Goal: Information Seeking & Learning: Learn about a topic

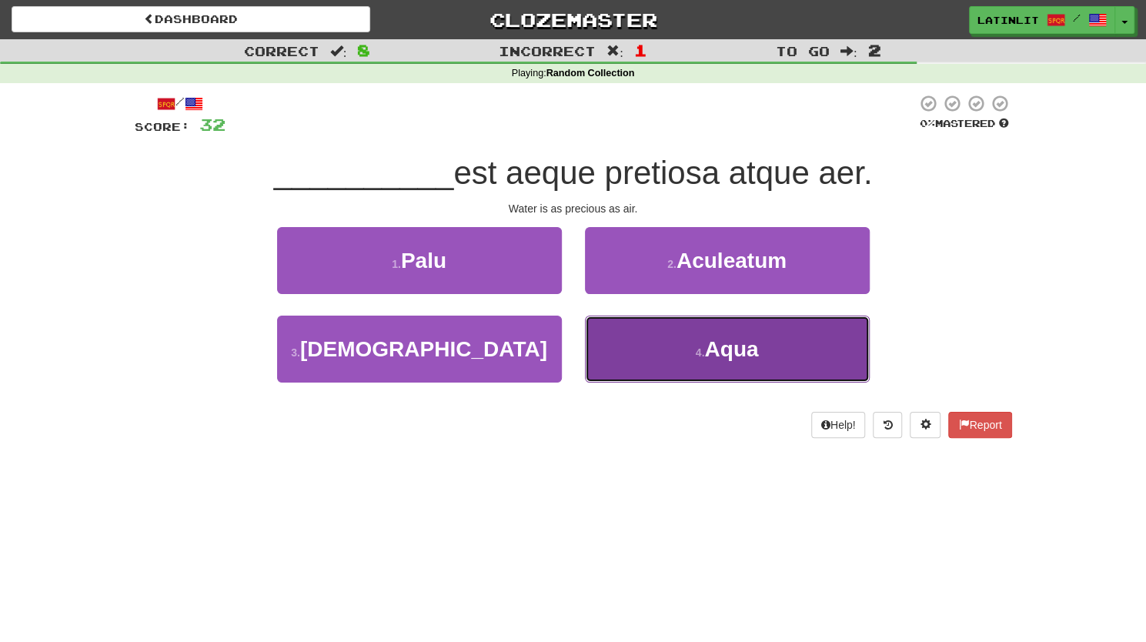
click at [728, 341] on span "Aqua" at bounding box center [731, 349] width 54 height 24
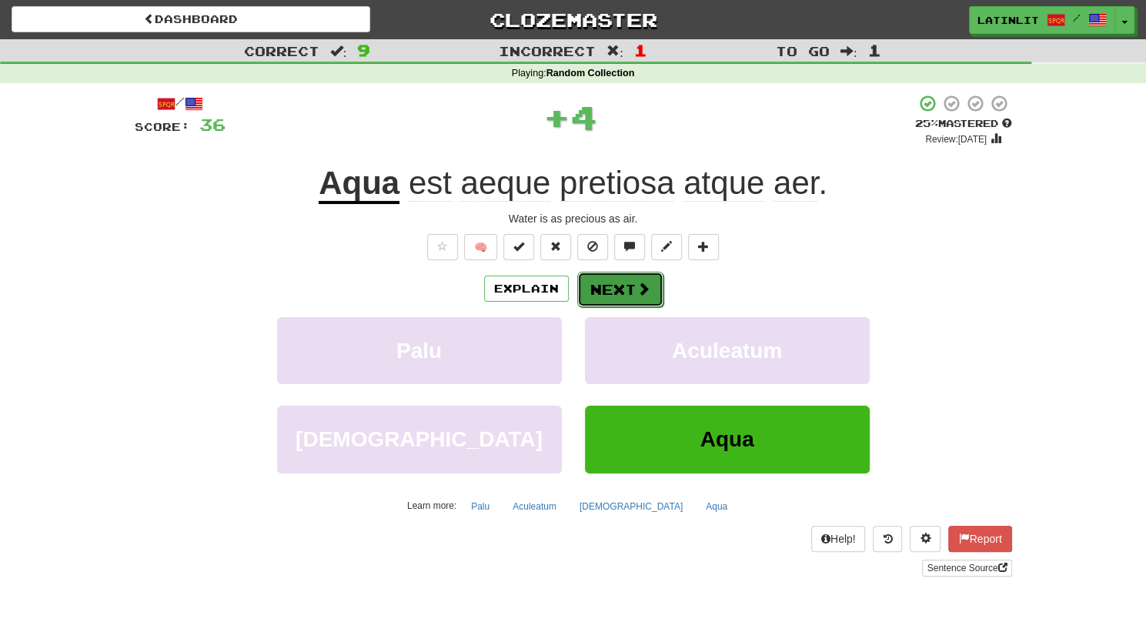
click at [595, 284] on button "Next" at bounding box center [620, 289] width 86 height 35
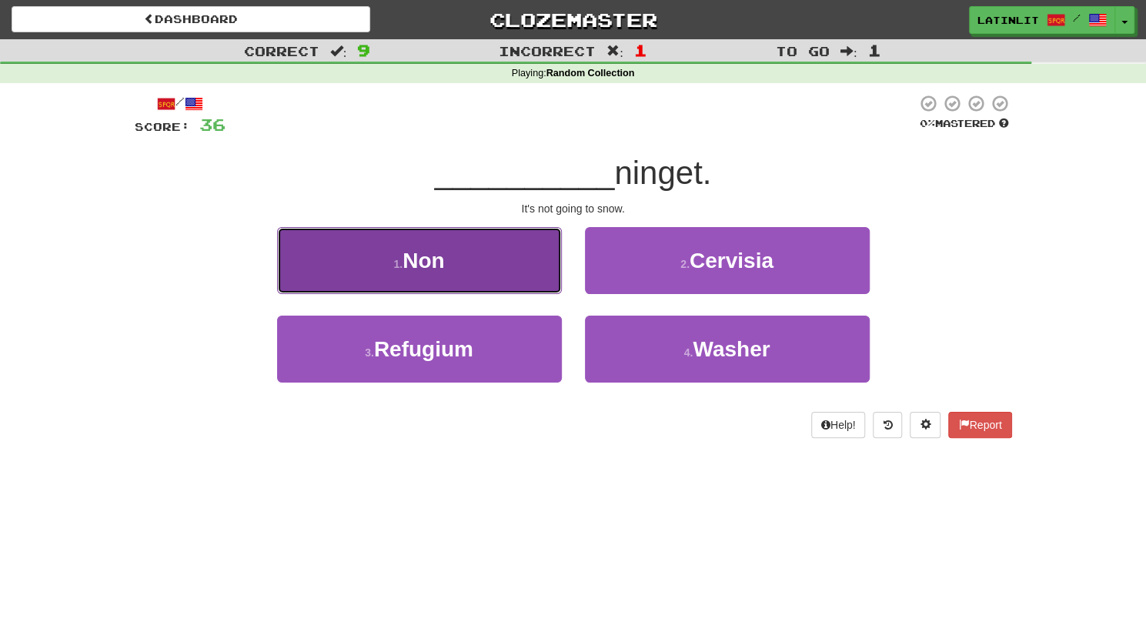
click at [485, 285] on button "1 . Non" at bounding box center [419, 260] width 285 height 67
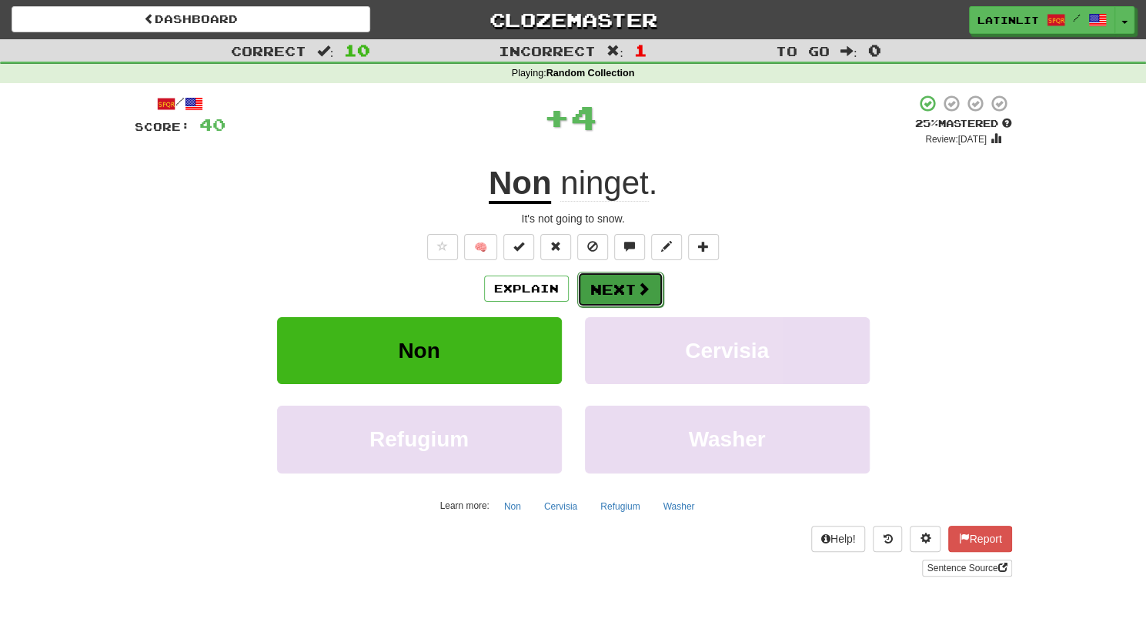
click at [627, 289] on button "Next" at bounding box center [620, 289] width 86 height 35
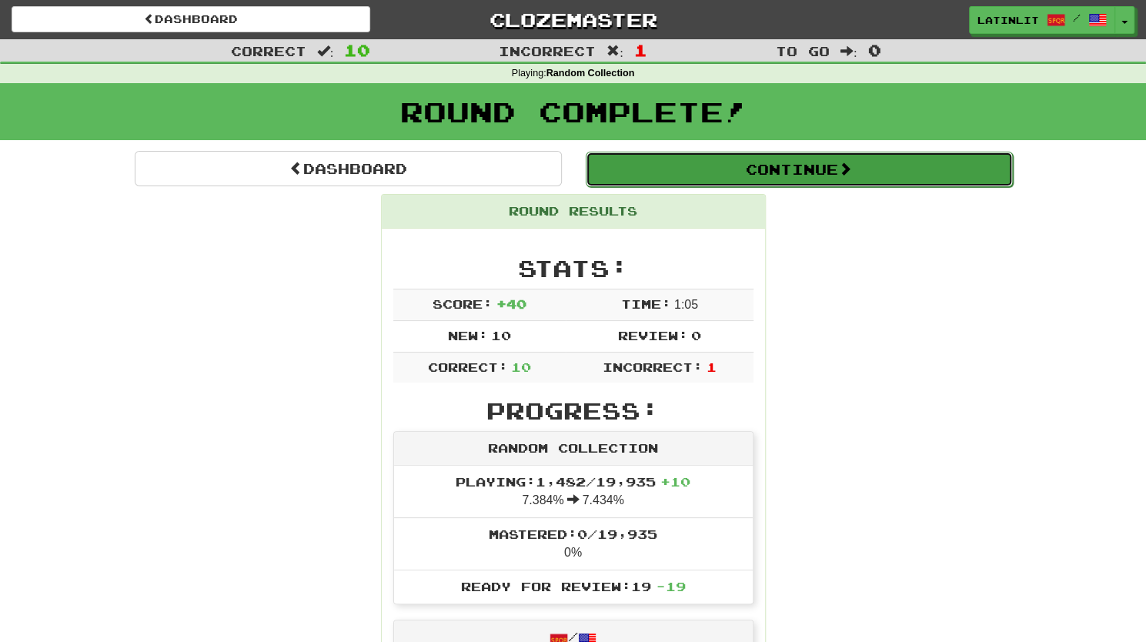
click at [793, 159] on button "Continue" at bounding box center [799, 169] width 427 height 35
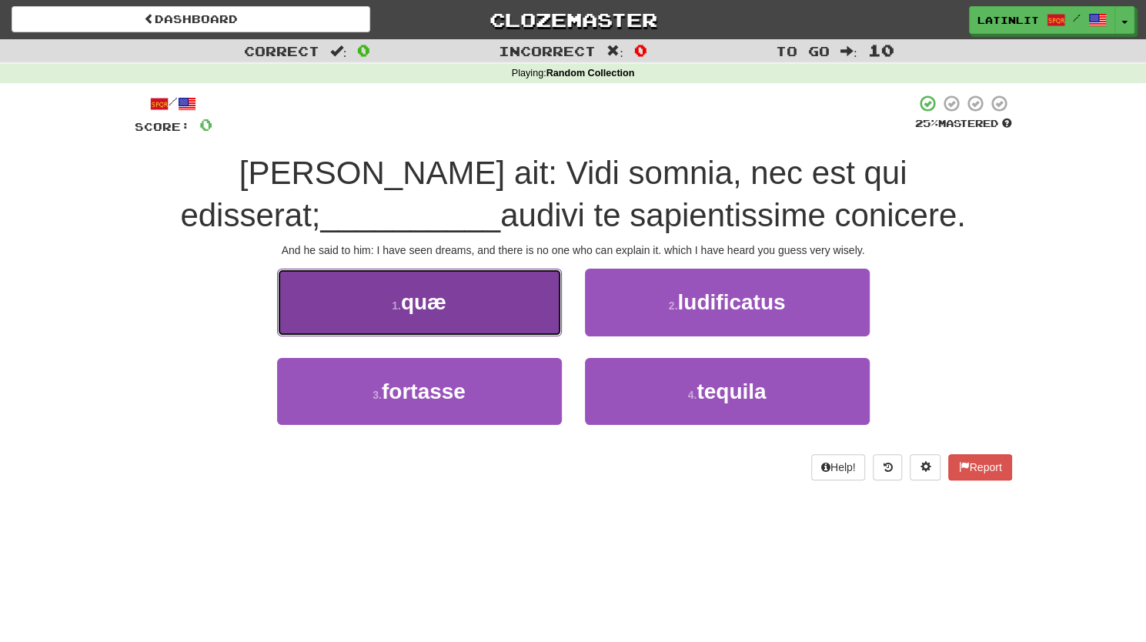
click at [445, 310] on span "quæ" at bounding box center [423, 302] width 45 height 24
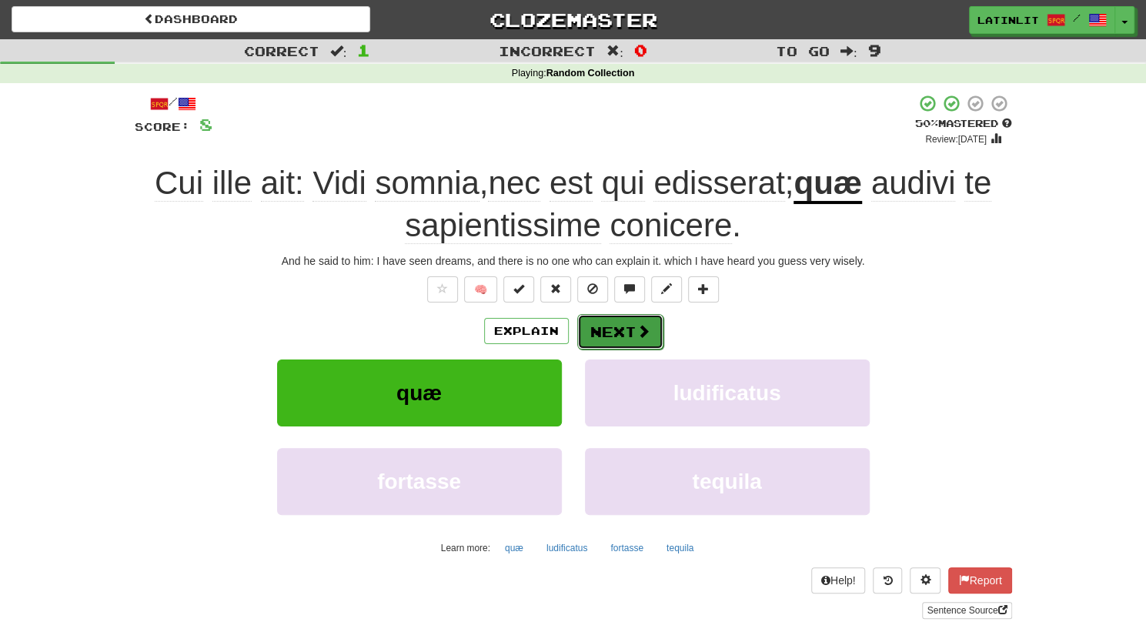
click at [613, 326] on button "Next" at bounding box center [620, 331] width 86 height 35
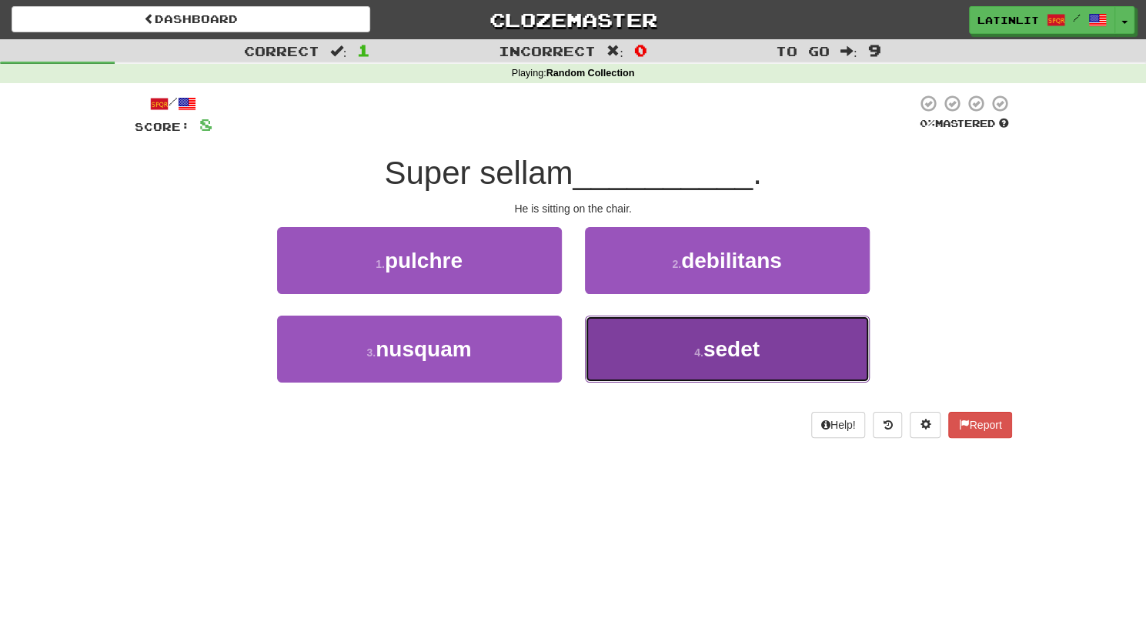
click at [706, 351] on span "sedet" at bounding box center [731, 349] width 56 height 24
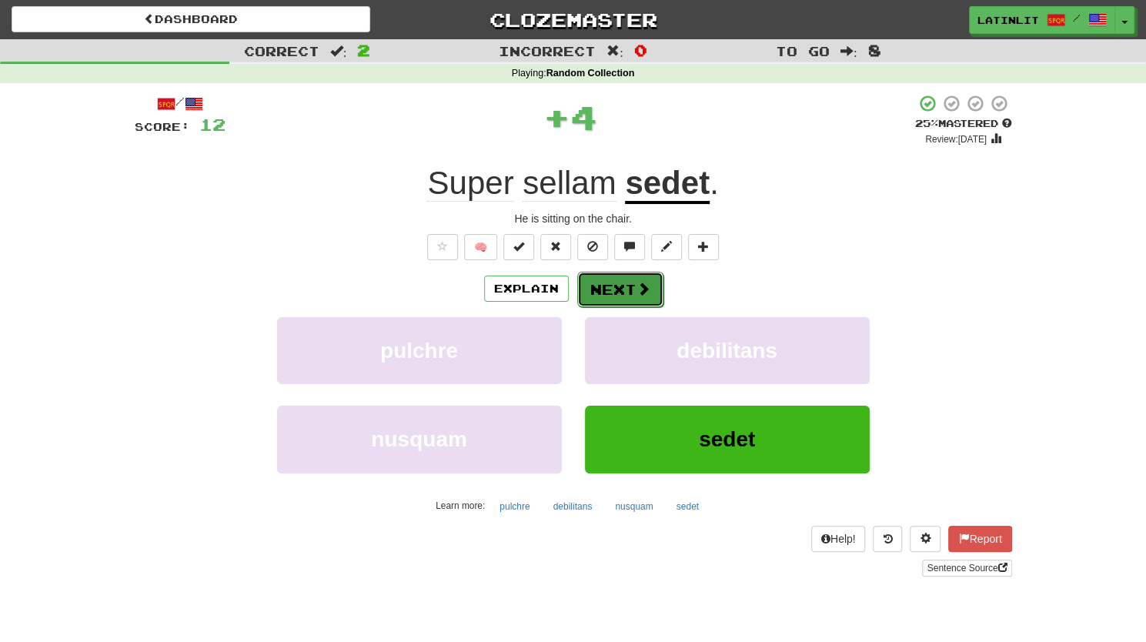
click at [591, 280] on button "Next" at bounding box center [620, 289] width 86 height 35
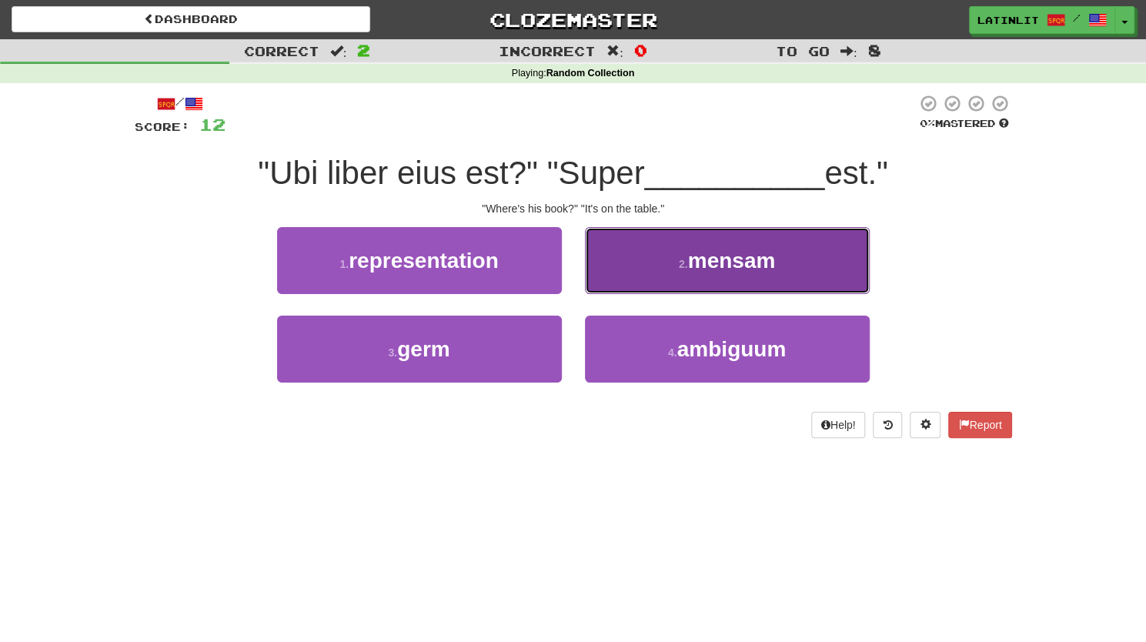
click at [635, 259] on button "2 . mensam" at bounding box center [727, 260] width 285 height 67
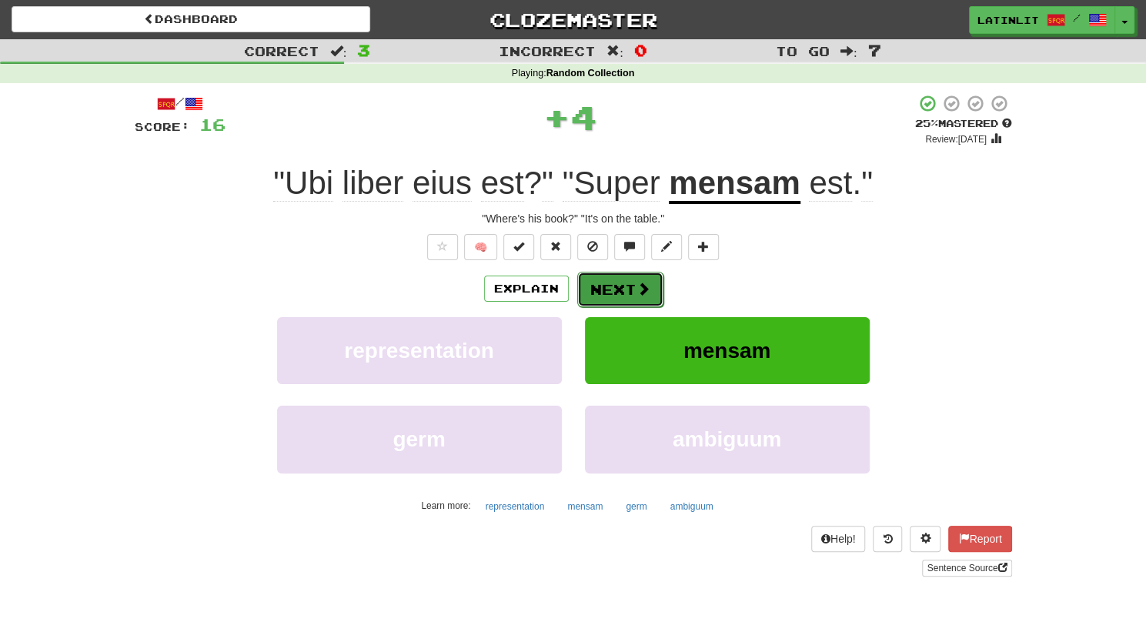
click at [596, 282] on button "Next" at bounding box center [620, 289] width 86 height 35
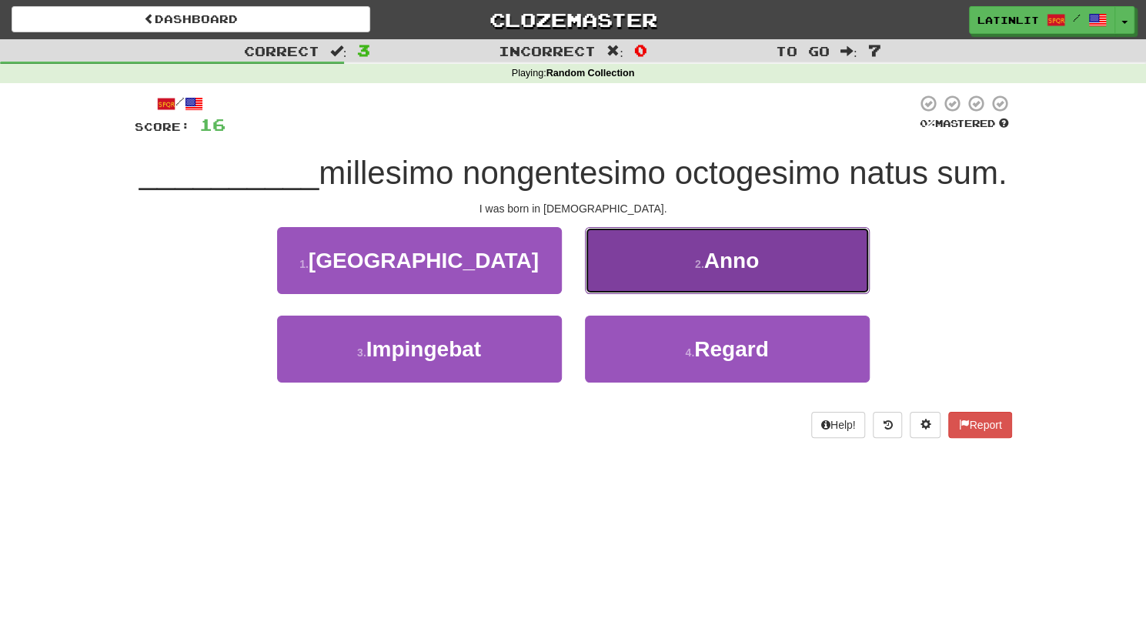
click at [633, 272] on button "2 . Anno" at bounding box center [727, 260] width 285 height 67
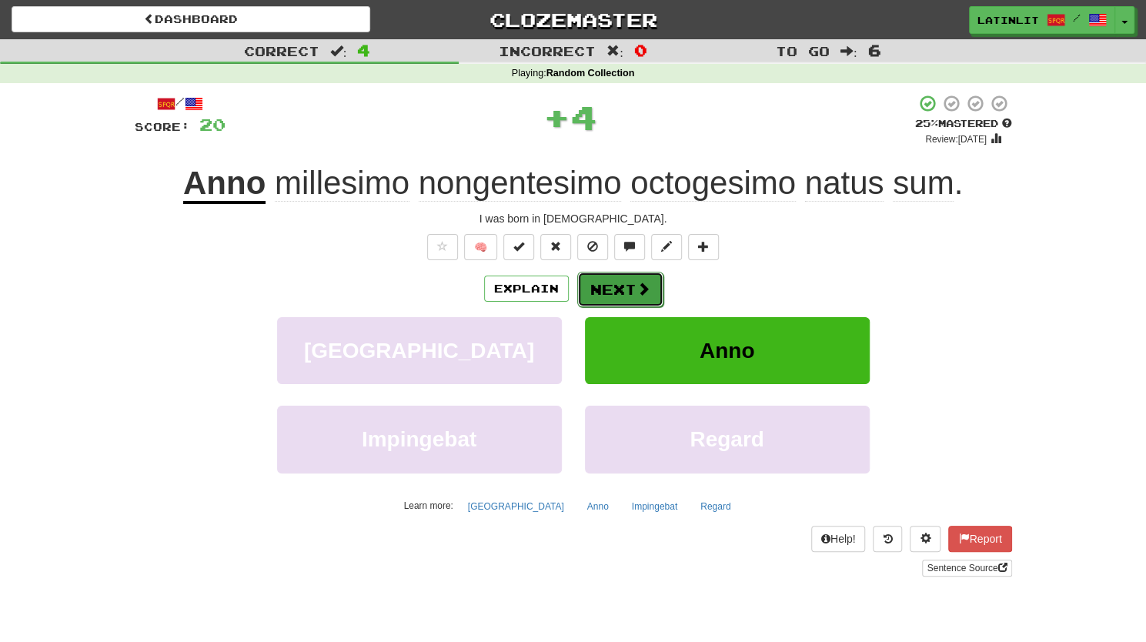
click at [631, 295] on button "Next" at bounding box center [620, 289] width 86 height 35
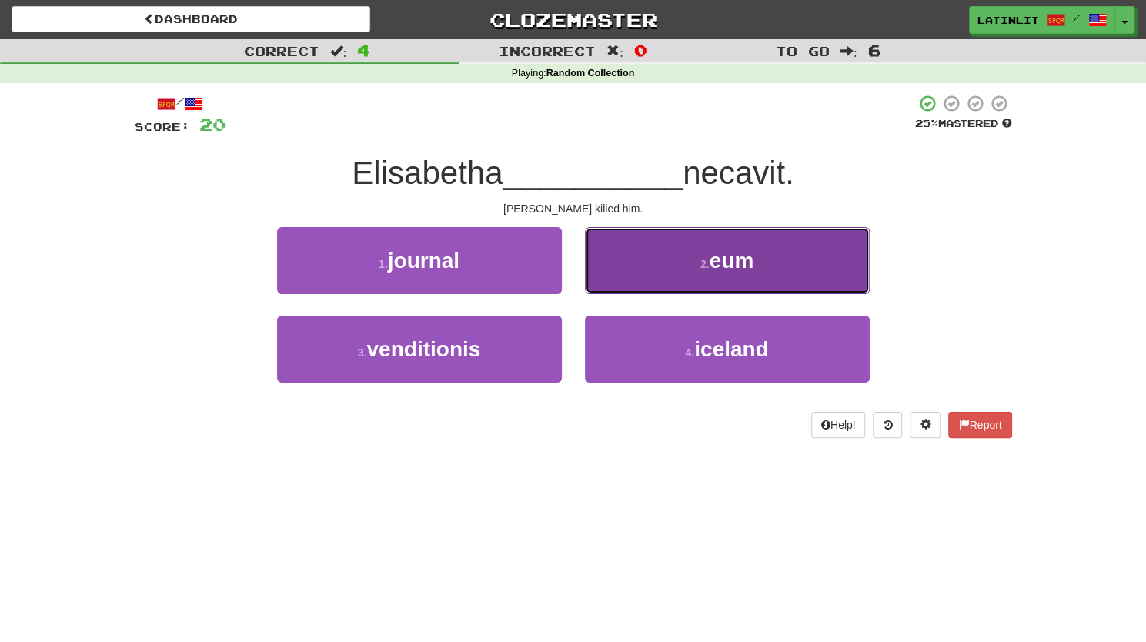
click at [756, 259] on button "2 . eum" at bounding box center [727, 260] width 285 height 67
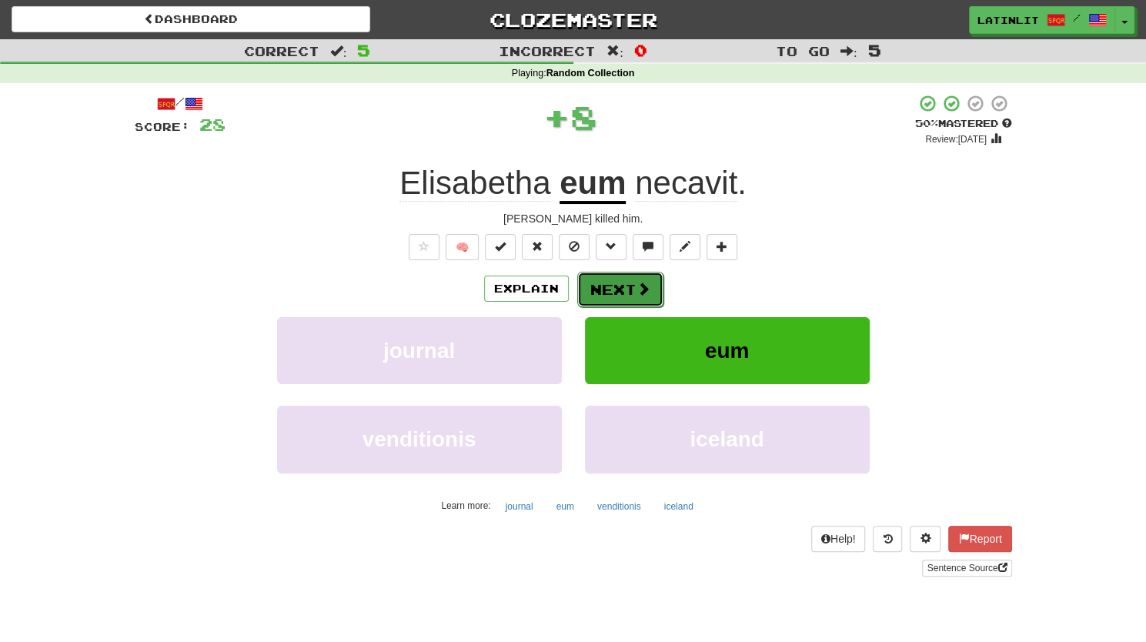
click at [632, 293] on button "Next" at bounding box center [620, 289] width 86 height 35
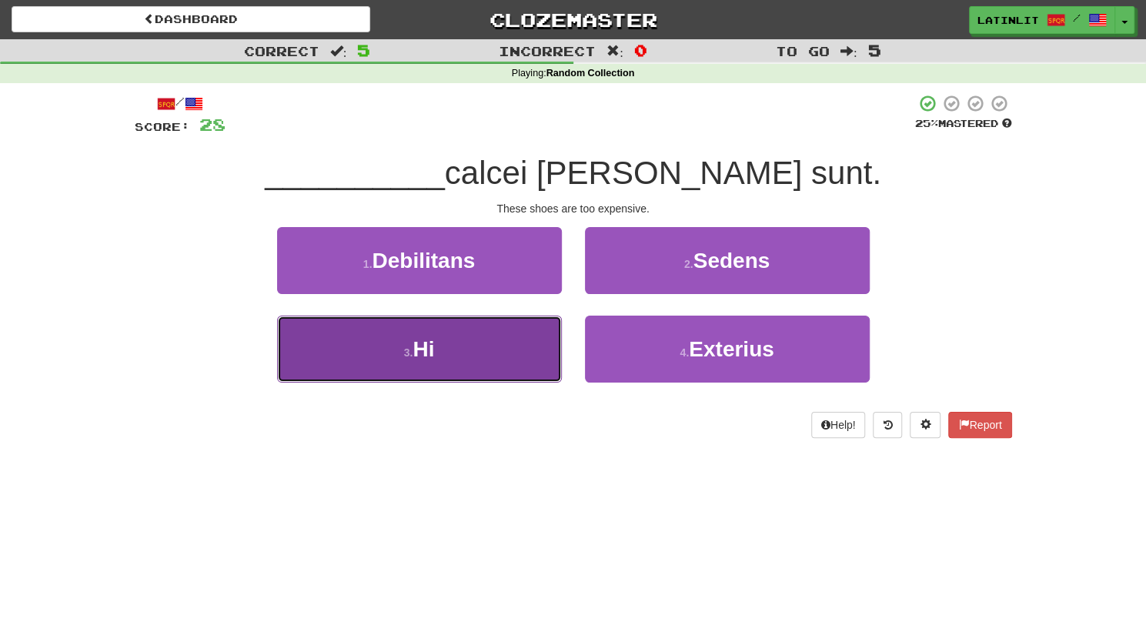
click at [456, 368] on button "3 . Hi" at bounding box center [419, 349] width 285 height 67
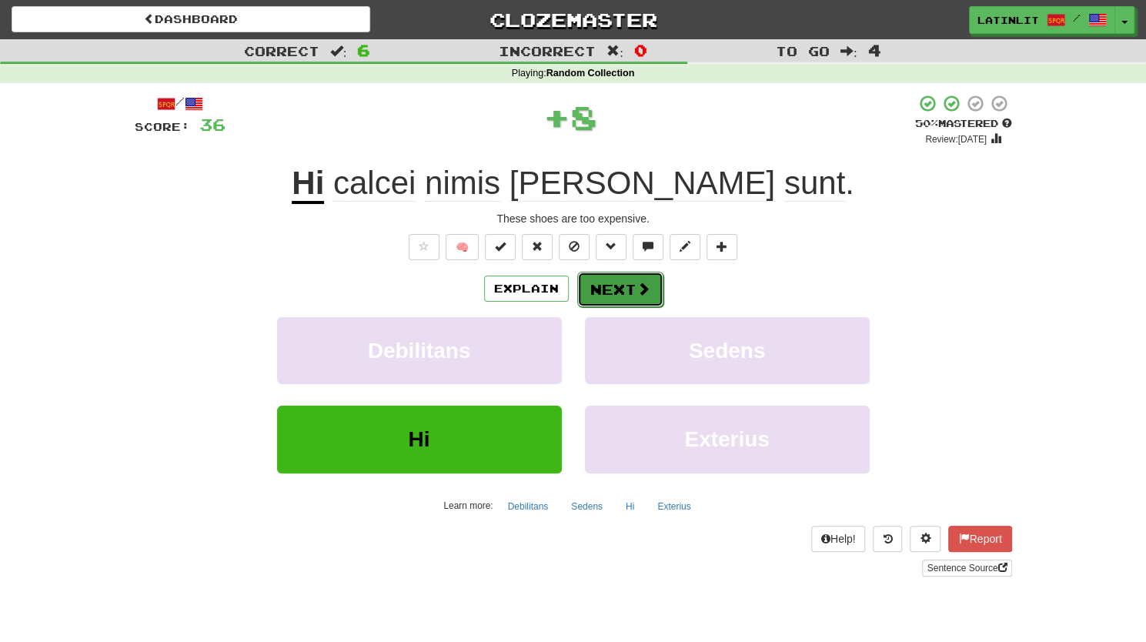
click at [615, 290] on button "Next" at bounding box center [620, 289] width 86 height 35
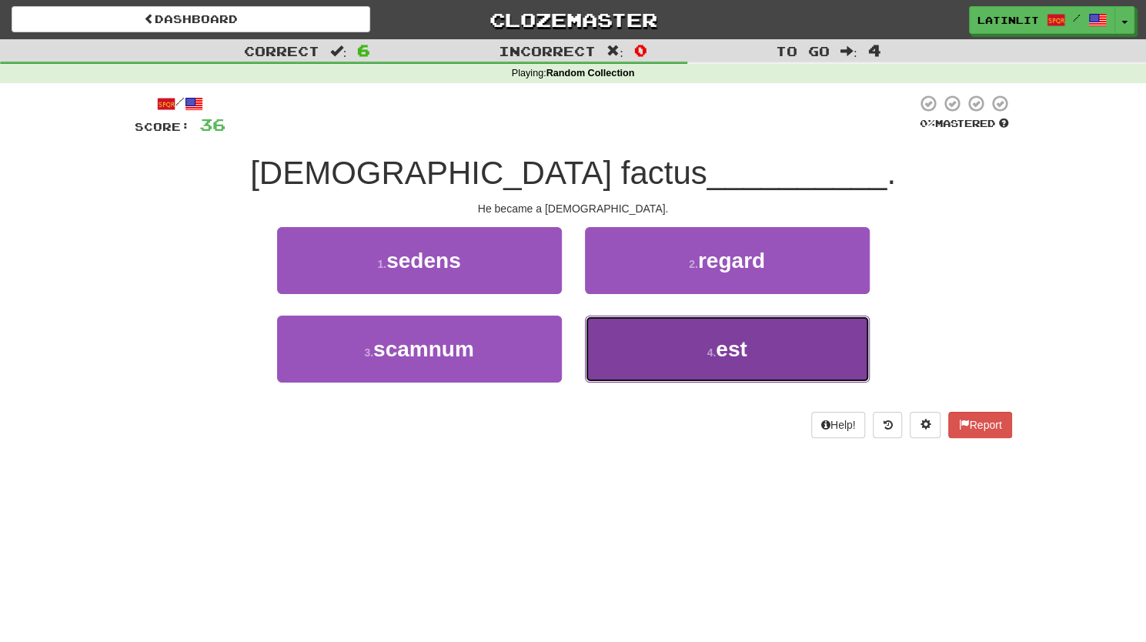
click at [642, 349] on button "4 . est" at bounding box center [727, 349] width 285 height 67
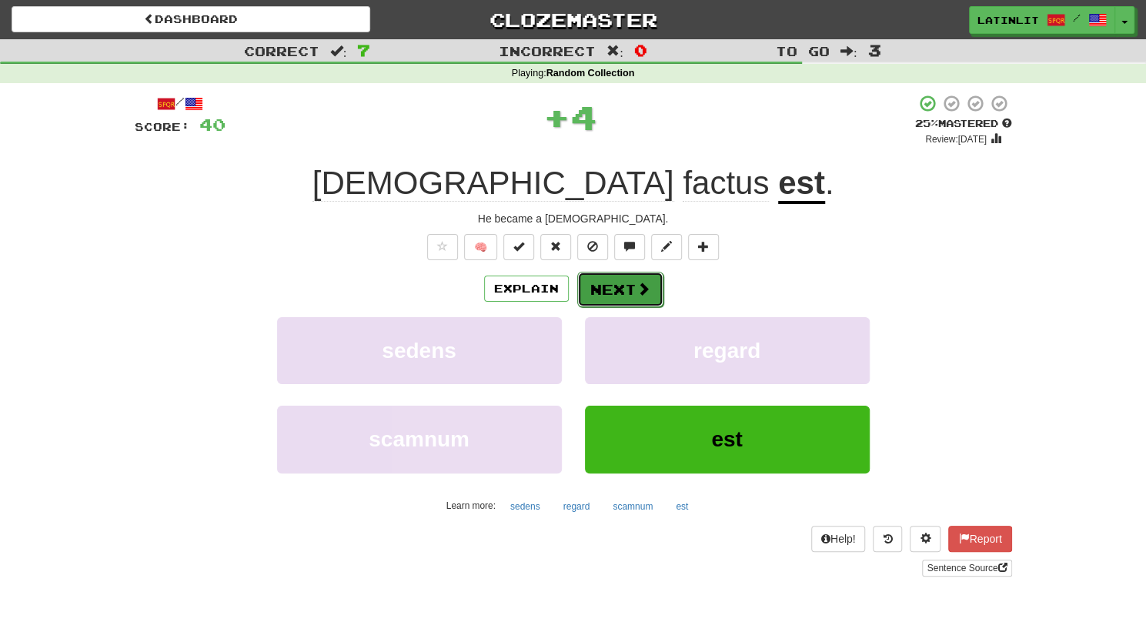
click at [610, 282] on button "Next" at bounding box center [620, 289] width 86 height 35
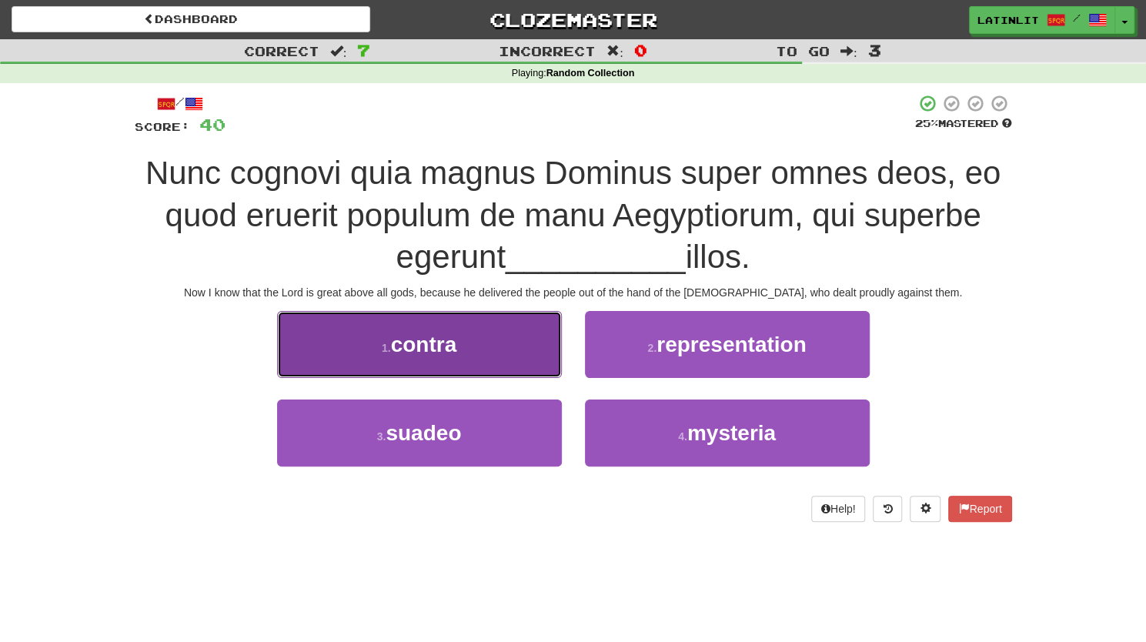
click at [406, 358] on button "1 . contra" at bounding box center [419, 344] width 285 height 67
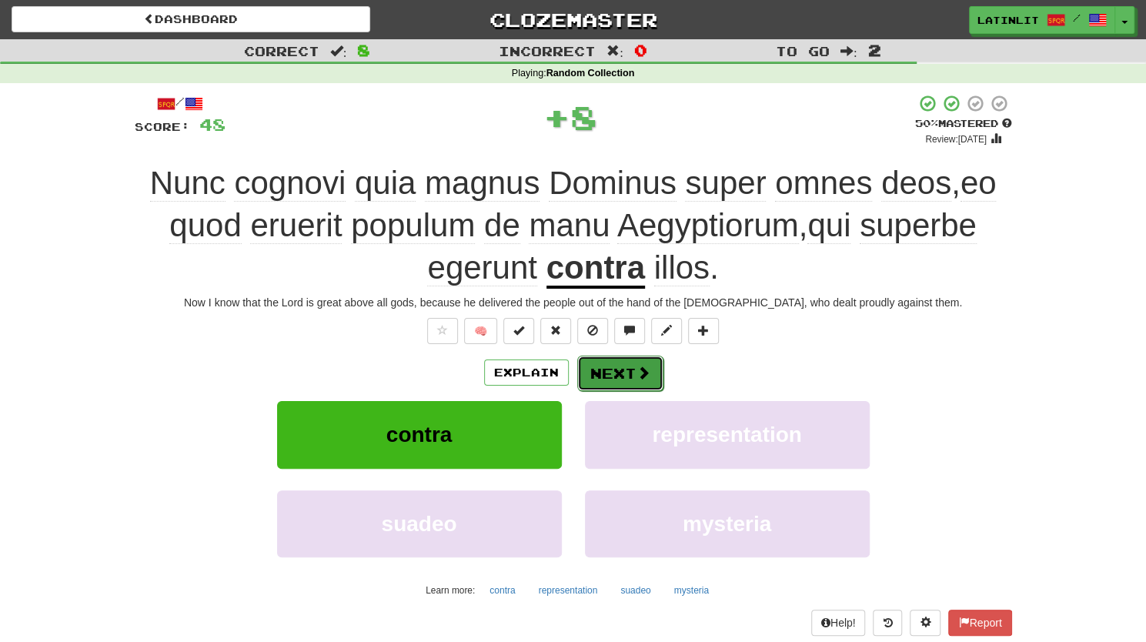
click at [578, 374] on button "Next" at bounding box center [620, 373] width 86 height 35
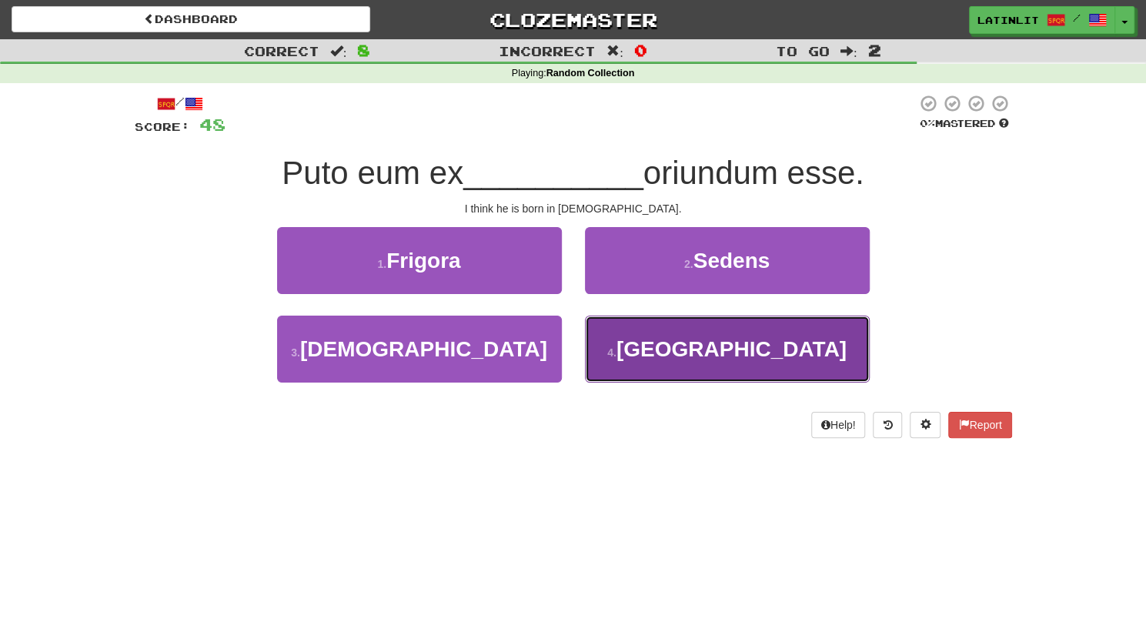
click at [750, 346] on span "[GEOGRAPHIC_DATA]" at bounding box center [732, 349] width 230 height 24
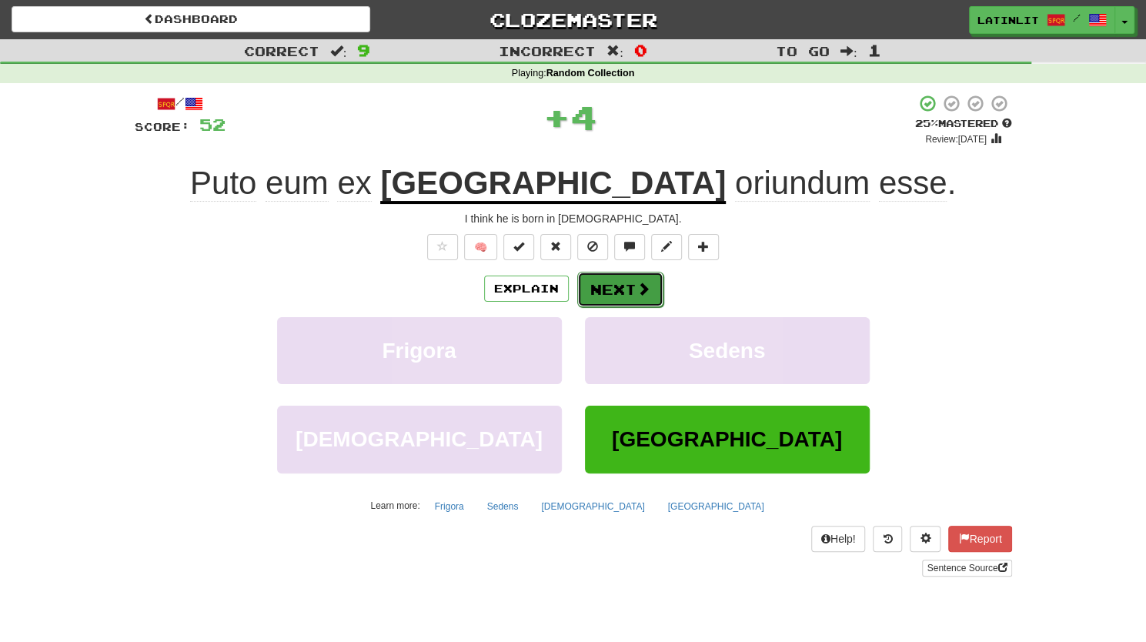
click at [619, 280] on button "Next" at bounding box center [620, 289] width 86 height 35
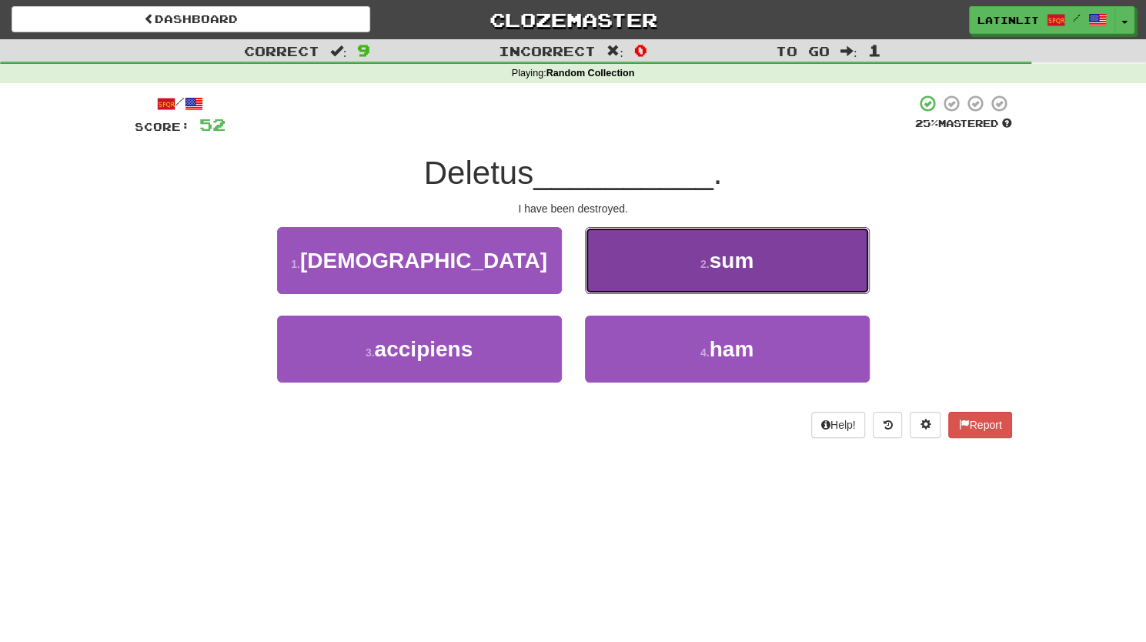
click at [687, 272] on button "2 . sum" at bounding box center [727, 260] width 285 height 67
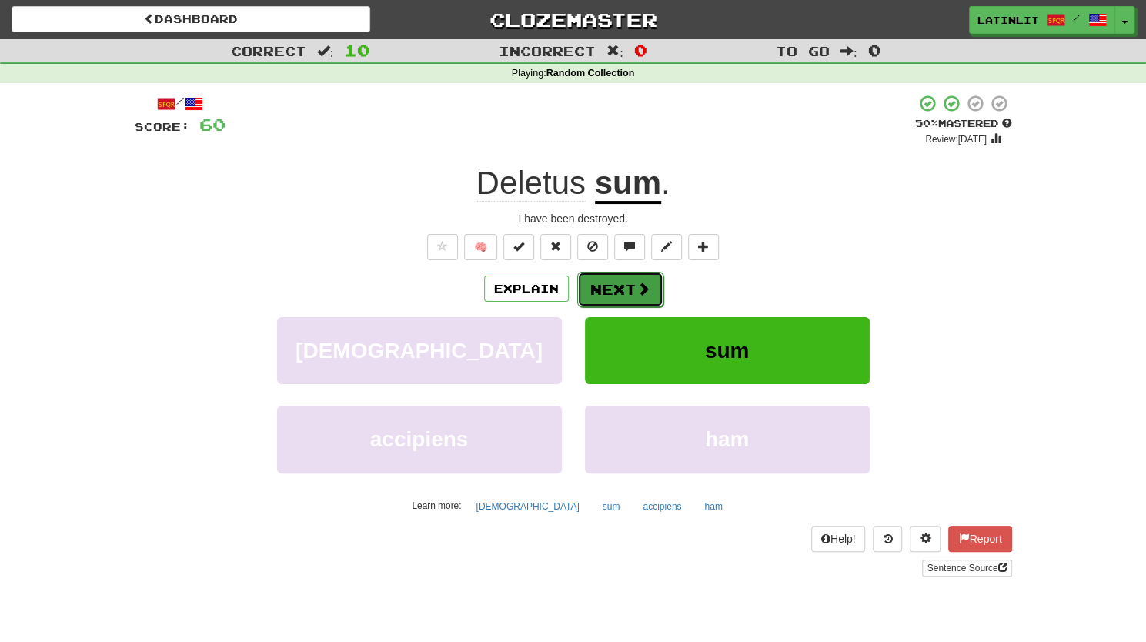
click at [593, 289] on button "Next" at bounding box center [620, 289] width 86 height 35
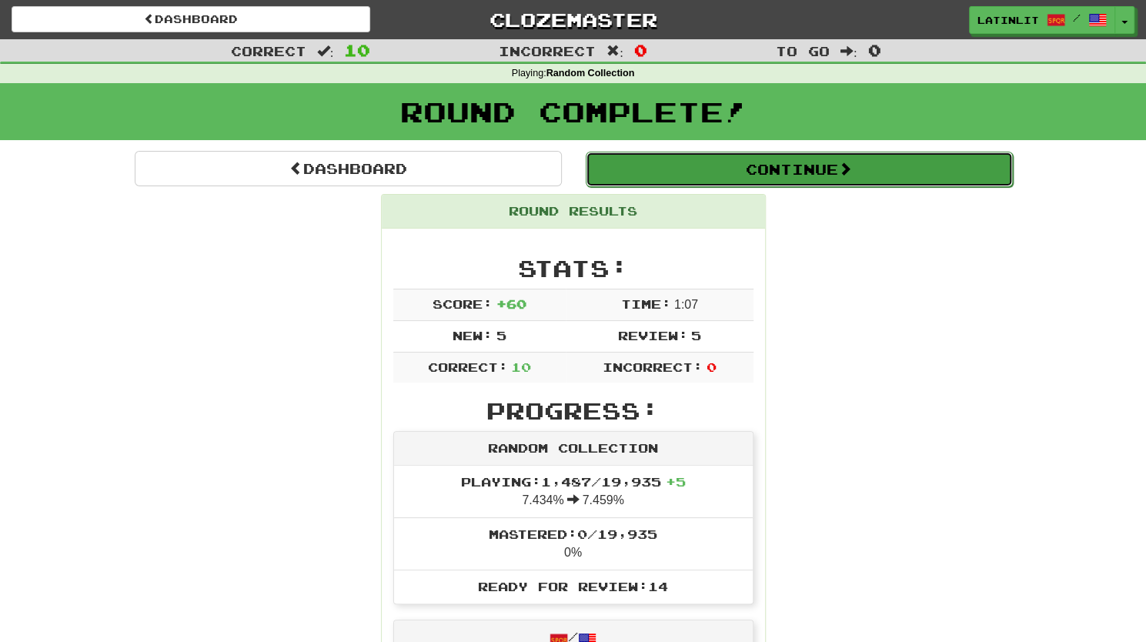
click at [850, 165] on span at bounding box center [845, 169] width 14 height 14
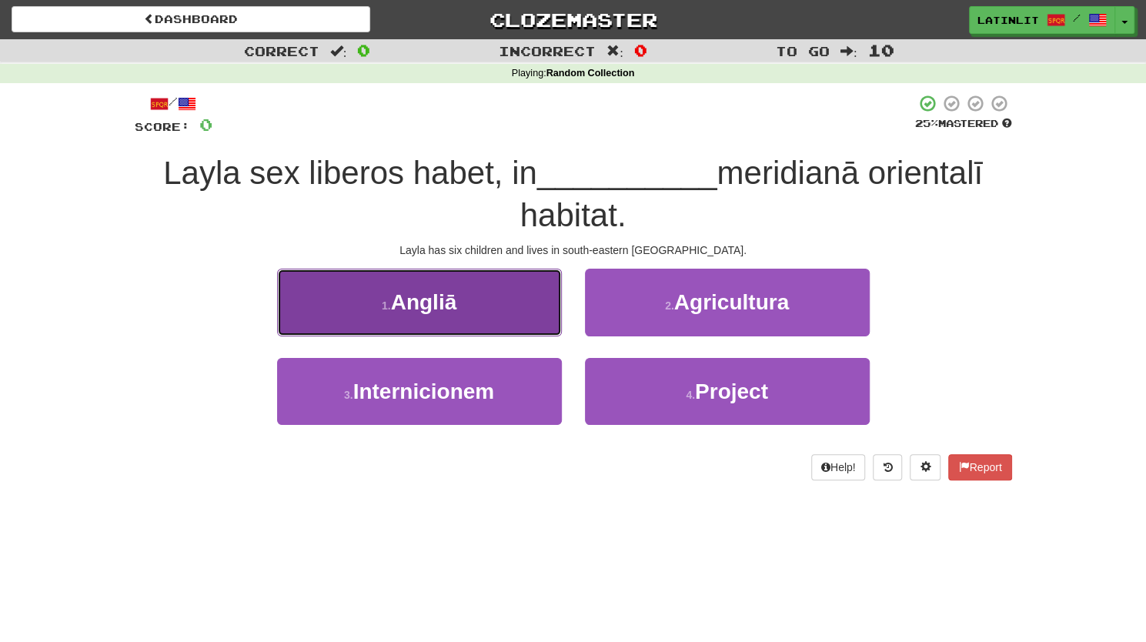
click at [377, 307] on button "1 . [GEOGRAPHIC_DATA]" at bounding box center [419, 302] width 285 height 67
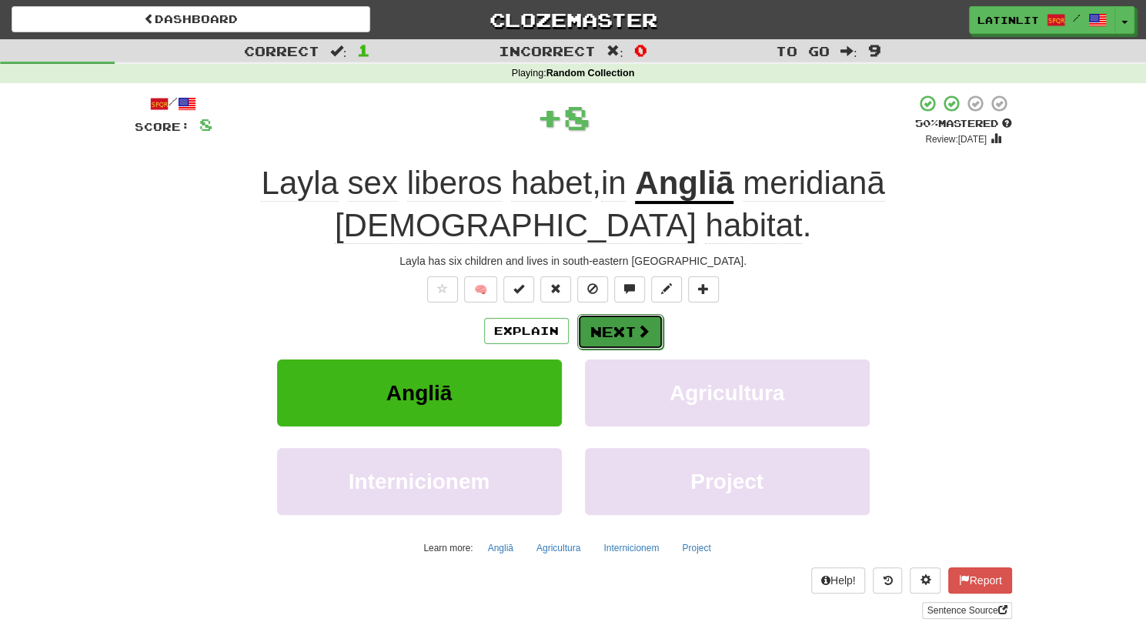
click at [585, 314] on button "Next" at bounding box center [620, 331] width 86 height 35
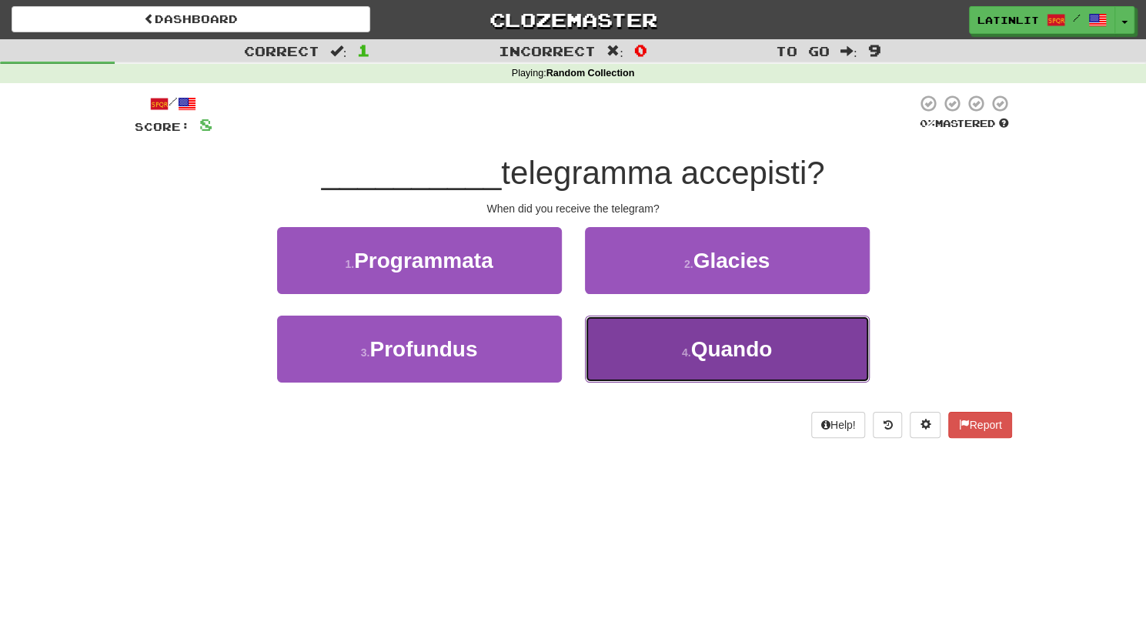
click at [742, 335] on button "4 . Quando" at bounding box center [727, 349] width 285 height 67
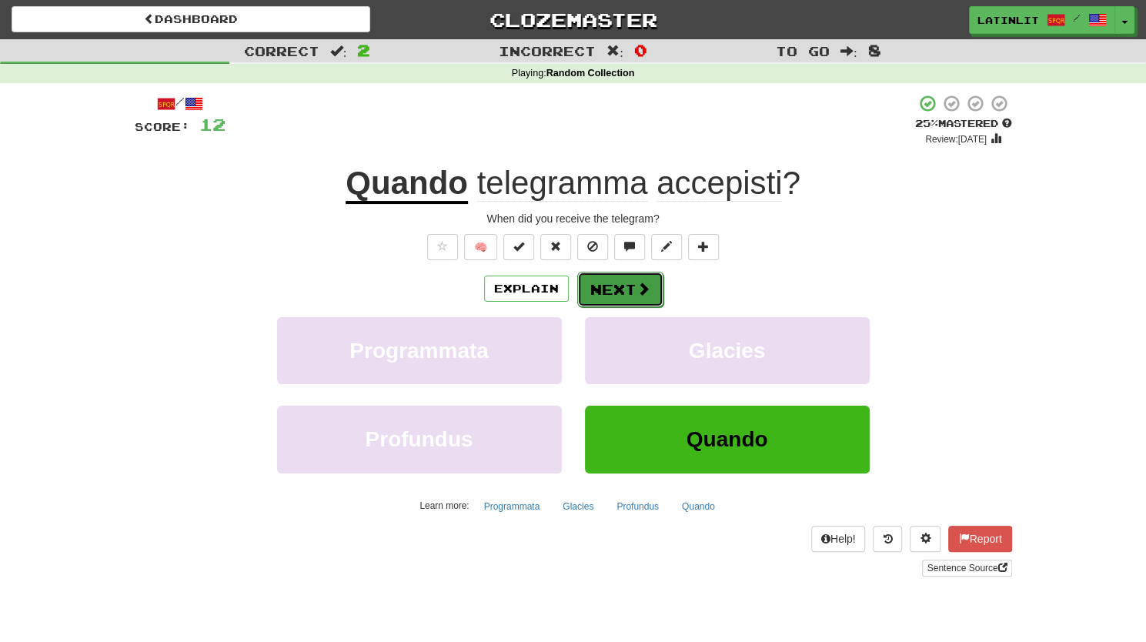
click at [610, 295] on button "Next" at bounding box center [620, 289] width 86 height 35
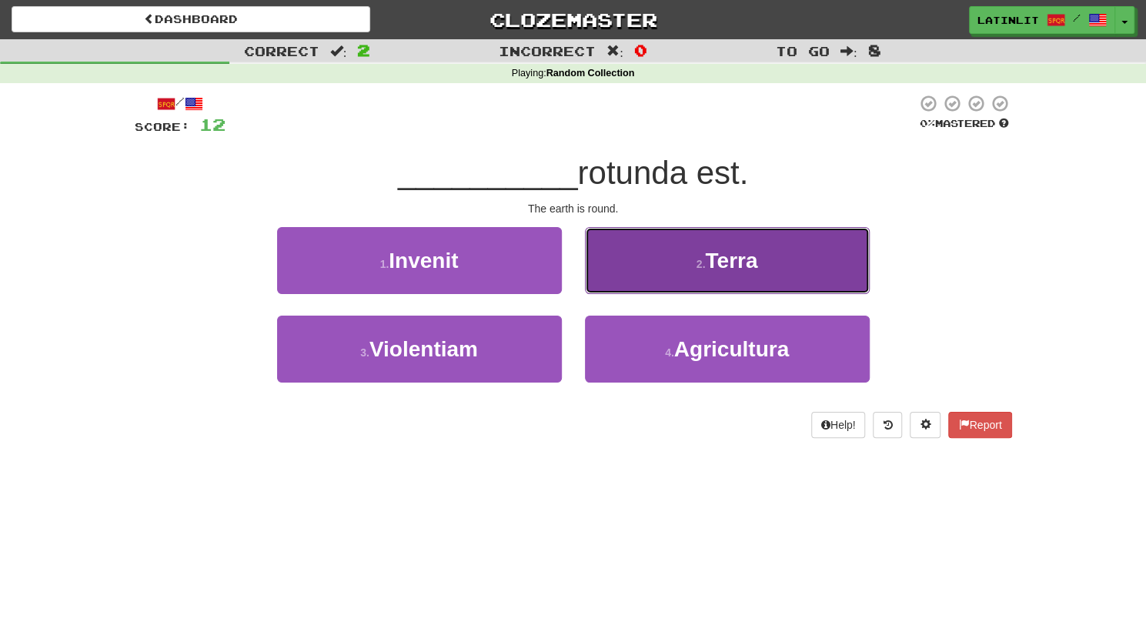
click at [633, 280] on button "2 . Terra" at bounding box center [727, 260] width 285 height 67
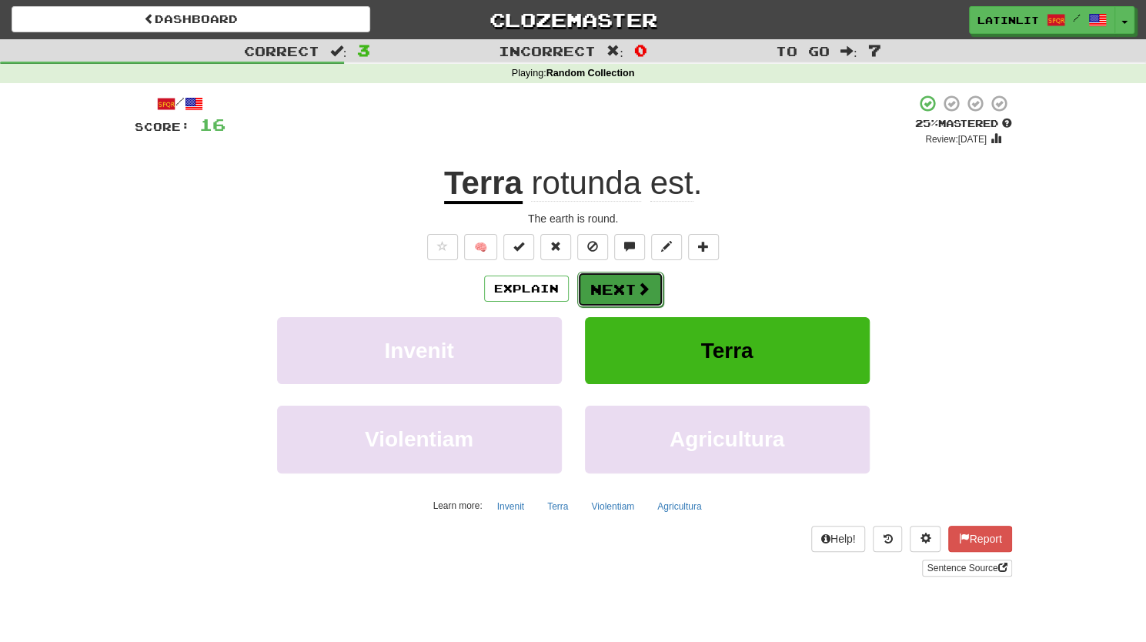
click at [602, 284] on button "Next" at bounding box center [620, 289] width 86 height 35
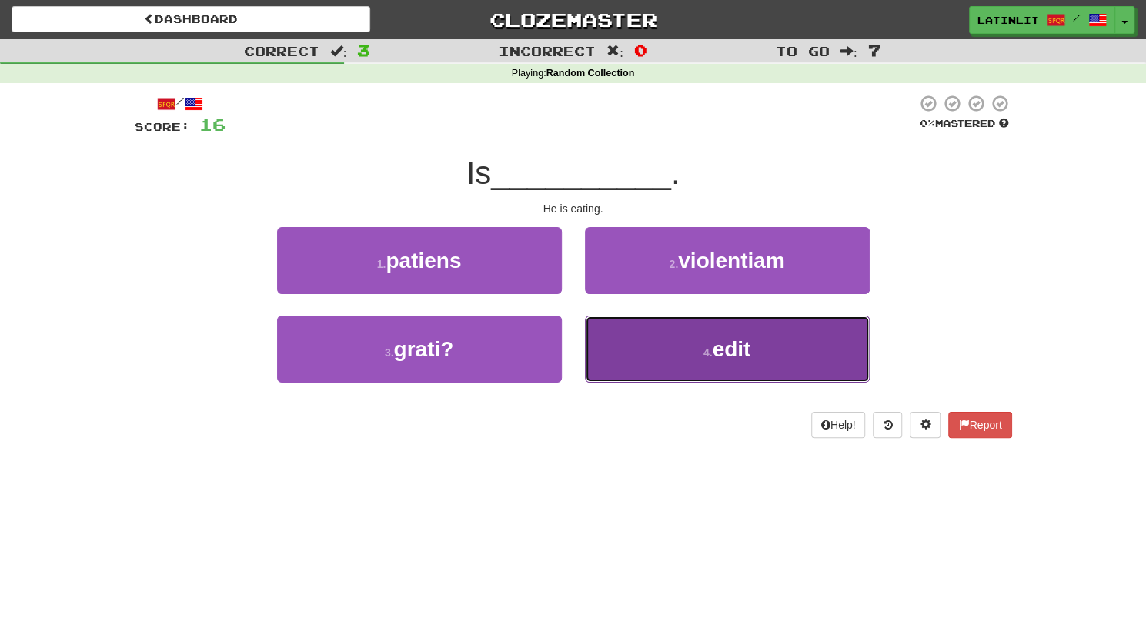
click at [728, 335] on button "4 . edit" at bounding box center [727, 349] width 285 height 67
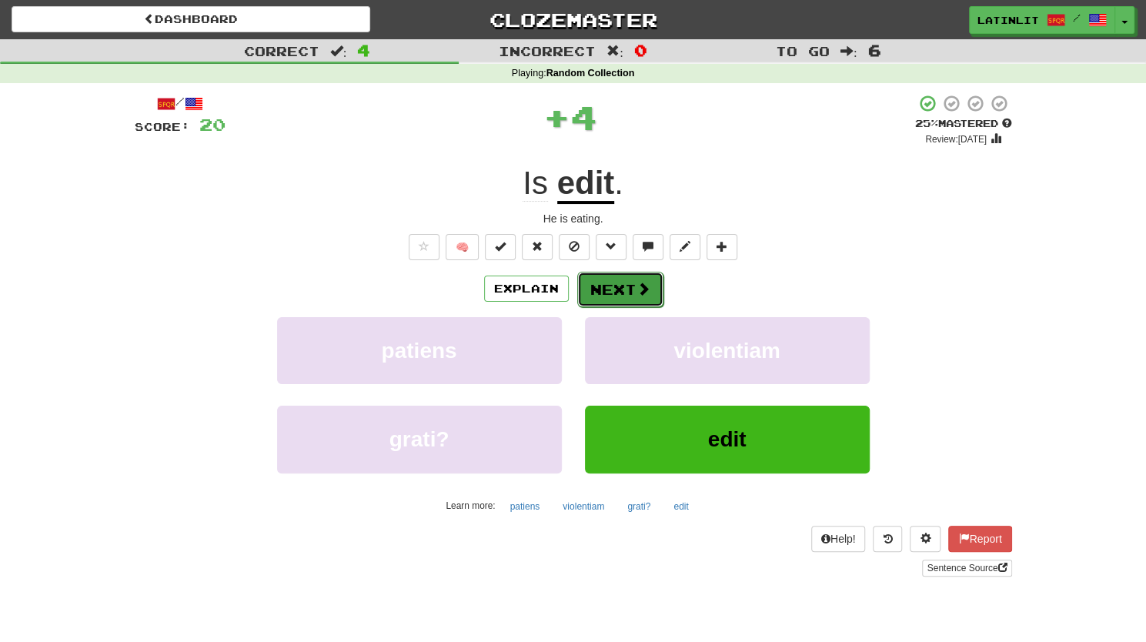
click at [637, 292] on span at bounding box center [644, 289] width 14 height 14
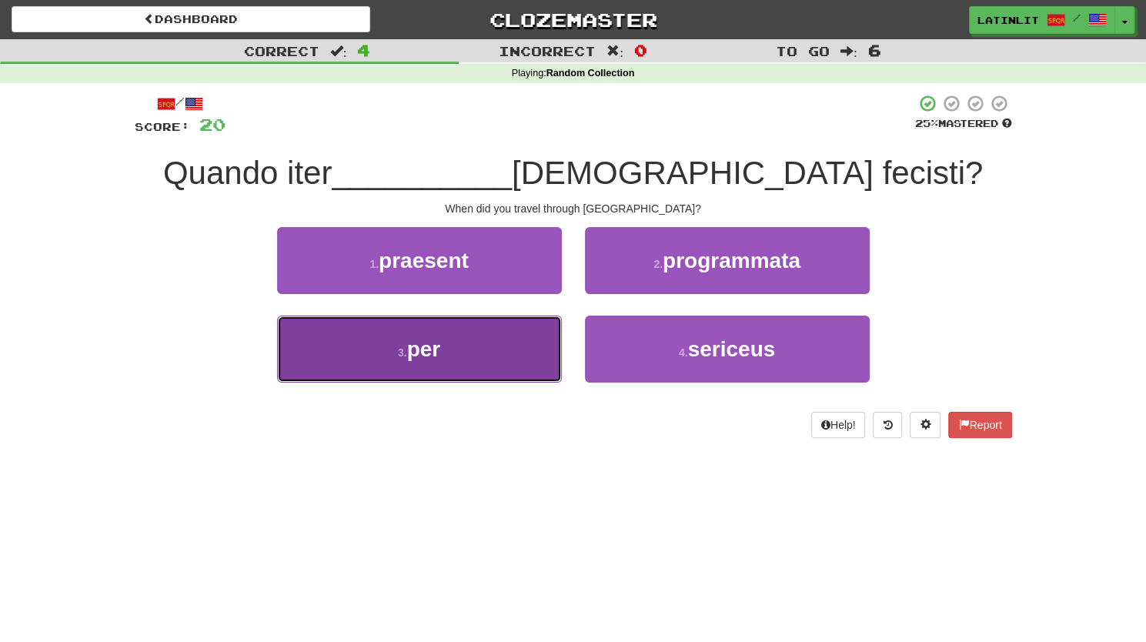
click at [444, 349] on button "3 . per" at bounding box center [419, 349] width 285 height 67
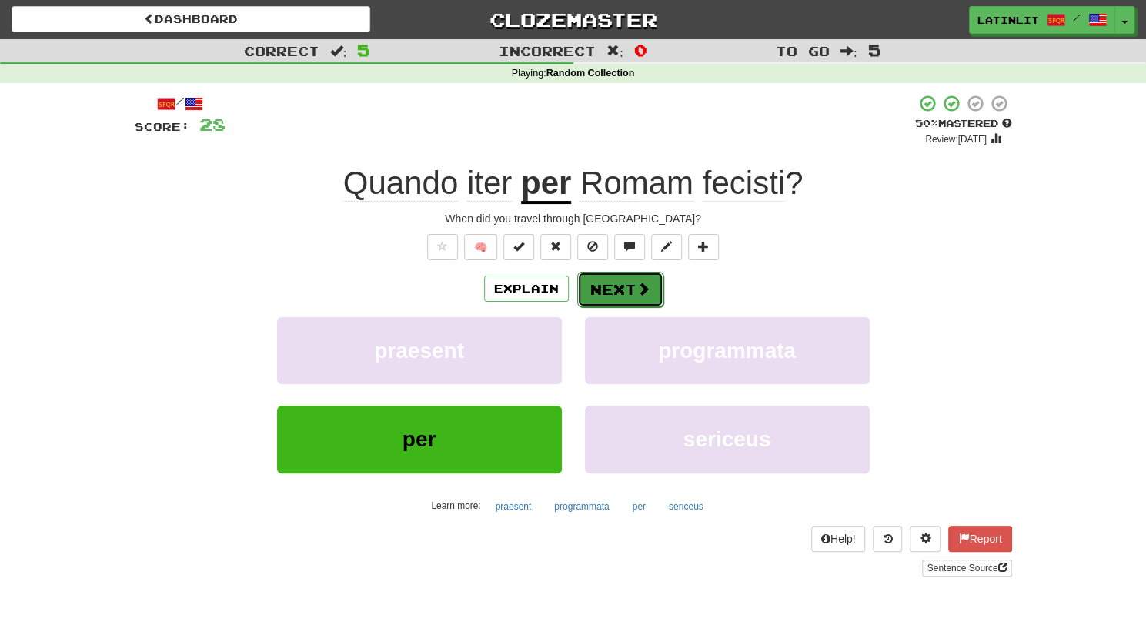
click at [599, 285] on button "Next" at bounding box center [620, 289] width 86 height 35
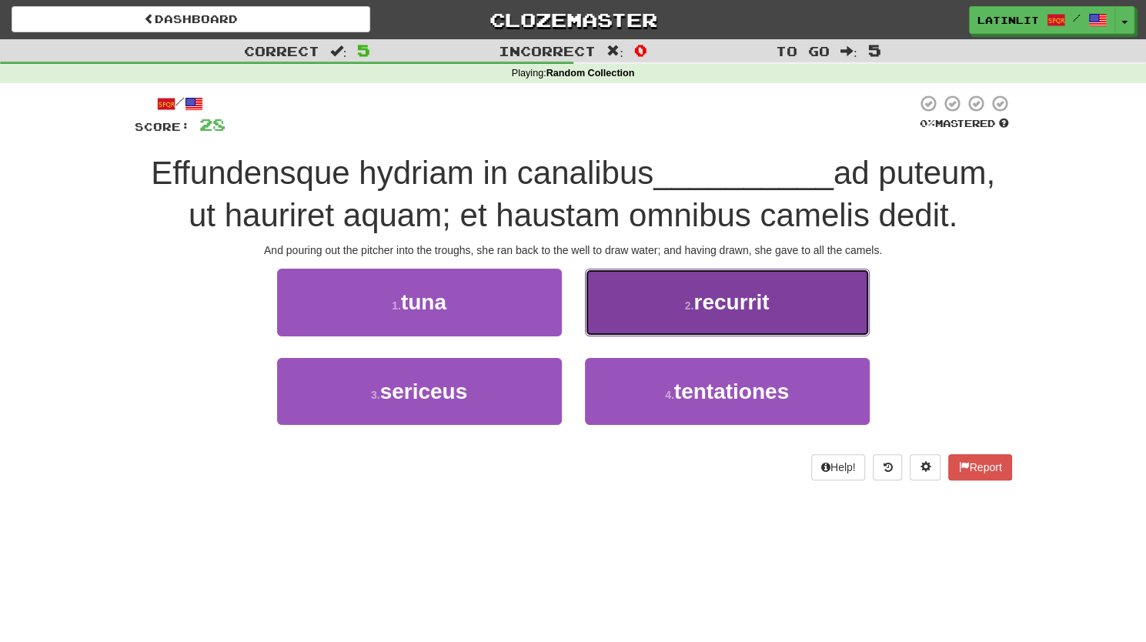
click at [796, 290] on button "2 . recurrit" at bounding box center [727, 302] width 285 height 67
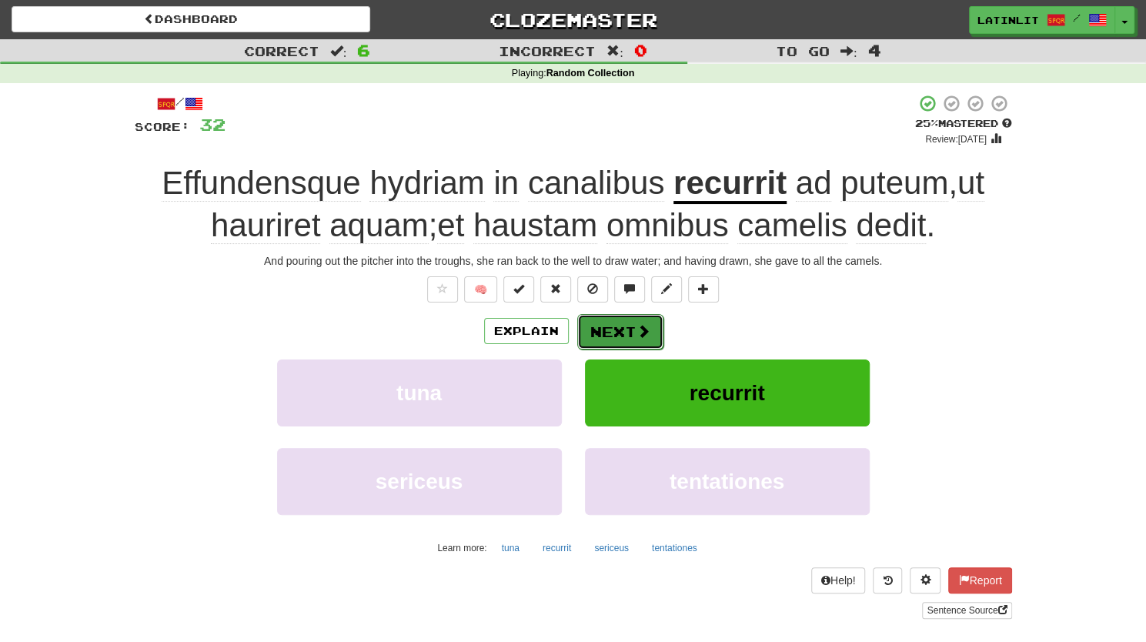
click at [620, 329] on button "Next" at bounding box center [620, 331] width 86 height 35
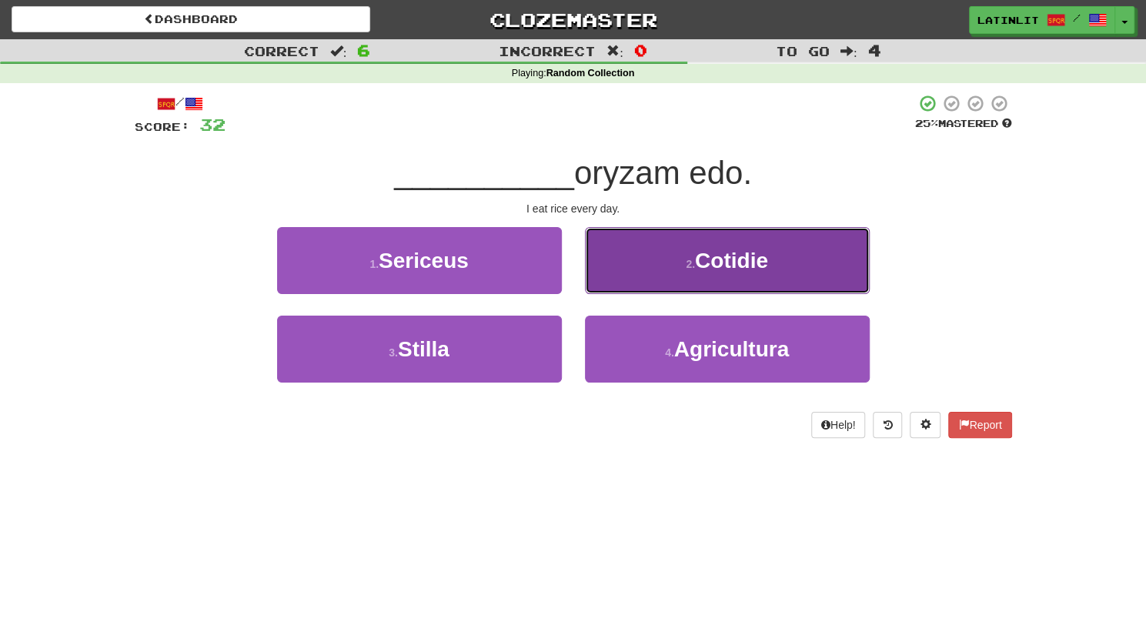
click at [722, 256] on span "Cotidie" at bounding box center [731, 261] width 73 height 24
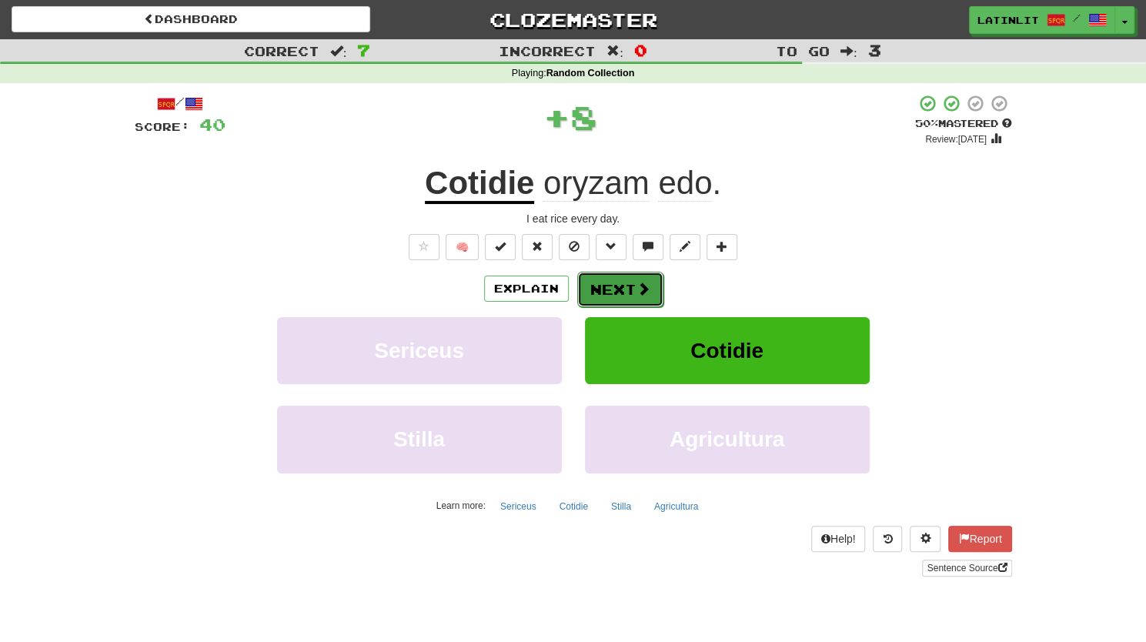
click at [607, 285] on button "Next" at bounding box center [620, 289] width 86 height 35
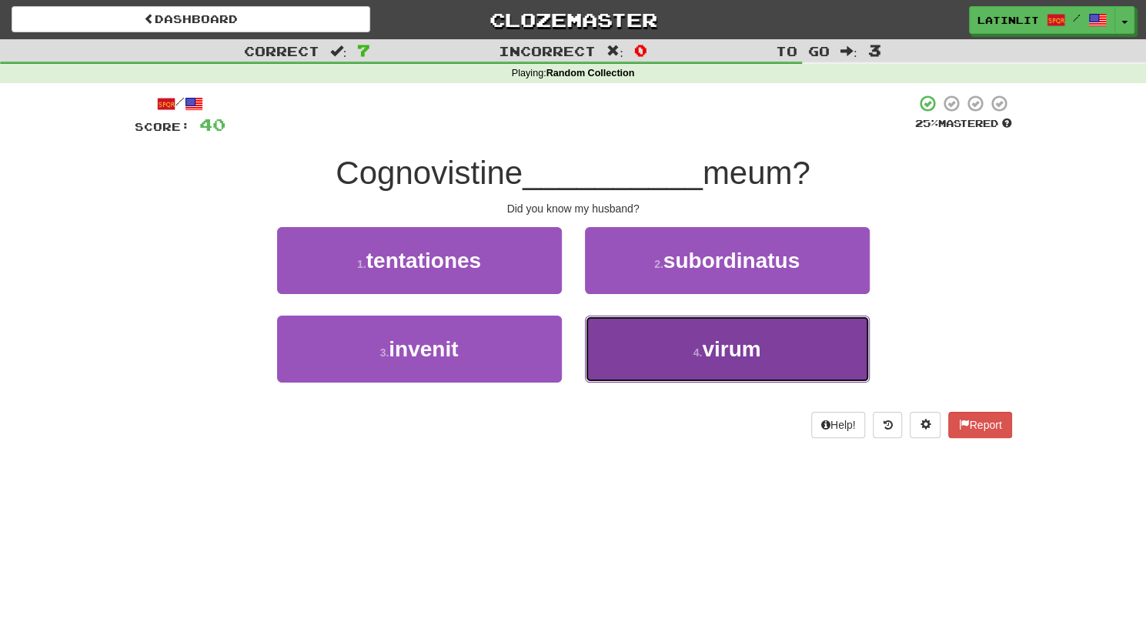
click at [722, 337] on span "virum" at bounding box center [731, 349] width 58 height 24
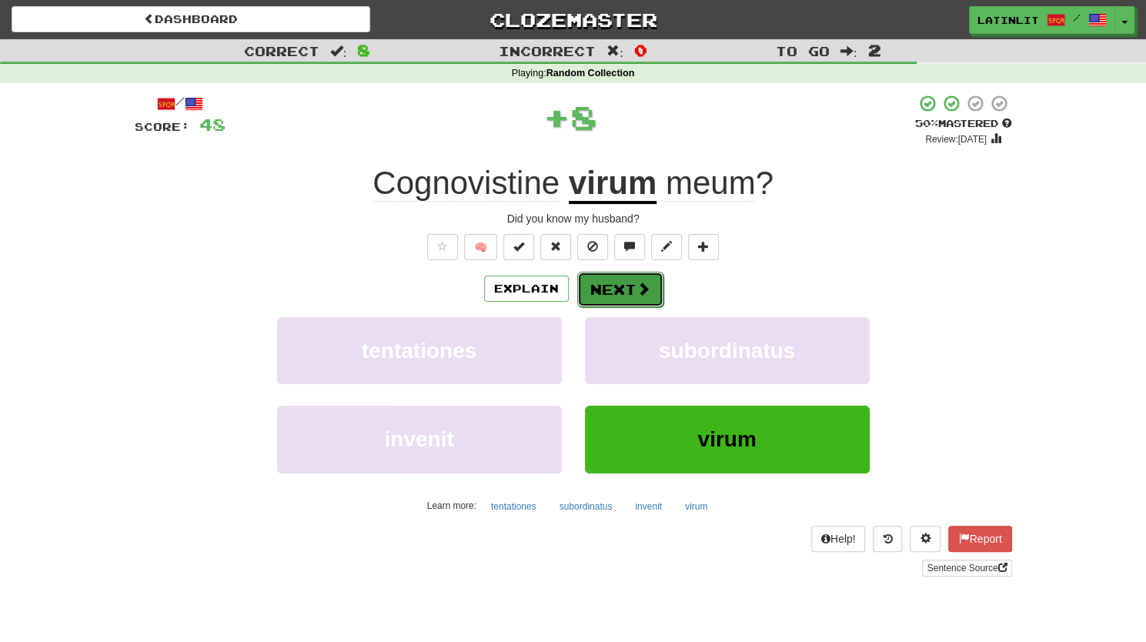
click at [622, 292] on button "Next" at bounding box center [620, 289] width 86 height 35
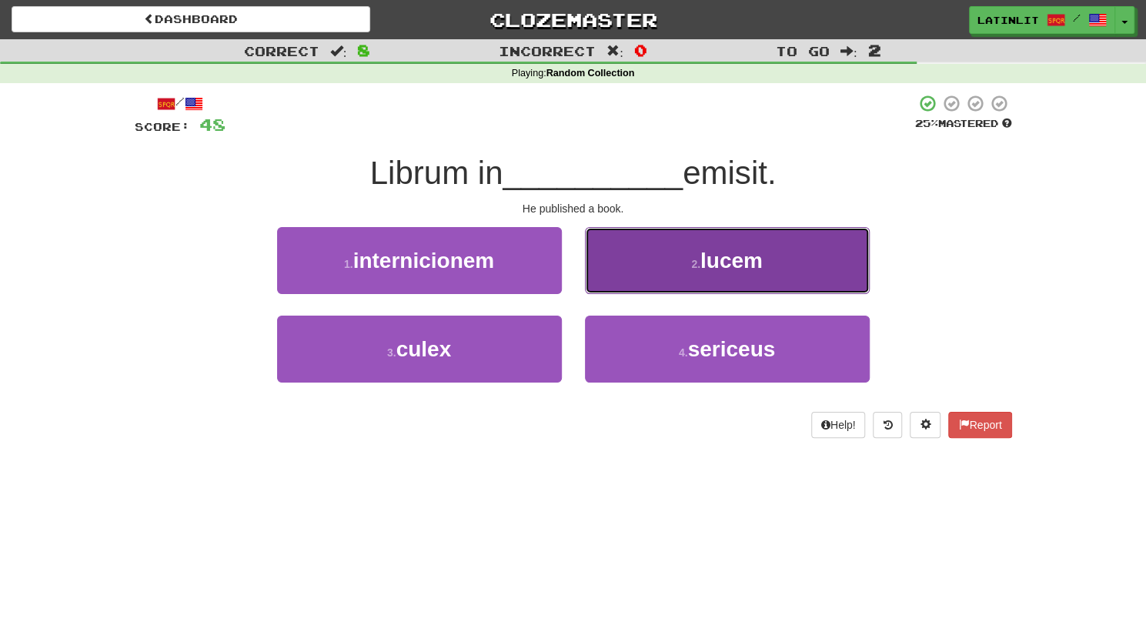
click at [708, 253] on span "lucem" at bounding box center [731, 261] width 62 height 24
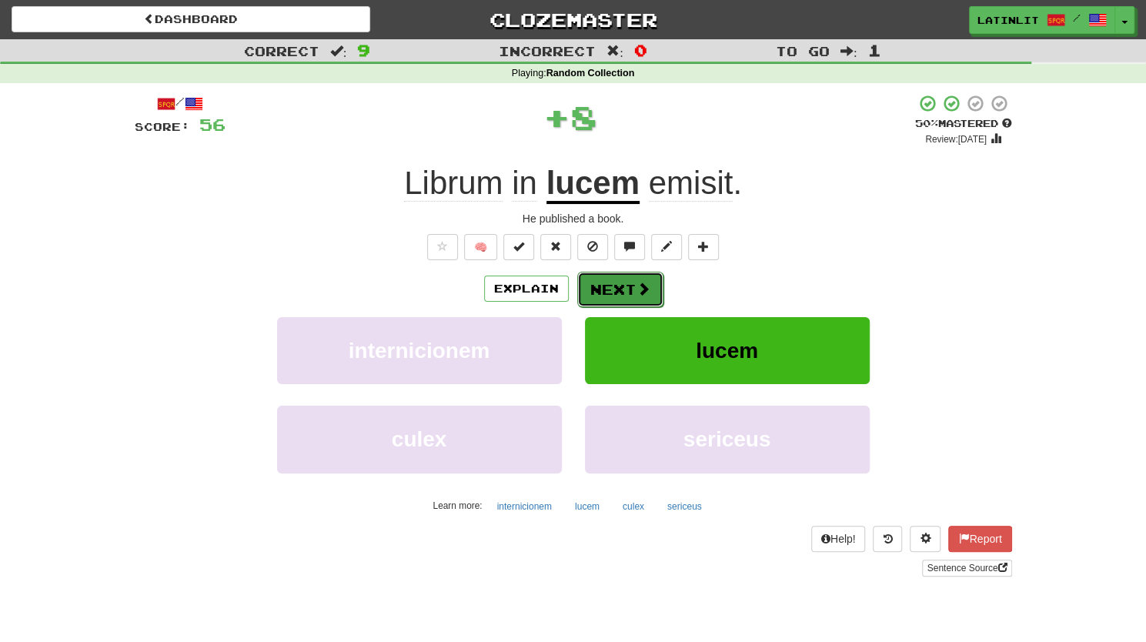
click at [641, 282] on span at bounding box center [644, 289] width 14 height 14
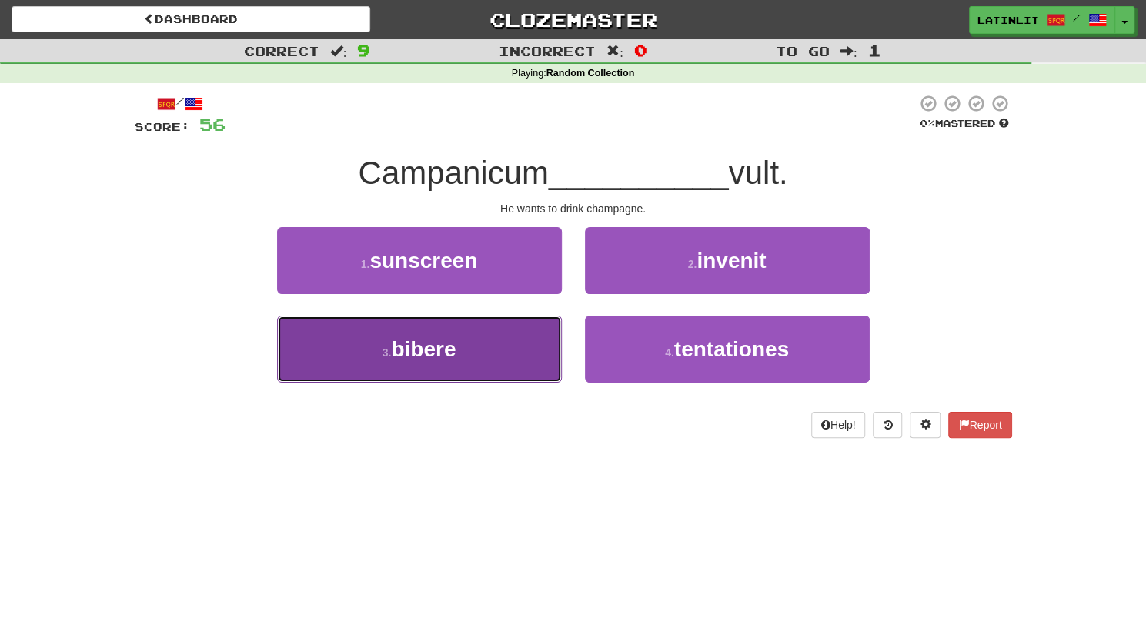
click at [403, 367] on button "3 . bibere" at bounding box center [419, 349] width 285 height 67
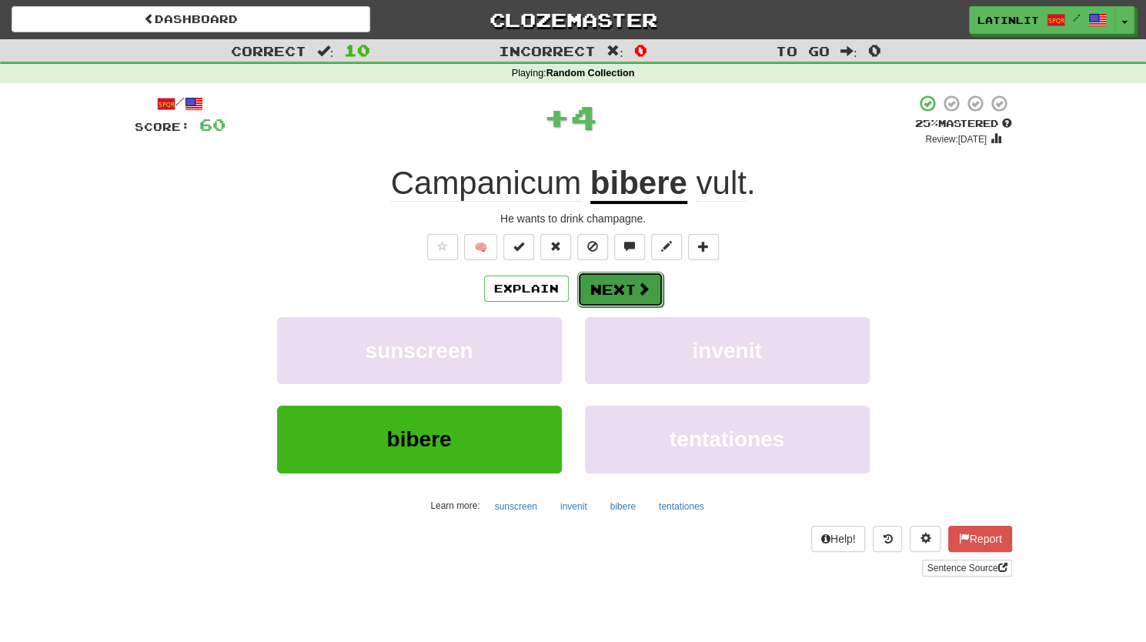
click at [648, 289] on span at bounding box center [644, 289] width 14 height 14
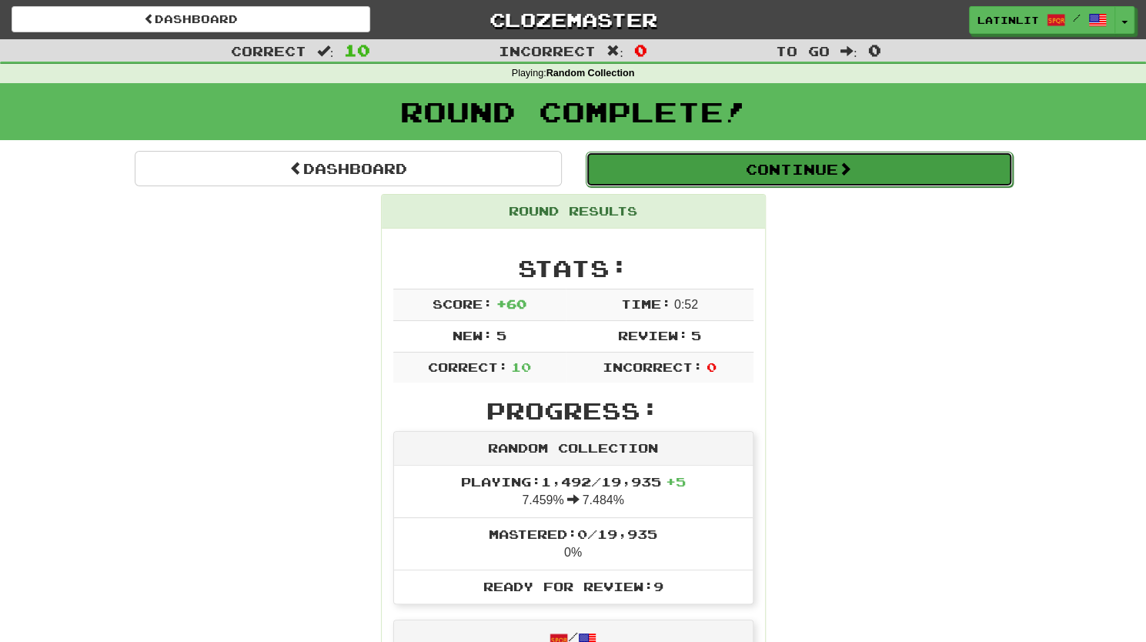
click at [794, 169] on button "Continue" at bounding box center [799, 169] width 427 height 35
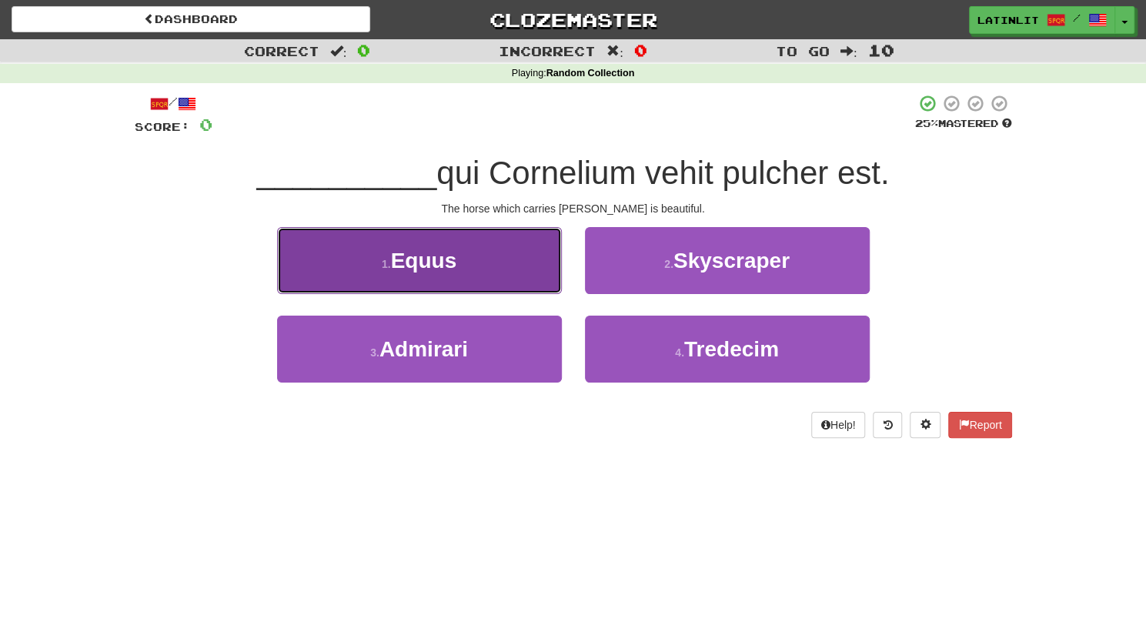
click at [374, 262] on button "1 . Equus" at bounding box center [419, 260] width 285 height 67
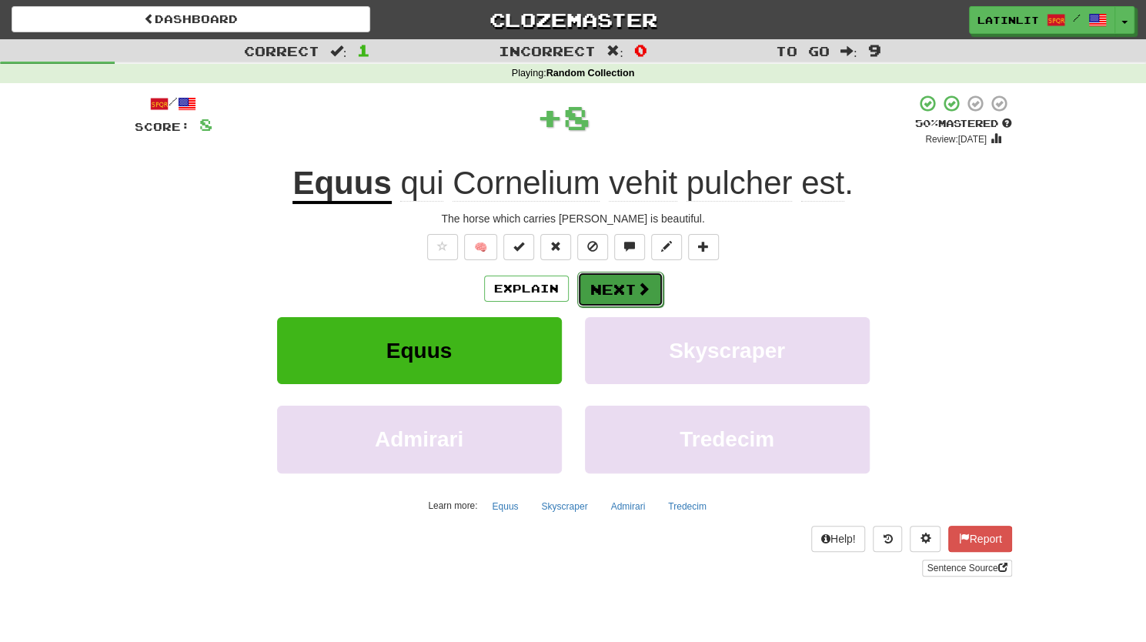
click at [582, 301] on button "Next" at bounding box center [620, 289] width 86 height 35
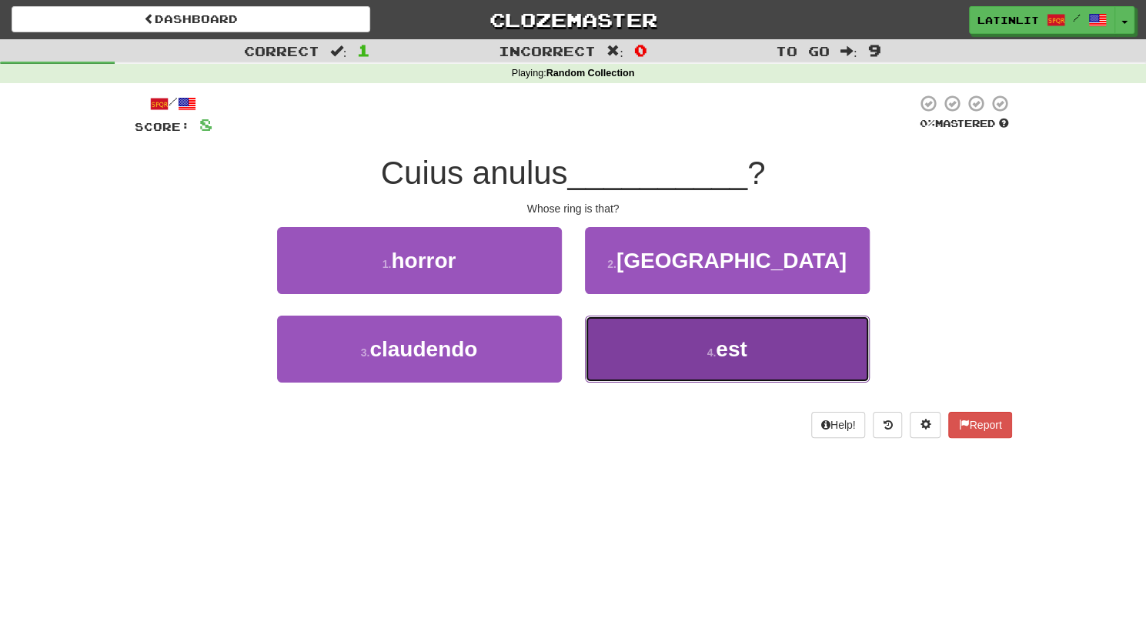
click at [718, 371] on button "4 . est" at bounding box center [727, 349] width 285 height 67
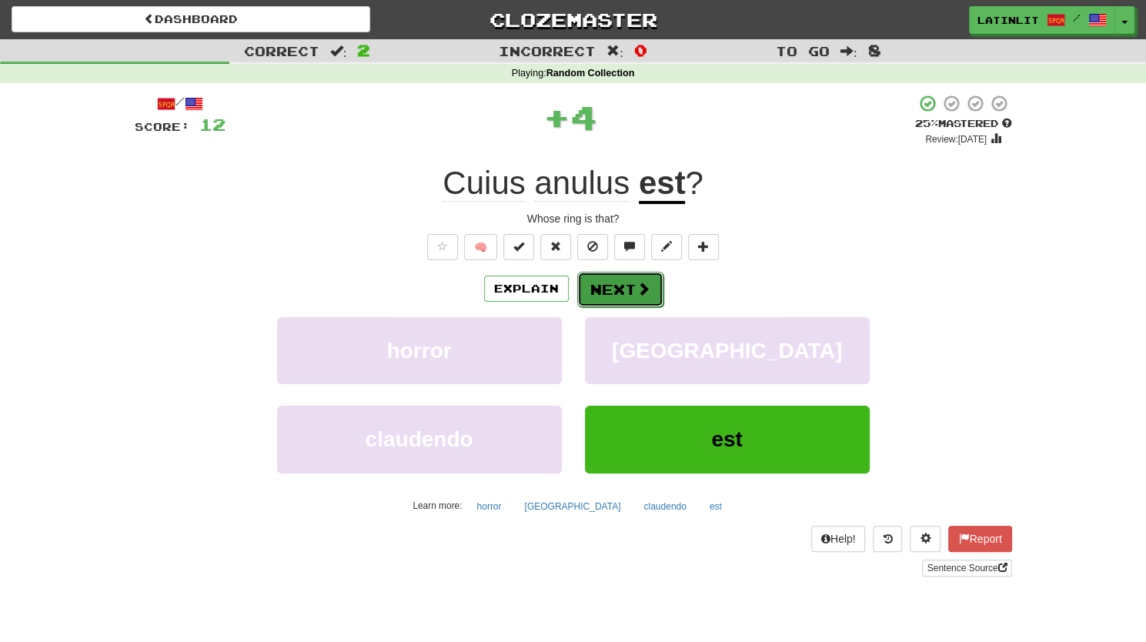
click at [623, 289] on button "Next" at bounding box center [620, 289] width 86 height 35
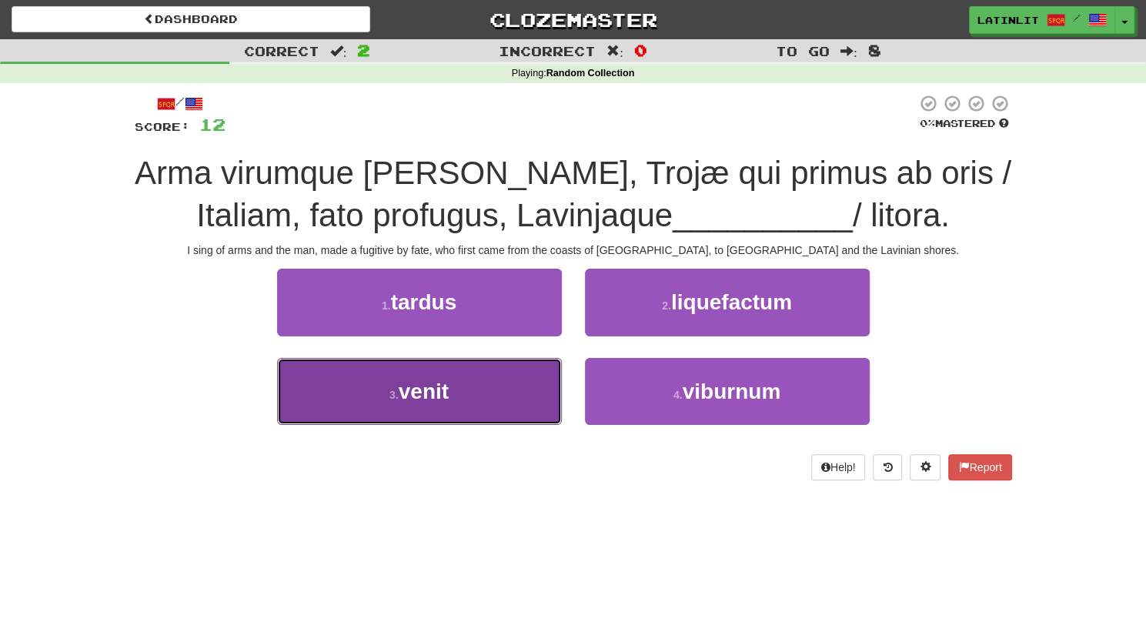
click at [448, 396] on span "venit" at bounding box center [424, 391] width 50 height 24
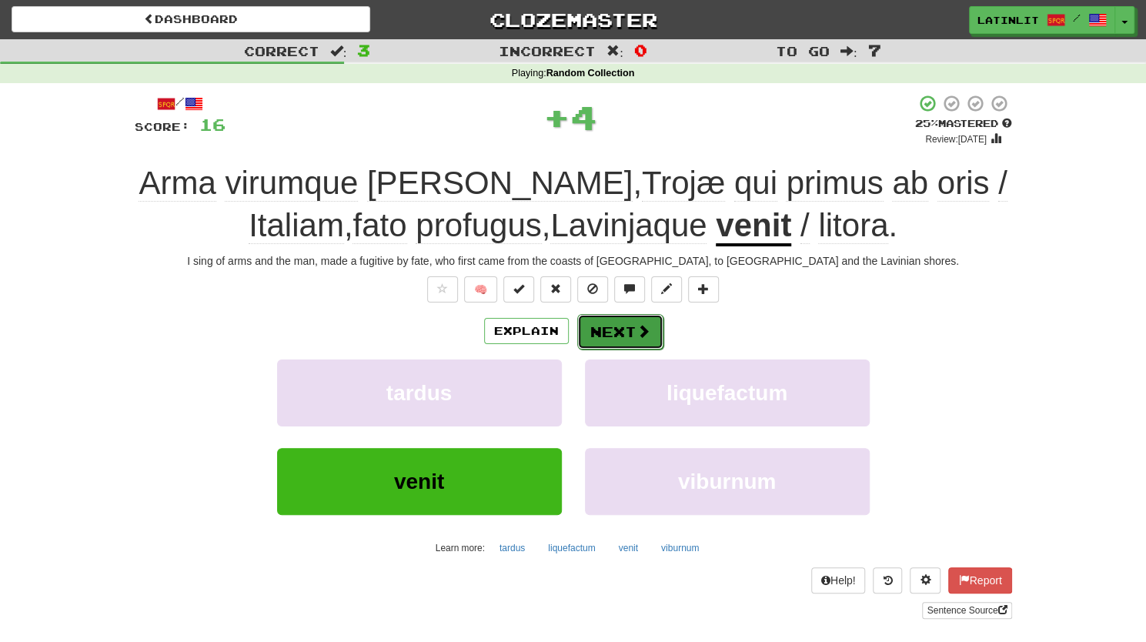
click at [608, 327] on button "Next" at bounding box center [620, 331] width 86 height 35
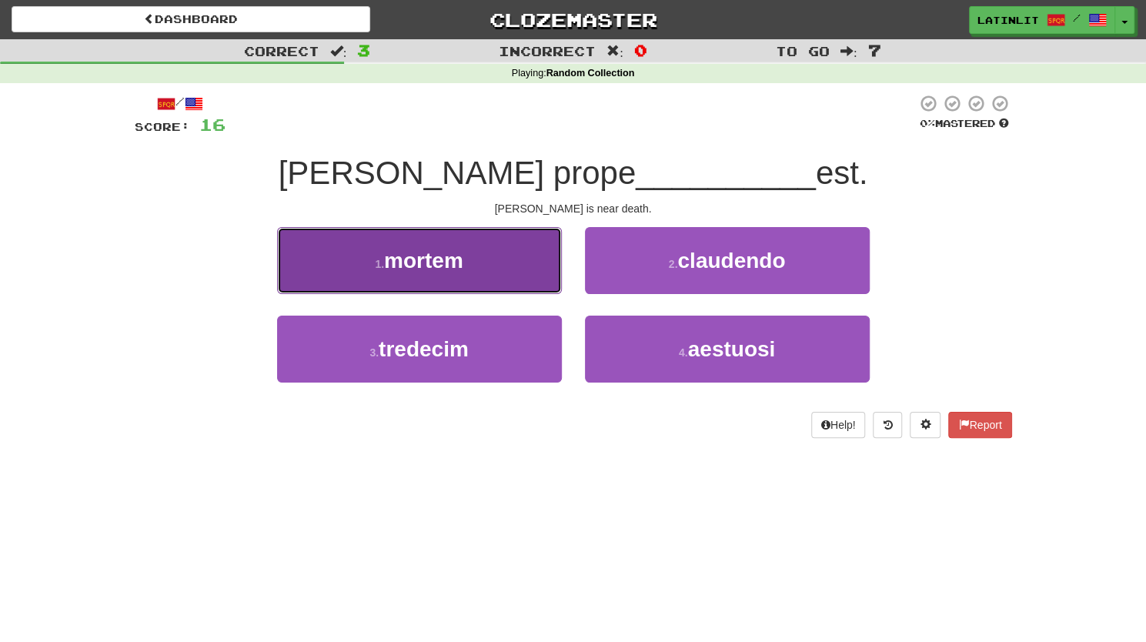
click at [463, 259] on span "mortem" at bounding box center [423, 261] width 79 height 24
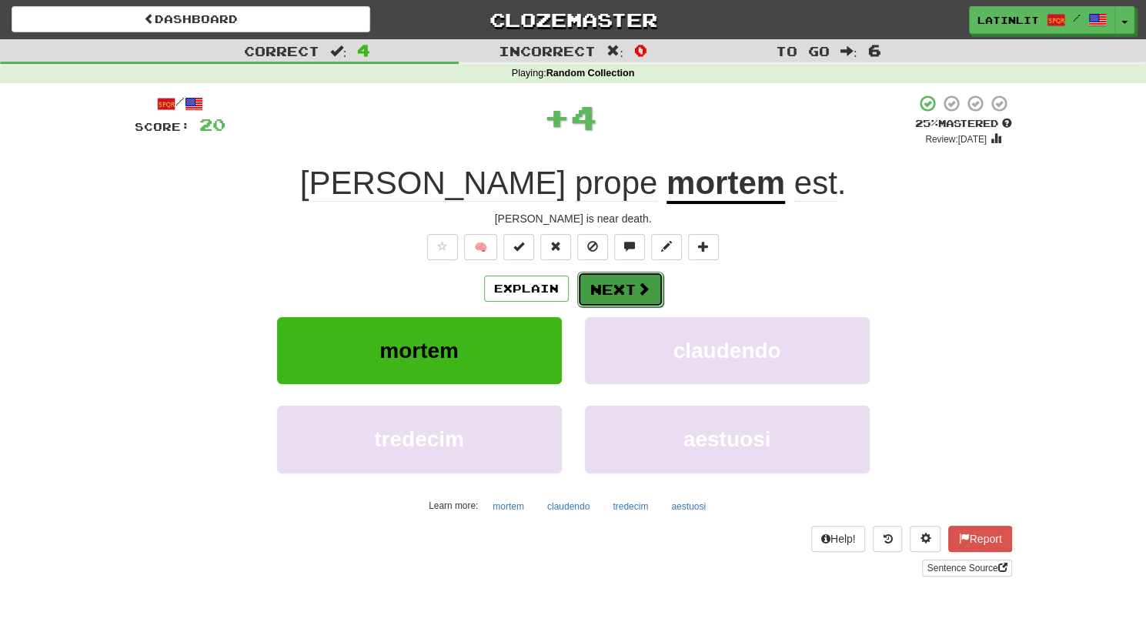
click at [622, 284] on button "Next" at bounding box center [620, 289] width 86 height 35
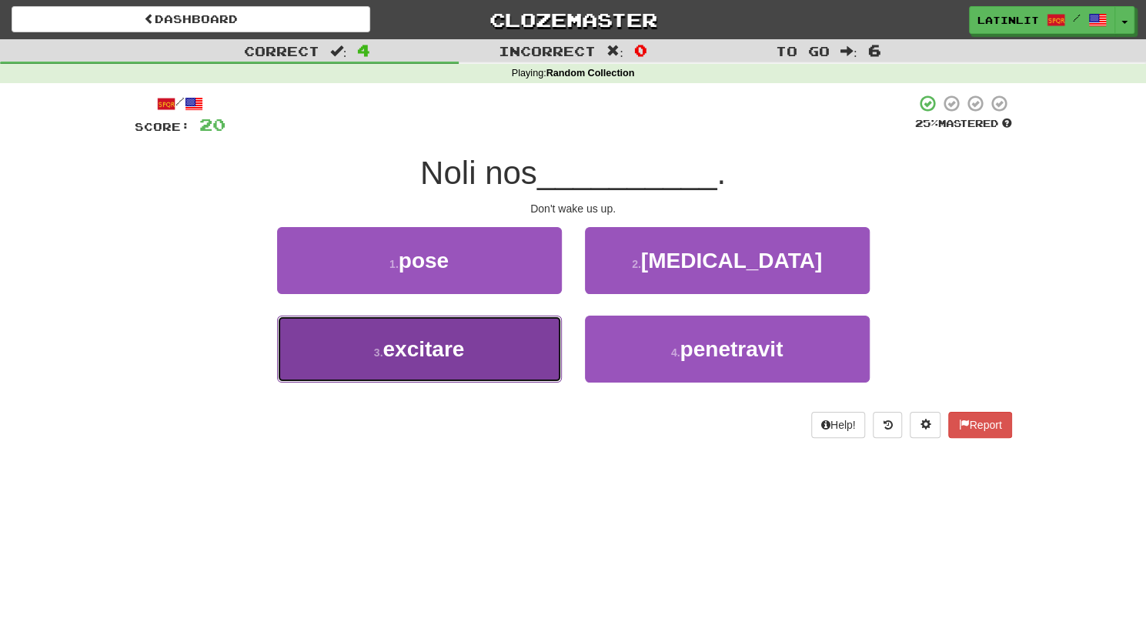
click at [477, 369] on button "3 . excitare" at bounding box center [419, 349] width 285 height 67
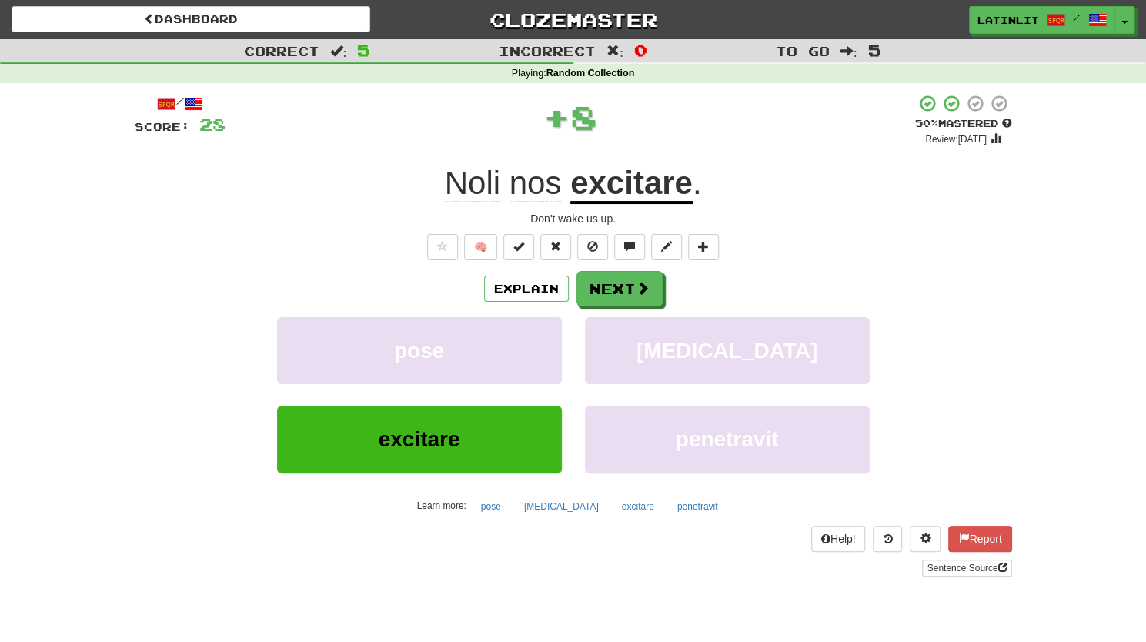
click at [661, 271] on div "Explain Next" at bounding box center [573, 288] width 877 height 35
click at [618, 302] on button "Next" at bounding box center [620, 289] width 86 height 35
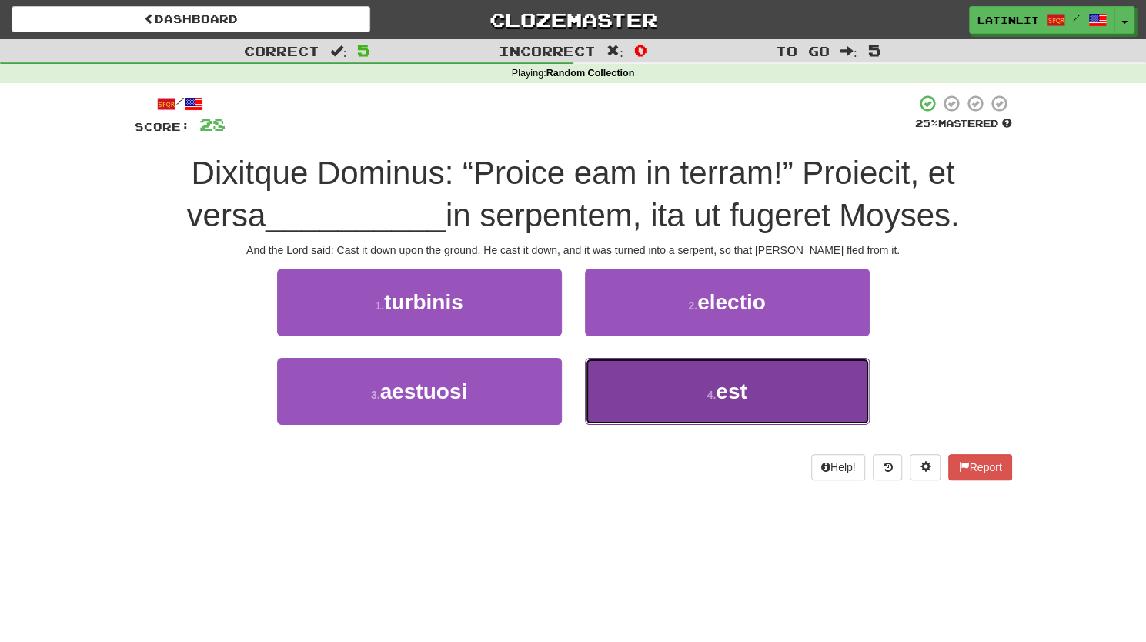
click at [707, 399] on button "4 . est" at bounding box center [727, 391] width 285 height 67
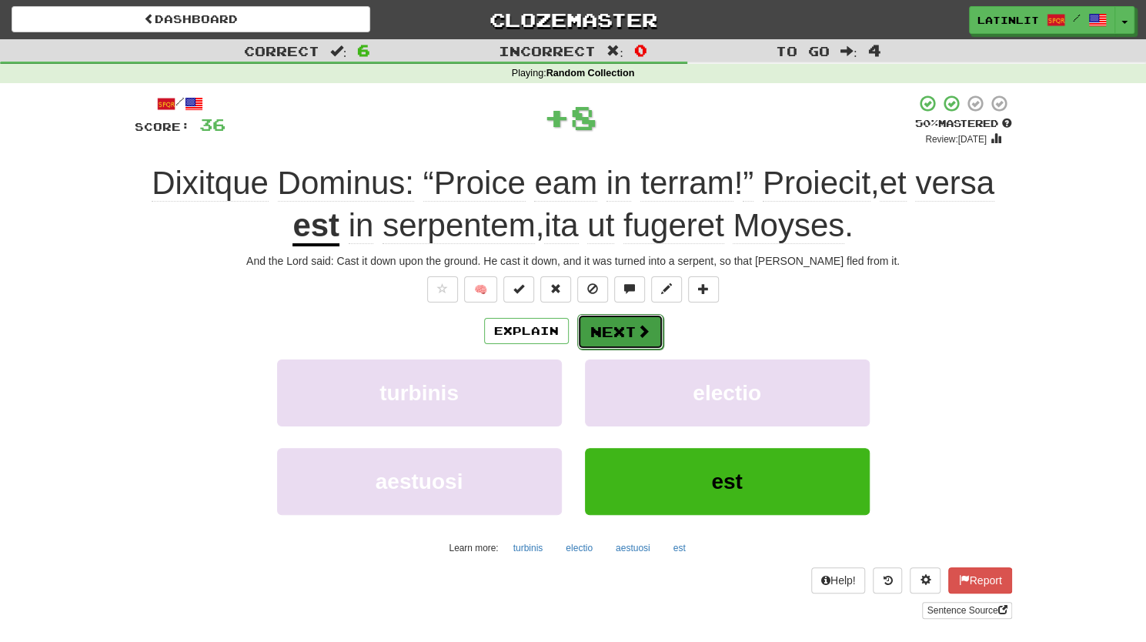
click at [606, 329] on button "Next" at bounding box center [620, 331] width 86 height 35
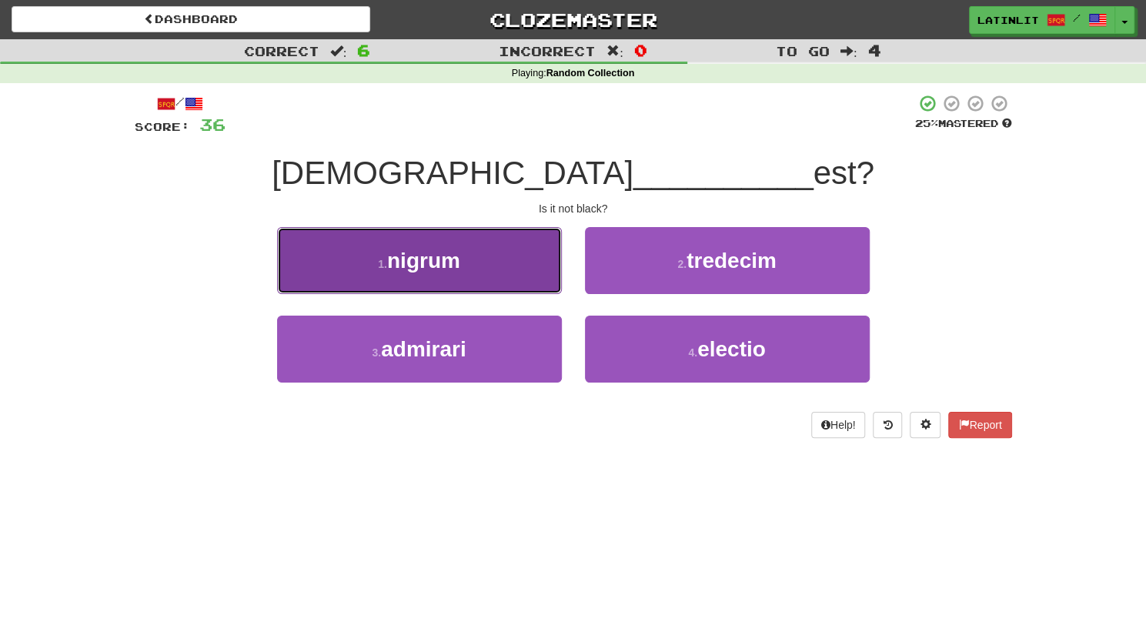
click at [400, 260] on span "nigrum" at bounding box center [423, 261] width 73 height 24
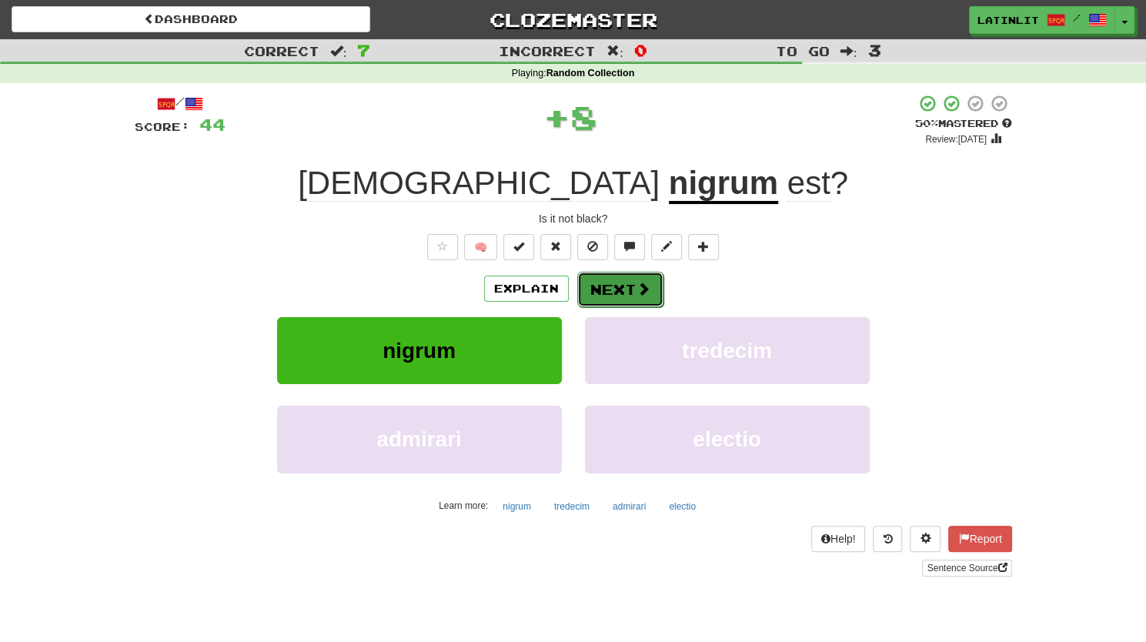
click at [594, 290] on button "Next" at bounding box center [620, 289] width 86 height 35
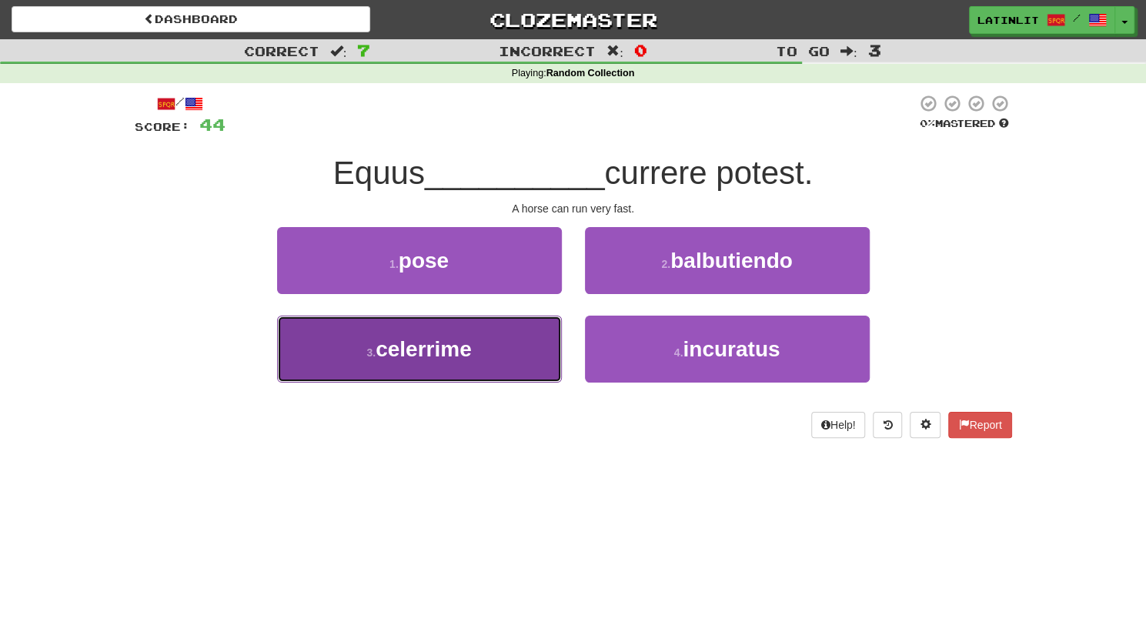
click at [456, 370] on button "3 . celerrime" at bounding box center [419, 349] width 285 height 67
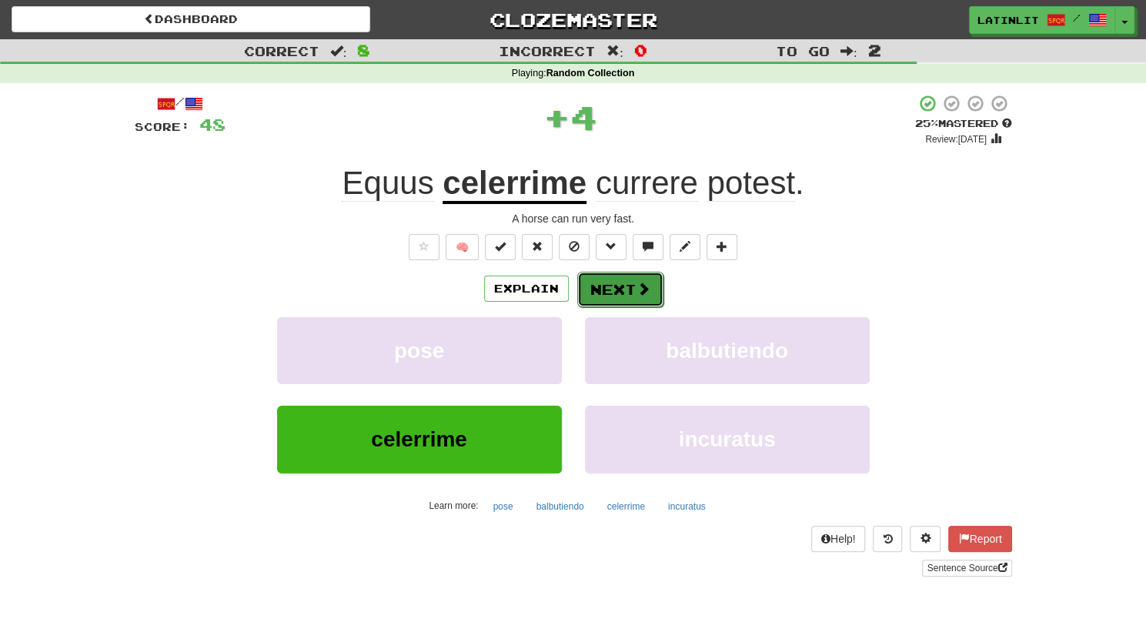
click at [611, 293] on button "Next" at bounding box center [620, 289] width 86 height 35
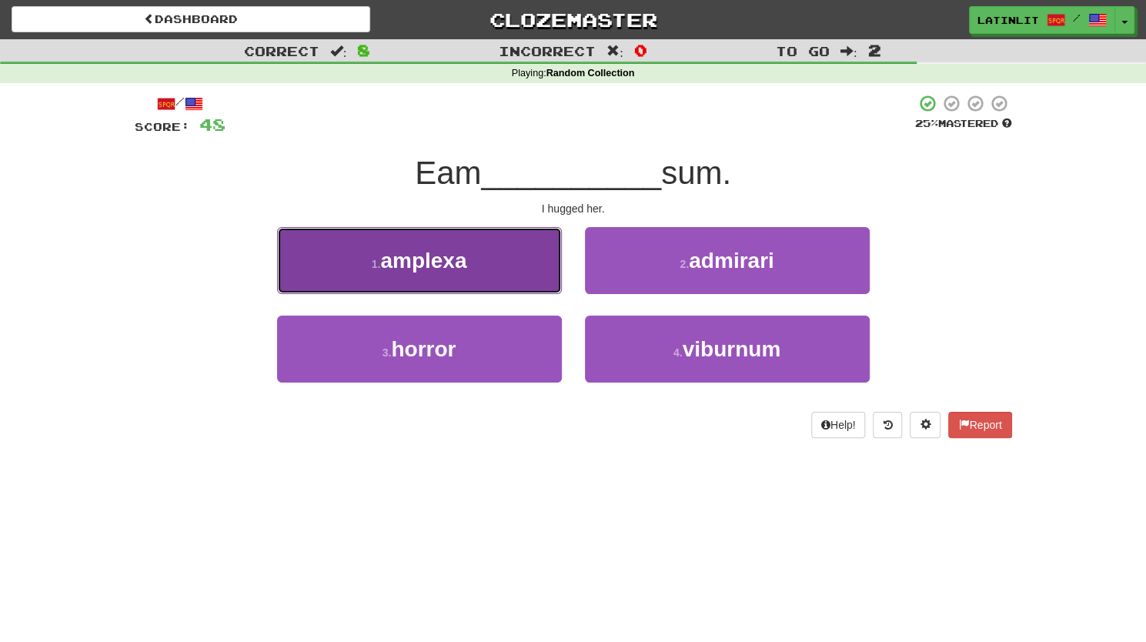
click at [410, 256] on span "amplexa" at bounding box center [423, 261] width 86 height 24
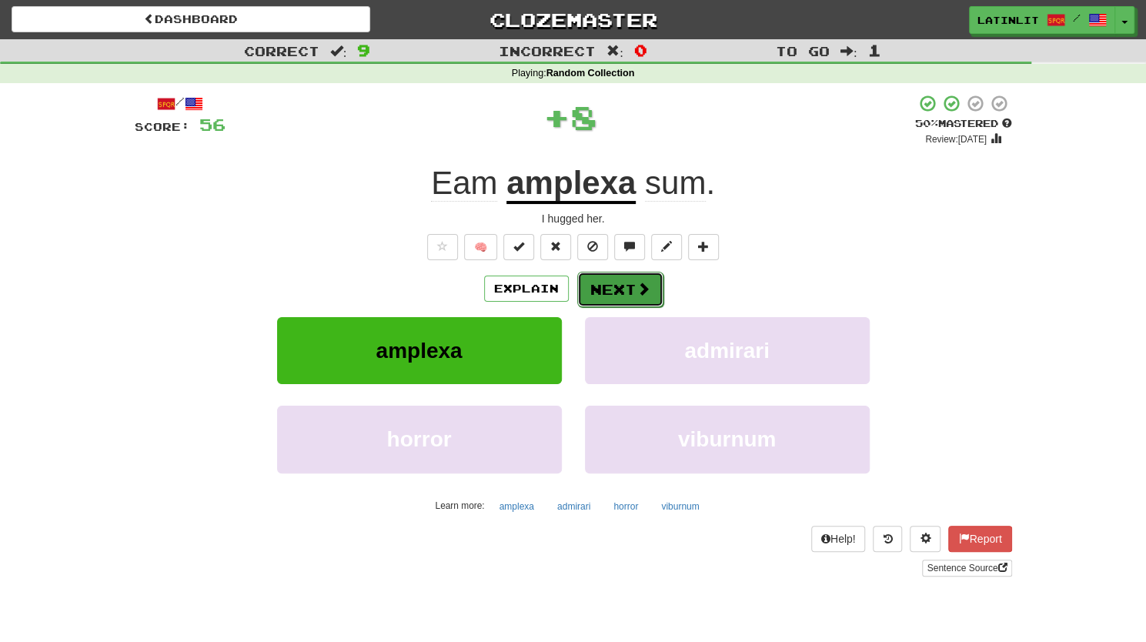
click at [631, 284] on button "Next" at bounding box center [620, 289] width 86 height 35
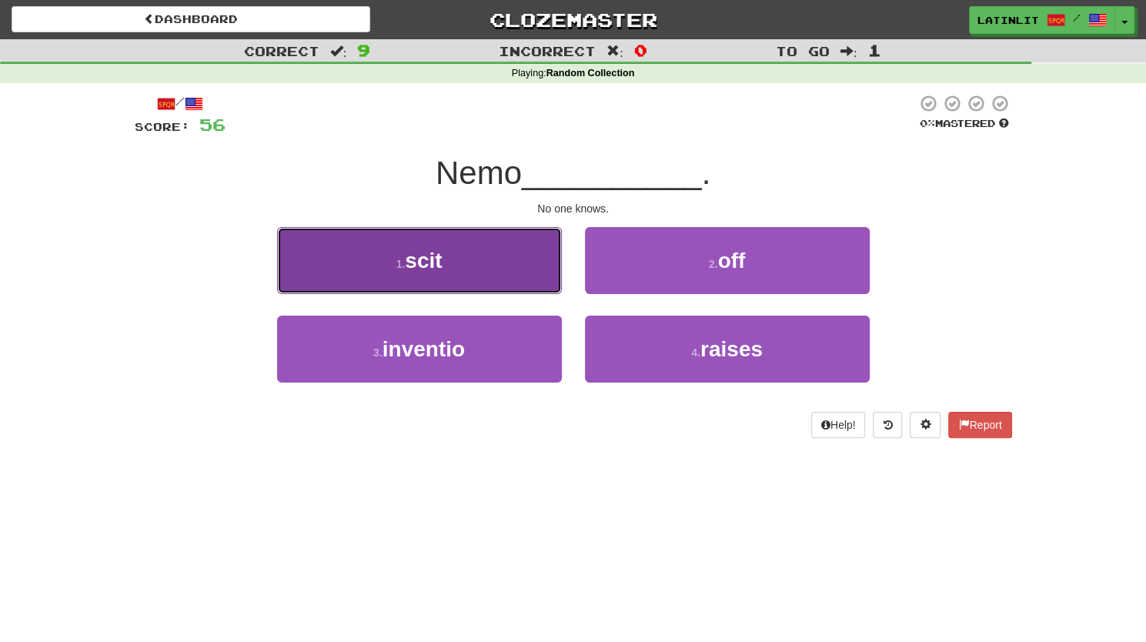
click at [464, 256] on button "1 . scit" at bounding box center [419, 260] width 285 height 67
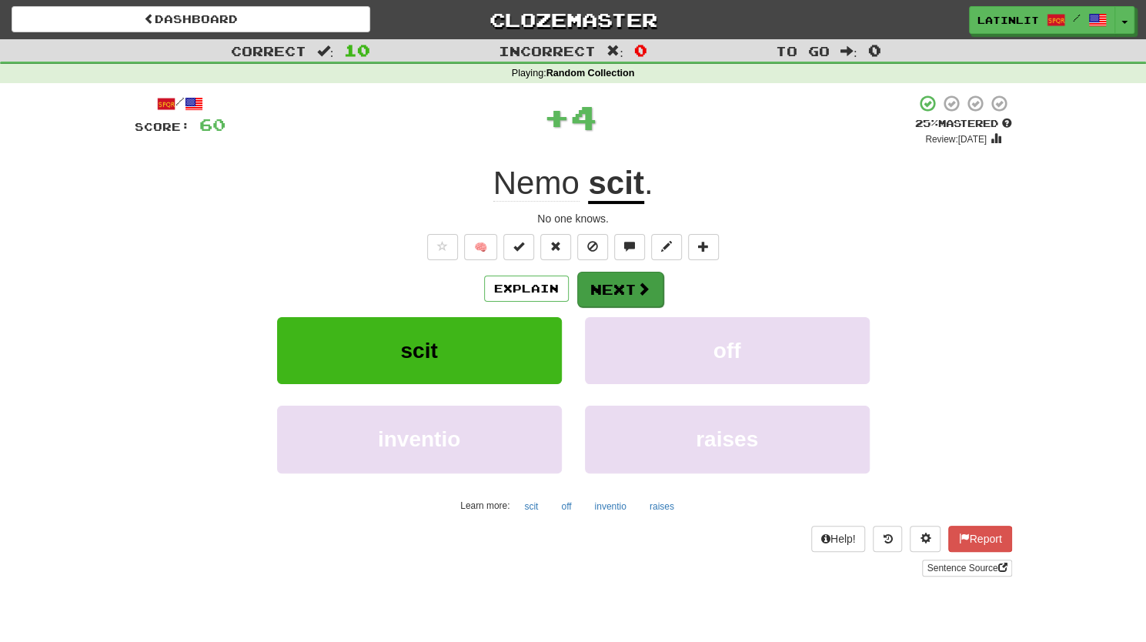
click at [606, 271] on div "Explain Next" at bounding box center [573, 288] width 877 height 35
click at [605, 279] on button "Next" at bounding box center [620, 289] width 86 height 35
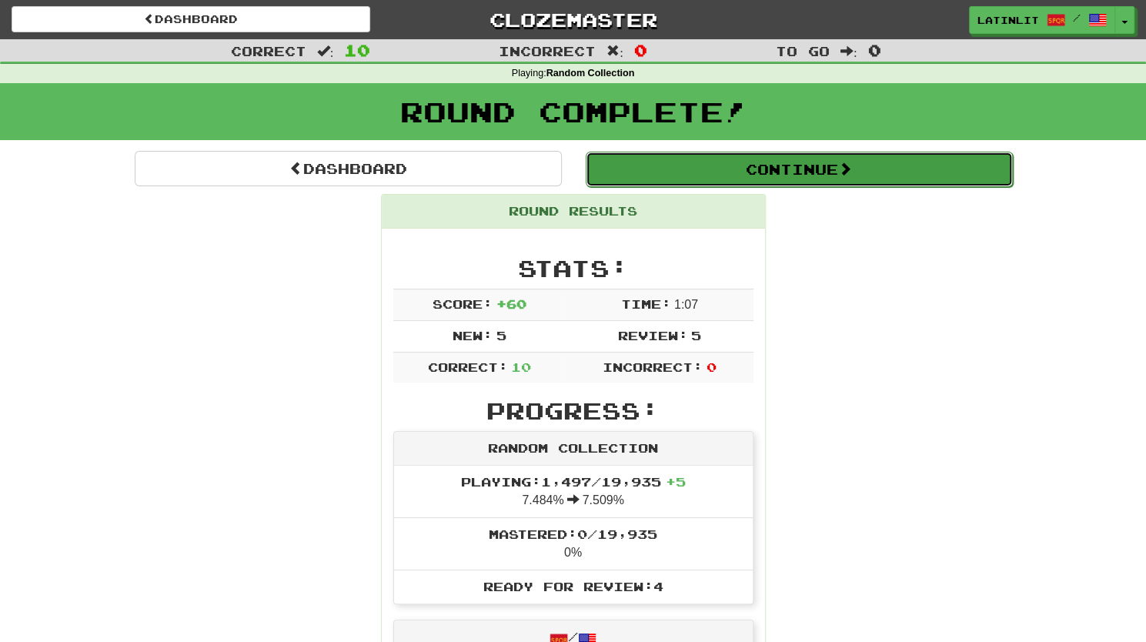
click at [770, 175] on button "Continue" at bounding box center [799, 169] width 427 height 35
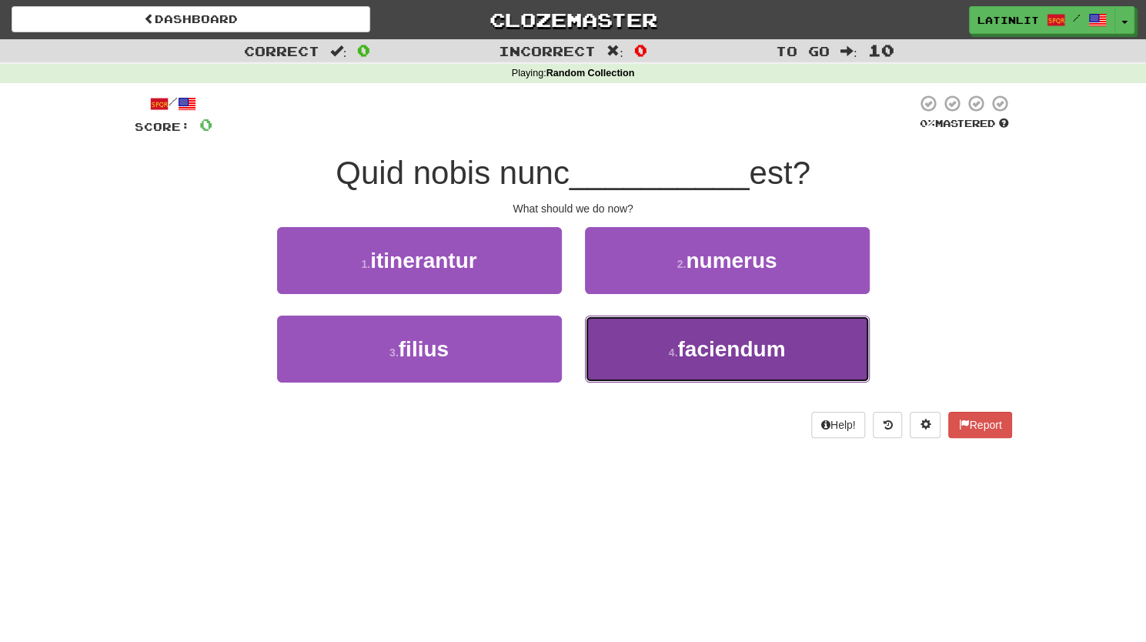
click at [653, 352] on button "4 . faciendum" at bounding box center [727, 349] width 285 height 67
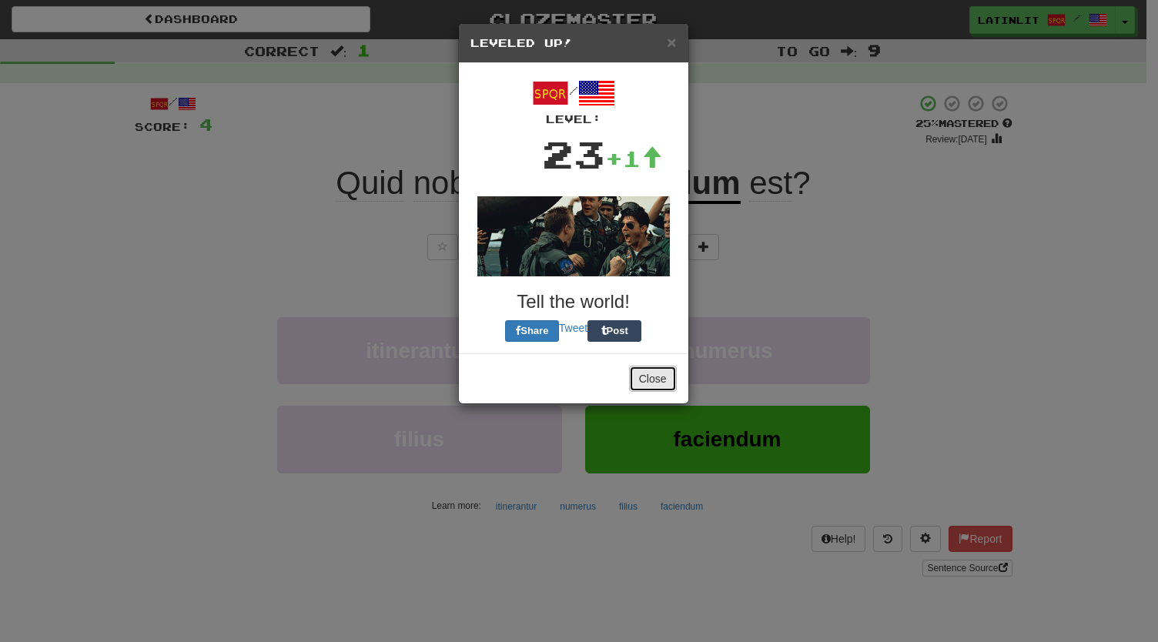
click at [639, 376] on button "Close" at bounding box center [653, 379] width 48 height 26
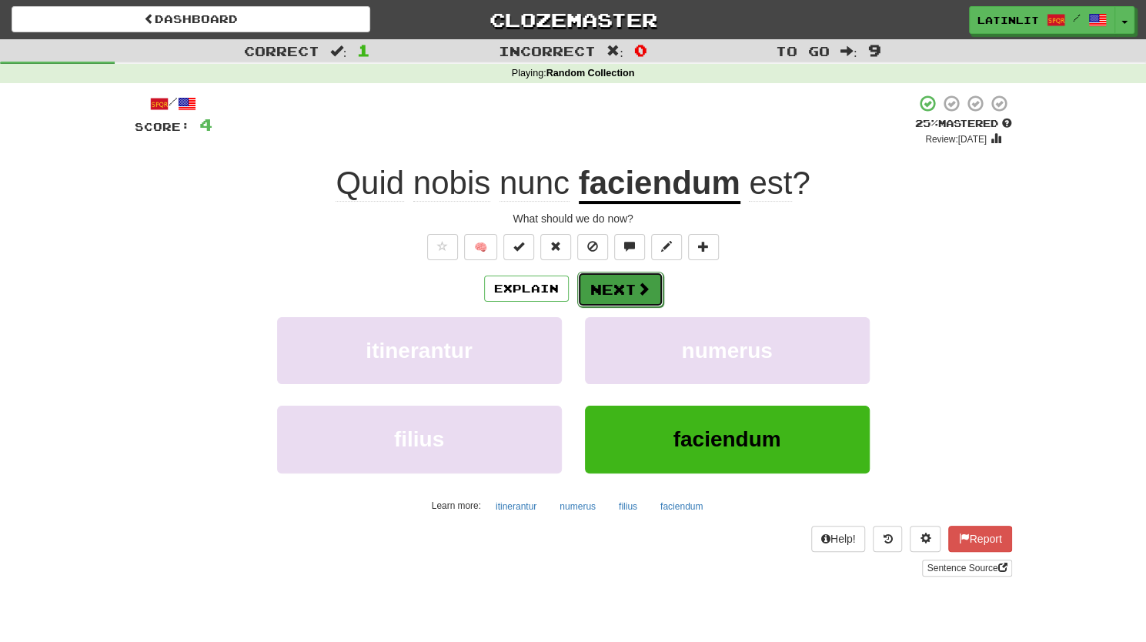
click at [606, 289] on button "Next" at bounding box center [620, 289] width 86 height 35
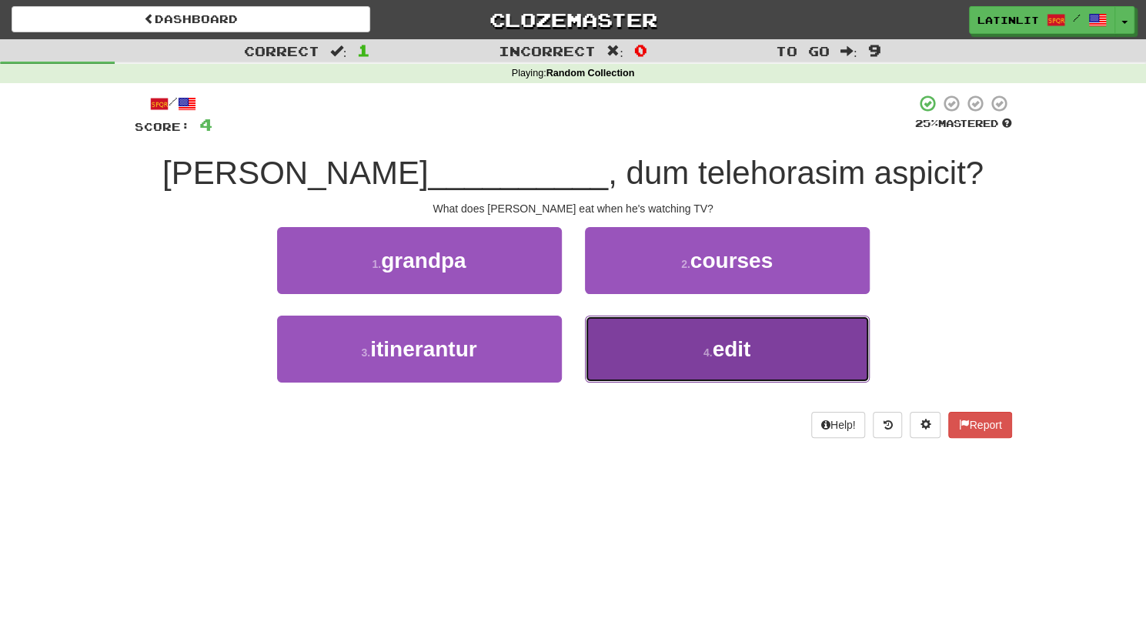
click at [754, 331] on button "4 . edit" at bounding box center [727, 349] width 285 height 67
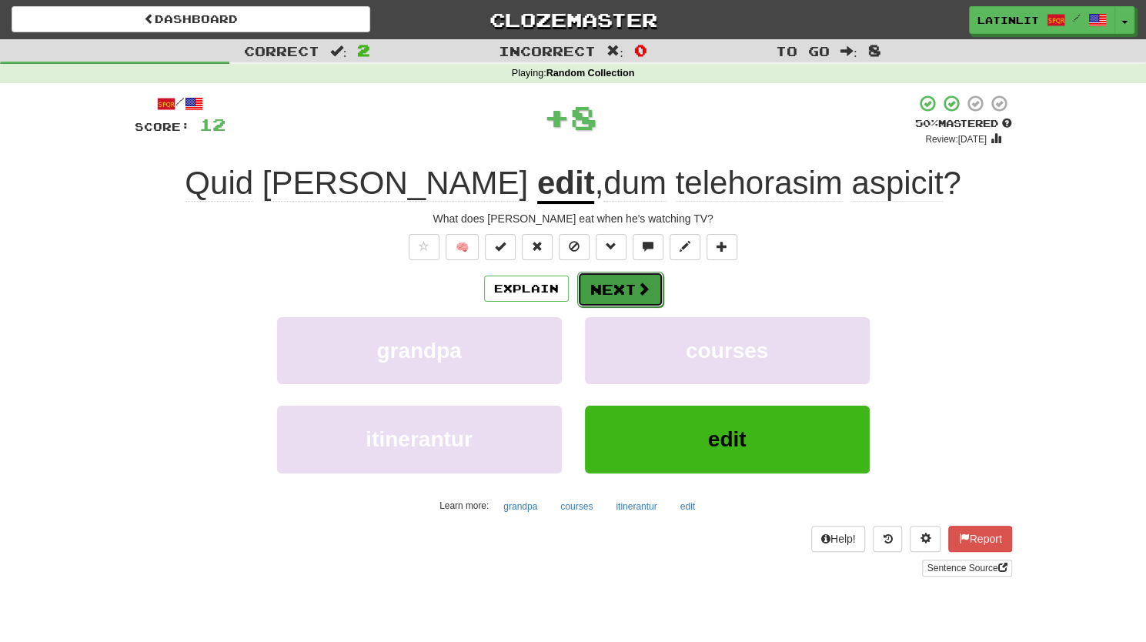
click at [616, 302] on button "Next" at bounding box center [620, 289] width 86 height 35
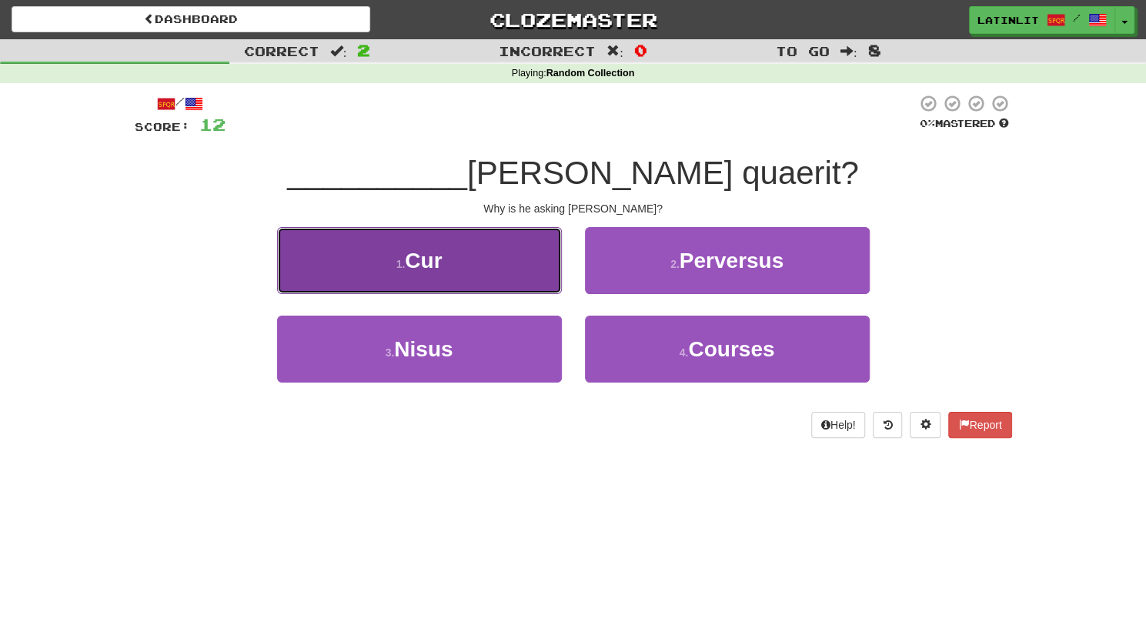
click at [364, 259] on button "1 . Cur" at bounding box center [419, 260] width 285 height 67
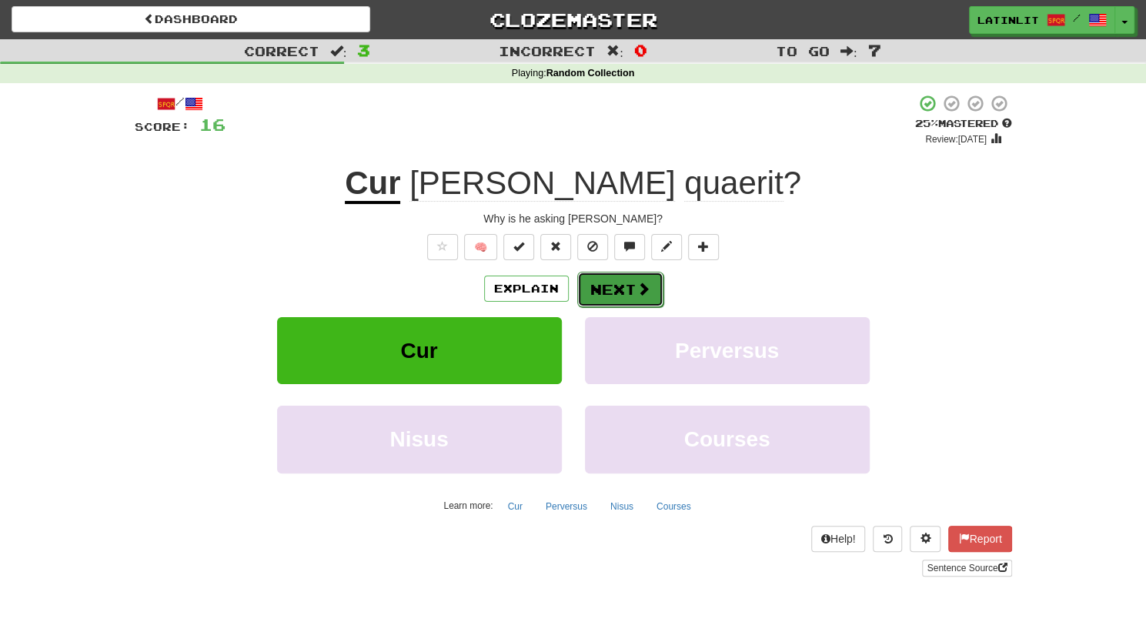
click at [600, 286] on button "Next" at bounding box center [620, 289] width 86 height 35
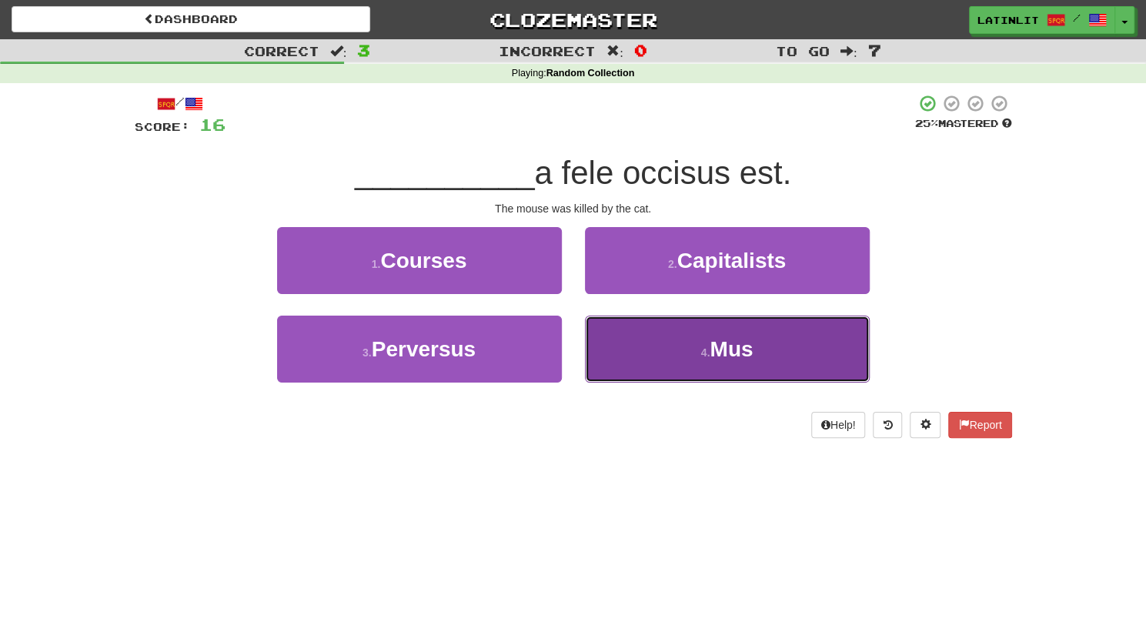
click at [644, 339] on button "4 . Mus" at bounding box center [727, 349] width 285 height 67
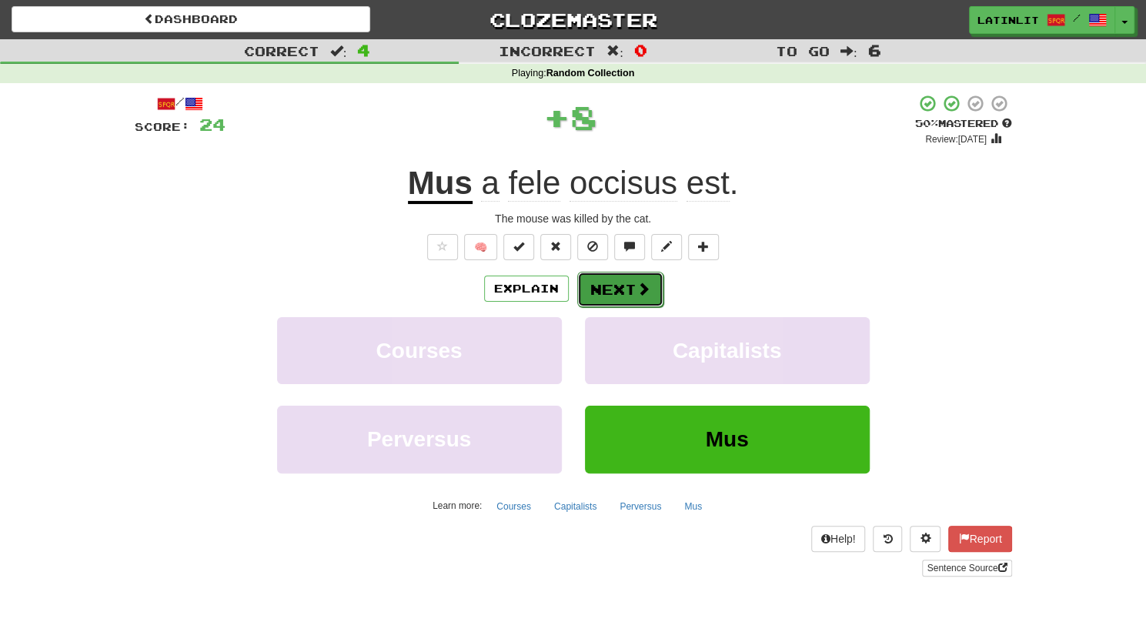
click at [599, 276] on button "Next" at bounding box center [620, 289] width 86 height 35
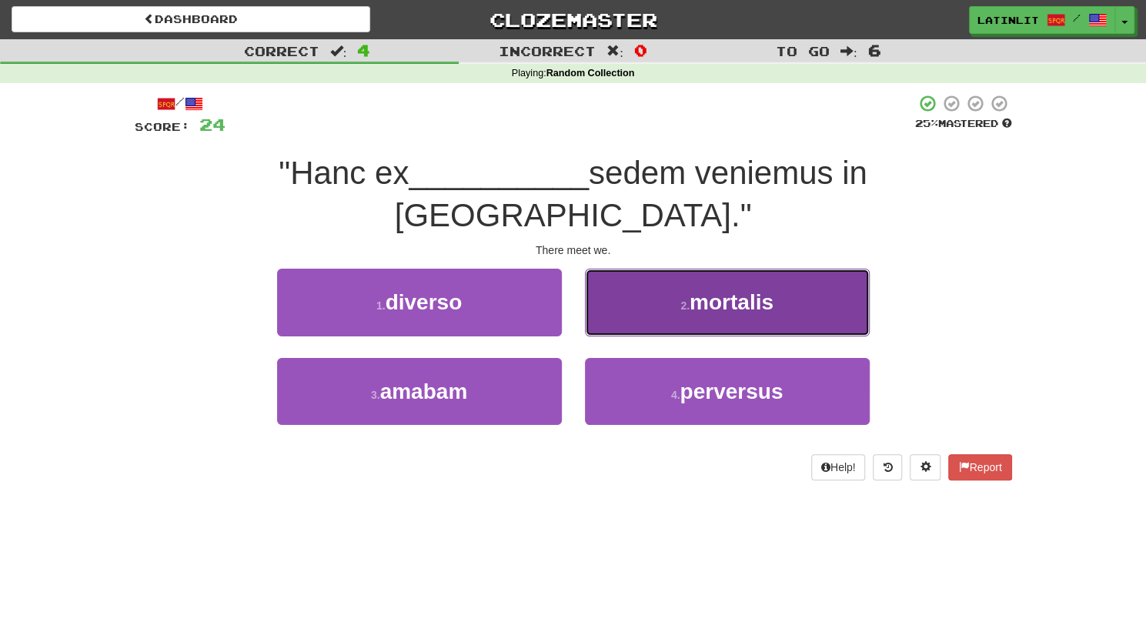
click at [691, 290] on span "mortalis" at bounding box center [732, 302] width 84 height 24
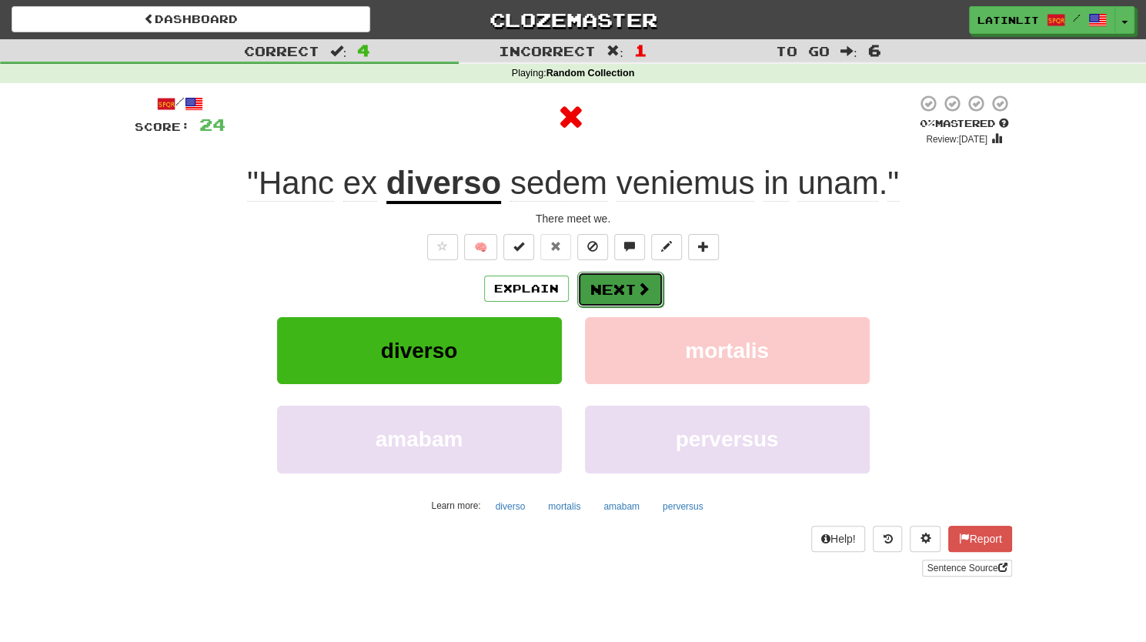
click at [616, 287] on button "Next" at bounding box center [620, 289] width 86 height 35
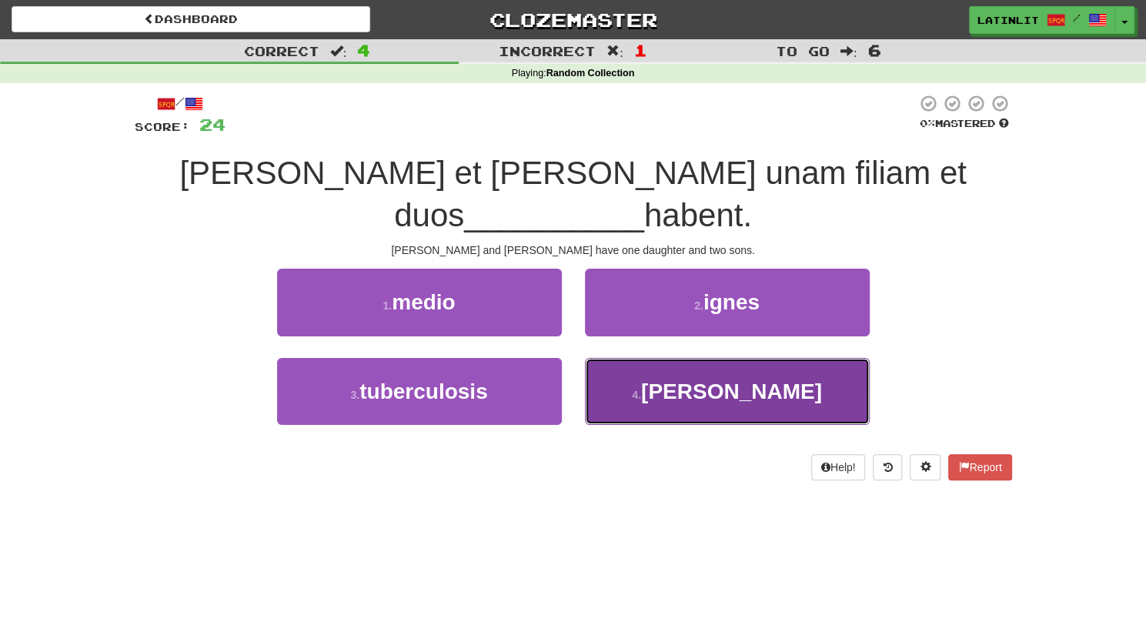
click at [683, 358] on button "4 . [PERSON_NAME]" at bounding box center [727, 391] width 285 height 67
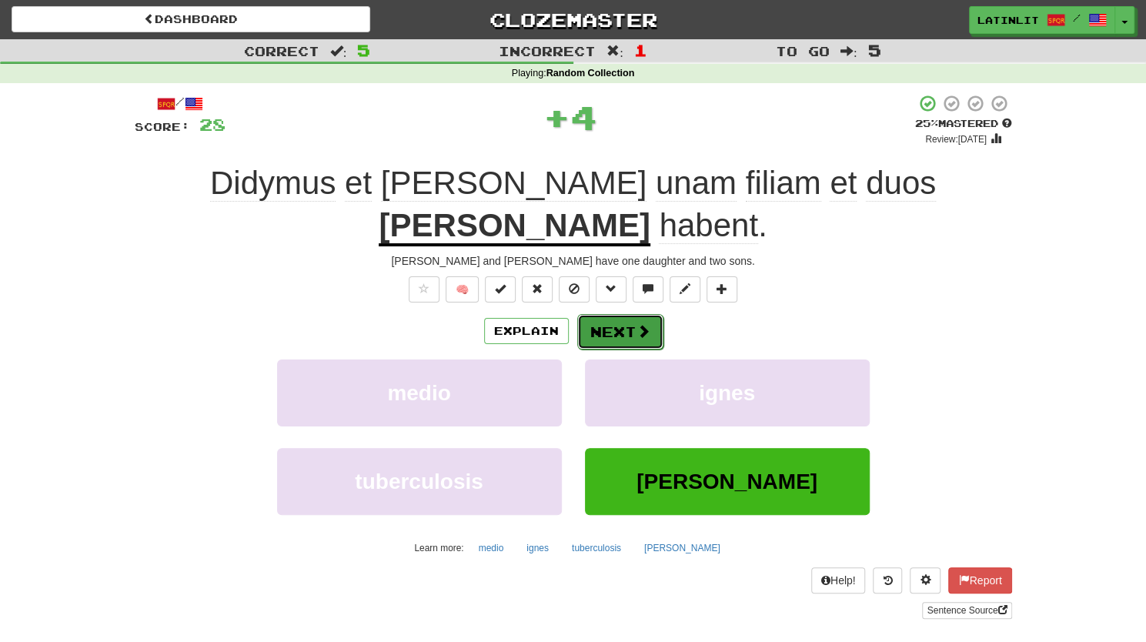
click at [611, 314] on button "Next" at bounding box center [620, 331] width 86 height 35
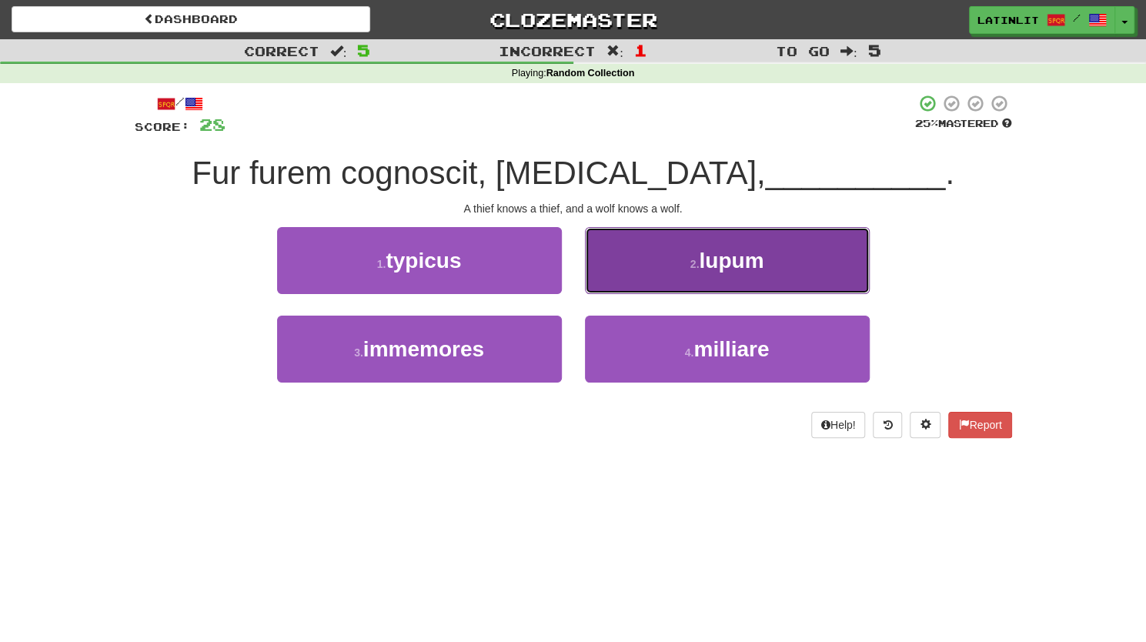
click at [673, 253] on button "2 . lupum" at bounding box center [727, 260] width 285 height 67
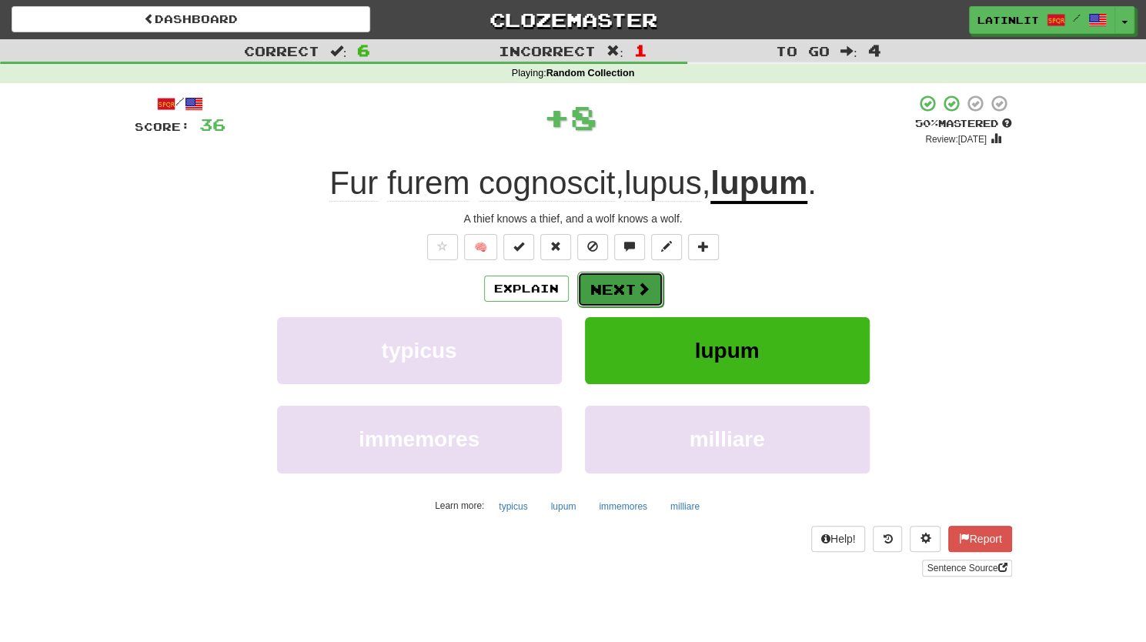
click at [639, 293] on span at bounding box center [644, 289] width 14 height 14
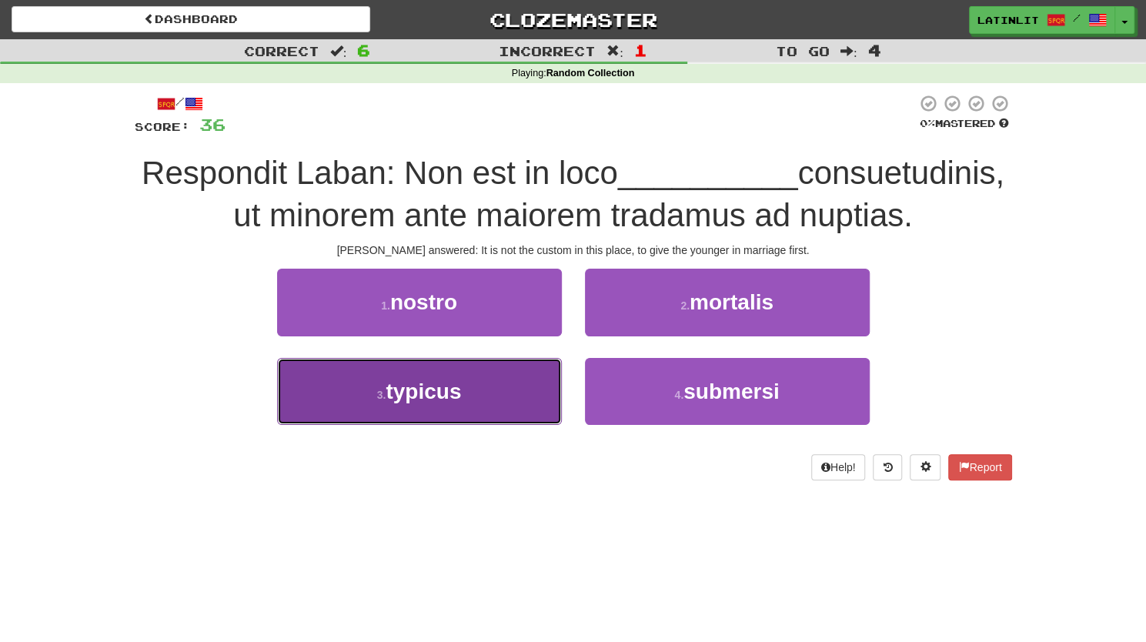
click at [423, 403] on span "typicus" at bounding box center [423, 391] width 75 height 24
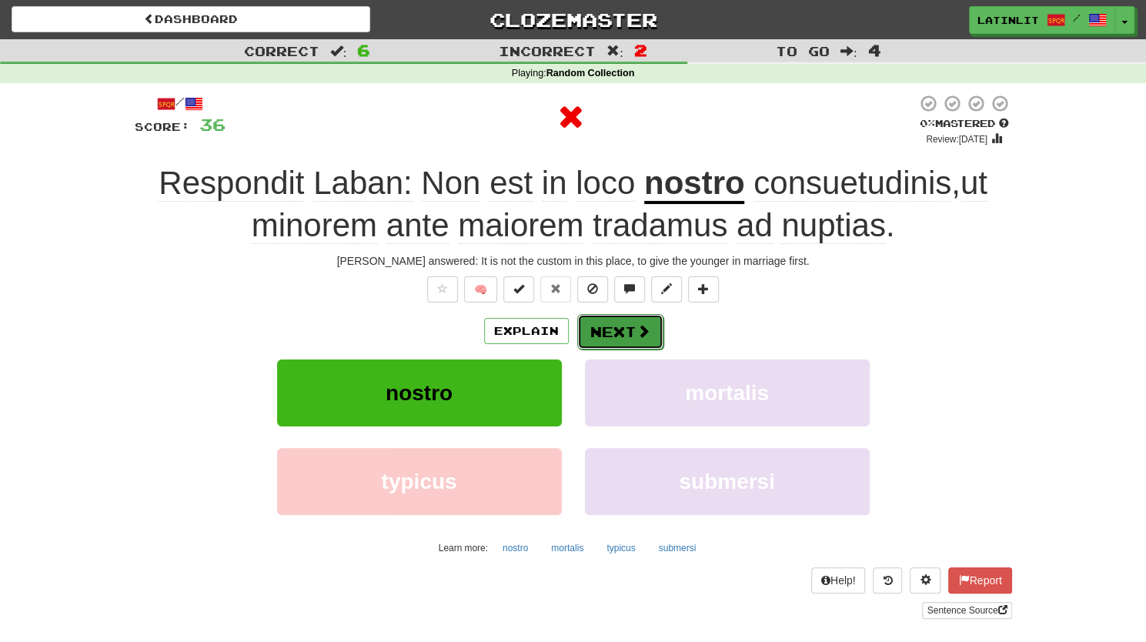
click at [593, 334] on button "Next" at bounding box center [620, 331] width 86 height 35
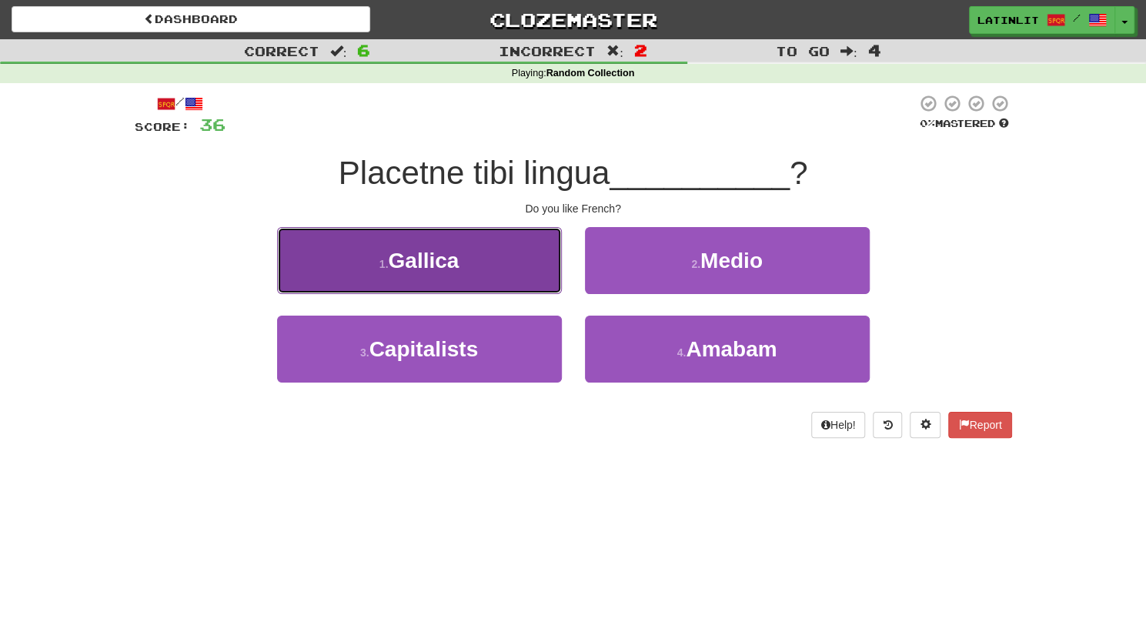
click at [451, 246] on button "1 . [GEOGRAPHIC_DATA]" at bounding box center [419, 260] width 285 height 67
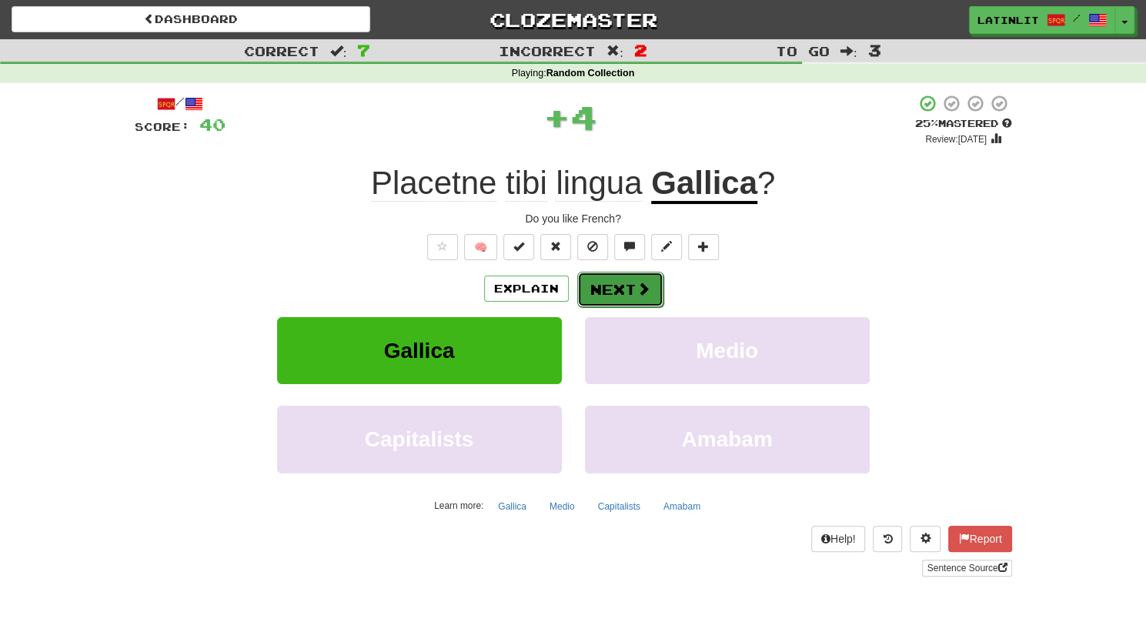
click at [613, 284] on button "Next" at bounding box center [620, 289] width 86 height 35
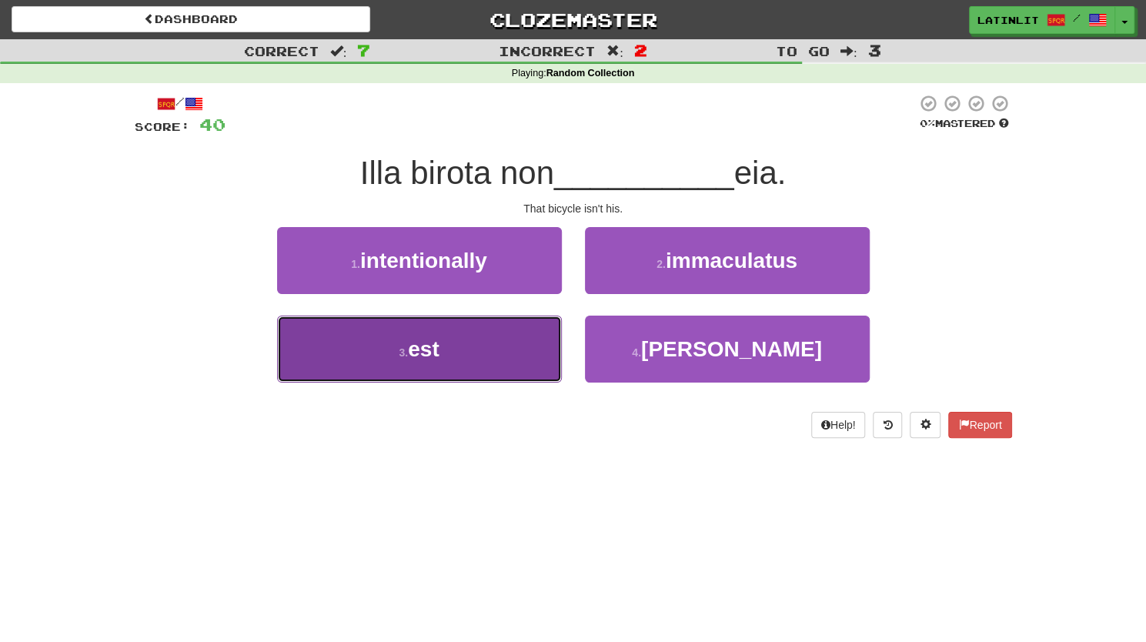
click at [453, 349] on button "3 . est" at bounding box center [419, 349] width 285 height 67
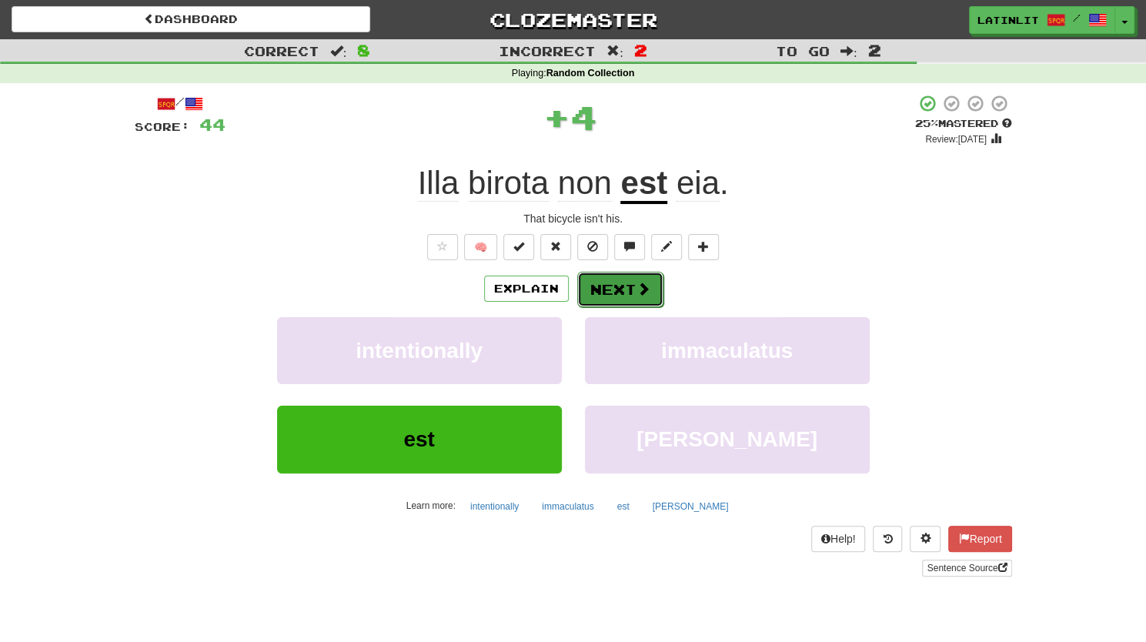
click at [620, 284] on button "Next" at bounding box center [620, 289] width 86 height 35
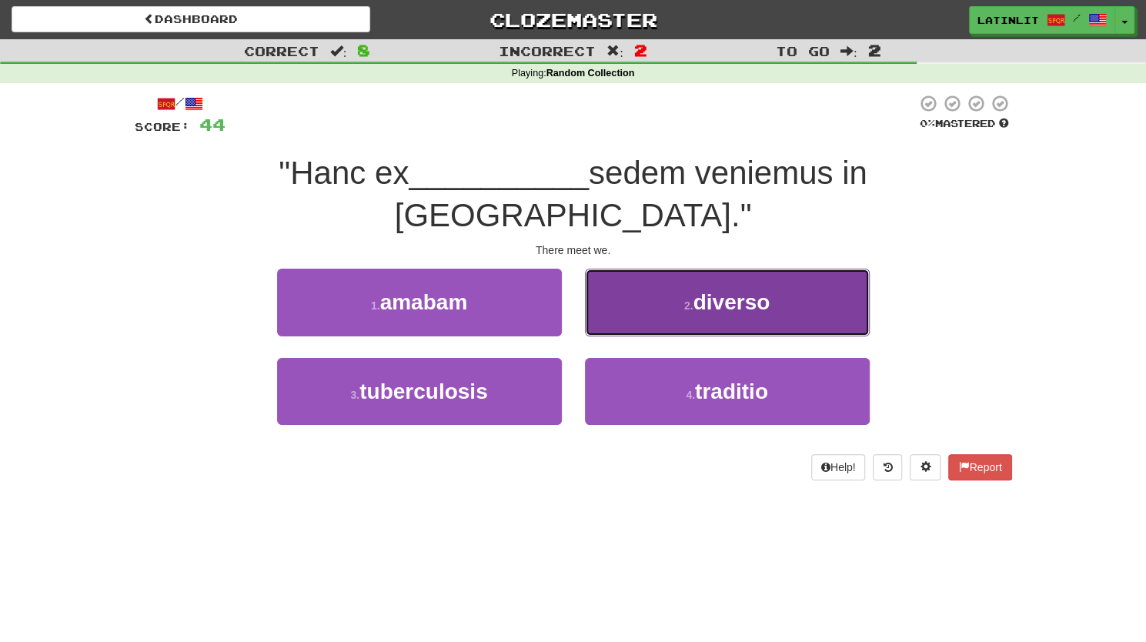
click at [717, 269] on button "2 . diverso" at bounding box center [727, 302] width 285 height 67
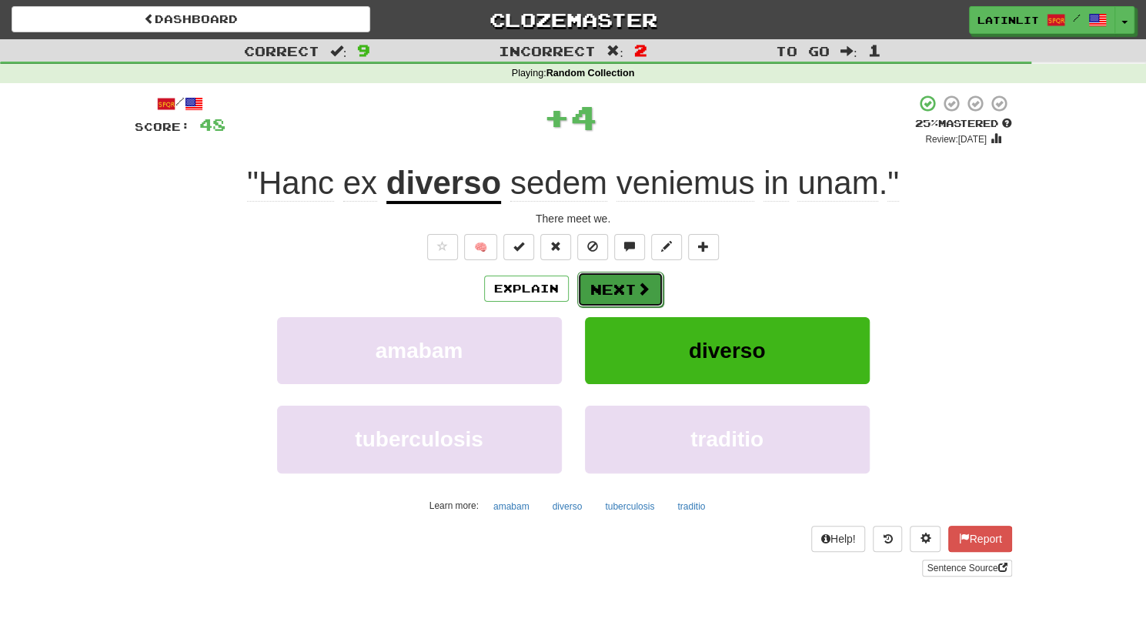
click at [631, 288] on button "Next" at bounding box center [620, 289] width 86 height 35
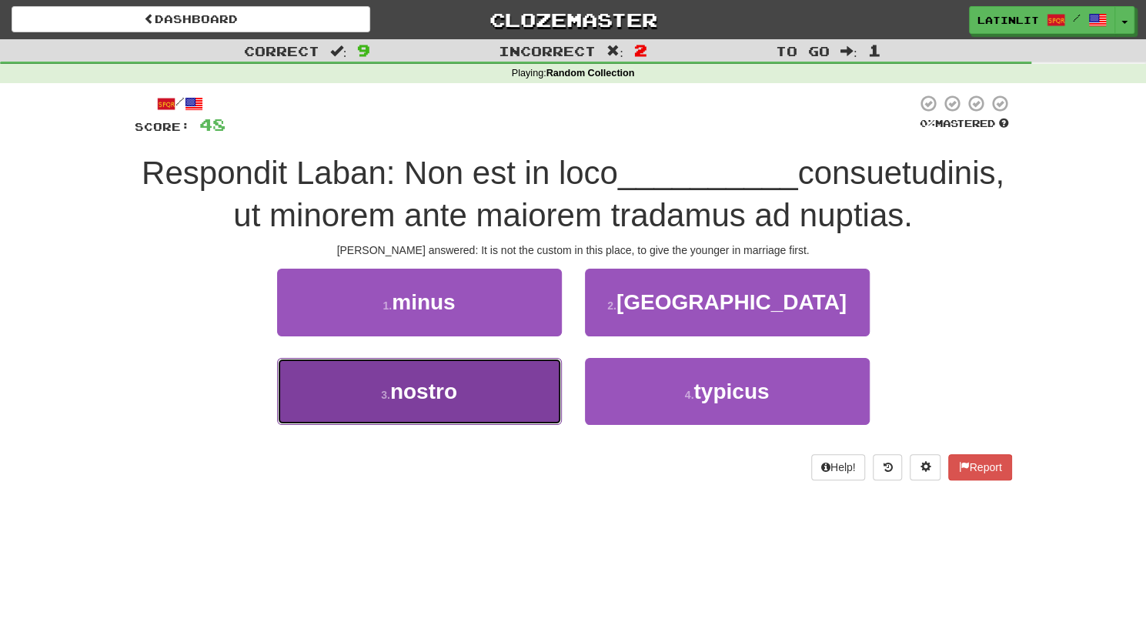
click at [448, 403] on span "nostro" at bounding box center [423, 391] width 67 height 24
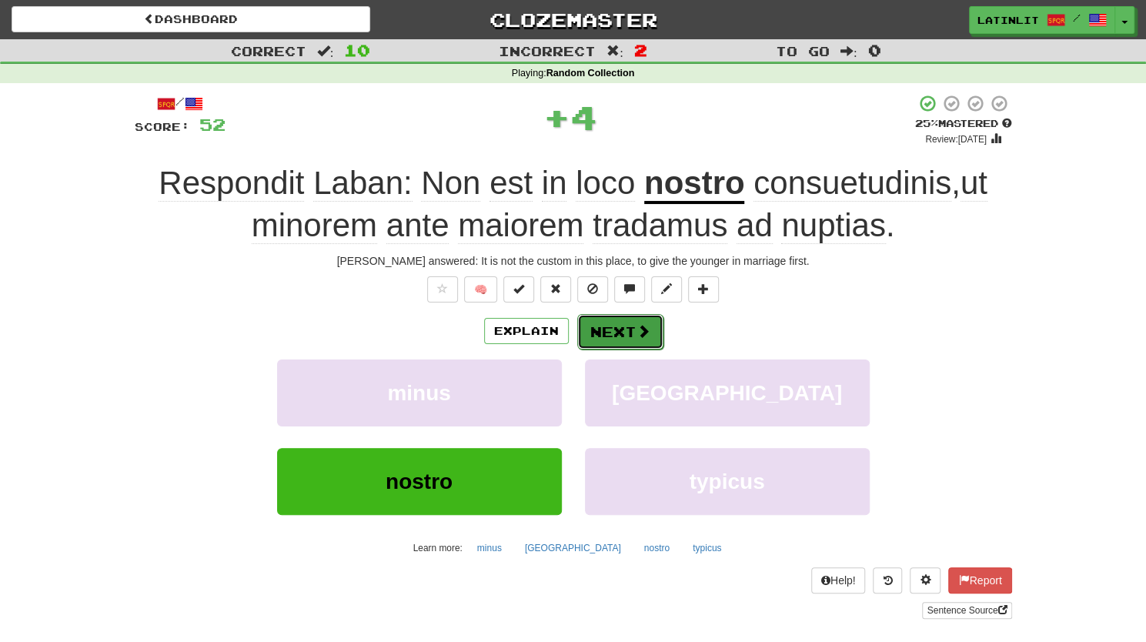
click at [612, 329] on button "Next" at bounding box center [620, 331] width 86 height 35
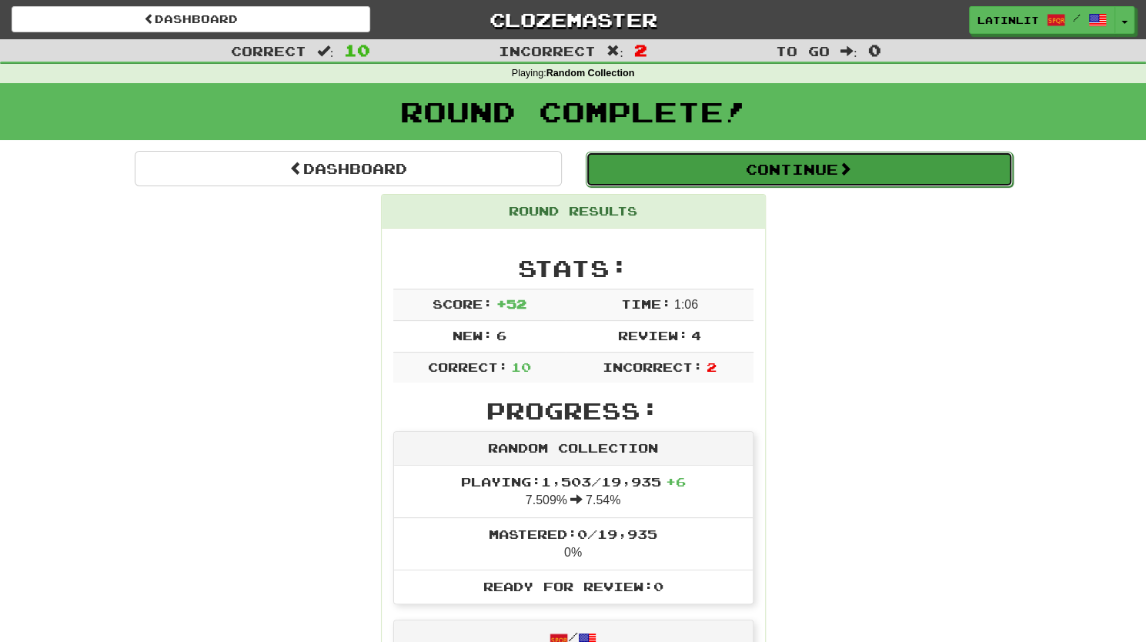
click at [825, 184] on button "Continue" at bounding box center [799, 169] width 427 height 35
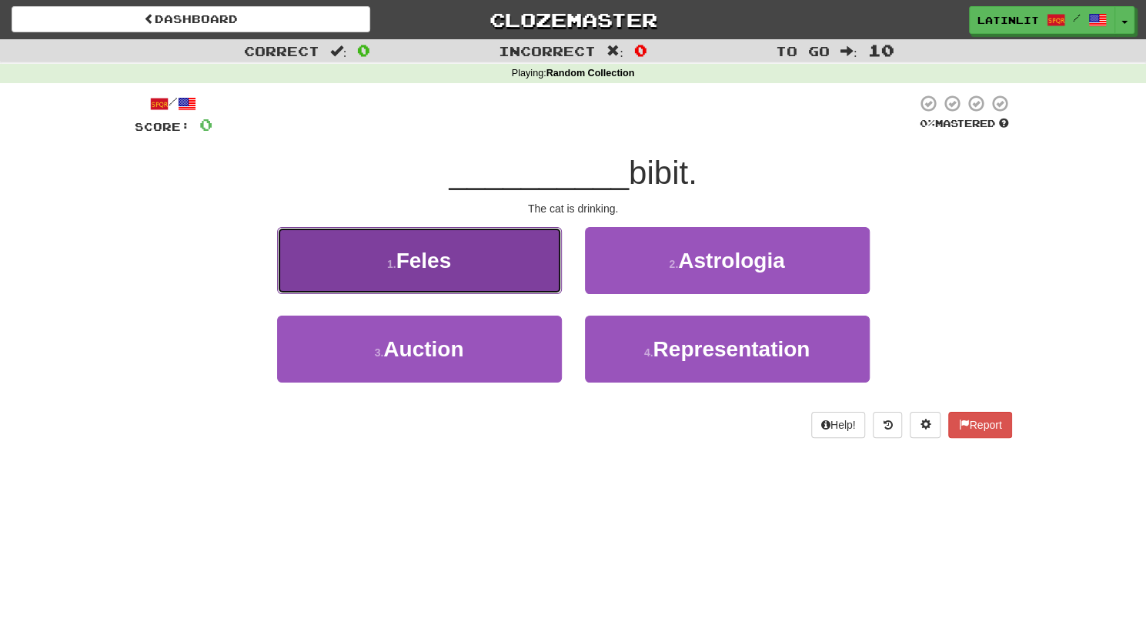
click at [309, 251] on button "1 . Feles" at bounding box center [419, 260] width 285 height 67
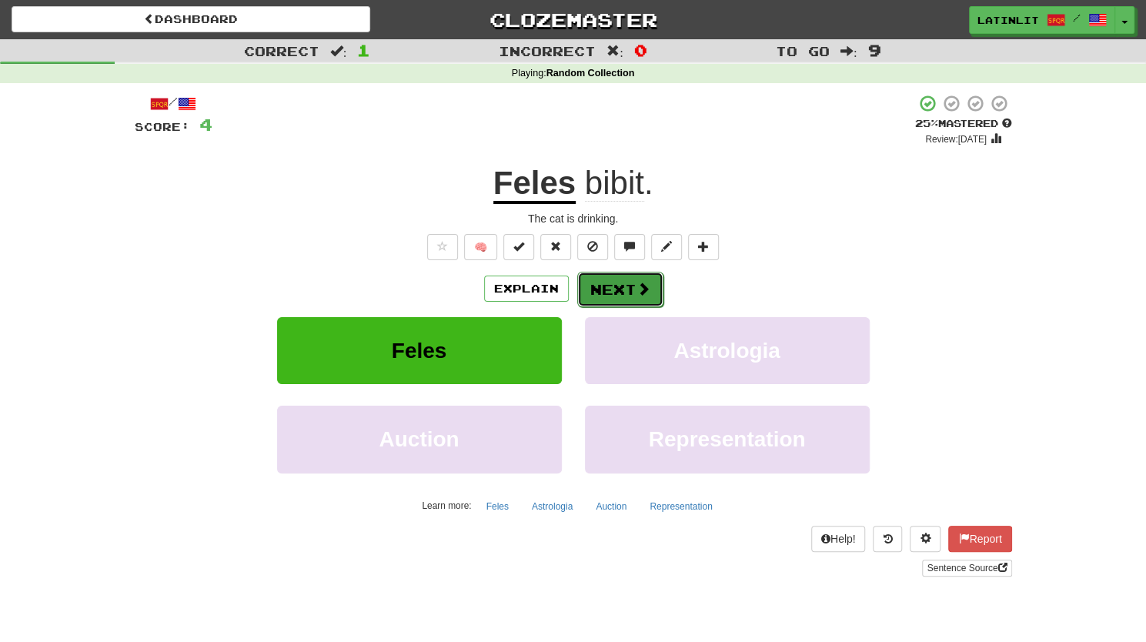
click at [625, 296] on button "Next" at bounding box center [620, 289] width 86 height 35
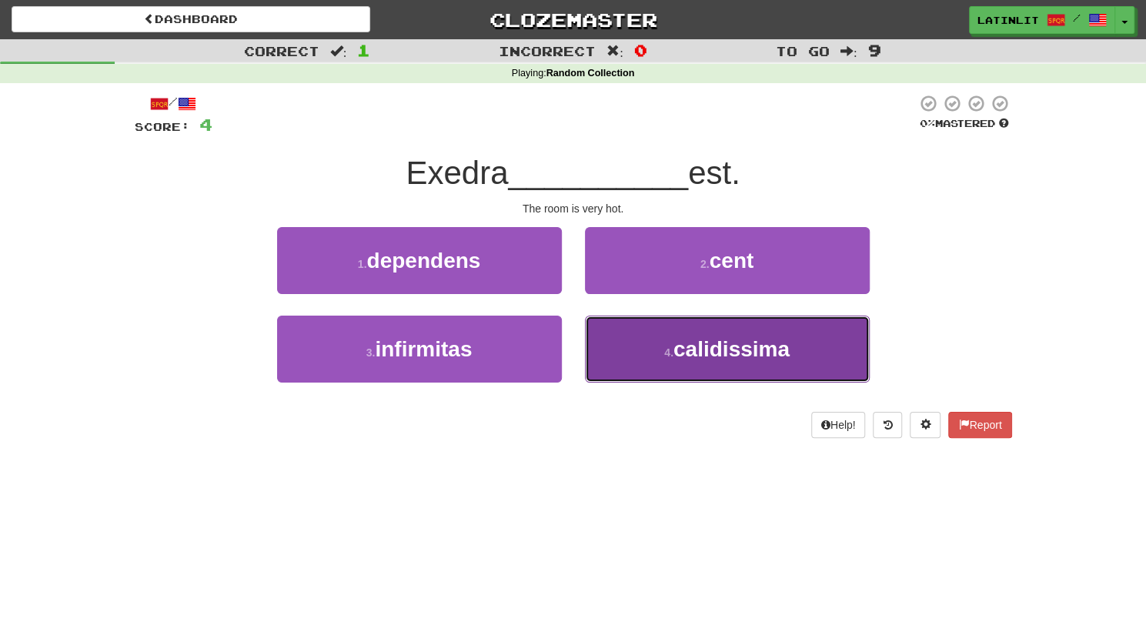
click at [710, 341] on span "calidissima" at bounding box center [731, 349] width 116 height 24
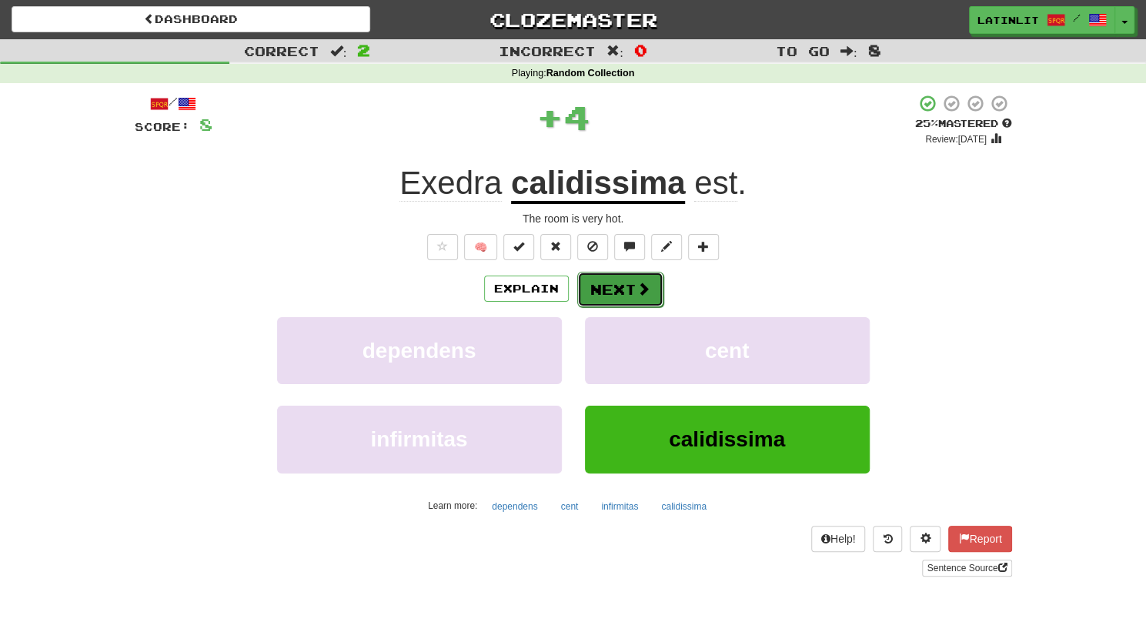
click at [596, 287] on button "Next" at bounding box center [620, 289] width 86 height 35
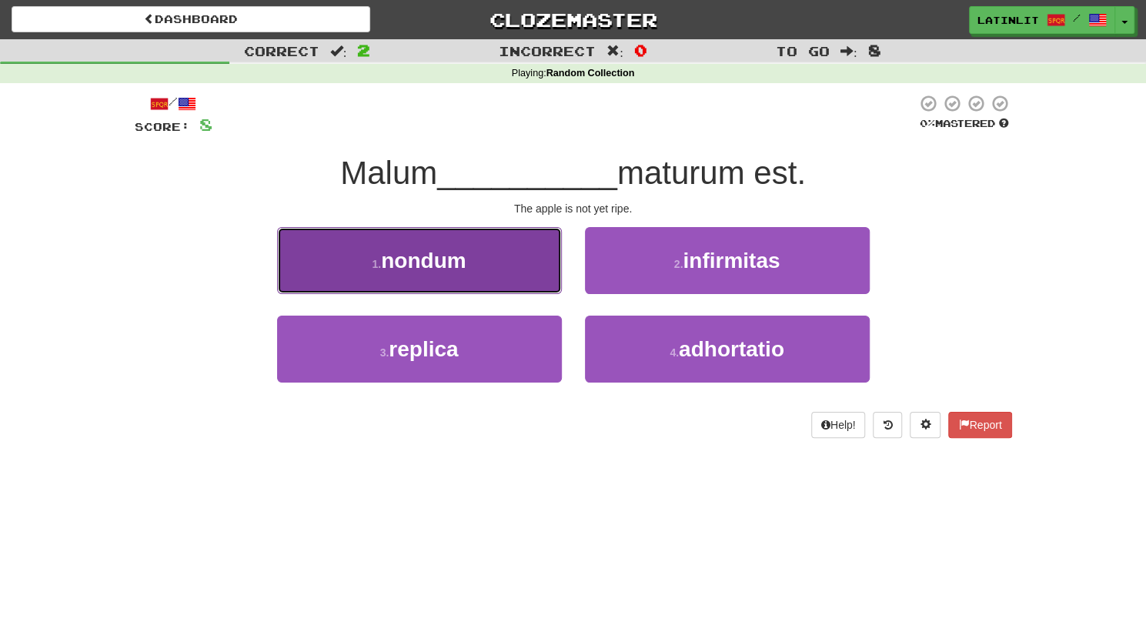
click at [459, 266] on span "nondum" at bounding box center [423, 261] width 85 height 24
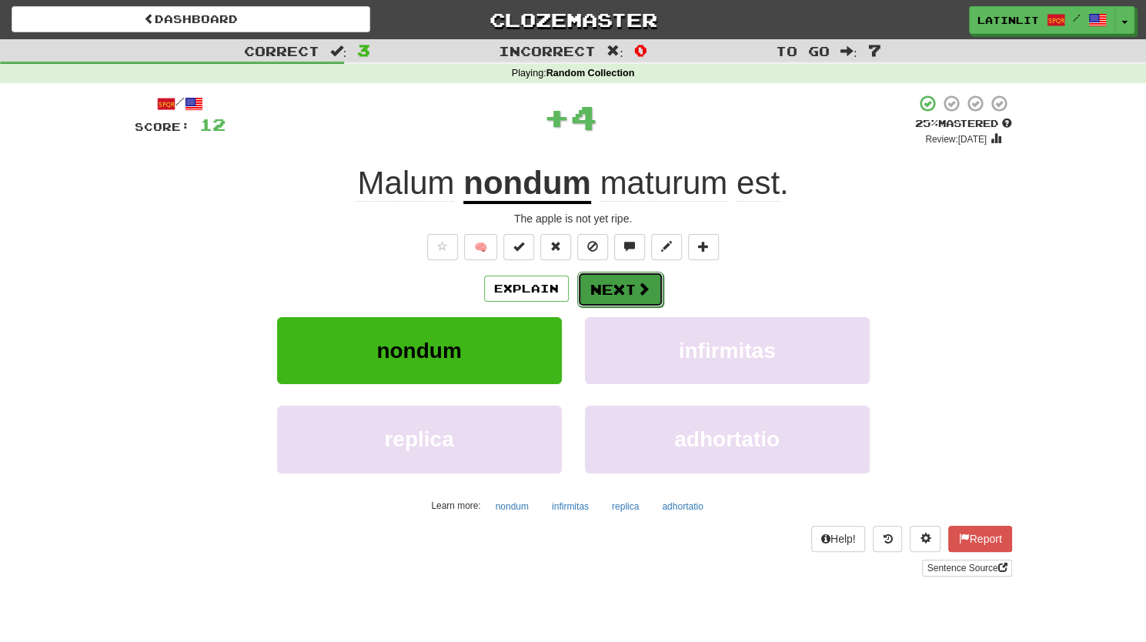
click at [614, 289] on button "Next" at bounding box center [620, 289] width 86 height 35
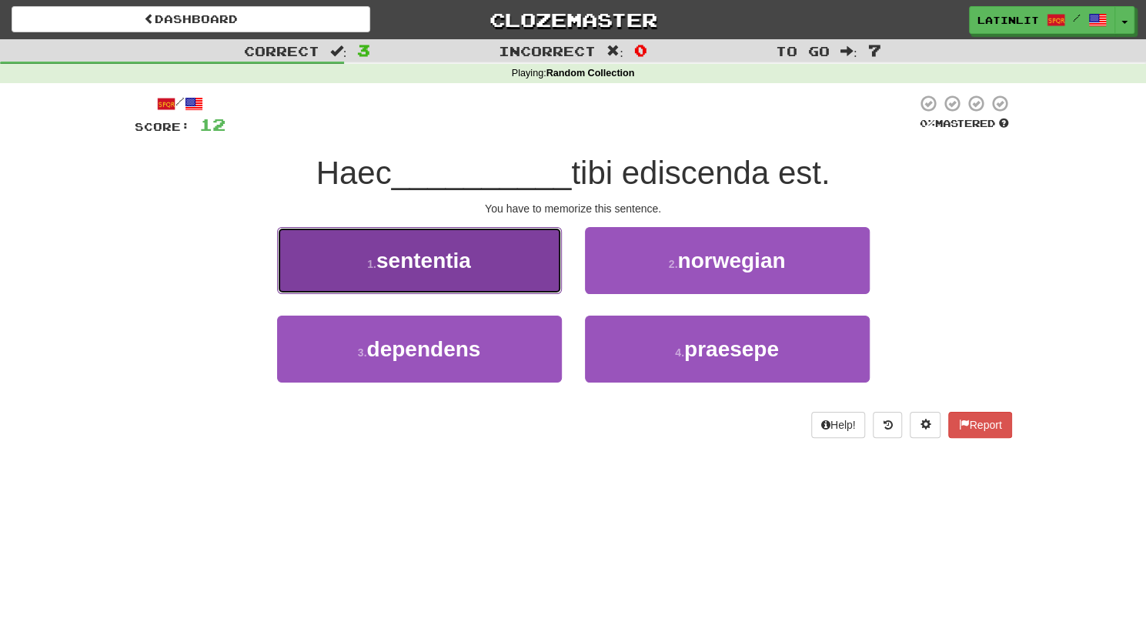
click at [469, 252] on span "sententia" at bounding box center [423, 261] width 95 height 24
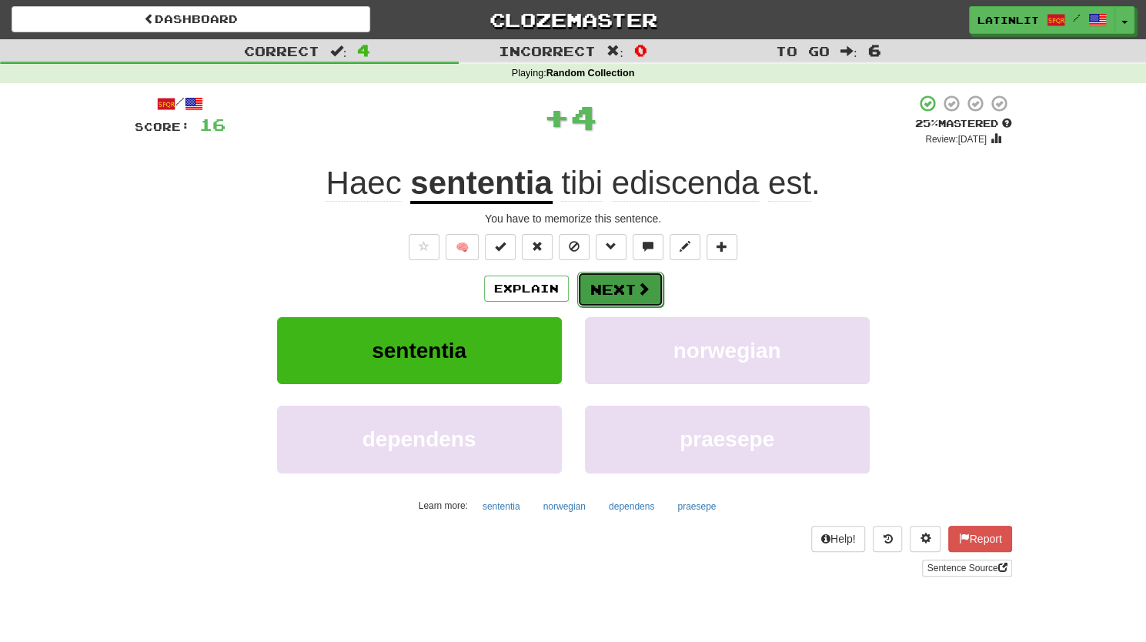
click at [593, 286] on button "Next" at bounding box center [620, 289] width 86 height 35
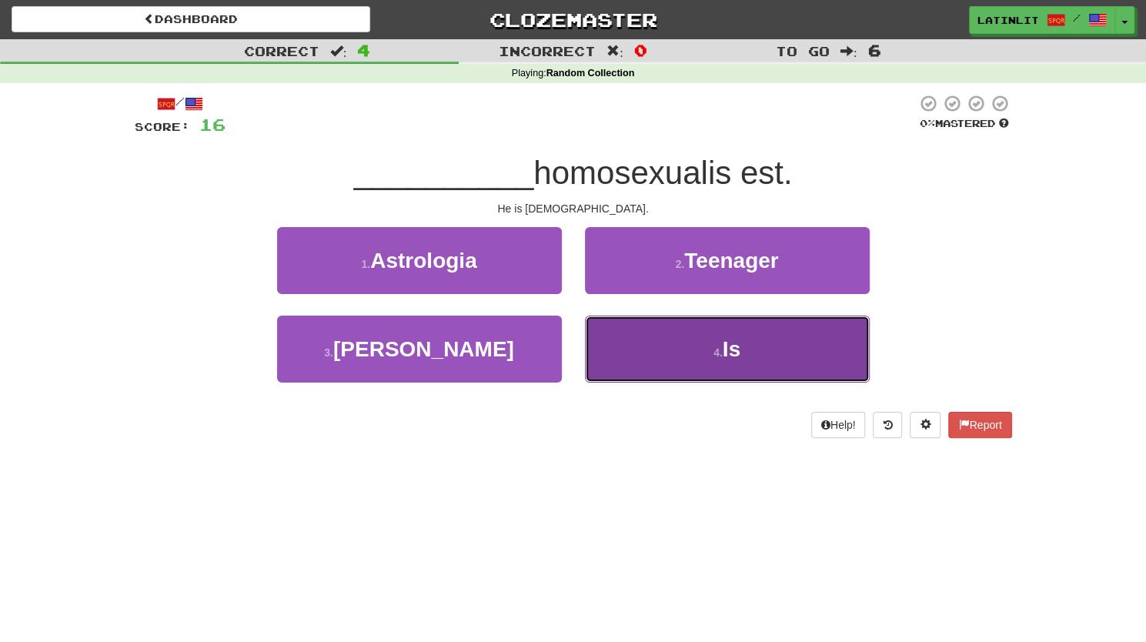
click at [651, 359] on button "4 . Is" at bounding box center [727, 349] width 285 height 67
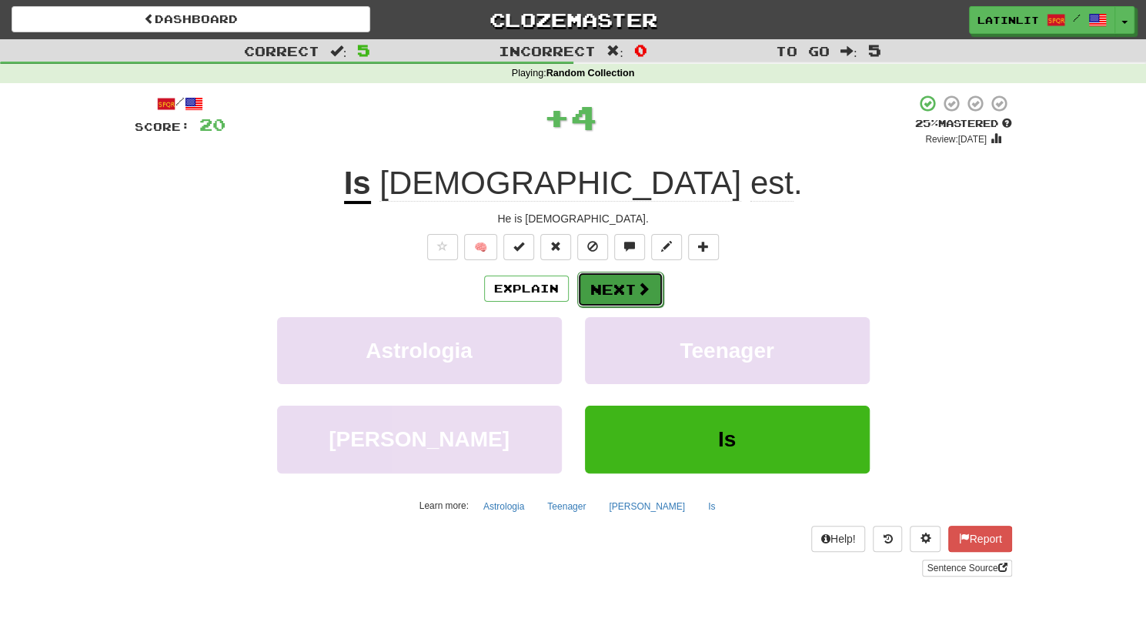
click at [590, 279] on button "Next" at bounding box center [620, 289] width 86 height 35
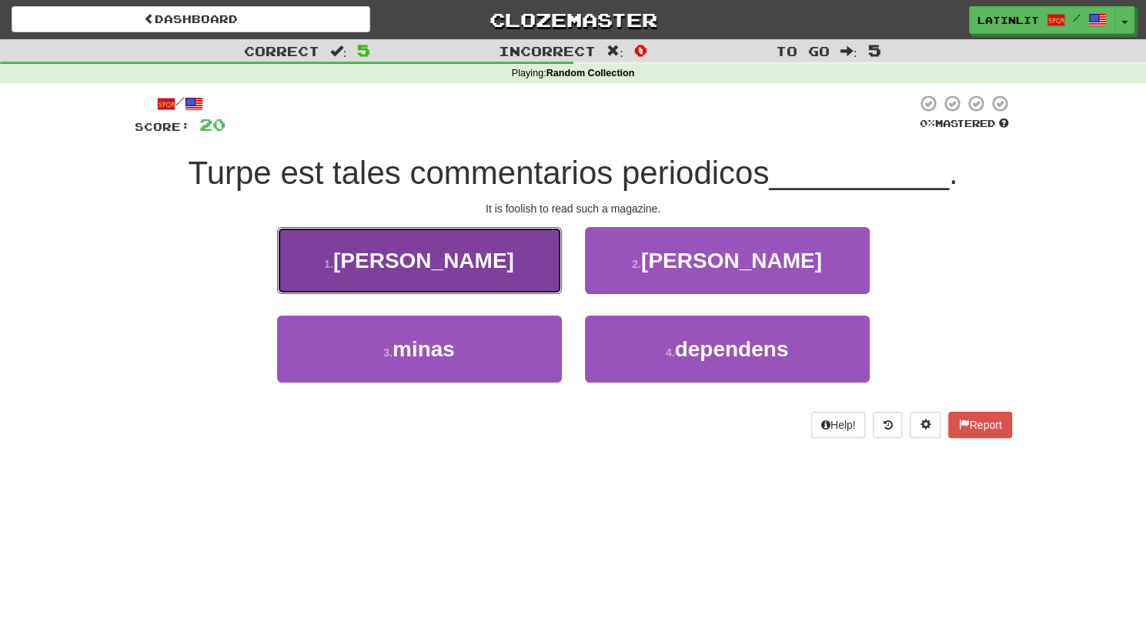
click at [474, 257] on button "1 . [PERSON_NAME]" at bounding box center [419, 260] width 285 height 67
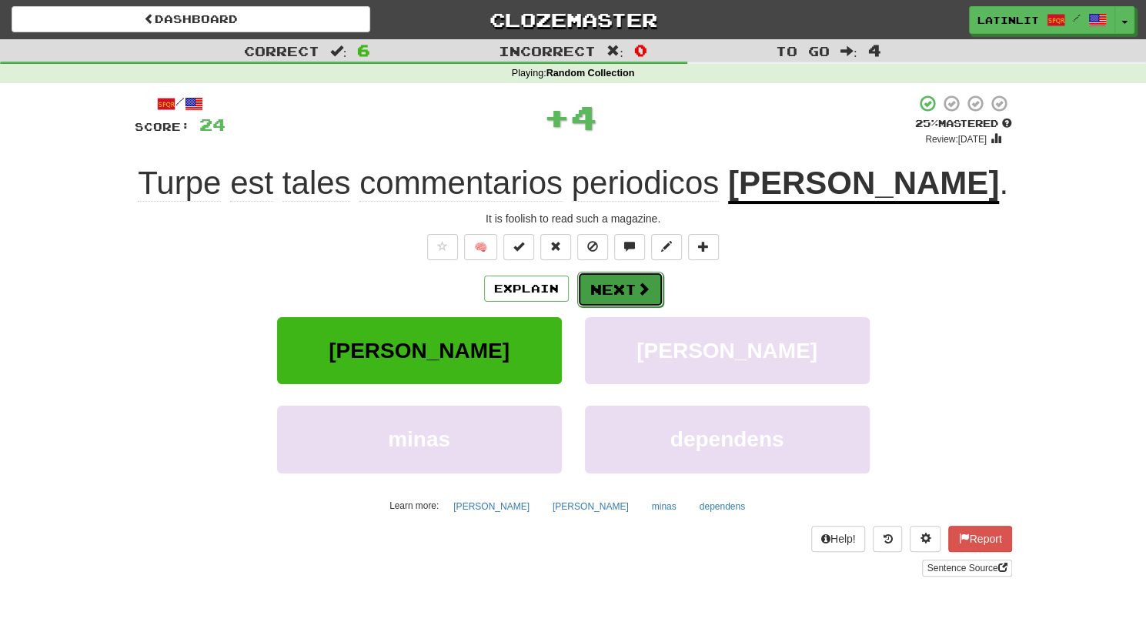
click at [622, 273] on button "Next" at bounding box center [620, 289] width 86 height 35
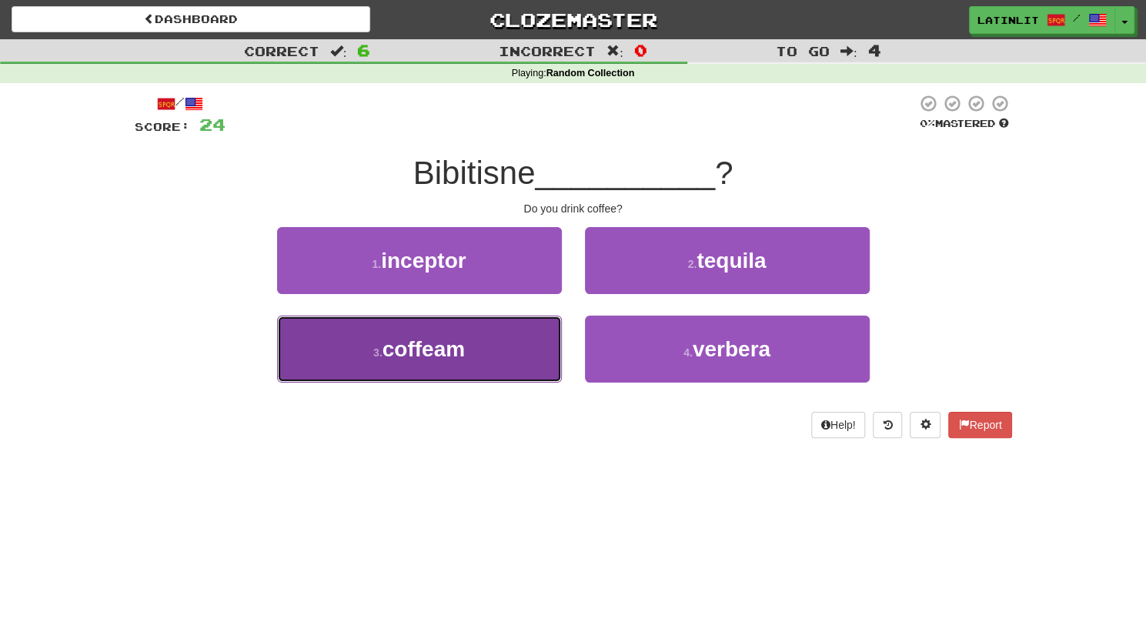
click at [462, 344] on span "coffeam" at bounding box center [424, 349] width 82 height 24
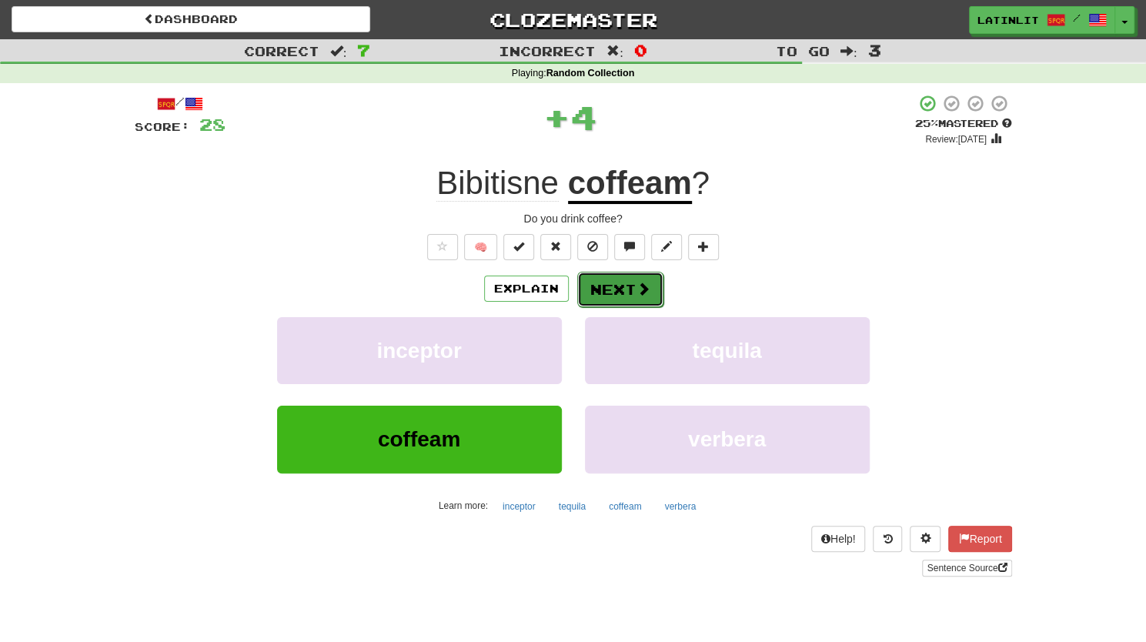
click at [627, 287] on button "Next" at bounding box center [620, 289] width 86 height 35
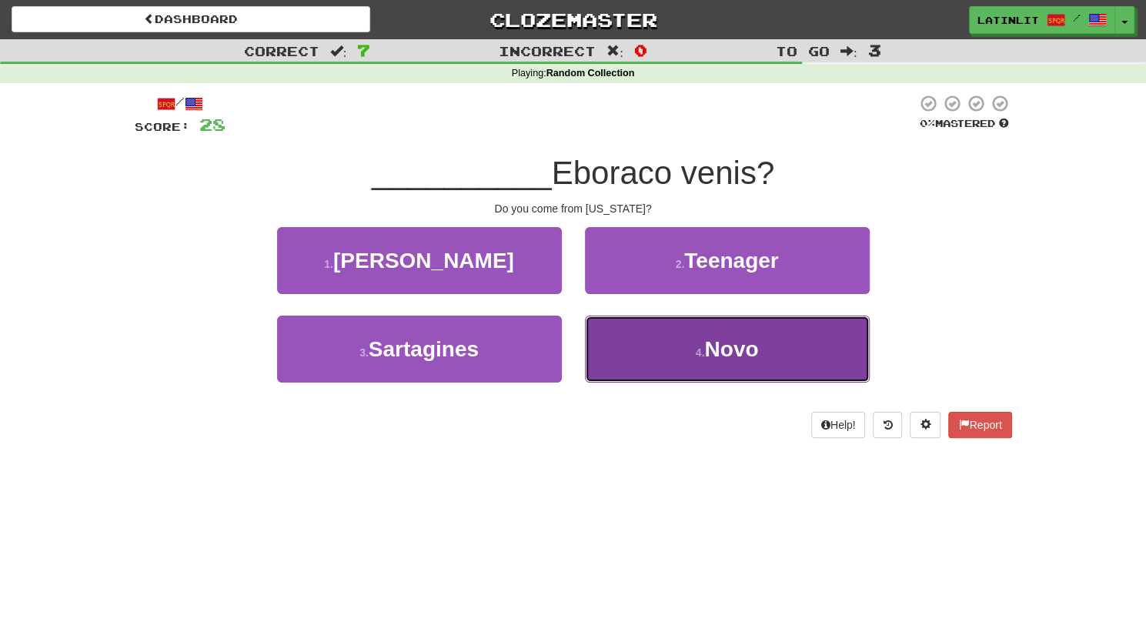
click at [654, 355] on button "4 . Novo" at bounding box center [727, 349] width 285 height 67
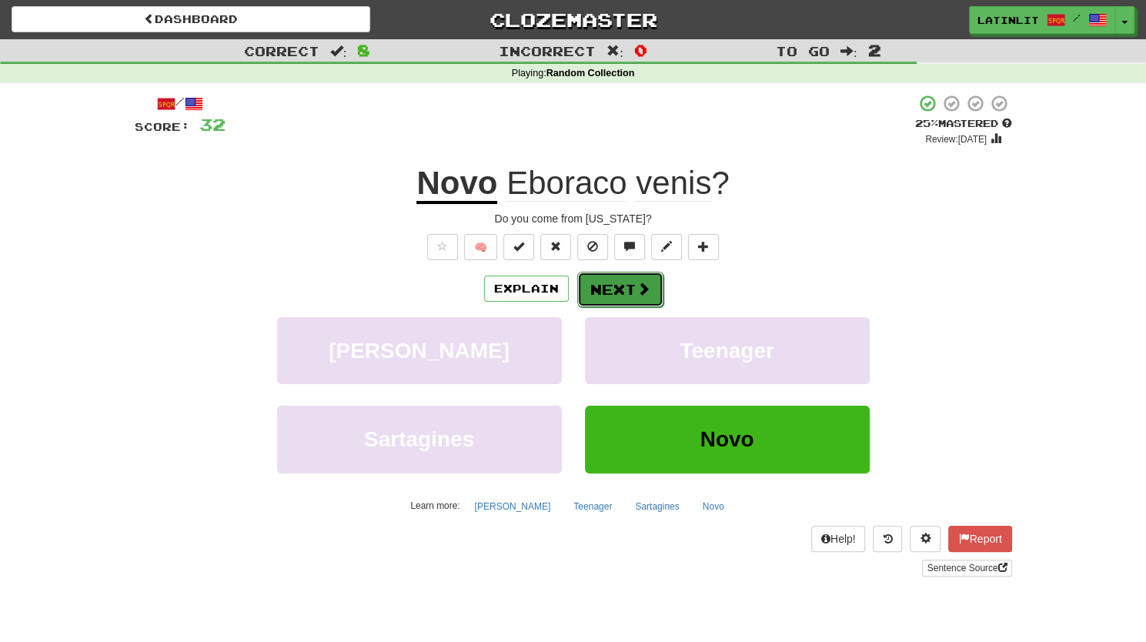
click at [613, 289] on button "Next" at bounding box center [620, 289] width 86 height 35
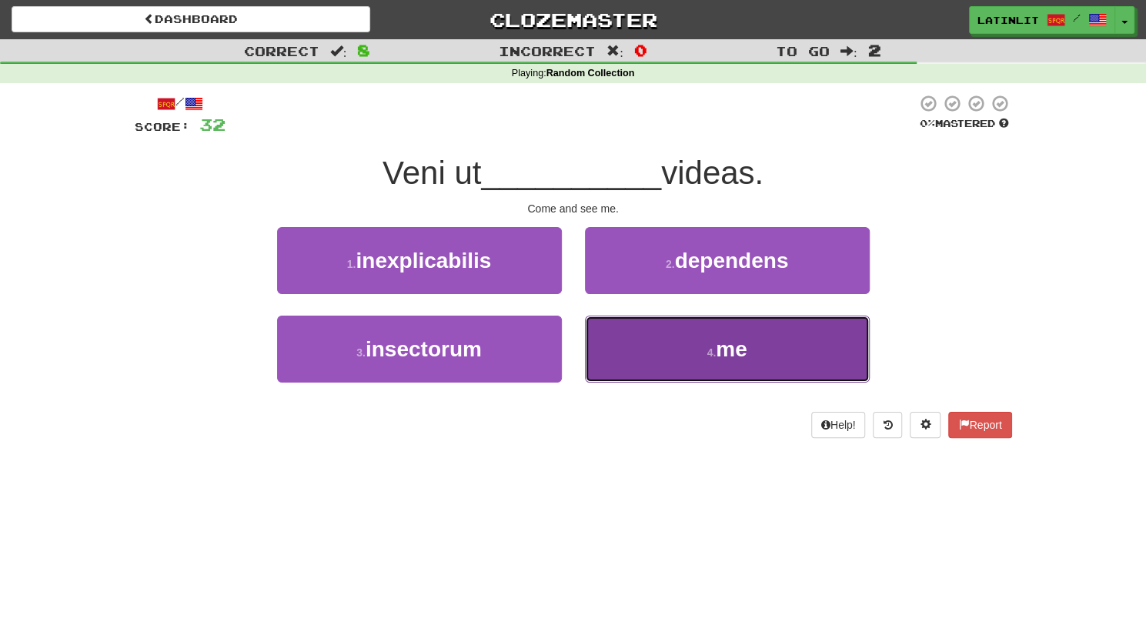
click at [667, 356] on button "4 . me" at bounding box center [727, 349] width 285 height 67
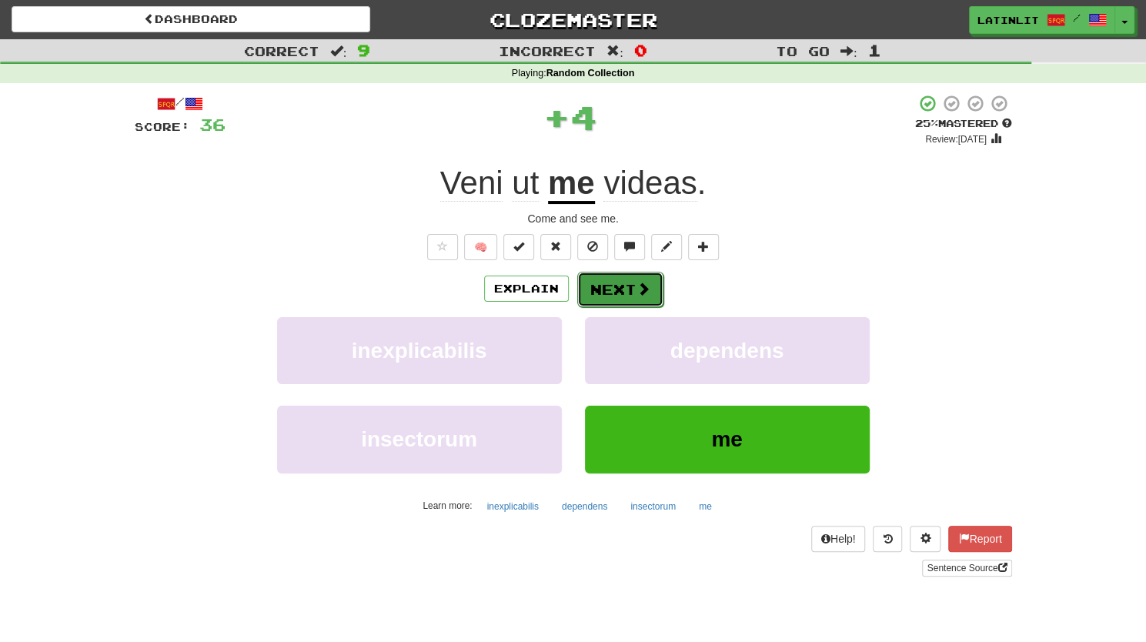
click at [623, 289] on button "Next" at bounding box center [620, 289] width 86 height 35
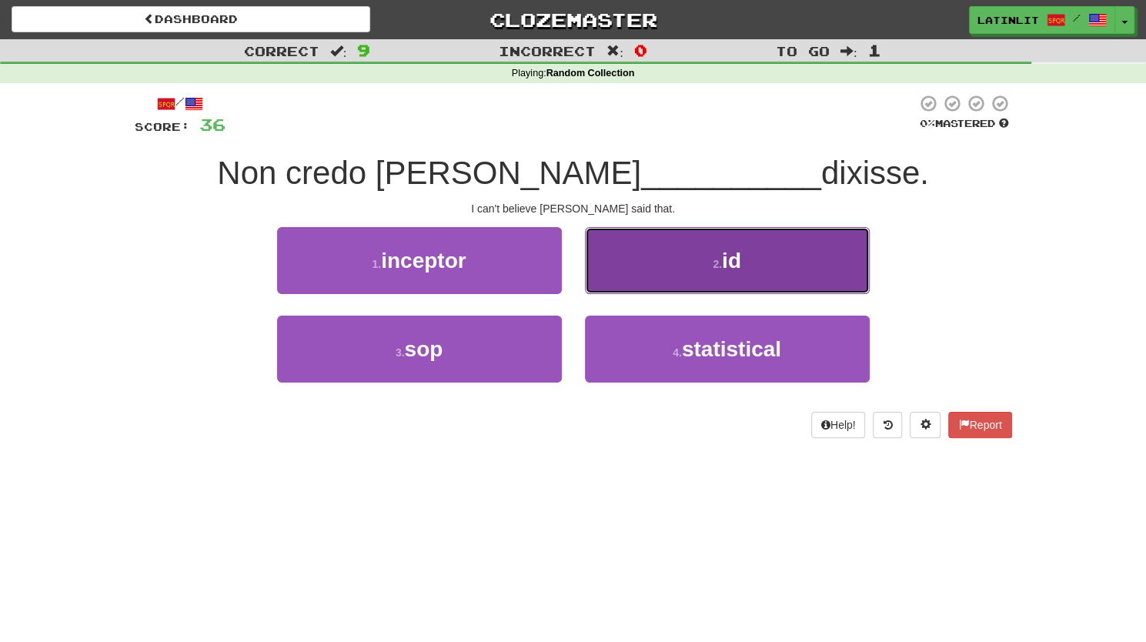
click at [713, 242] on button "2 . id" at bounding box center [727, 260] width 285 height 67
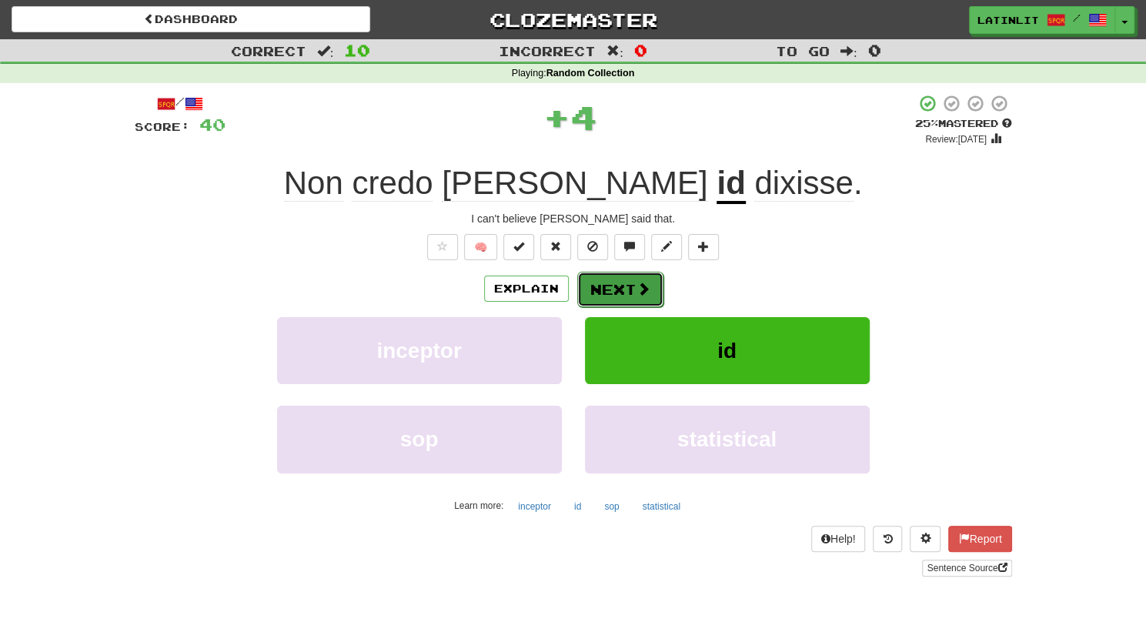
click at [629, 284] on button "Next" at bounding box center [620, 289] width 86 height 35
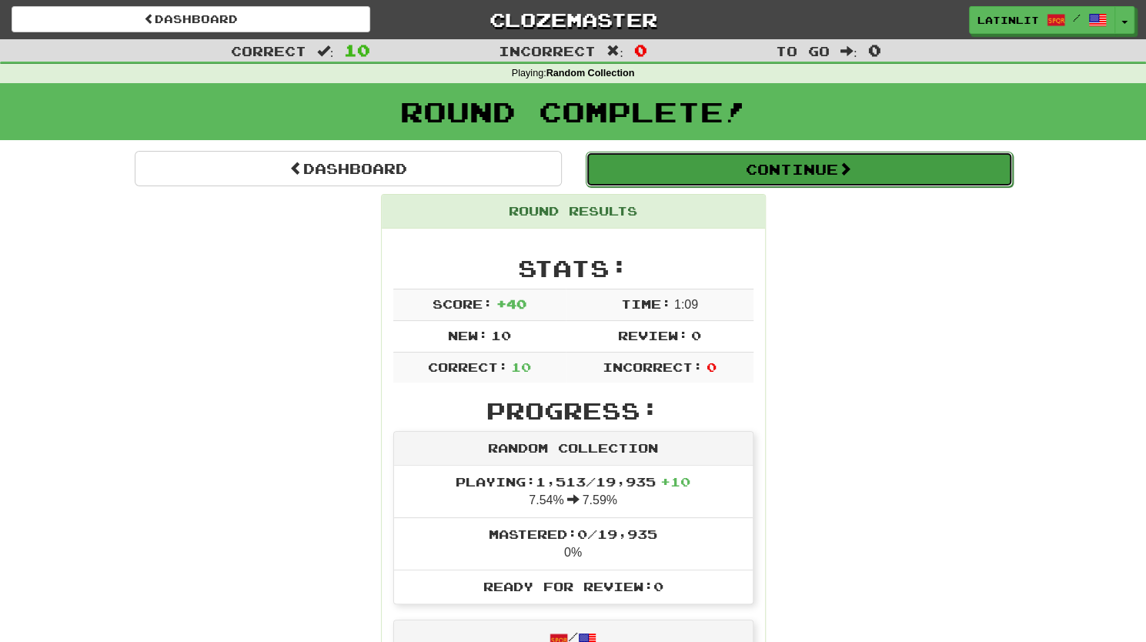
click at [720, 174] on button "Continue" at bounding box center [799, 169] width 427 height 35
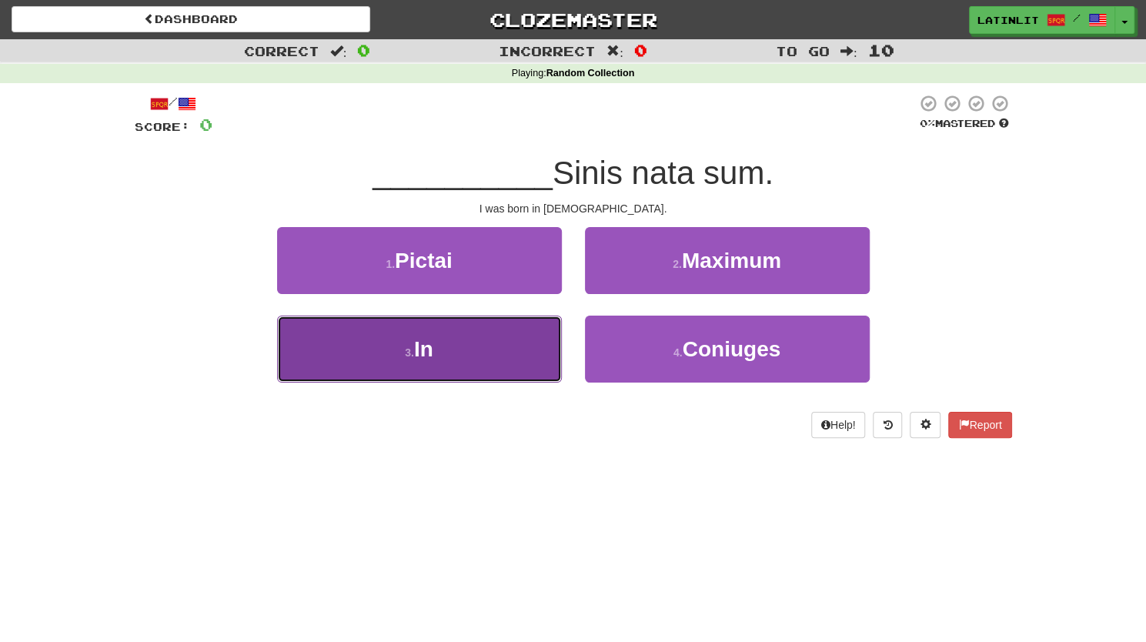
click at [433, 352] on span "In" at bounding box center [423, 349] width 19 height 24
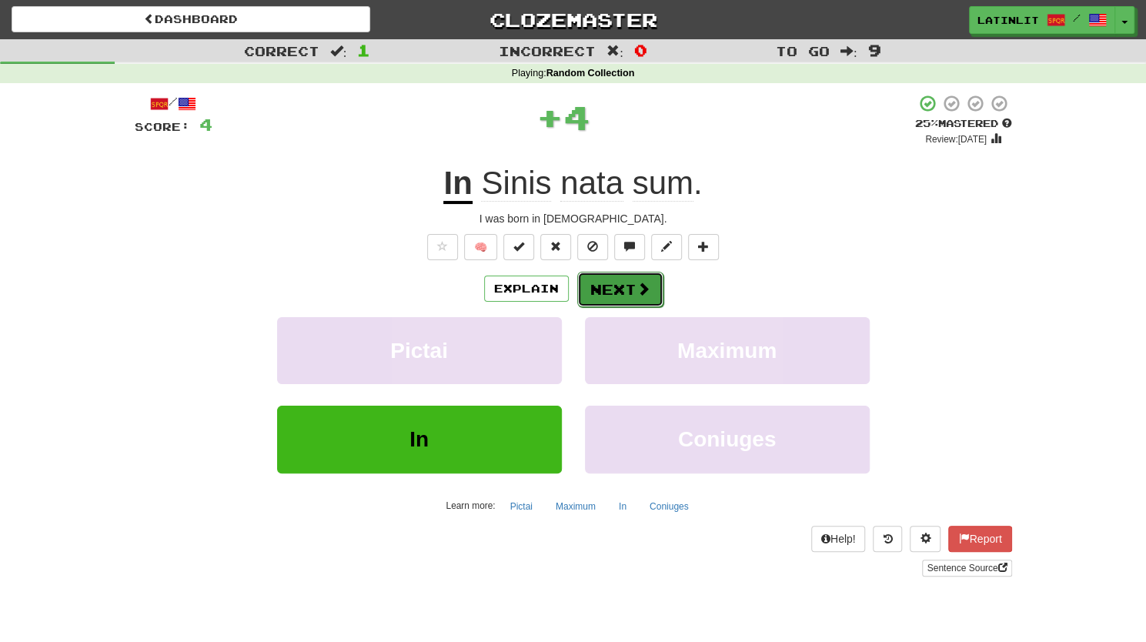
click at [622, 281] on button "Next" at bounding box center [620, 289] width 86 height 35
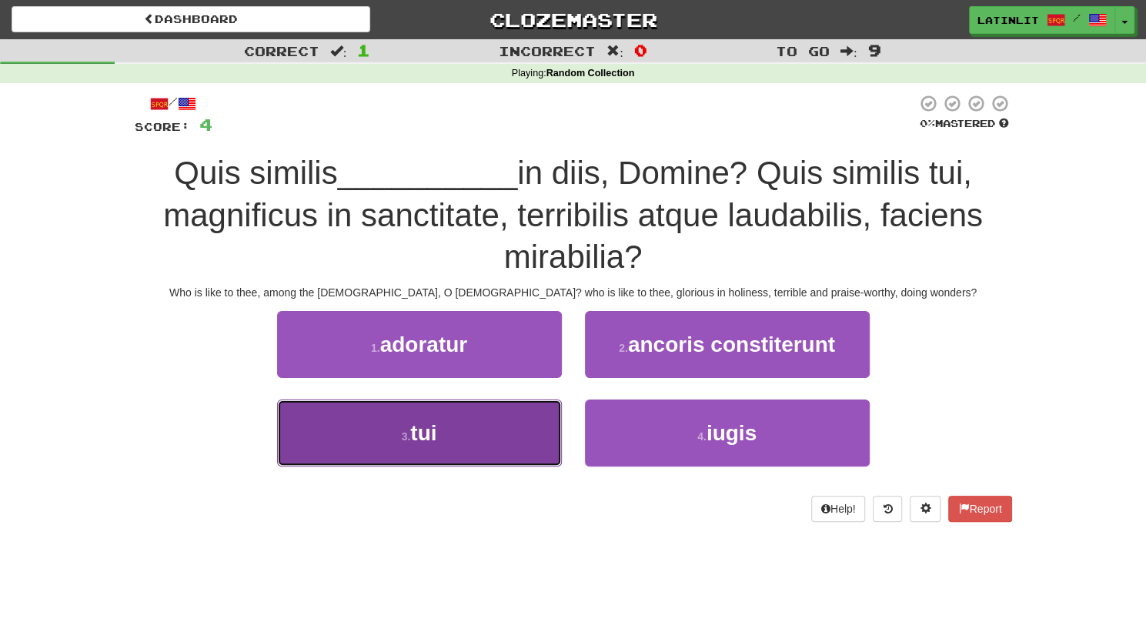
click at [450, 443] on button "3 . tui" at bounding box center [419, 432] width 285 height 67
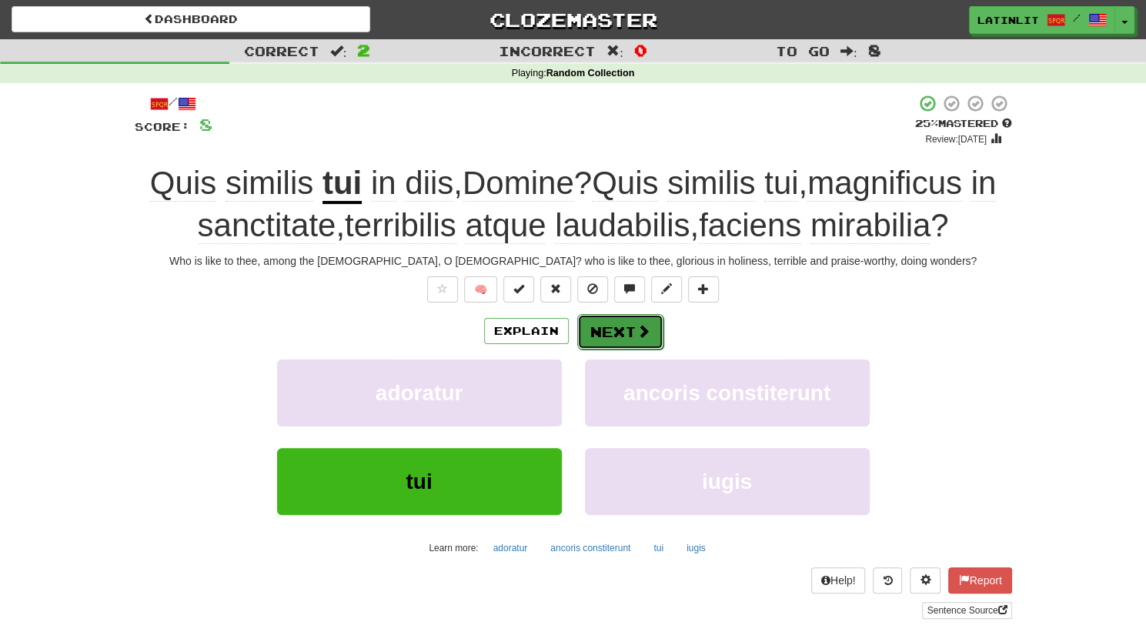
click at [626, 335] on button "Next" at bounding box center [620, 331] width 86 height 35
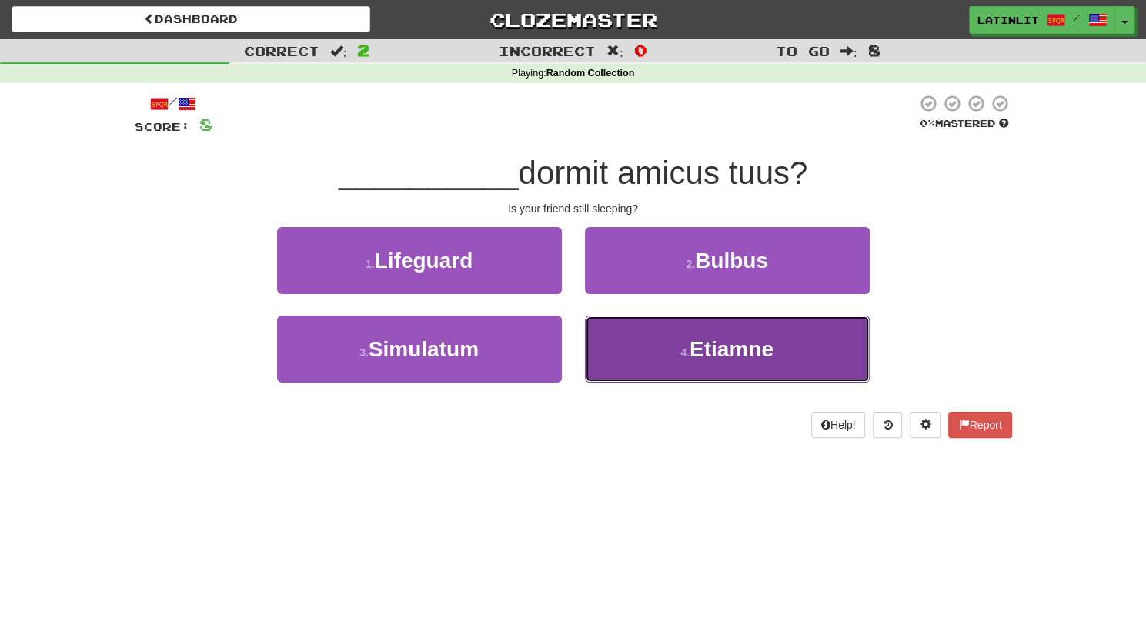
click at [632, 353] on button "4 . [GEOGRAPHIC_DATA]" at bounding box center [727, 349] width 285 height 67
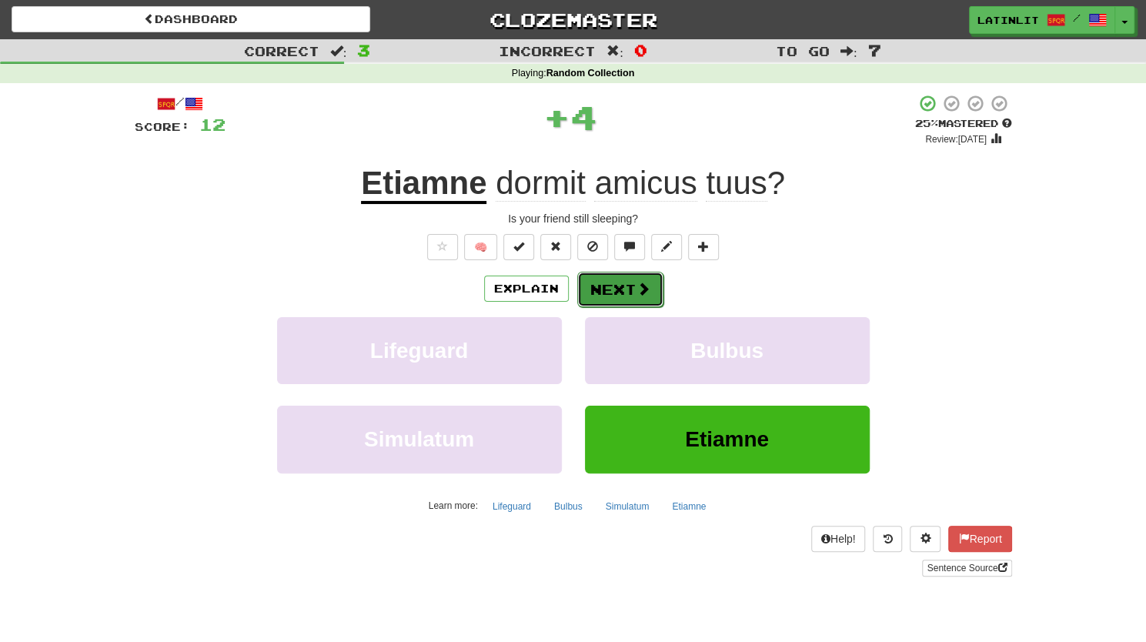
click at [596, 282] on button "Next" at bounding box center [620, 289] width 86 height 35
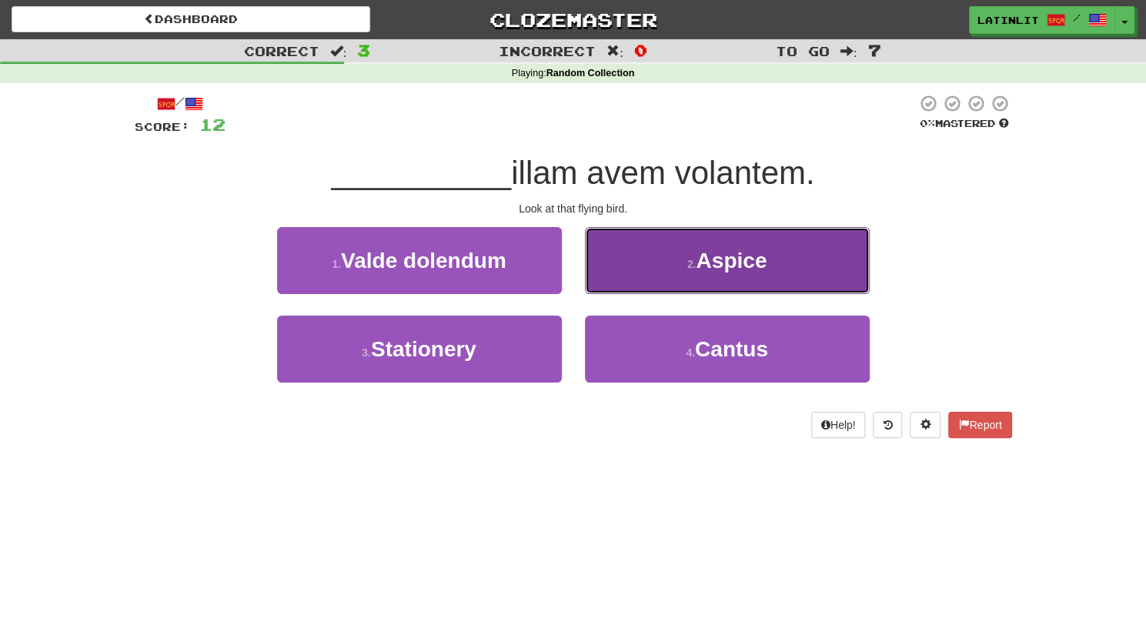
click at [657, 246] on button "2 . Aspice" at bounding box center [727, 260] width 285 height 67
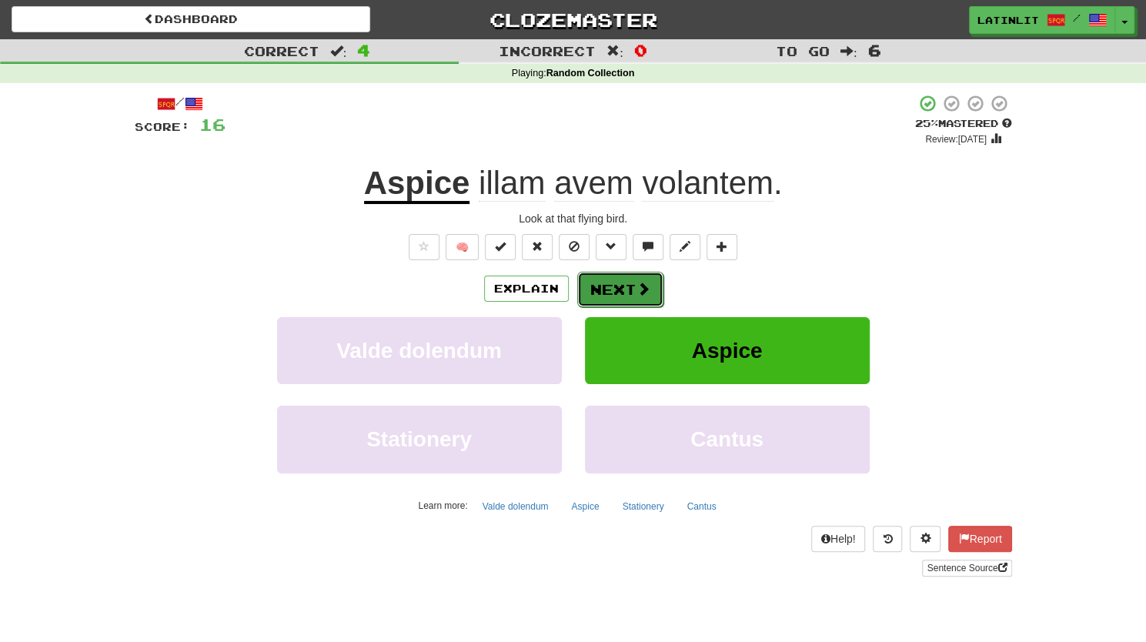
click at [603, 290] on button "Next" at bounding box center [620, 289] width 86 height 35
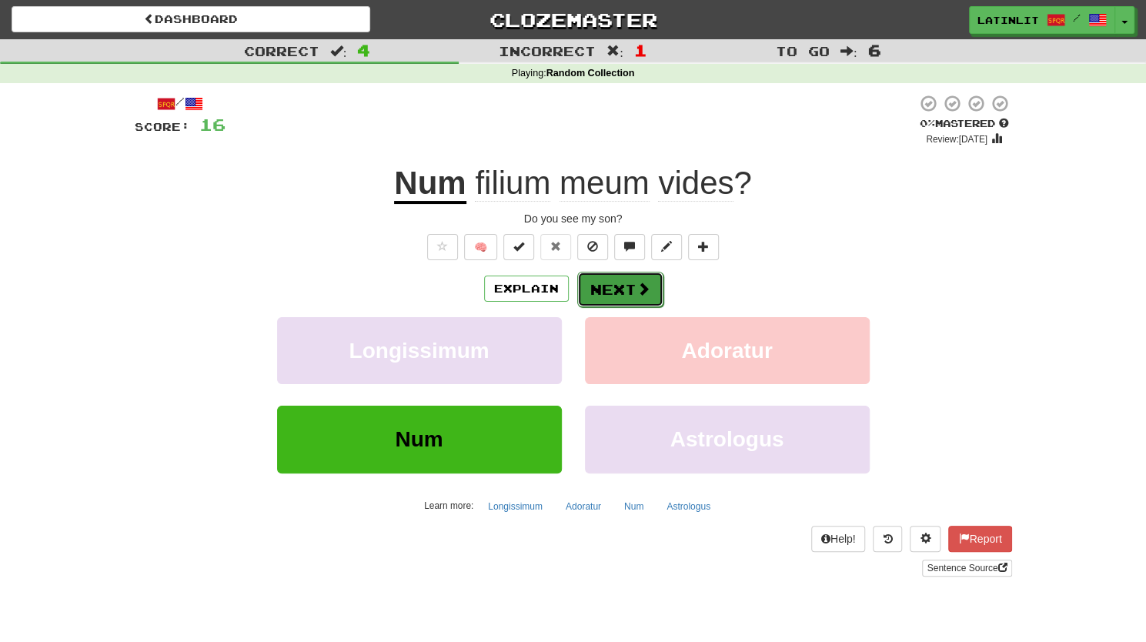
click at [593, 286] on button "Next" at bounding box center [620, 289] width 86 height 35
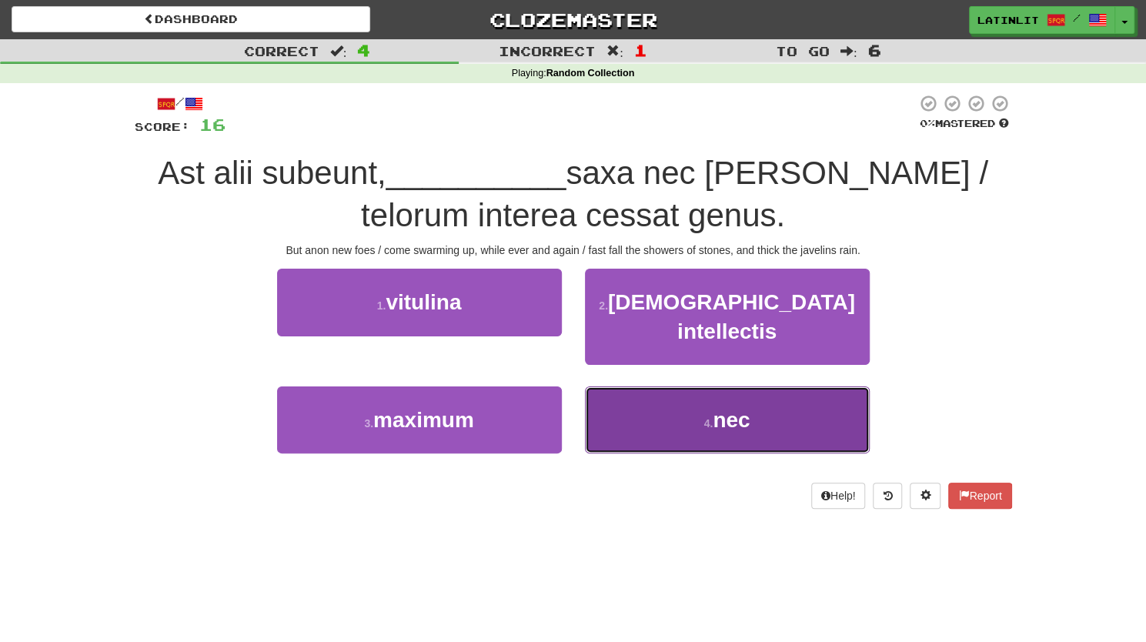
click at [730, 408] on span "nec" at bounding box center [731, 420] width 37 height 24
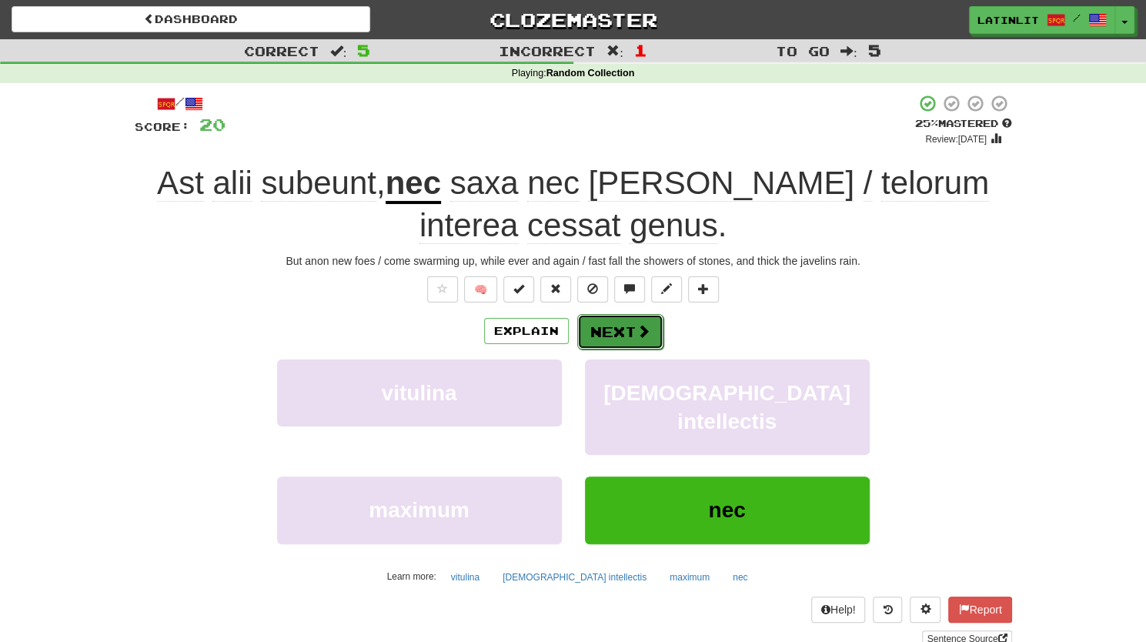
click at [619, 324] on button "Next" at bounding box center [620, 331] width 86 height 35
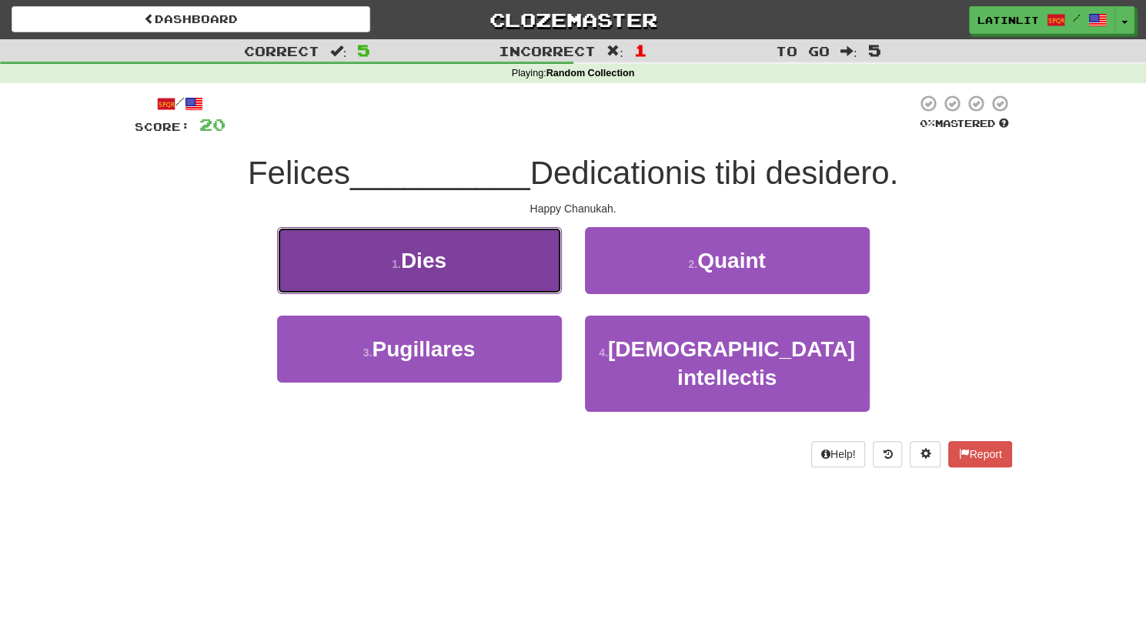
click at [526, 275] on button "1 . Dies" at bounding box center [419, 260] width 285 height 67
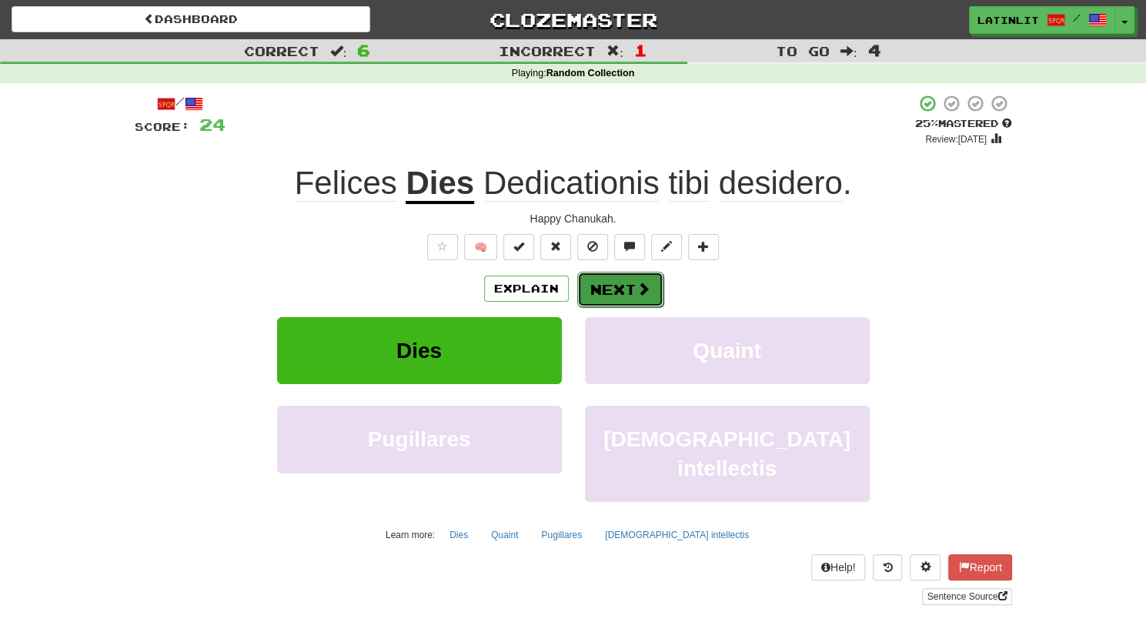
click at [617, 290] on button "Next" at bounding box center [620, 289] width 86 height 35
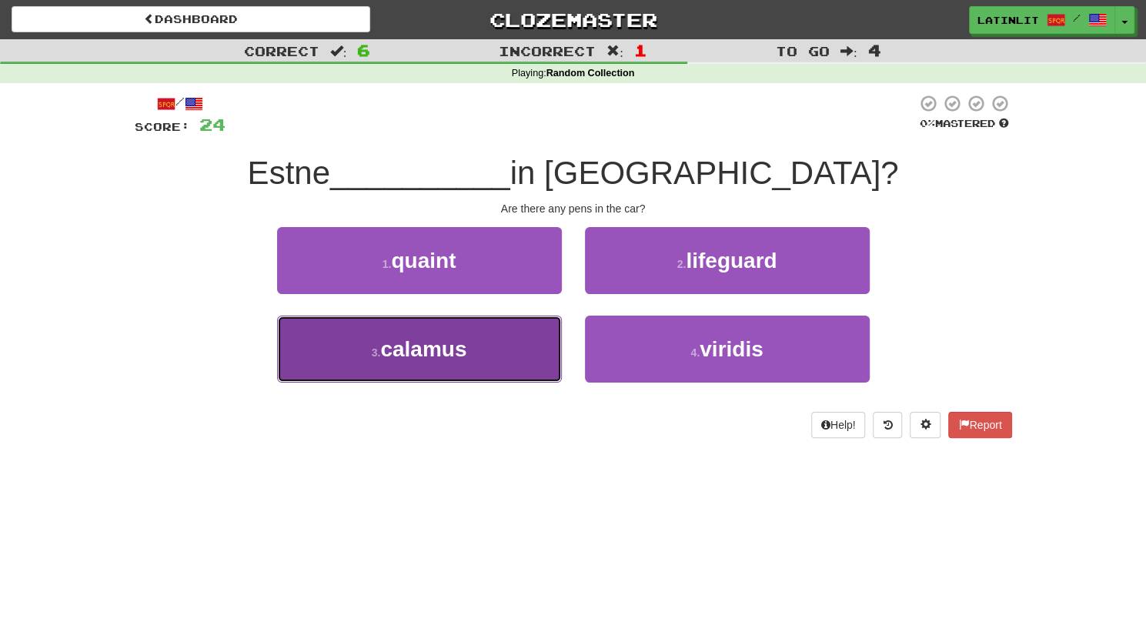
click at [419, 349] on span "calamus" at bounding box center [423, 349] width 86 height 24
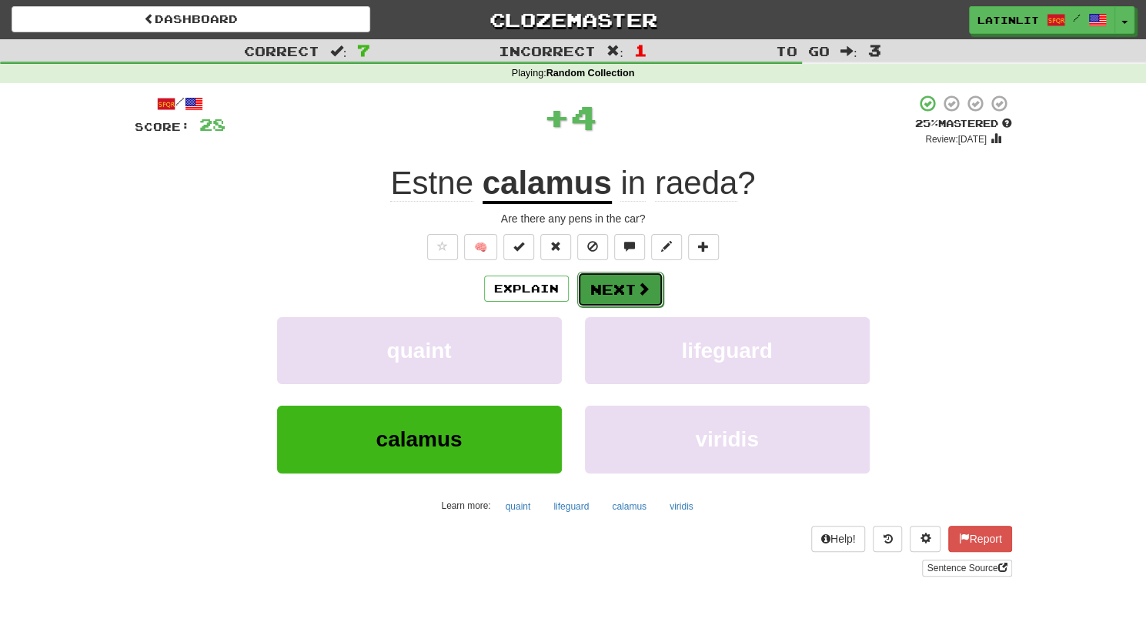
click at [614, 290] on button "Next" at bounding box center [620, 289] width 86 height 35
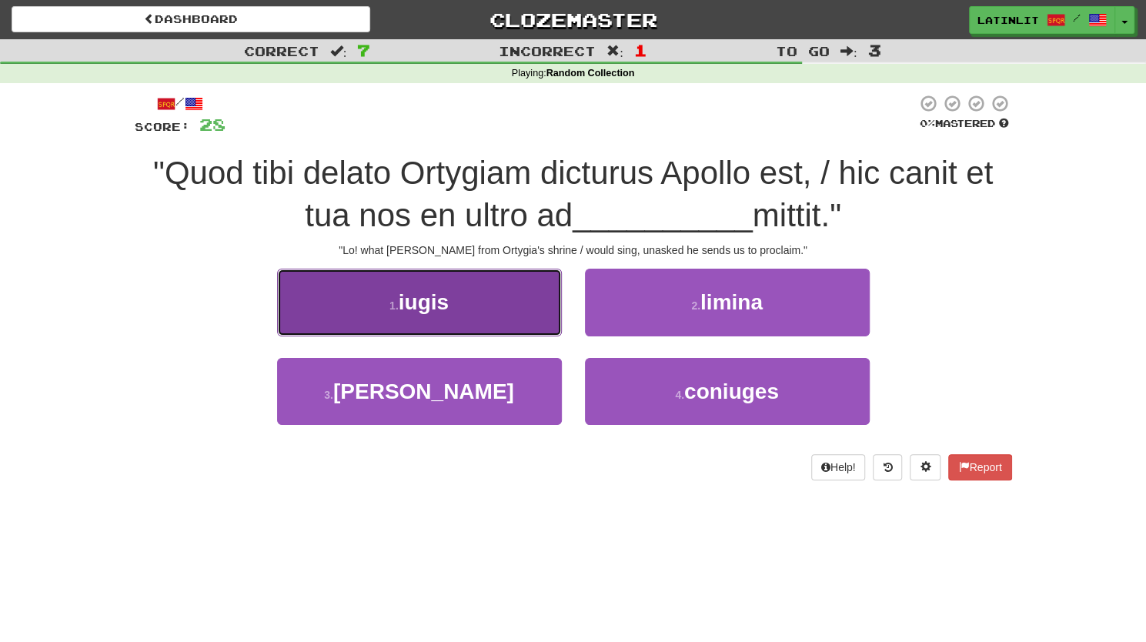
click at [480, 307] on button "1 . iugis" at bounding box center [419, 302] width 285 height 67
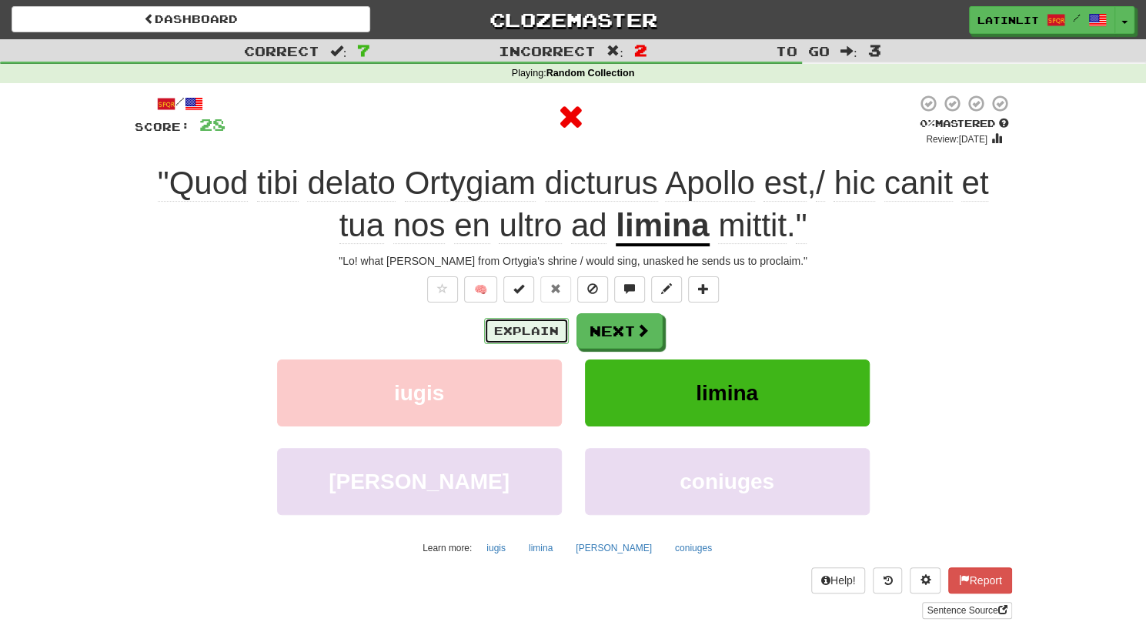
click at [510, 320] on button "Explain" at bounding box center [526, 331] width 85 height 26
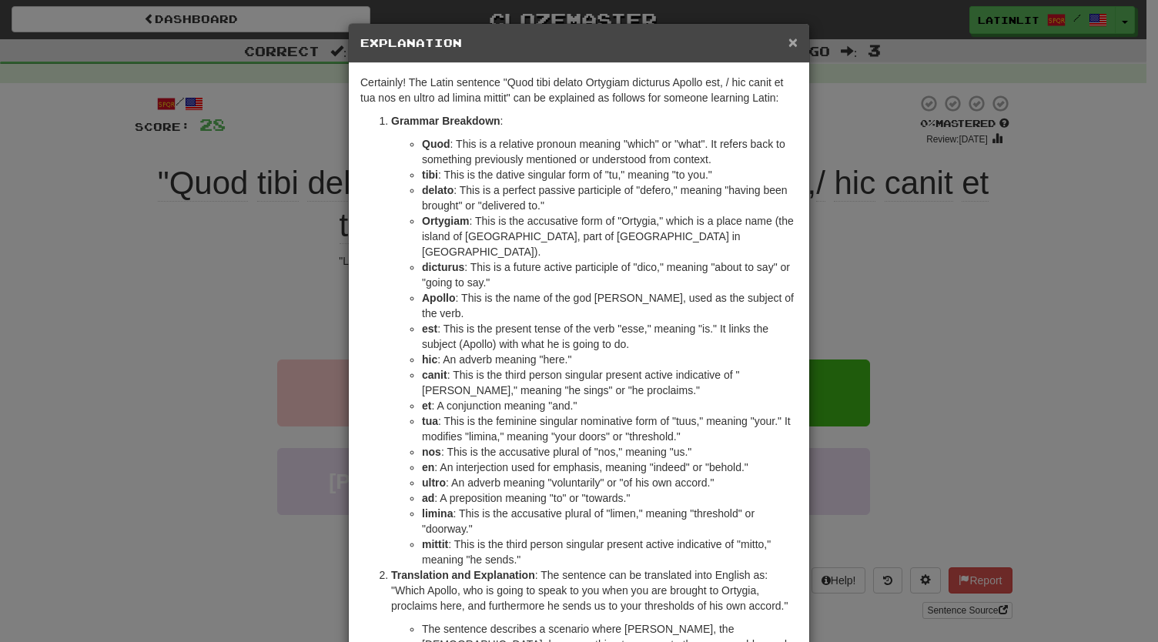
click at [788, 42] on span "×" at bounding box center [792, 42] width 9 height 18
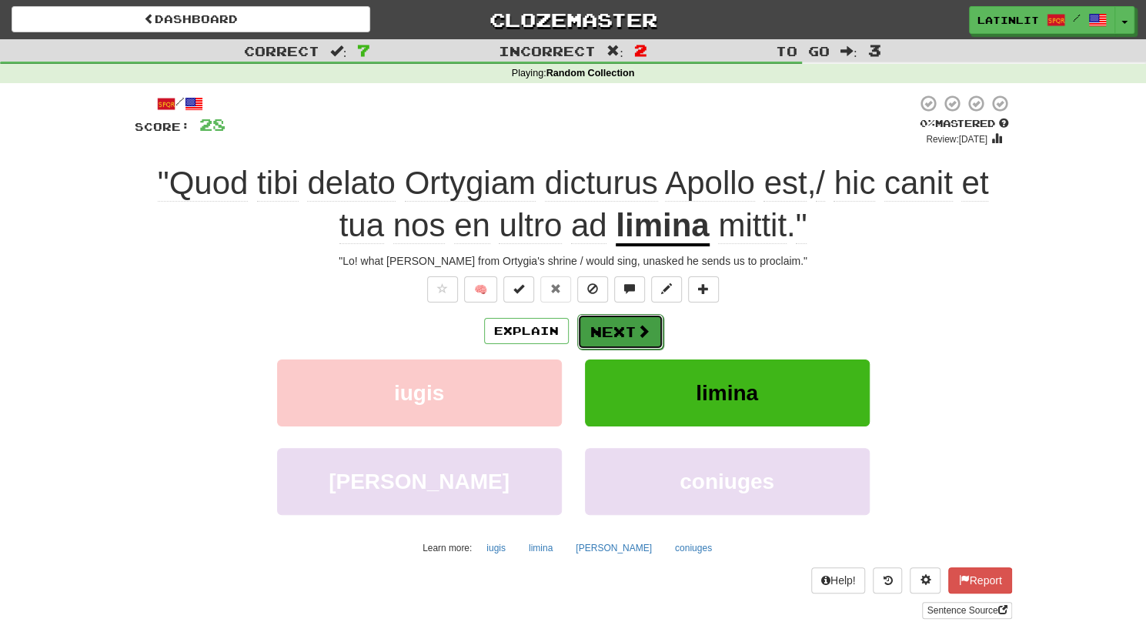
click at [612, 332] on button "Next" at bounding box center [620, 331] width 86 height 35
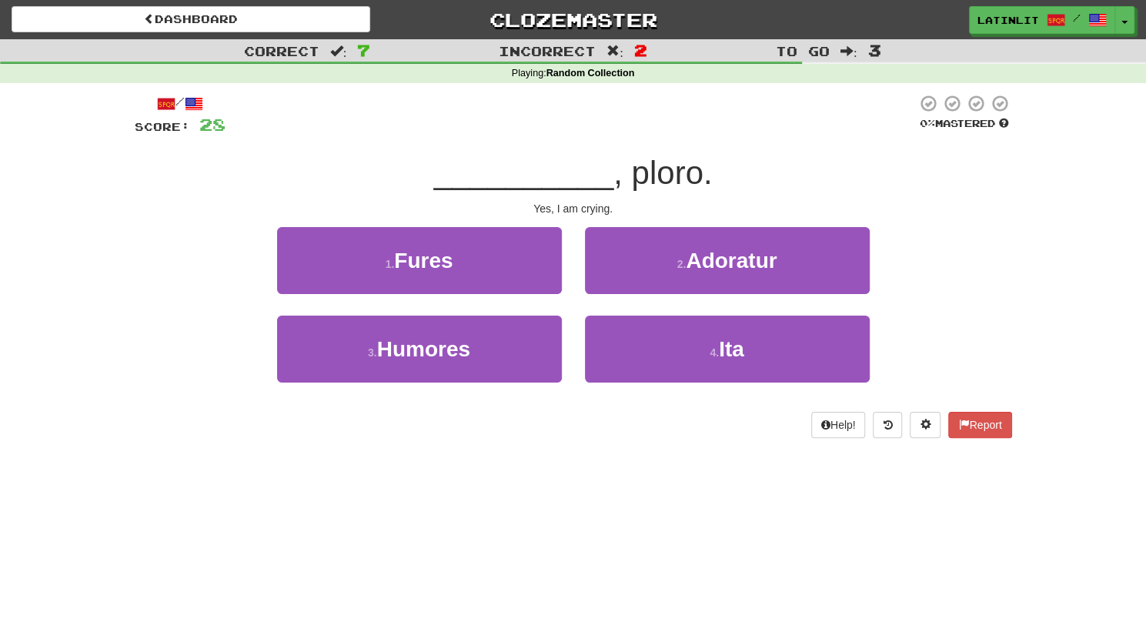
click at [653, 383] on div "4 . Ita" at bounding box center [727, 360] width 308 height 89
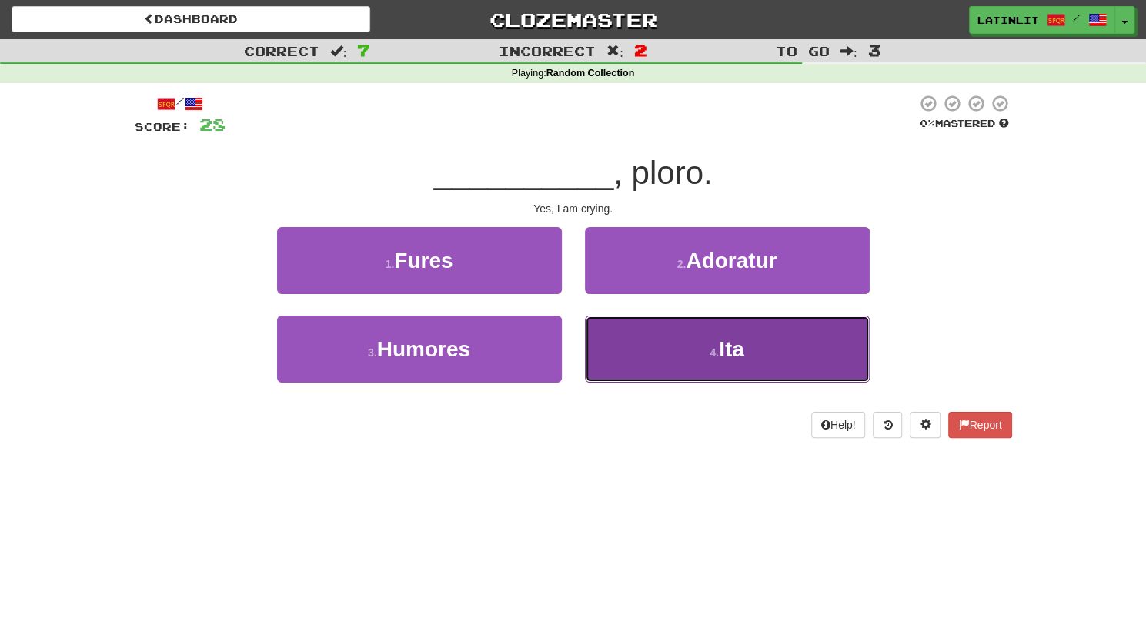
click at [693, 355] on button "4 . Ita" at bounding box center [727, 349] width 285 height 67
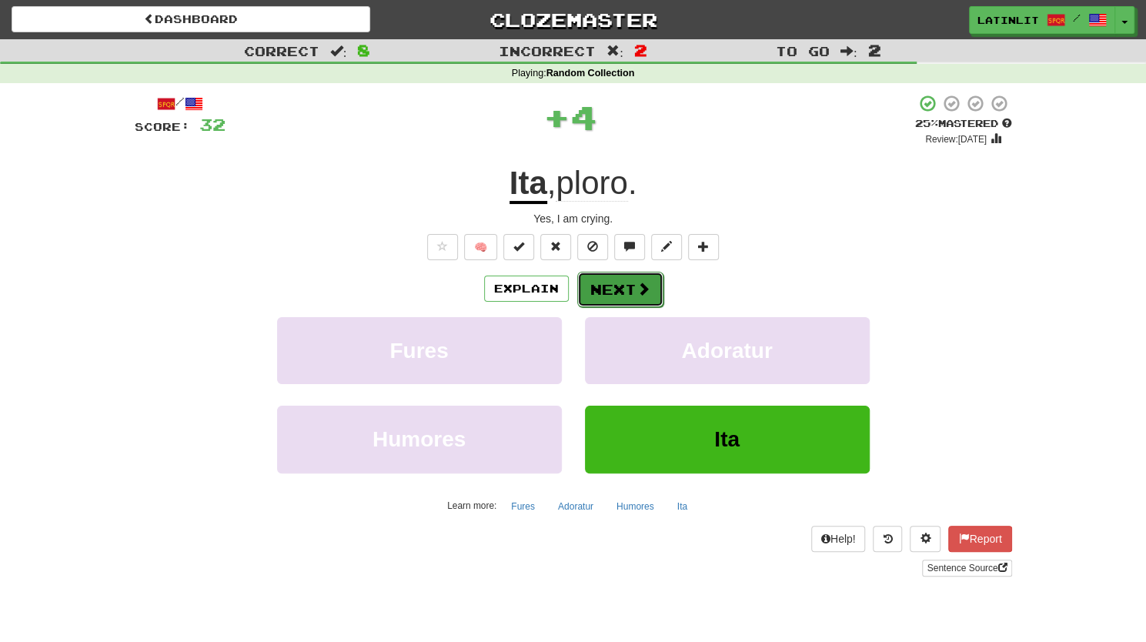
click at [613, 286] on button "Next" at bounding box center [620, 289] width 86 height 35
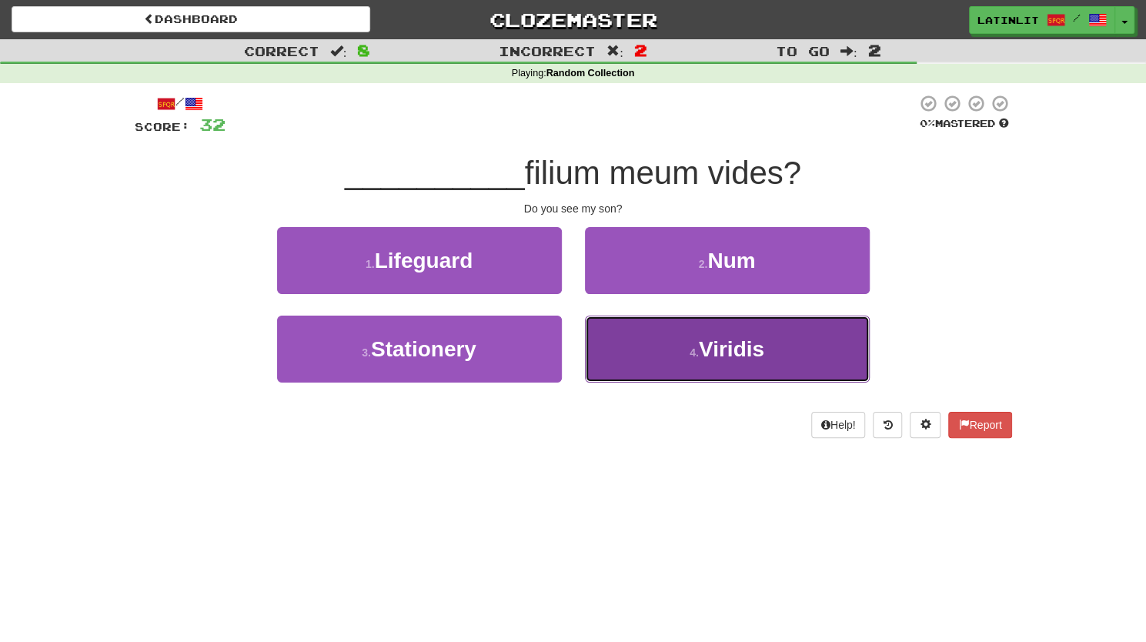
click at [633, 339] on button "4 . Viridis" at bounding box center [727, 349] width 285 height 67
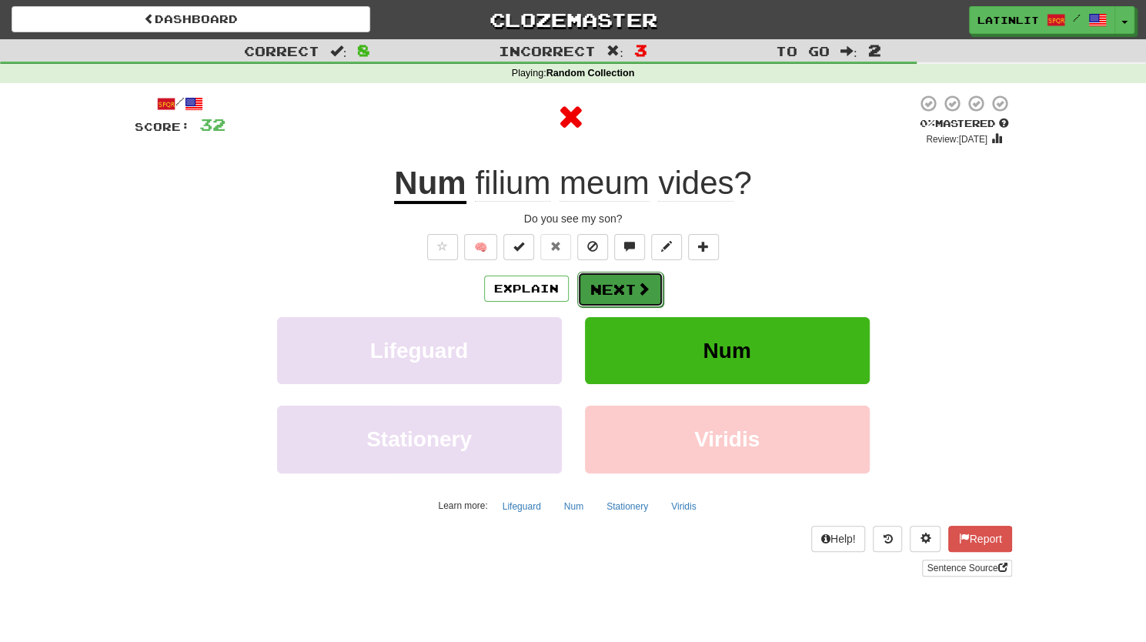
click at [597, 296] on button "Next" at bounding box center [620, 289] width 86 height 35
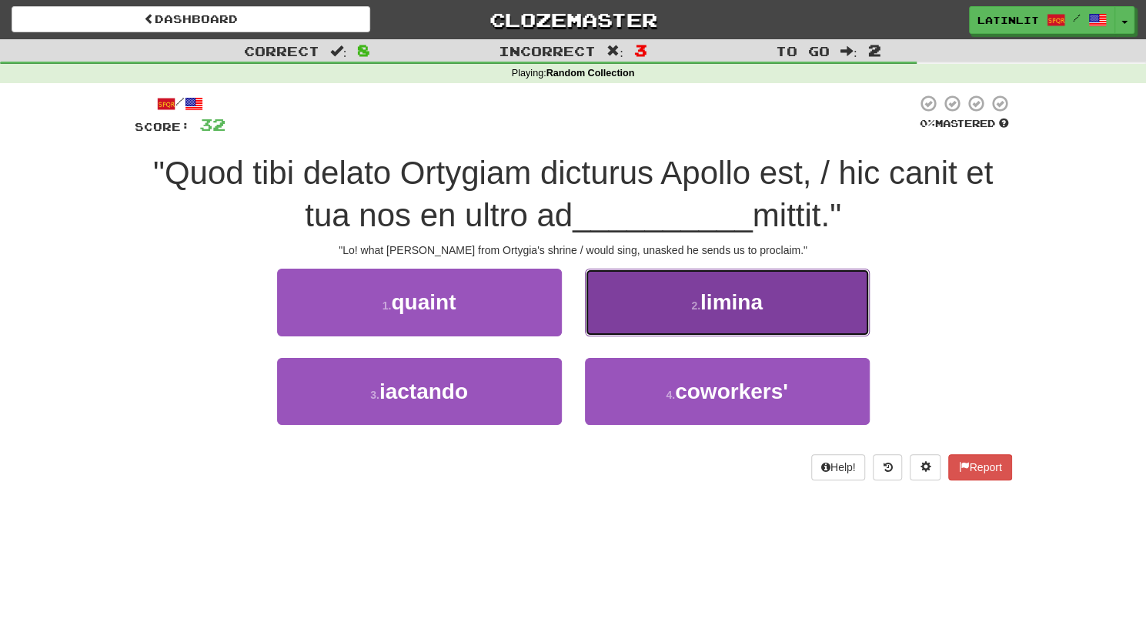
click at [656, 302] on button "2 . limina" at bounding box center [727, 302] width 285 height 67
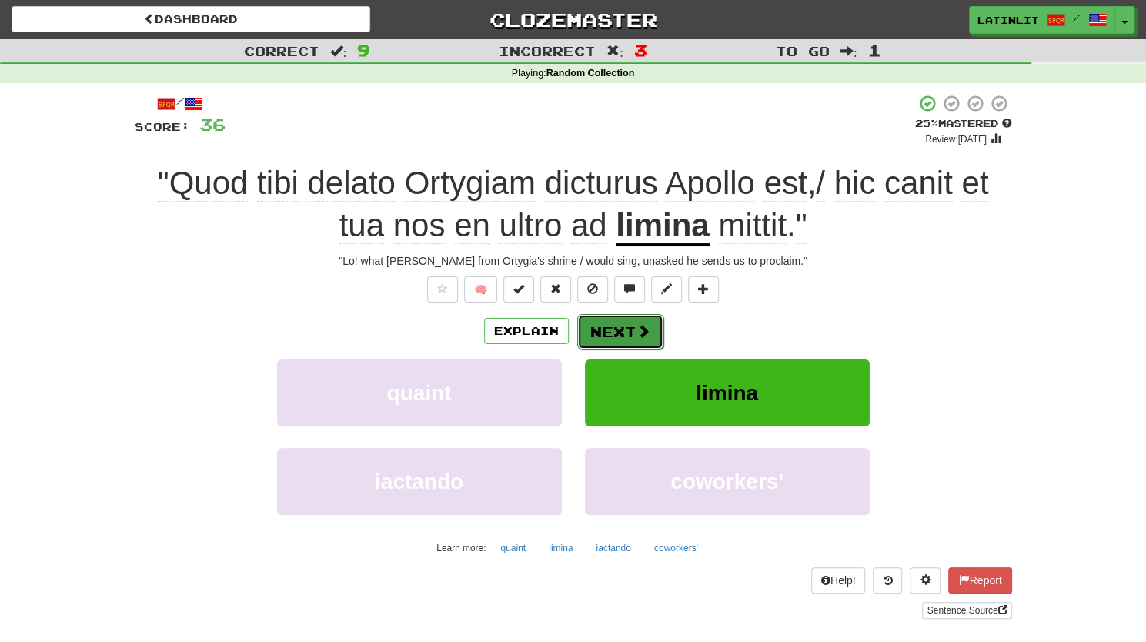
click at [615, 326] on button "Next" at bounding box center [620, 331] width 86 height 35
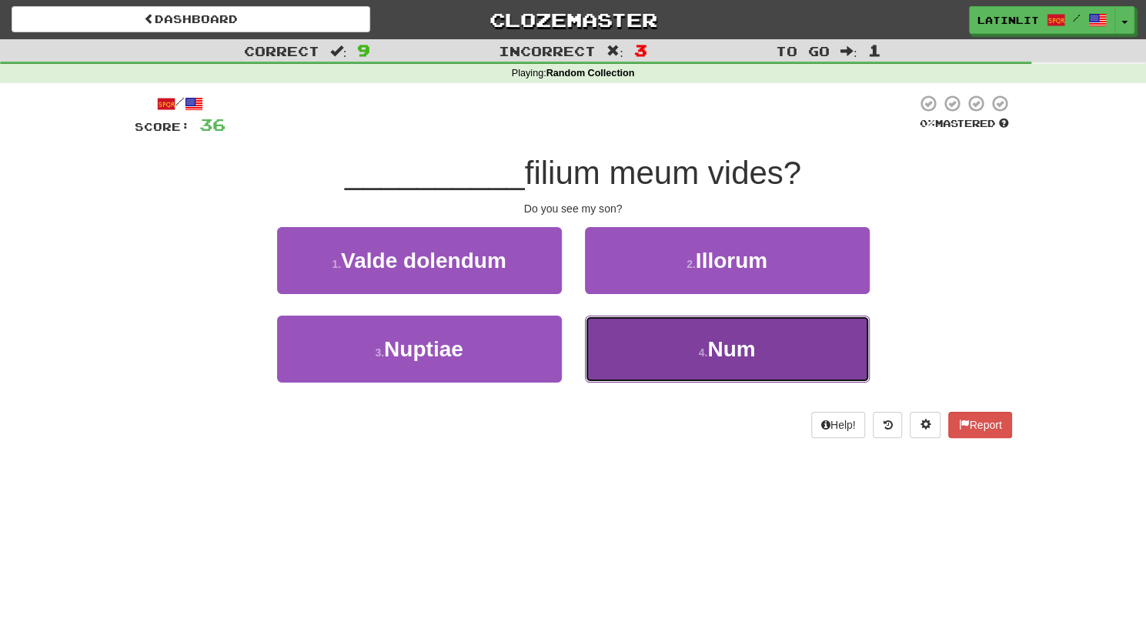
click at [634, 353] on button "4 . Num" at bounding box center [727, 349] width 285 height 67
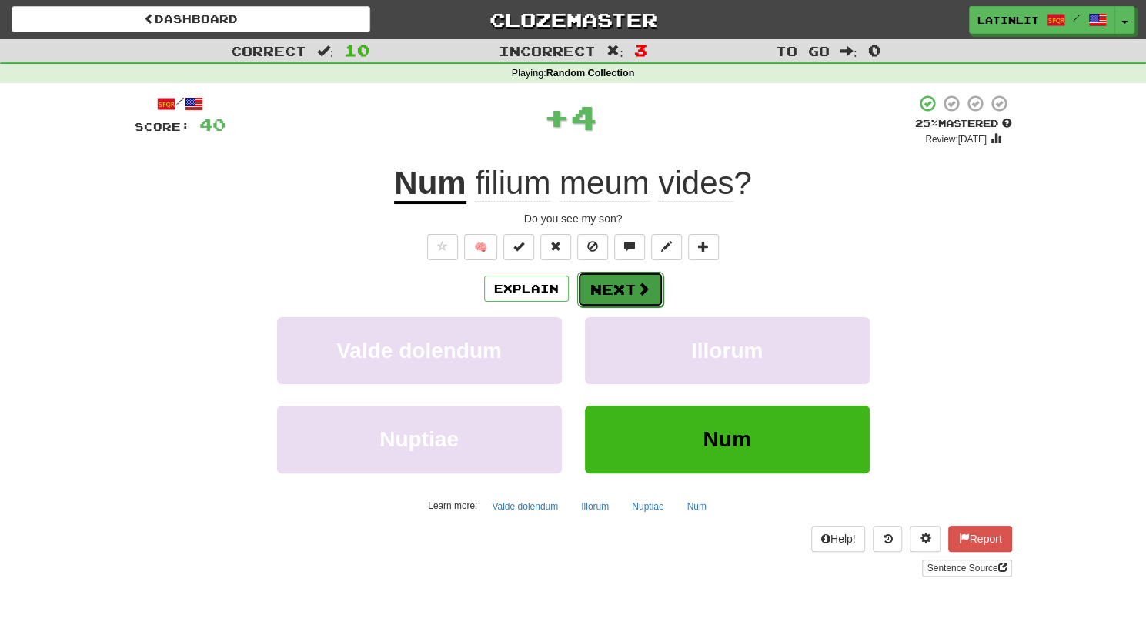
click at [591, 286] on button "Next" at bounding box center [620, 289] width 86 height 35
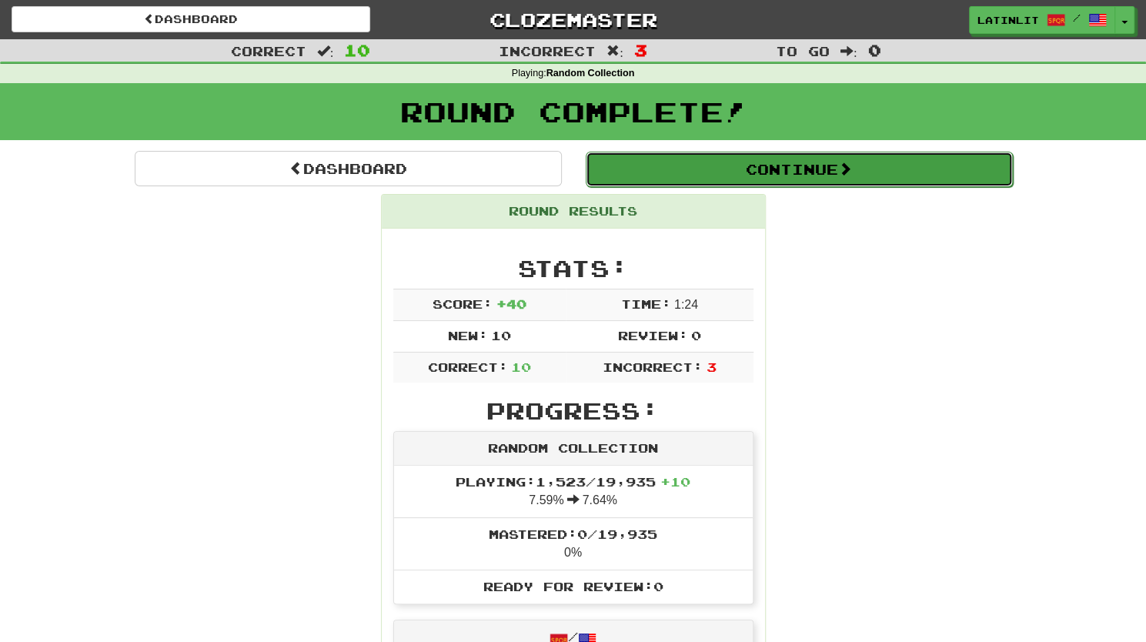
click at [787, 165] on button "Continue" at bounding box center [799, 169] width 427 height 35
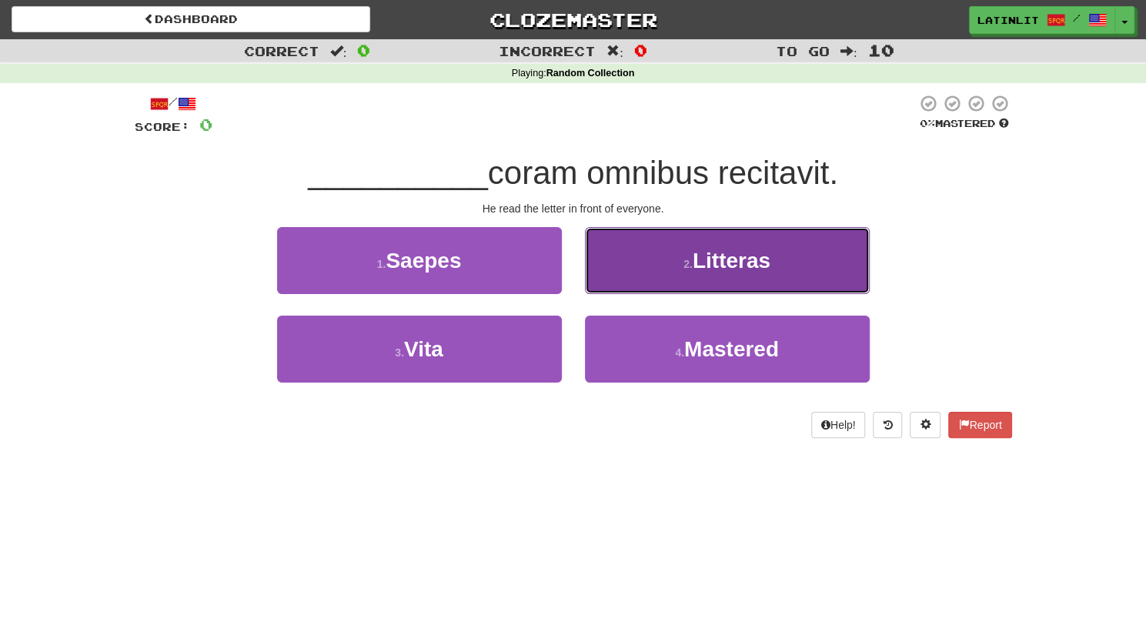
click at [645, 261] on button "2 . [GEOGRAPHIC_DATA]" at bounding box center [727, 260] width 285 height 67
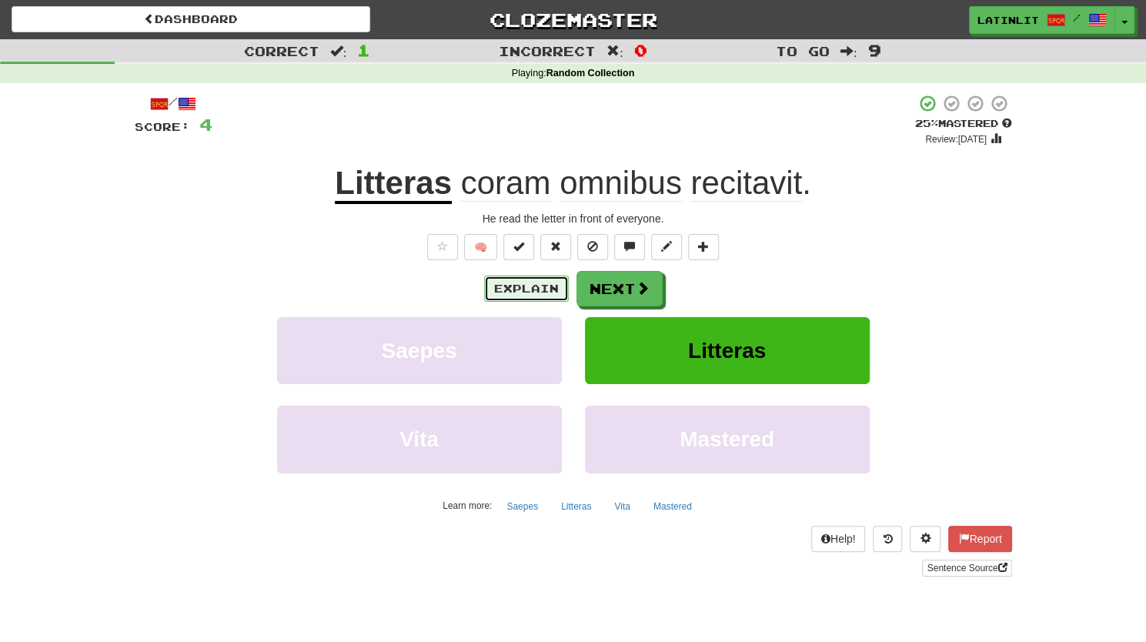
click at [501, 289] on button "Explain" at bounding box center [526, 289] width 85 height 26
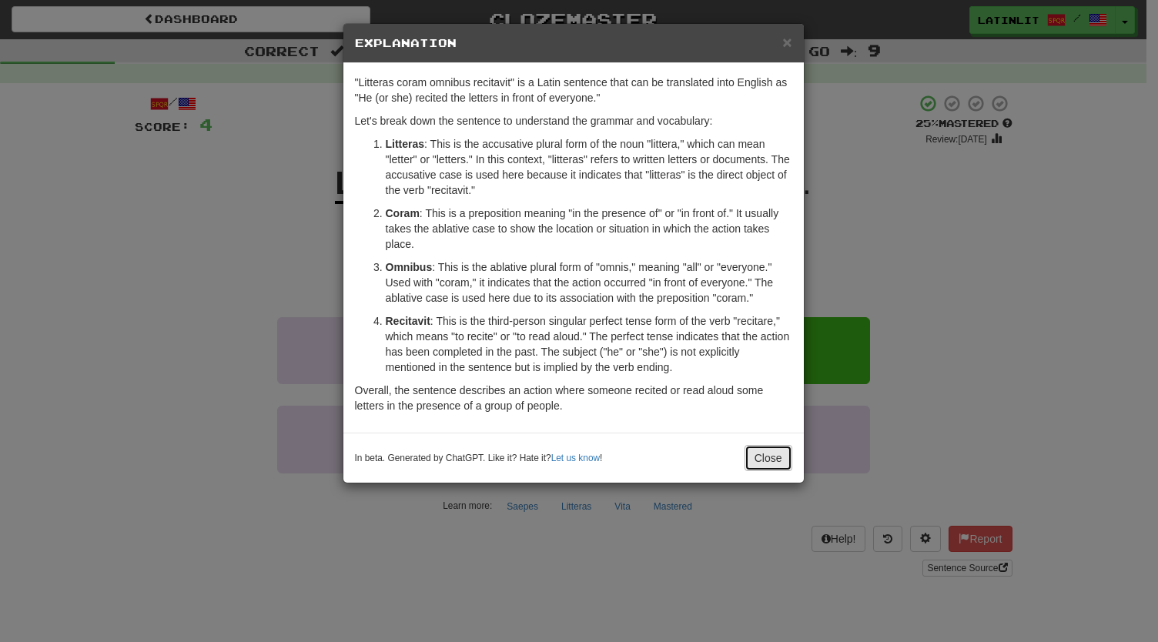
click at [751, 463] on button "Close" at bounding box center [768, 458] width 48 height 26
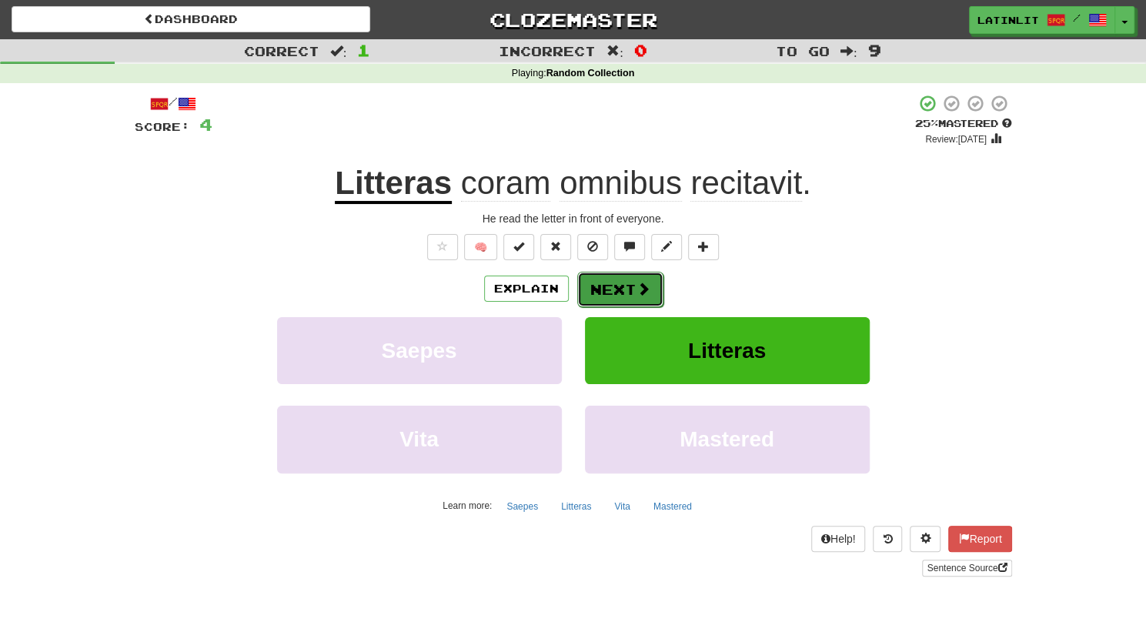
click at [613, 292] on button "Next" at bounding box center [620, 289] width 86 height 35
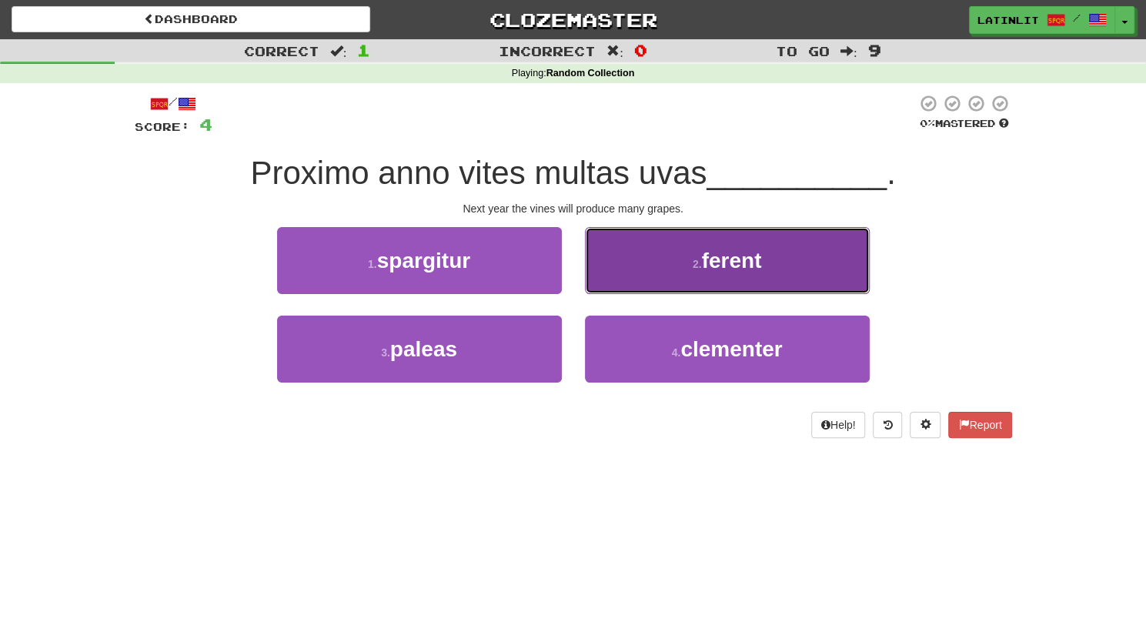
click at [665, 247] on button "2 . ferent" at bounding box center [727, 260] width 285 height 67
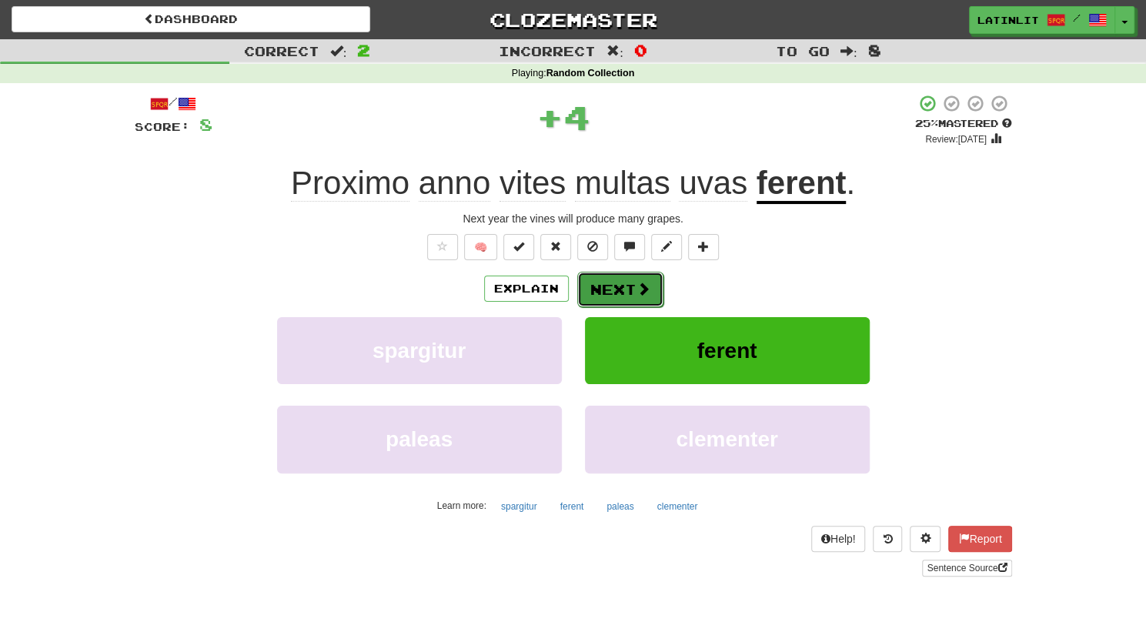
click at [631, 290] on button "Next" at bounding box center [620, 289] width 86 height 35
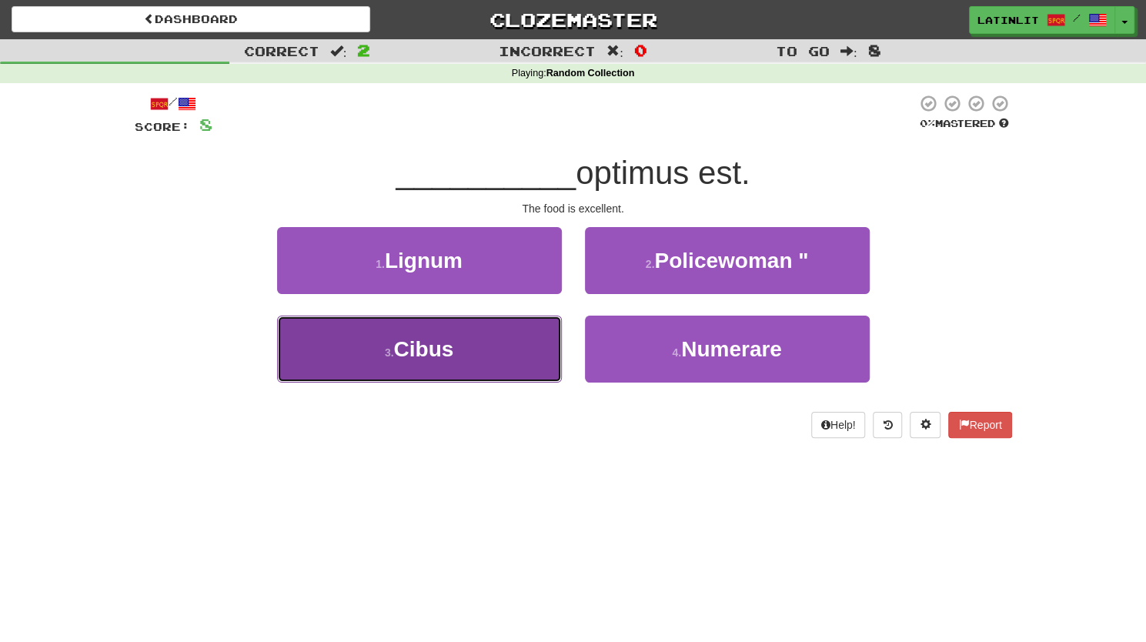
click at [431, 365] on button "3 . Cibus" at bounding box center [419, 349] width 285 height 67
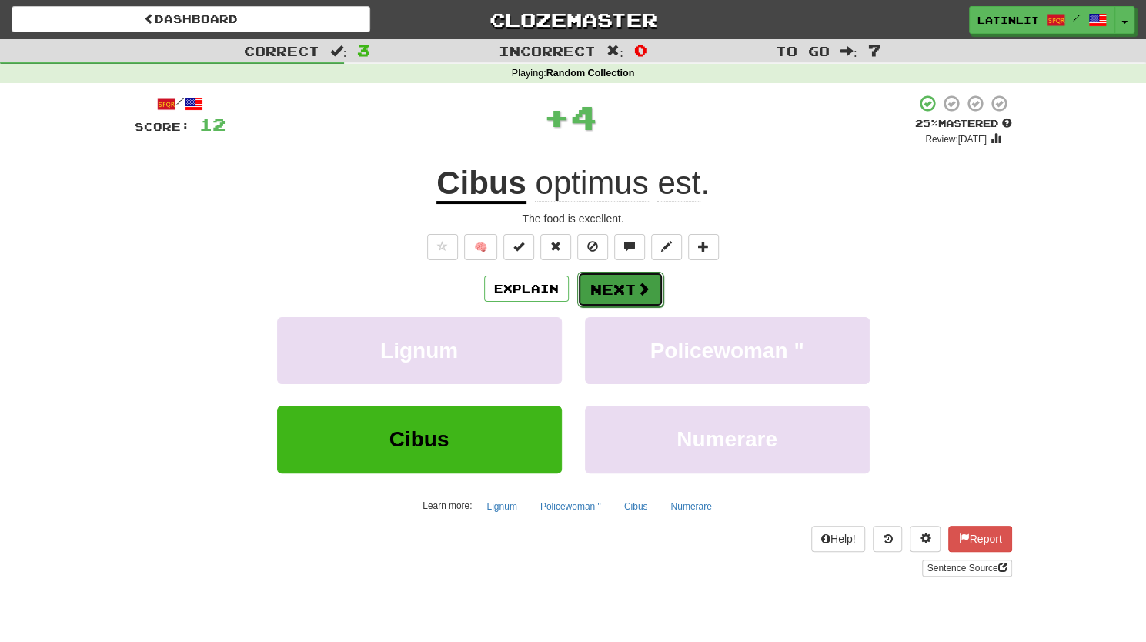
click at [615, 281] on button "Next" at bounding box center [620, 289] width 86 height 35
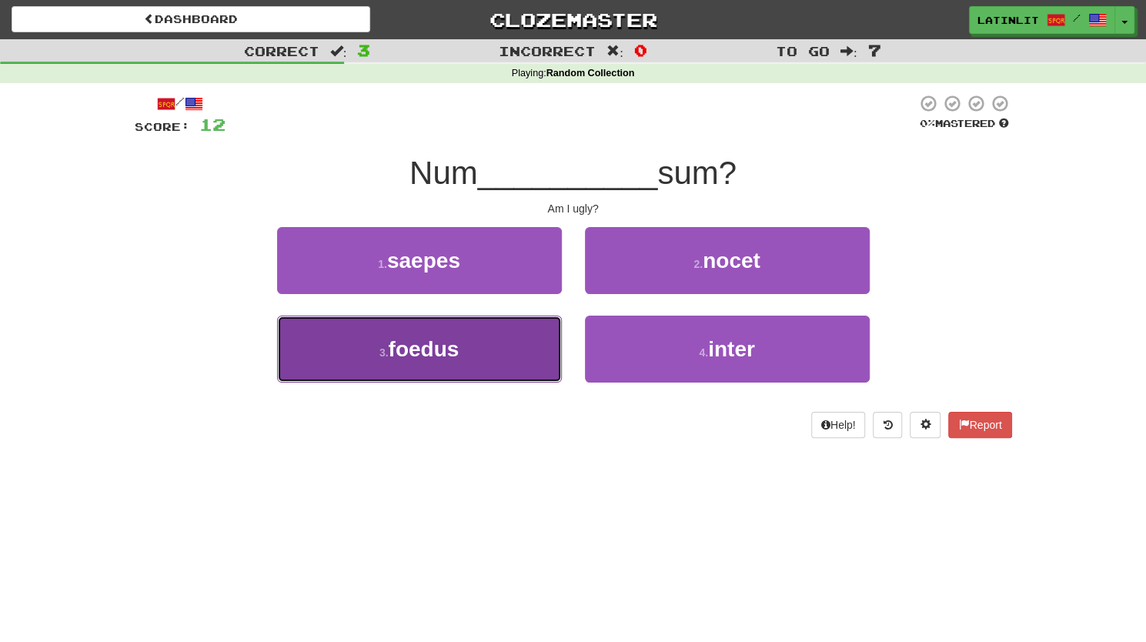
click at [460, 348] on button "3 . foedus" at bounding box center [419, 349] width 285 height 67
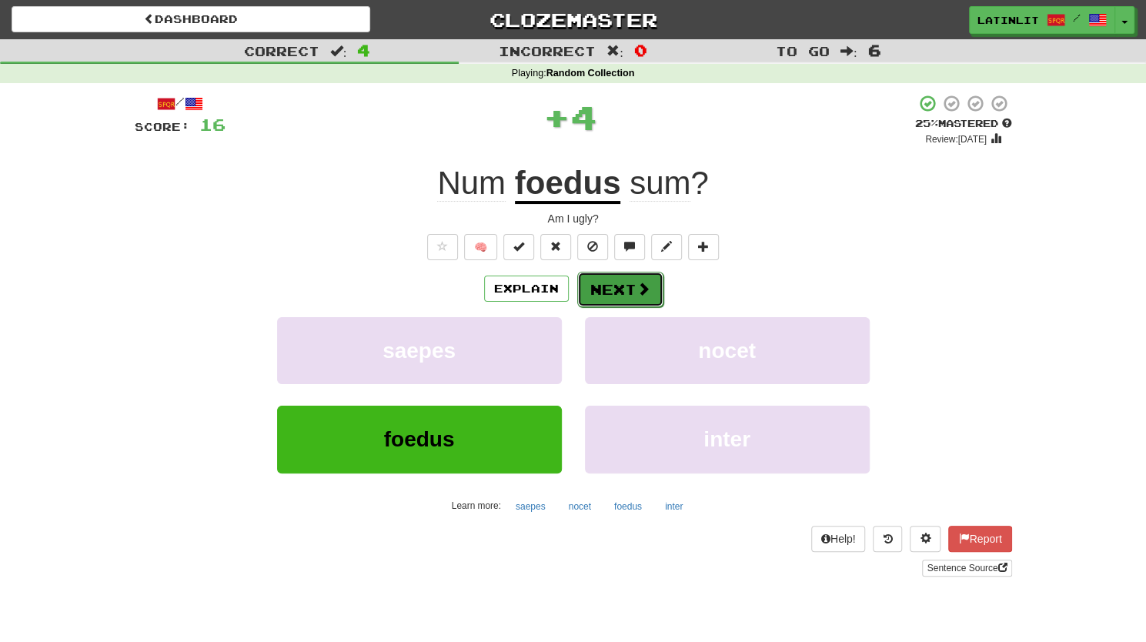
click at [625, 279] on button "Next" at bounding box center [620, 289] width 86 height 35
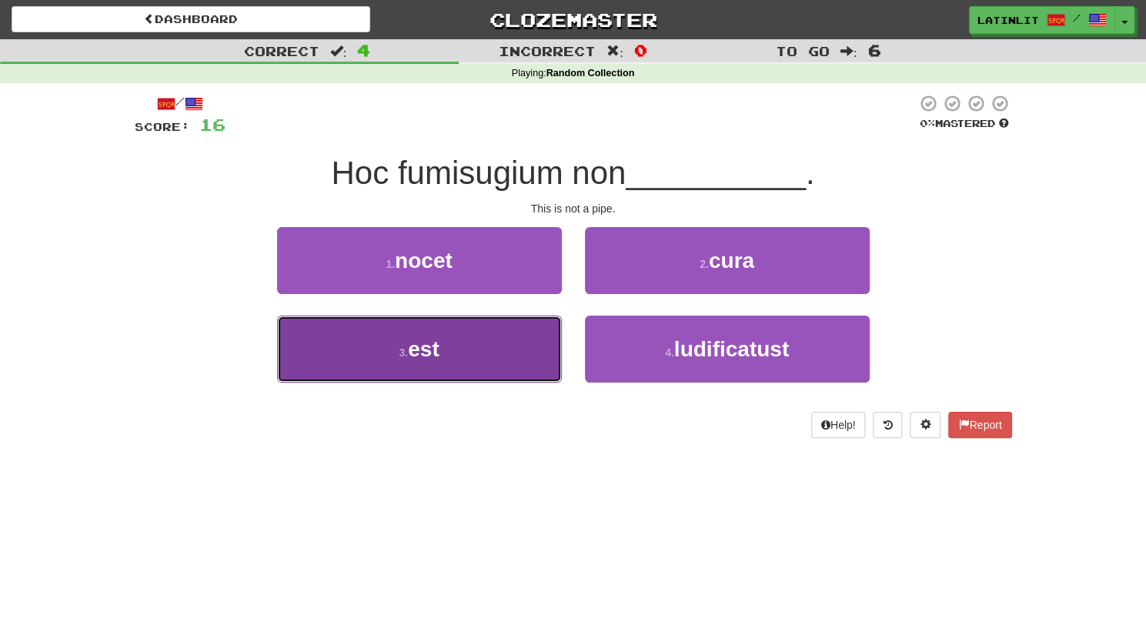
click at [479, 343] on button "3 . est" at bounding box center [419, 349] width 285 height 67
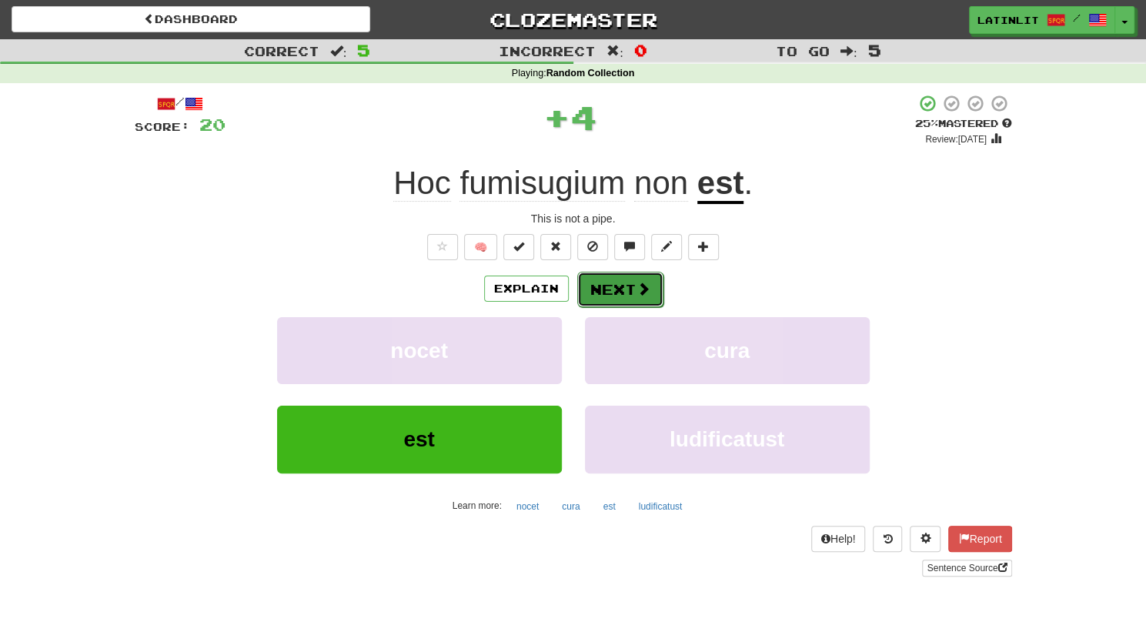
click at [618, 279] on button "Next" at bounding box center [620, 289] width 86 height 35
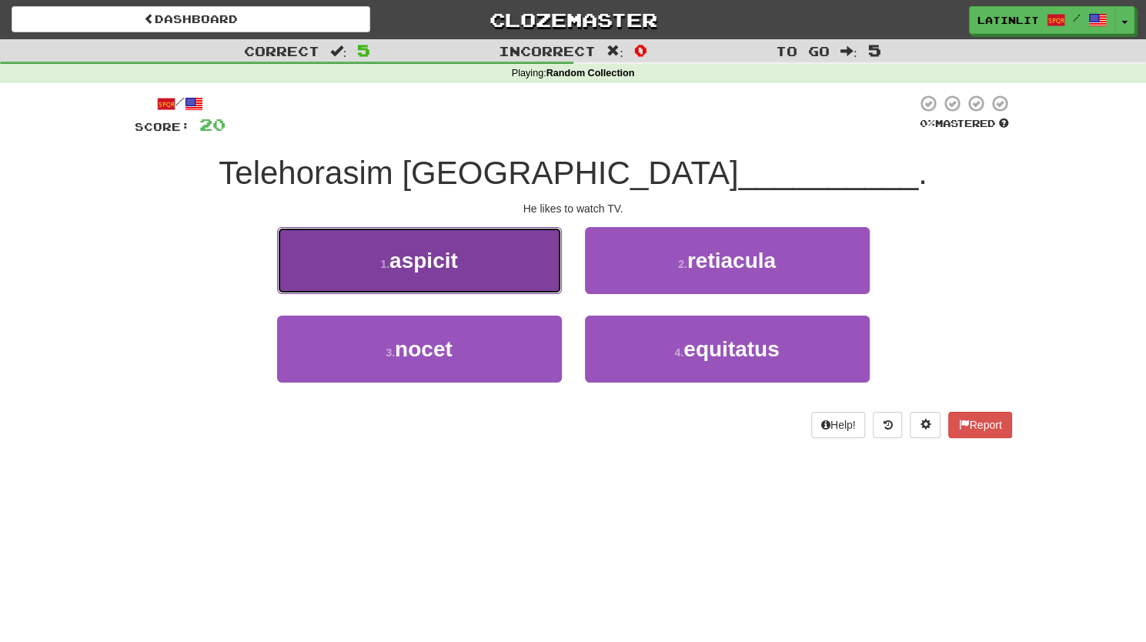
click at [459, 279] on button "1 . aspicit" at bounding box center [419, 260] width 285 height 67
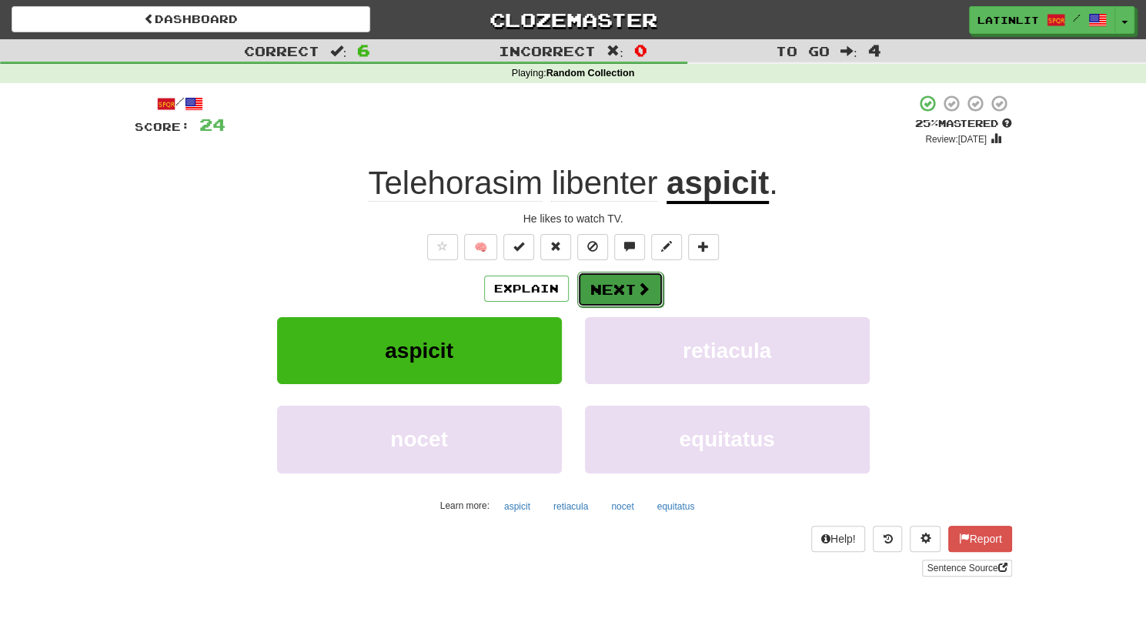
click at [614, 283] on button "Next" at bounding box center [620, 289] width 86 height 35
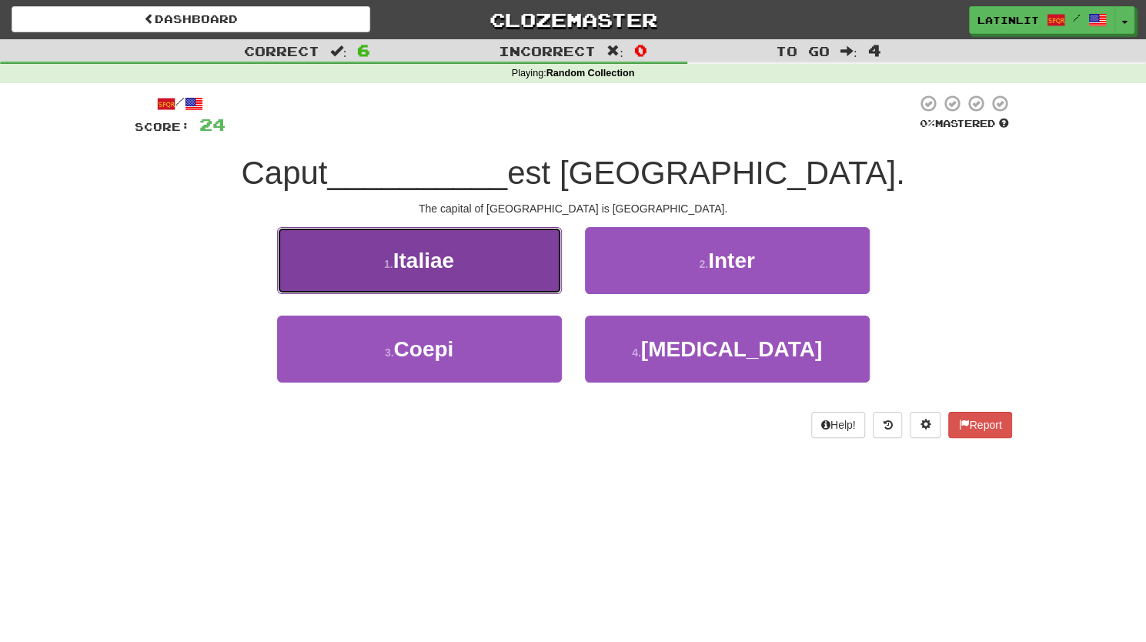
click at [467, 257] on button "1 . Italiae" at bounding box center [419, 260] width 285 height 67
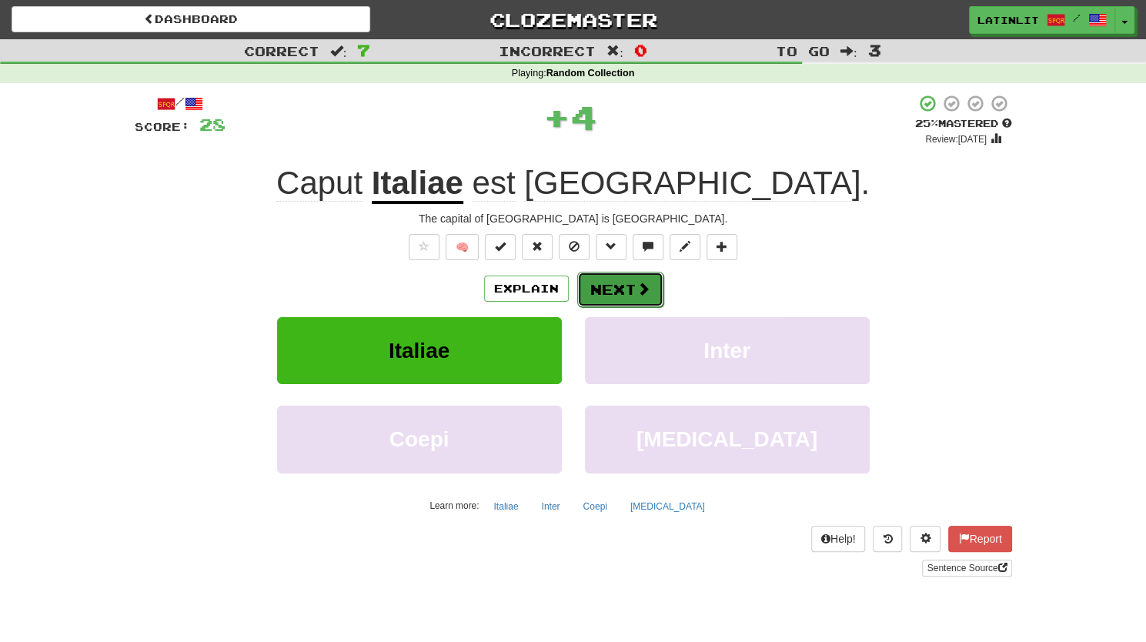
click at [625, 293] on button "Next" at bounding box center [620, 289] width 86 height 35
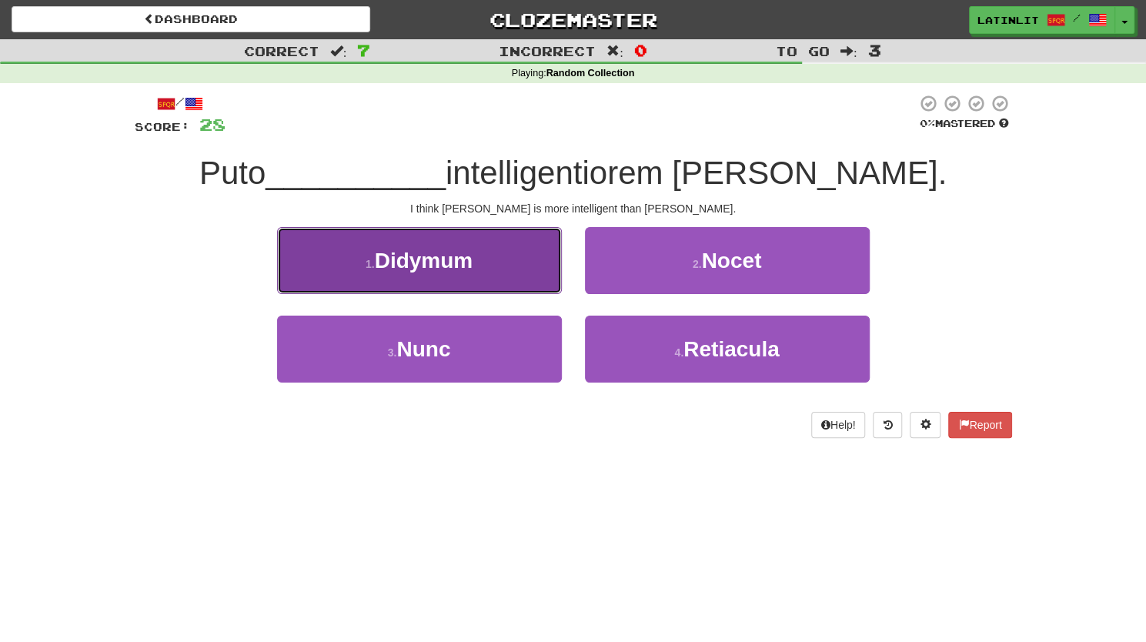
click at [410, 274] on button "1 . Didymum" at bounding box center [419, 260] width 285 height 67
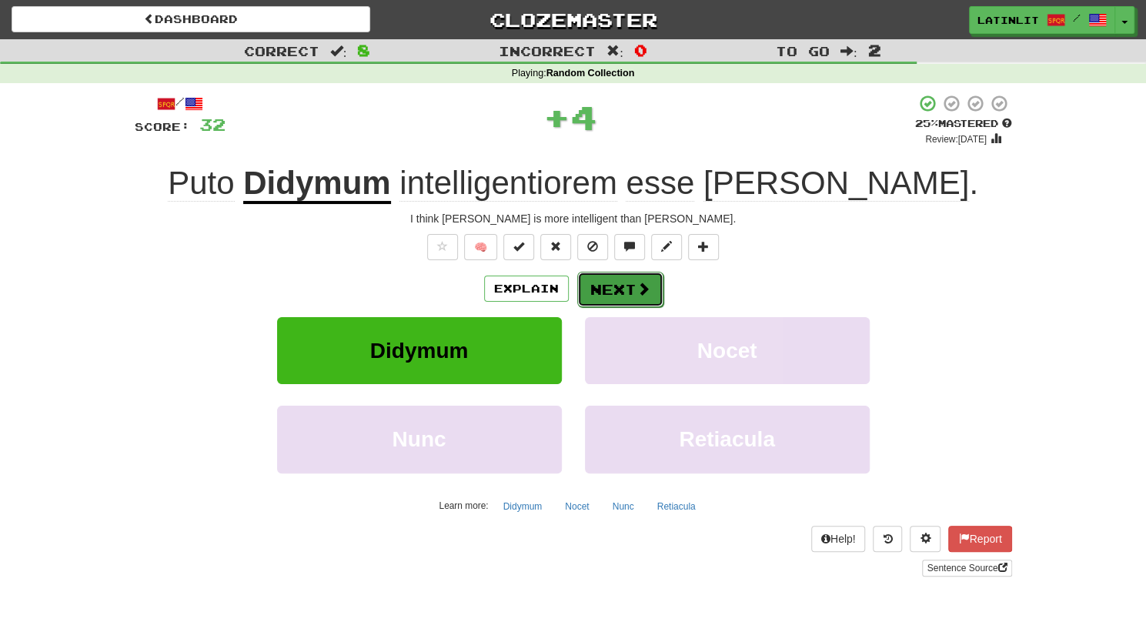
click at [597, 285] on button "Next" at bounding box center [620, 289] width 86 height 35
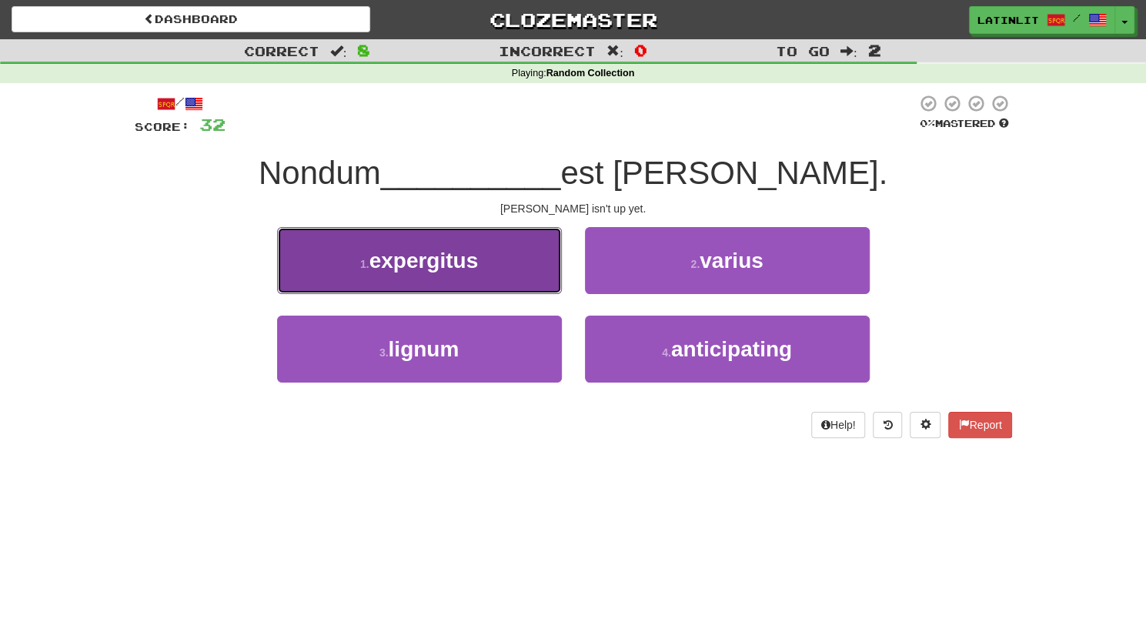
click at [474, 258] on span "expergitus" at bounding box center [423, 261] width 109 height 24
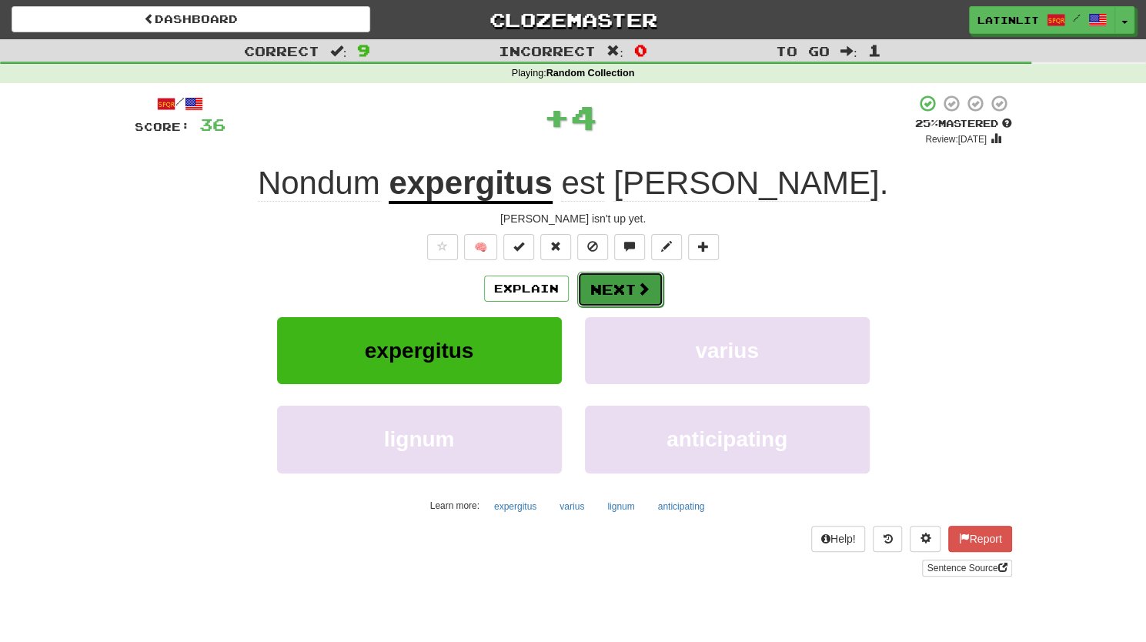
click at [605, 282] on button "Next" at bounding box center [620, 289] width 86 height 35
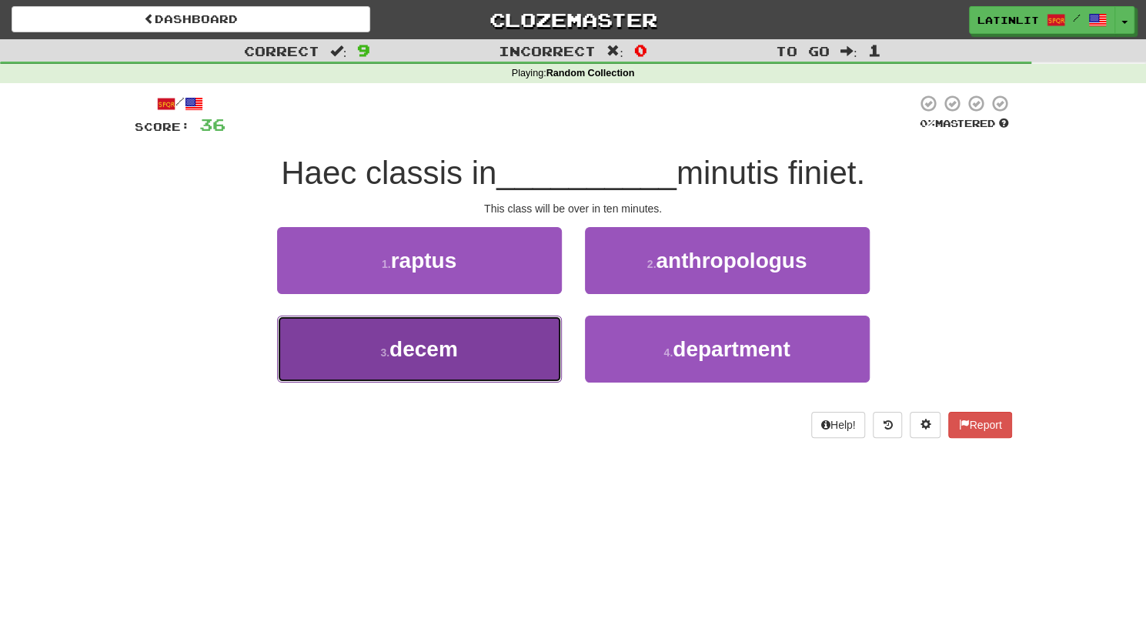
click at [434, 343] on span "decem" at bounding box center [423, 349] width 69 height 24
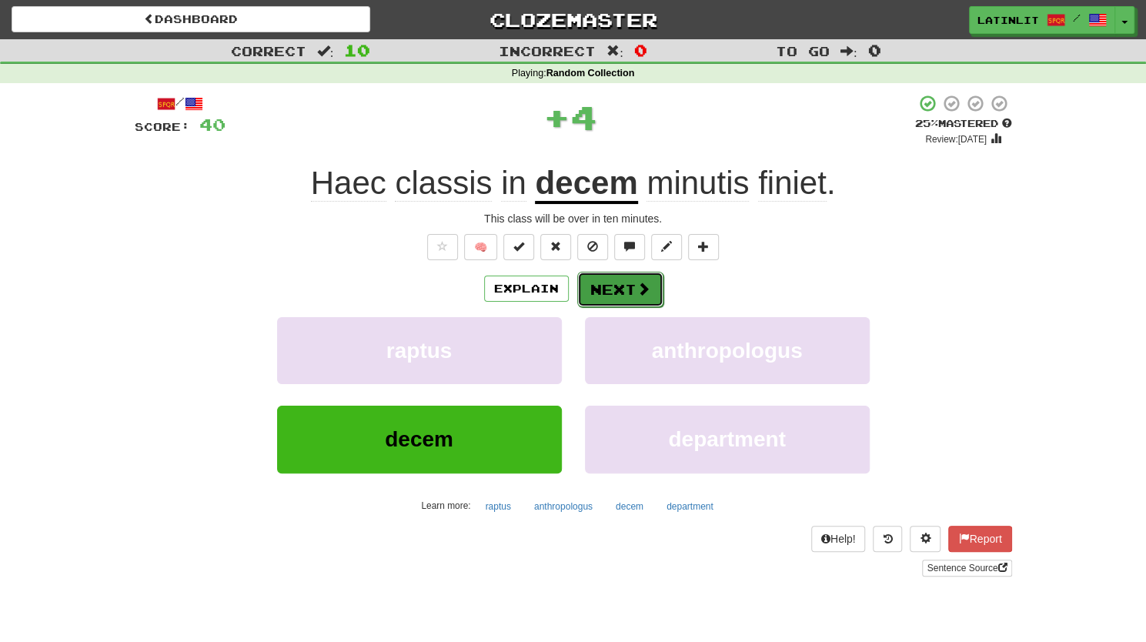
click at [607, 288] on button "Next" at bounding box center [620, 289] width 86 height 35
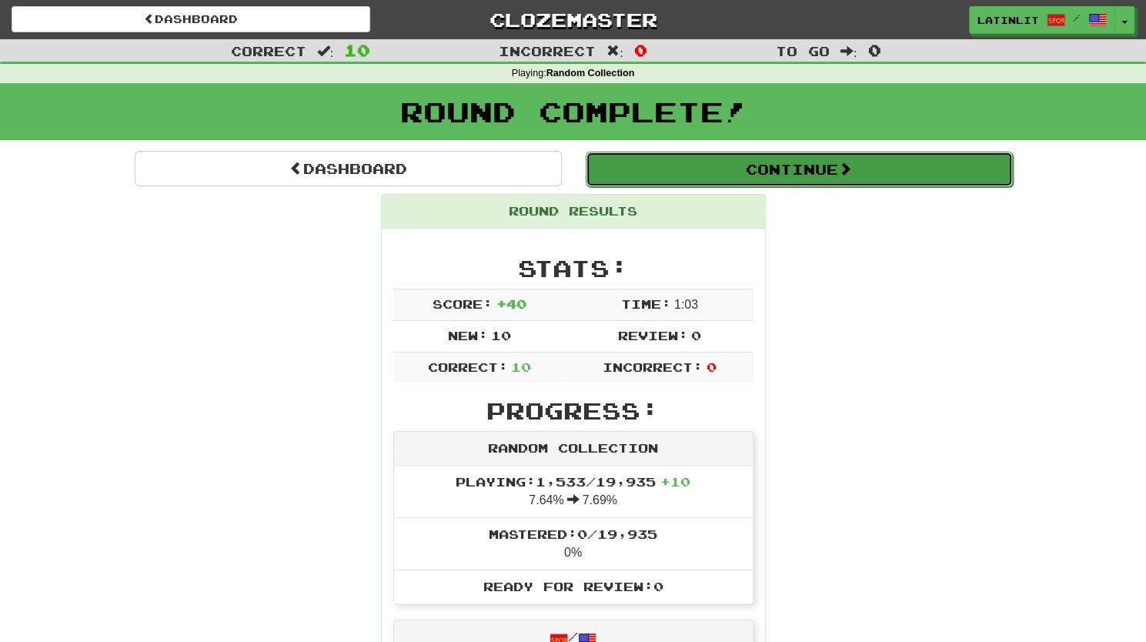
click at [797, 165] on button "Continue" at bounding box center [799, 169] width 427 height 35
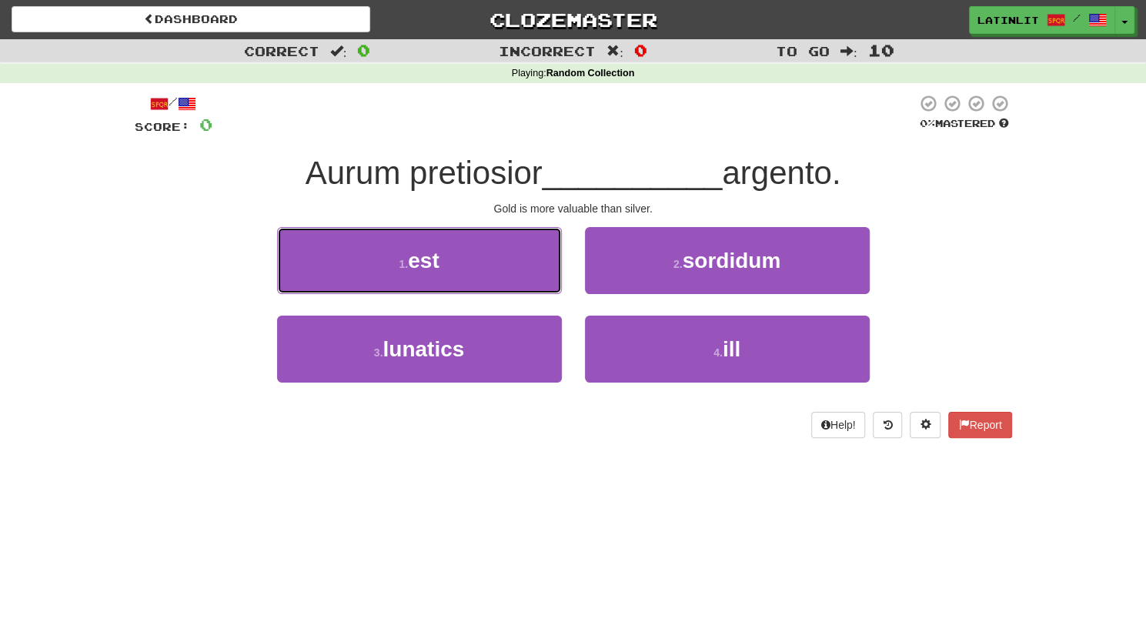
click at [416, 253] on span "est" at bounding box center [423, 261] width 31 height 24
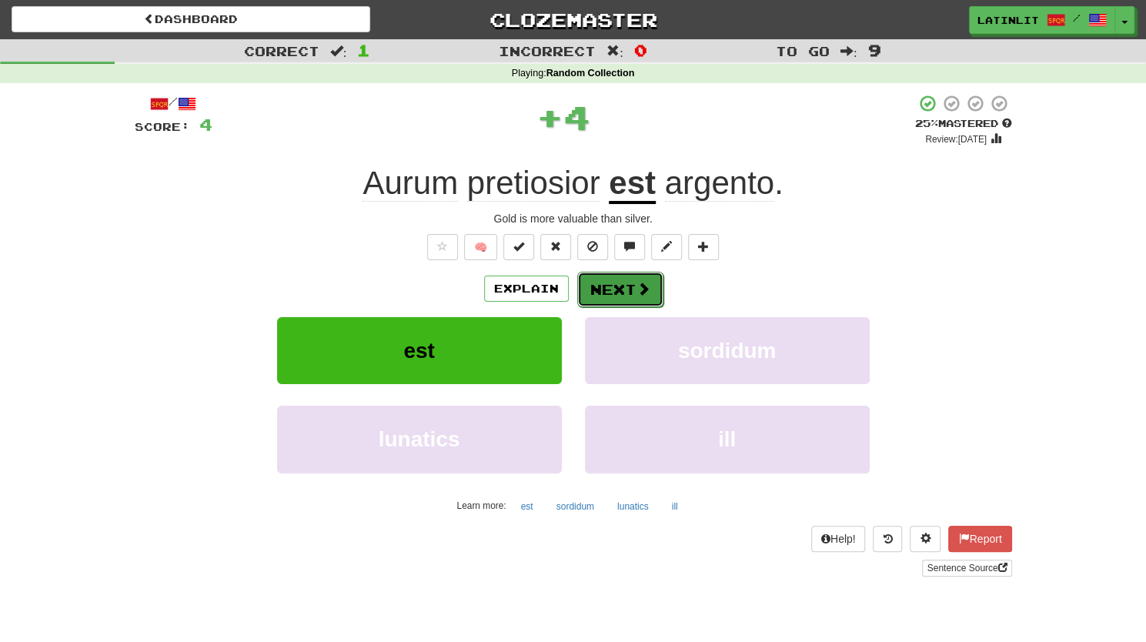
click at [630, 286] on button "Next" at bounding box center [620, 289] width 86 height 35
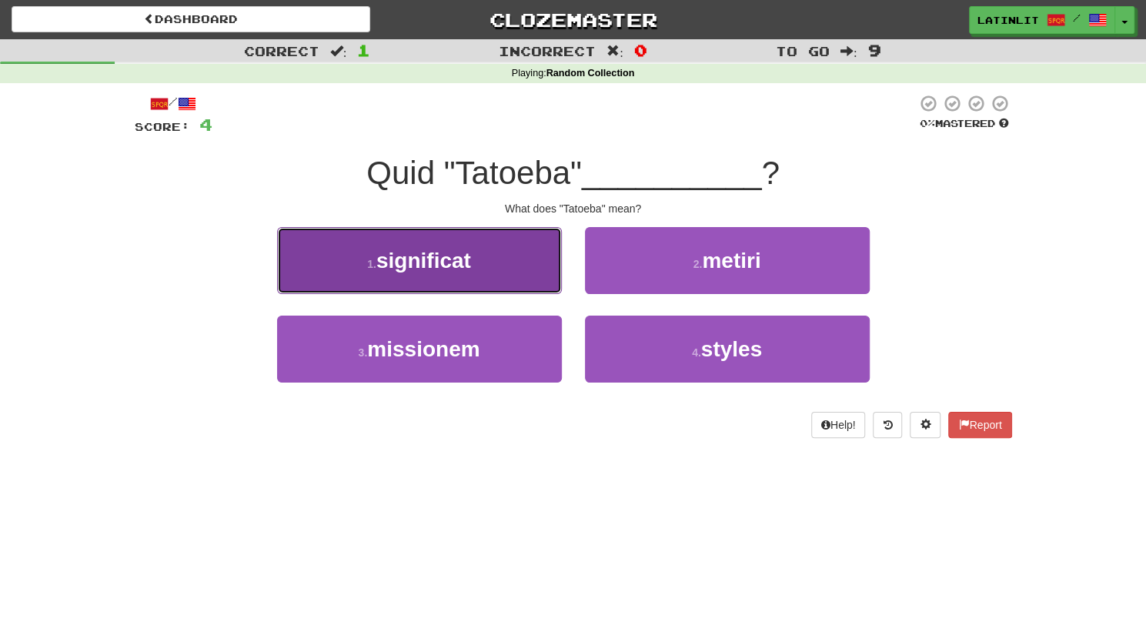
click at [502, 272] on button "1 . significat" at bounding box center [419, 260] width 285 height 67
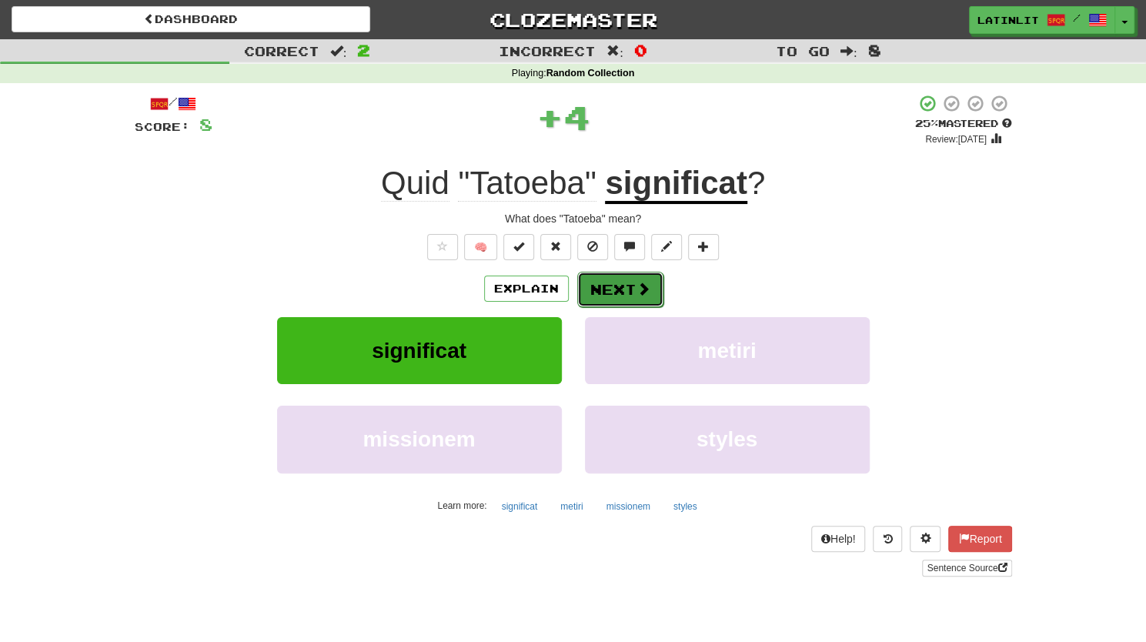
click at [602, 286] on button "Next" at bounding box center [620, 289] width 86 height 35
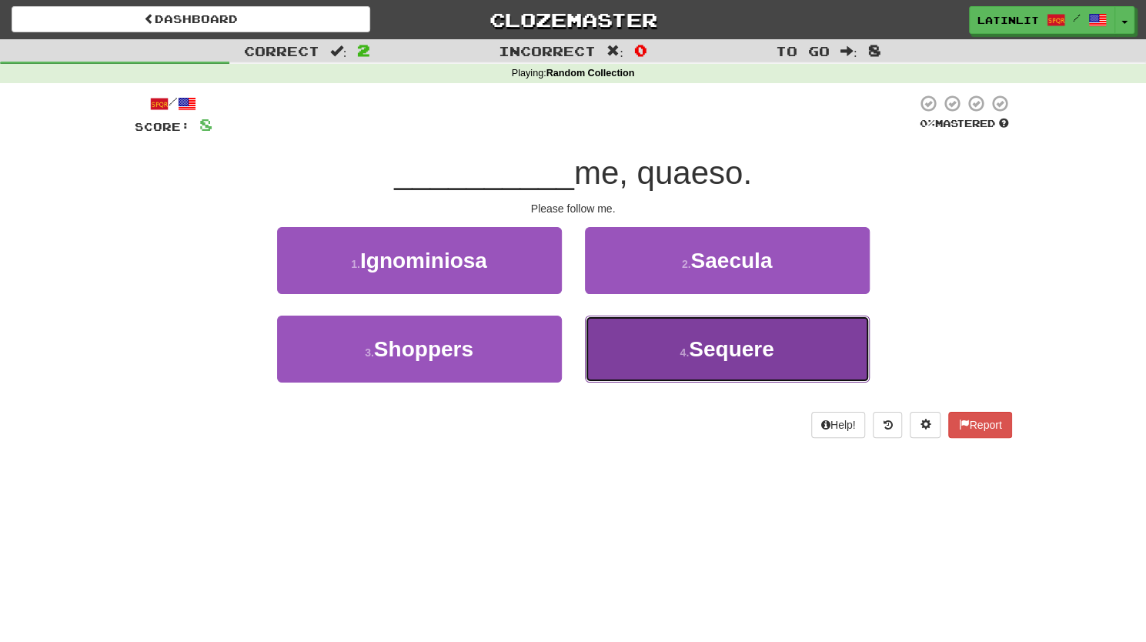
click at [660, 361] on button "4 . Sequere" at bounding box center [727, 349] width 285 height 67
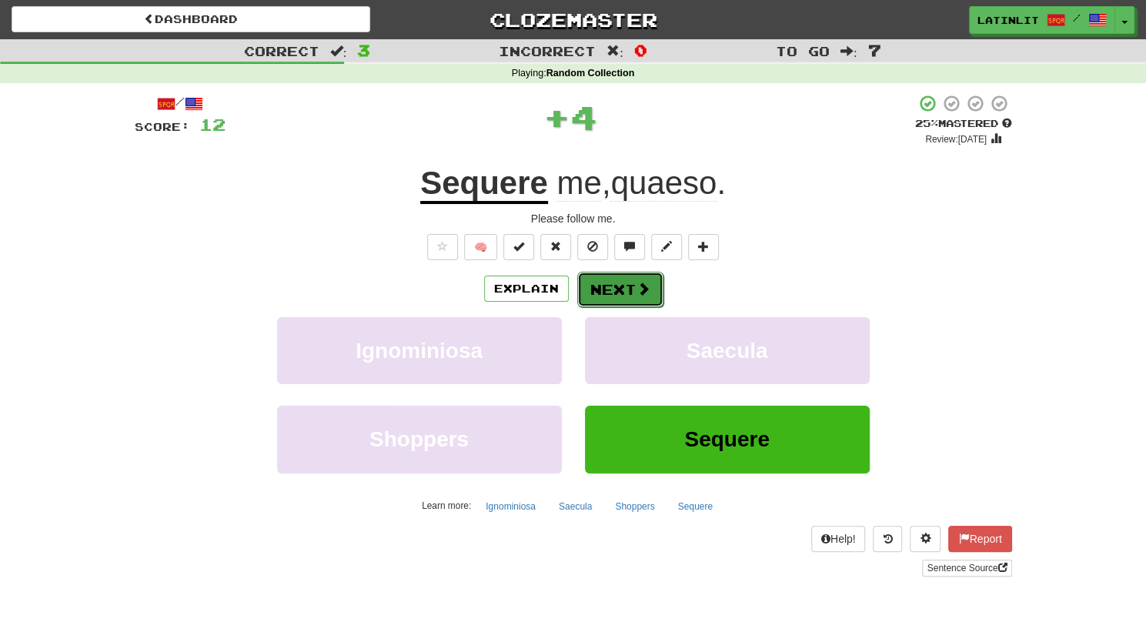
click at [590, 280] on button "Next" at bounding box center [620, 289] width 86 height 35
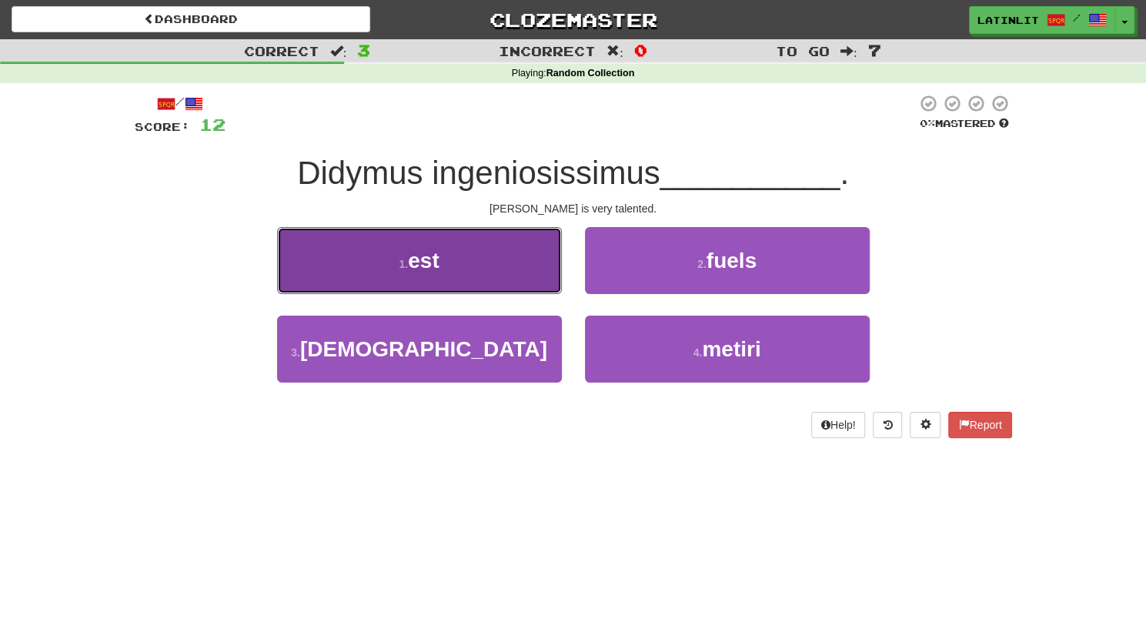
click at [436, 250] on span "est" at bounding box center [423, 261] width 31 height 24
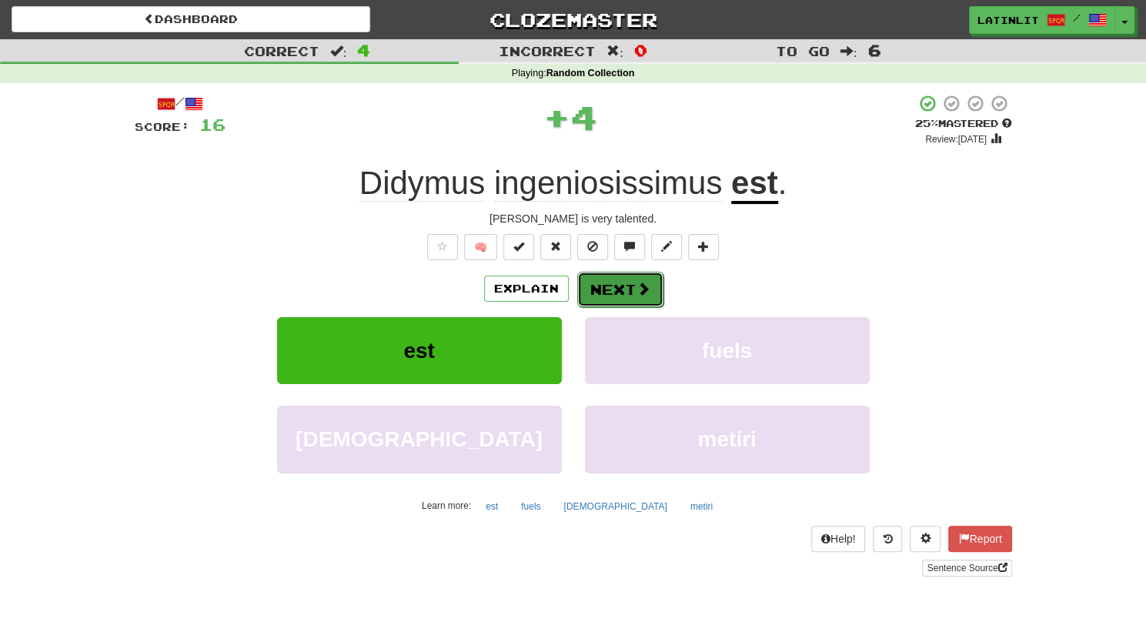
click at [639, 286] on span at bounding box center [644, 289] width 14 height 14
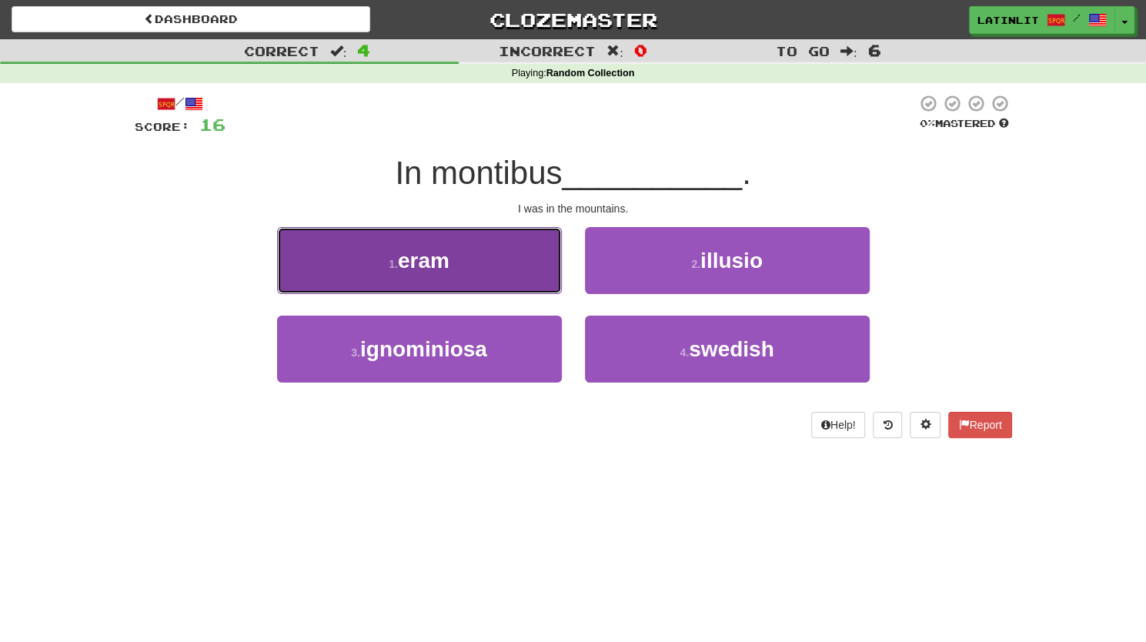
click at [417, 249] on span "eram" at bounding box center [424, 261] width 52 height 24
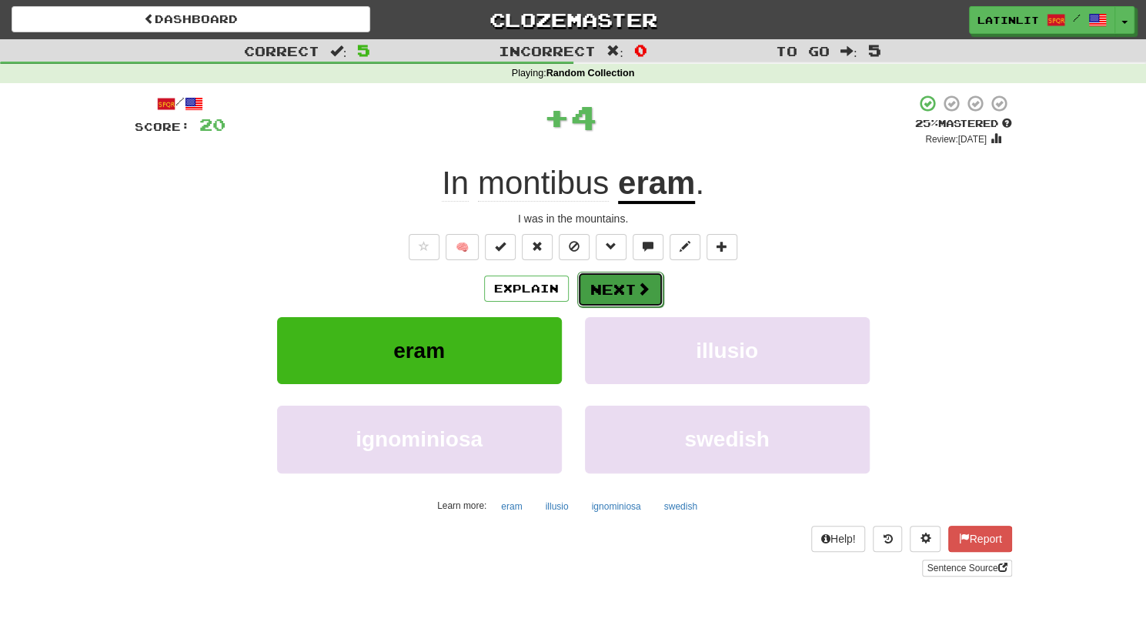
click at [625, 283] on button "Next" at bounding box center [620, 289] width 86 height 35
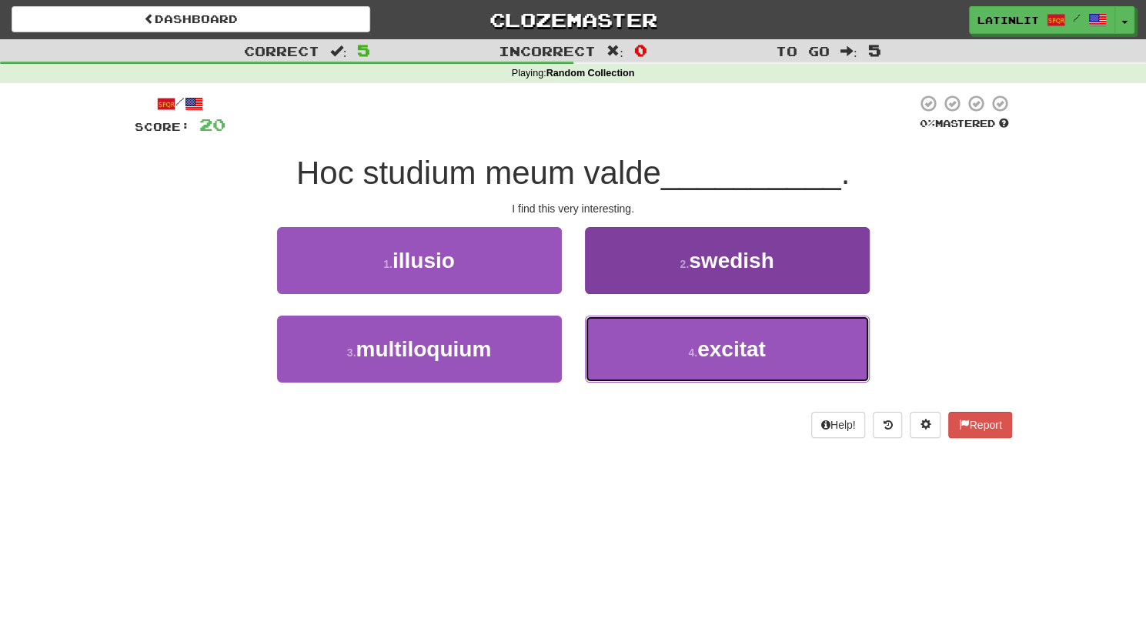
click at [624, 351] on button "4 . excitat" at bounding box center [727, 349] width 285 height 67
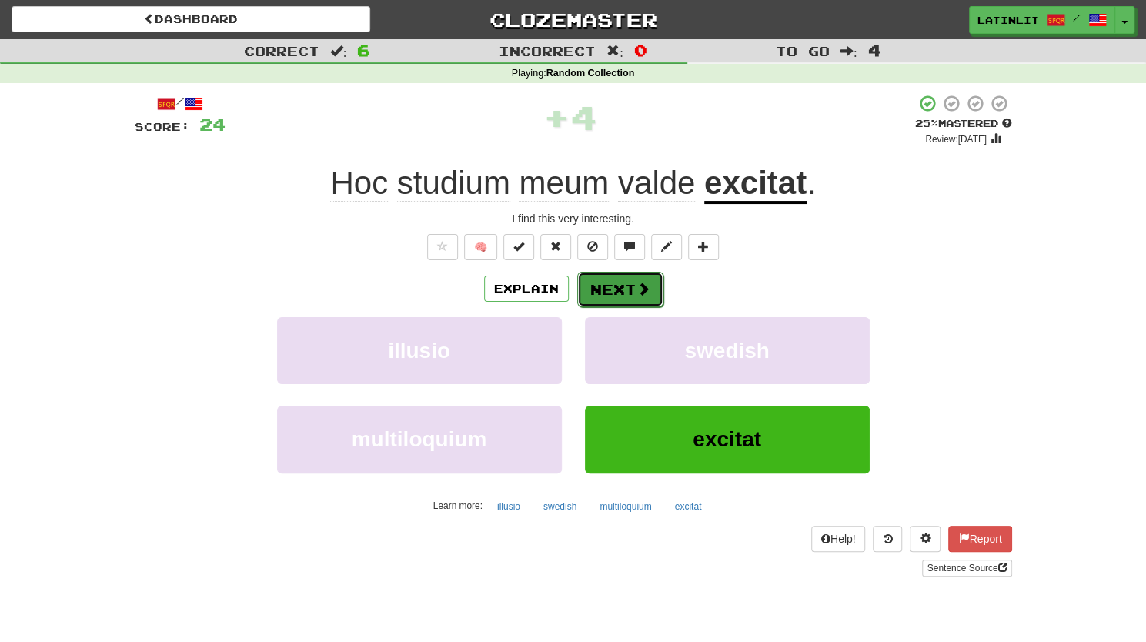
click at [616, 289] on button "Next" at bounding box center [620, 289] width 86 height 35
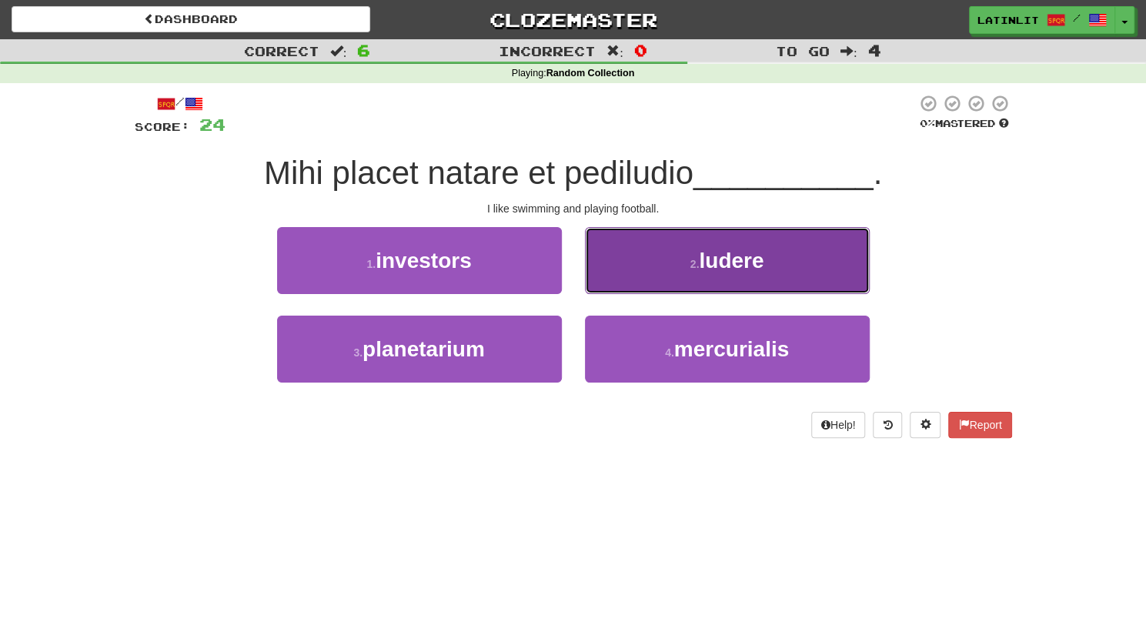
click at [725, 266] on span "ludere" at bounding box center [731, 261] width 65 height 24
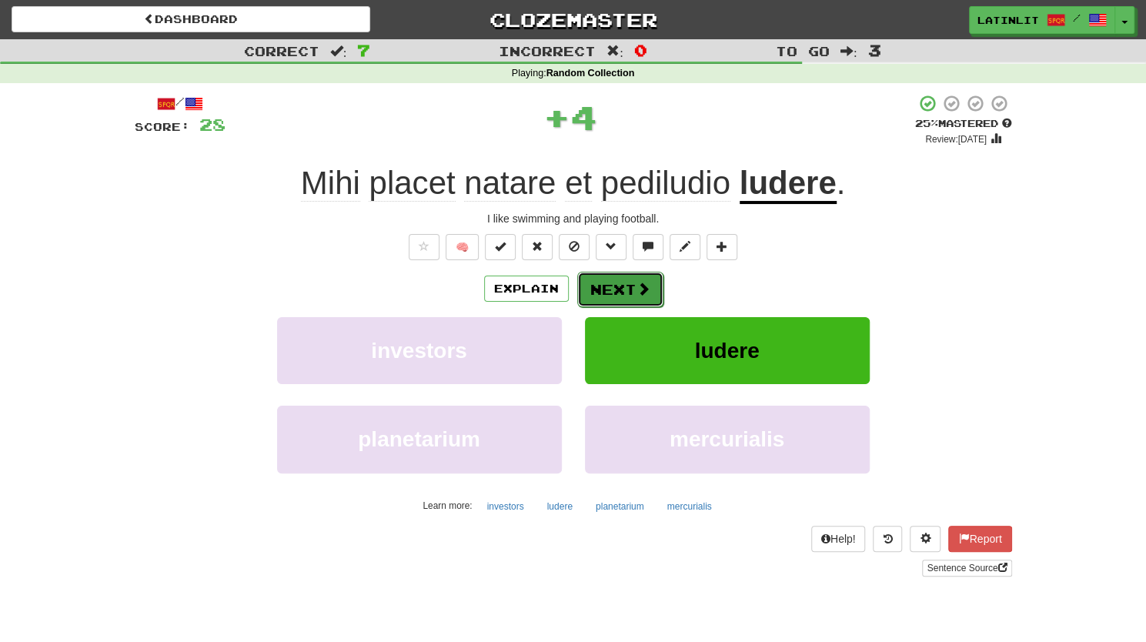
click at [623, 289] on button "Next" at bounding box center [620, 289] width 86 height 35
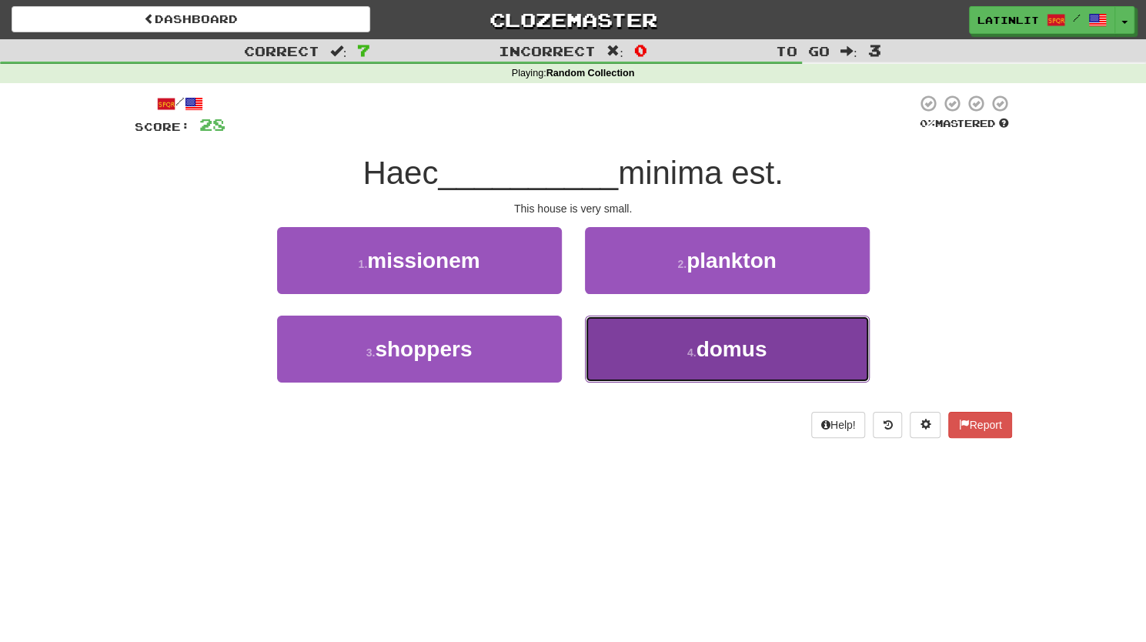
click at [642, 339] on button "4 . domus" at bounding box center [727, 349] width 285 height 67
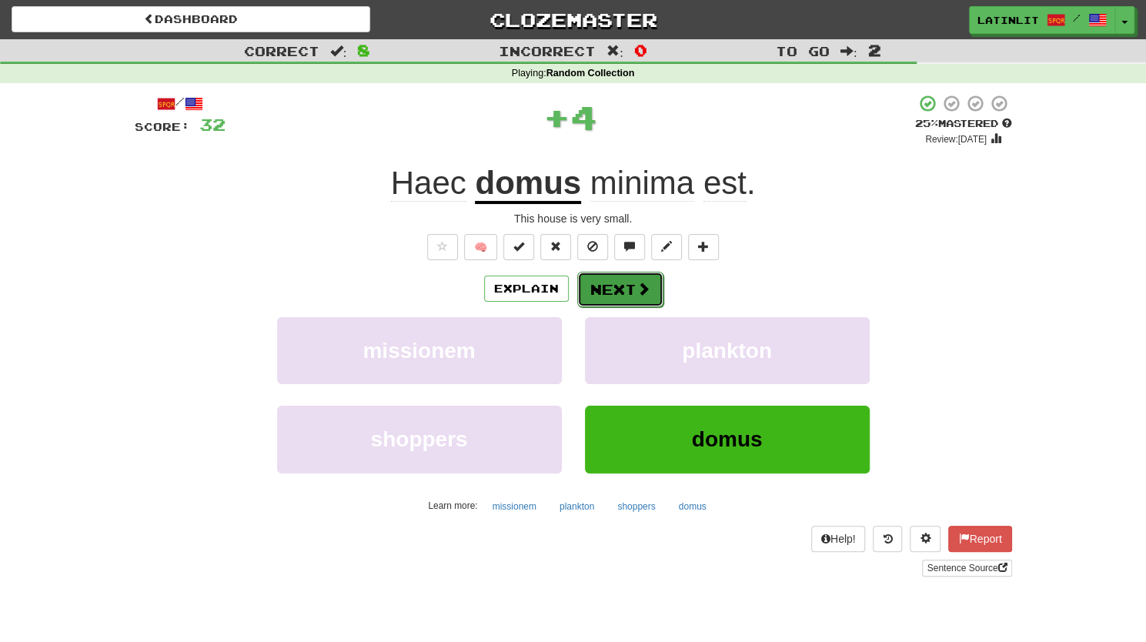
click at [604, 289] on button "Next" at bounding box center [620, 289] width 86 height 35
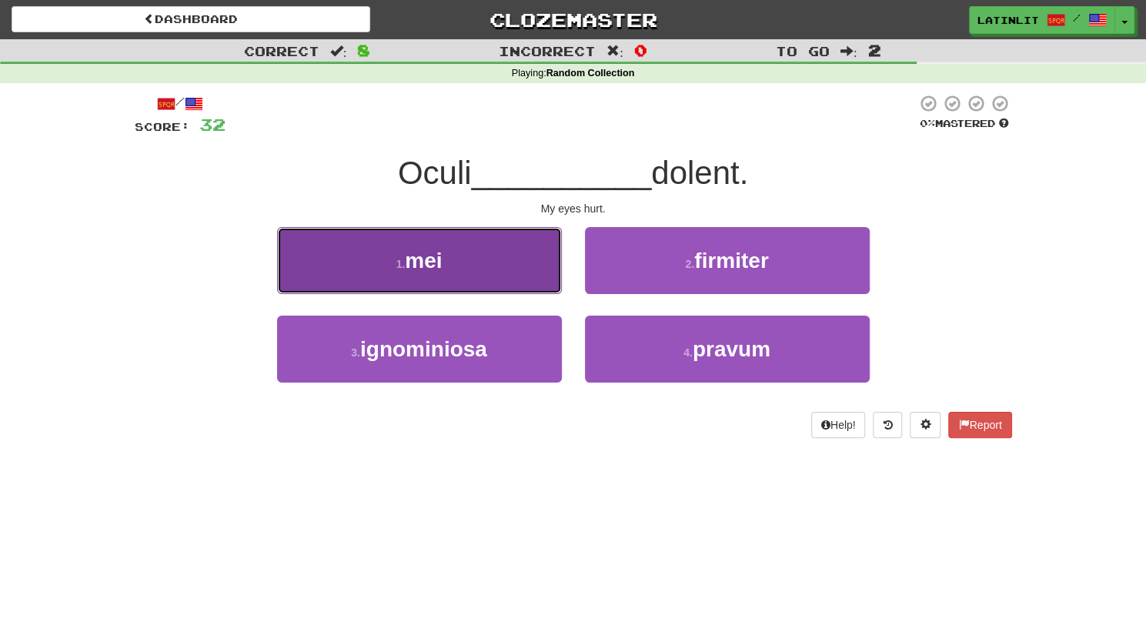
click at [459, 259] on button "1 . mei" at bounding box center [419, 260] width 285 height 67
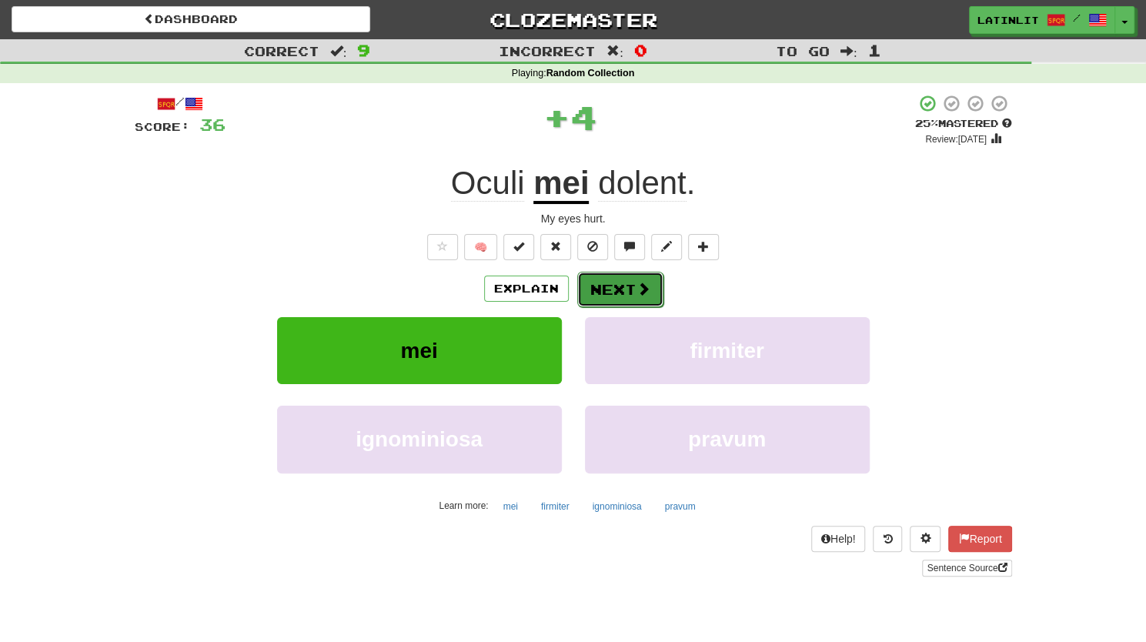
click at [620, 291] on button "Next" at bounding box center [620, 289] width 86 height 35
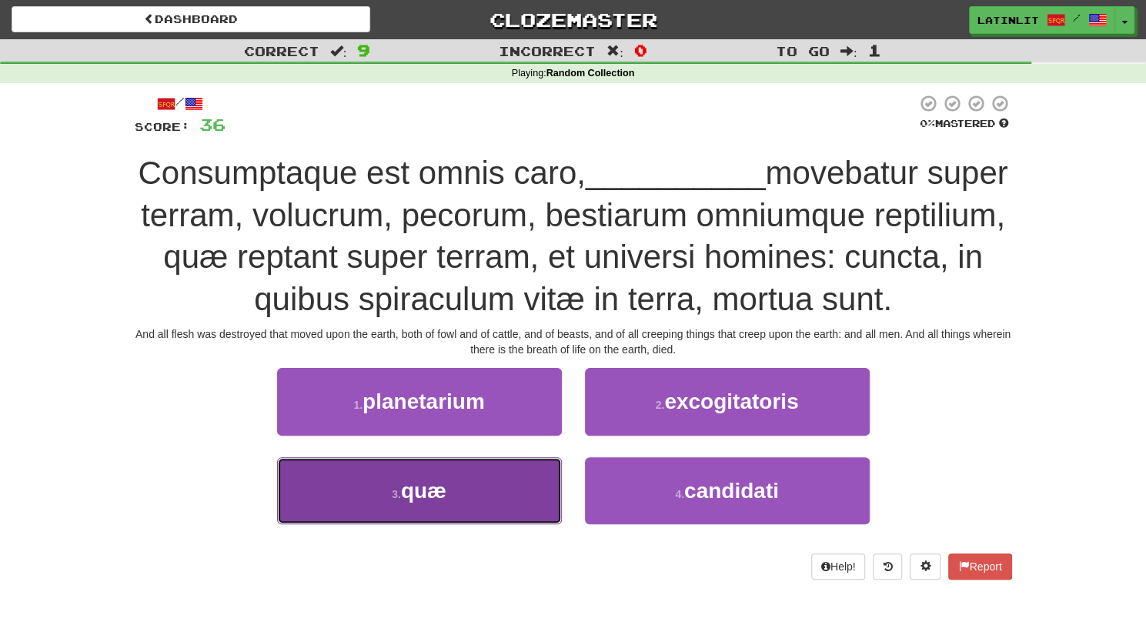
click at [345, 504] on button "3 . quæ" at bounding box center [419, 490] width 285 height 67
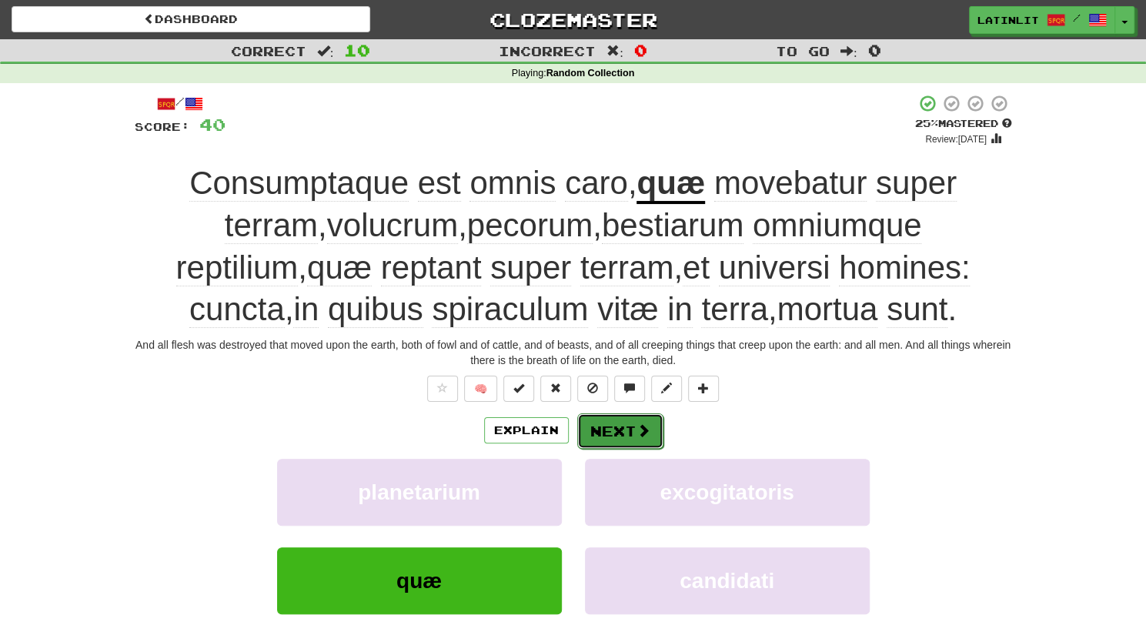
click at [620, 433] on button "Next" at bounding box center [620, 430] width 86 height 35
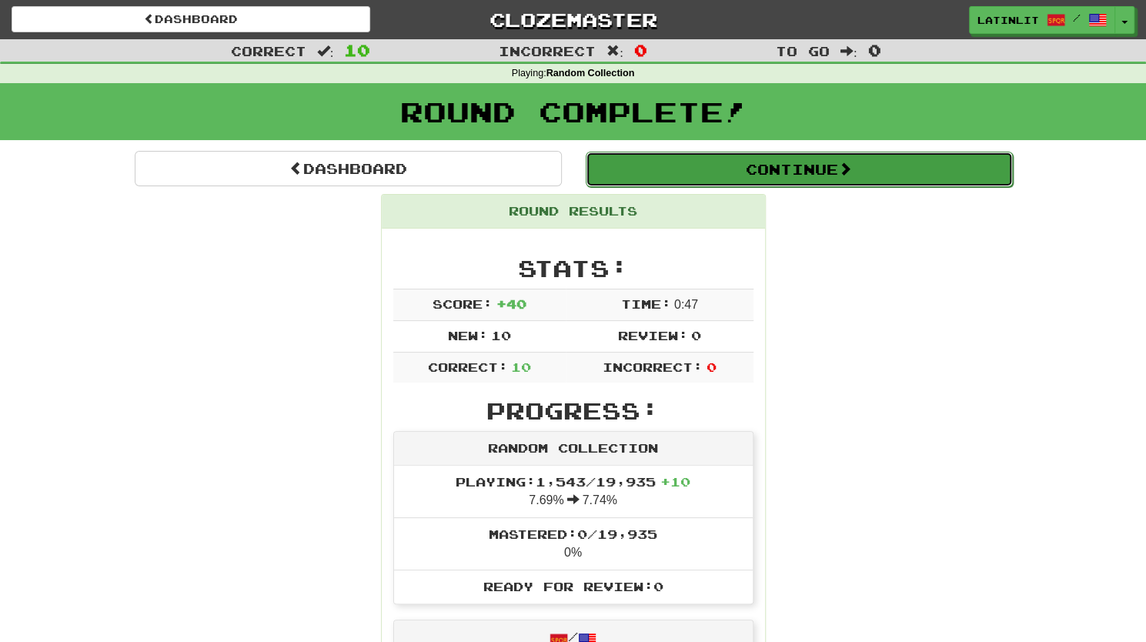
click at [850, 165] on span at bounding box center [845, 169] width 14 height 14
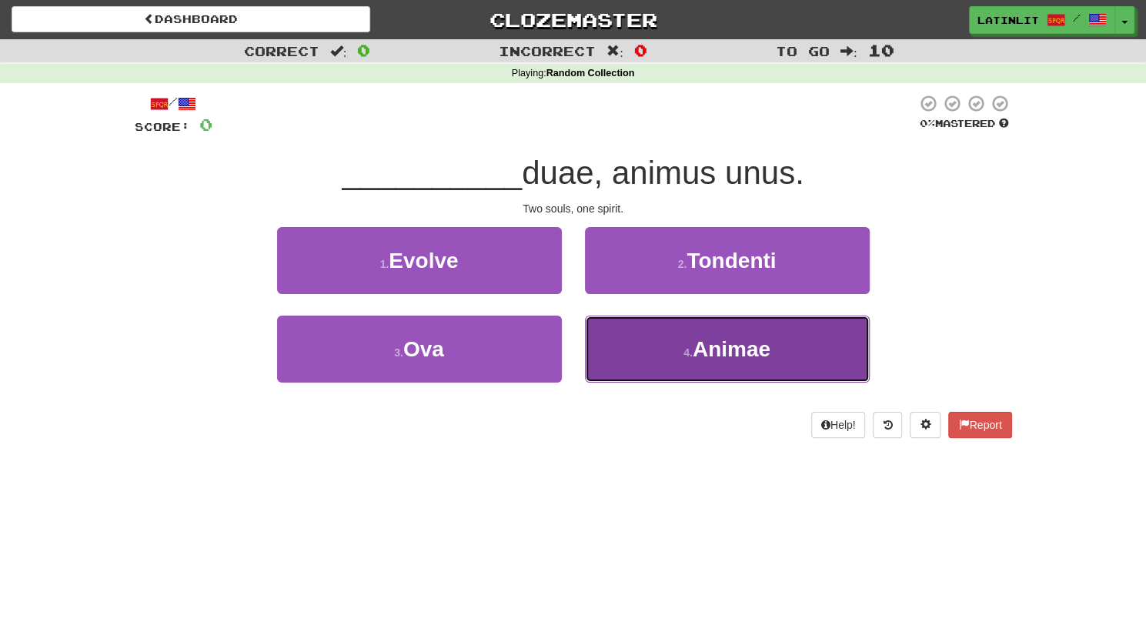
click at [682, 363] on button "4 . Animae" at bounding box center [727, 349] width 285 height 67
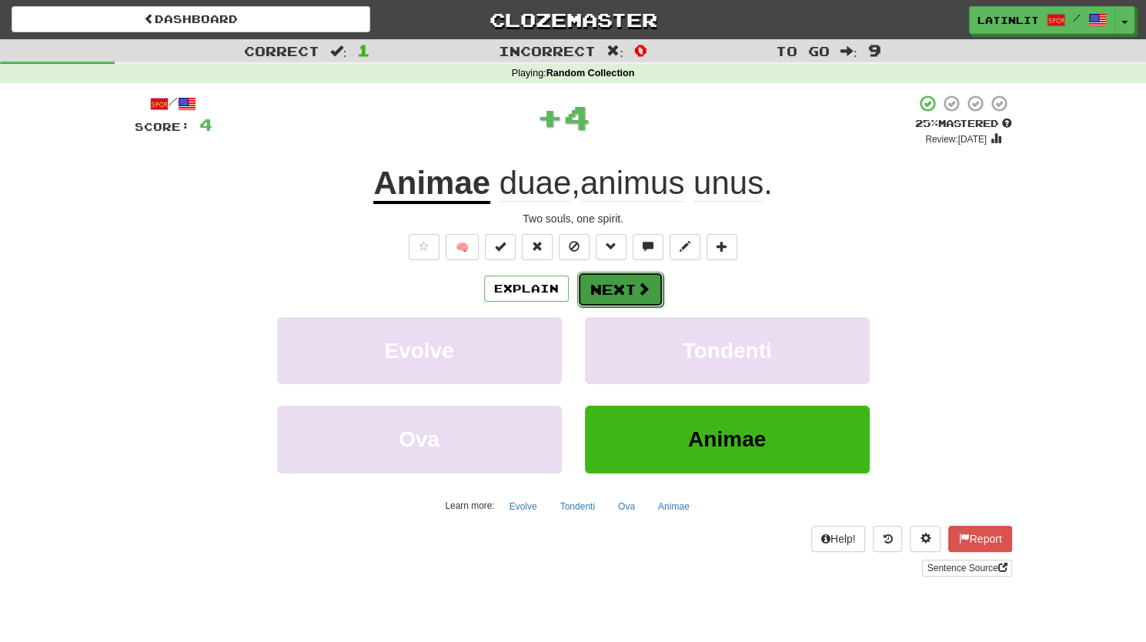
click at [613, 286] on button "Next" at bounding box center [620, 289] width 86 height 35
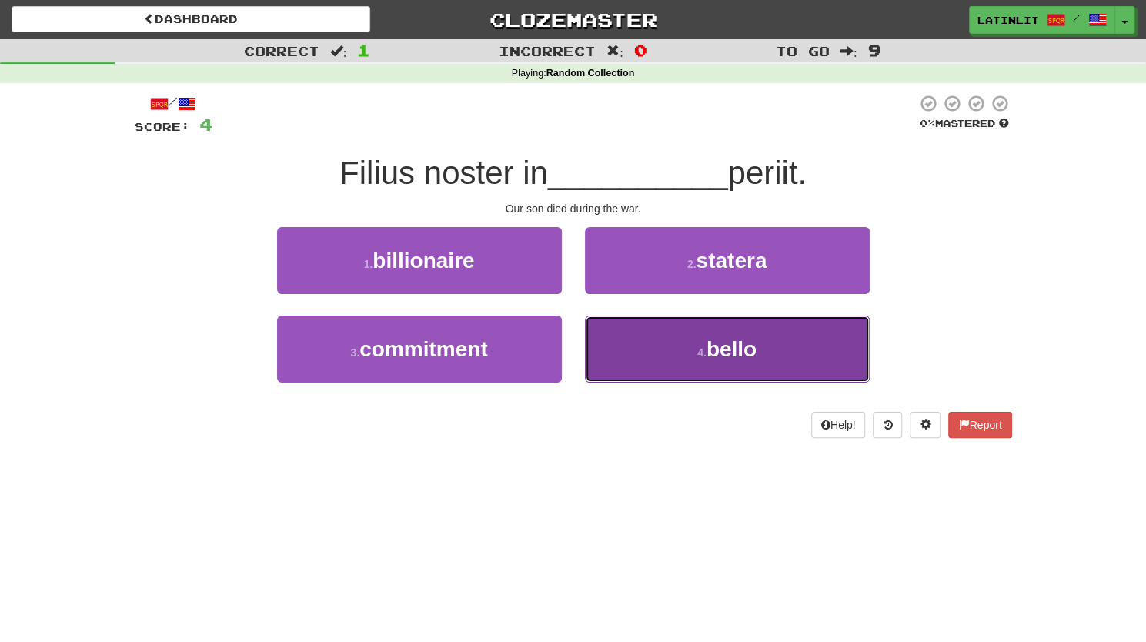
click at [627, 355] on button "4 . bello" at bounding box center [727, 349] width 285 height 67
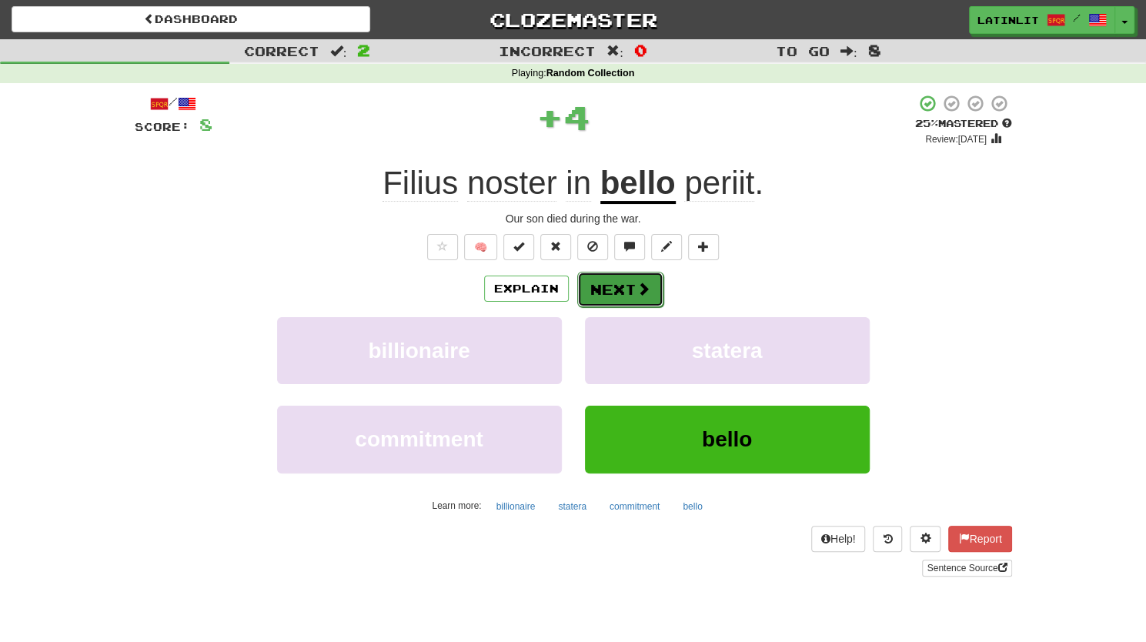
click at [616, 279] on button "Next" at bounding box center [620, 289] width 86 height 35
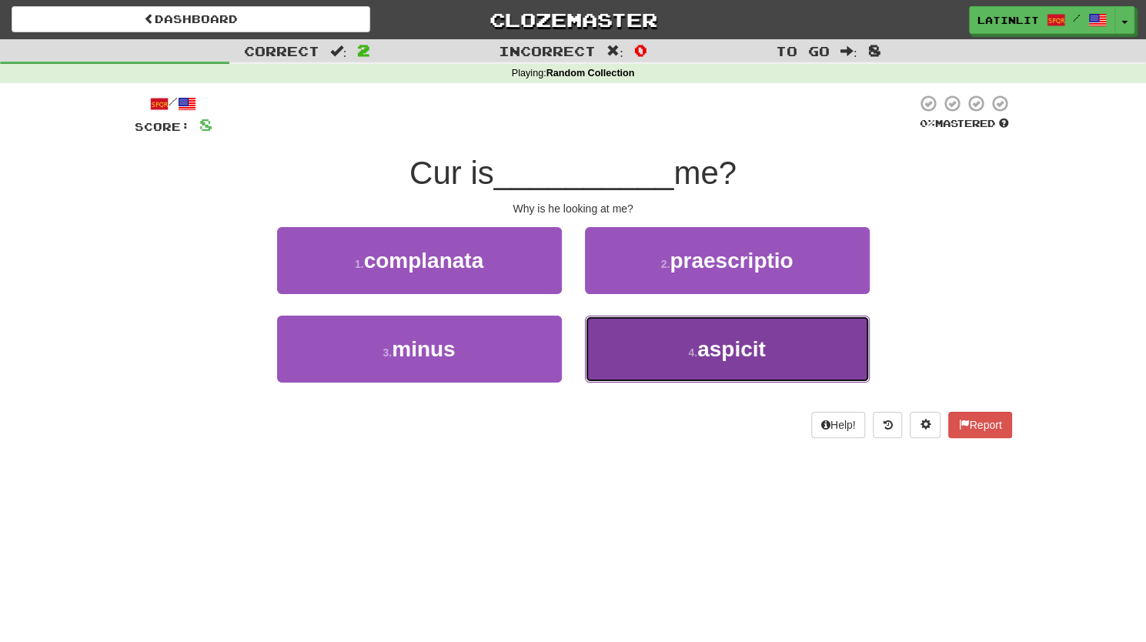
click at [641, 343] on button "4 . aspicit" at bounding box center [727, 349] width 285 height 67
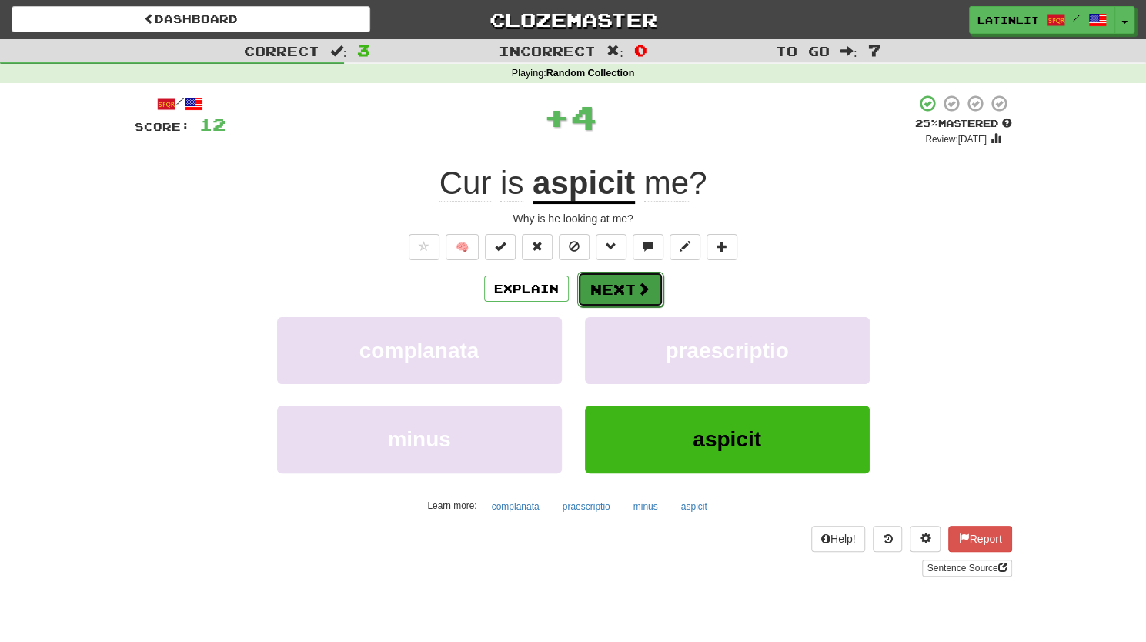
click at [605, 278] on button "Next" at bounding box center [620, 289] width 86 height 35
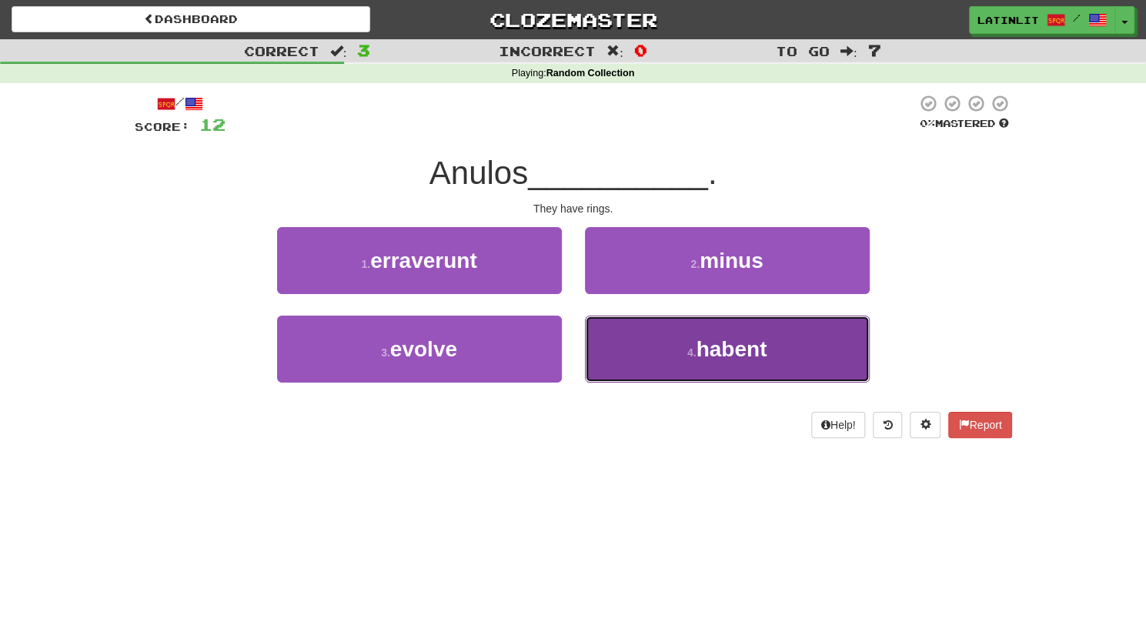
click at [639, 334] on button "4 . habent" at bounding box center [727, 349] width 285 height 67
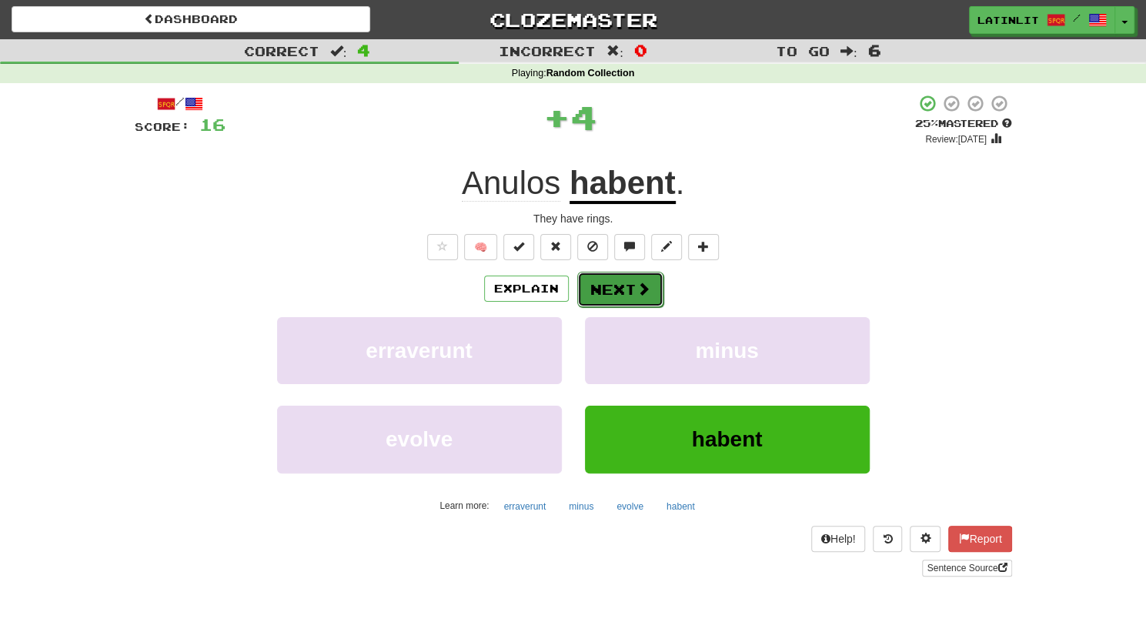
click at [613, 279] on button "Next" at bounding box center [620, 289] width 86 height 35
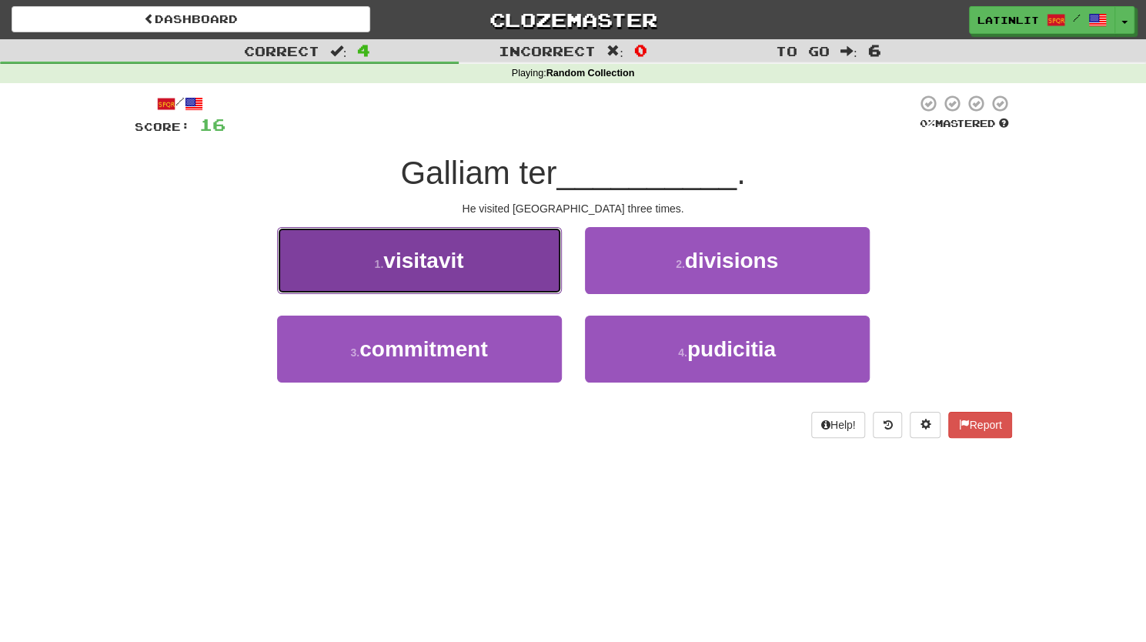
click at [445, 267] on span "visitavit" at bounding box center [423, 261] width 80 height 24
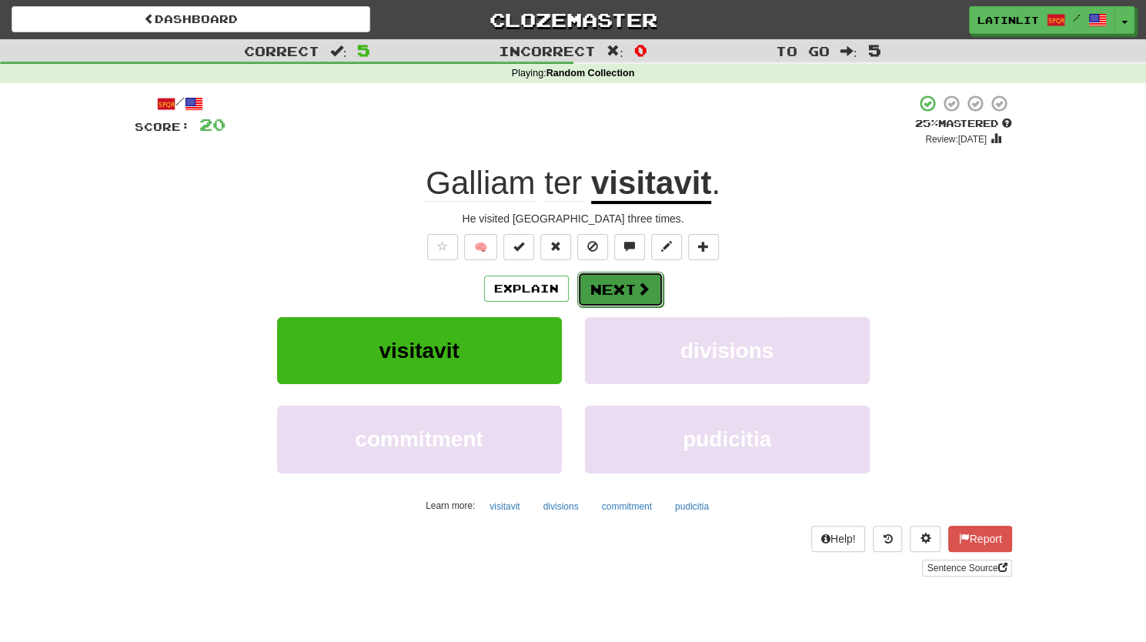
click at [606, 286] on button "Next" at bounding box center [620, 289] width 86 height 35
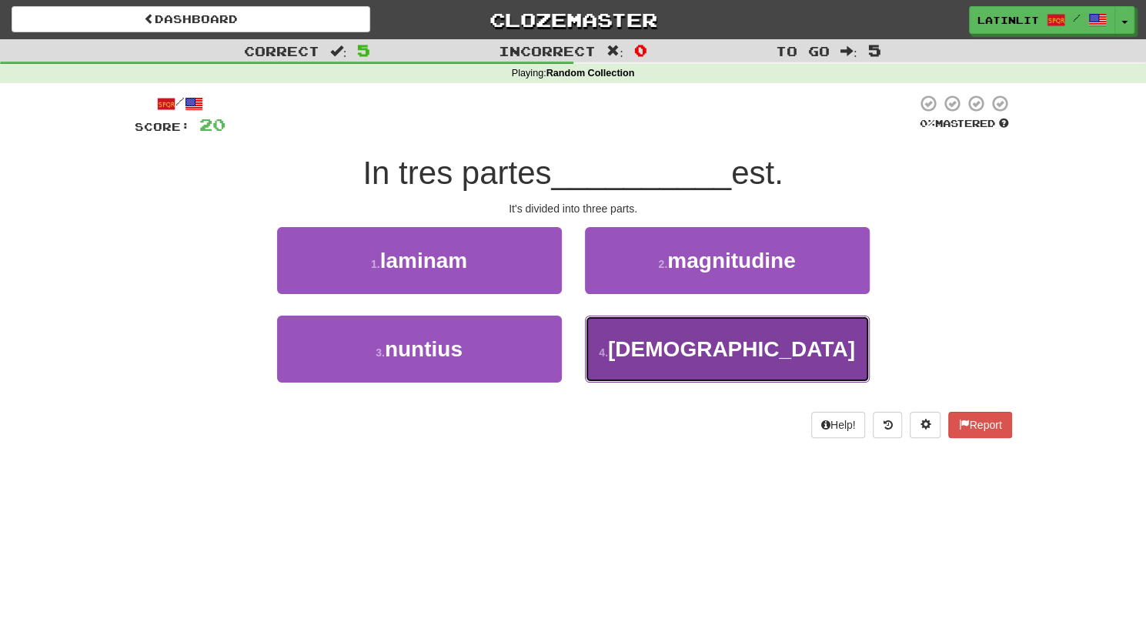
click at [608, 346] on small "4 ." at bounding box center [603, 352] width 9 height 12
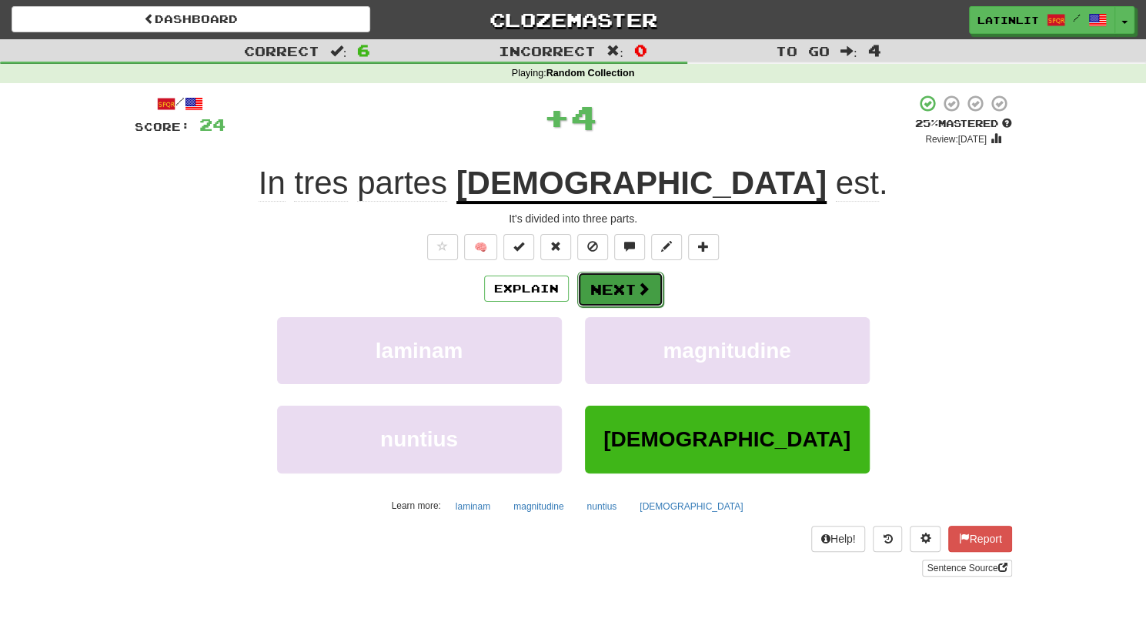
click at [612, 289] on button "Next" at bounding box center [620, 289] width 86 height 35
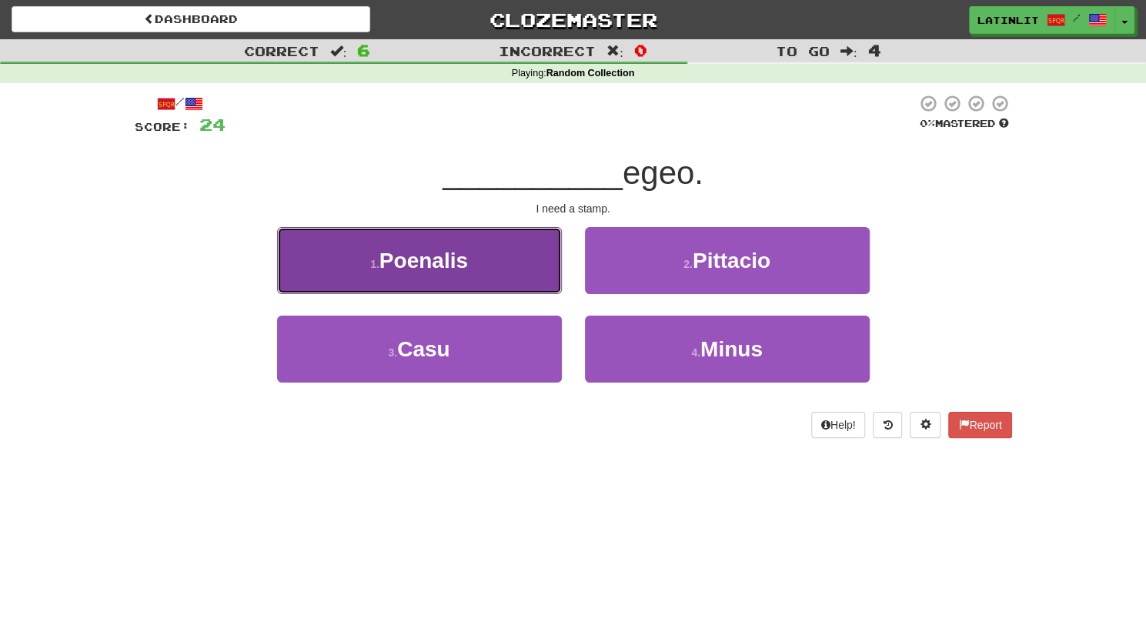
click at [503, 262] on button "1 . Poenalis" at bounding box center [419, 260] width 285 height 67
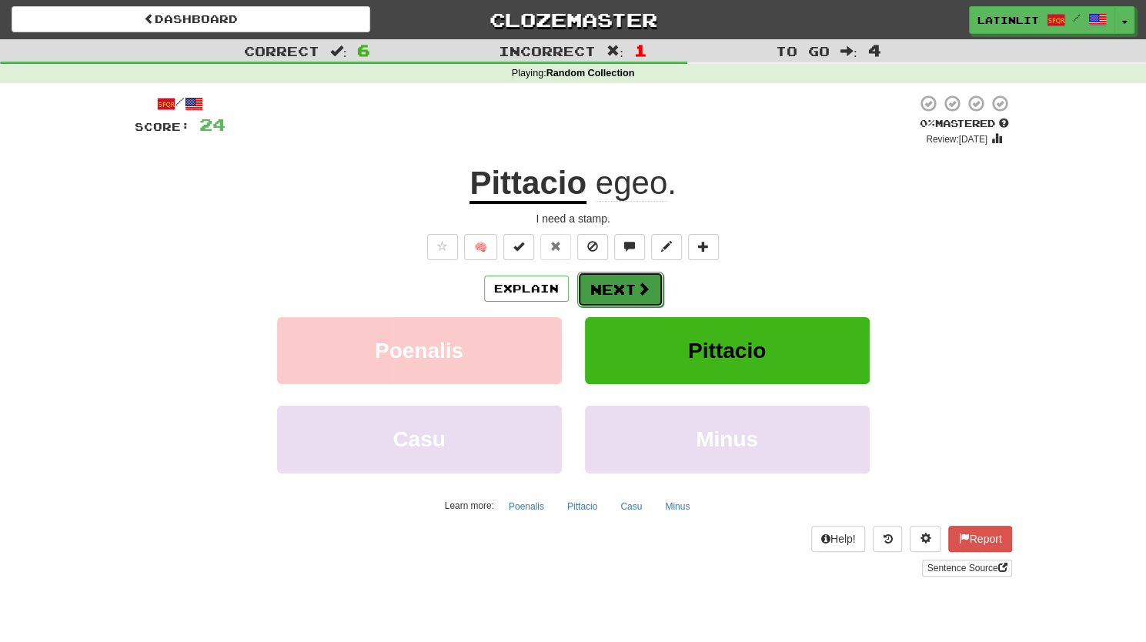
click at [614, 296] on button "Next" at bounding box center [620, 289] width 86 height 35
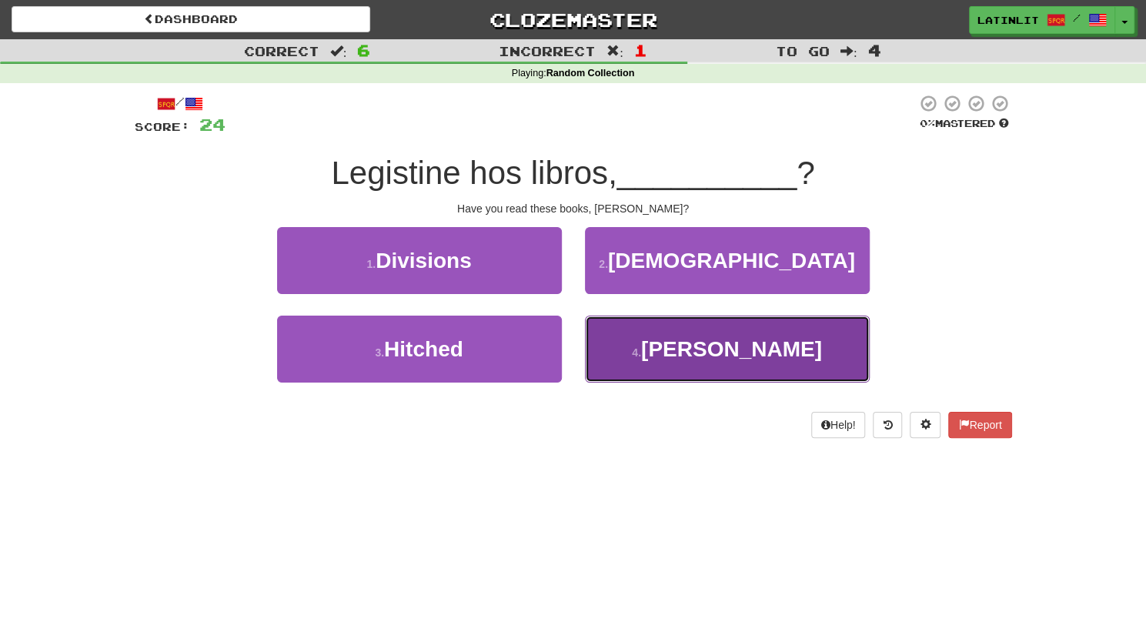
click at [676, 373] on button "4 . [GEOGRAPHIC_DATA]" at bounding box center [727, 349] width 285 height 67
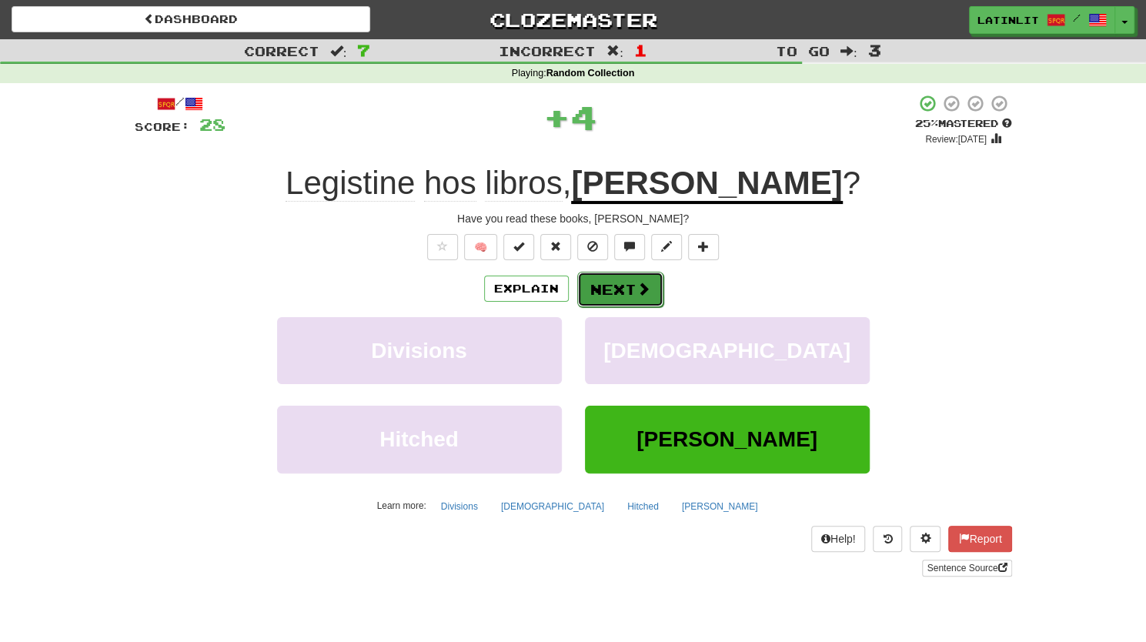
click at [605, 289] on button "Next" at bounding box center [620, 289] width 86 height 35
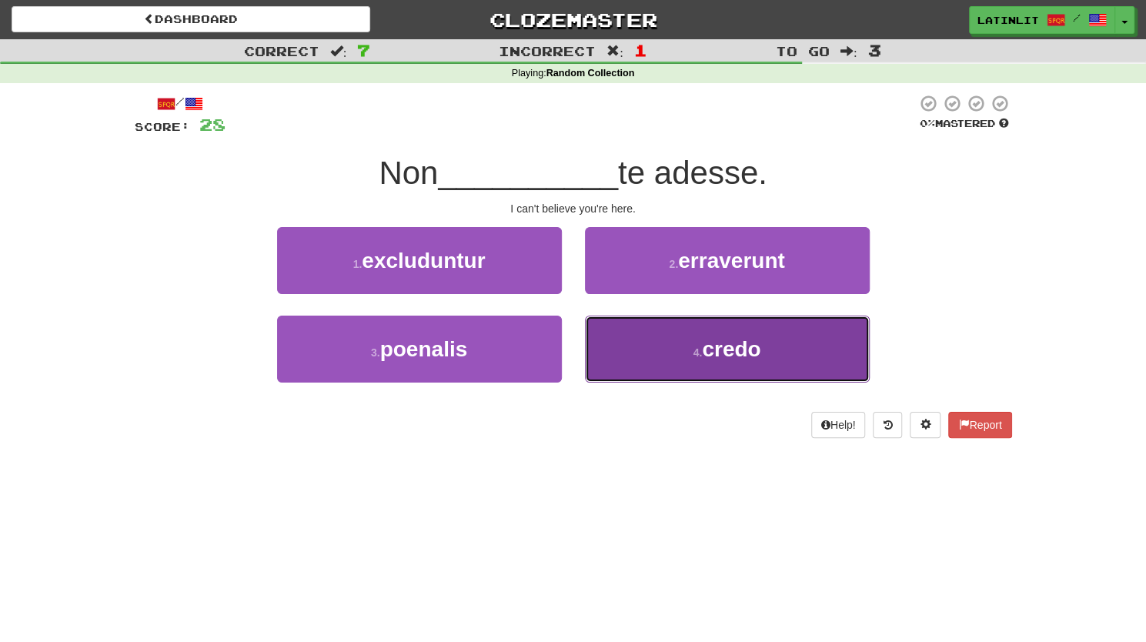
click at [677, 349] on button "4 . credo" at bounding box center [727, 349] width 285 height 67
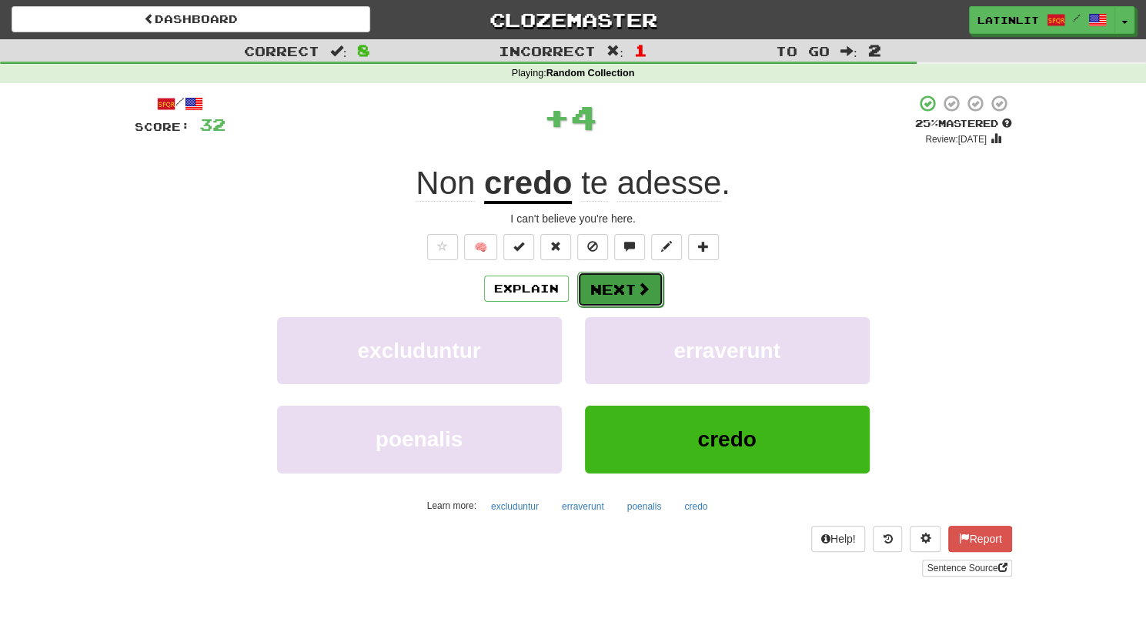
click at [589, 291] on button "Next" at bounding box center [620, 289] width 86 height 35
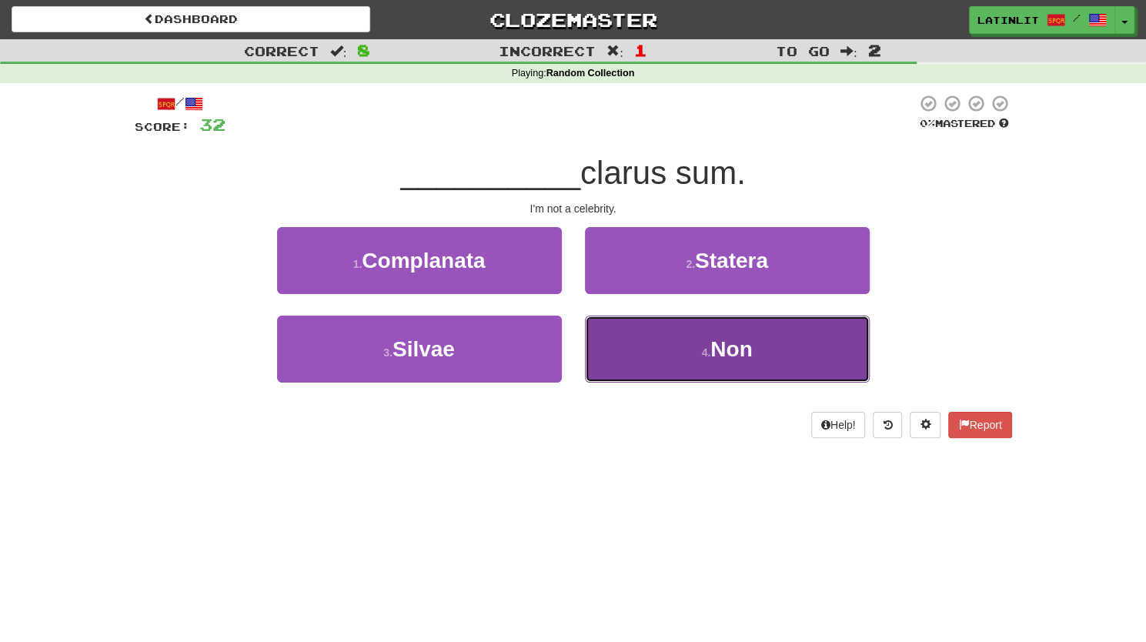
click at [665, 356] on button "4 . Non" at bounding box center [727, 349] width 285 height 67
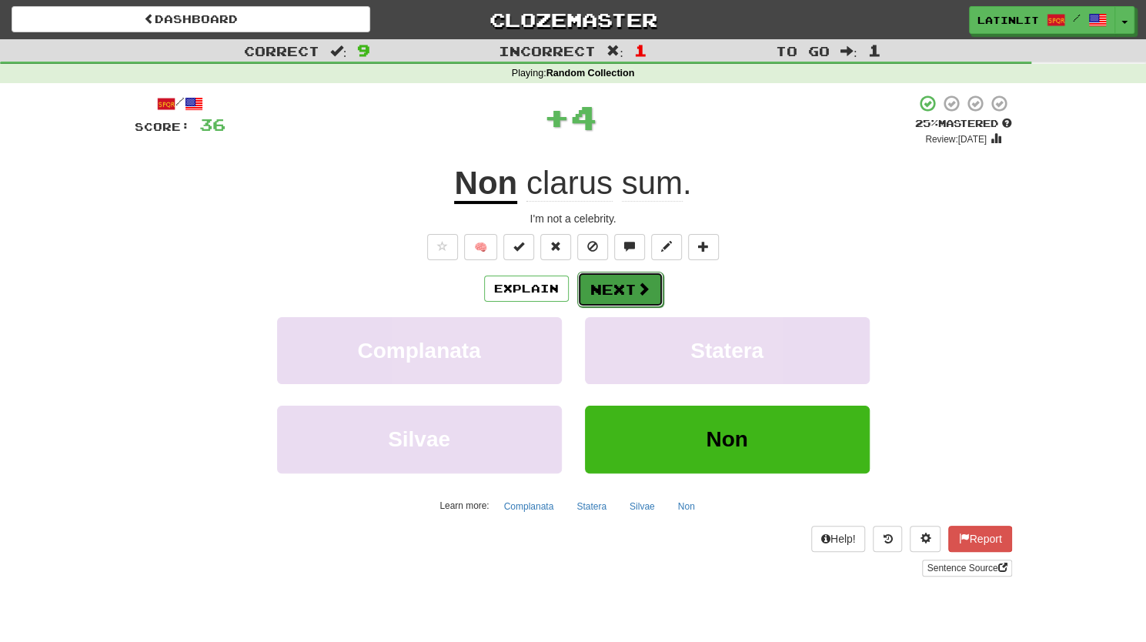
click at [603, 278] on button "Next" at bounding box center [620, 289] width 86 height 35
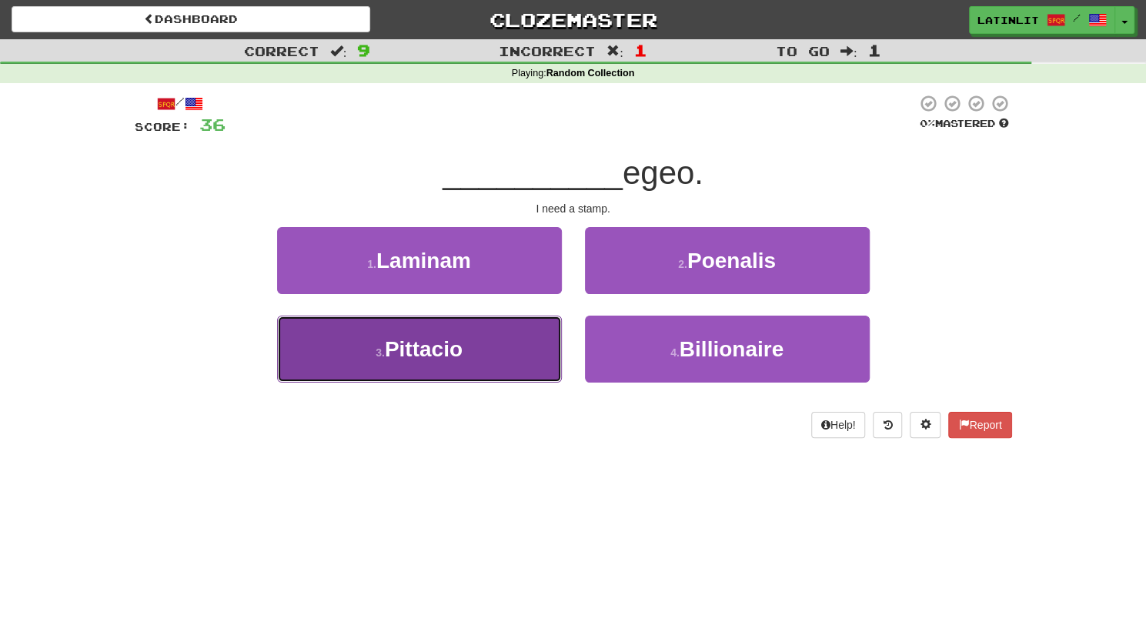
click at [477, 346] on button "3 . Pittacio" at bounding box center [419, 349] width 285 height 67
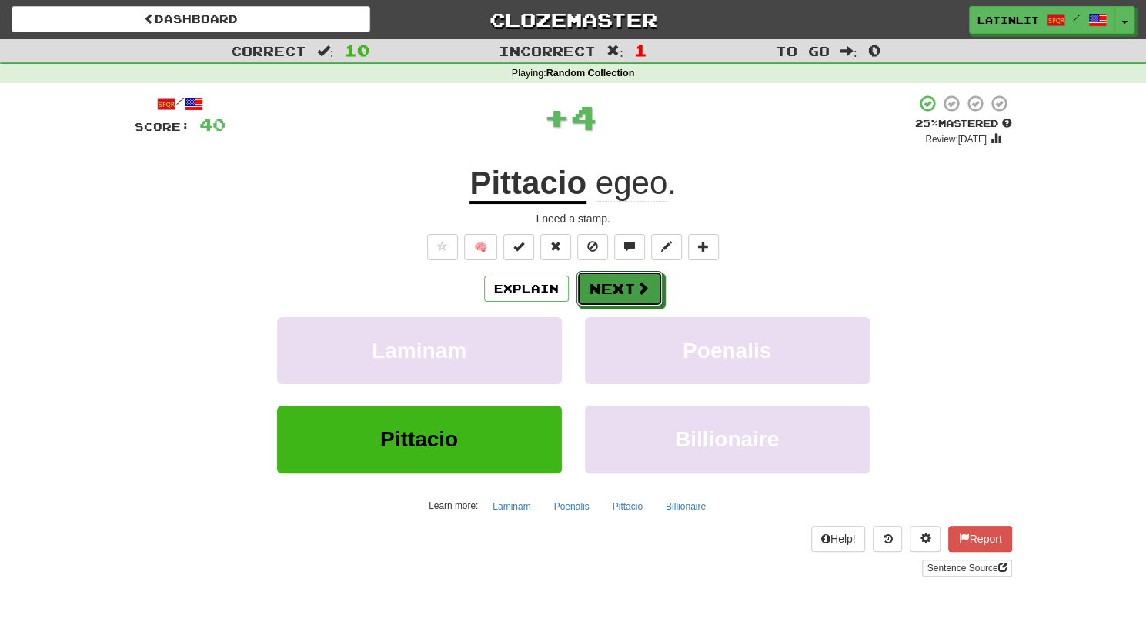
click at [624, 286] on button "Next" at bounding box center [619, 288] width 86 height 35
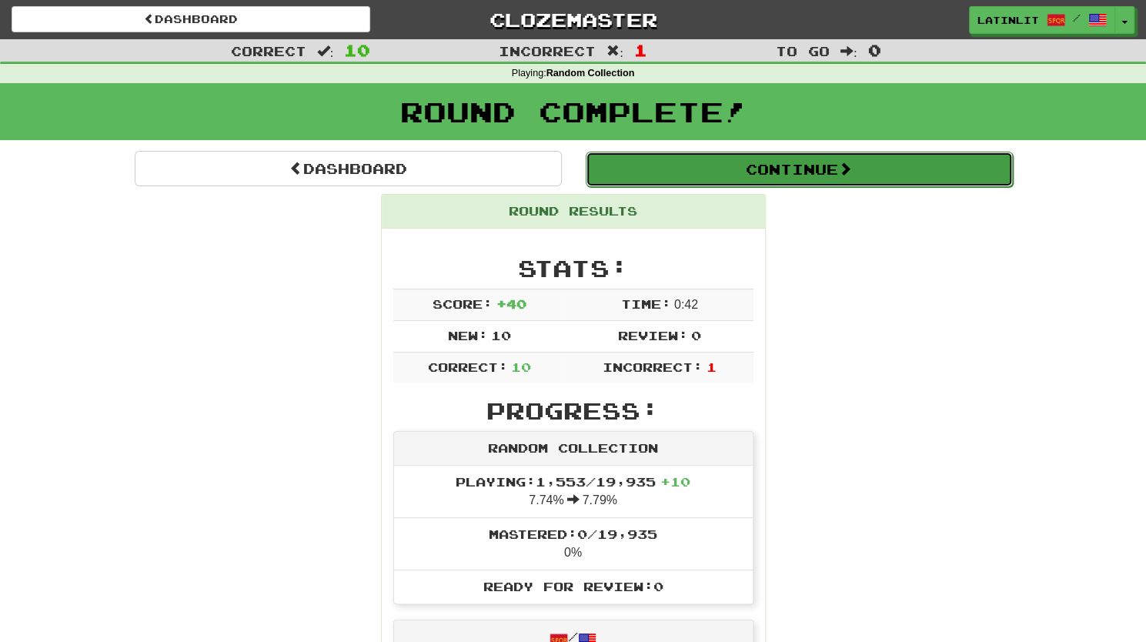
click at [808, 170] on button "Continue" at bounding box center [799, 169] width 427 height 35
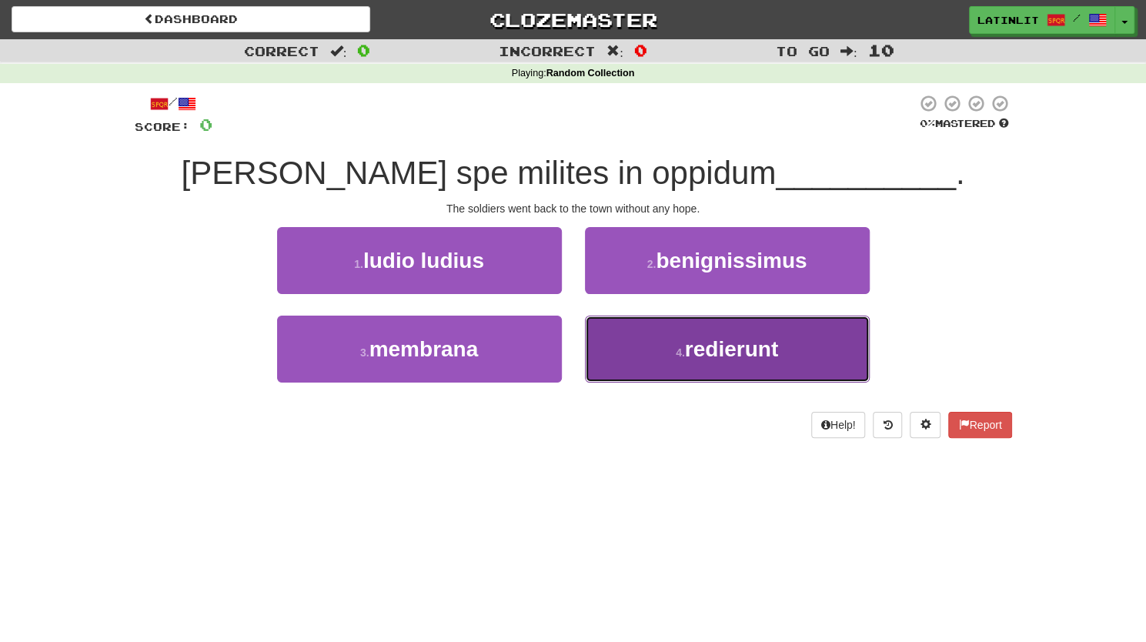
click at [670, 335] on button "4 . redierunt" at bounding box center [727, 349] width 285 height 67
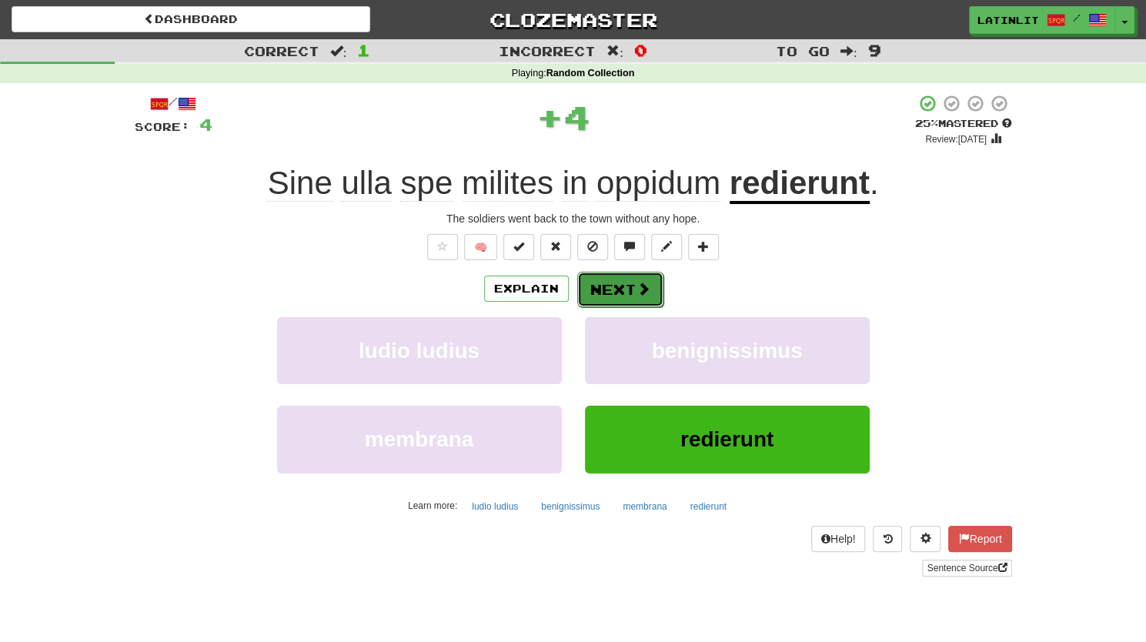
click at [626, 280] on button "Next" at bounding box center [620, 289] width 86 height 35
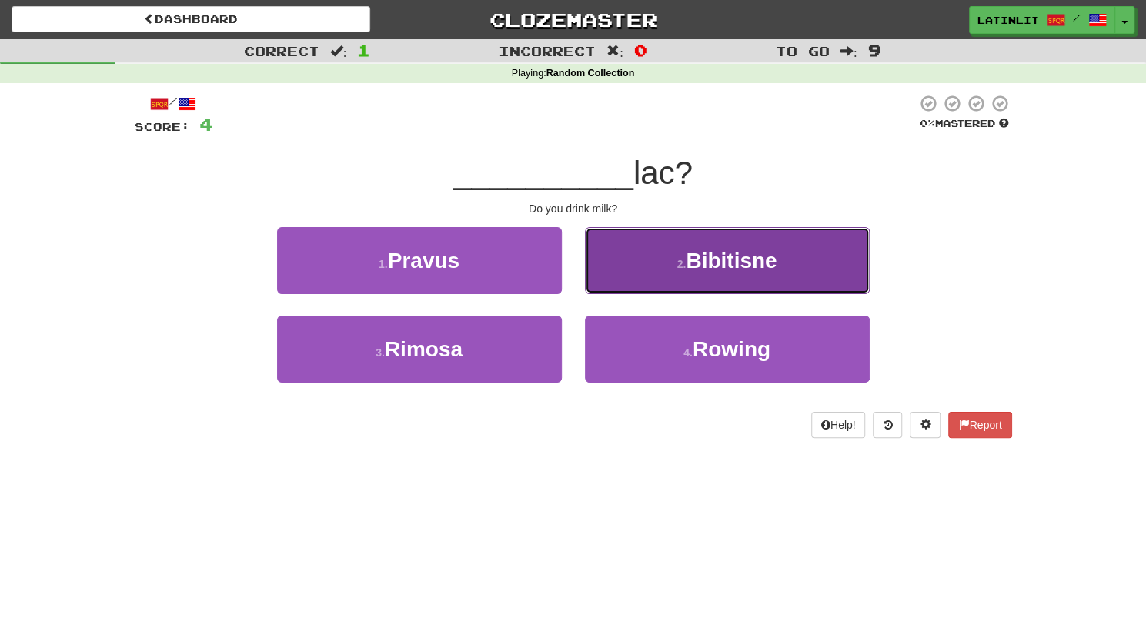
click at [654, 250] on button "2 . Bibitisne" at bounding box center [727, 260] width 285 height 67
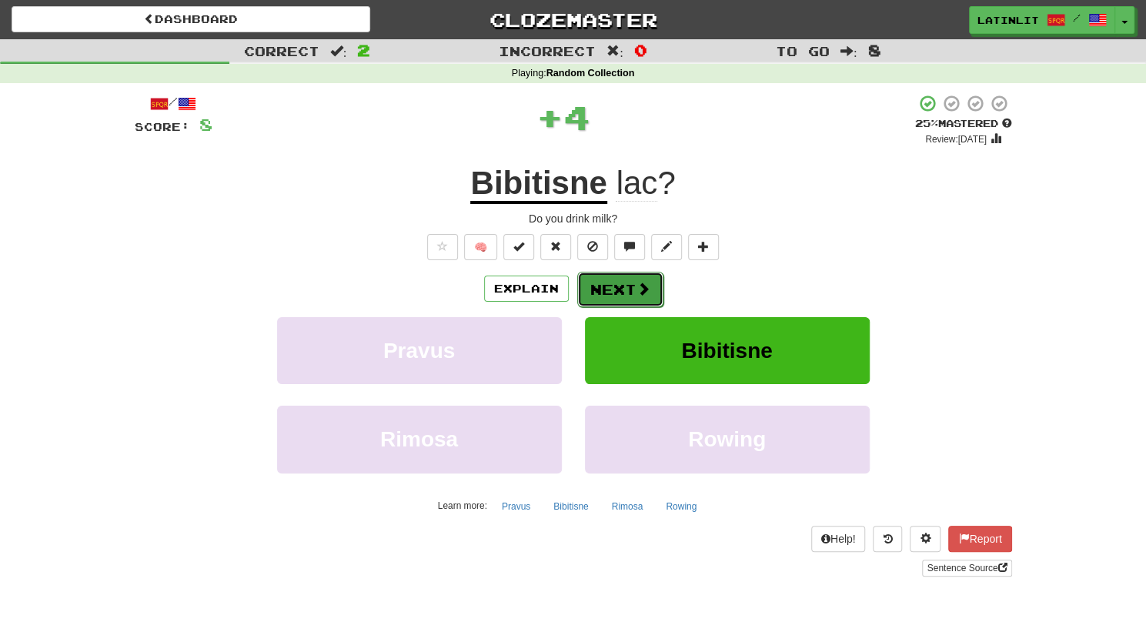
click at [623, 279] on button "Next" at bounding box center [620, 289] width 86 height 35
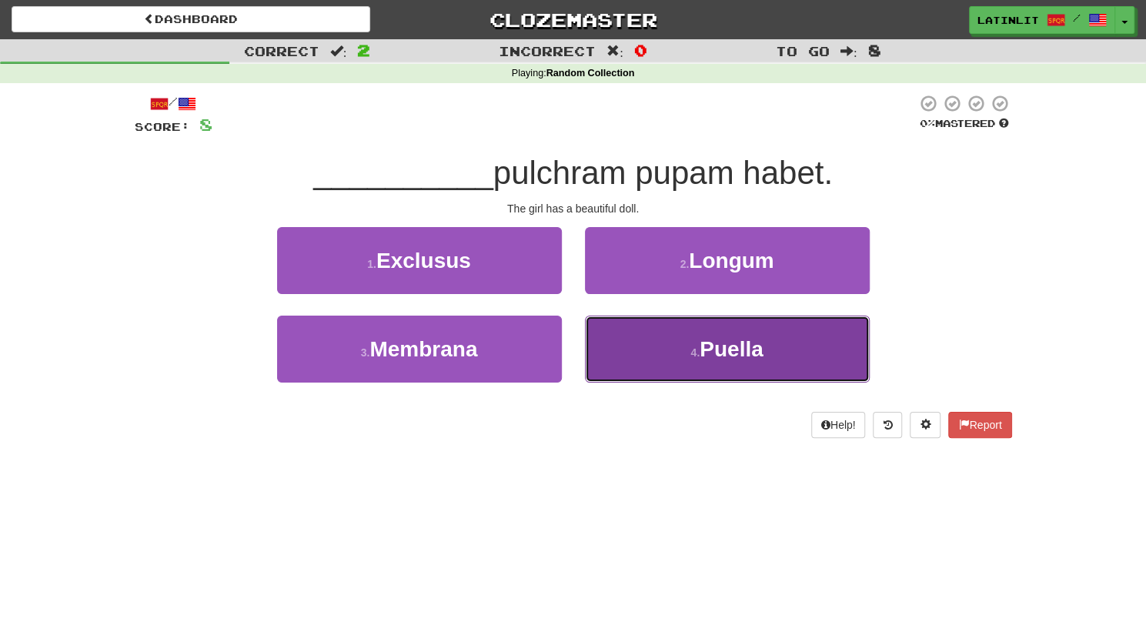
click at [640, 344] on button "4 . [GEOGRAPHIC_DATA]" at bounding box center [727, 349] width 285 height 67
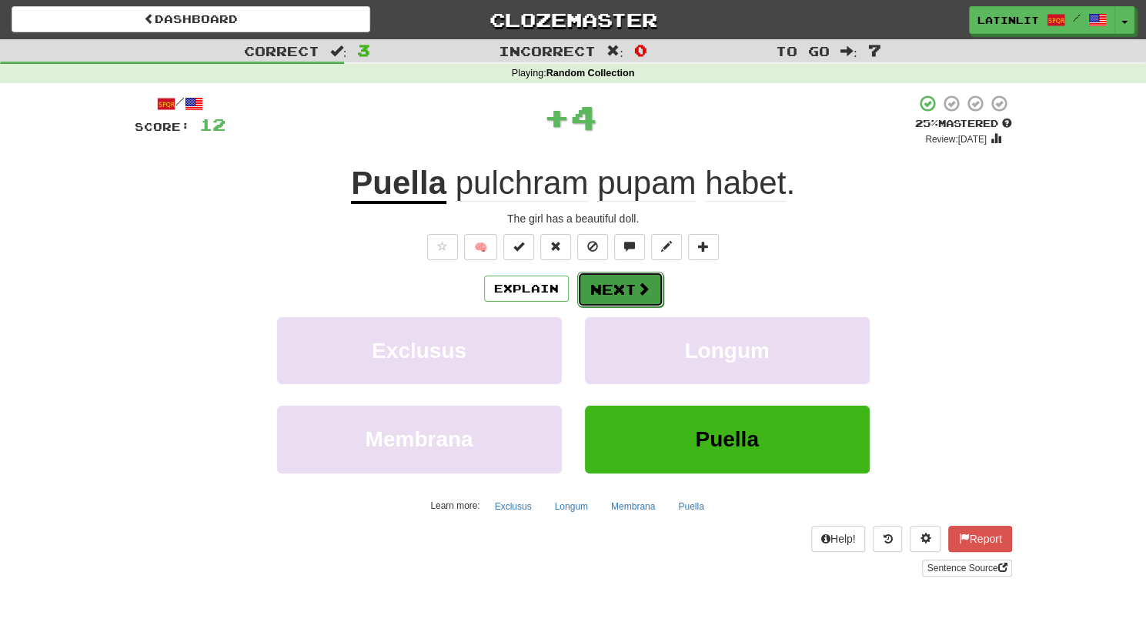
click at [596, 282] on button "Next" at bounding box center [620, 289] width 86 height 35
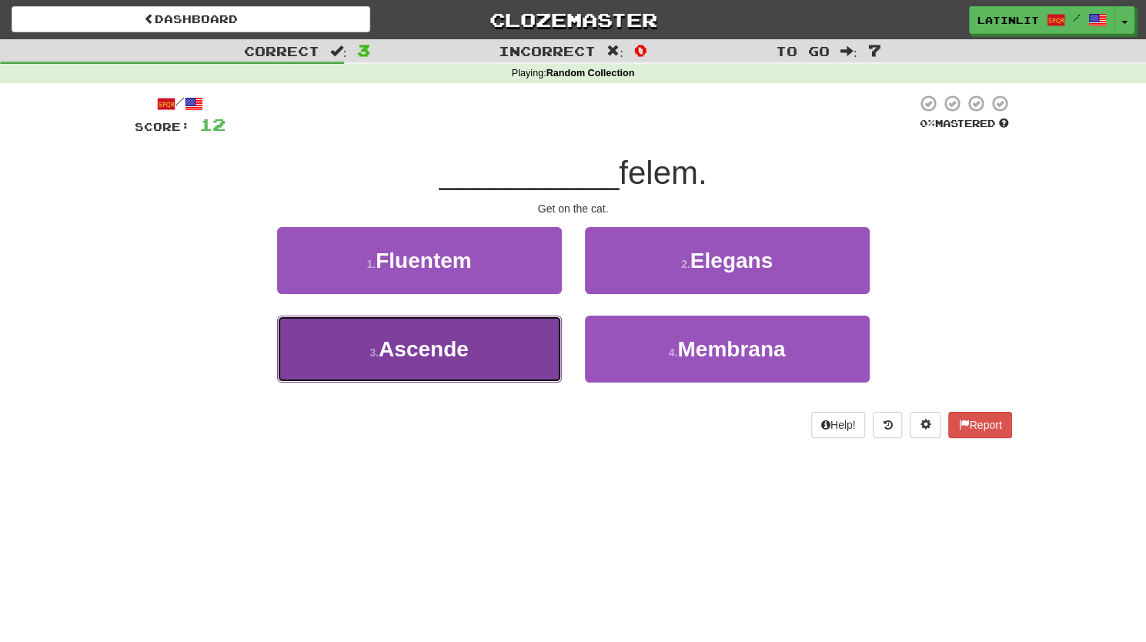
click at [517, 341] on button "3 . Ascende" at bounding box center [419, 349] width 285 height 67
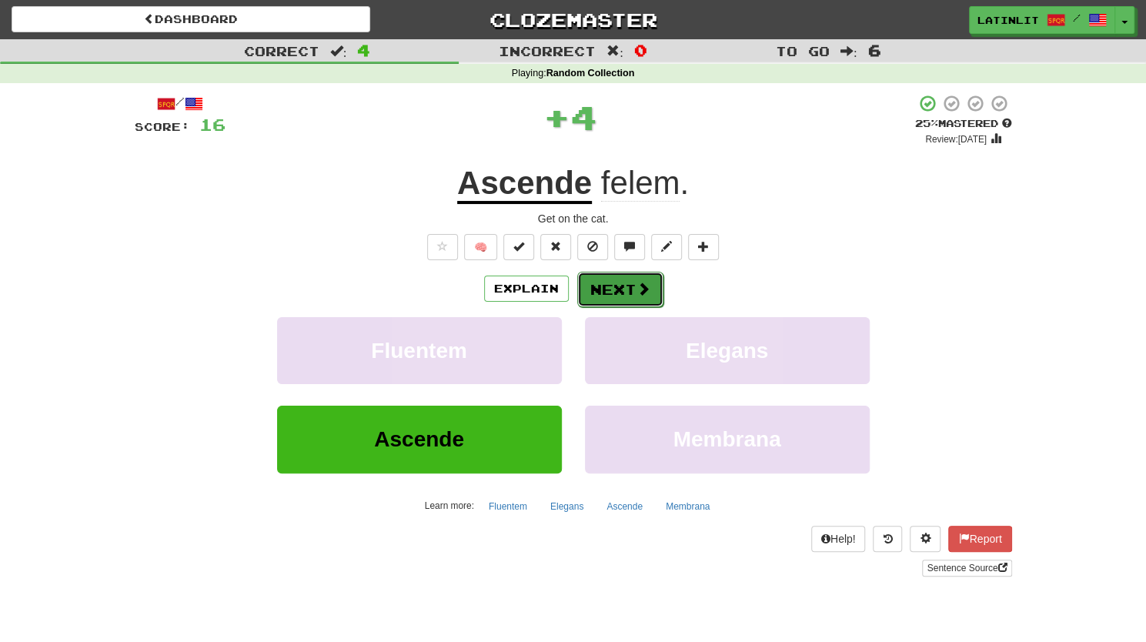
click at [624, 289] on button "Next" at bounding box center [620, 289] width 86 height 35
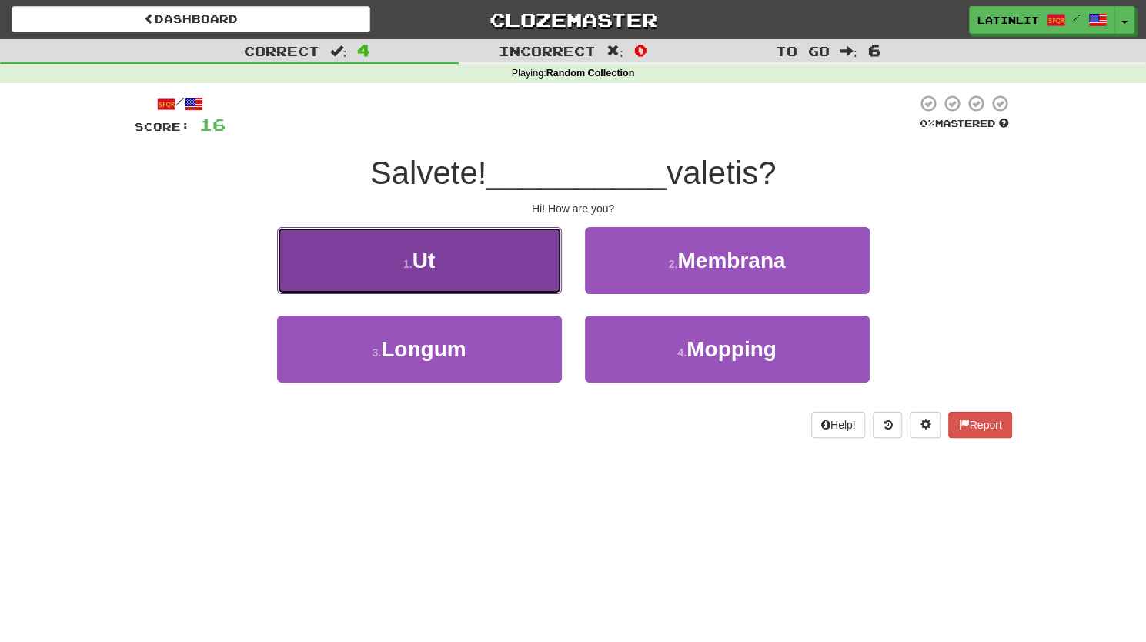
click at [497, 261] on button "1 . Ut" at bounding box center [419, 260] width 285 height 67
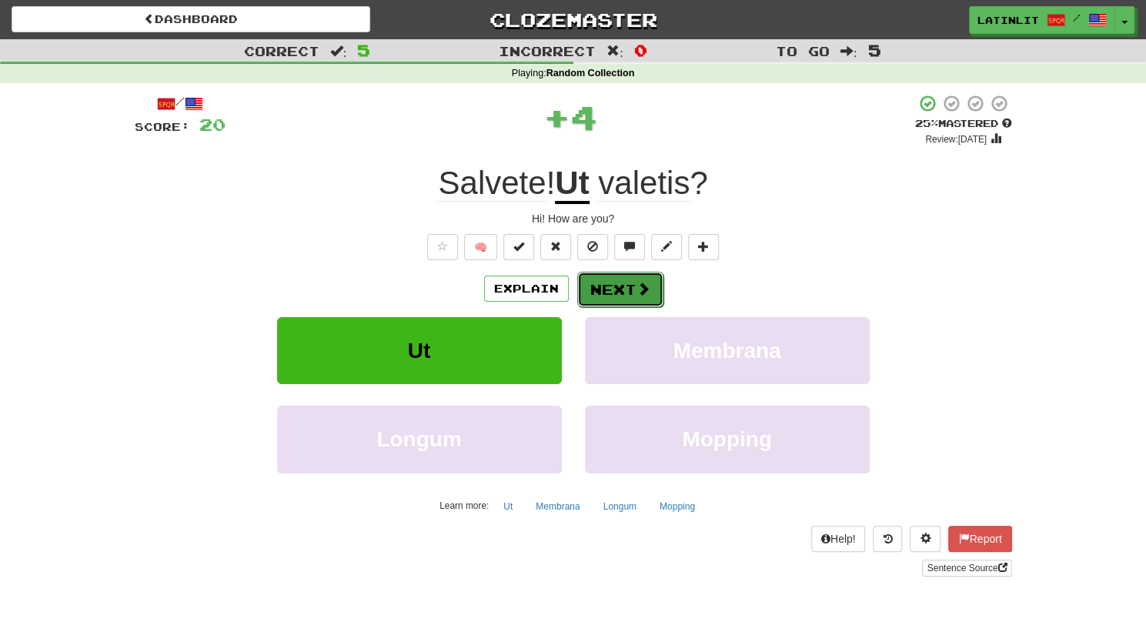
click at [617, 284] on button "Next" at bounding box center [620, 289] width 86 height 35
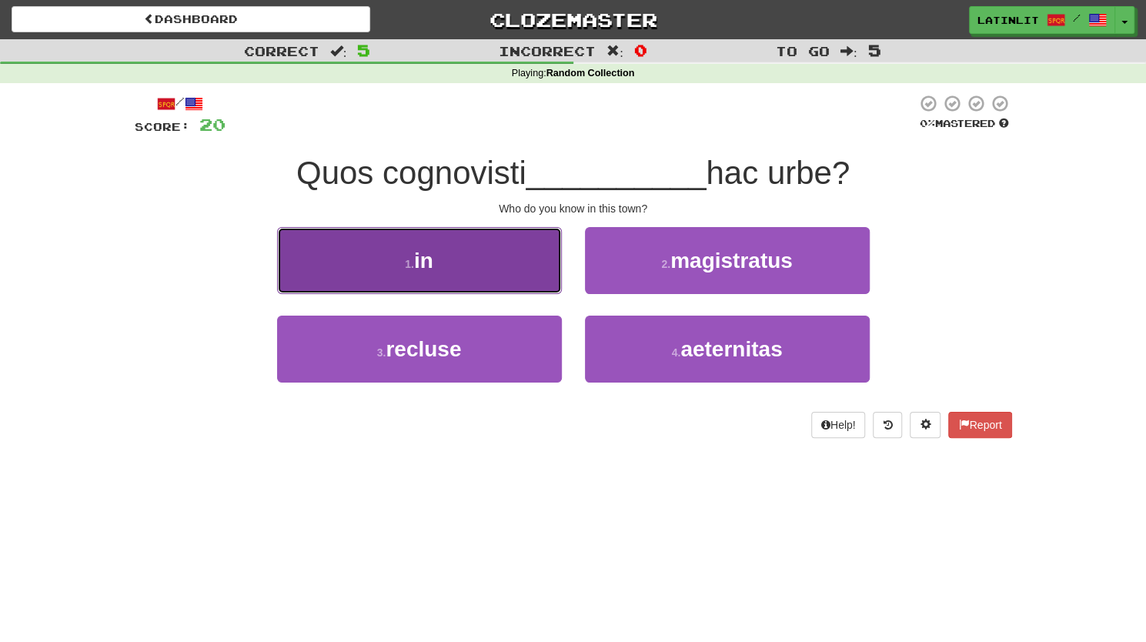
click at [429, 256] on span "in" at bounding box center [423, 261] width 19 height 24
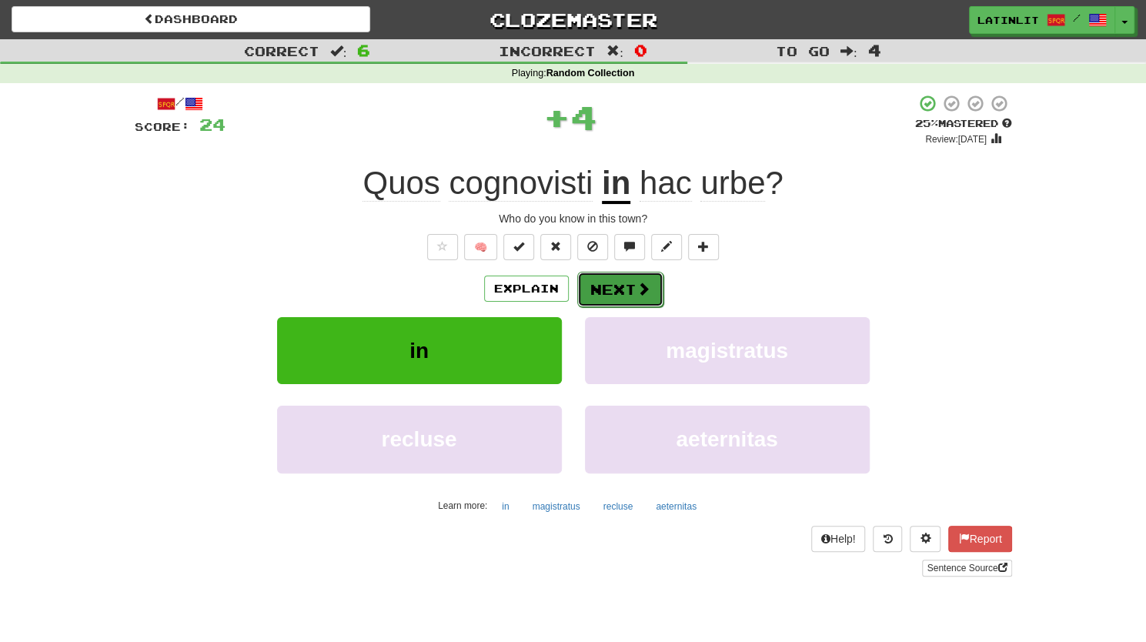
click at [638, 284] on span at bounding box center [644, 289] width 14 height 14
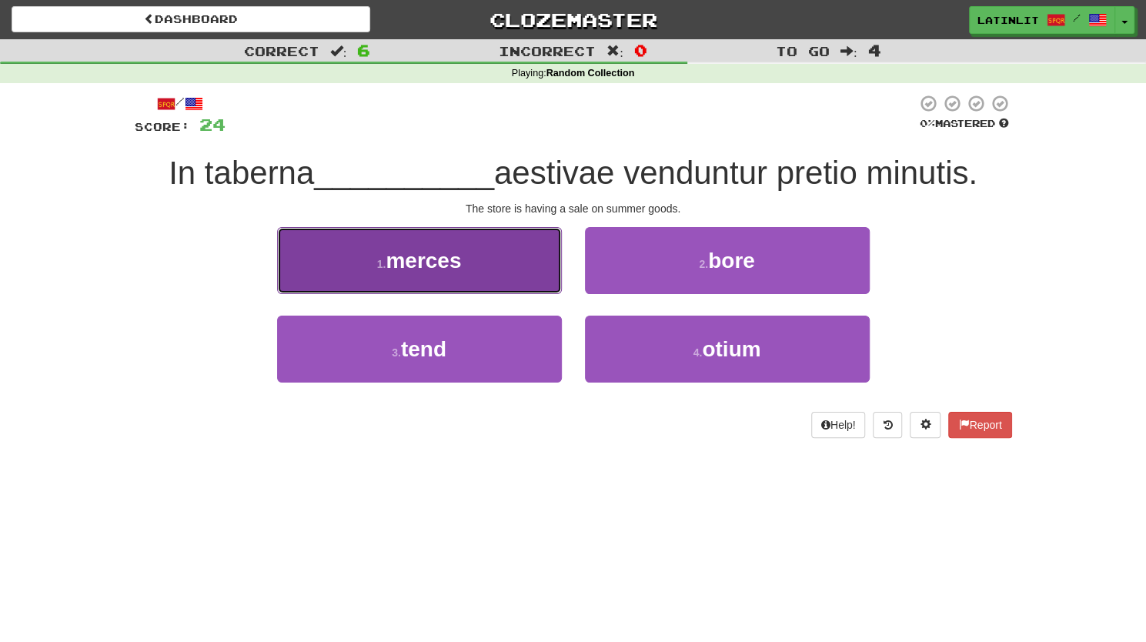
click at [429, 259] on span "merces" at bounding box center [423, 261] width 75 height 24
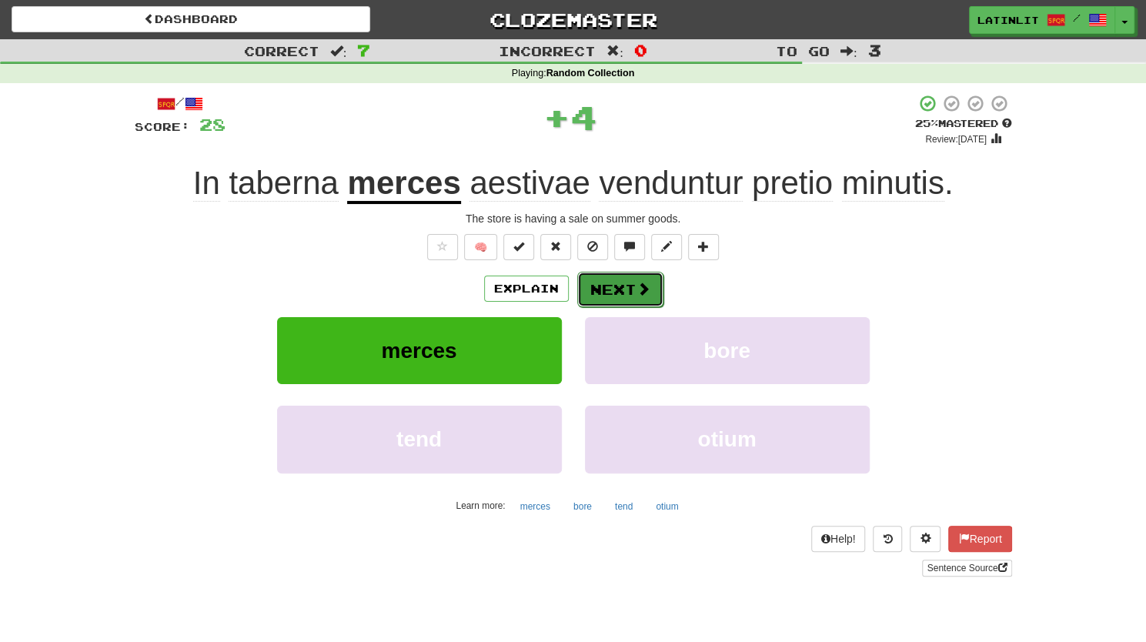
click at [605, 289] on button "Next" at bounding box center [620, 289] width 86 height 35
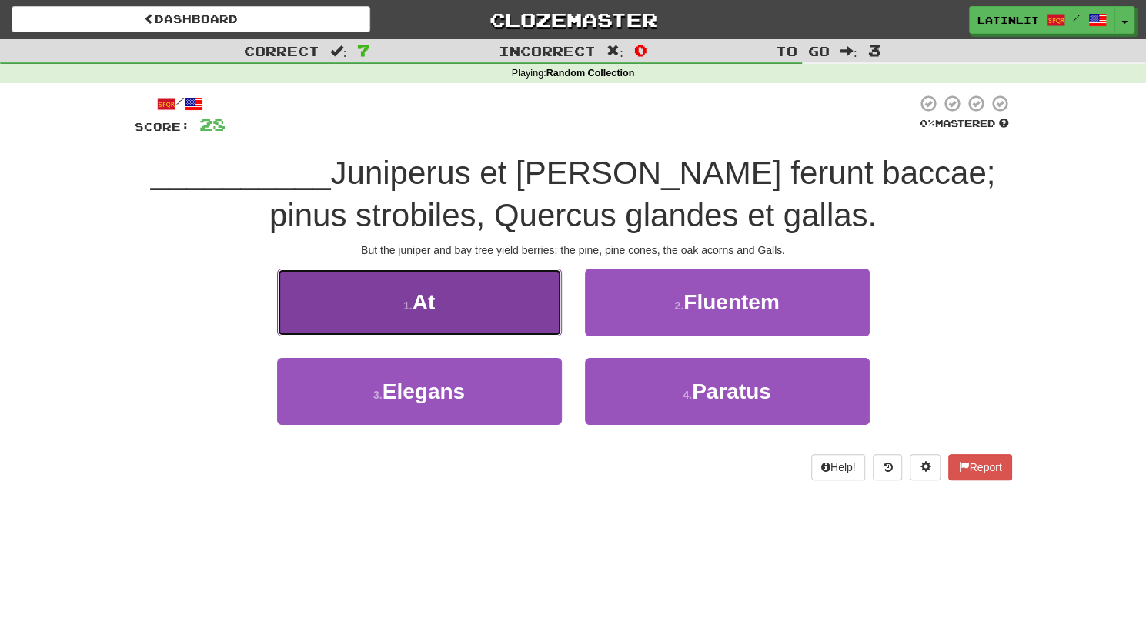
click at [439, 303] on button "1 . At" at bounding box center [419, 302] width 285 height 67
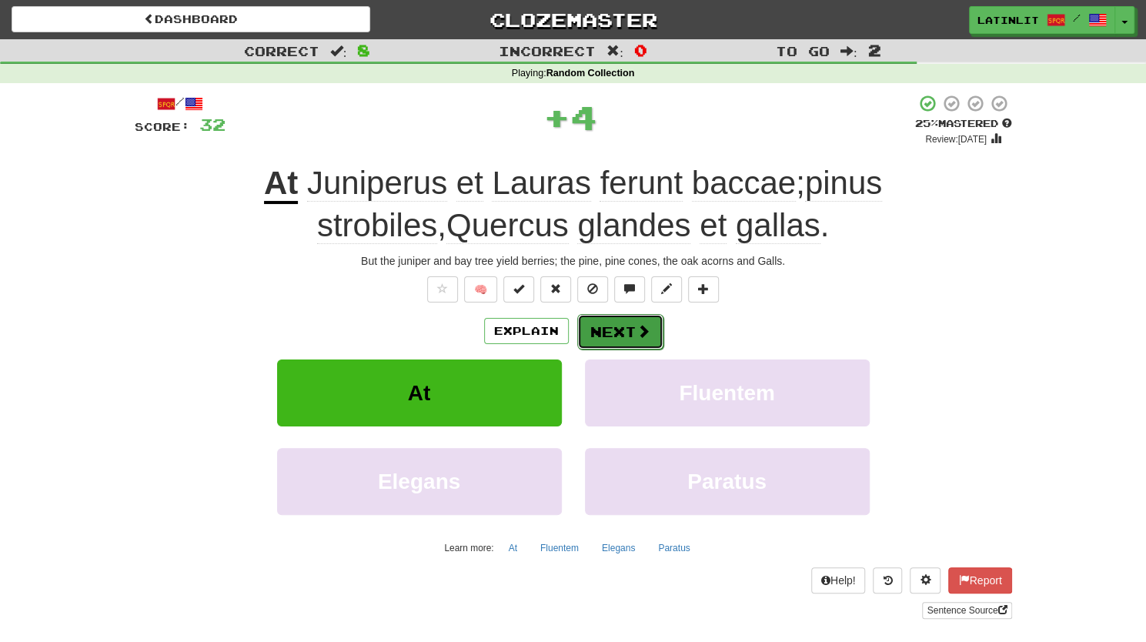
click at [623, 329] on button "Next" at bounding box center [620, 331] width 86 height 35
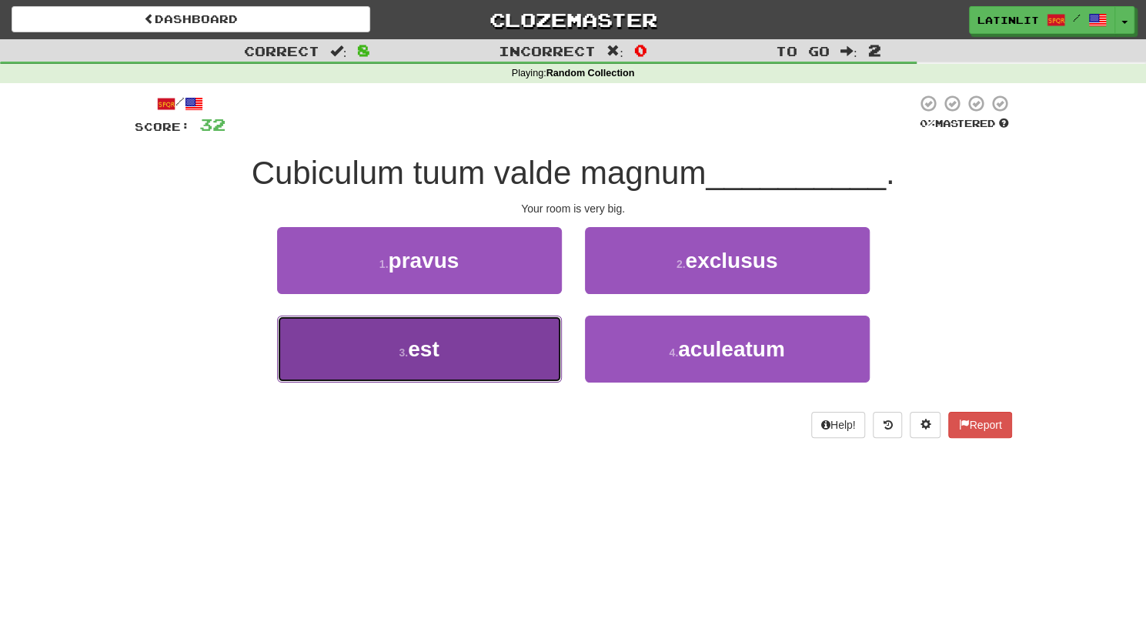
click at [476, 359] on button "3 . est" at bounding box center [419, 349] width 285 height 67
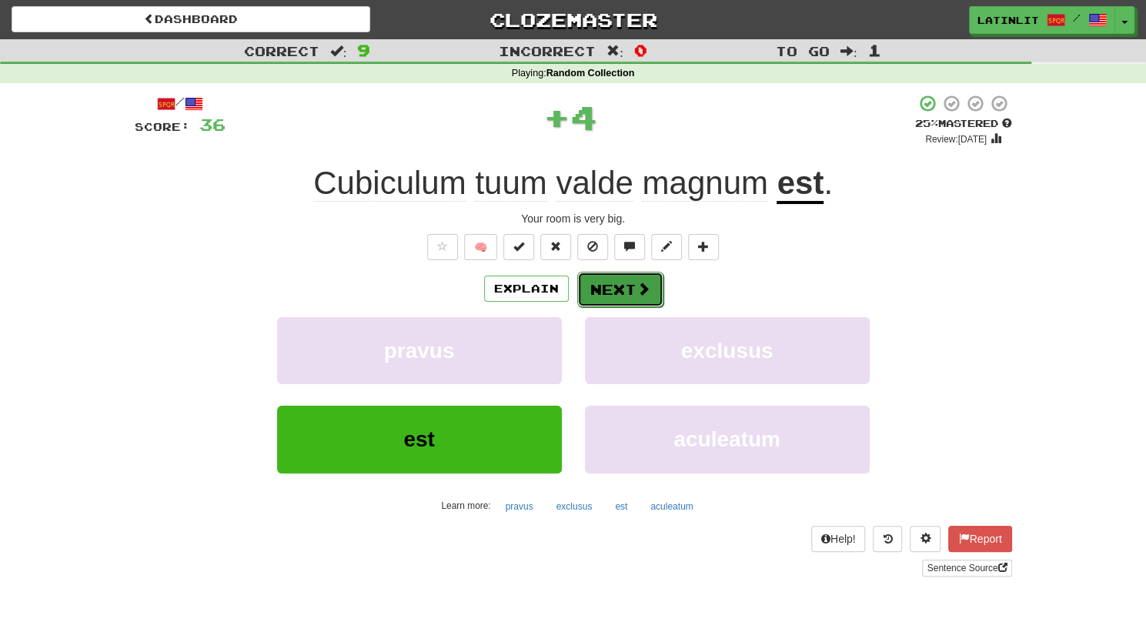
click at [629, 292] on button "Next" at bounding box center [620, 289] width 86 height 35
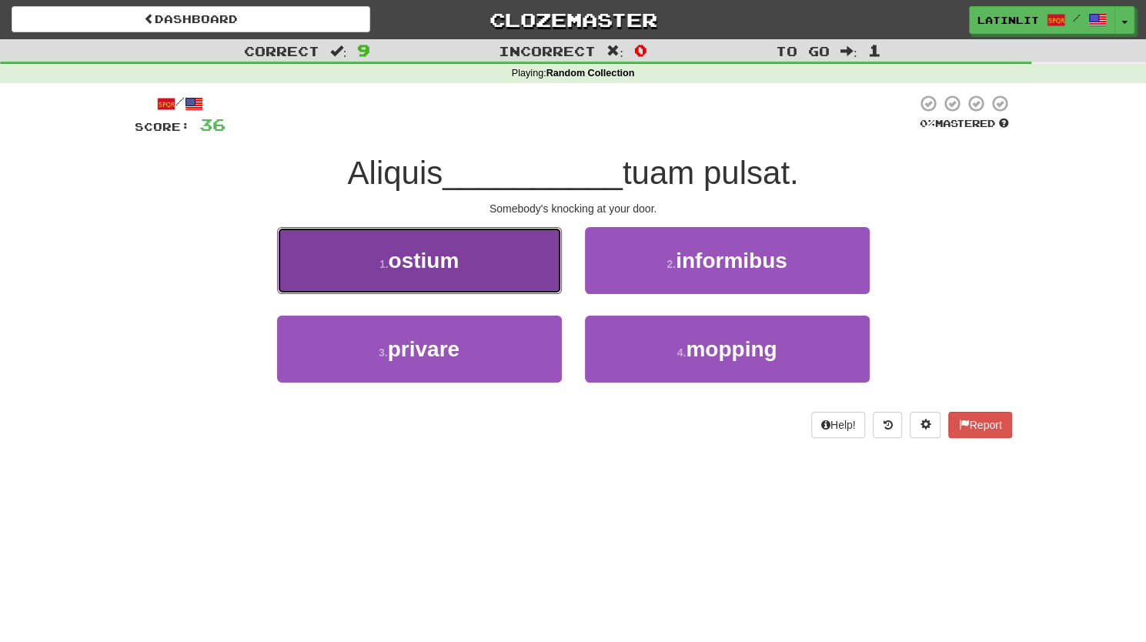
click at [419, 272] on span "ostium" at bounding box center [423, 261] width 71 height 24
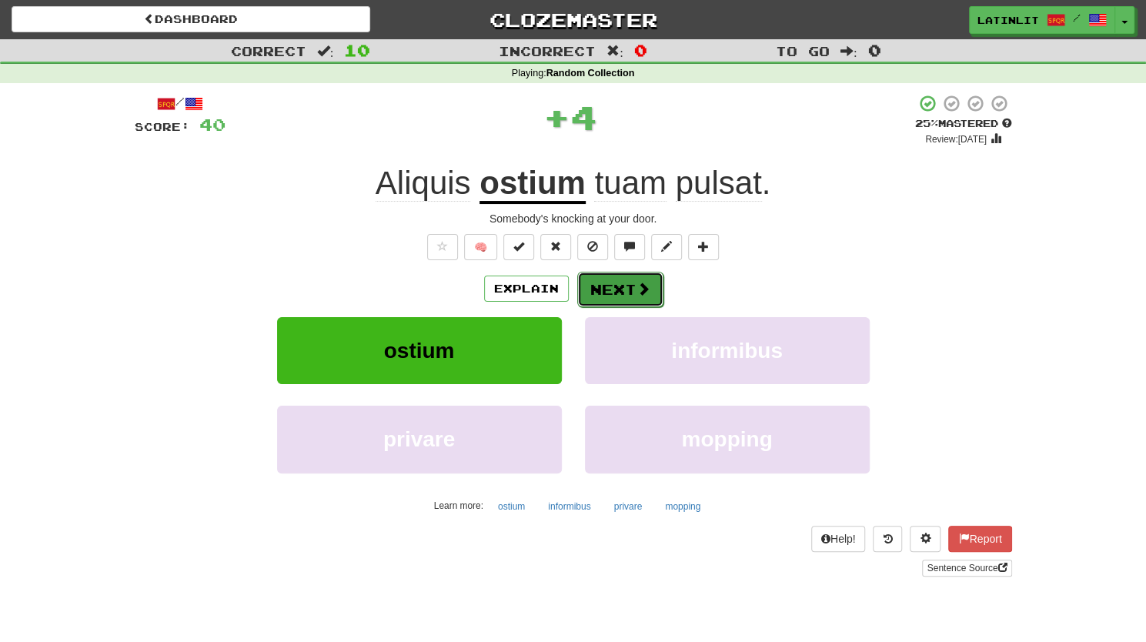
click at [627, 285] on button "Next" at bounding box center [620, 289] width 86 height 35
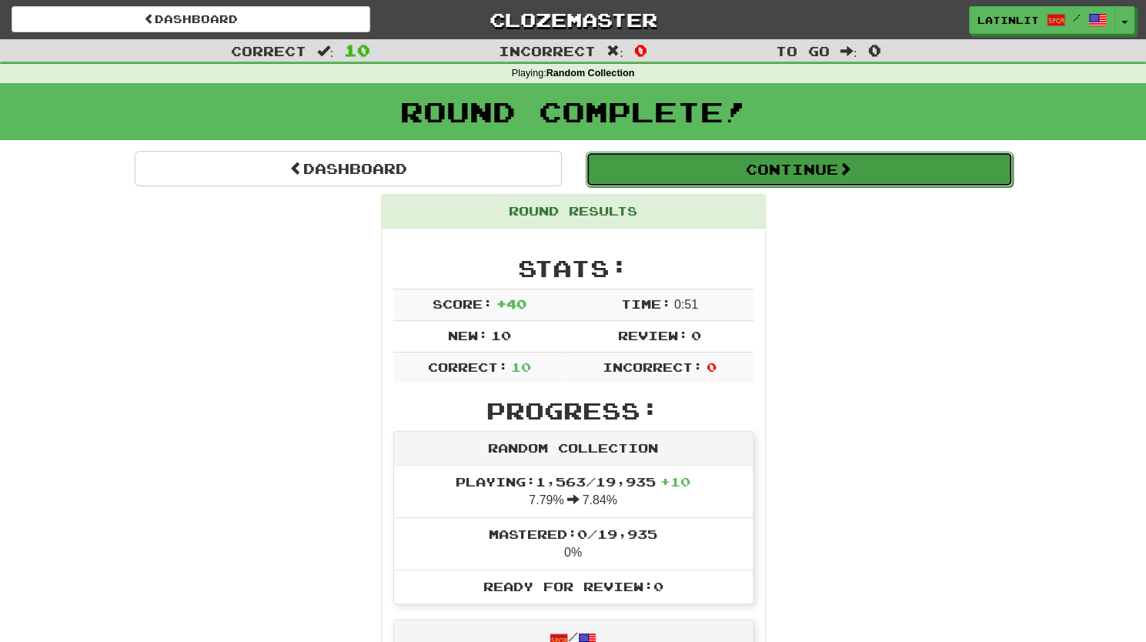
click at [743, 173] on button "Continue" at bounding box center [799, 169] width 427 height 35
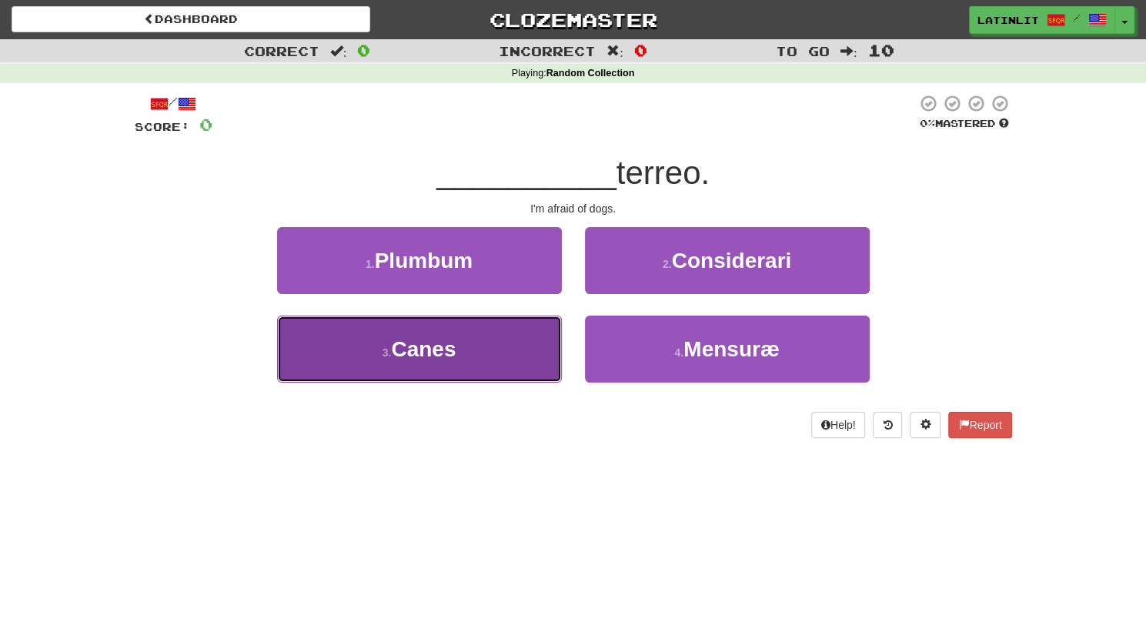
click at [475, 355] on button "3 . Canes" at bounding box center [419, 349] width 285 height 67
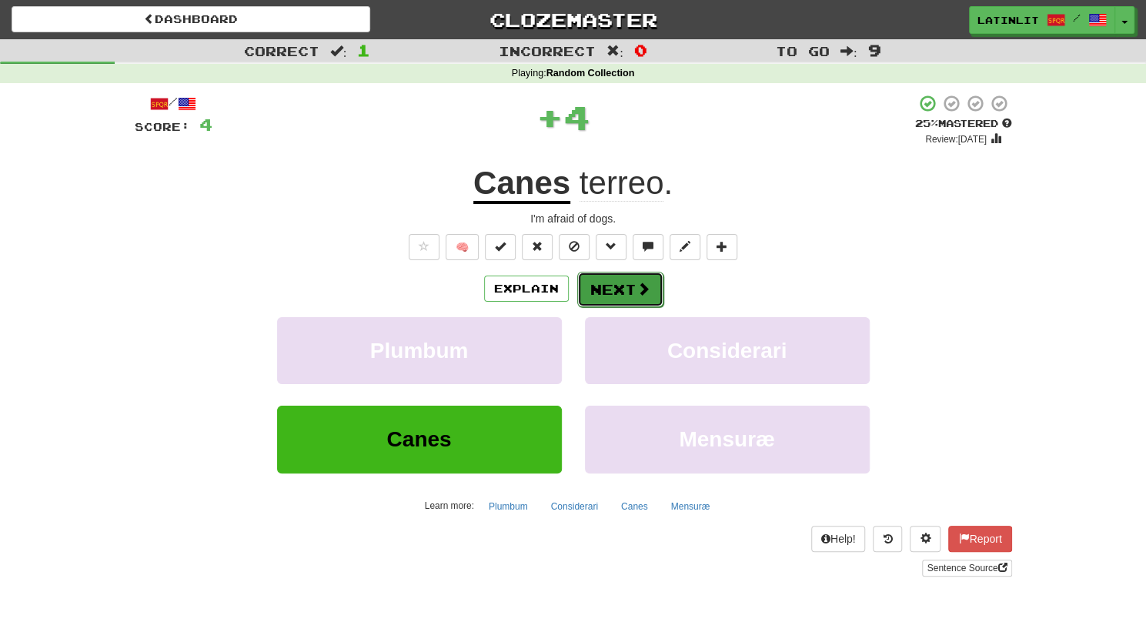
click at [613, 287] on button "Next" at bounding box center [620, 289] width 86 height 35
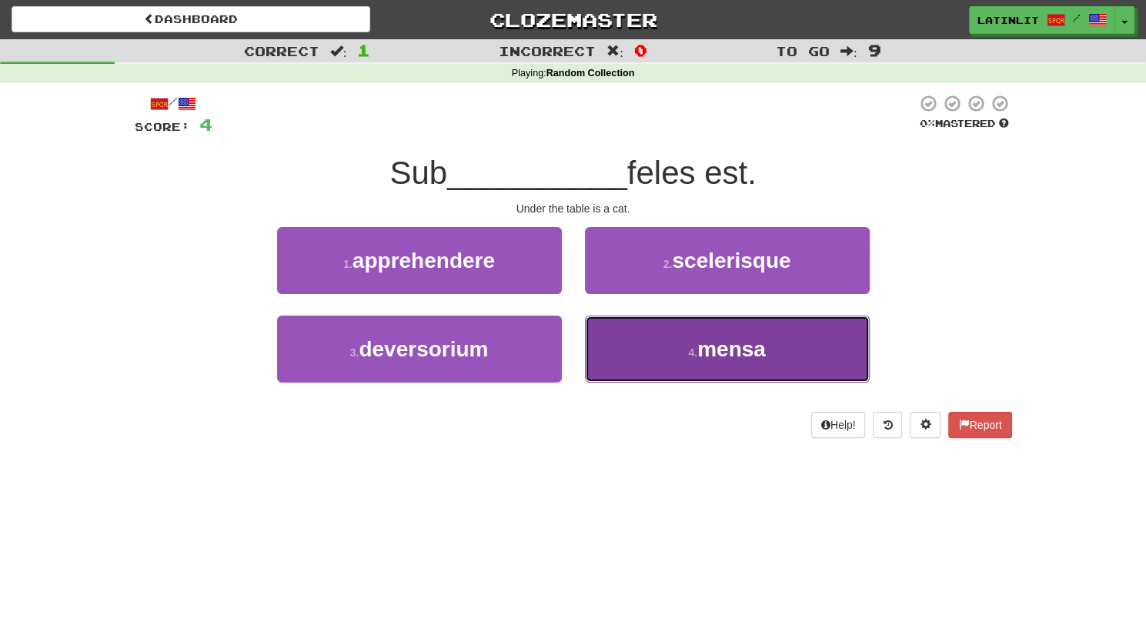
click at [673, 341] on button "4 . mensa" at bounding box center [727, 349] width 285 height 67
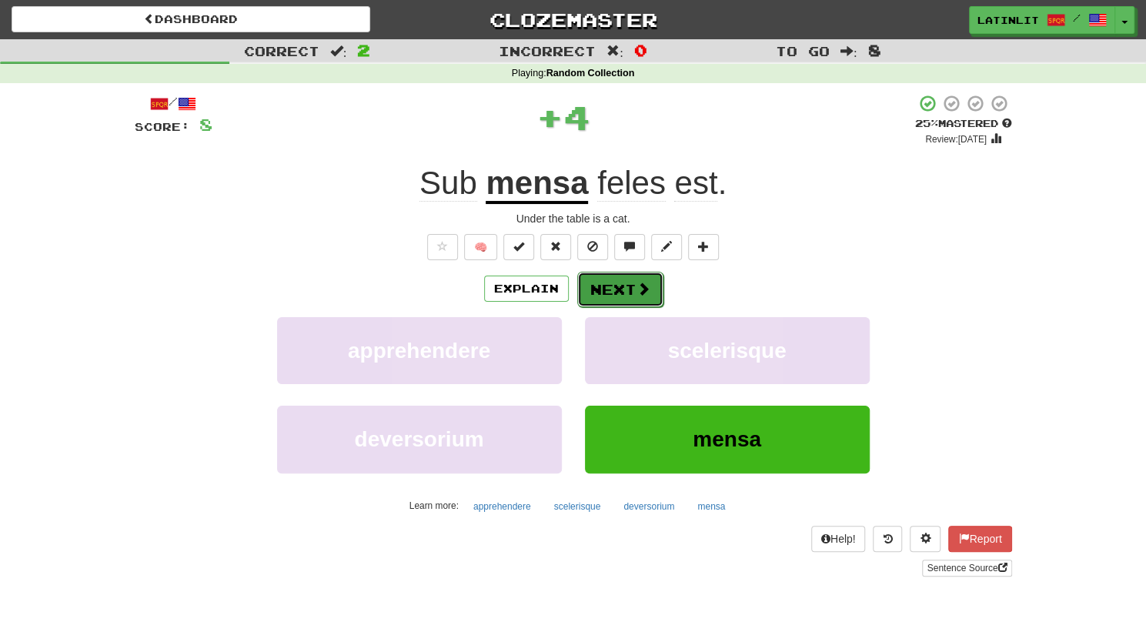
click at [620, 289] on button "Next" at bounding box center [620, 289] width 86 height 35
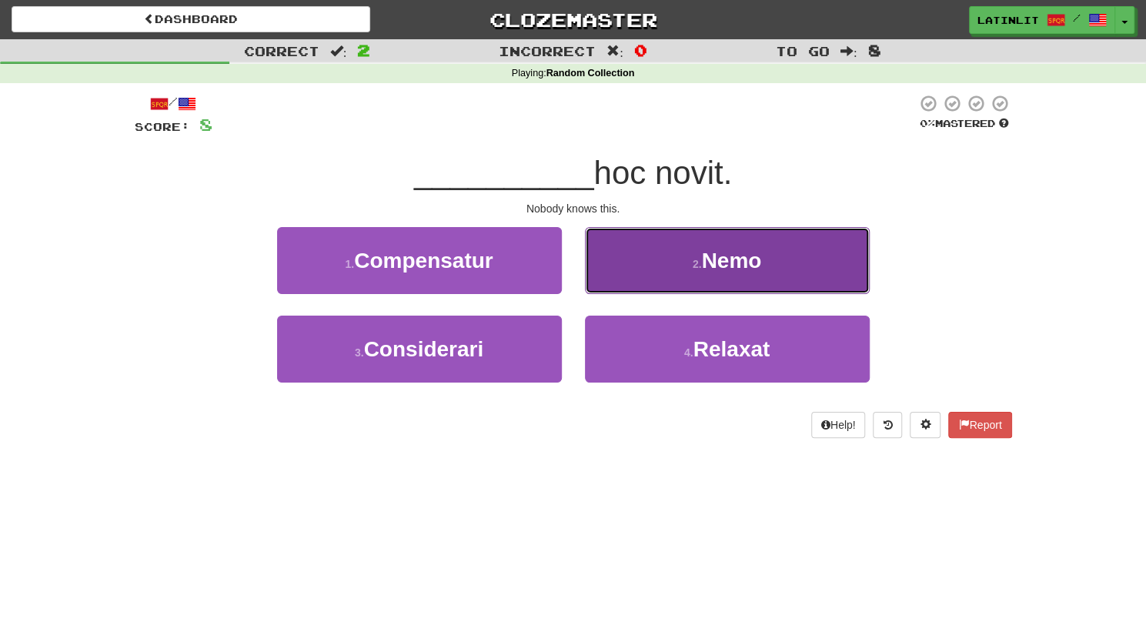
click at [636, 279] on button "2 . Nemo" at bounding box center [727, 260] width 285 height 67
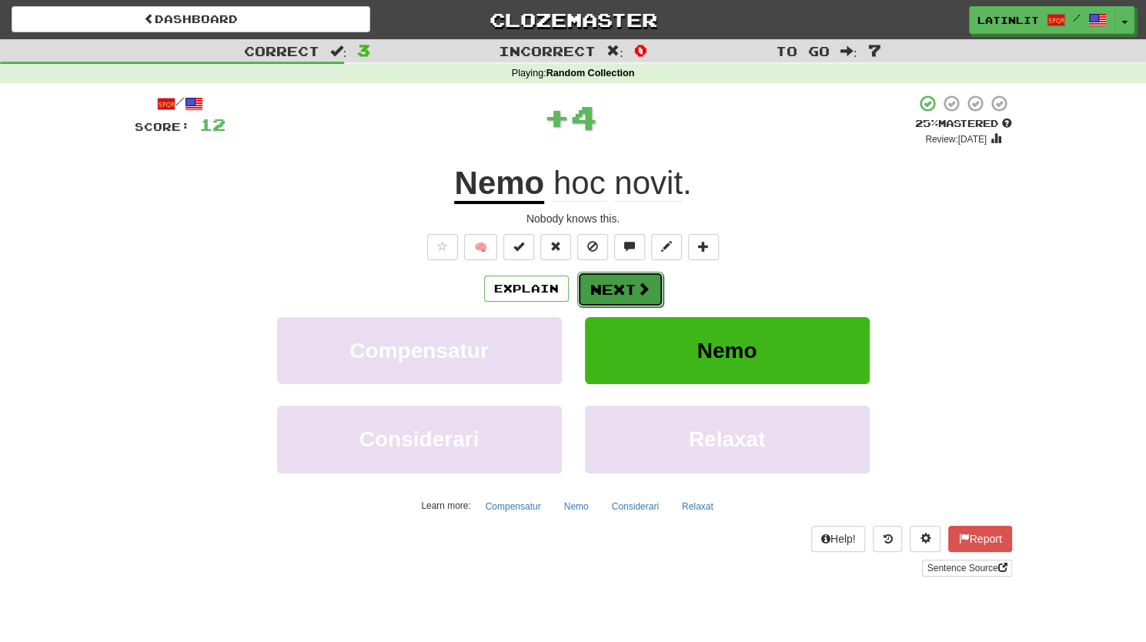
click at [622, 283] on button "Next" at bounding box center [620, 289] width 86 height 35
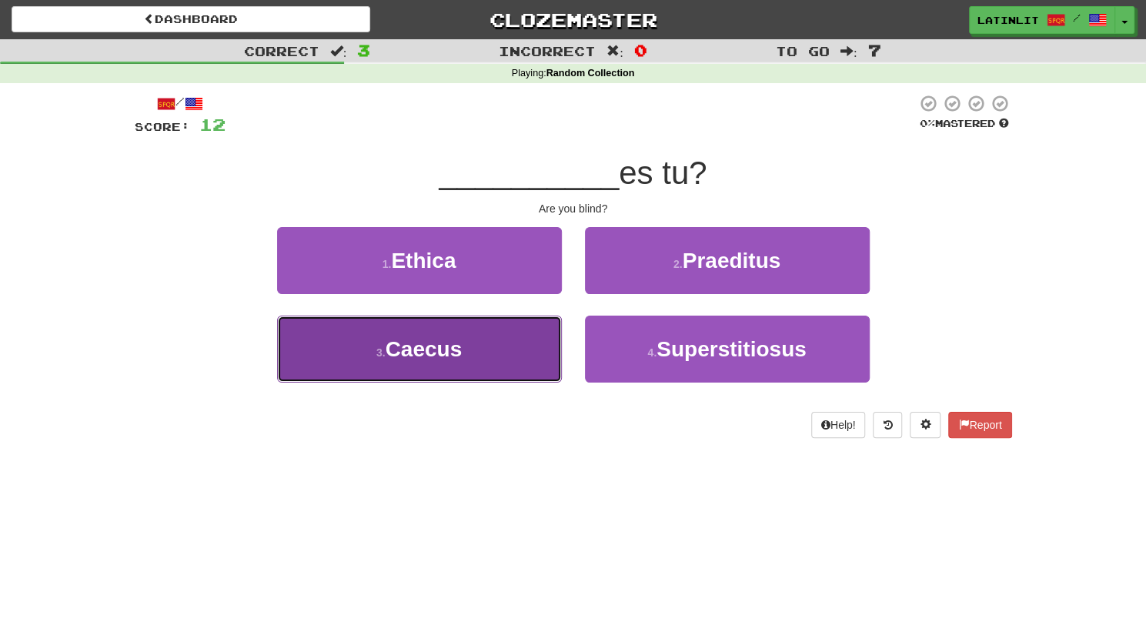
click at [518, 363] on button "3 . Caecus" at bounding box center [419, 349] width 285 height 67
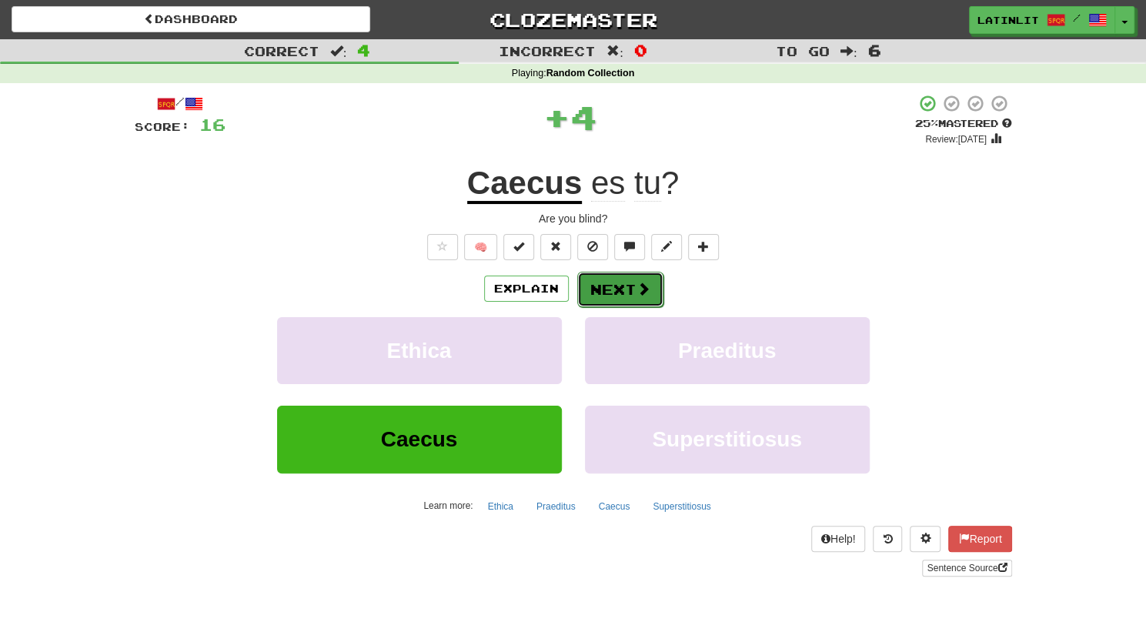
click at [598, 282] on button "Next" at bounding box center [620, 289] width 86 height 35
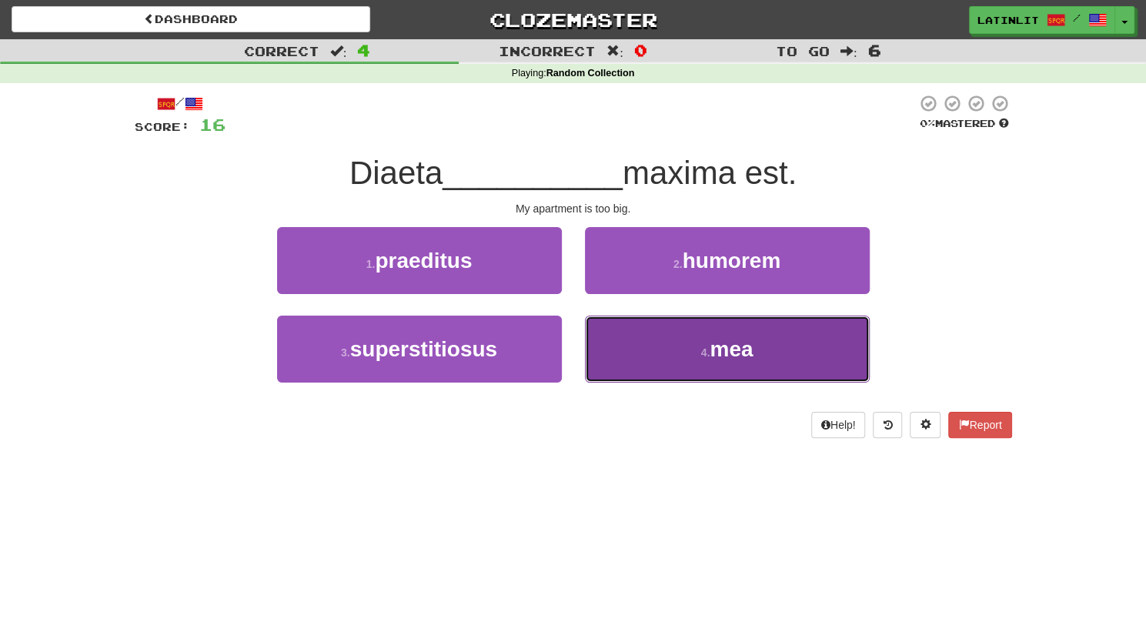
click at [640, 344] on button "4 . mea" at bounding box center [727, 349] width 285 height 67
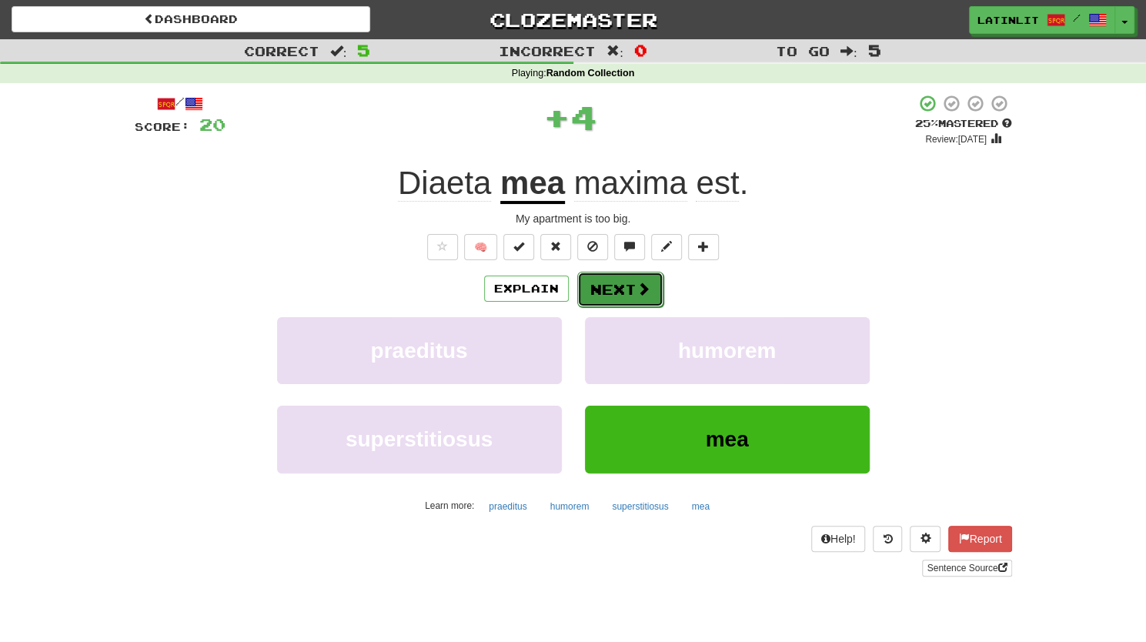
click at [612, 285] on button "Next" at bounding box center [620, 289] width 86 height 35
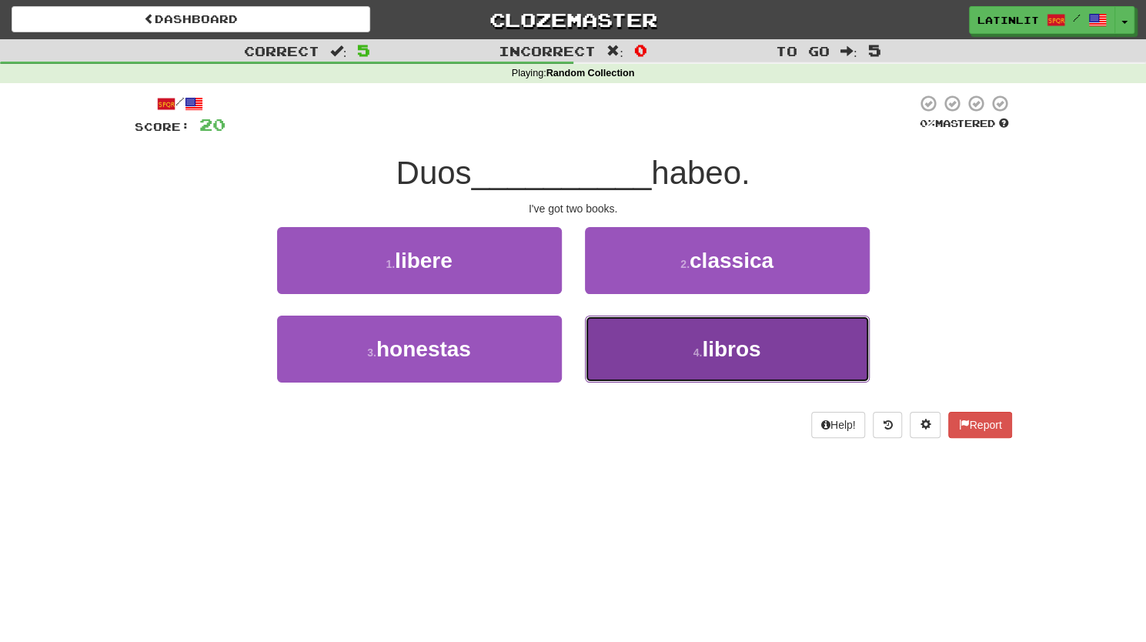
click at [663, 356] on button "4 . libros" at bounding box center [727, 349] width 285 height 67
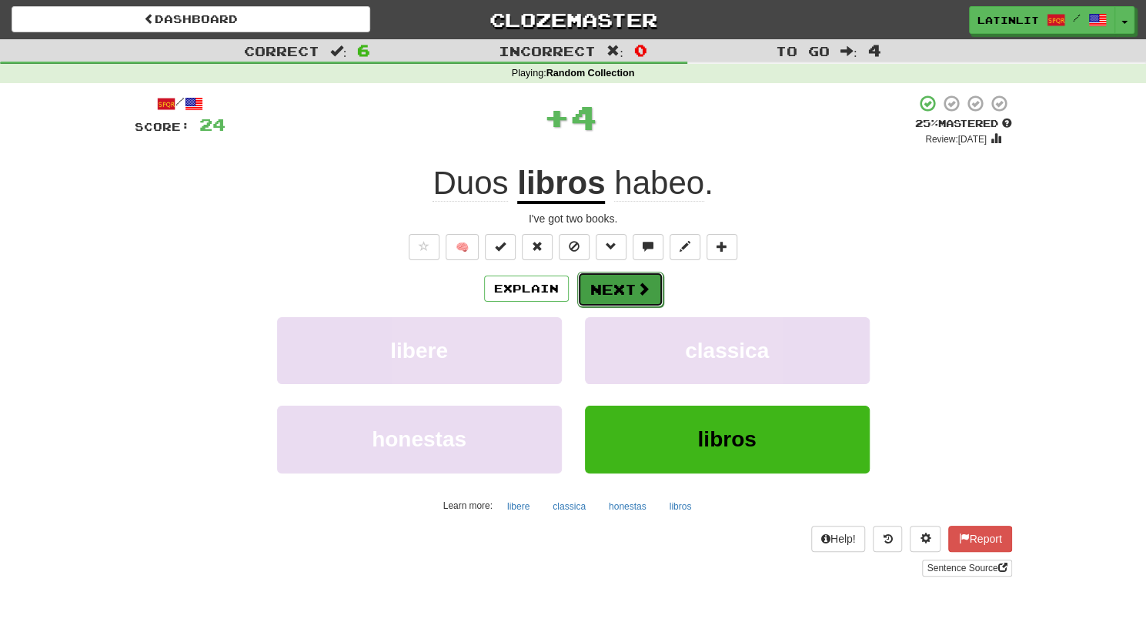
click at [616, 283] on button "Next" at bounding box center [620, 289] width 86 height 35
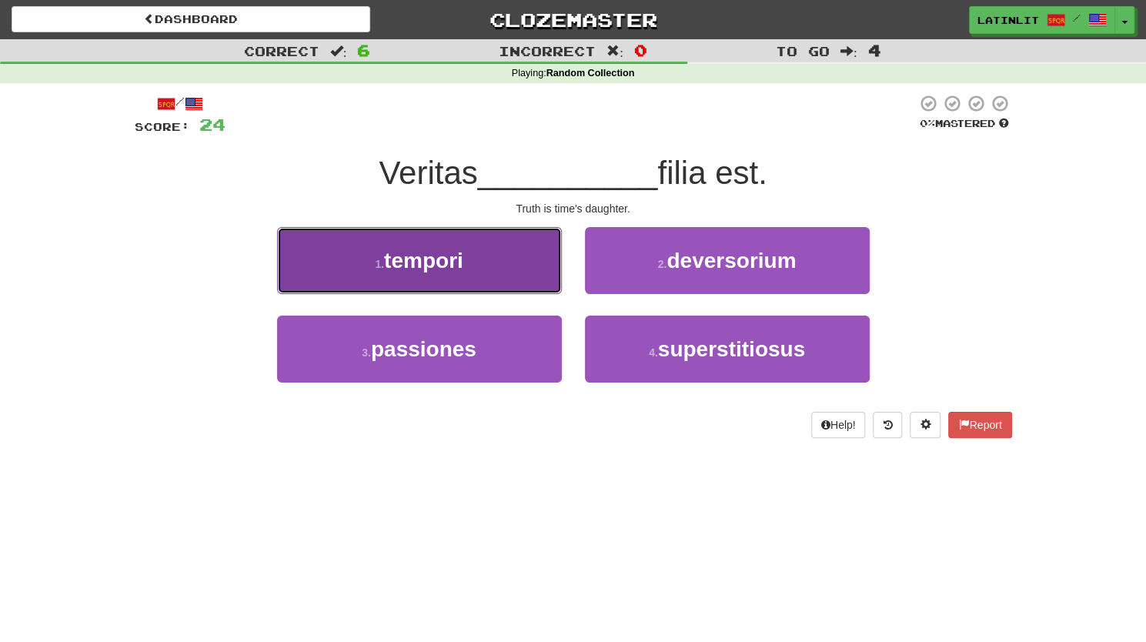
click at [498, 267] on button "1 . tempori" at bounding box center [419, 260] width 285 height 67
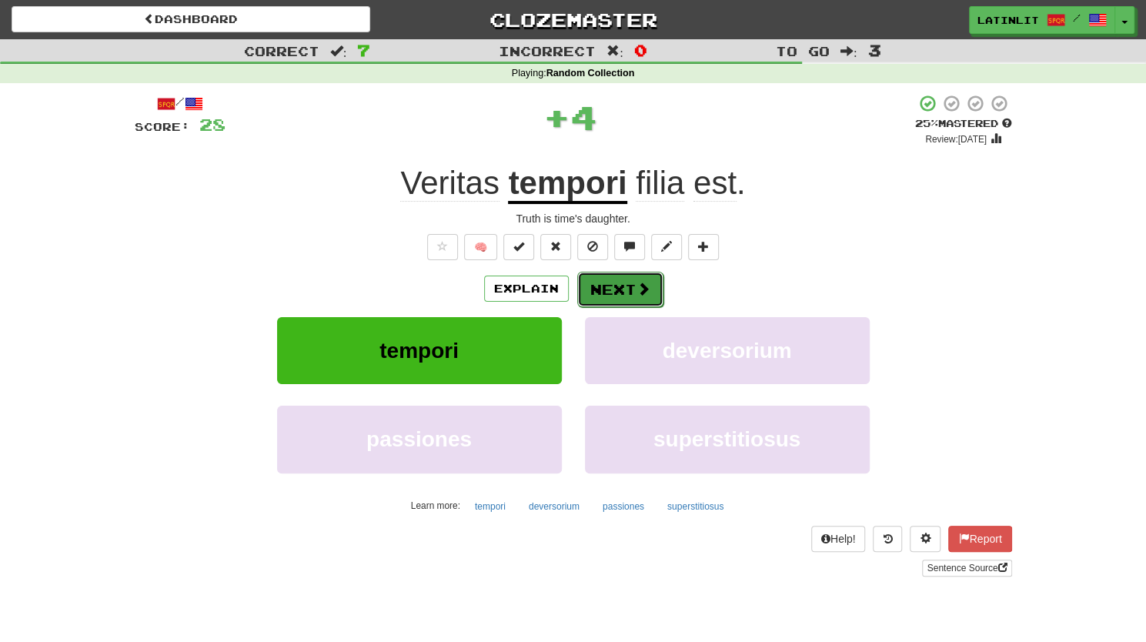
click at [595, 293] on button "Next" at bounding box center [620, 289] width 86 height 35
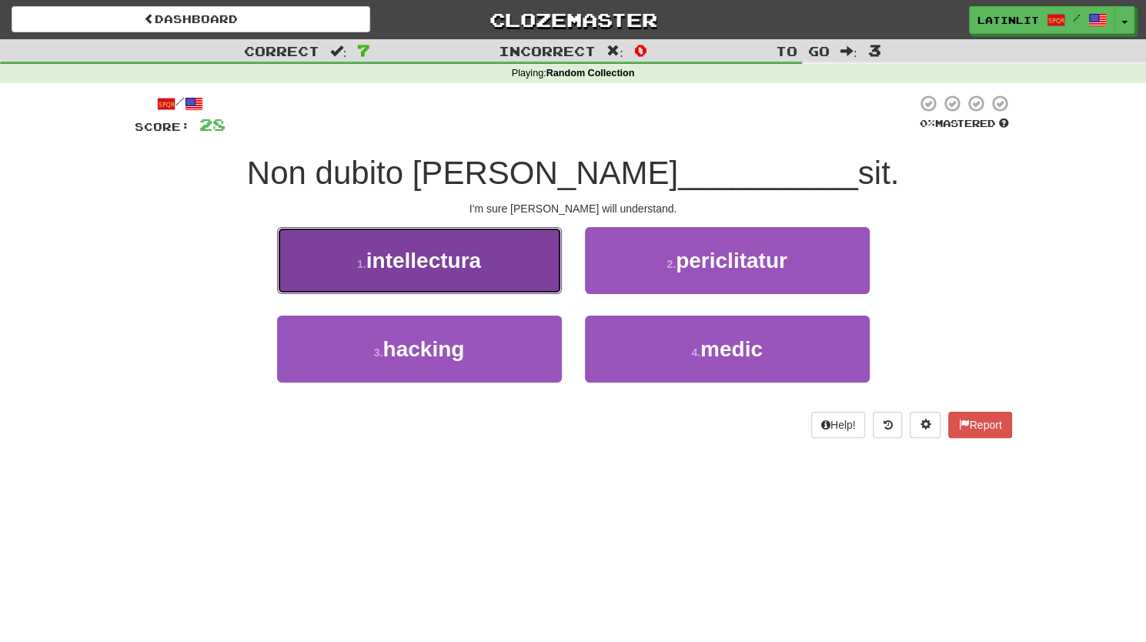
click at [475, 260] on span "intellectura" at bounding box center [423, 261] width 115 height 24
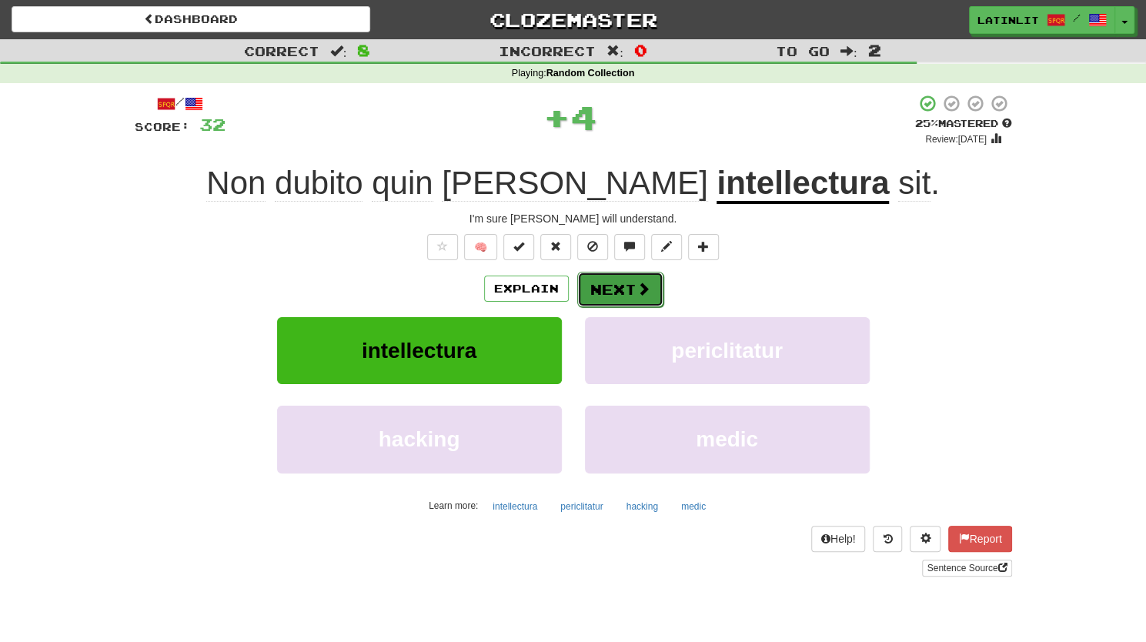
click at [631, 302] on button "Next" at bounding box center [620, 289] width 86 height 35
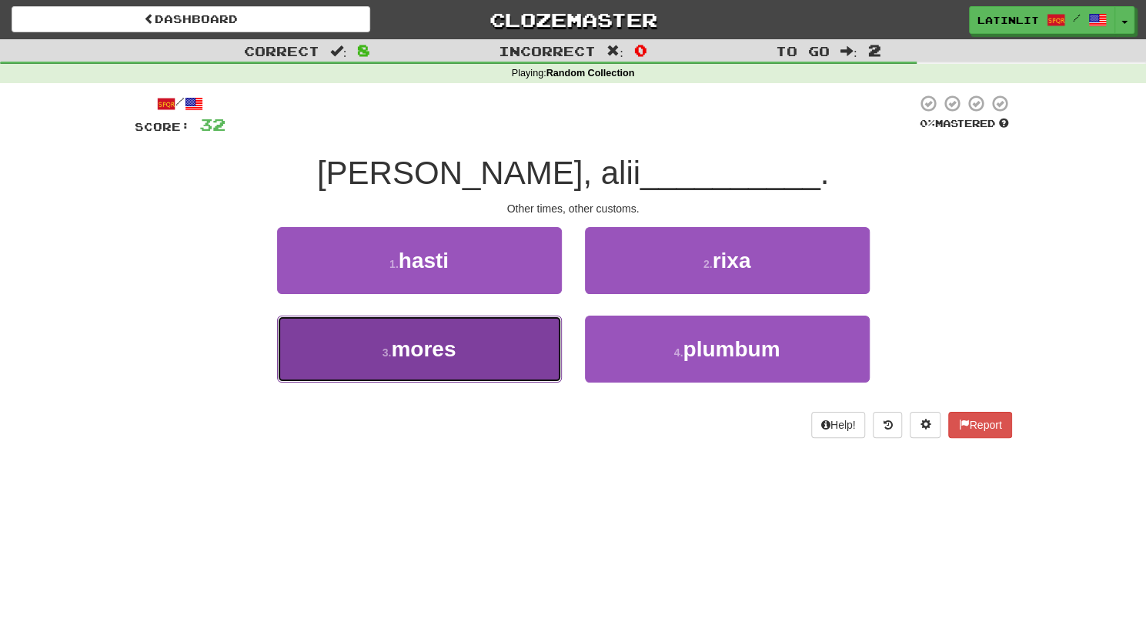
click at [485, 337] on button "3 . mores" at bounding box center [419, 349] width 285 height 67
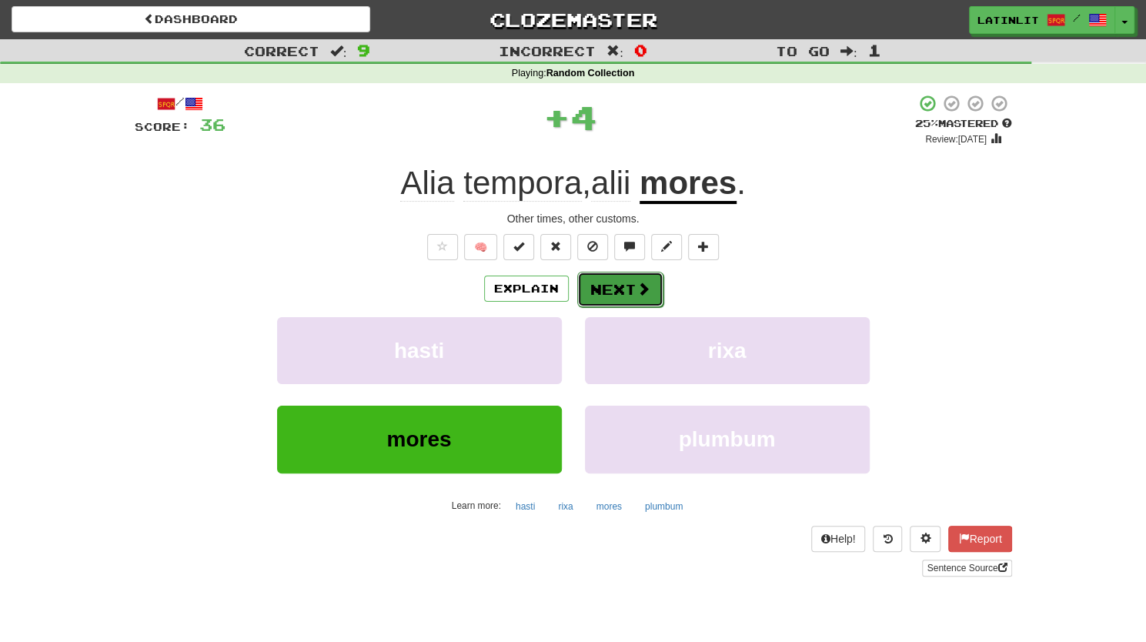
click at [624, 289] on button "Next" at bounding box center [620, 289] width 86 height 35
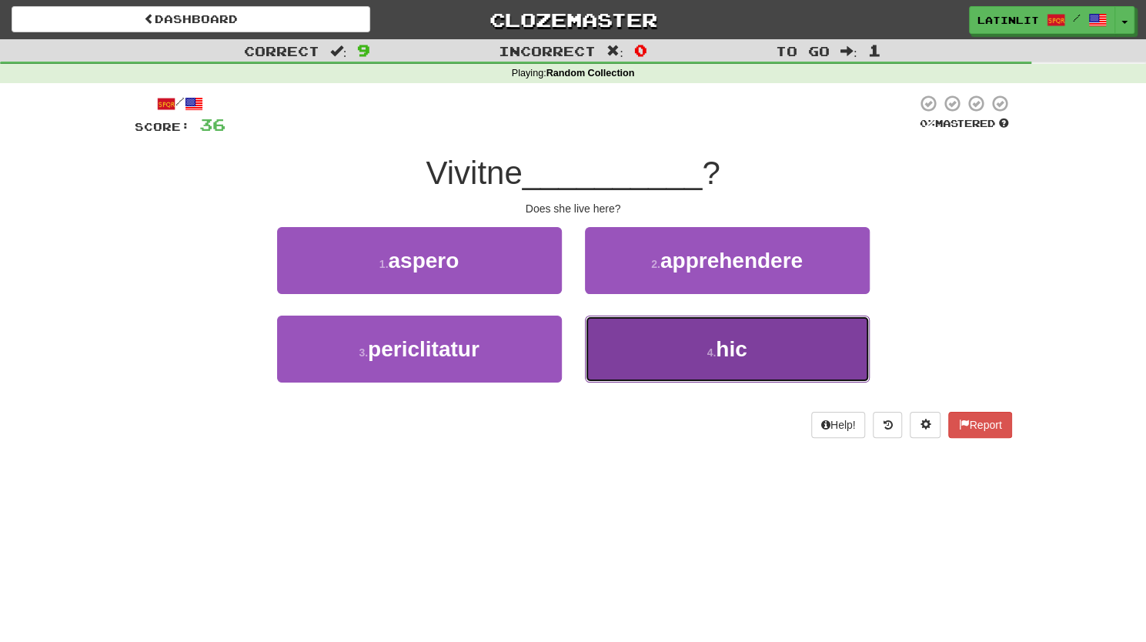
click at [697, 355] on button "4 . hic" at bounding box center [727, 349] width 285 height 67
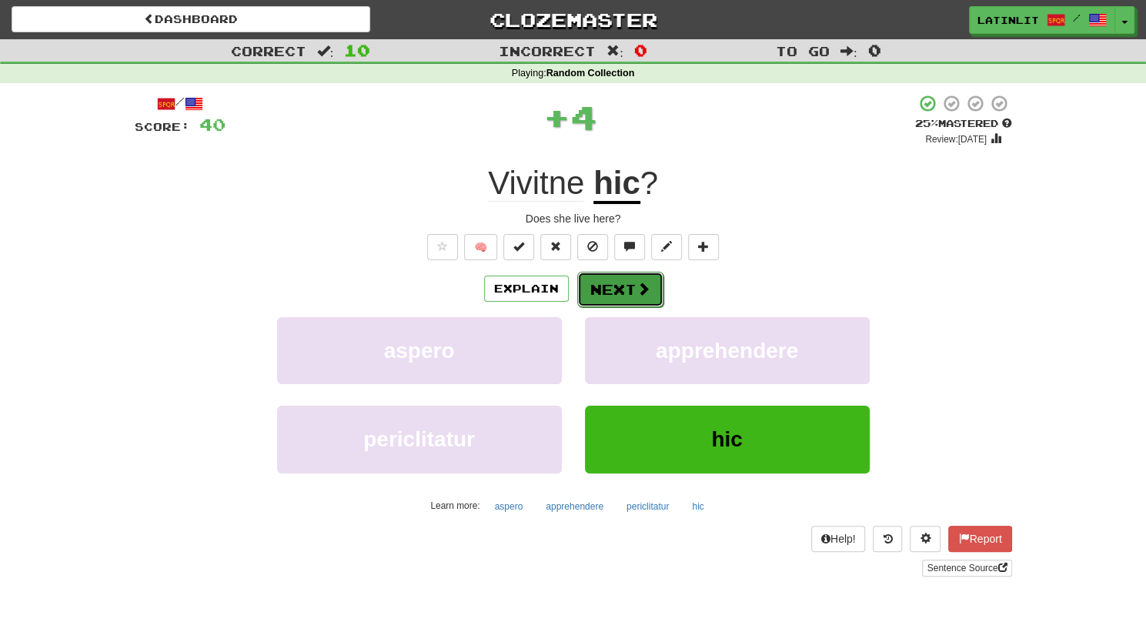
click at [625, 282] on button "Next" at bounding box center [620, 289] width 86 height 35
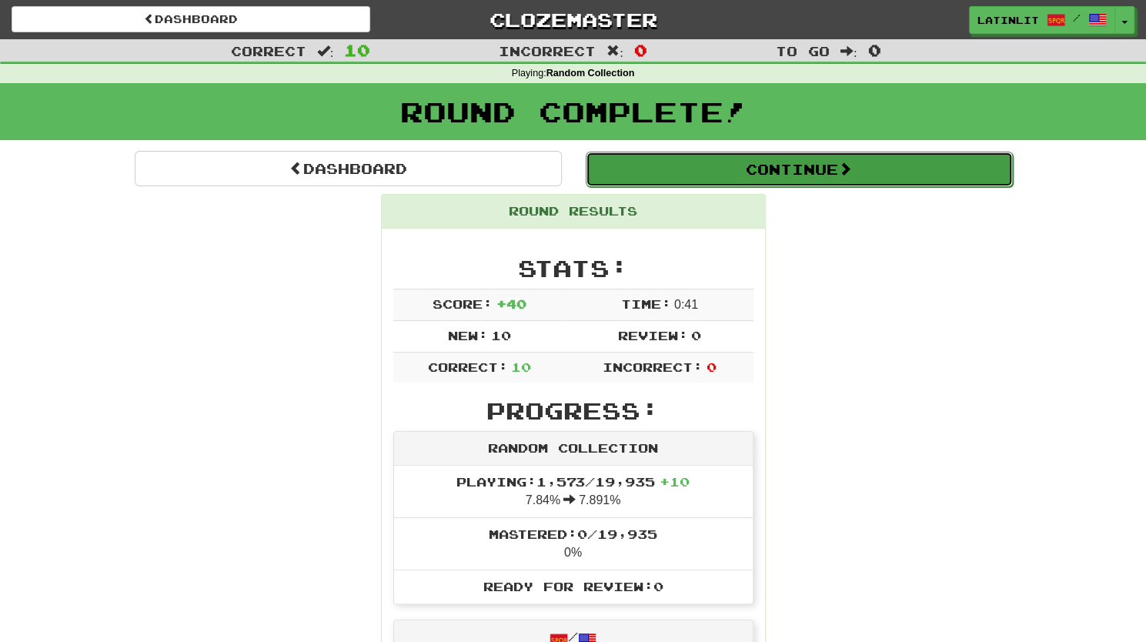
click at [757, 176] on button "Continue" at bounding box center [799, 169] width 427 height 35
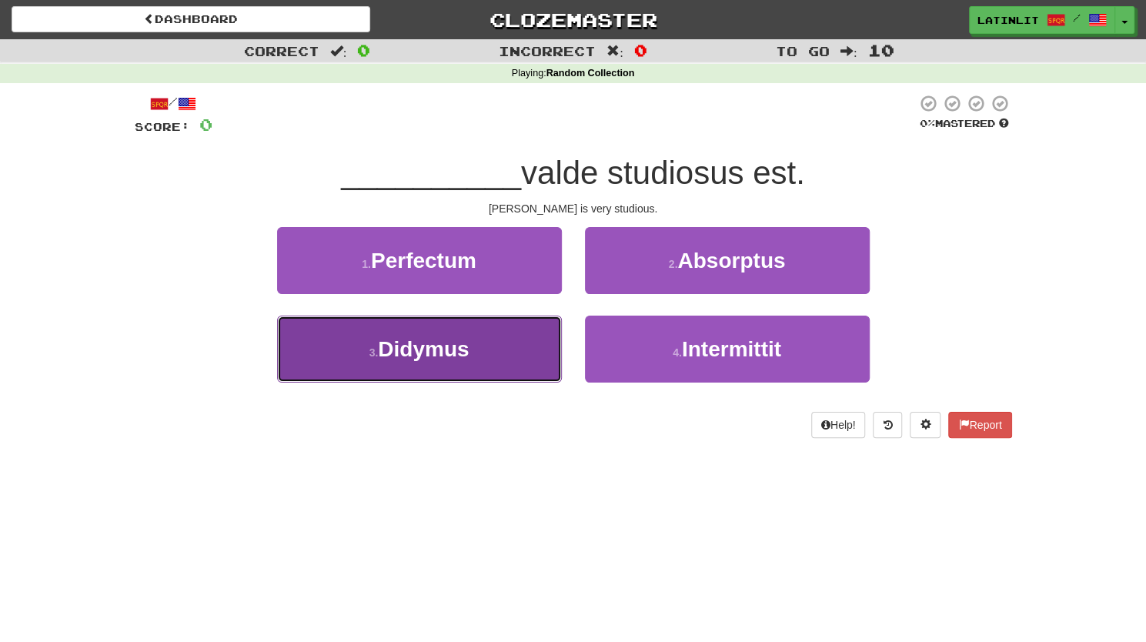
click at [472, 366] on button "3 . Didymus" at bounding box center [419, 349] width 285 height 67
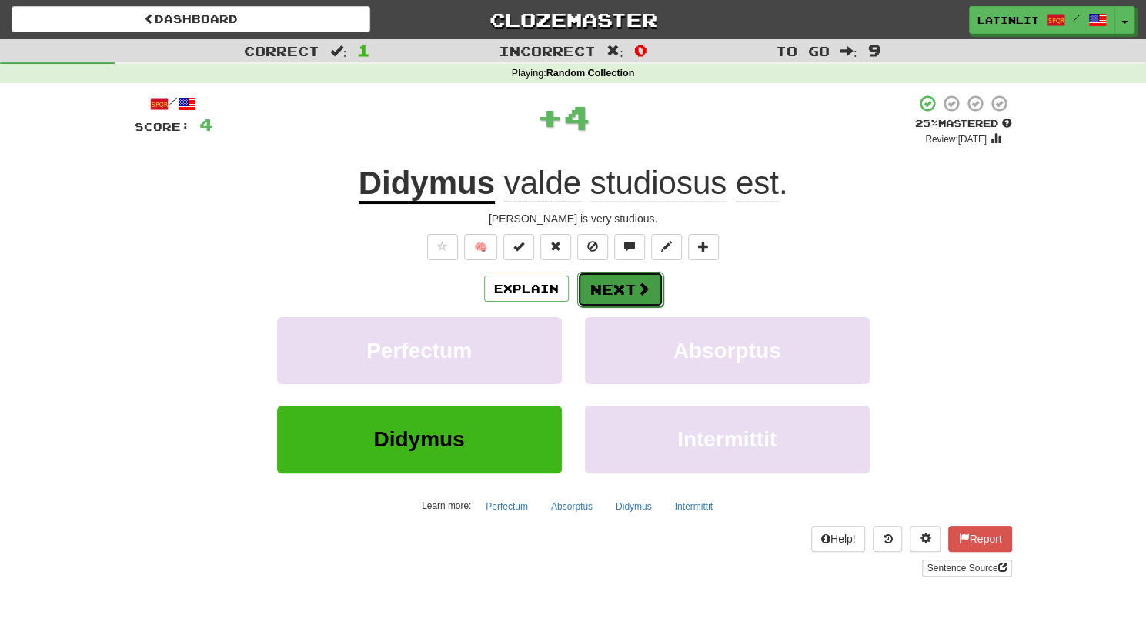
click at [588, 291] on button "Next" at bounding box center [620, 289] width 86 height 35
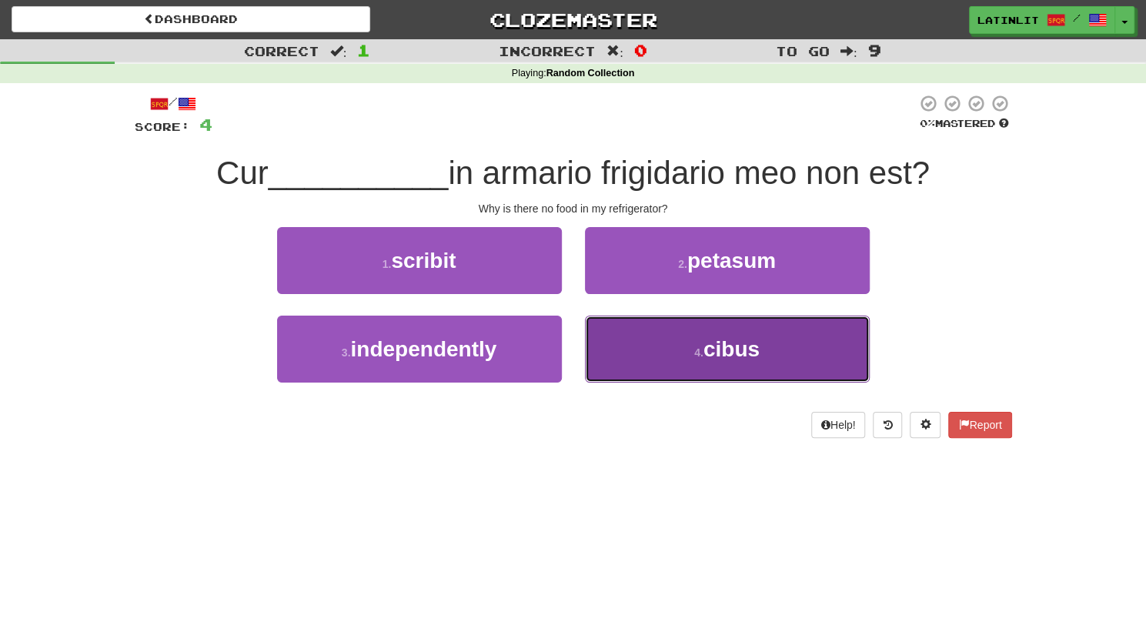
click at [665, 360] on button "4 . cibus" at bounding box center [727, 349] width 285 height 67
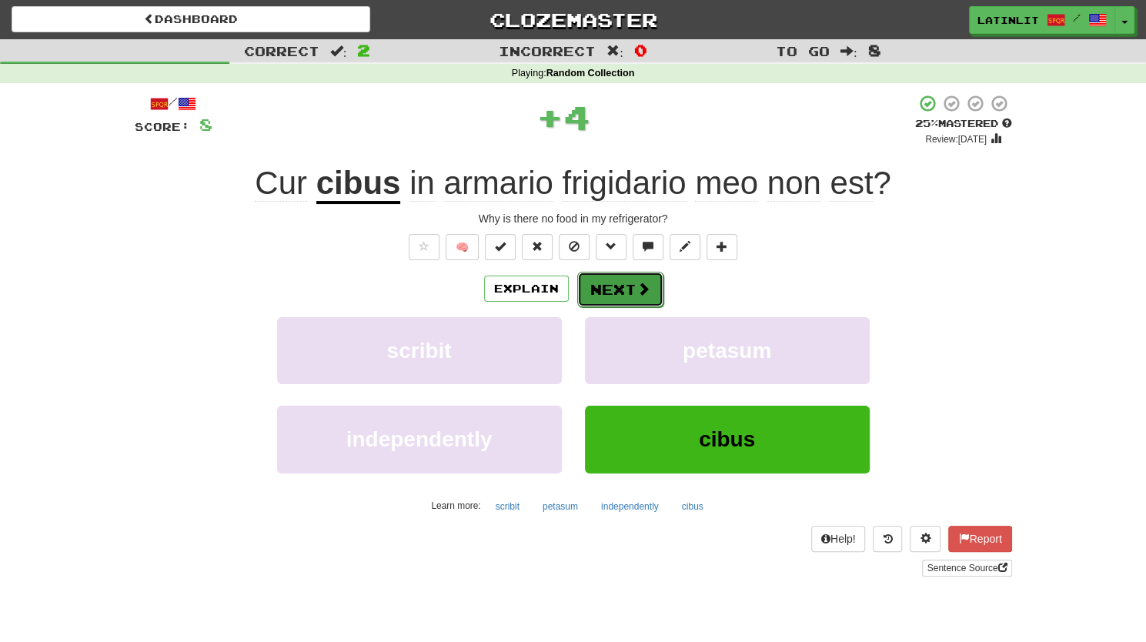
click at [597, 298] on button "Next" at bounding box center [620, 289] width 86 height 35
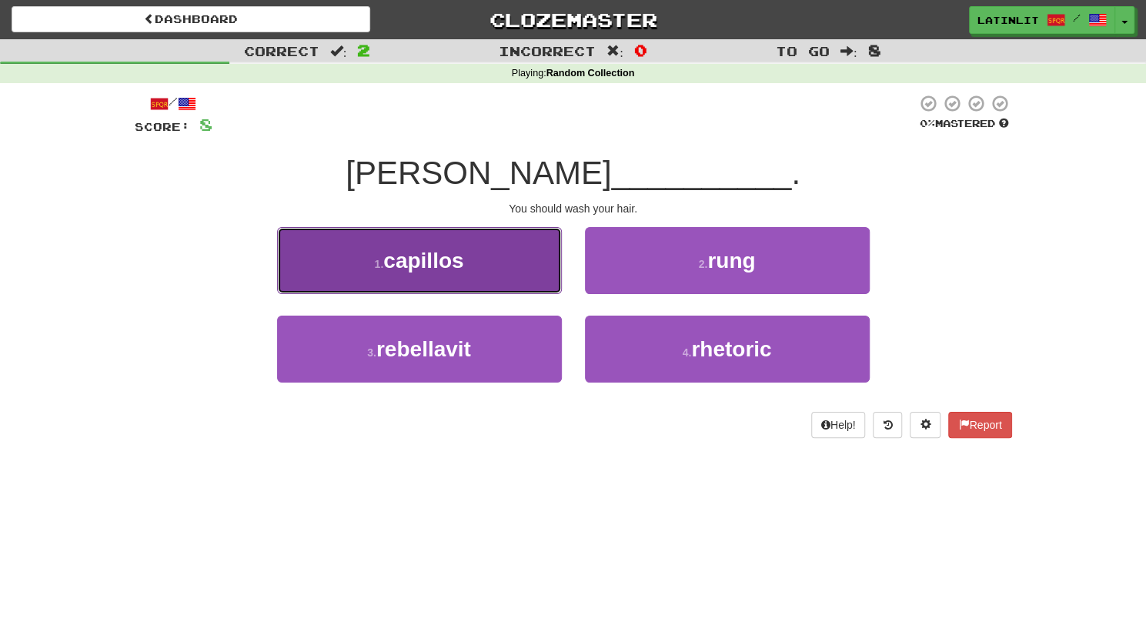
click at [449, 262] on span "capillos" at bounding box center [423, 261] width 80 height 24
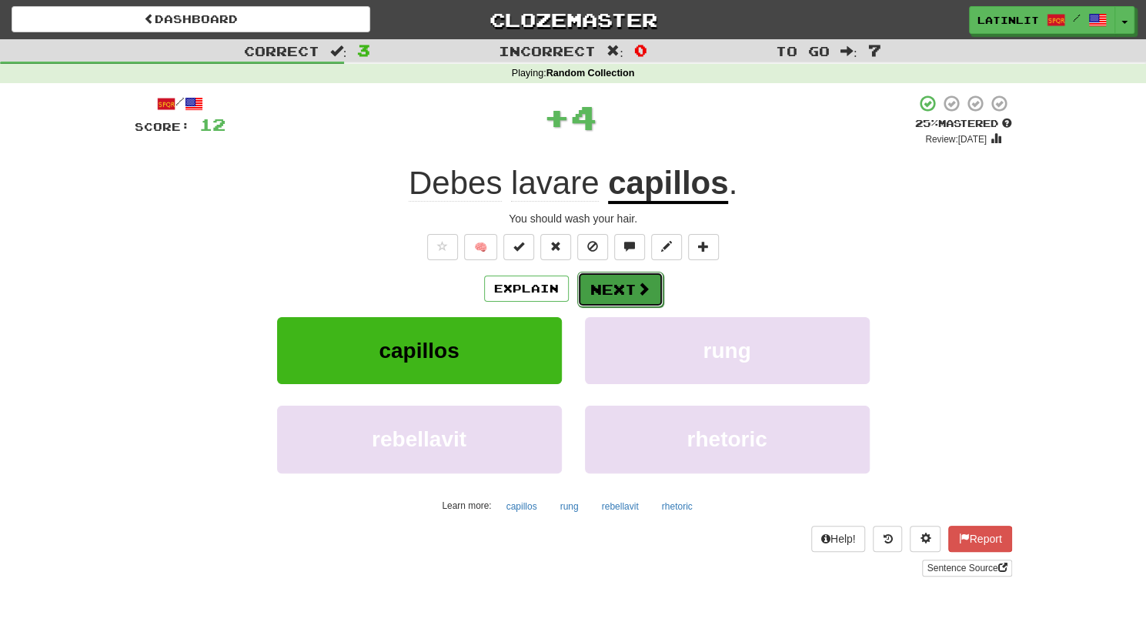
click at [623, 276] on button "Next" at bounding box center [620, 289] width 86 height 35
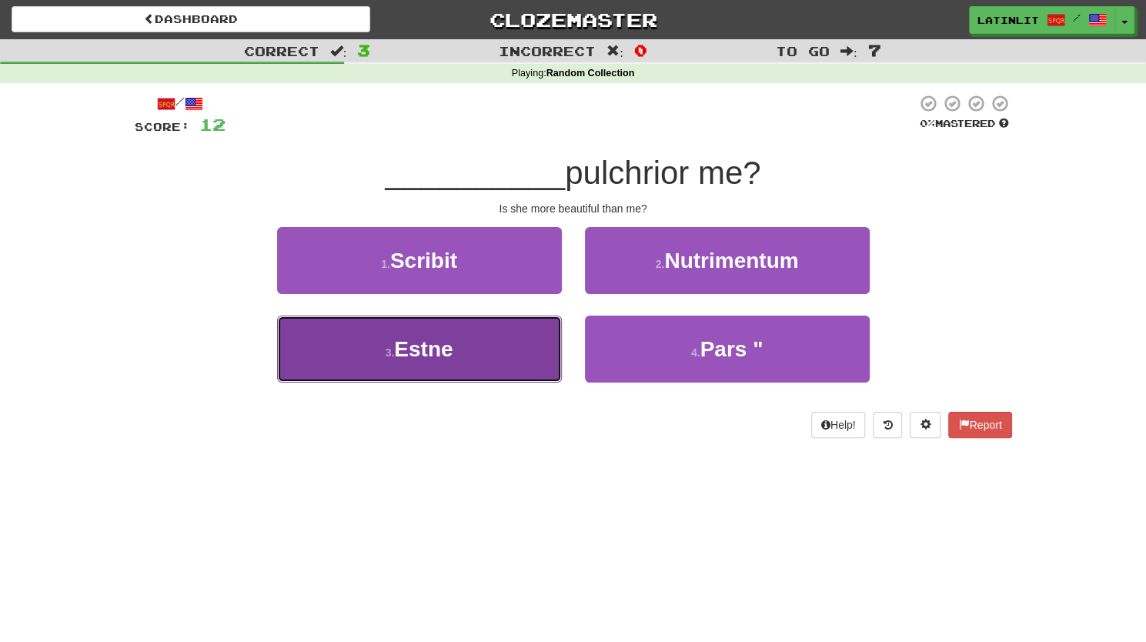
click at [448, 350] on span "Estne" at bounding box center [423, 349] width 58 height 24
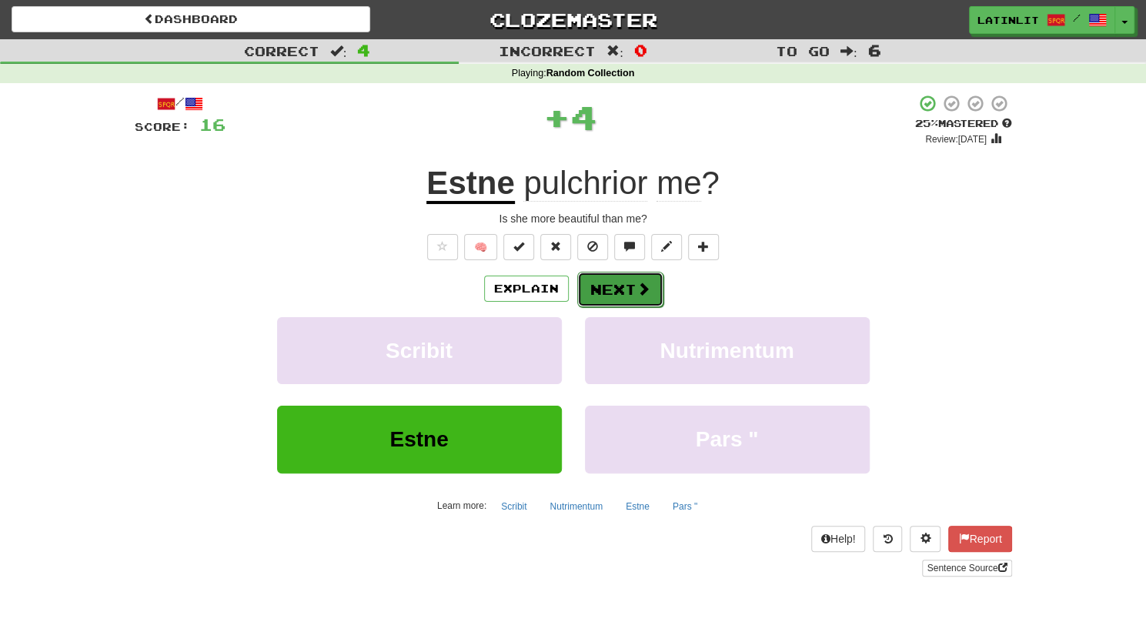
click at [608, 292] on button "Next" at bounding box center [620, 289] width 86 height 35
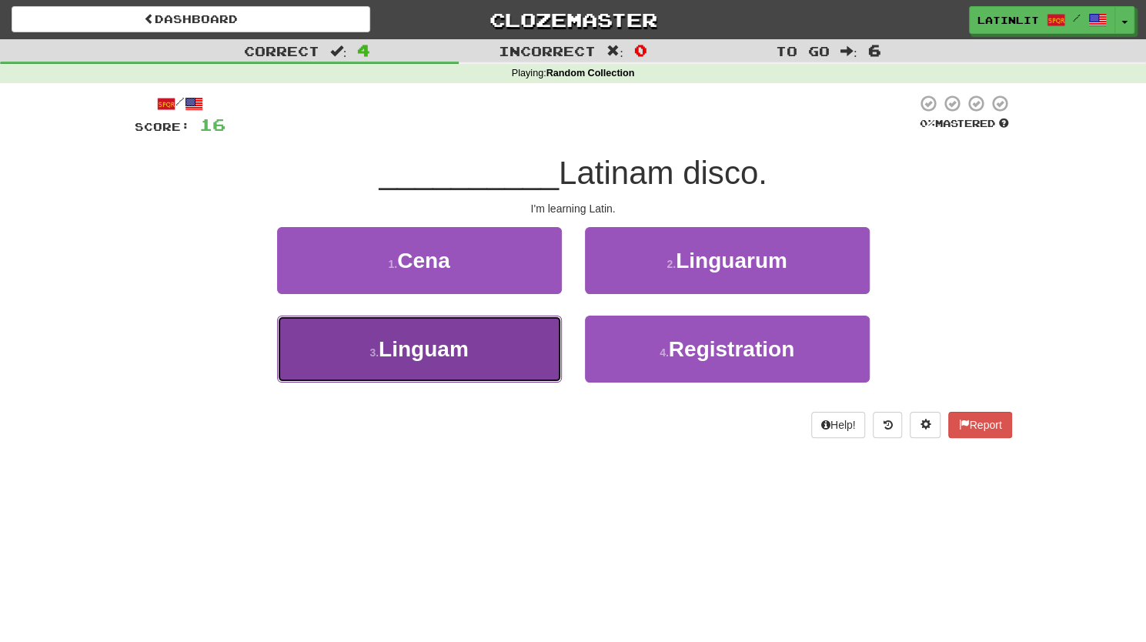
click at [507, 346] on button "3 . Linguam" at bounding box center [419, 349] width 285 height 67
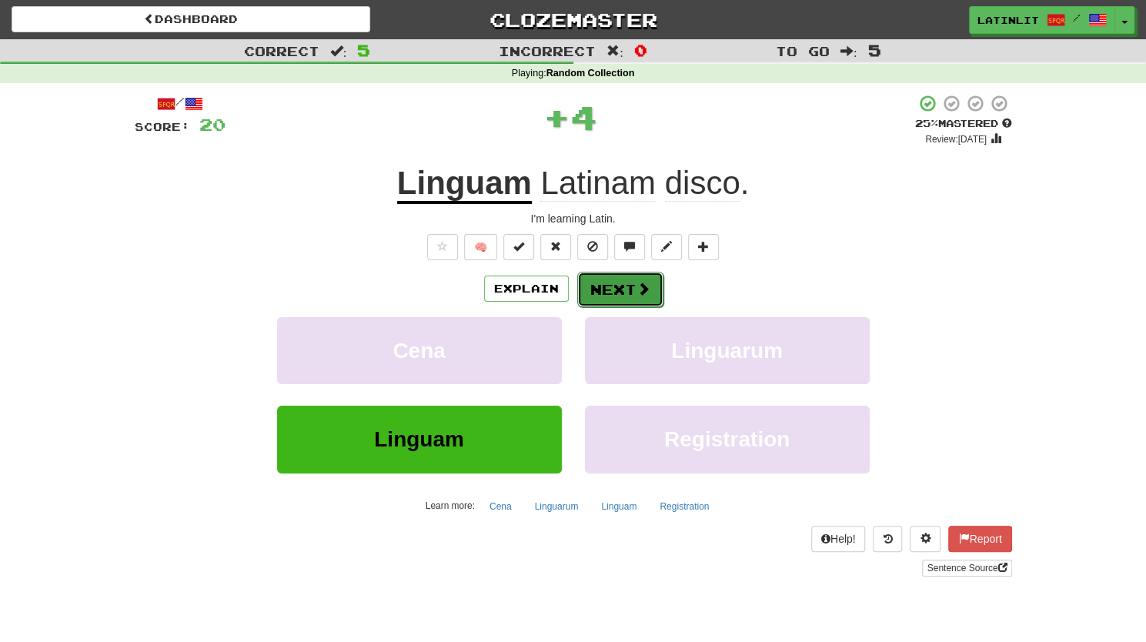
click at [601, 295] on button "Next" at bounding box center [620, 289] width 86 height 35
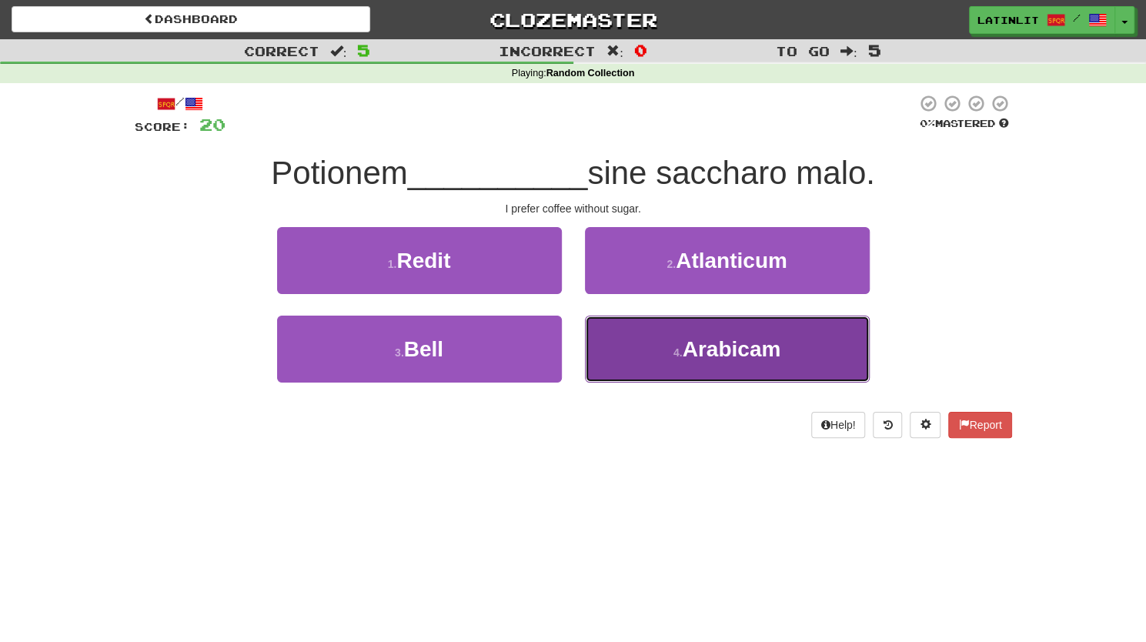
click at [623, 359] on button "4 . Arabicam" at bounding box center [727, 349] width 285 height 67
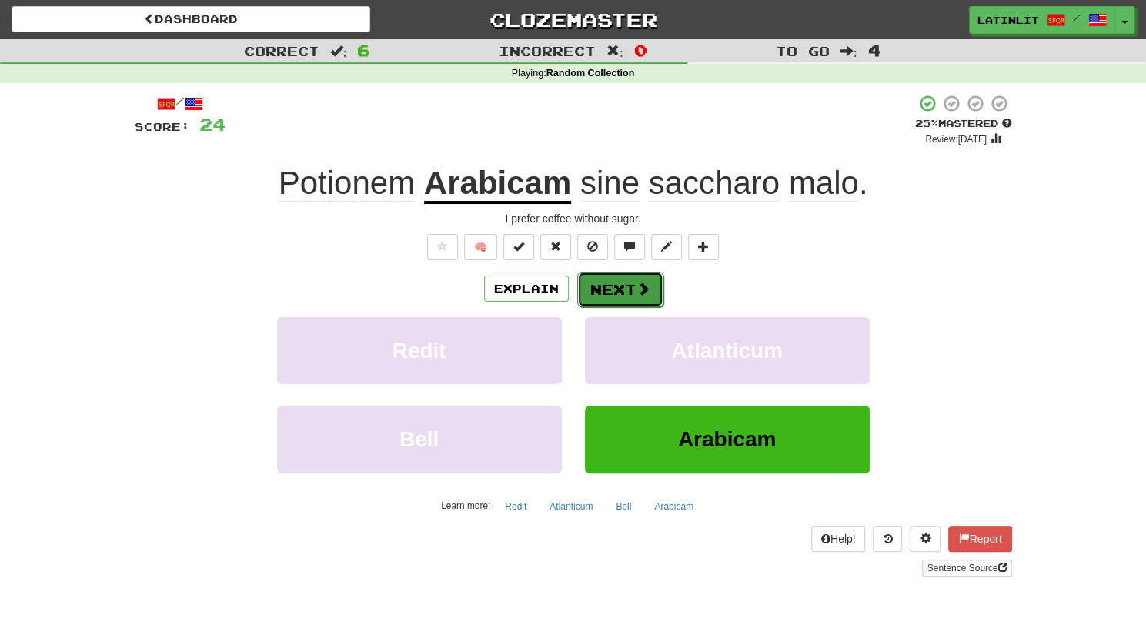
click at [593, 289] on button "Next" at bounding box center [620, 289] width 86 height 35
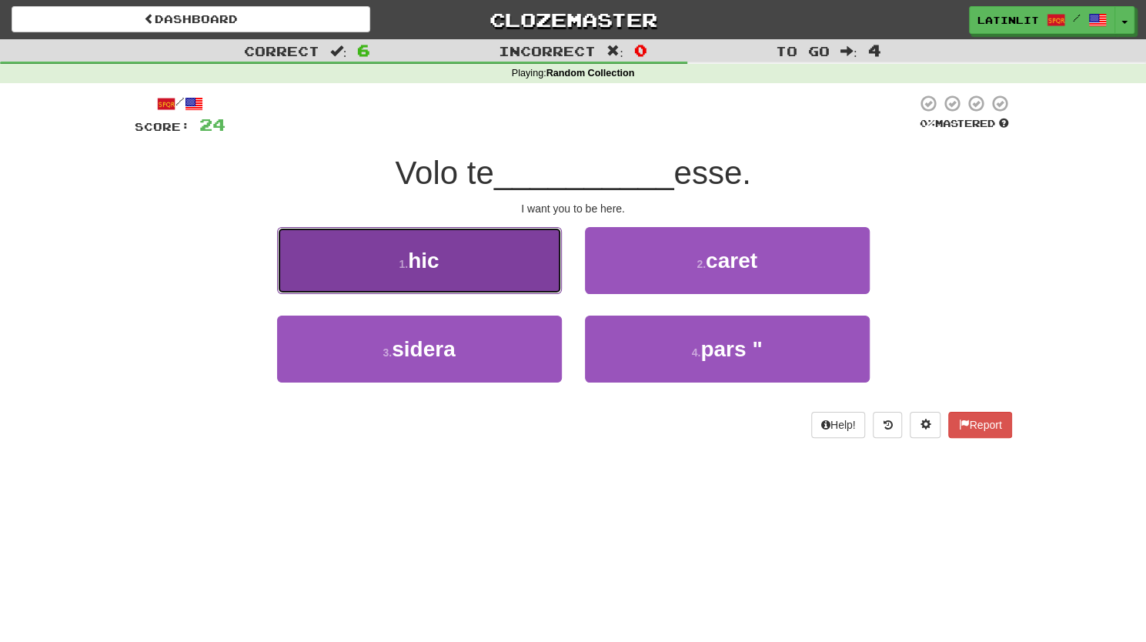
click at [482, 266] on button "1 . hic" at bounding box center [419, 260] width 285 height 67
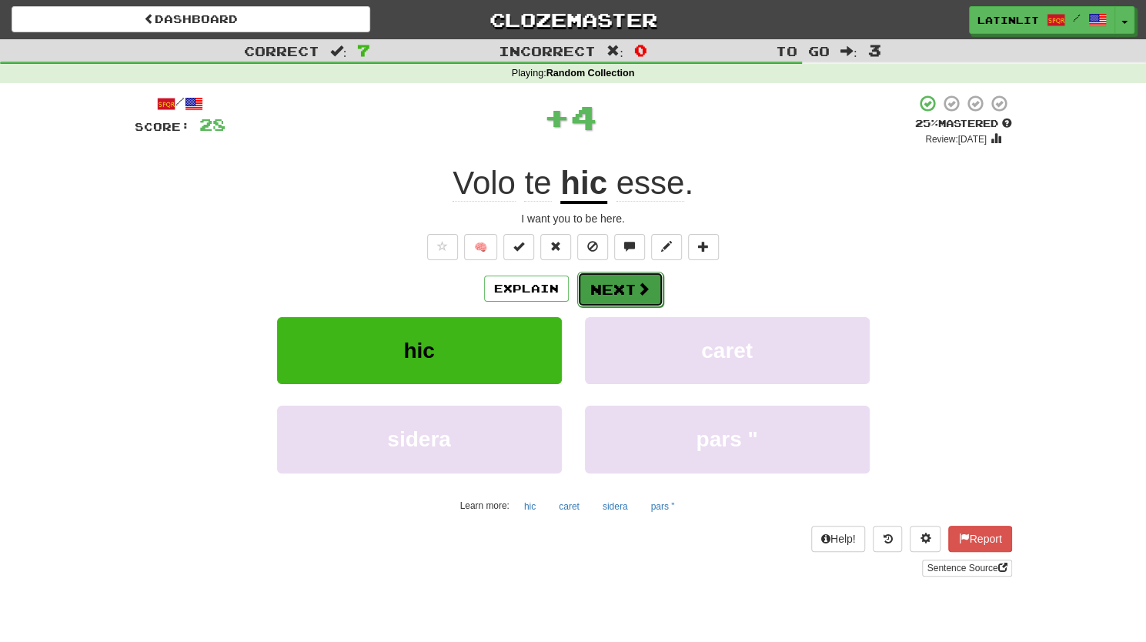
click at [637, 289] on span at bounding box center [644, 289] width 14 height 14
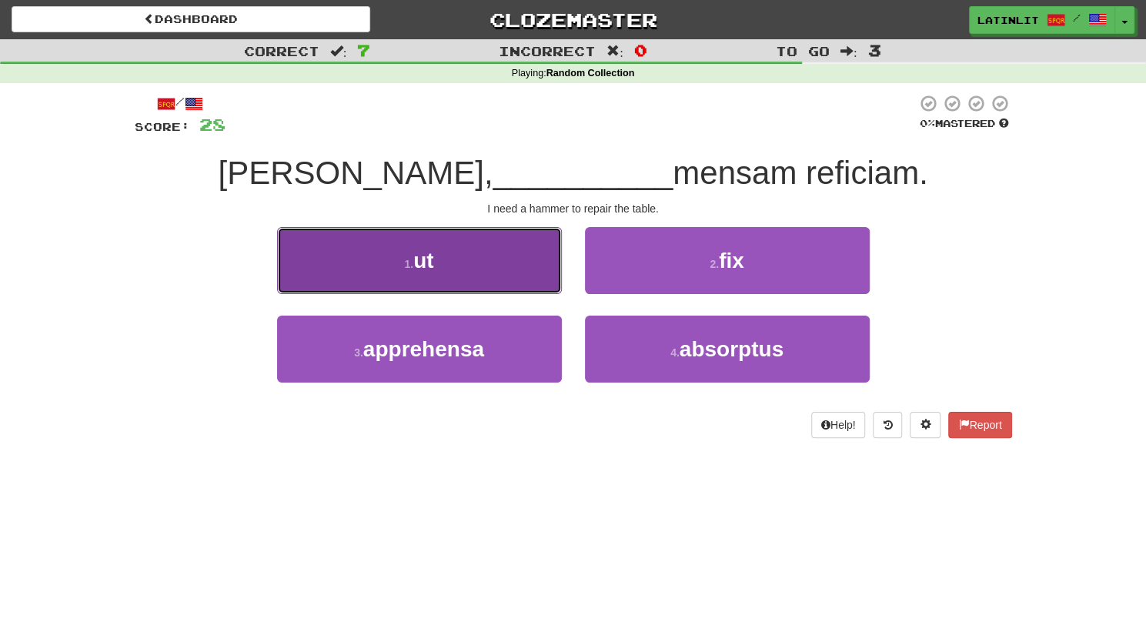
click at [485, 267] on button "1 . ut" at bounding box center [419, 260] width 285 height 67
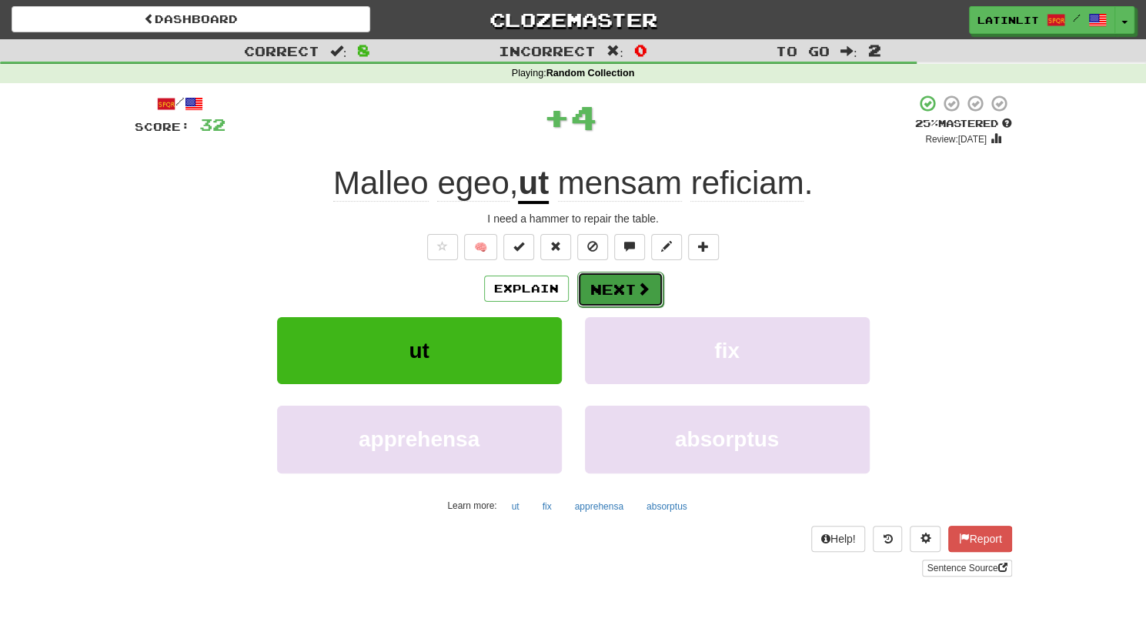
click at [622, 292] on button "Next" at bounding box center [620, 289] width 86 height 35
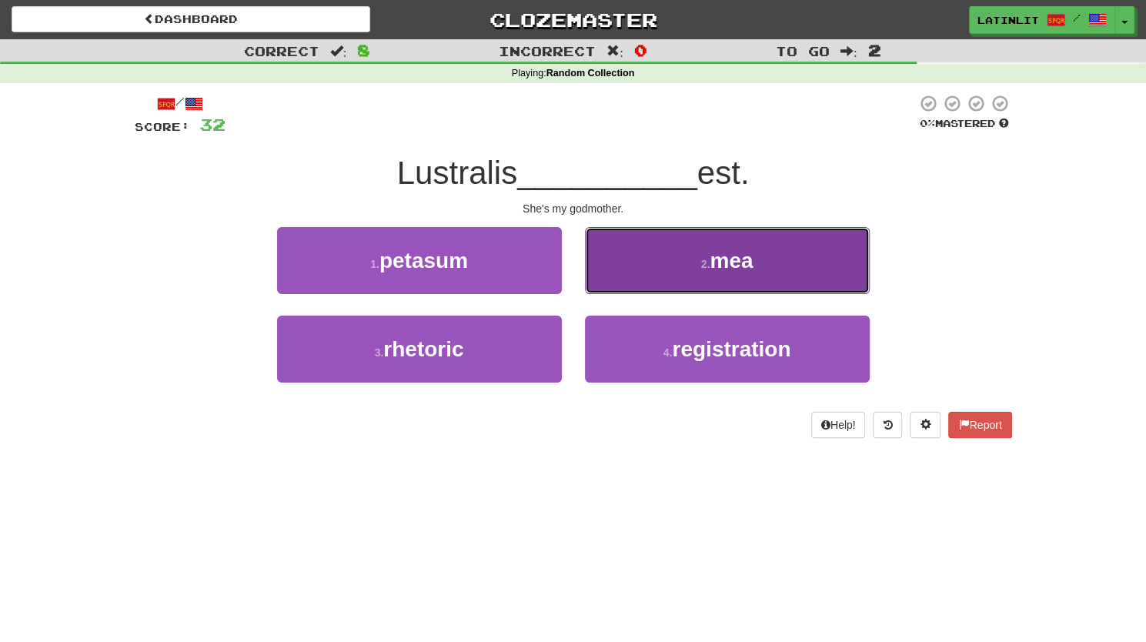
click at [680, 261] on button "2 . mea" at bounding box center [727, 260] width 285 height 67
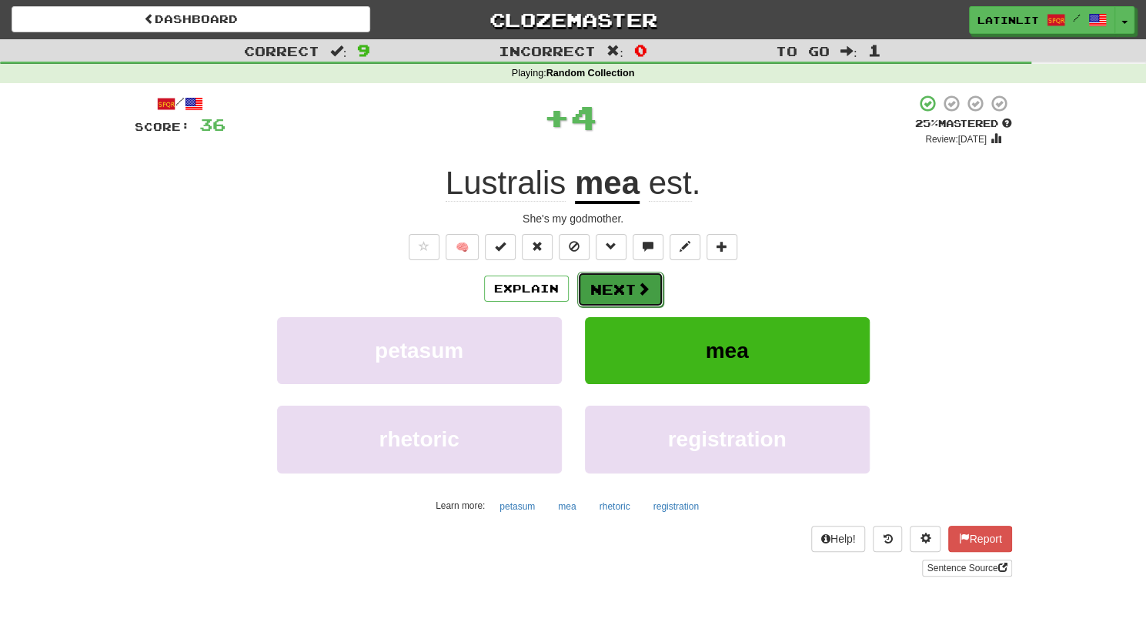
click at [604, 290] on button "Next" at bounding box center [620, 289] width 86 height 35
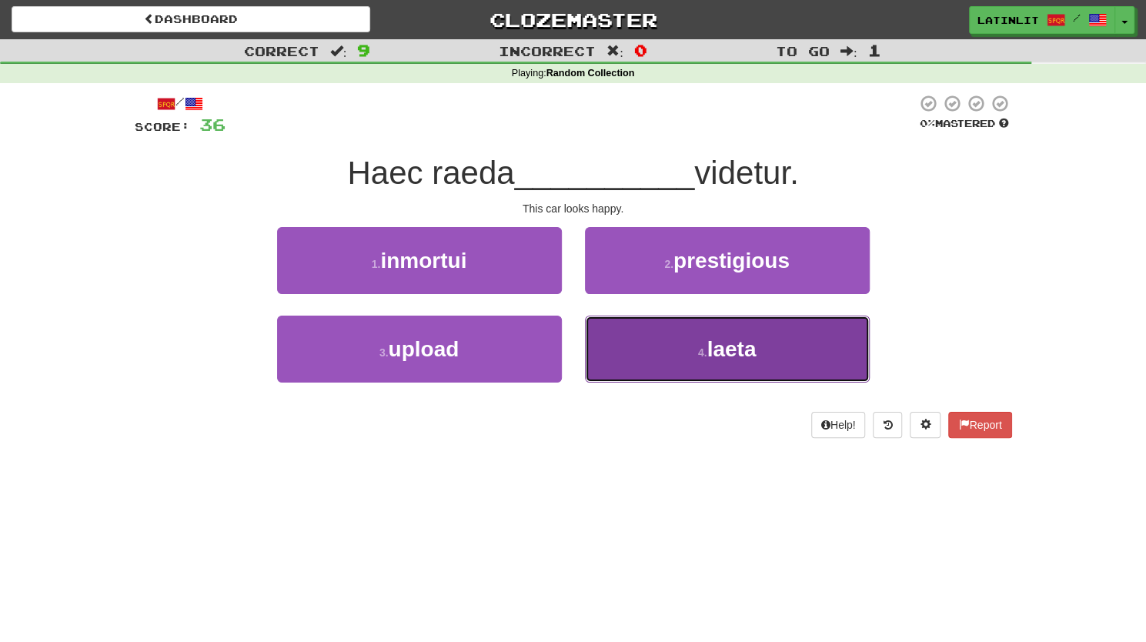
click at [637, 348] on button "4 . laeta" at bounding box center [727, 349] width 285 height 67
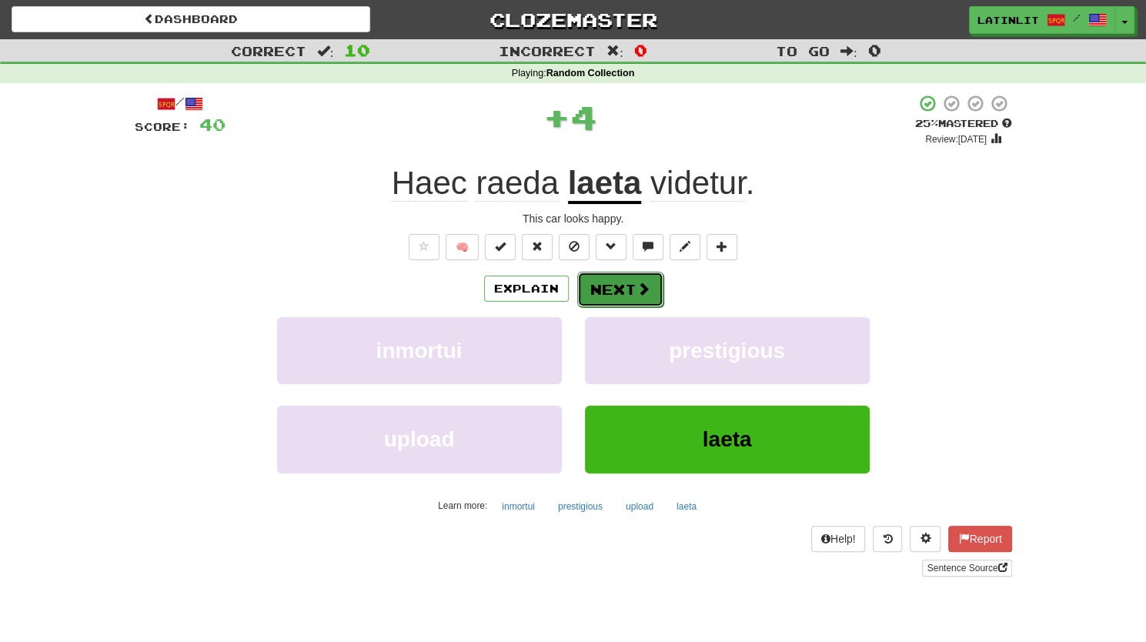
click at [591, 282] on button "Next" at bounding box center [620, 289] width 86 height 35
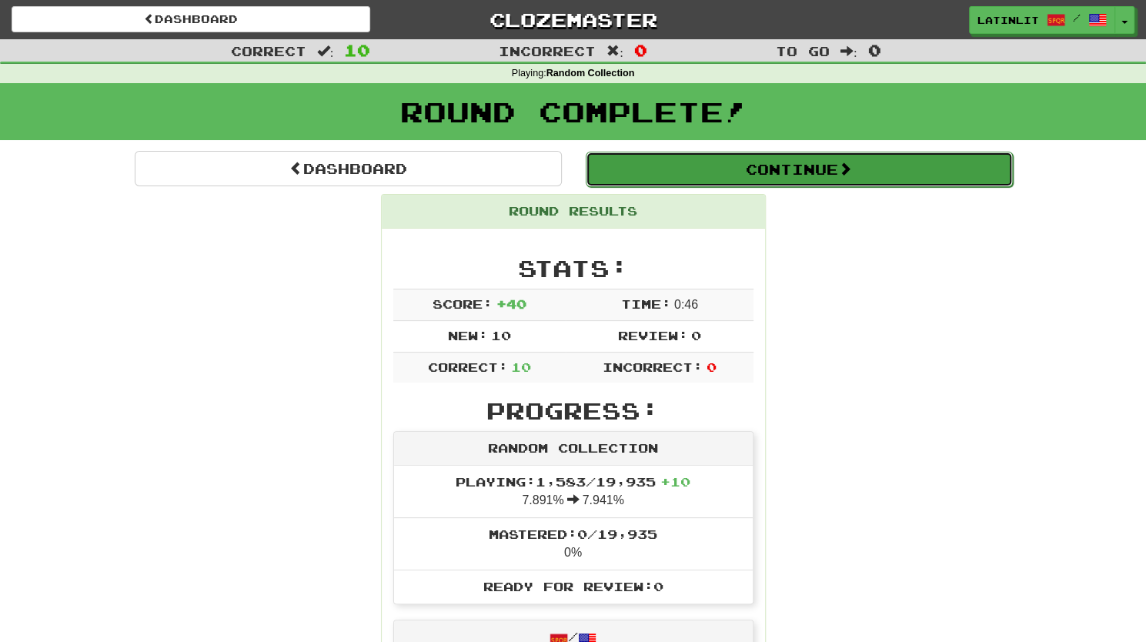
click at [716, 173] on button "Continue" at bounding box center [799, 169] width 427 height 35
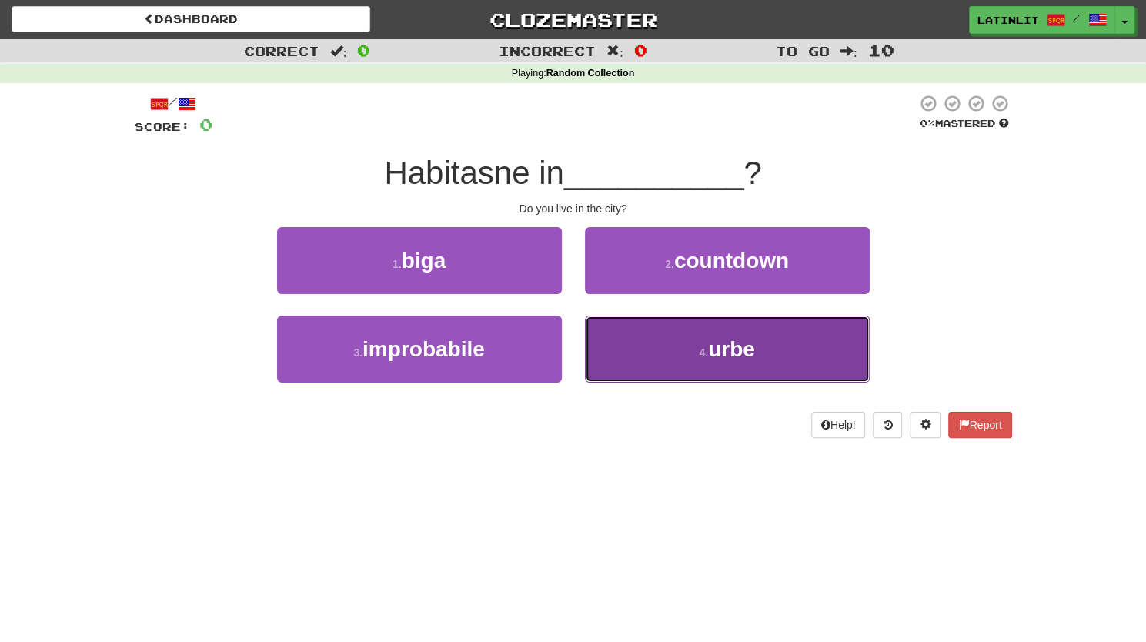
click at [643, 349] on button "4 . urbe" at bounding box center [727, 349] width 285 height 67
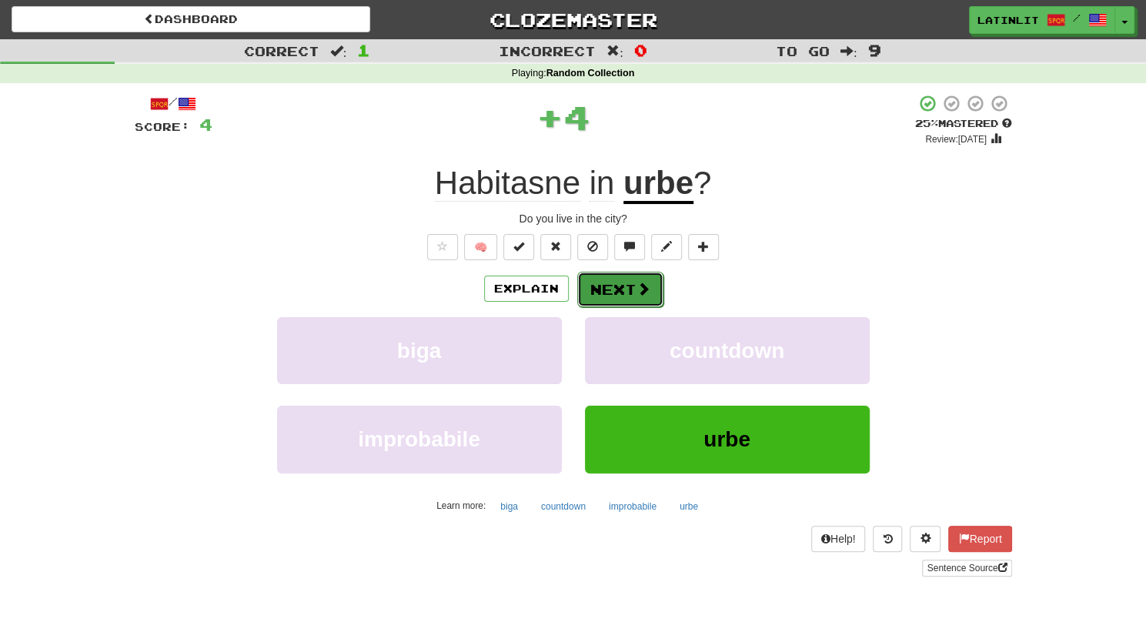
click at [608, 284] on button "Next" at bounding box center [620, 289] width 86 height 35
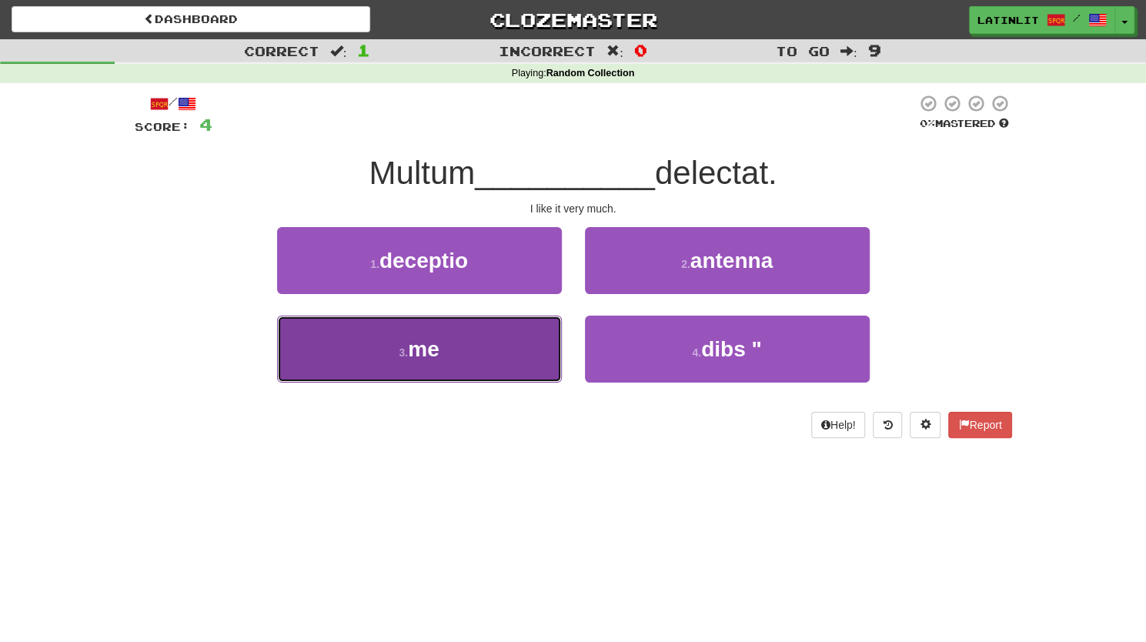
click at [505, 357] on button "3 . me" at bounding box center [419, 349] width 285 height 67
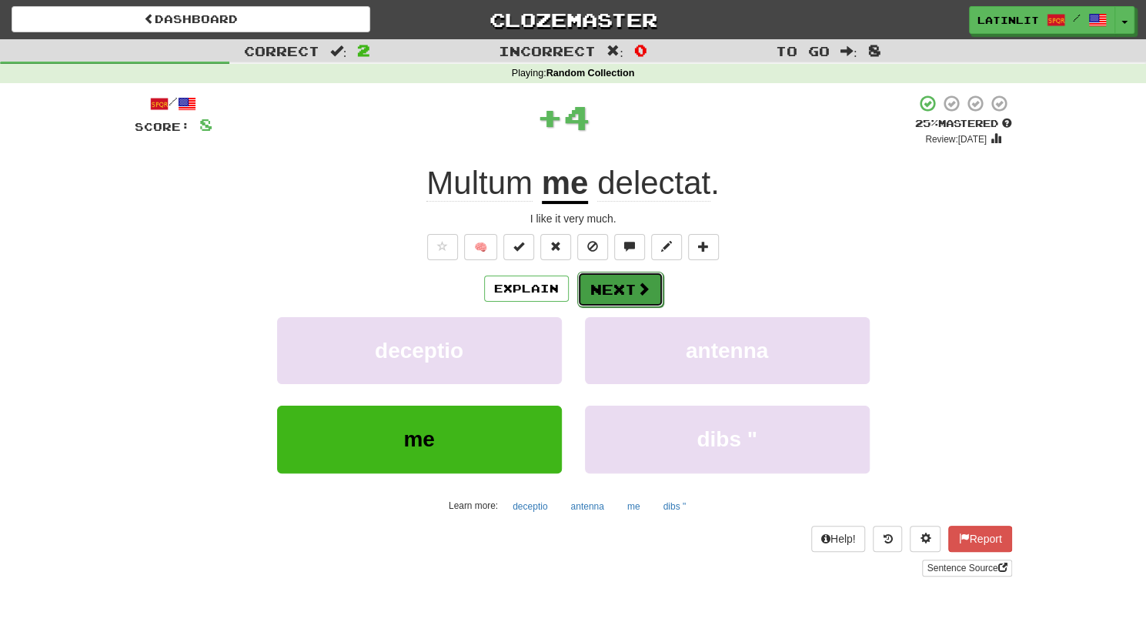
click at [602, 290] on button "Next" at bounding box center [620, 289] width 86 height 35
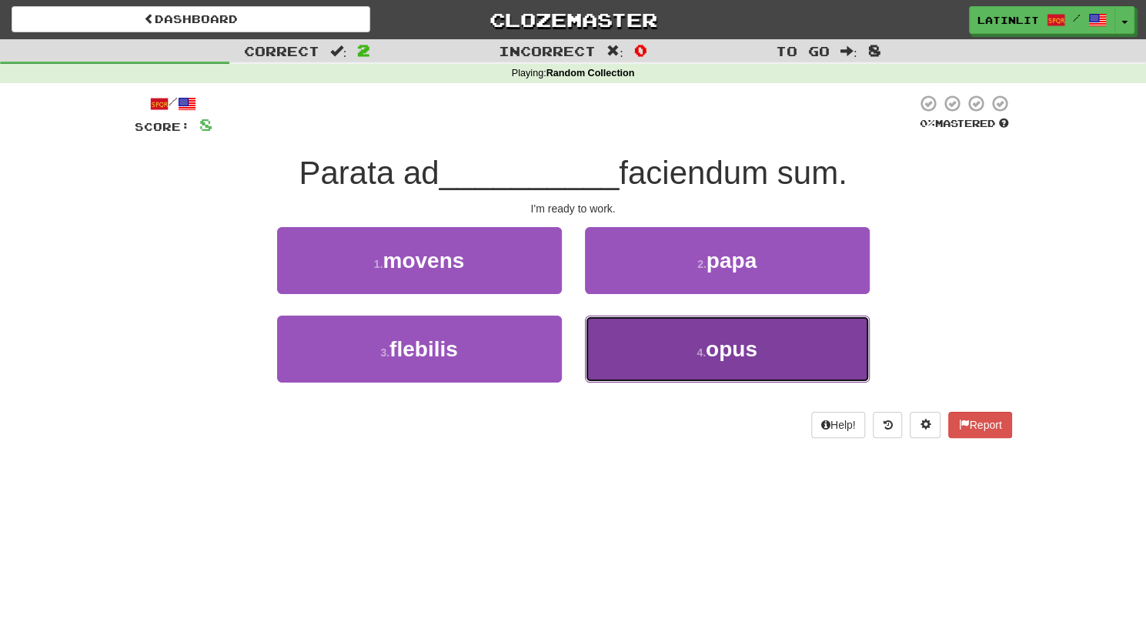
click at [670, 344] on button "4 . opus" at bounding box center [727, 349] width 285 height 67
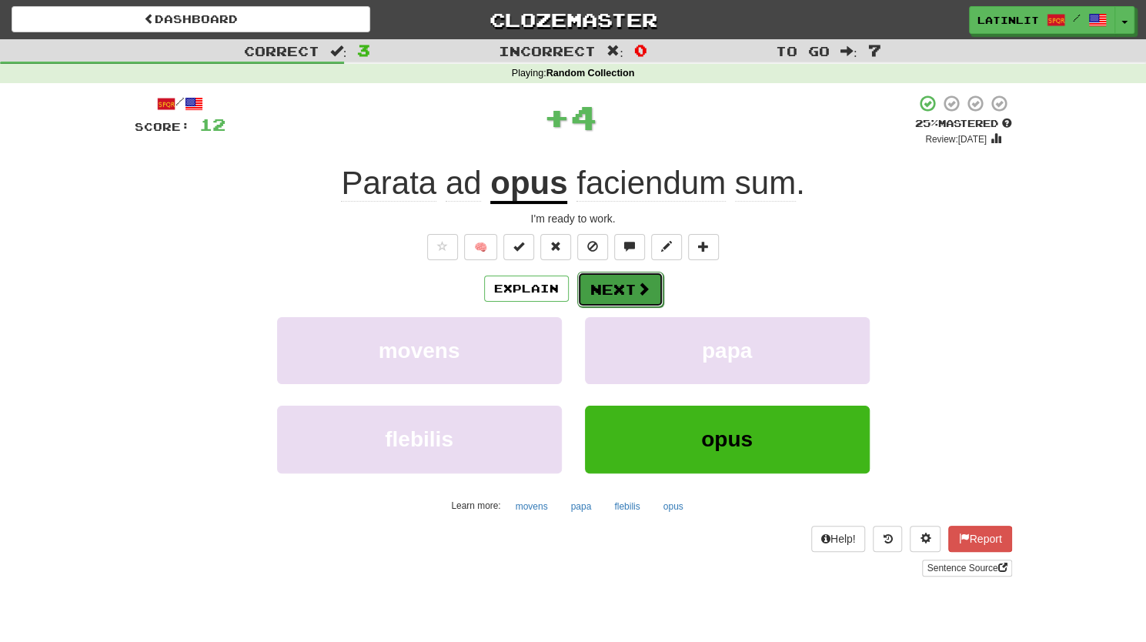
click at [617, 284] on button "Next" at bounding box center [620, 289] width 86 height 35
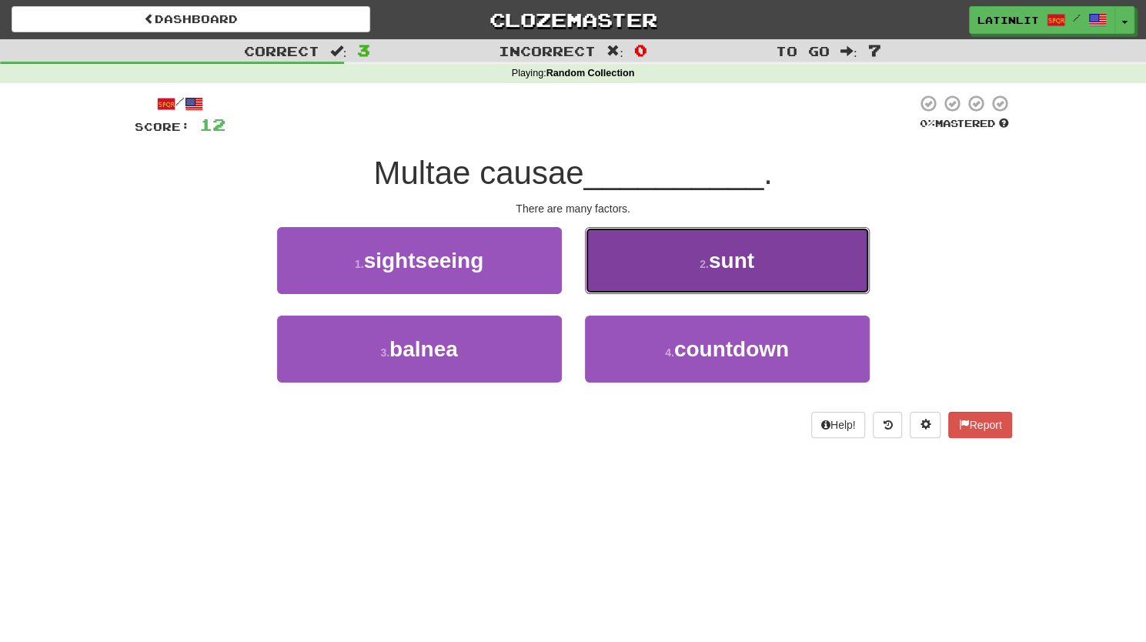
click at [630, 262] on button "2 . sunt" at bounding box center [727, 260] width 285 height 67
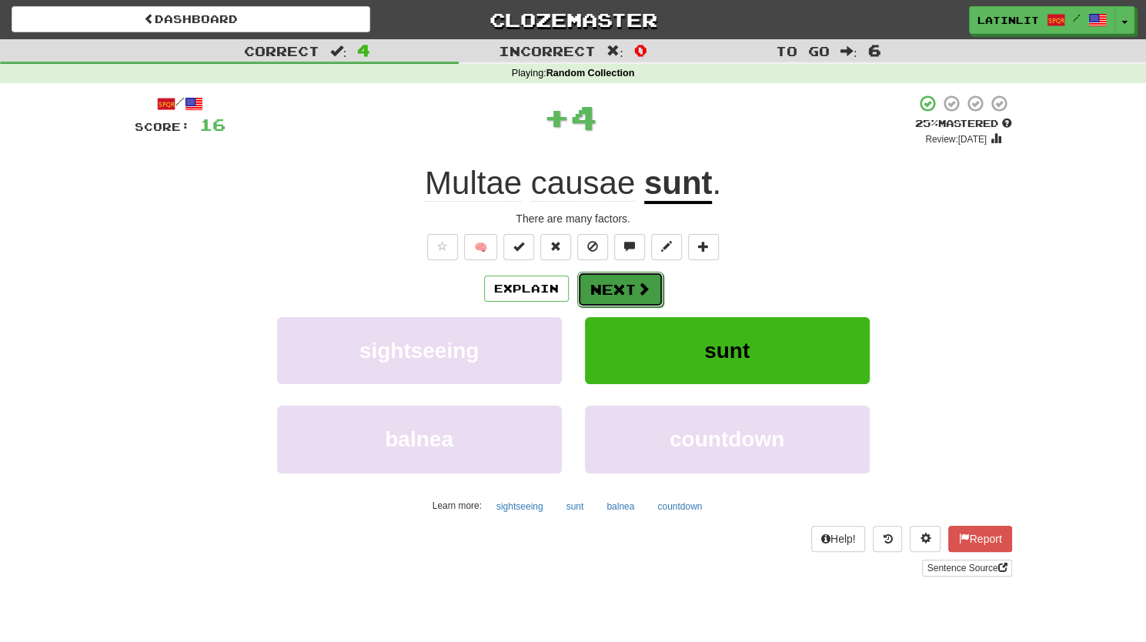
click at [613, 279] on button "Next" at bounding box center [620, 289] width 86 height 35
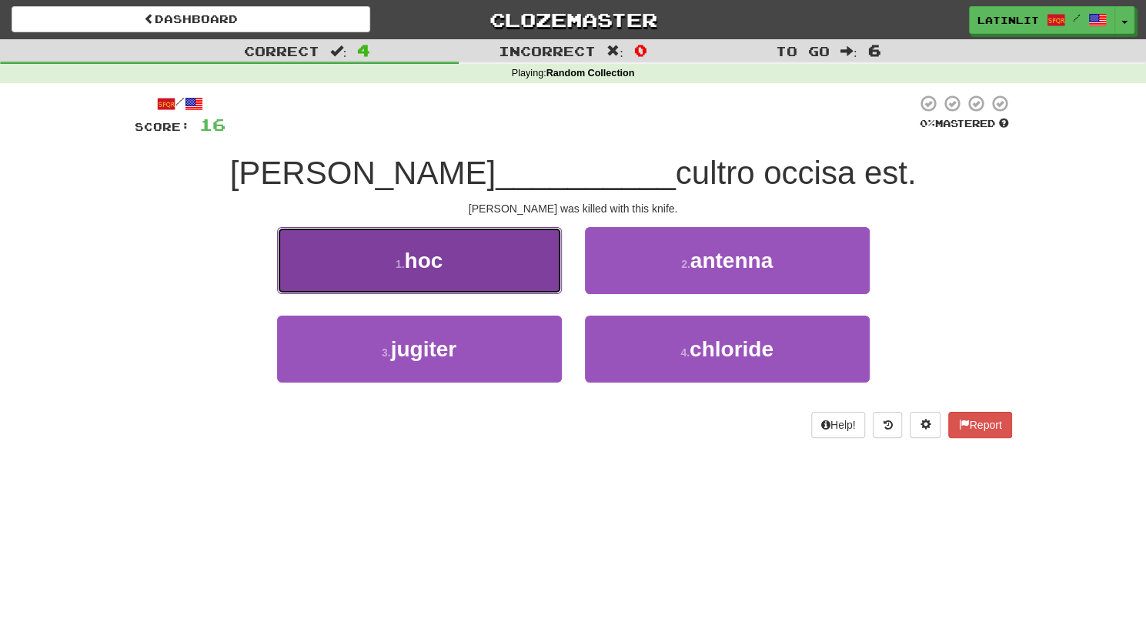
click at [493, 278] on button "1 . hoc" at bounding box center [419, 260] width 285 height 67
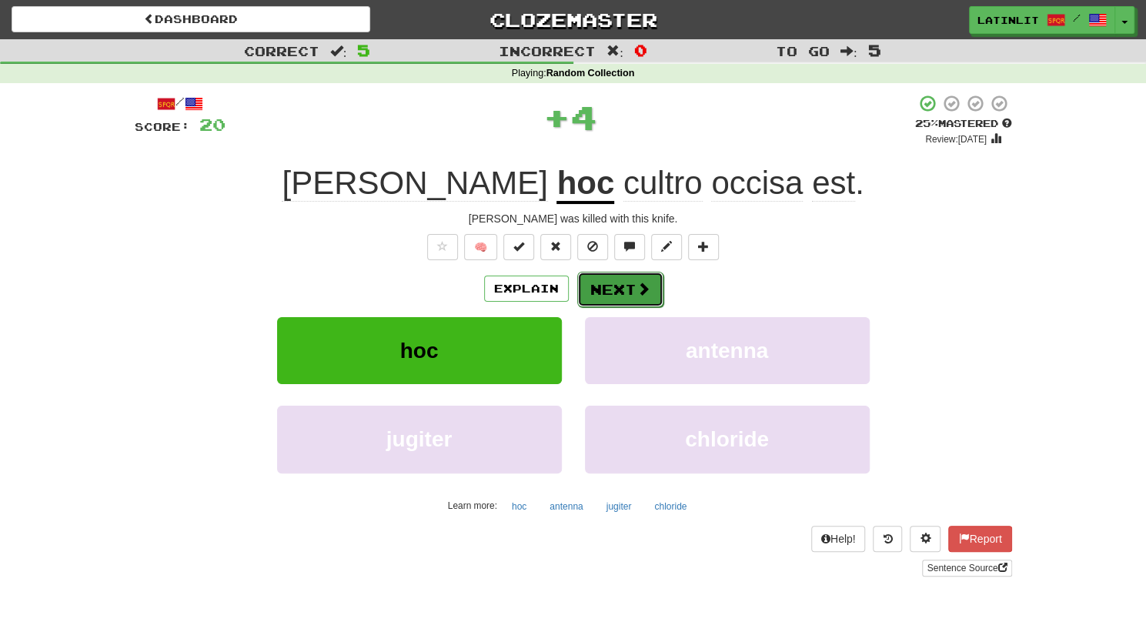
click at [620, 286] on button "Next" at bounding box center [620, 289] width 86 height 35
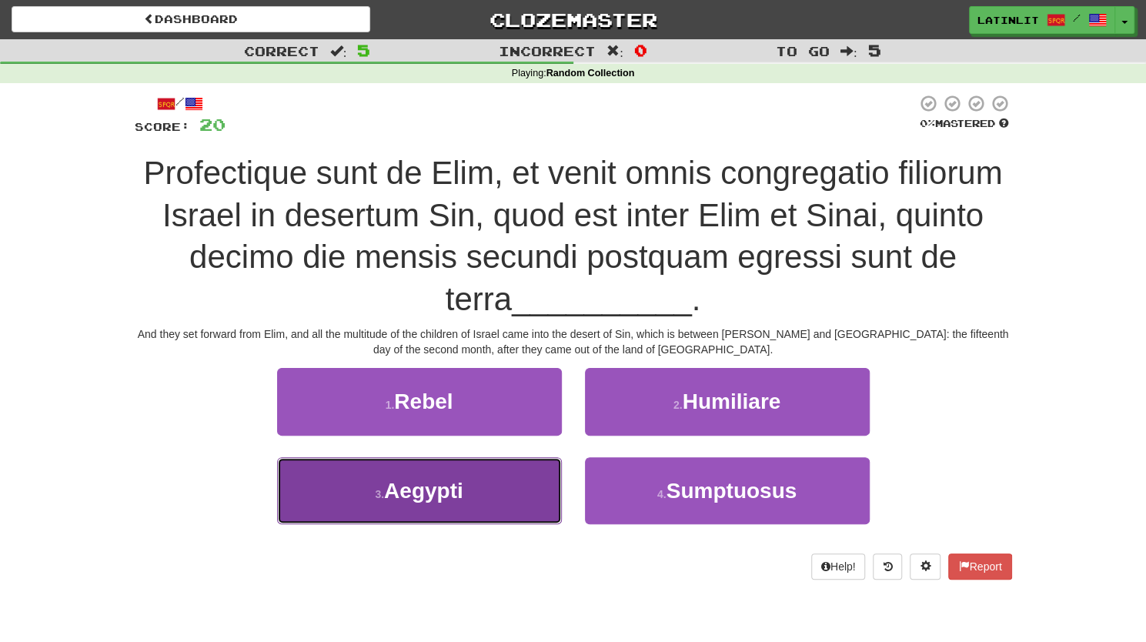
click at [448, 486] on span "Aegypti" at bounding box center [423, 491] width 79 height 24
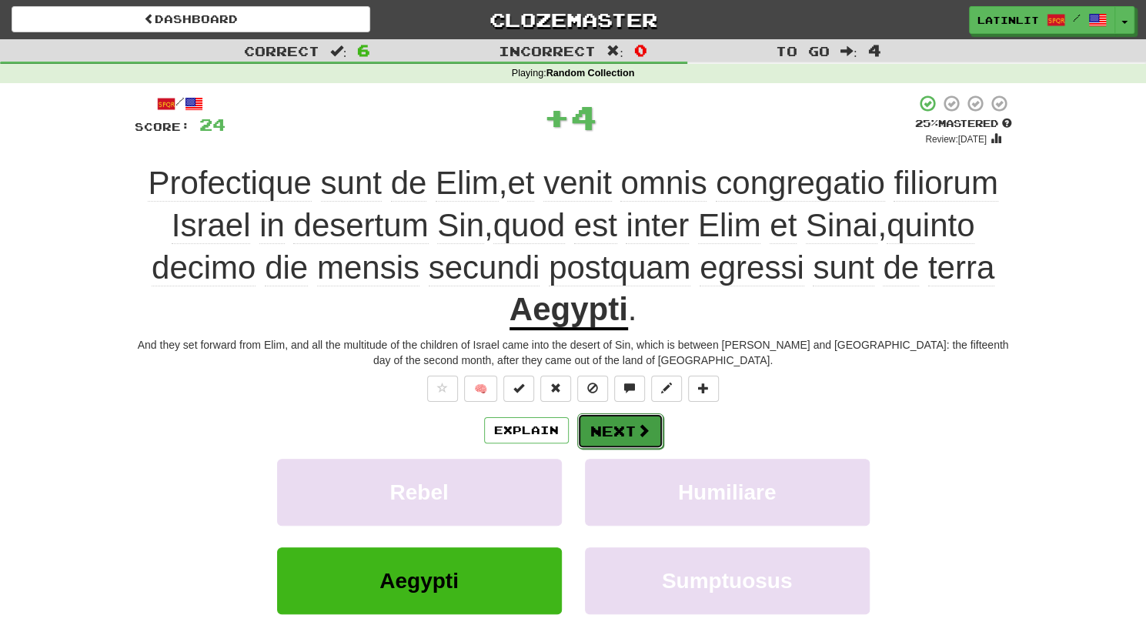
click at [617, 432] on button "Next" at bounding box center [620, 430] width 86 height 35
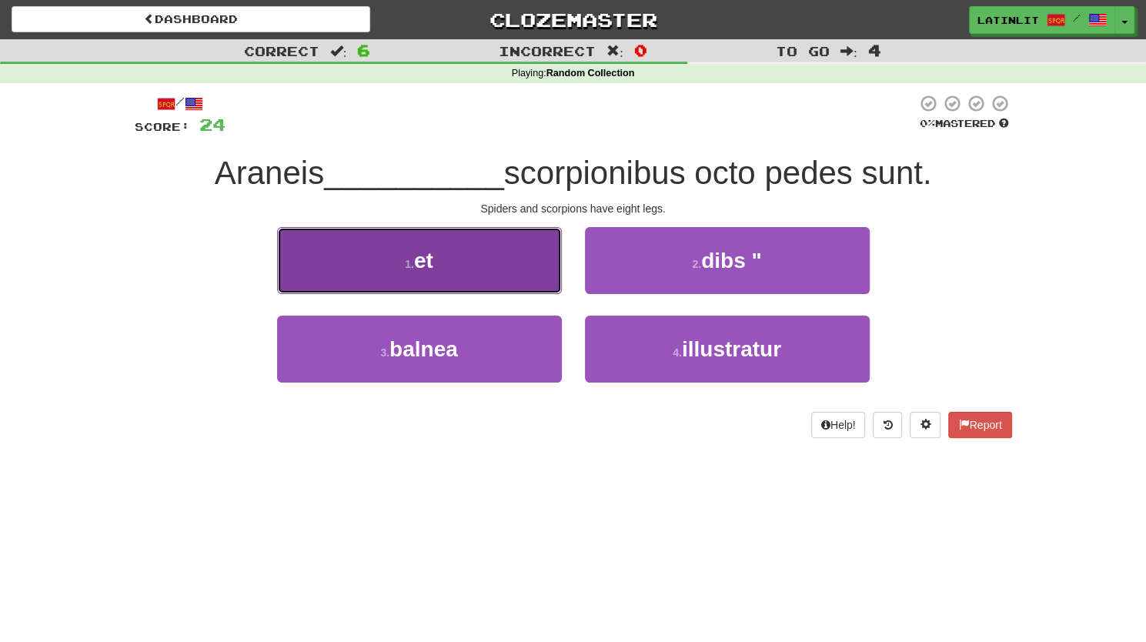
click at [400, 249] on button "1 . et" at bounding box center [419, 260] width 285 height 67
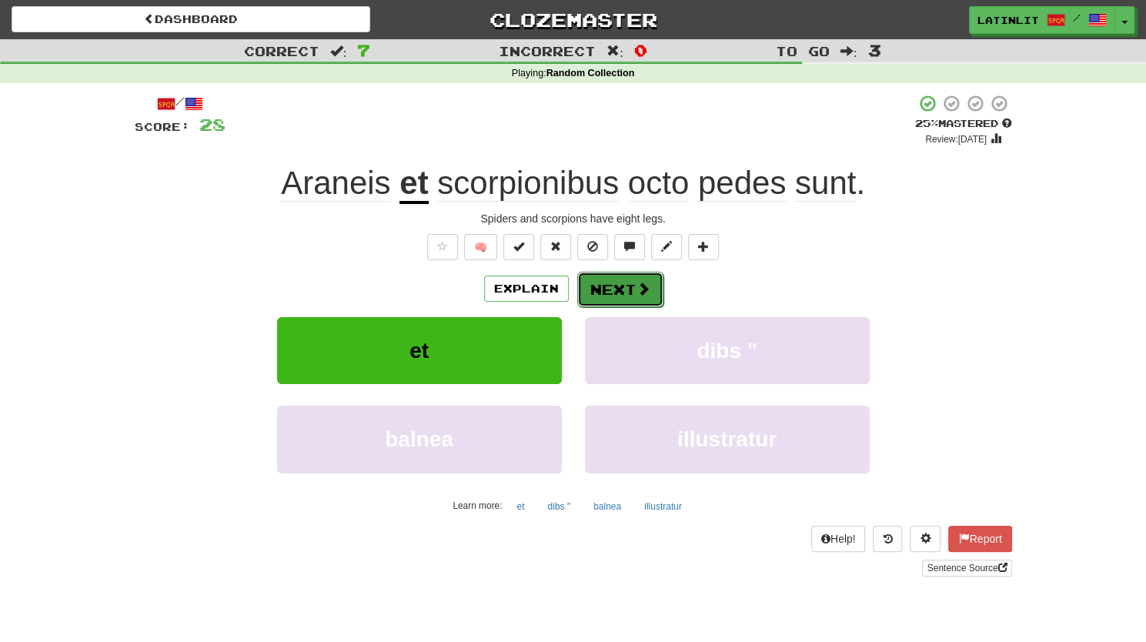
click at [590, 296] on button "Next" at bounding box center [620, 289] width 86 height 35
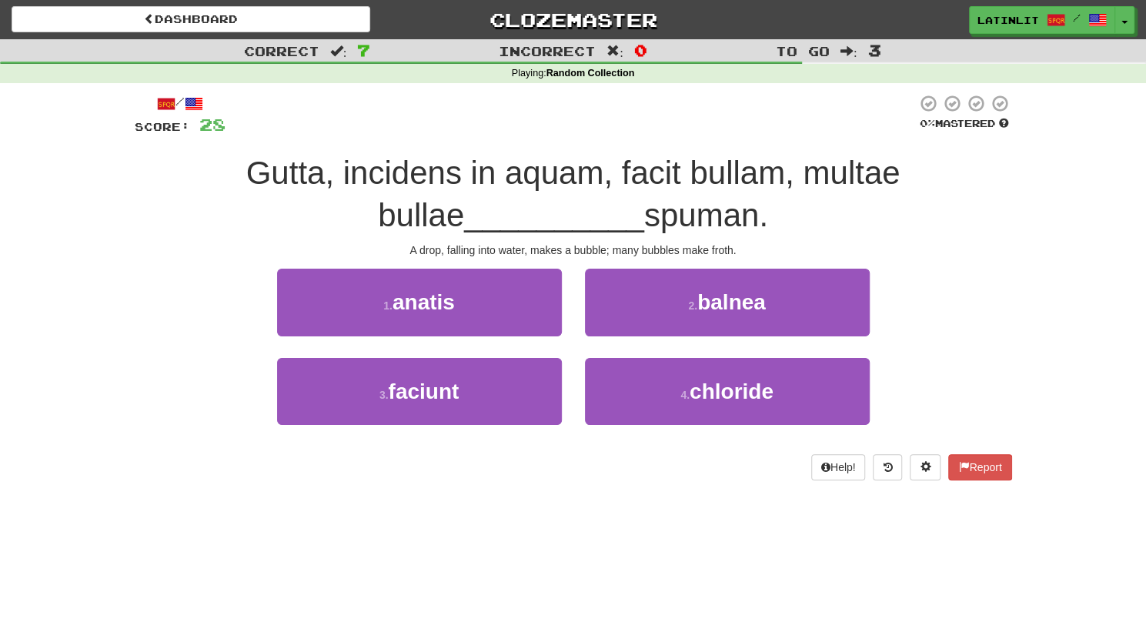
click at [31, 333] on div "Correct : 7 Incorrect : 0 To go : 3 Playing : Random Collection / Score: 28 0 %…" at bounding box center [573, 270] width 1146 height 463
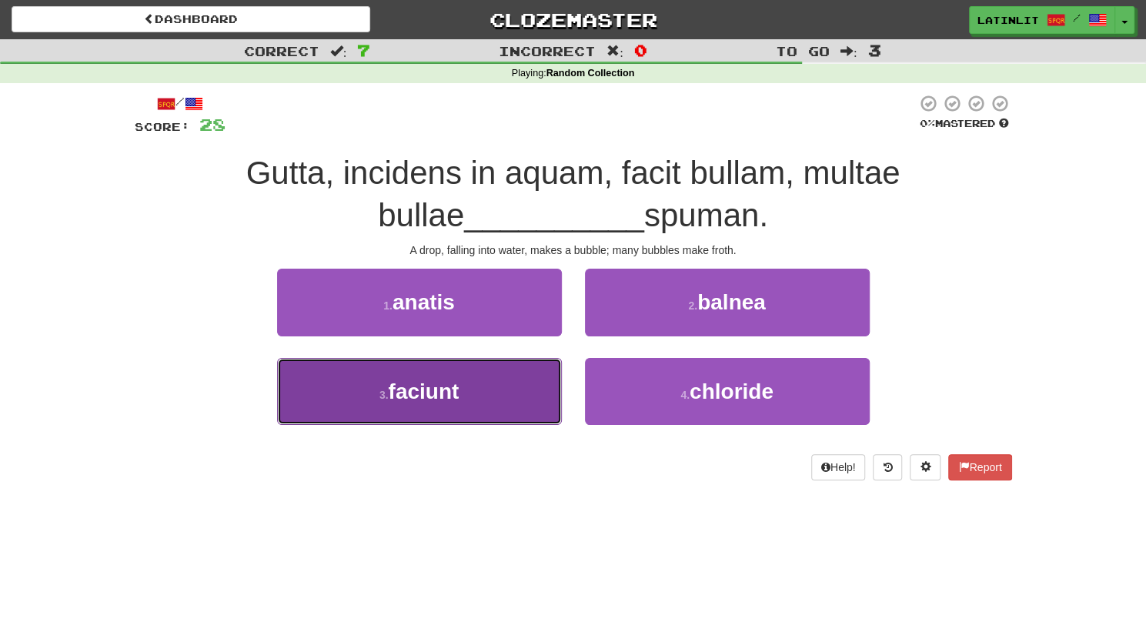
click at [336, 382] on button "3 . faciunt" at bounding box center [419, 391] width 285 height 67
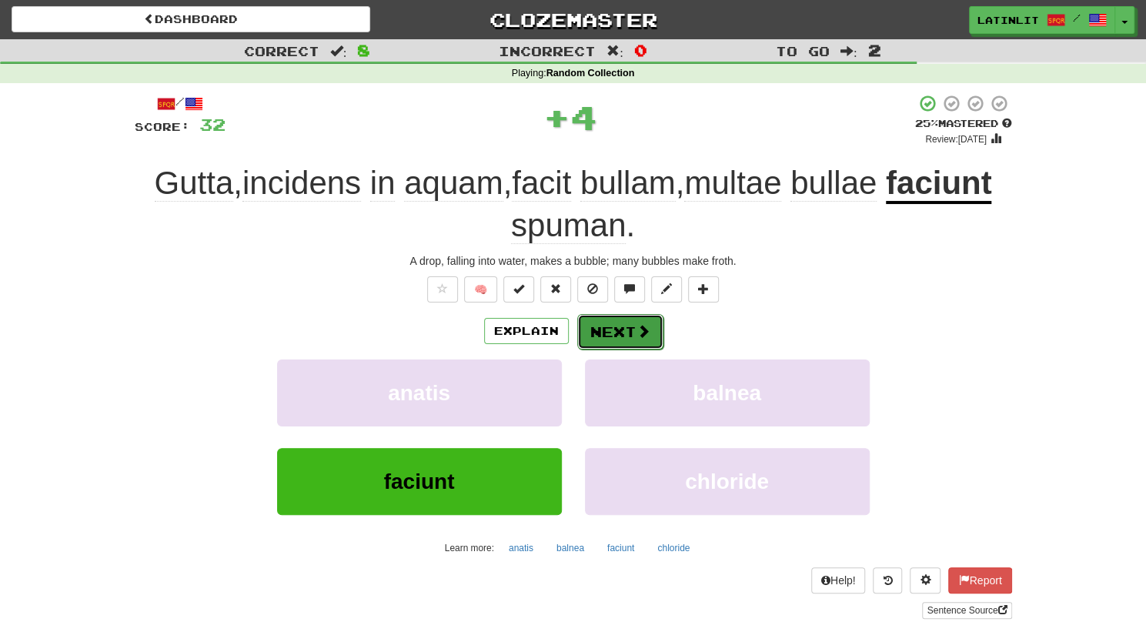
click at [628, 326] on button "Next" at bounding box center [620, 331] width 86 height 35
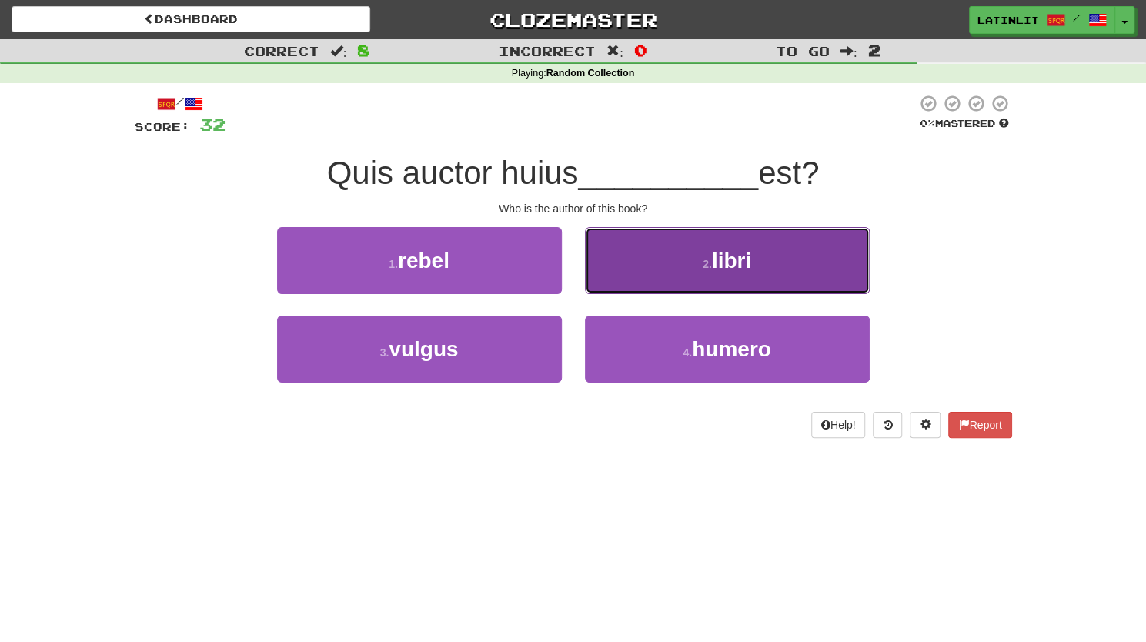
click at [702, 271] on button "2 . libri" at bounding box center [727, 260] width 285 height 67
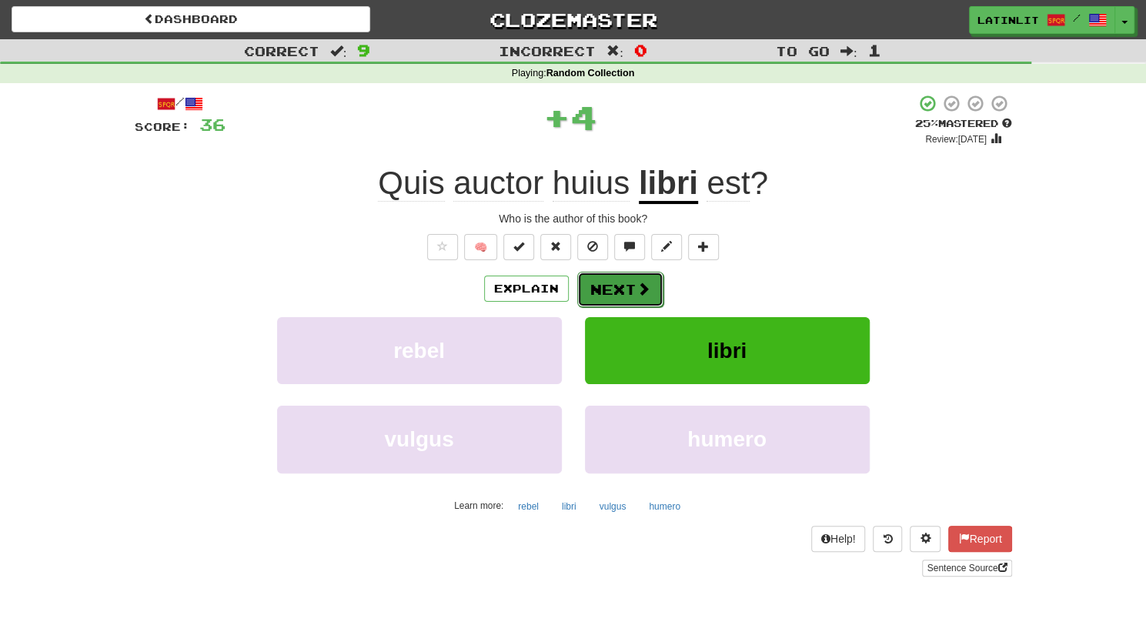
click at [606, 282] on button "Next" at bounding box center [620, 289] width 86 height 35
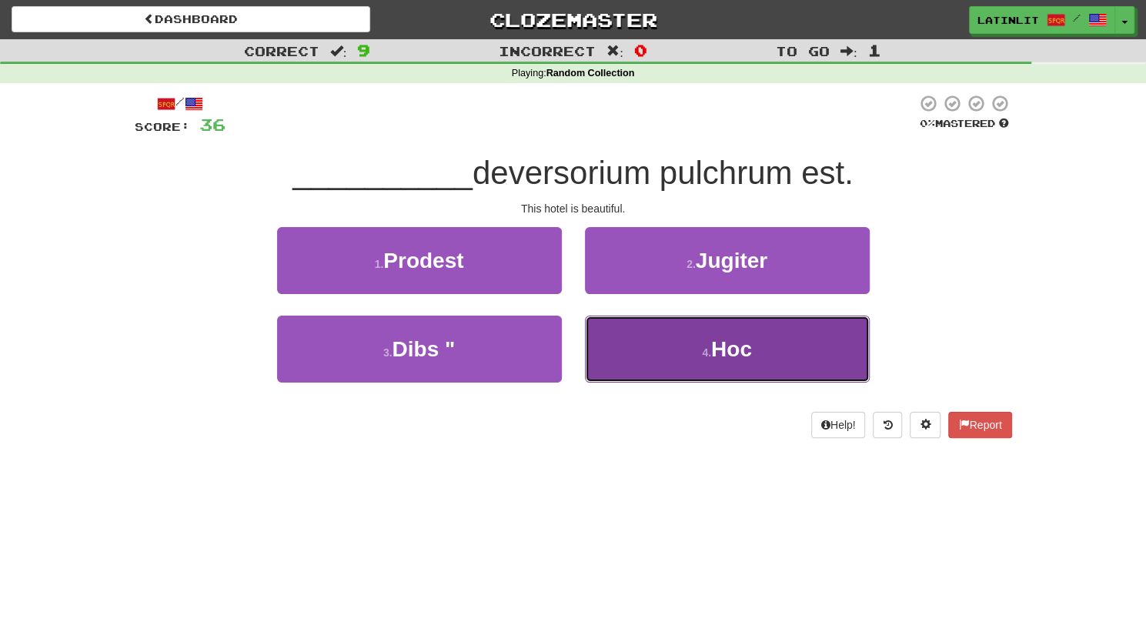
click at [606, 343] on button "4 . Hoc" at bounding box center [727, 349] width 285 height 67
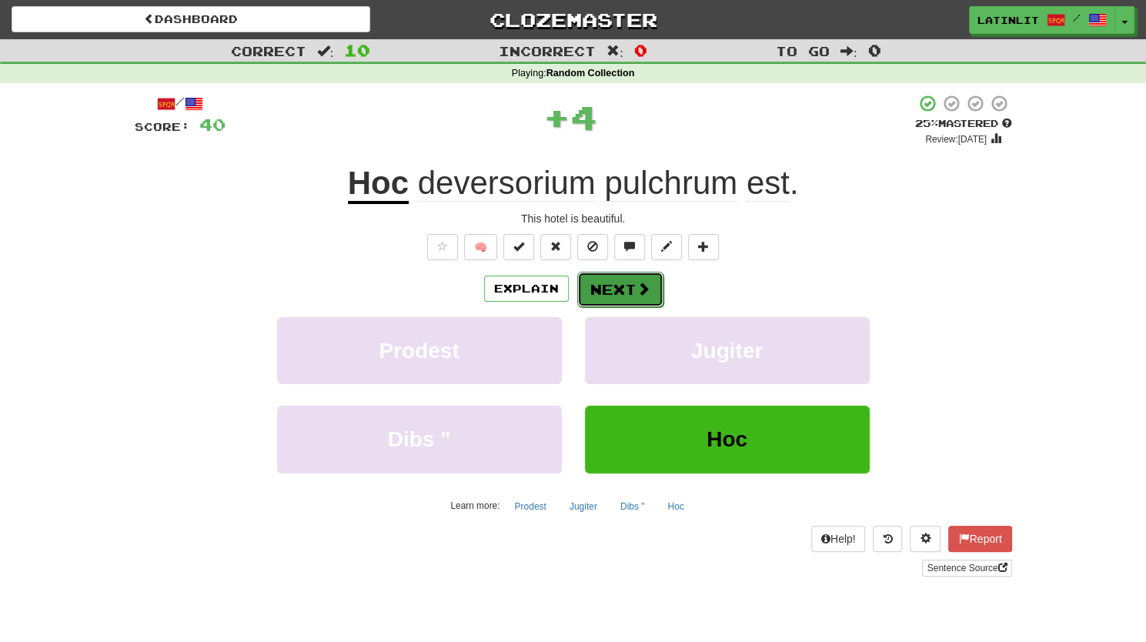
click at [593, 291] on button "Next" at bounding box center [620, 289] width 86 height 35
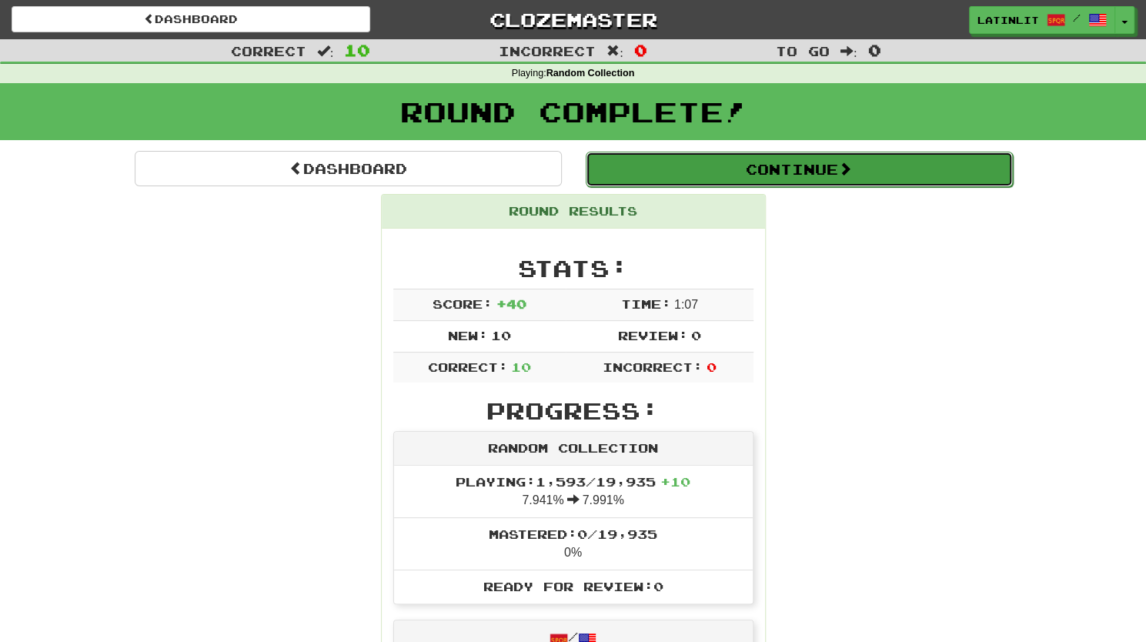
click at [702, 179] on button "Continue" at bounding box center [799, 169] width 427 height 35
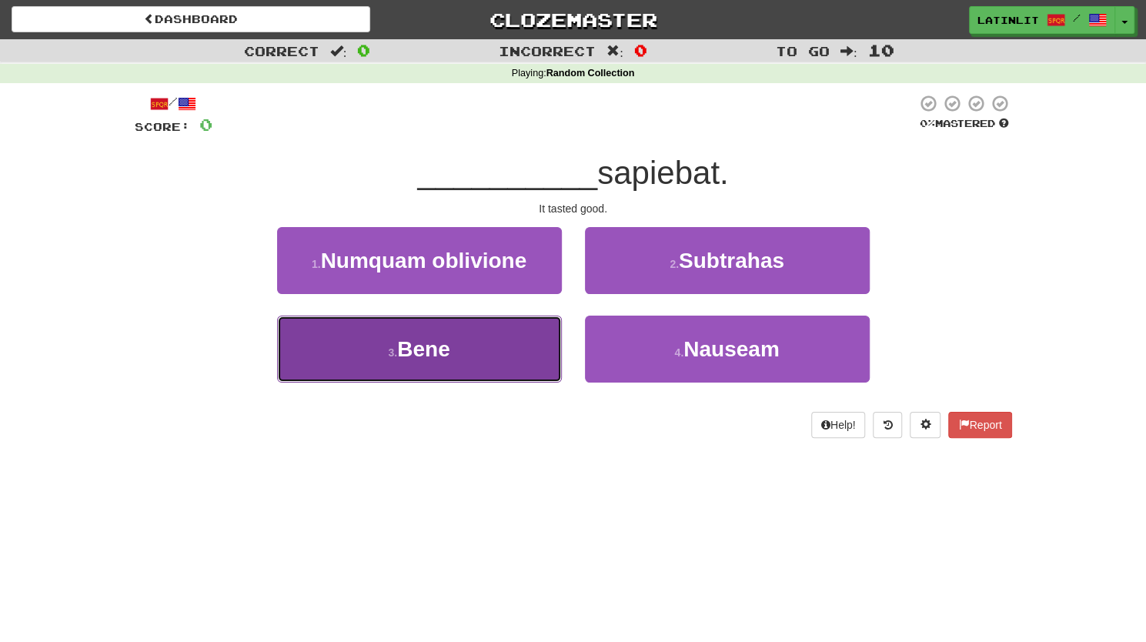
click at [473, 330] on button "3 . Bene" at bounding box center [419, 349] width 285 height 67
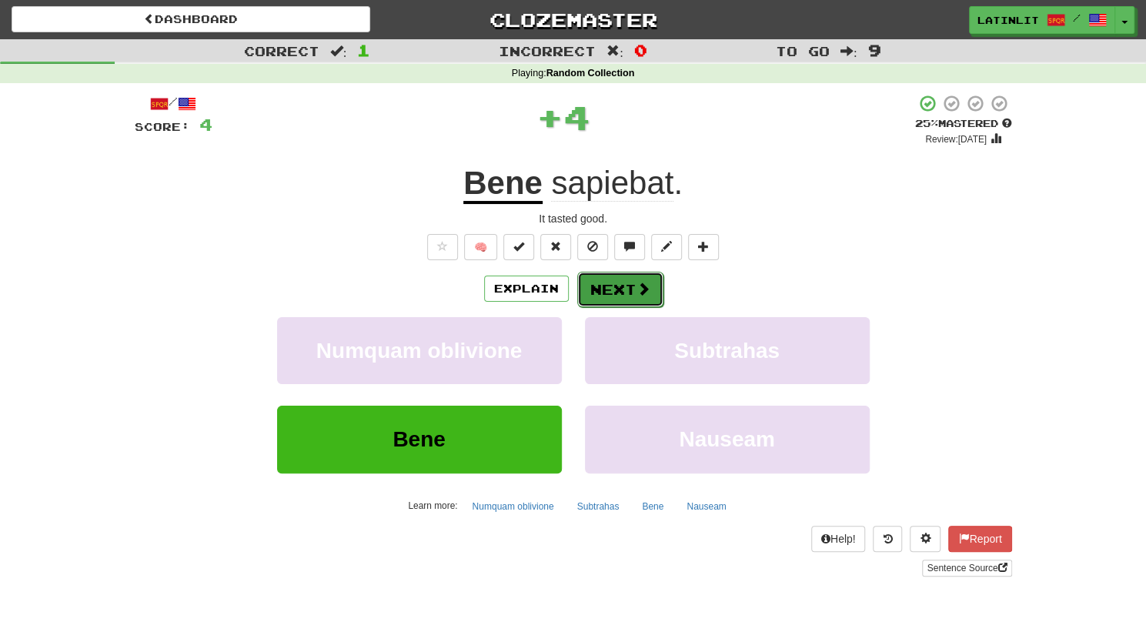
click at [598, 297] on button "Next" at bounding box center [620, 289] width 86 height 35
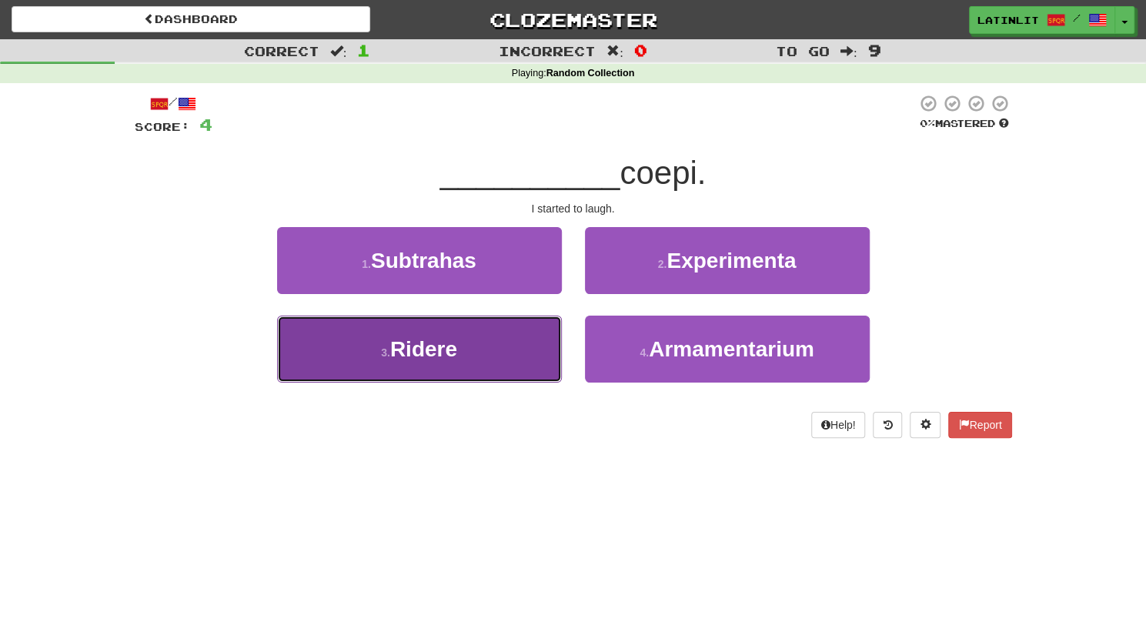
click at [480, 336] on button "3 . Ridere" at bounding box center [419, 349] width 285 height 67
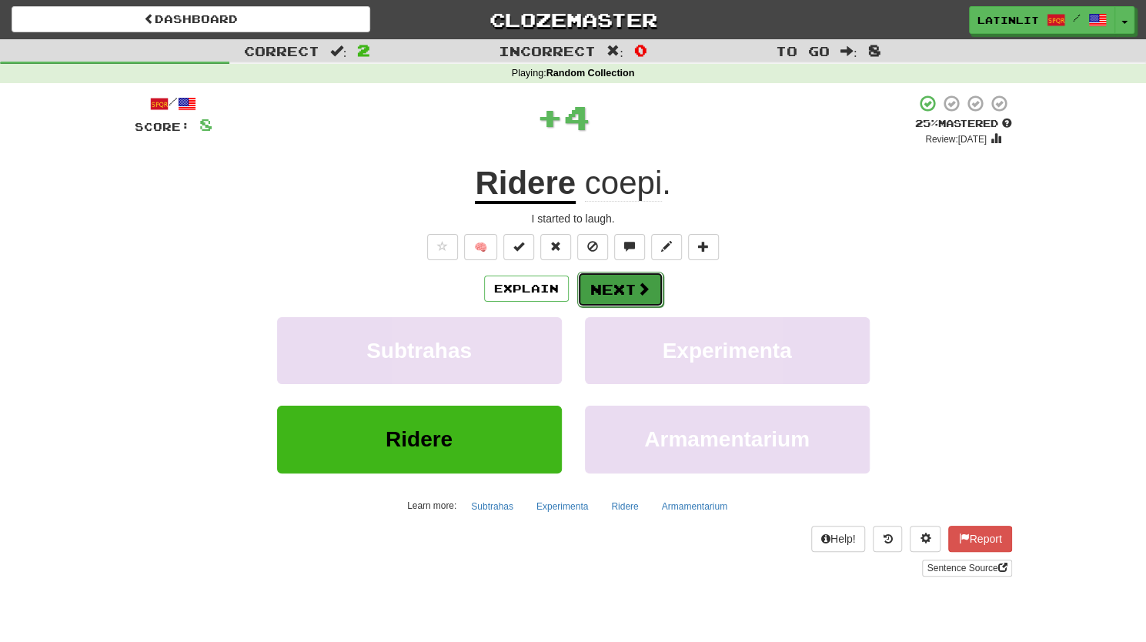
click at [610, 290] on button "Next" at bounding box center [620, 289] width 86 height 35
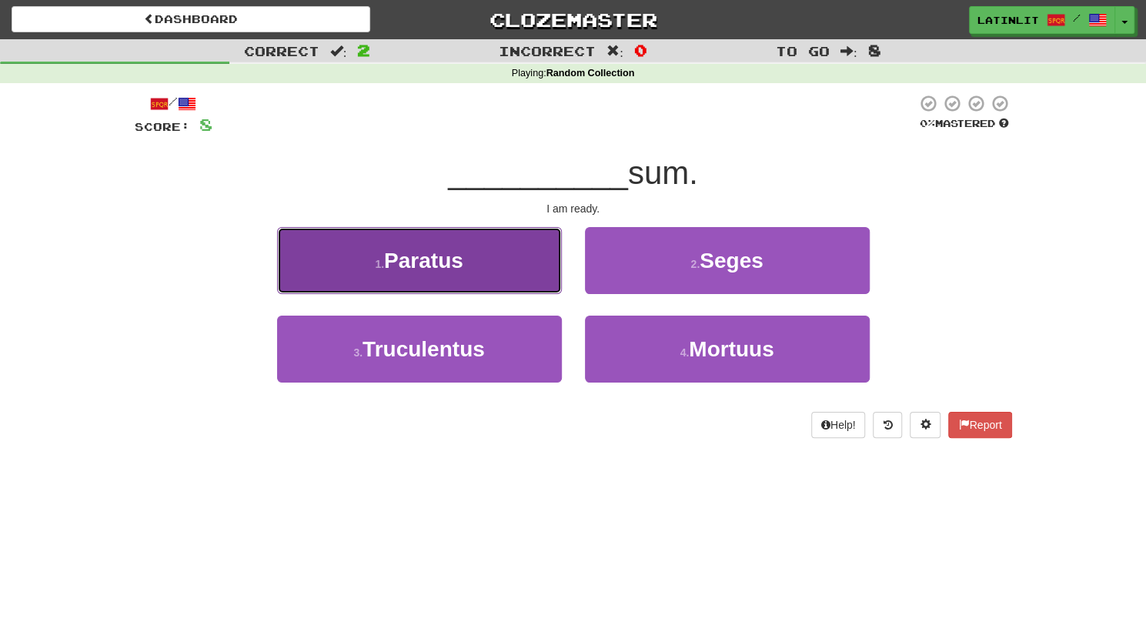
click at [494, 258] on button "1 . Paratus" at bounding box center [419, 260] width 285 height 67
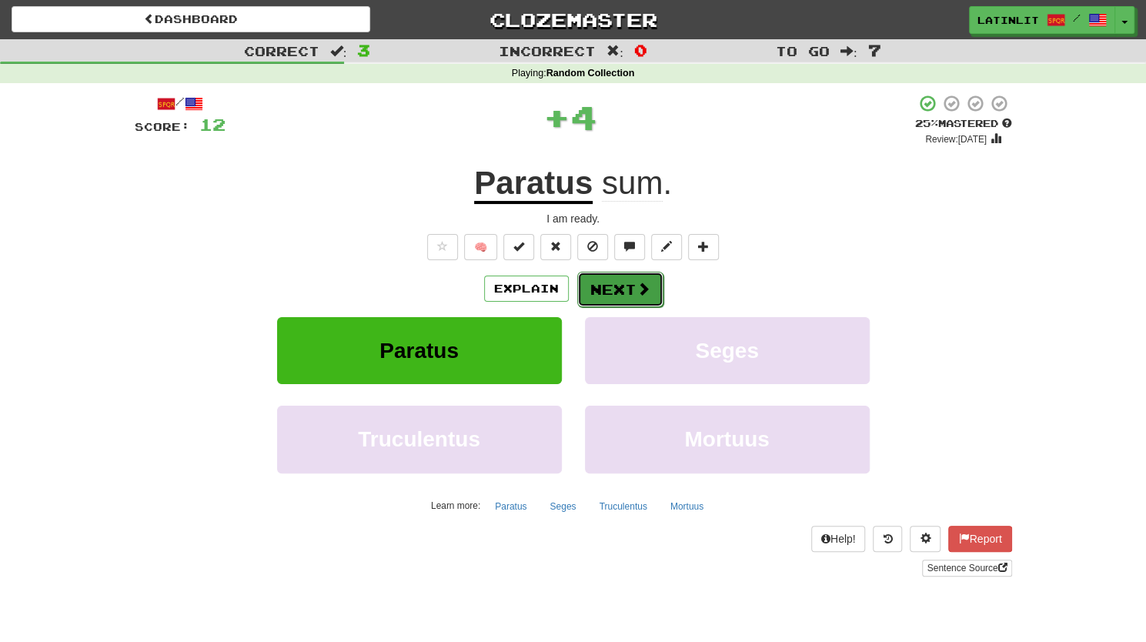
click at [611, 292] on button "Next" at bounding box center [620, 289] width 86 height 35
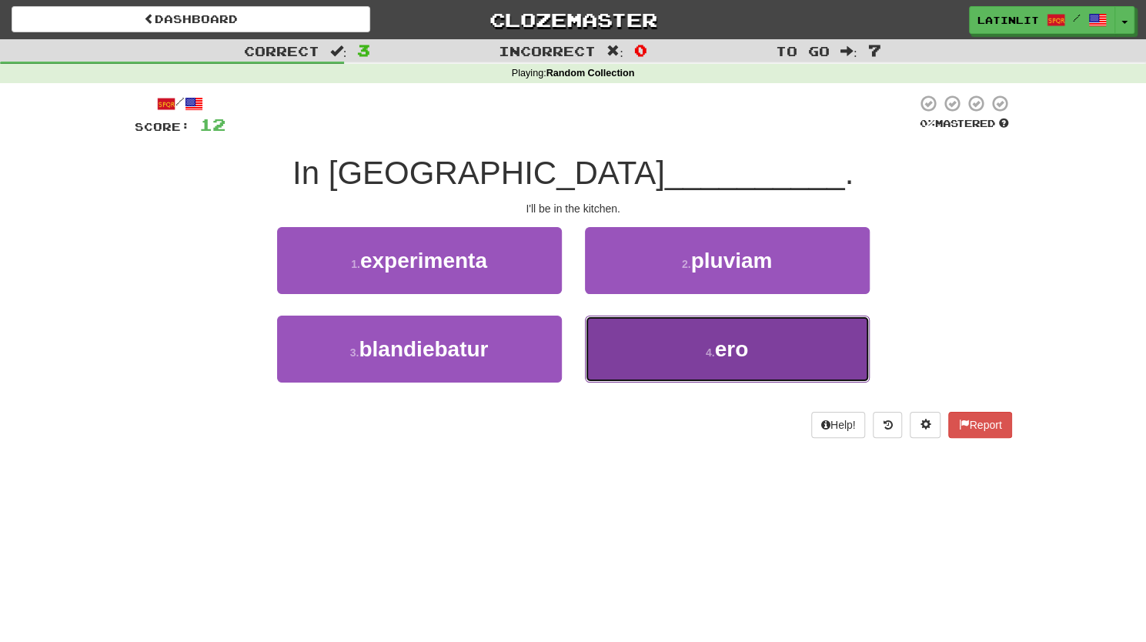
click at [664, 375] on button "4 . ero" at bounding box center [727, 349] width 285 height 67
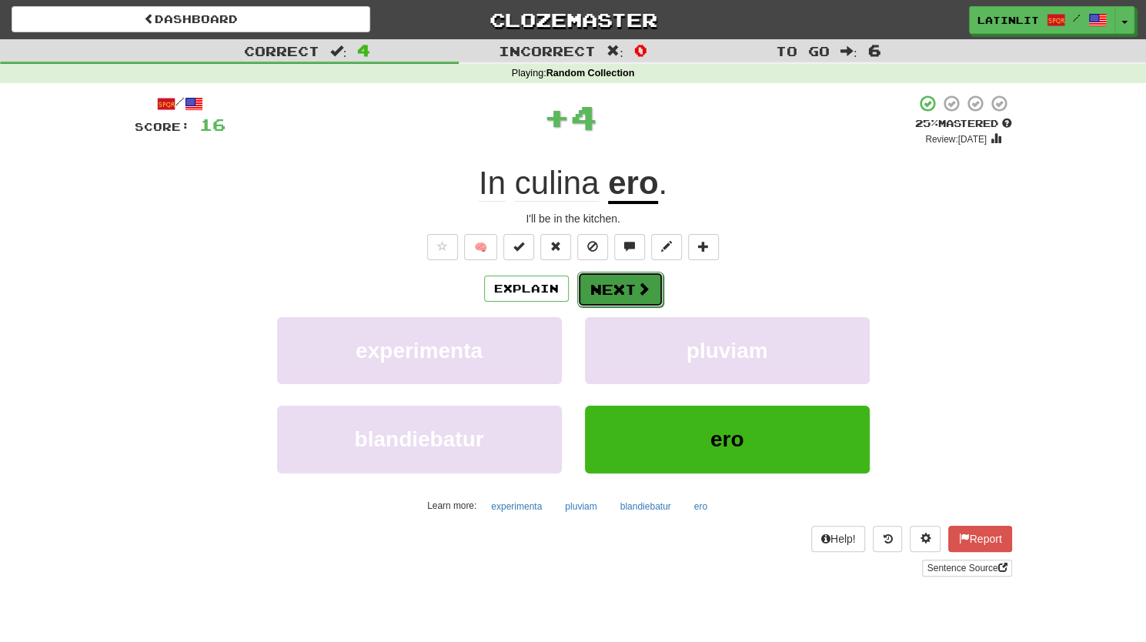
click at [639, 283] on span at bounding box center [644, 289] width 14 height 14
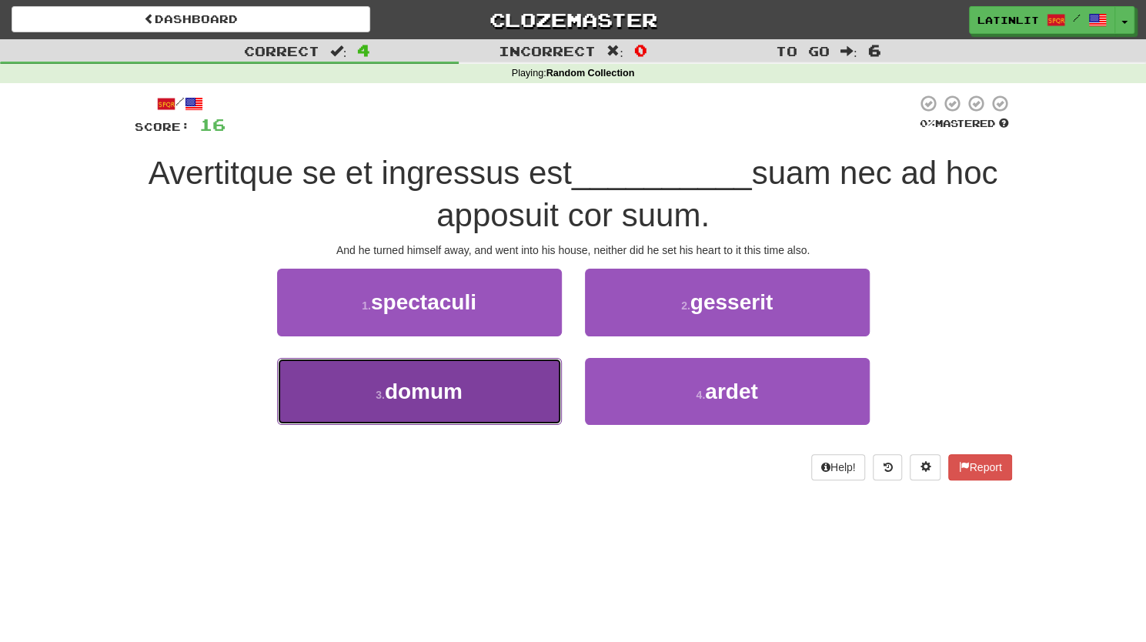
click at [475, 385] on button "3 . domum" at bounding box center [419, 391] width 285 height 67
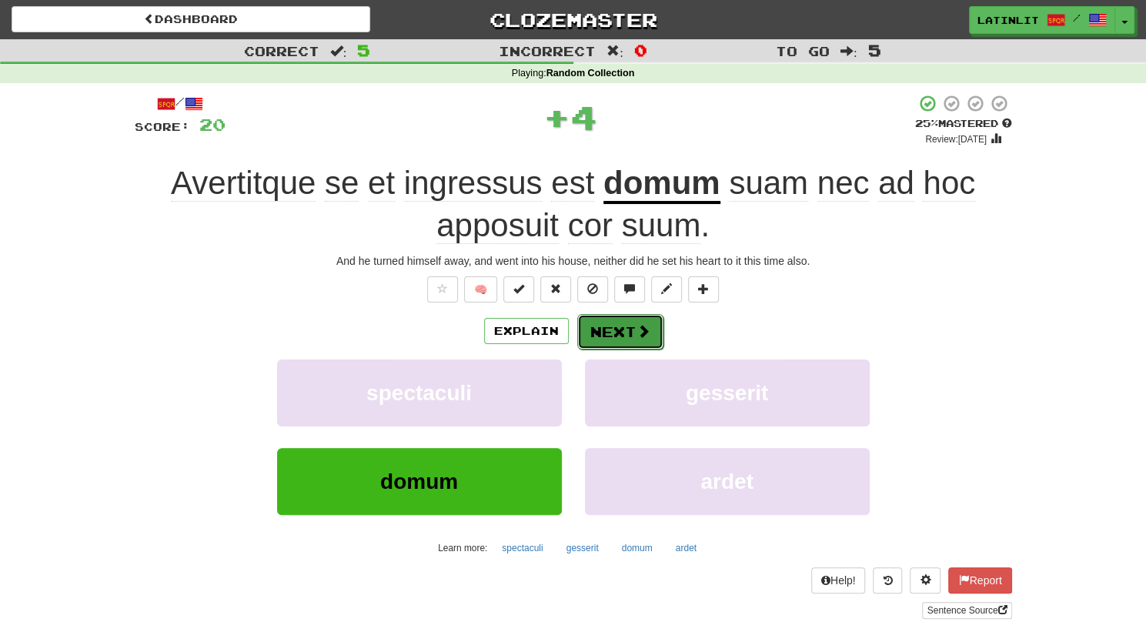
click at [590, 330] on button "Next" at bounding box center [620, 331] width 86 height 35
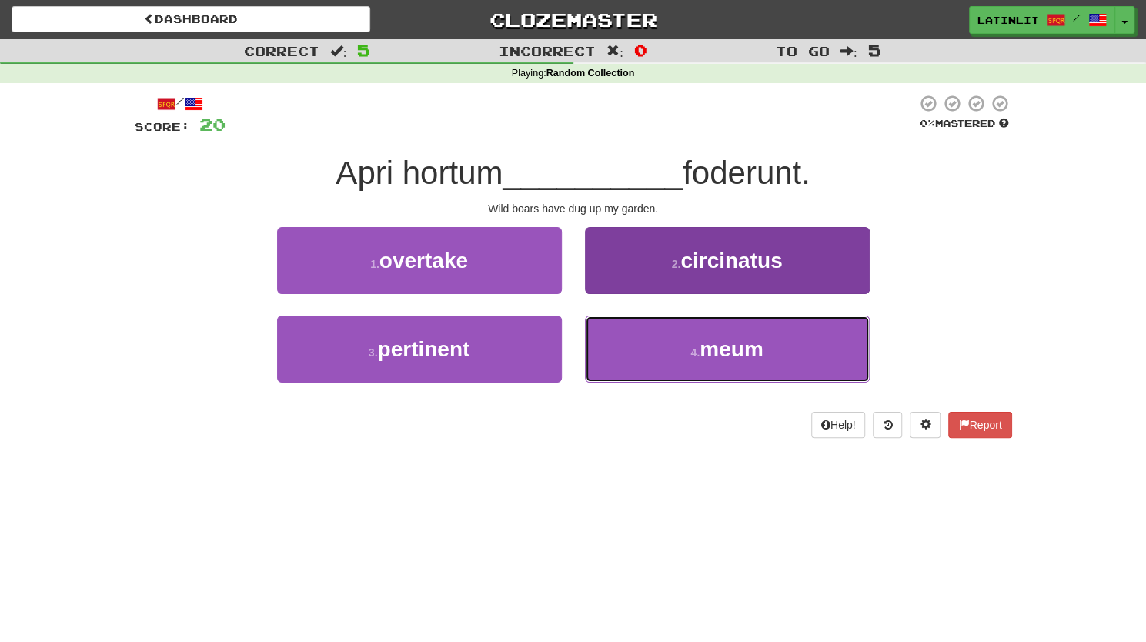
click at [644, 347] on button "4 . meum" at bounding box center [727, 349] width 285 height 67
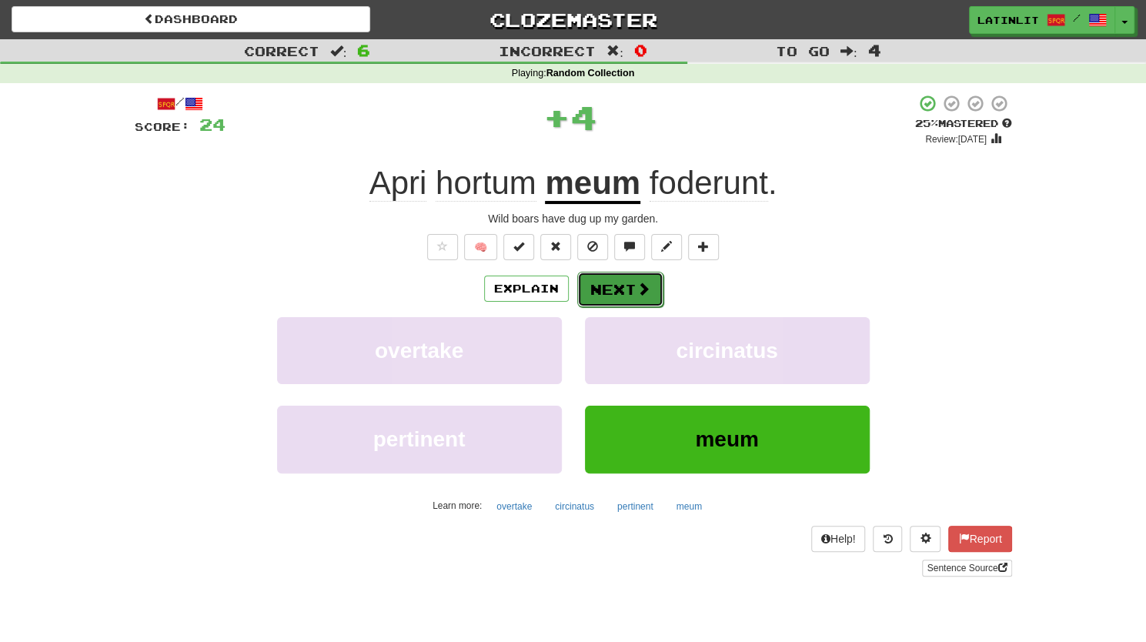
click at [606, 284] on button "Next" at bounding box center [620, 289] width 86 height 35
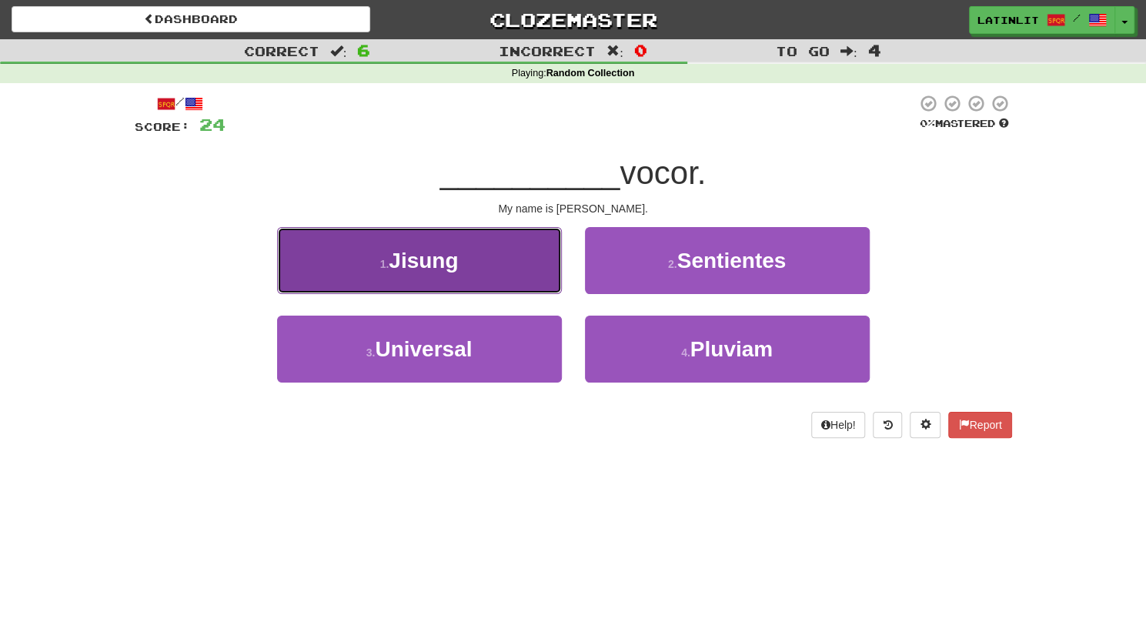
click at [531, 278] on button "1 . Jisung" at bounding box center [419, 260] width 285 height 67
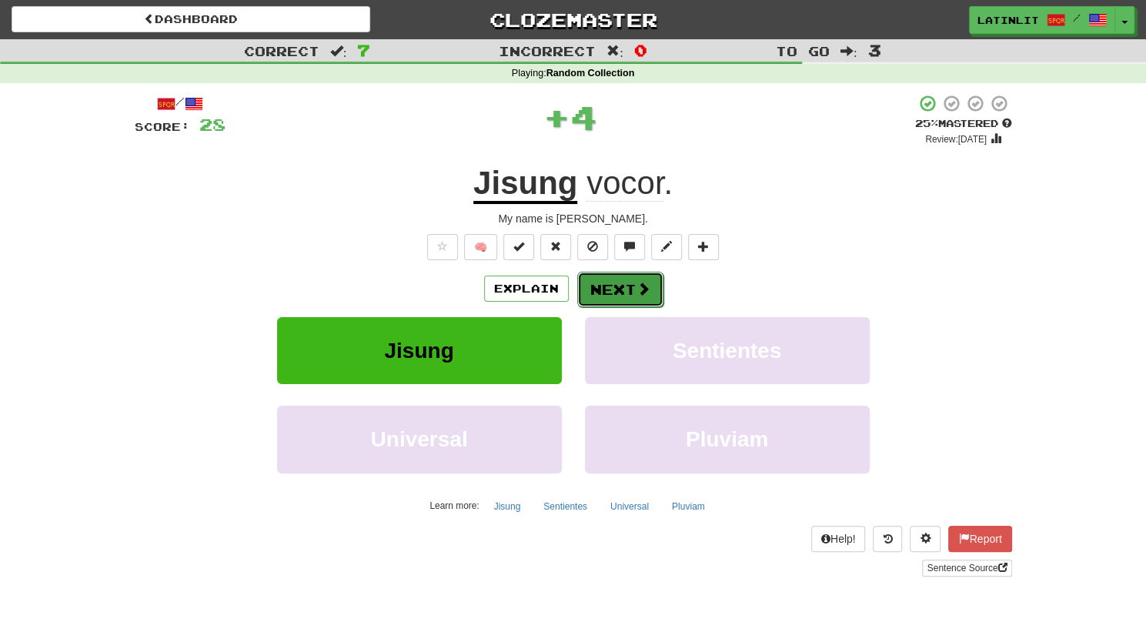
click at [608, 299] on button "Next" at bounding box center [620, 289] width 86 height 35
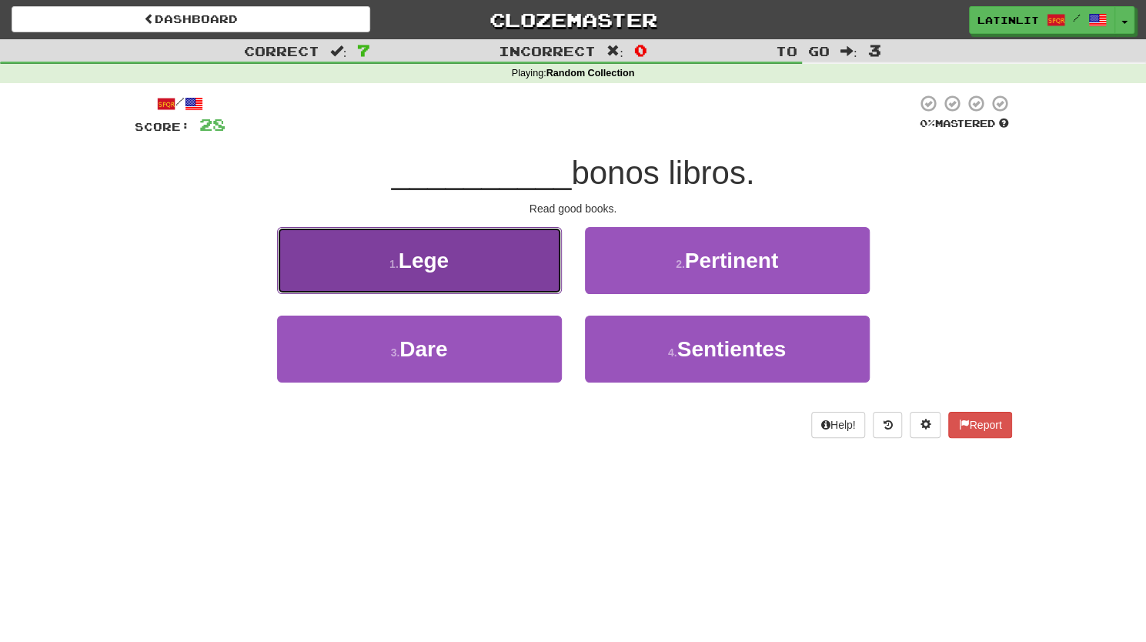
click at [526, 273] on button "1 . Lege" at bounding box center [419, 260] width 285 height 67
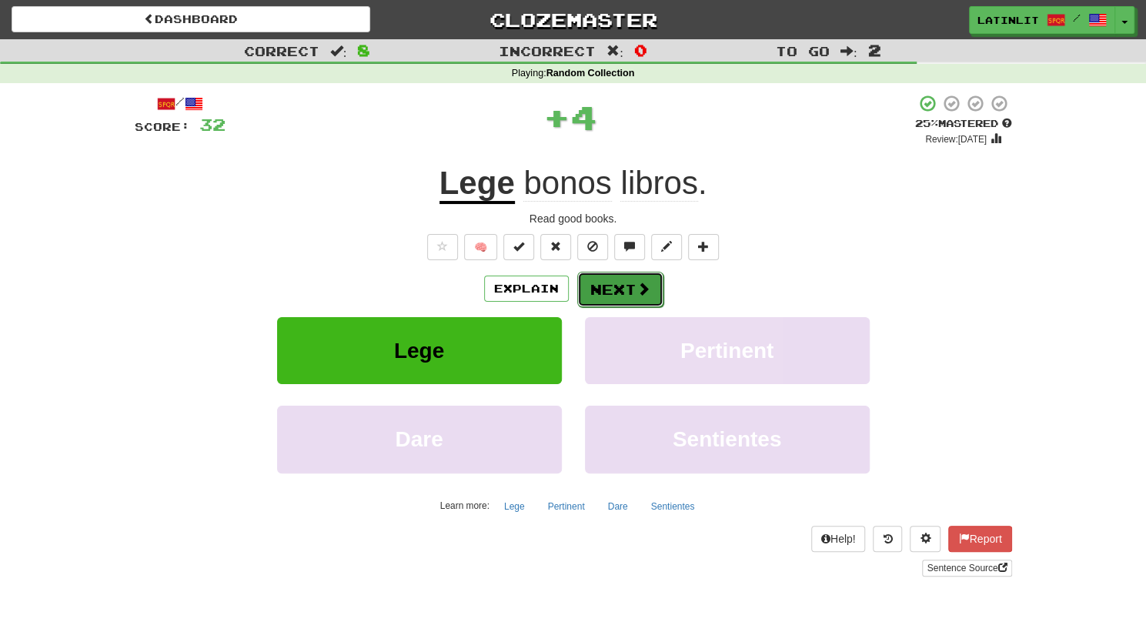
click at [628, 287] on button "Next" at bounding box center [620, 289] width 86 height 35
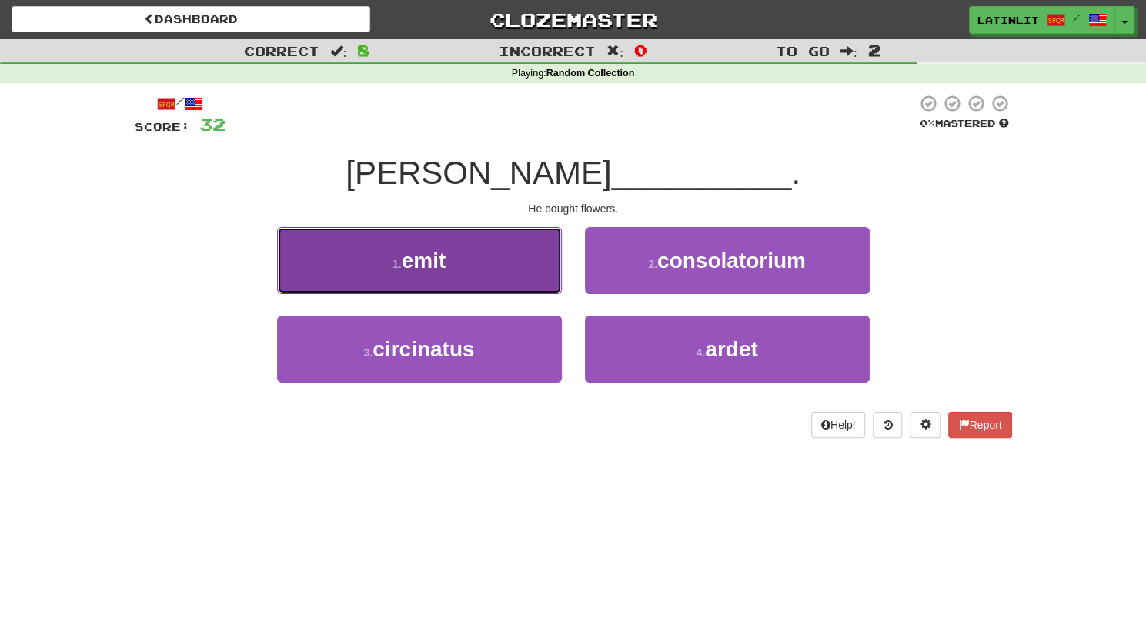
click at [525, 279] on button "1 . emit" at bounding box center [419, 260] width 285 height 67
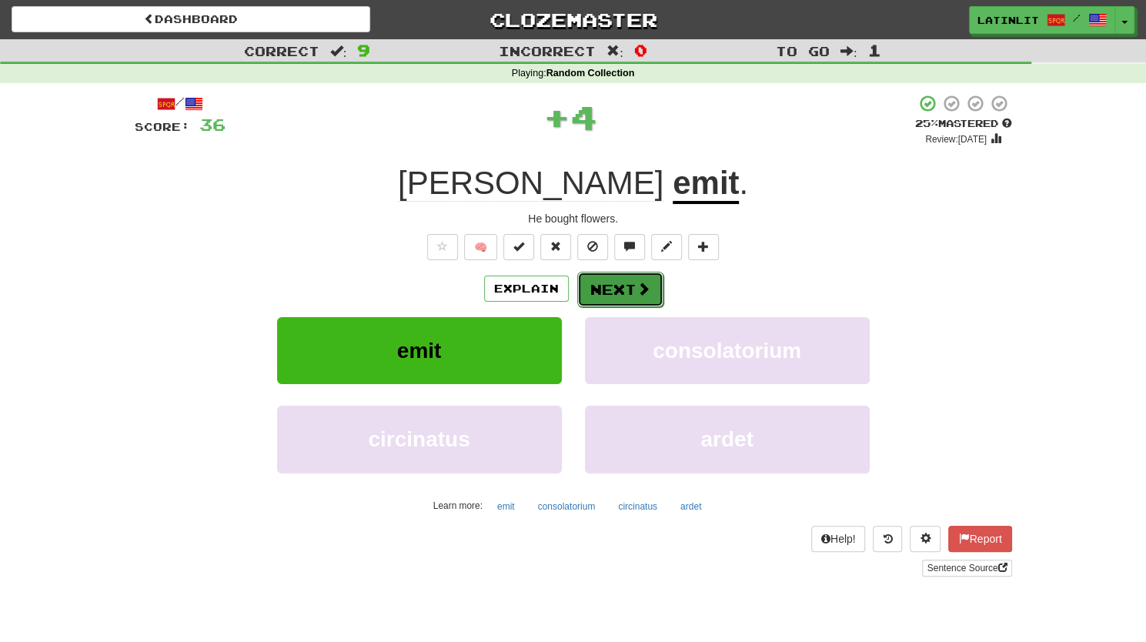
click at [631, 277] on button "Next" at bounding box center [620, 289] width 86 height 35
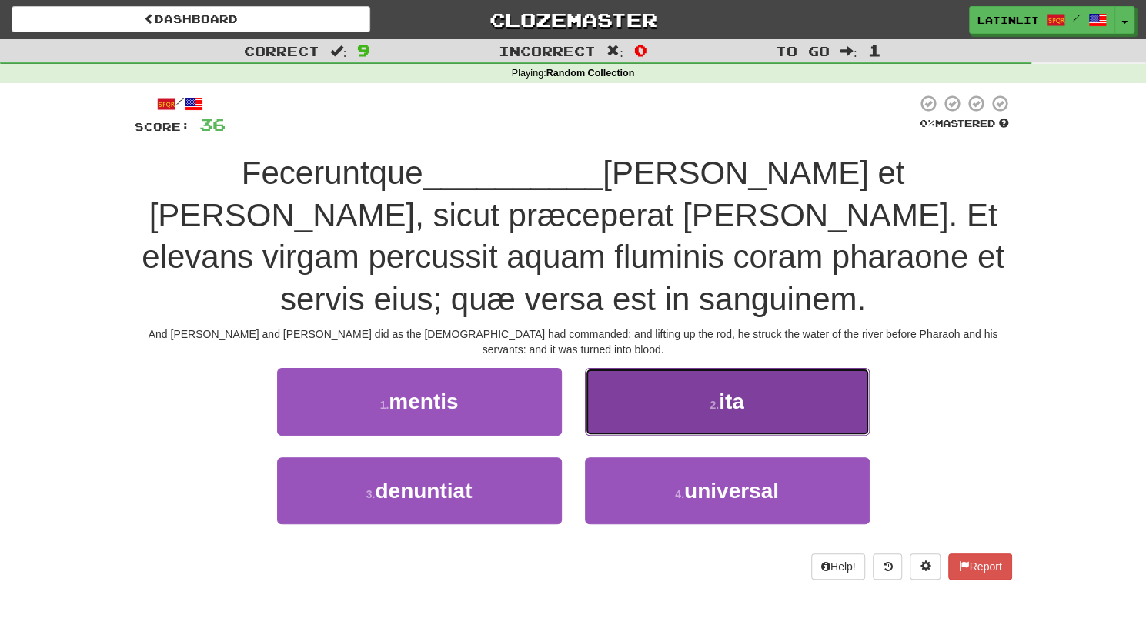
click at [634, 395] on button "2 . ita" at bounding box center [727, 401] width 285 height 67
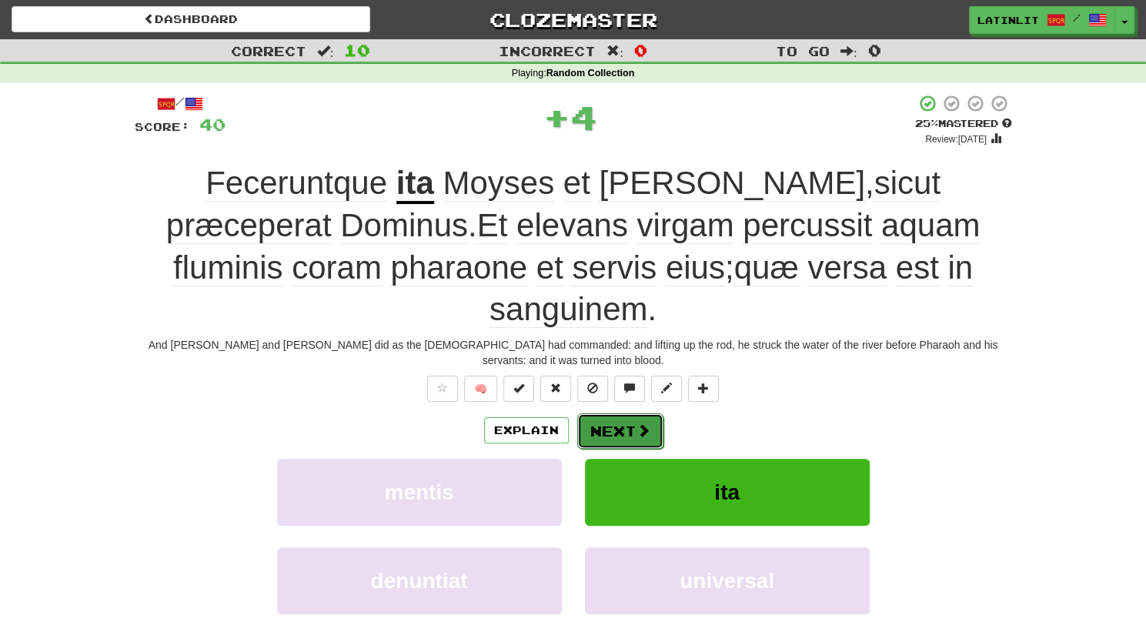
click at [597, 413] on button "Next" at bounding box center [620, 430] width 86 height 35
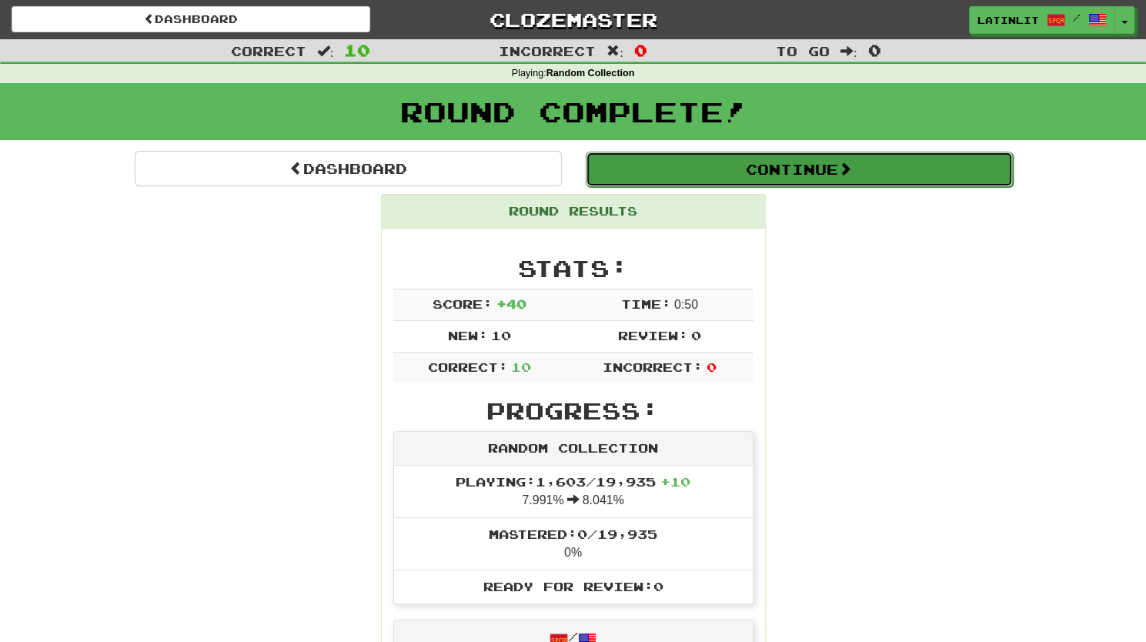
click at [733, 172] on button "Continue" at bounding box center [799, 169] width 427 height 35
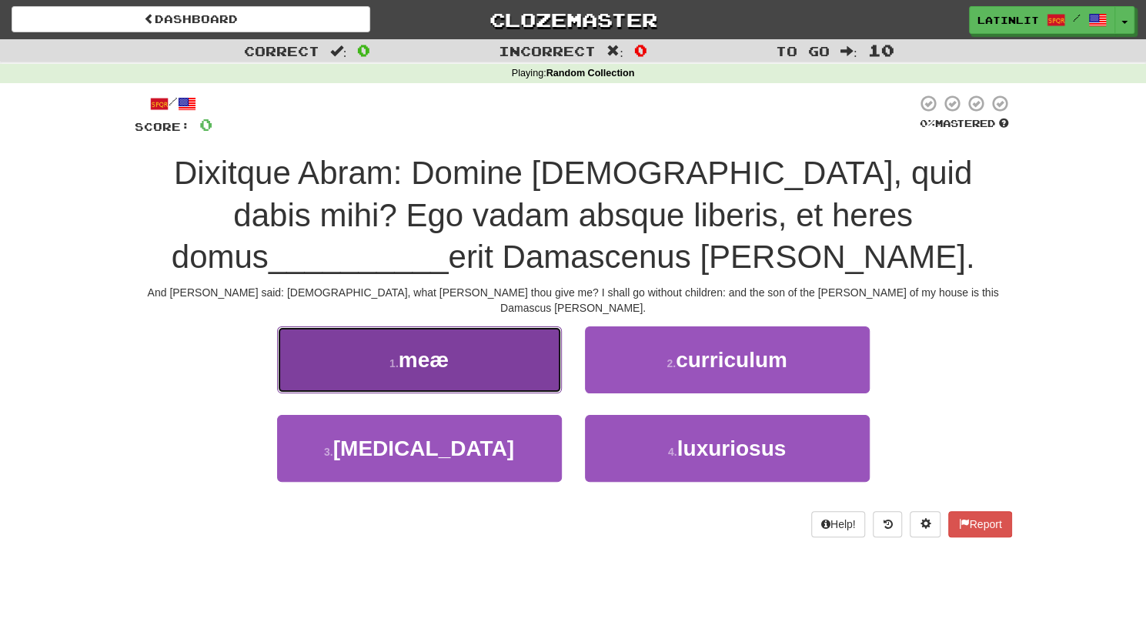
click at [488, 357] on button "1 . meæ" at bounding box center [419, 359] width 285 height 67
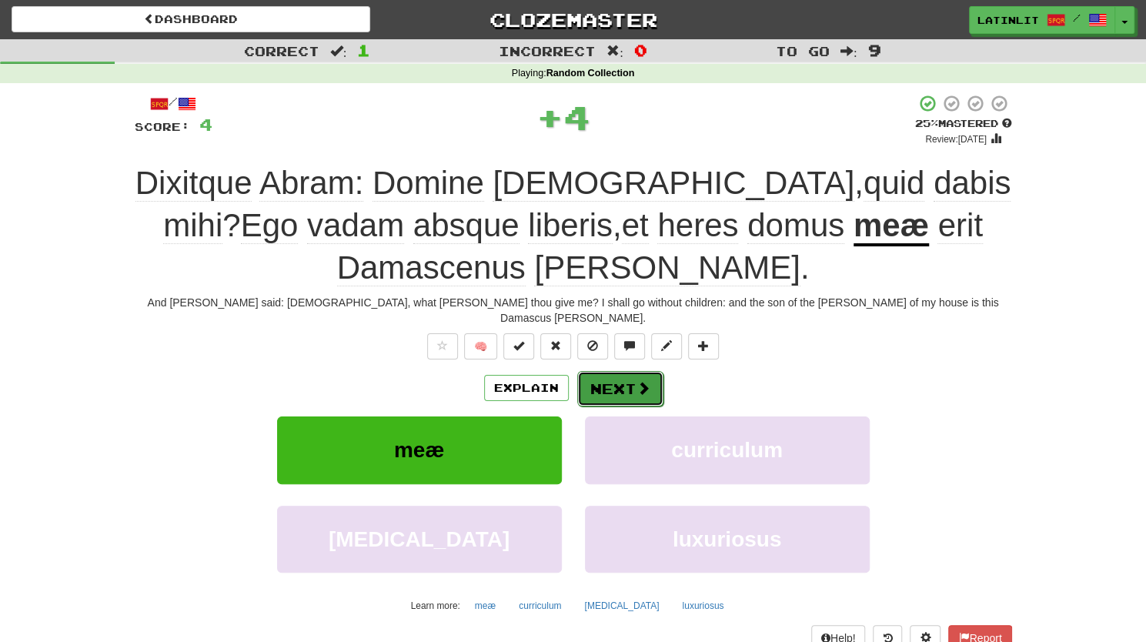
click at [620, 375] on button "Next" at bounding box center [620, 388] width 86 height 35
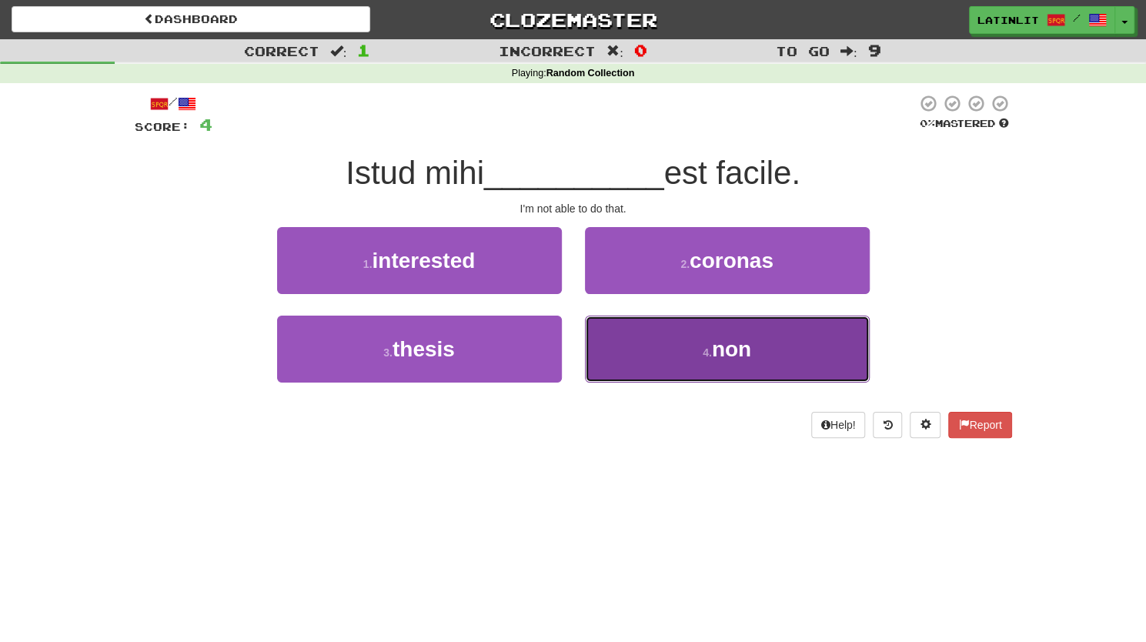
click at [682, 328] on button "4 . non" at bounding box center [727, 349] width 285 height 67
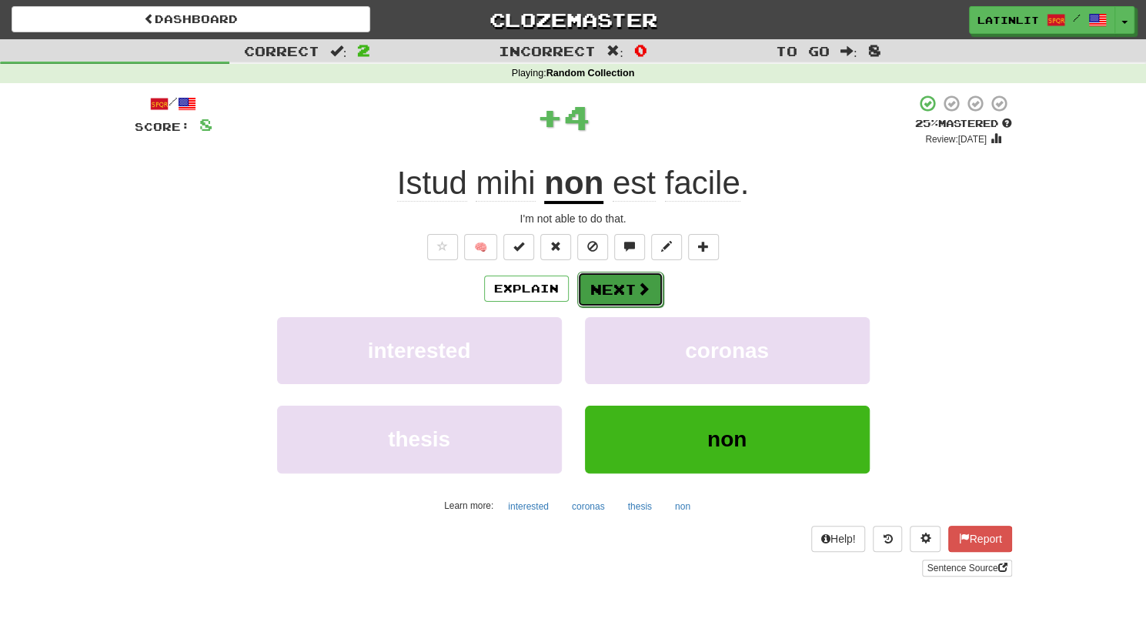
click at [617, 282] on button "Next" at bounding box center [620, 289] width 86 height 35
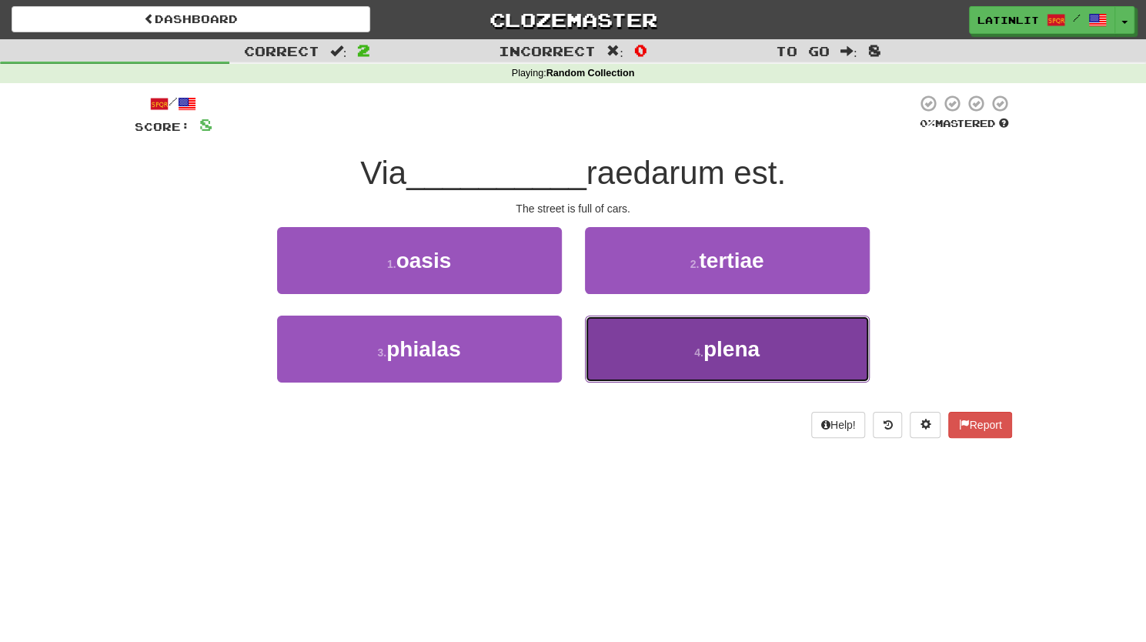
click at [627, 340] on button "4 . plena" at bounding box center [727, 349] width 285 height 67
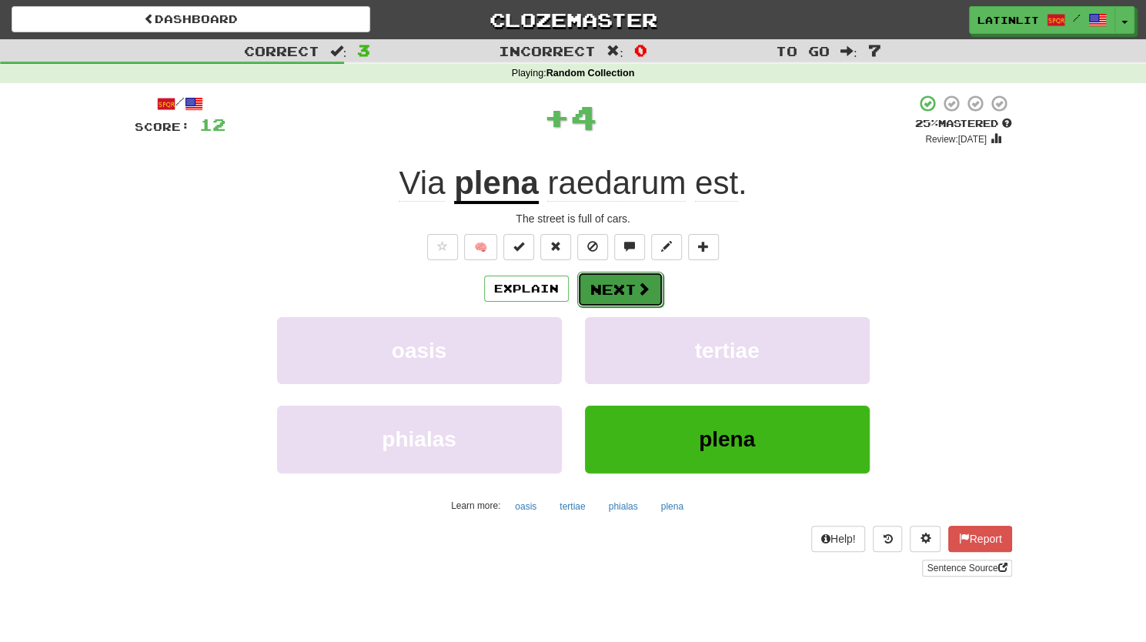
click at [616, 288] on button "Next" at bounding box center [620, 289] width 86 height 35
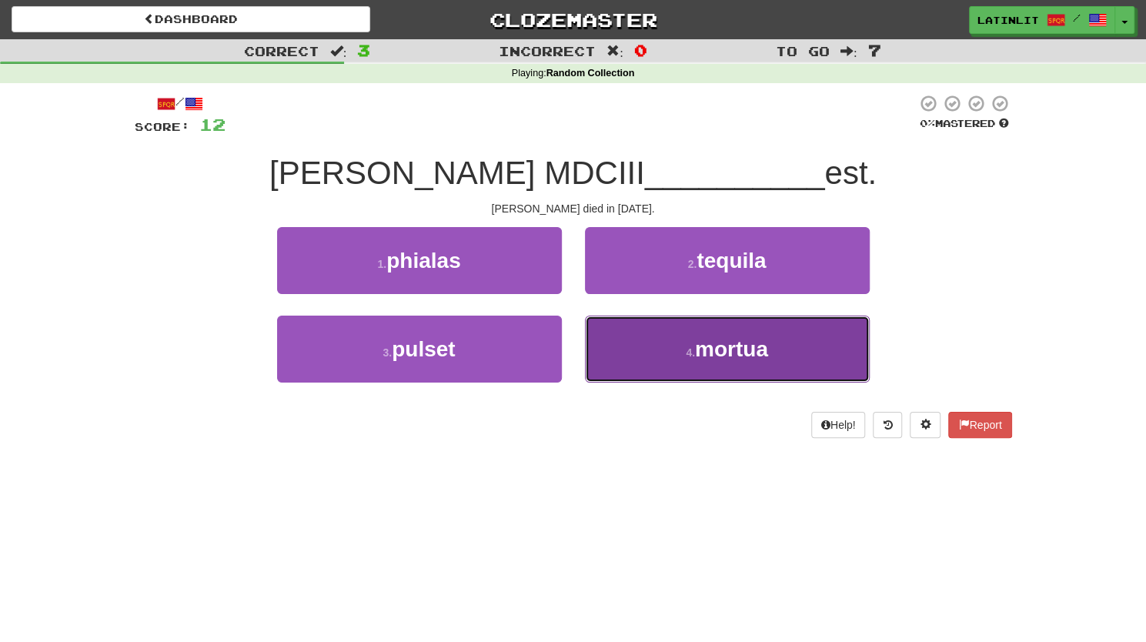
click at [628, 327] on button "4 . mortua" at bounding box center [727, 349] width 285 height 67
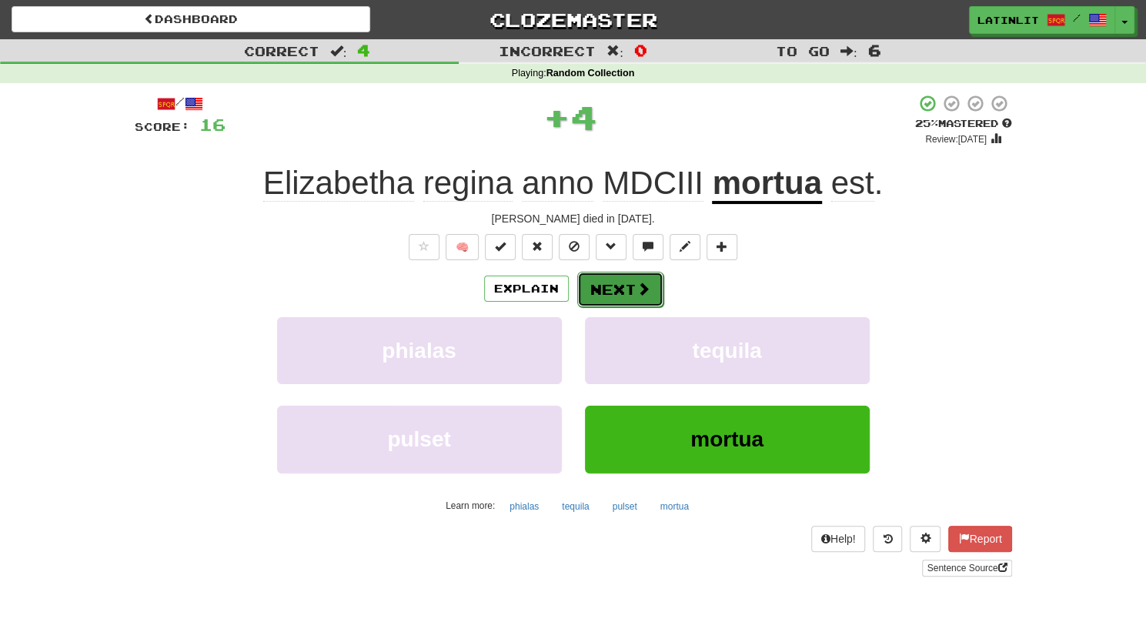
click at [605, 286] on button "Next" at bounding box center [620, 289] width 86 height 35
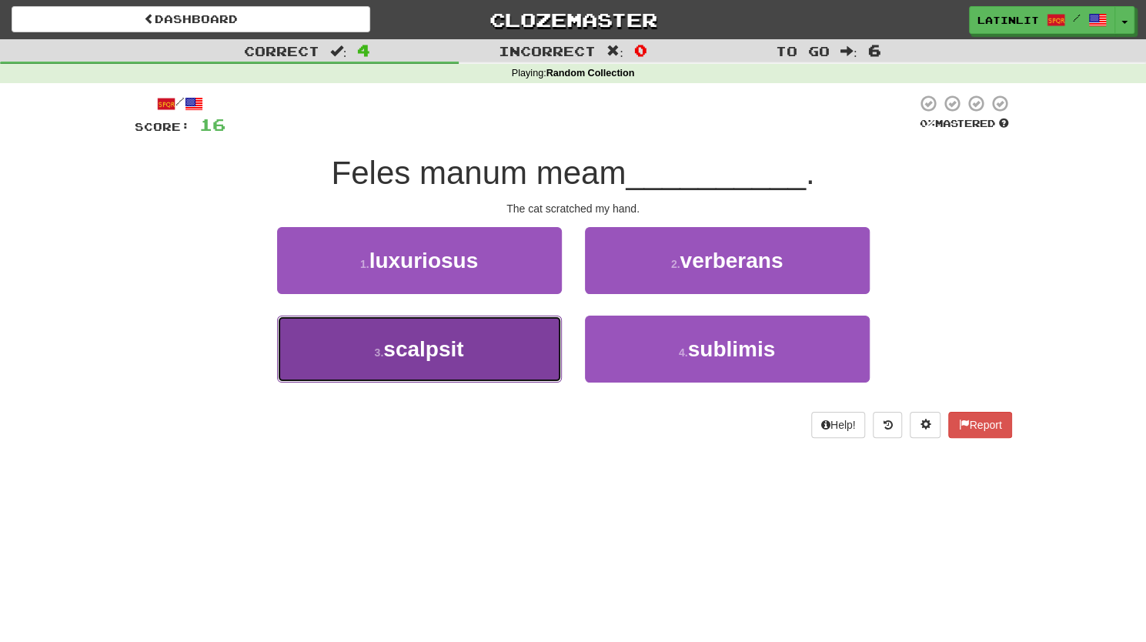
click at [458, 355] on span "scalpsit" at bounding box center [423, 349] width 80 height 24
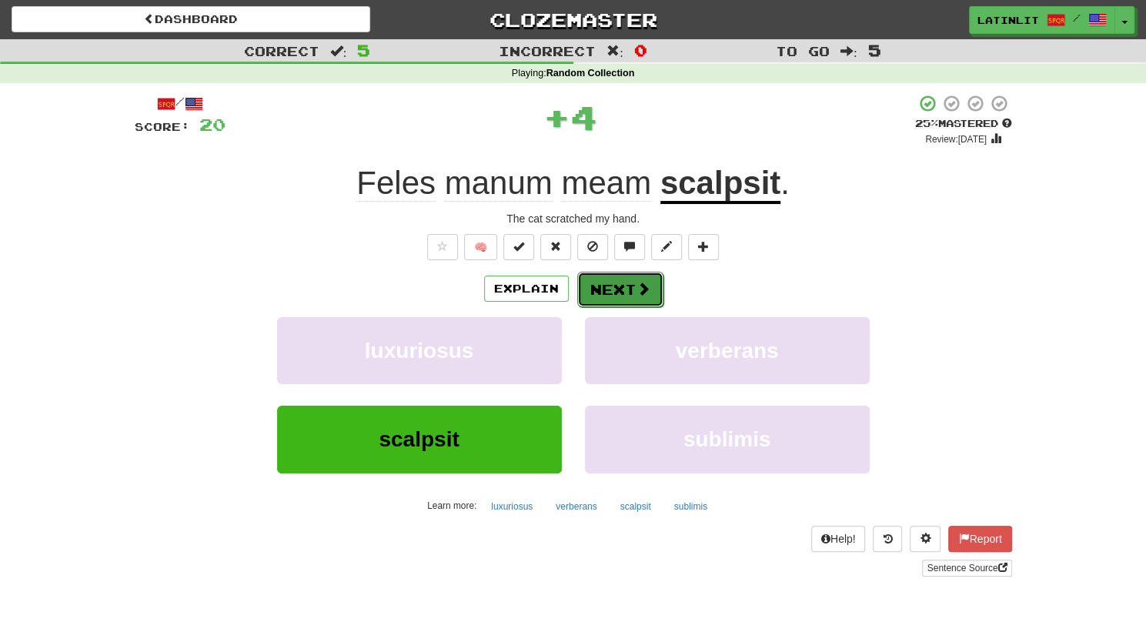
click at [602, 290] on button "Next" at bounding box center [620, 289] width 86 height 35
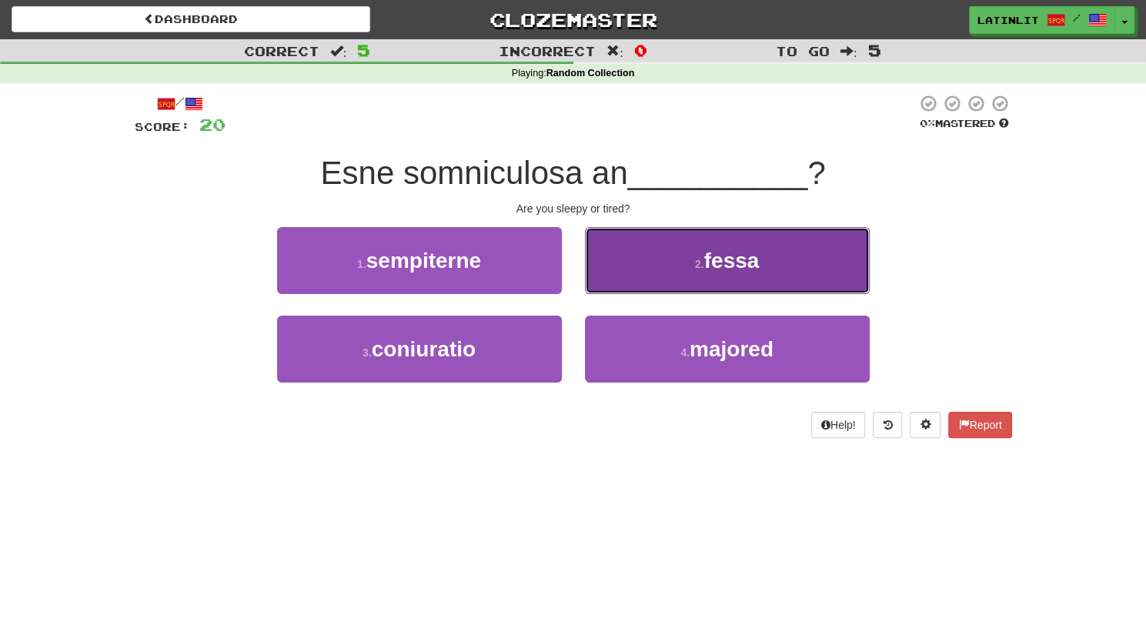
click at [671, 265] on button "2 . fessa" at bounding box center [727, 260] width 285 height 67
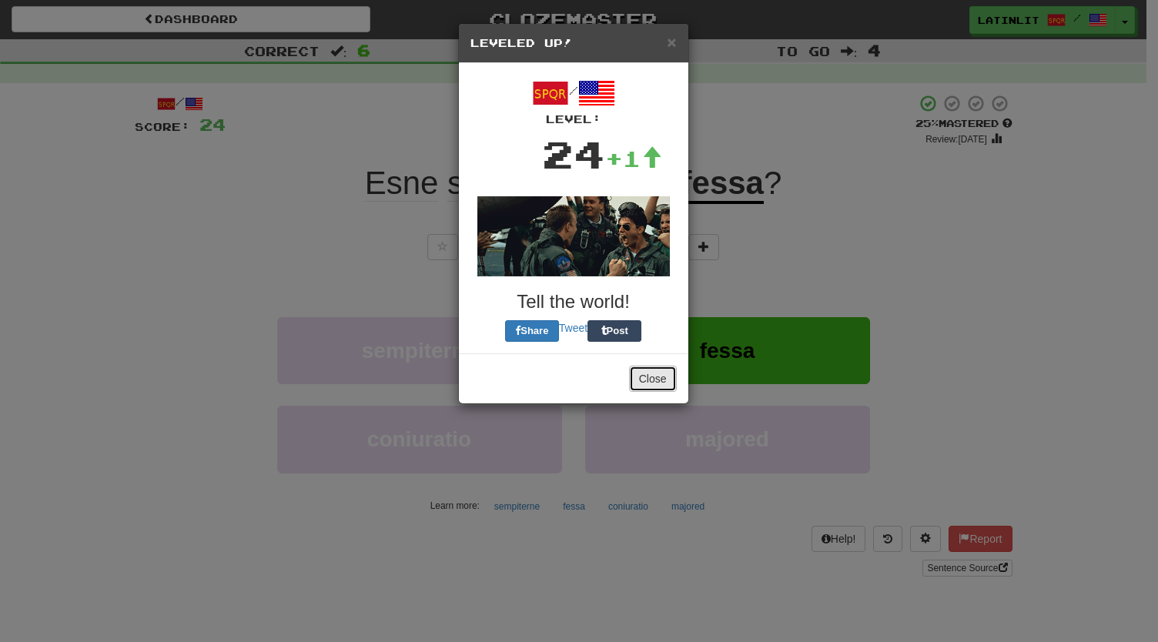
click at [637, 384] on button "Close" at bounding box center [653, 379] width 48 height 26
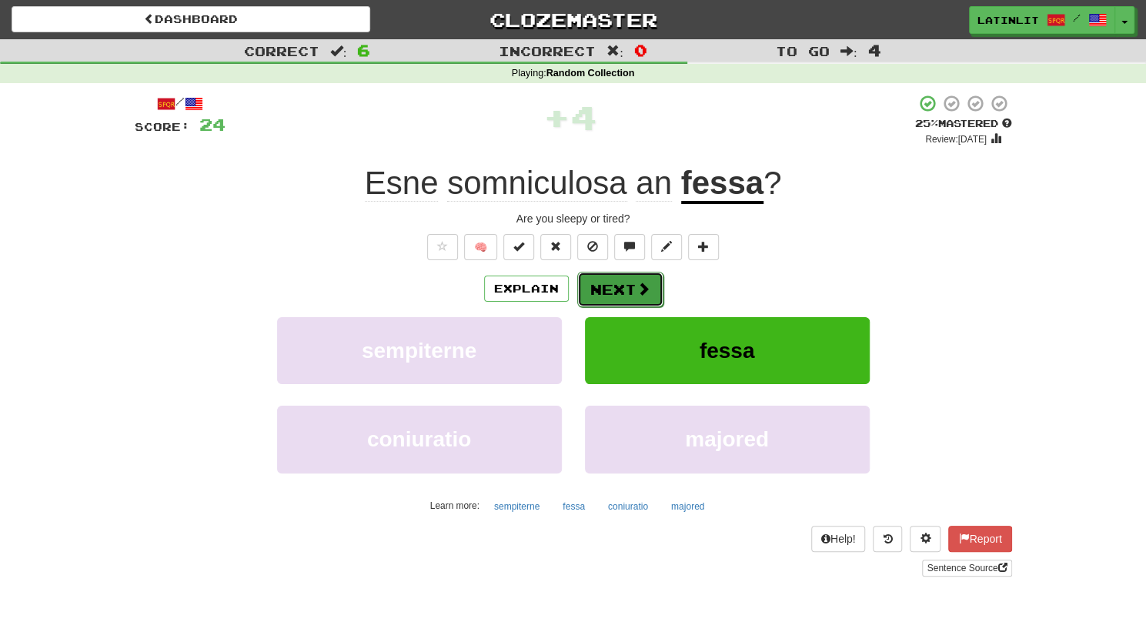
click at [608, 287] on button "Next" at bounding box center [620, 289] width 86 height 35
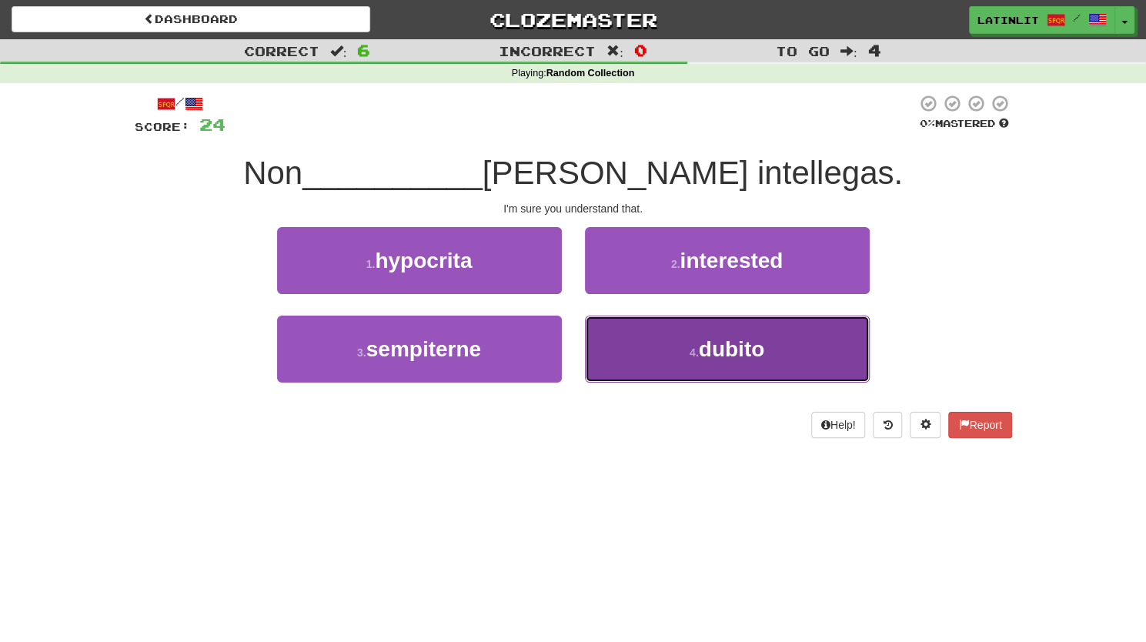
click at [654, 343] on button "4 . dubito" at bounding box center [727, 349] width 285 height 67
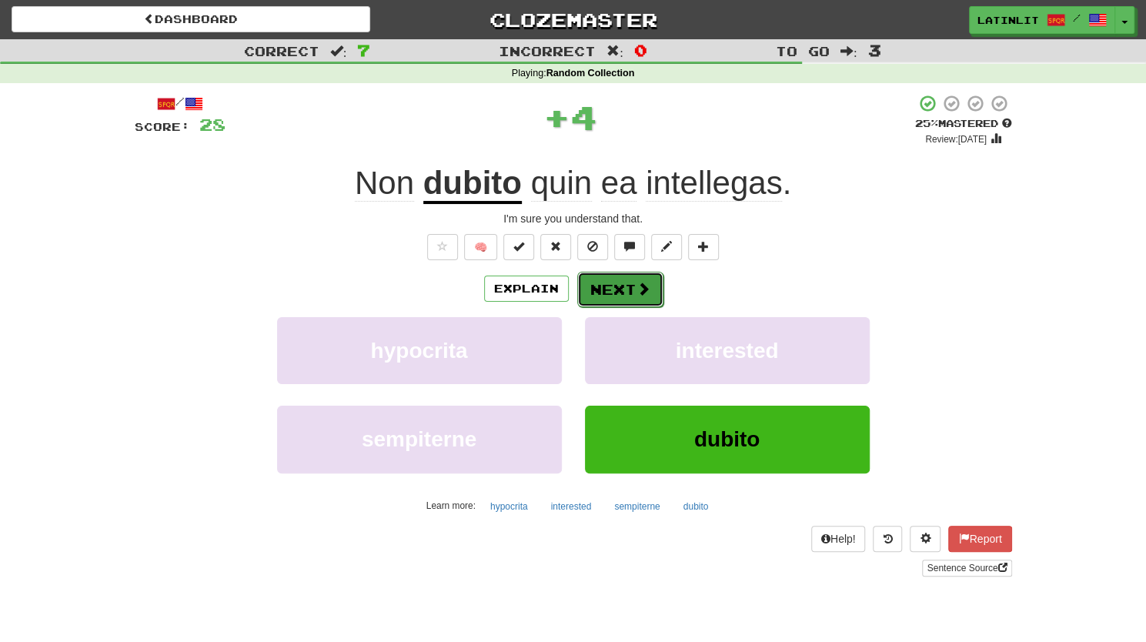
click at [597, 292] on button "Next" at bounding box center [620, 289] width 86 height 35
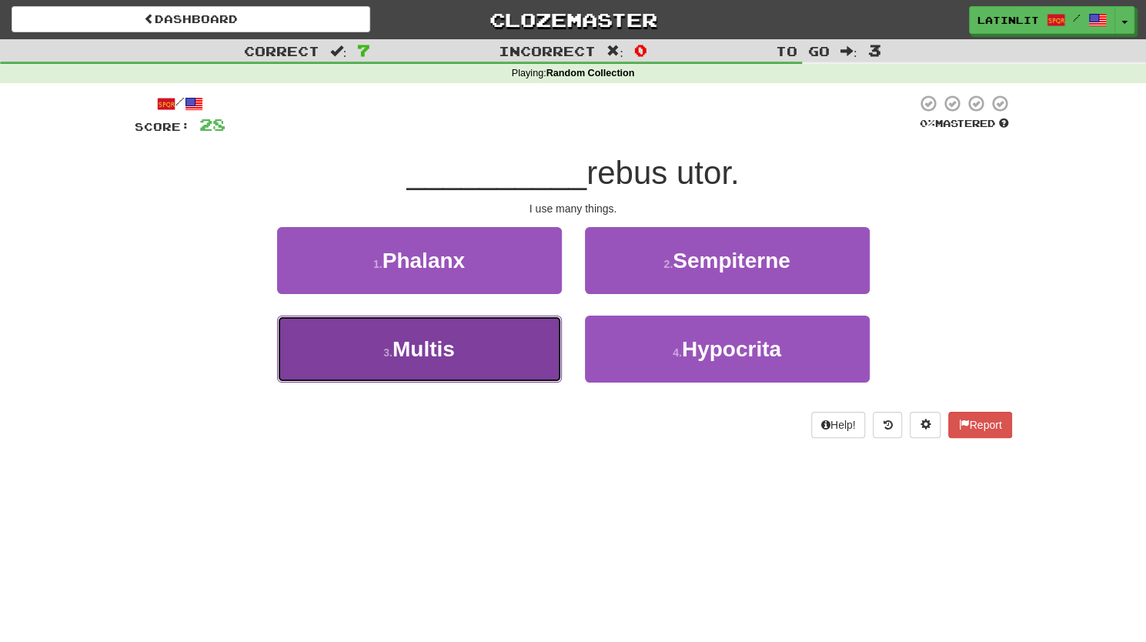
click at [515, 349] on button "3 . Multis" at bounding box center [419, 349] width 285 height 67
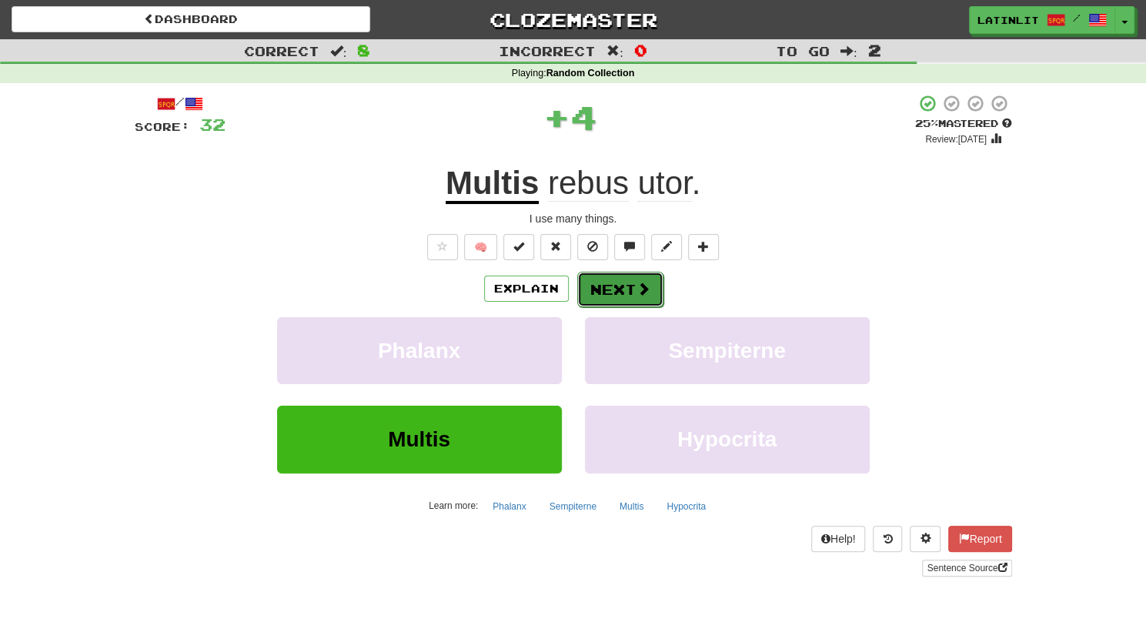
click at [619, 284] on button "Next" at bounding box center [620, 289] width 86 height 35
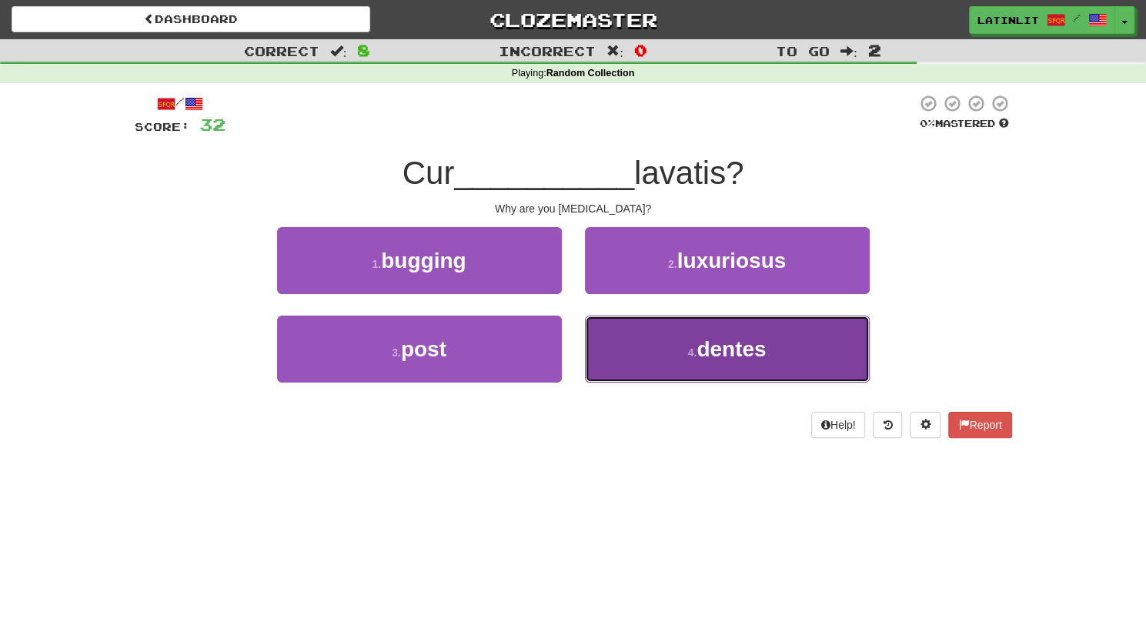
click at [653, 343] on button "4 . dentes" at bounding box center [727, 349] width 285 height 67
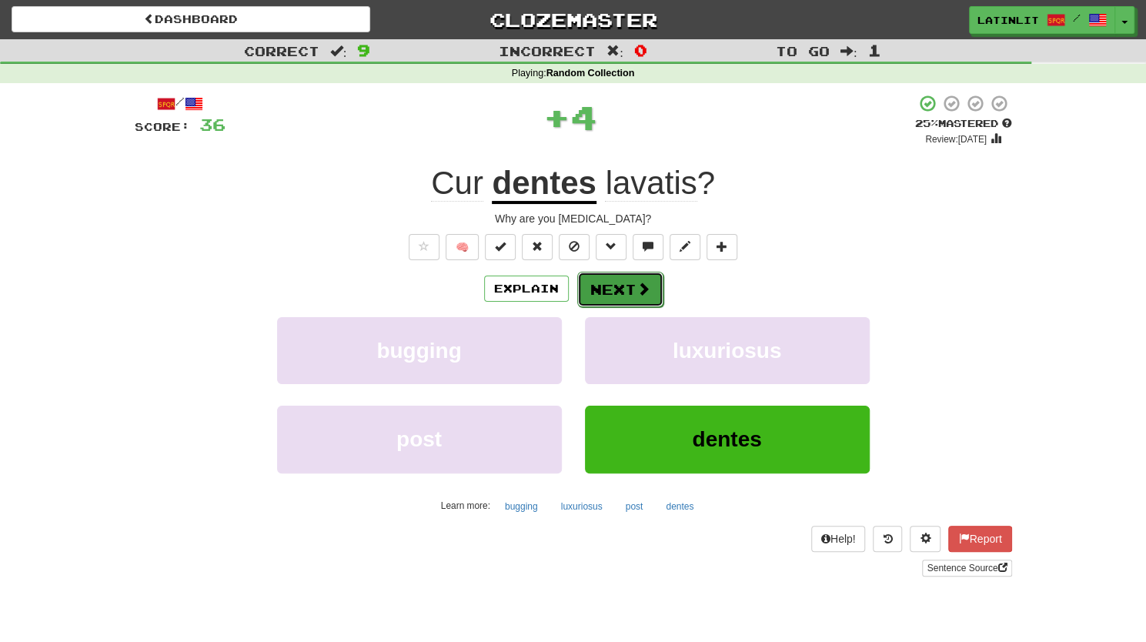
click at [601, 287] on button "Next" at bounding box center [620, 289] width 86 height 35
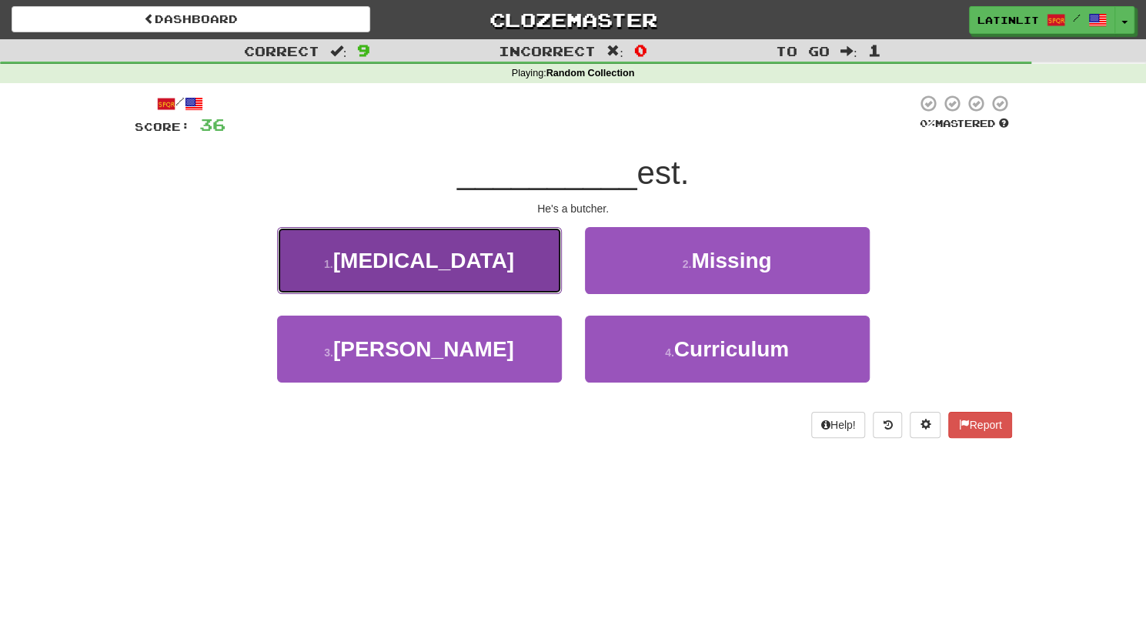
click at [490, 276] on button "1 . [GEOGRAPHIC_DATA]" at bounding box center [419, 260] width 285 height 67
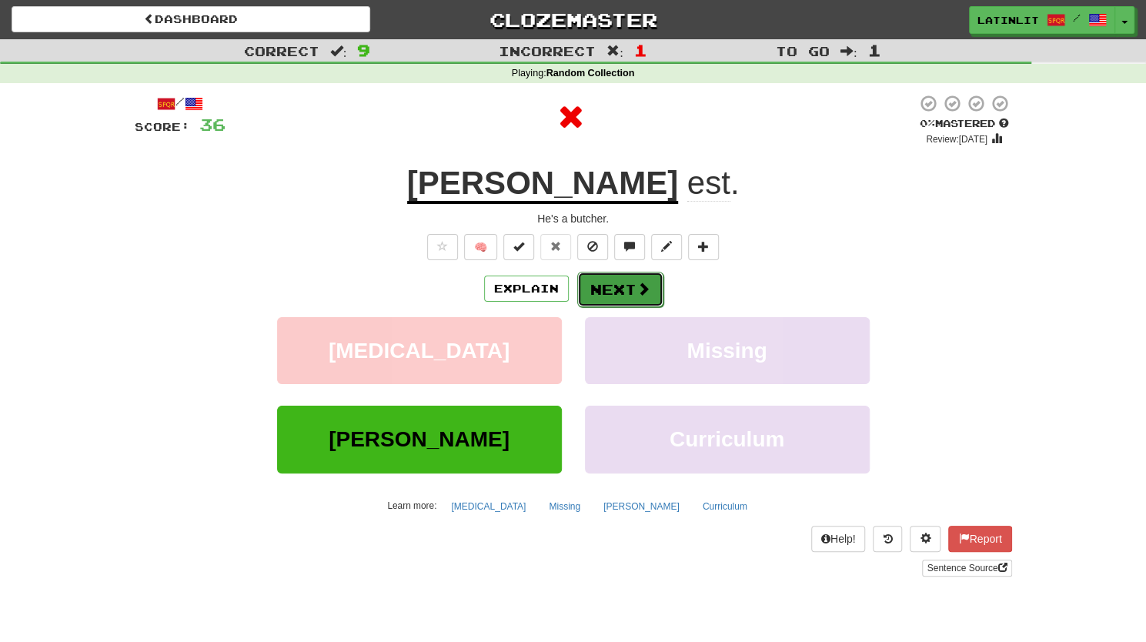
click at [615, 295] on button "Next" at bounding box center [620, 289] width 86 height 35
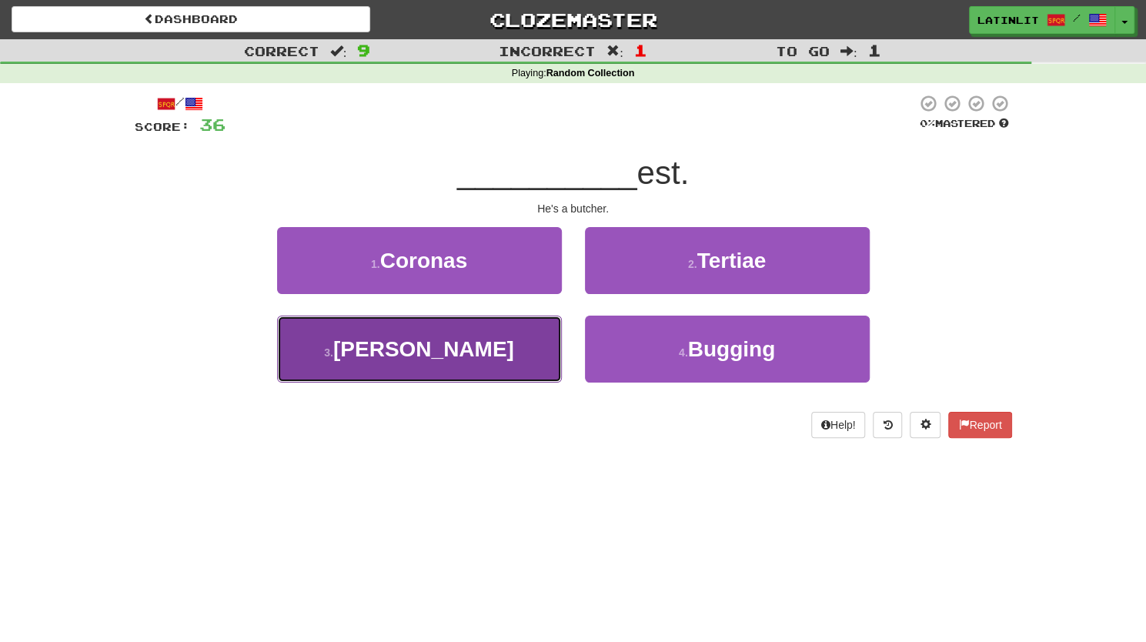
click at [501, 347] on button "3 . [PERSON_NAME]" at bounding box center [419, 349] width 285 height 67
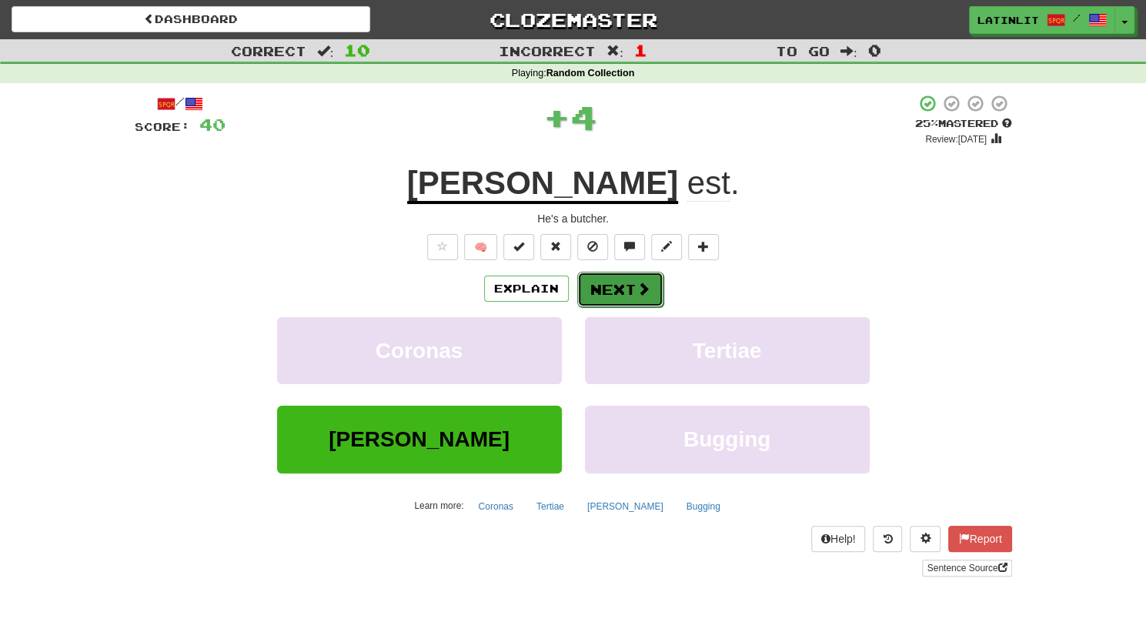
click at [610, 298] on button "Next" at bounding box center [620, 289] width 86 height 35
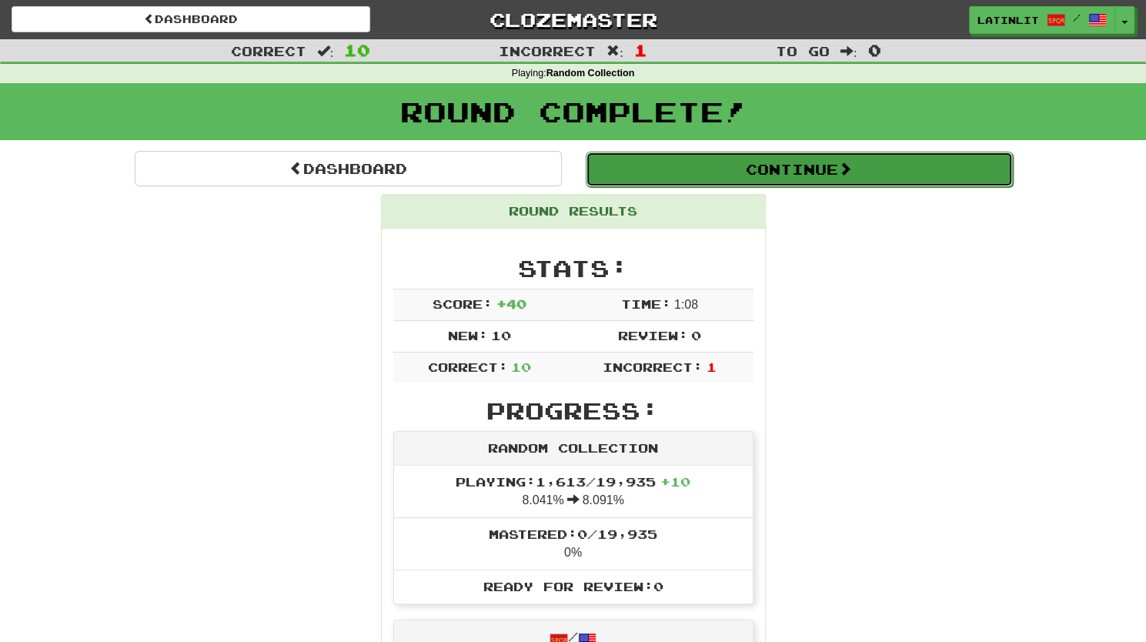
click at [757, 169] on button "Continue" at bounding box center [799, 169] width 427 height 35
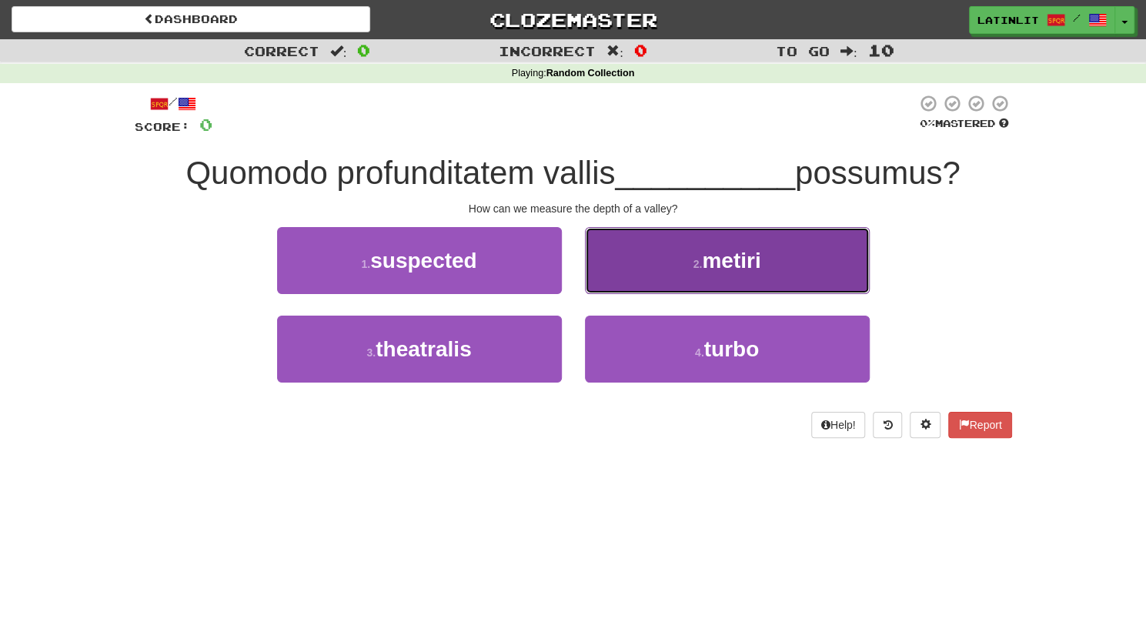
click at [639, 282] on button "2 . metiri" at bounding box center [727, 260] width 285 height 67
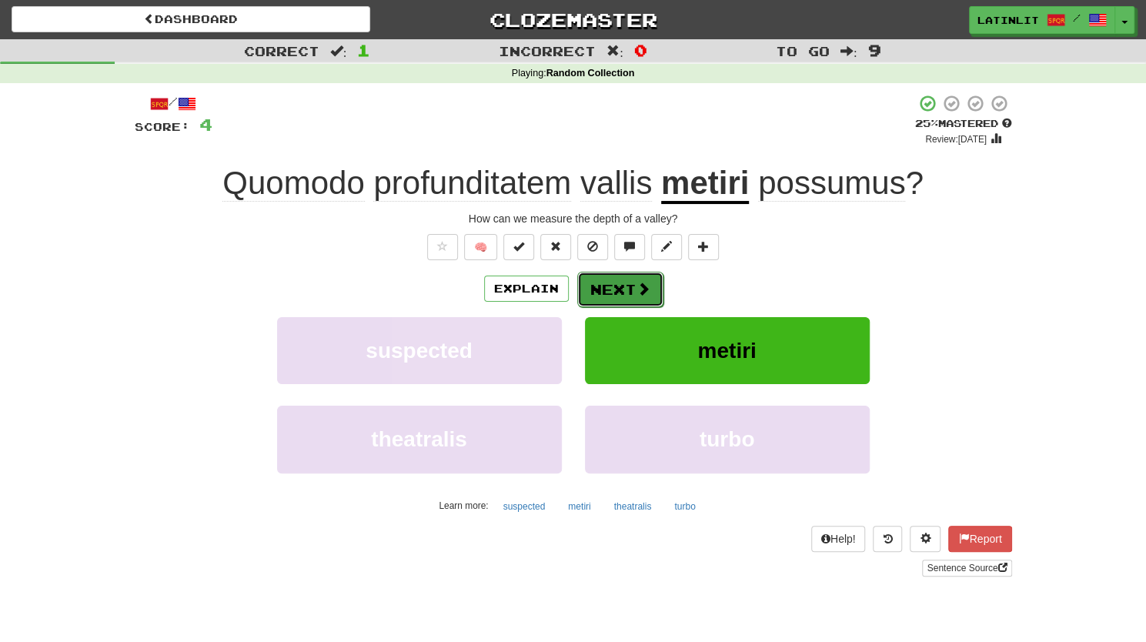
click at [622, 284] on button "Next" at bounding box center [620, 289] width 86 height 35
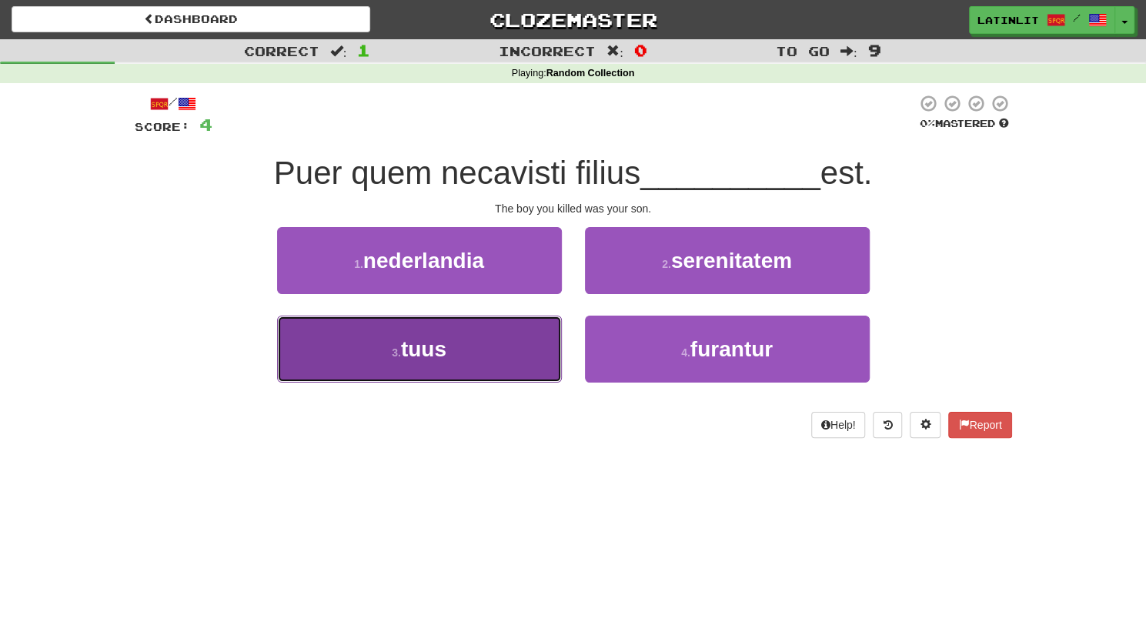
click at [402, 364] on button "3 . tuus" at bounding box center [419, 349] width 285 height 67
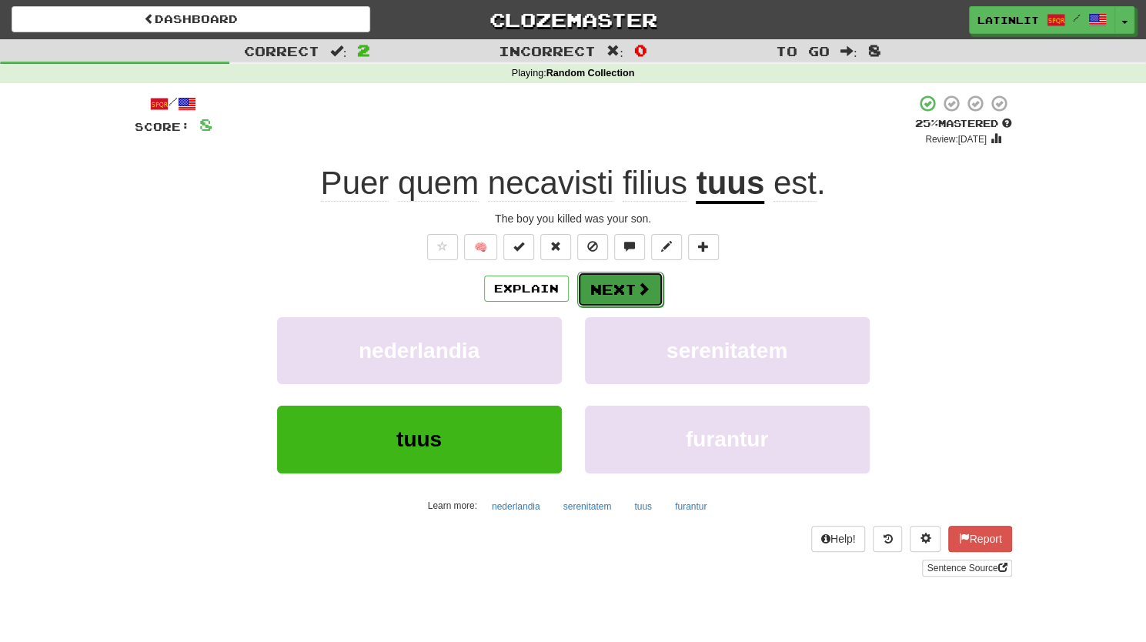
click at [600, 293] on button "Next" at bounding box center [620, 289] width 86 height 35
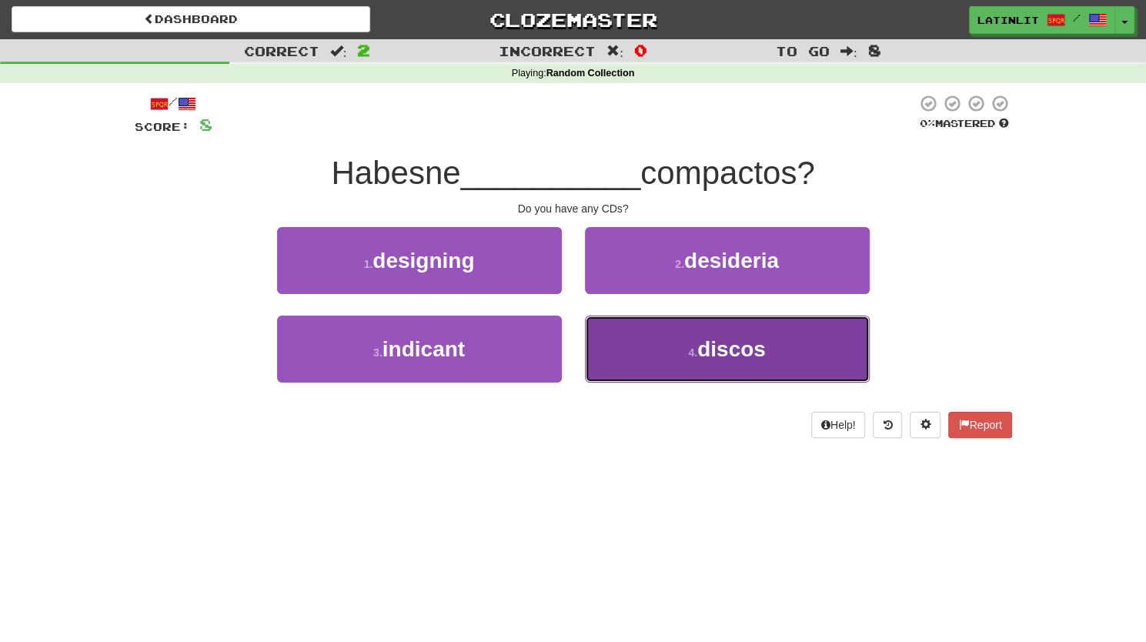
click at [658, 365] on button "4 . discos" at bounding box center [727, 349] width 285 height 67
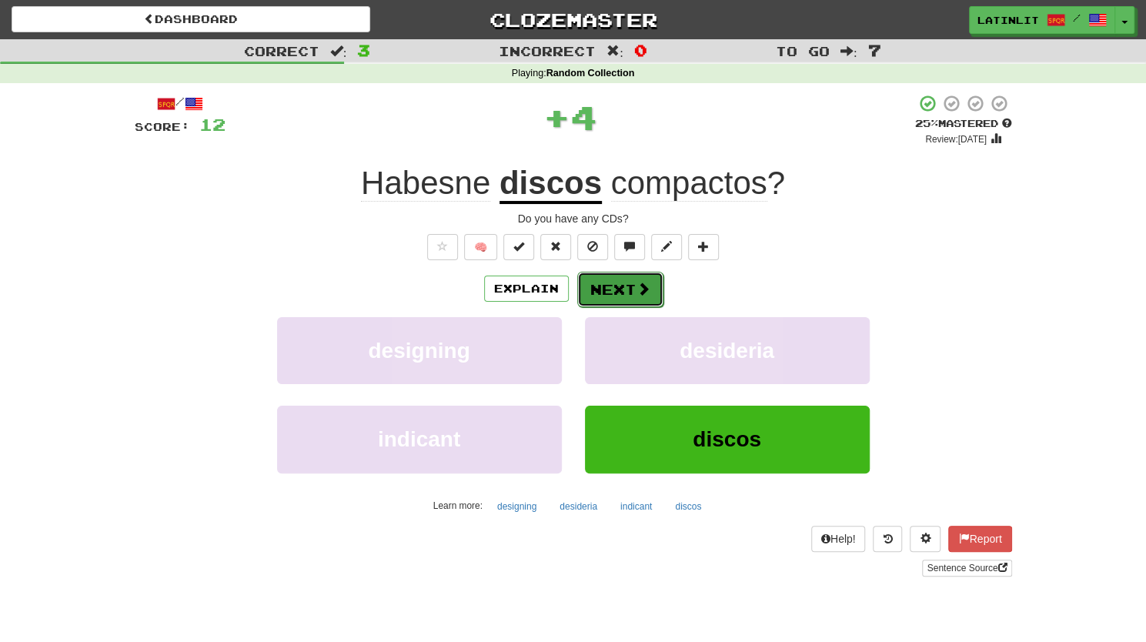
click at [620, 291] on button "Next" at bounding box center [620, 289] width 86 height 35
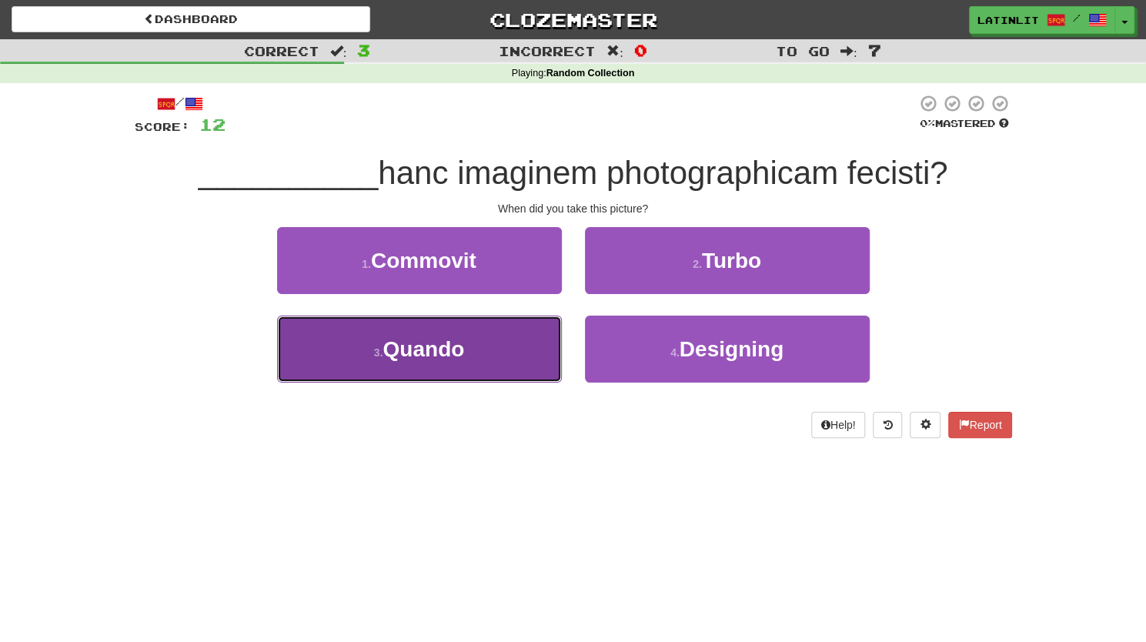
click at [480, 359] on button "3 . Quando" at bounding box center [419, 349] width 285 height 67
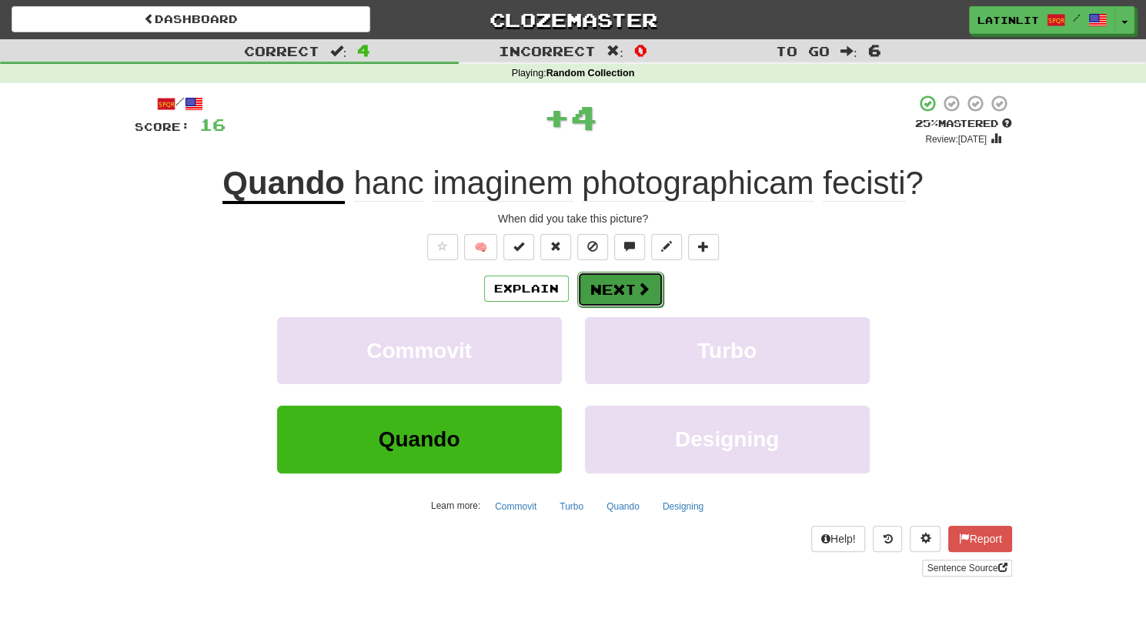
click at [600, 288] on button "Next" at bounding box center [620, 289] width 86 height 35
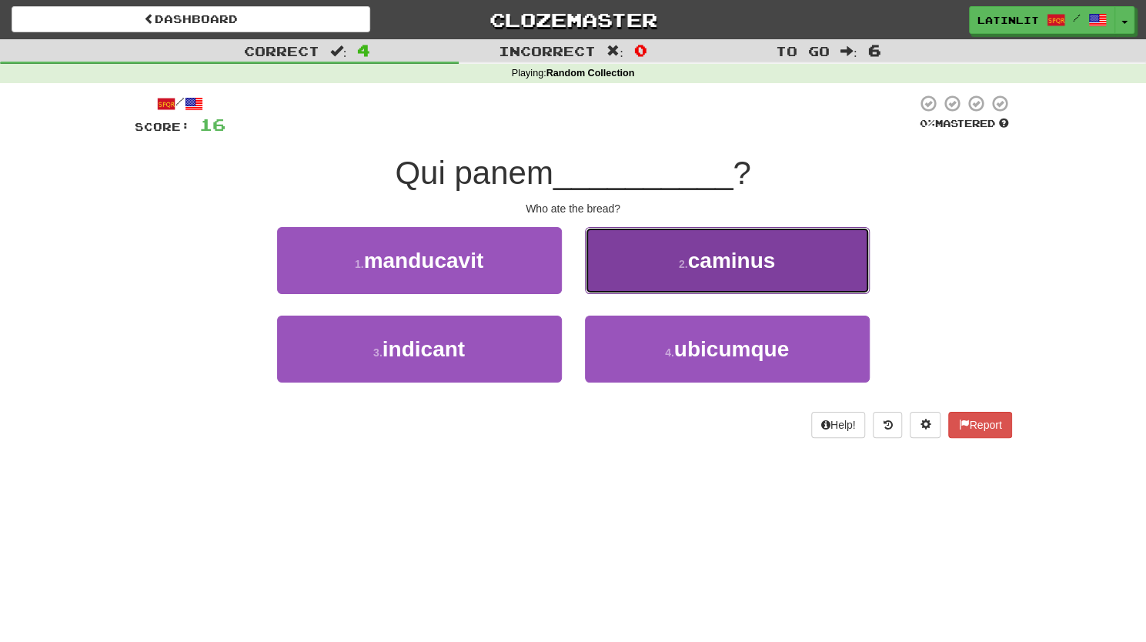
click at [594, 269] on button "2 . caminus" at bounding box center [727, 260] width 285 height 67
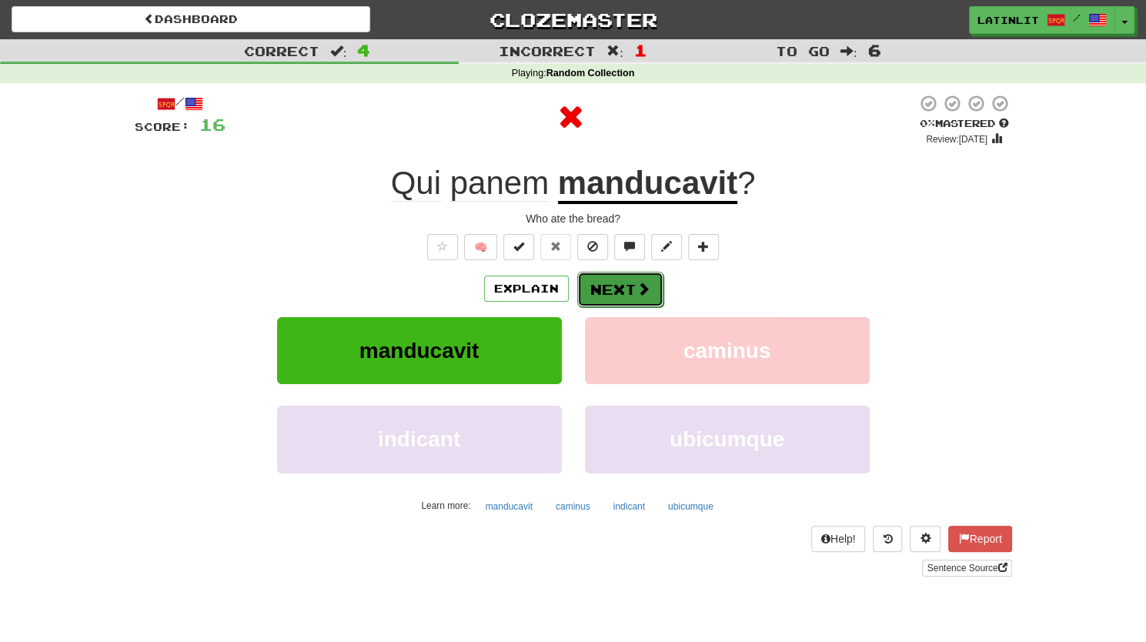
click at [599, 295] on button "Next" at bounding box center [620, 289] width 86 height 35
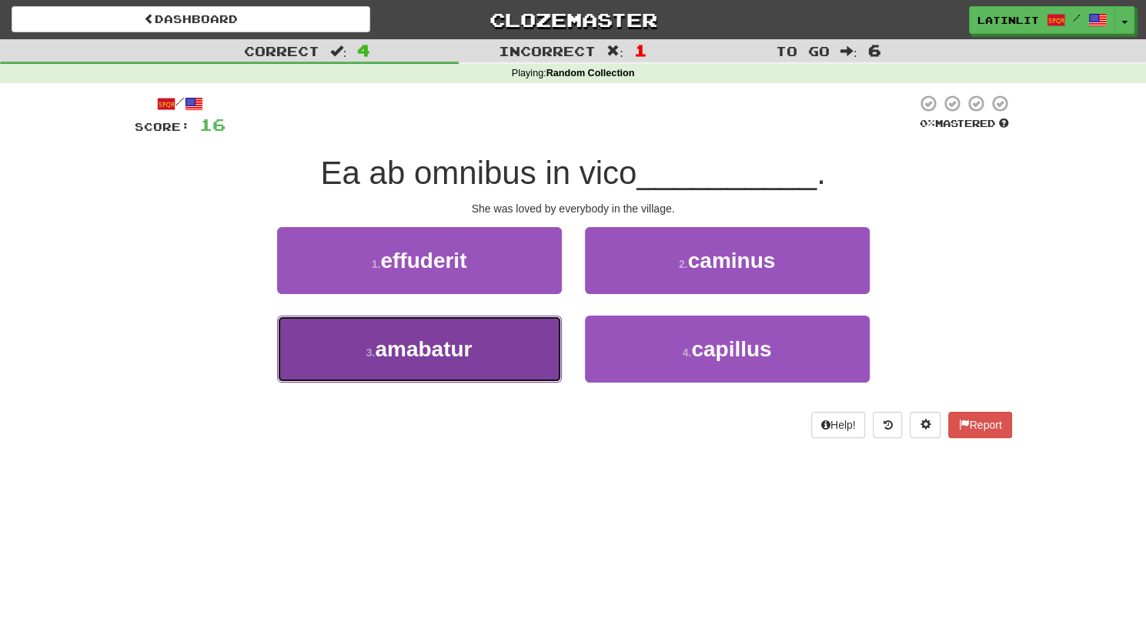
click at [469, 346] on span "amabatur" at bounding box center [423, 349] width 97 height 24
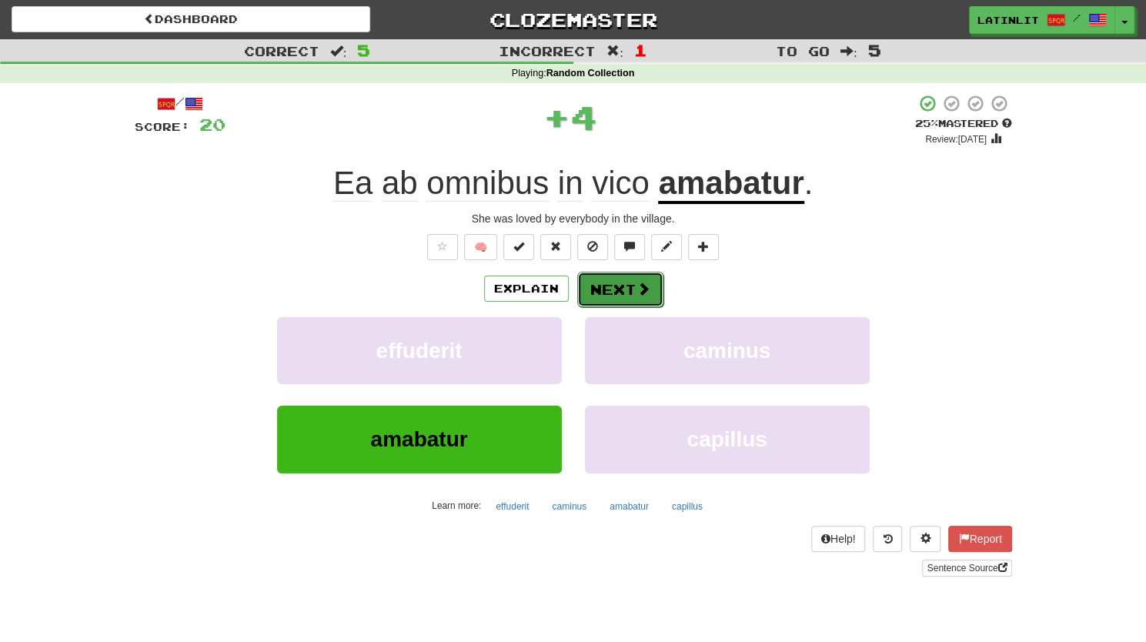
click at [619, 286] on button "Next" at bounding box center [620, 289] width 86 height 35
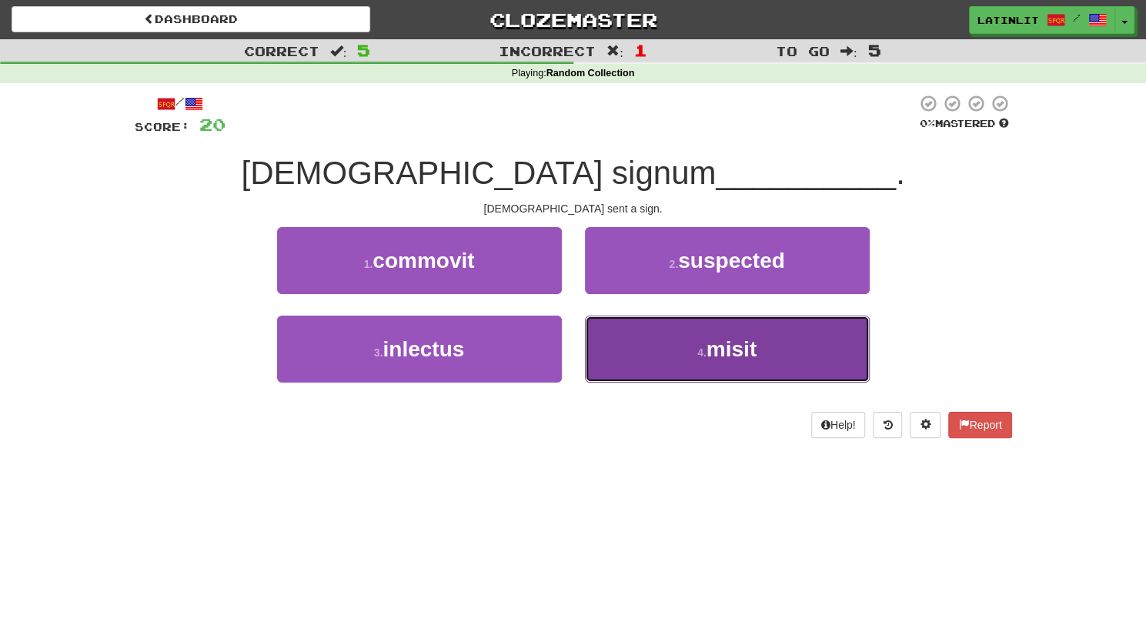
click at [672, 361] on button "4 . misit" at bounding box center [727, 349] width 285 height 67
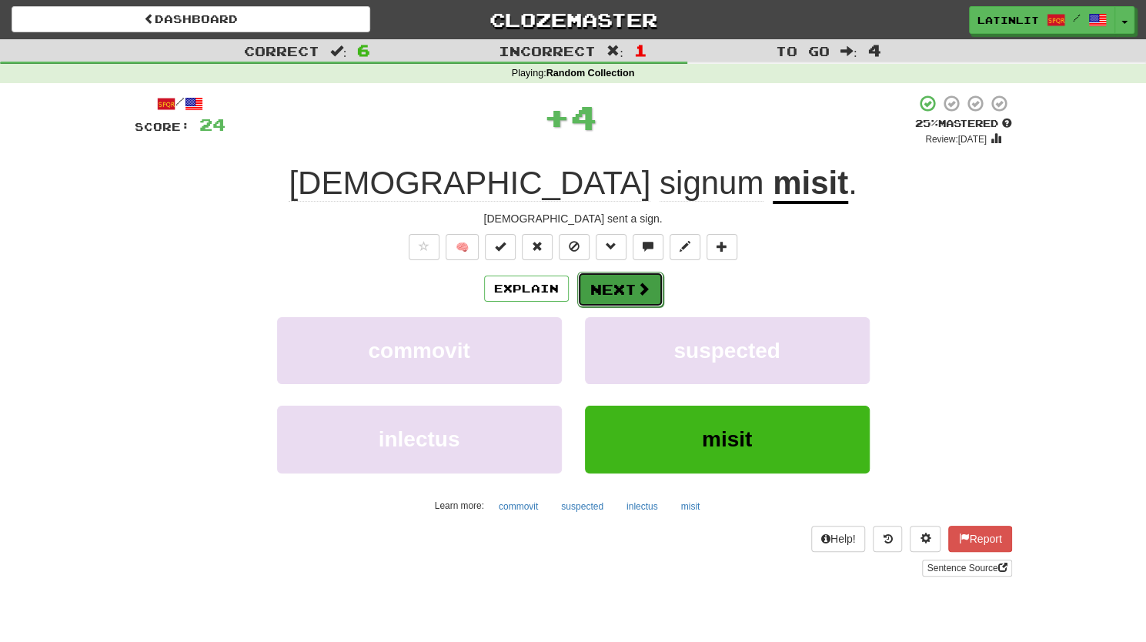
click at [622, 286] on button "Next" at bounding box center [620, 289] width 86 height 35
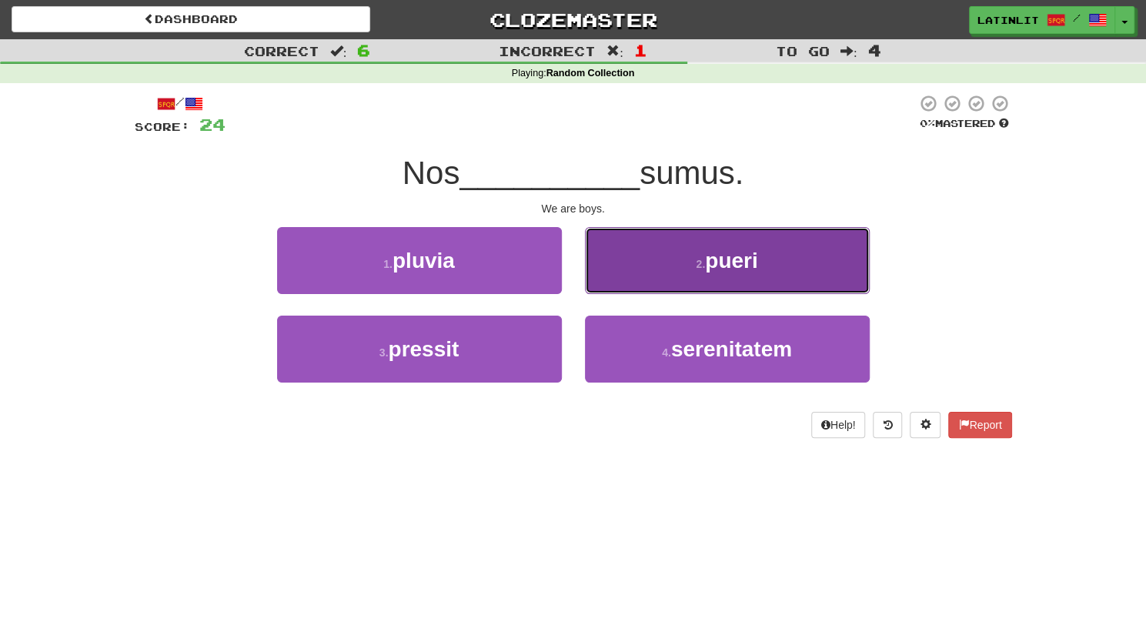
click at [631, 269] on button "2 . pueri" at bounding box center [727, 260] width 285 height 67
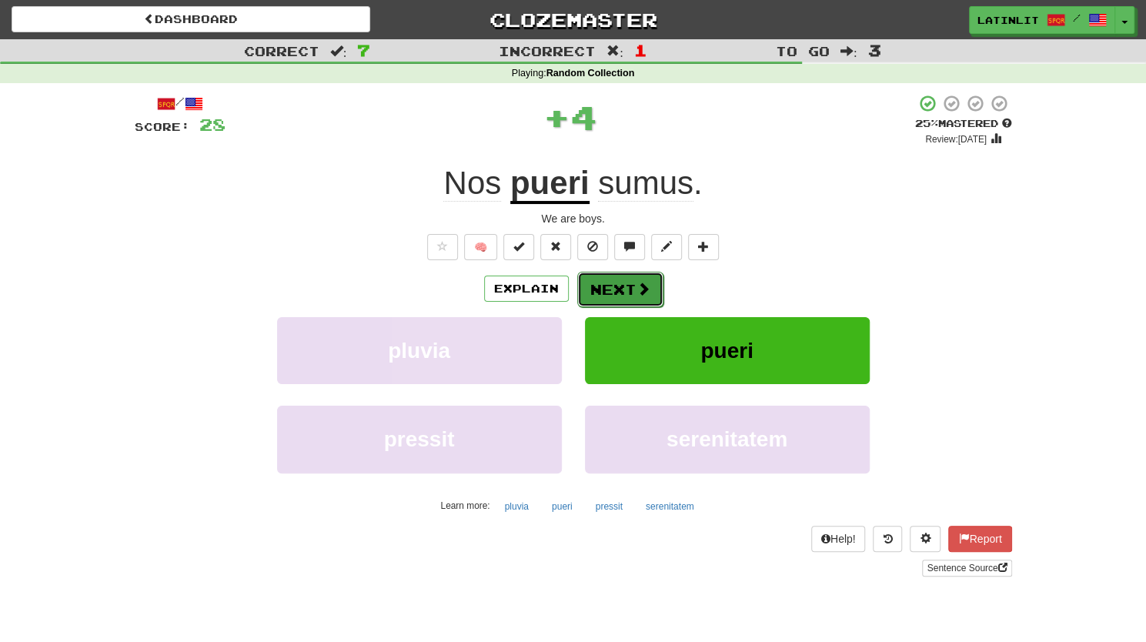
click at [617, 286] on button "Next" at bounding box center [620, 289] width 86 height 35
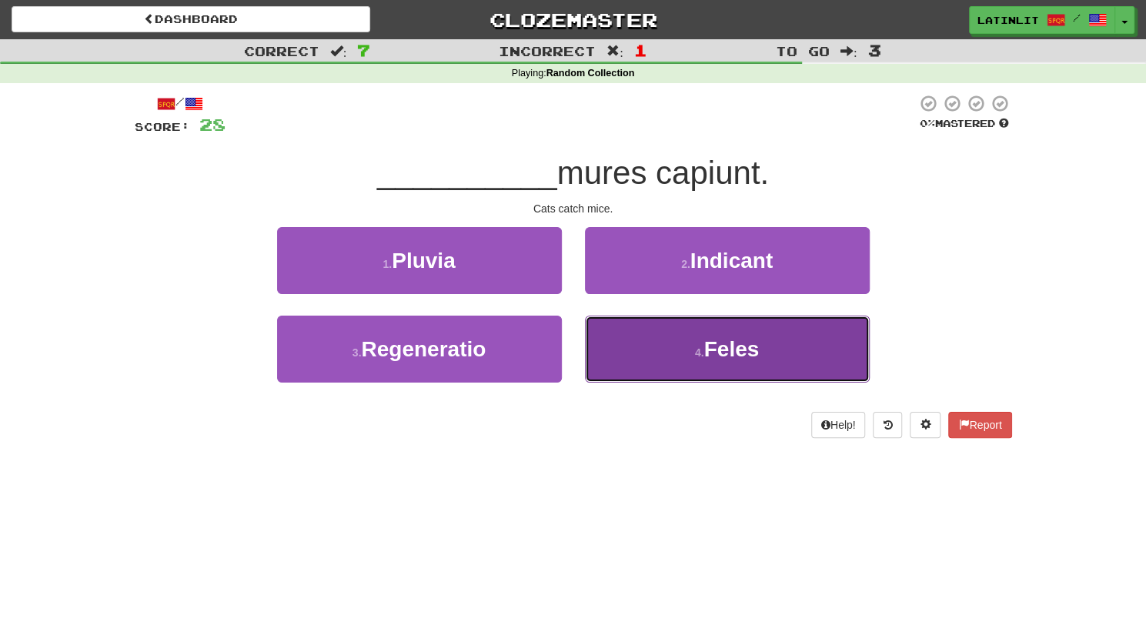
click at [619, 351] on button "4 . Feles" at bounding box center [727, 349] width 285 height 67
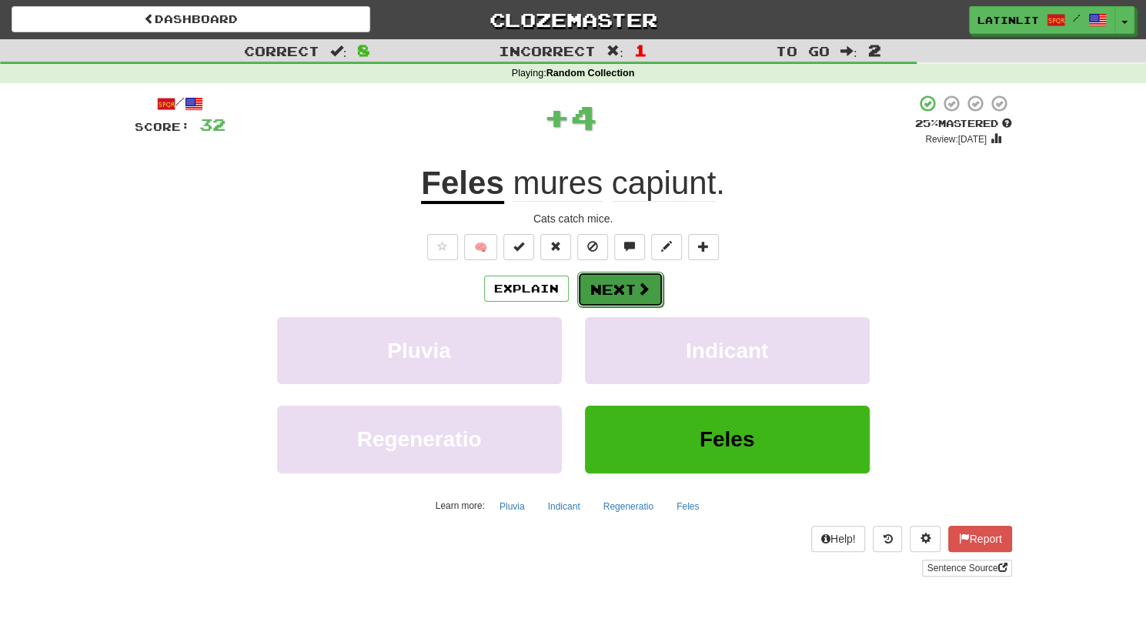
click at [617, 292] on button "Next" at bounding box center [620, 289] width 86 height 35
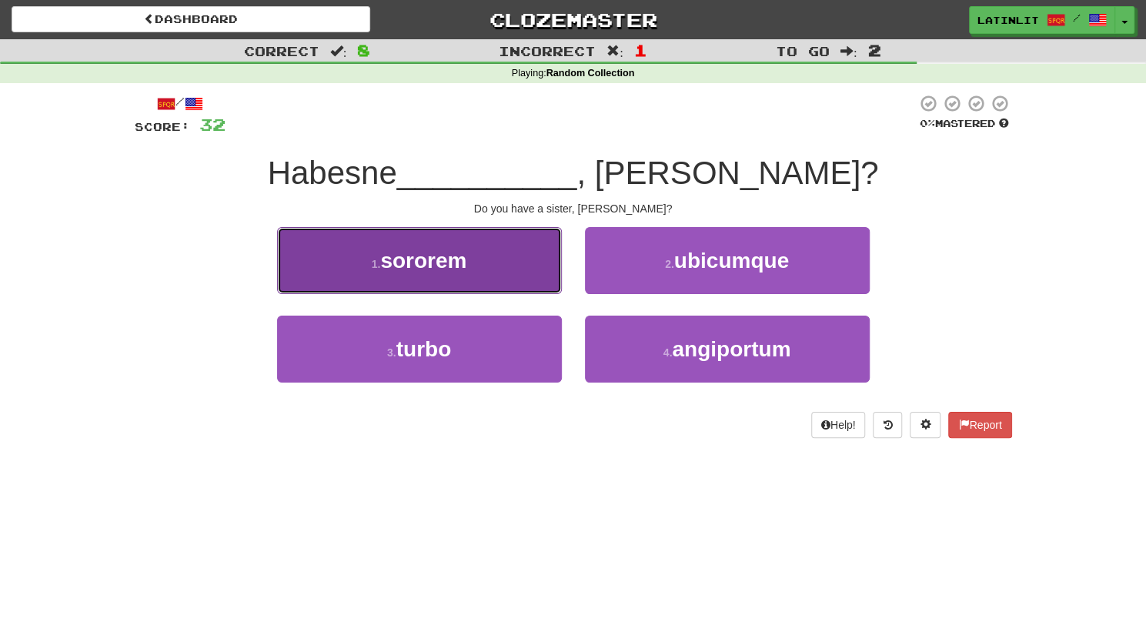
click at [518, 264] on button "1 . sororem" at bounding box center [419, 260] width 285 height 67
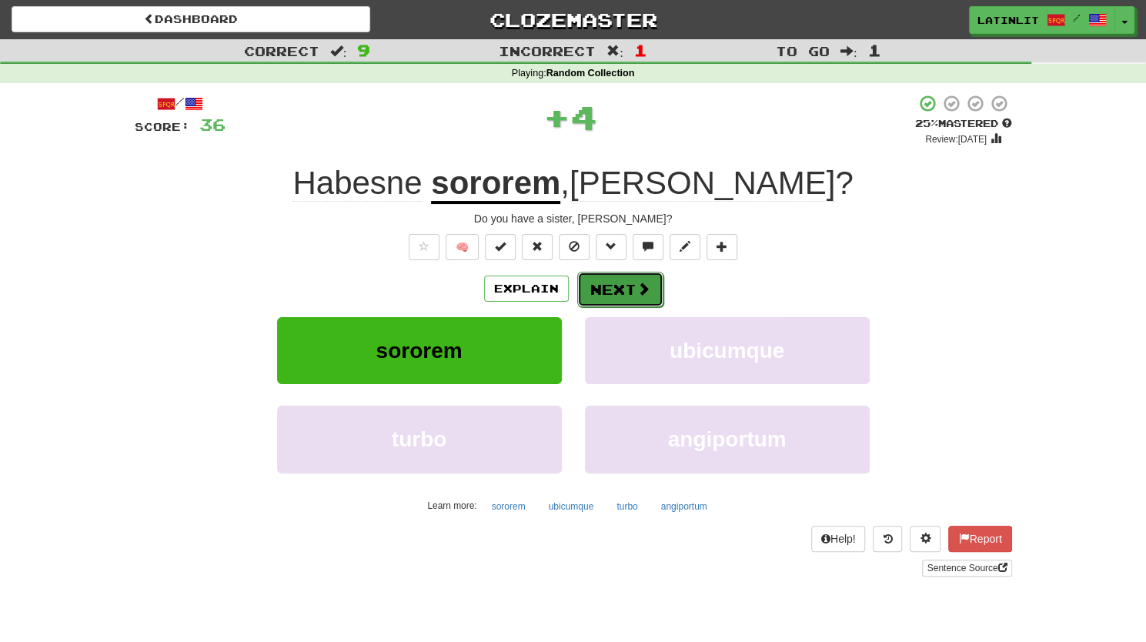
click at [643, 294] on span at bounding box center [644, 289] width 14 height 14
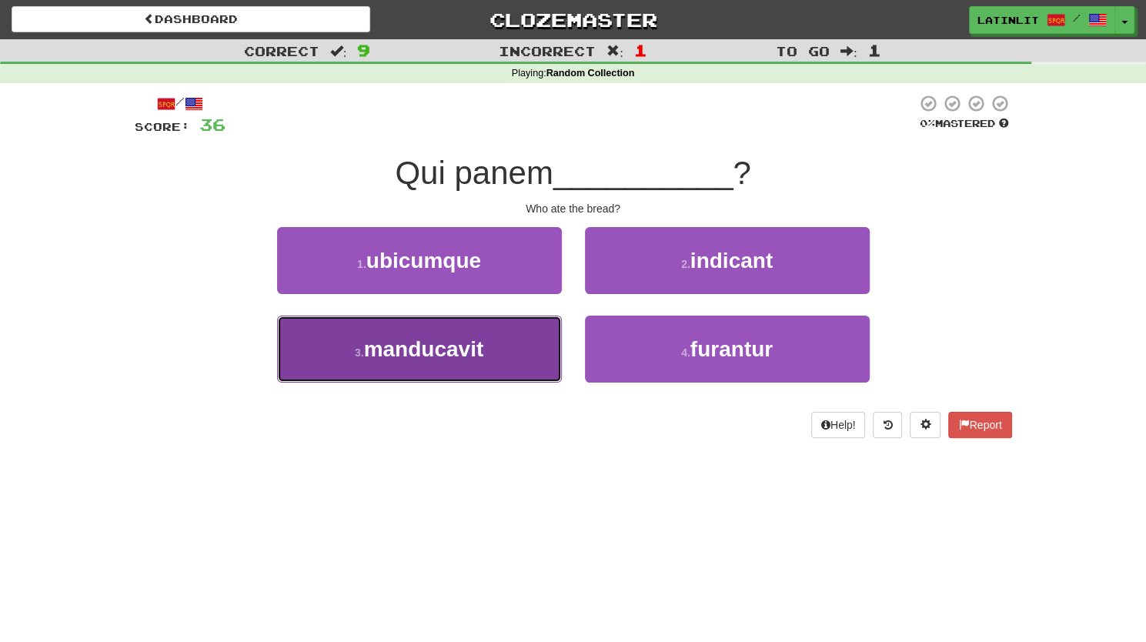
click at [501, 358] on button "3 . manducavit" at bounding box center [419, 349] width 285 height 67
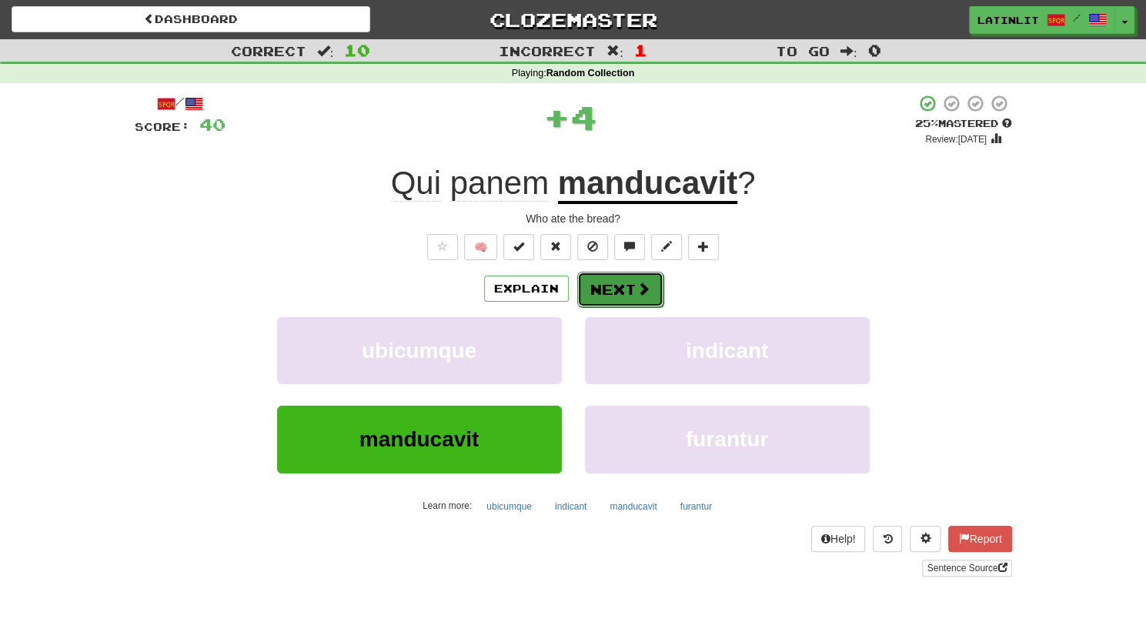
click at [616, 289] on button "Next" at bounding box center [620, 289] width 86 height 35
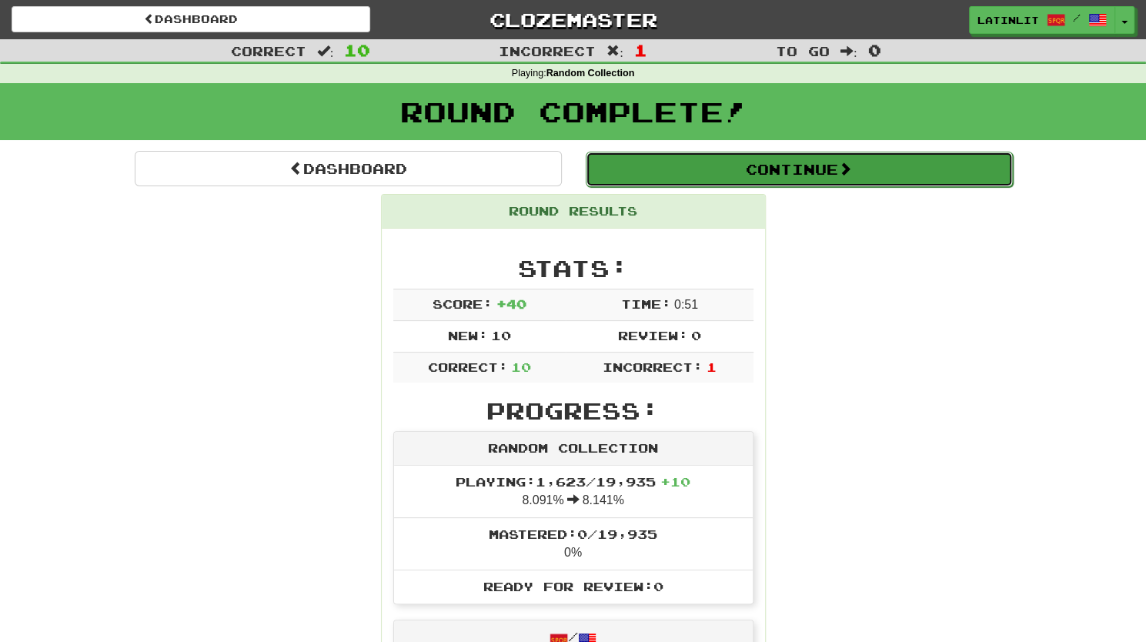
click at [807, 174] on button "Continue" at bounding box center [799, 169] width 427 height 35
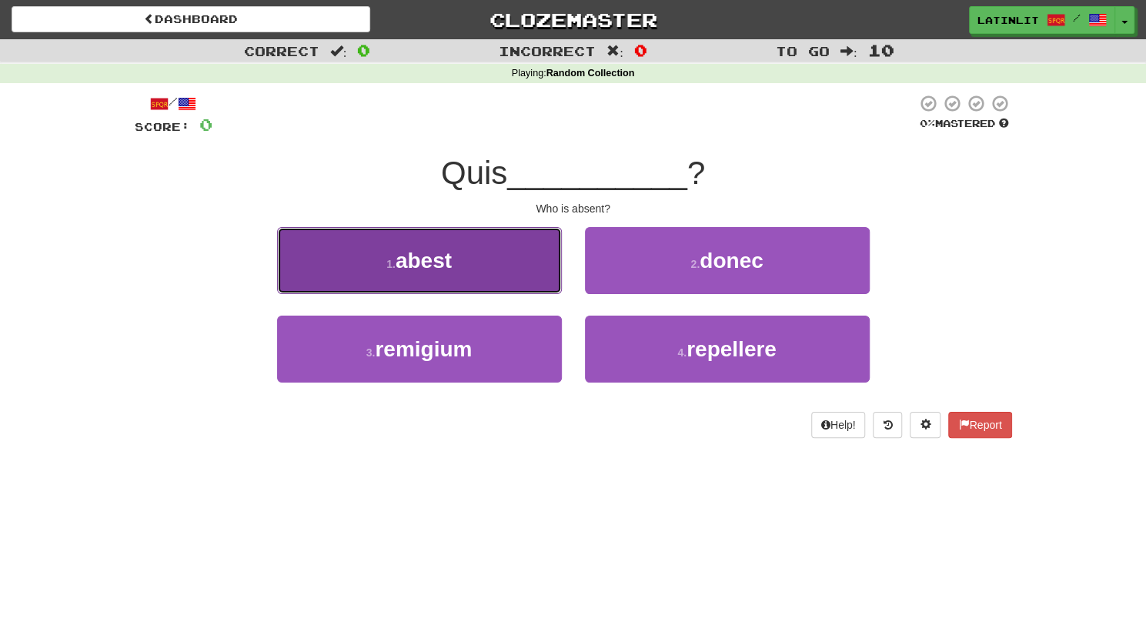
click at [503, 253] on button "1 . abest" at bounding box center [419, 260] width 285 height 67
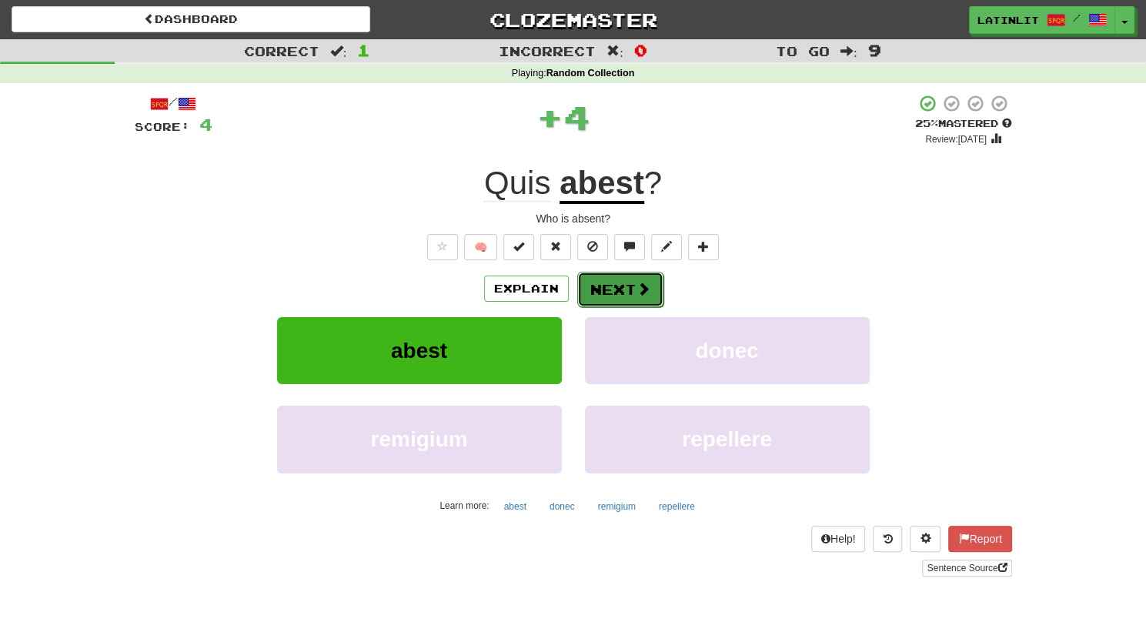
click at [619, 286] on button "Next" at bounding box center [620, 289] width 86 height 35
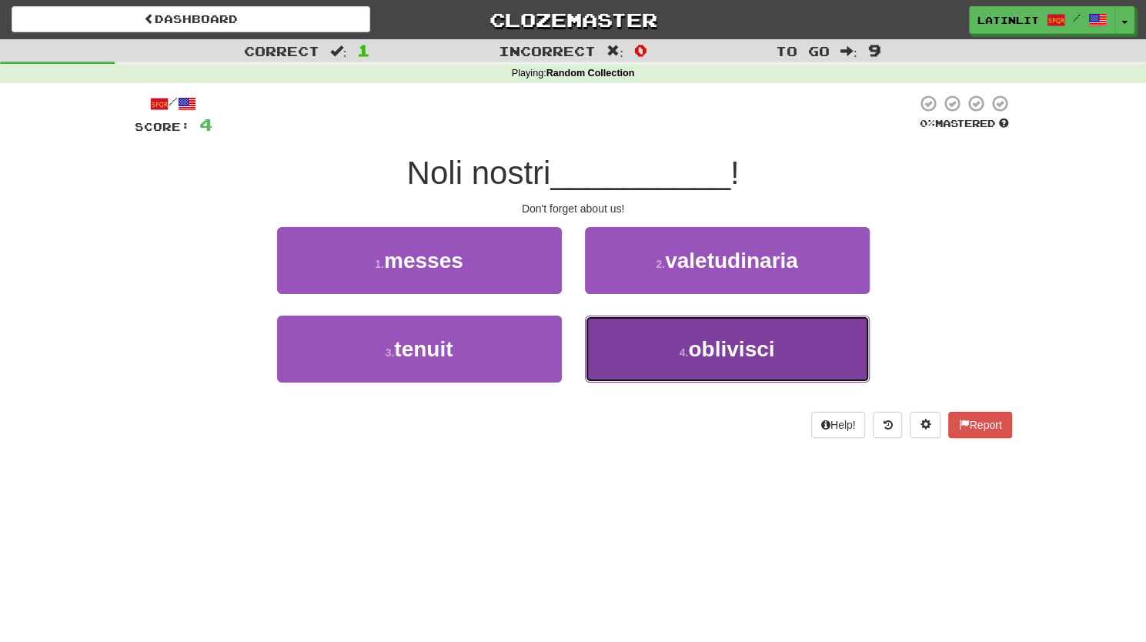
click at [611, 333] on button "4 . oblivisci" at bounding box center [727, 349] width 285 height 67
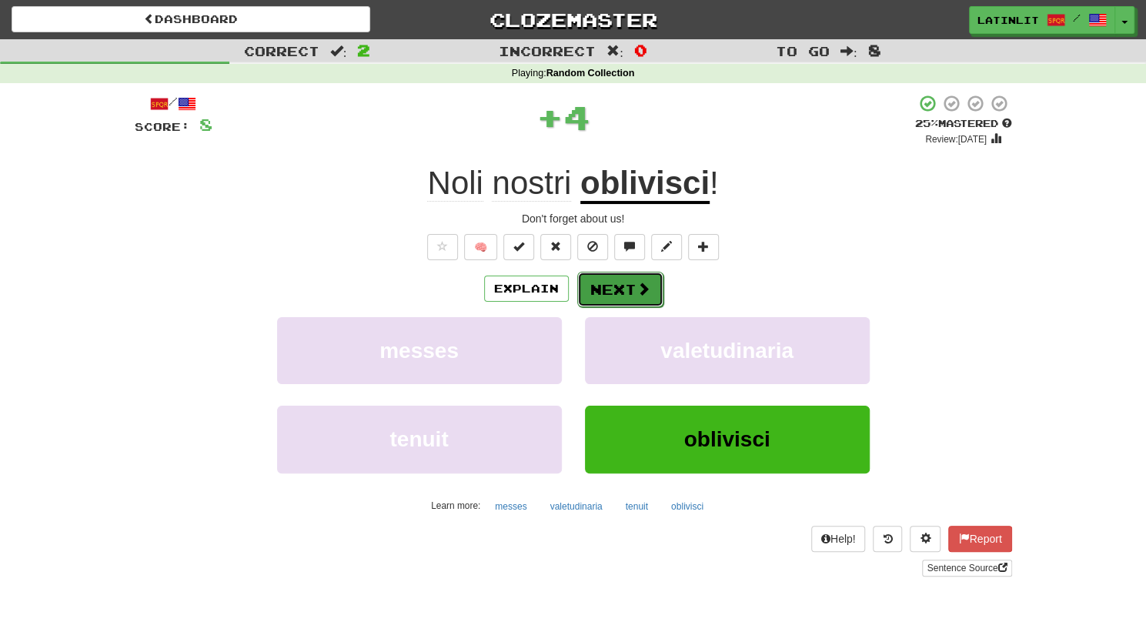
click at [612, 287] on button "Next" at bounding box center [620, 289] width 86 height 35
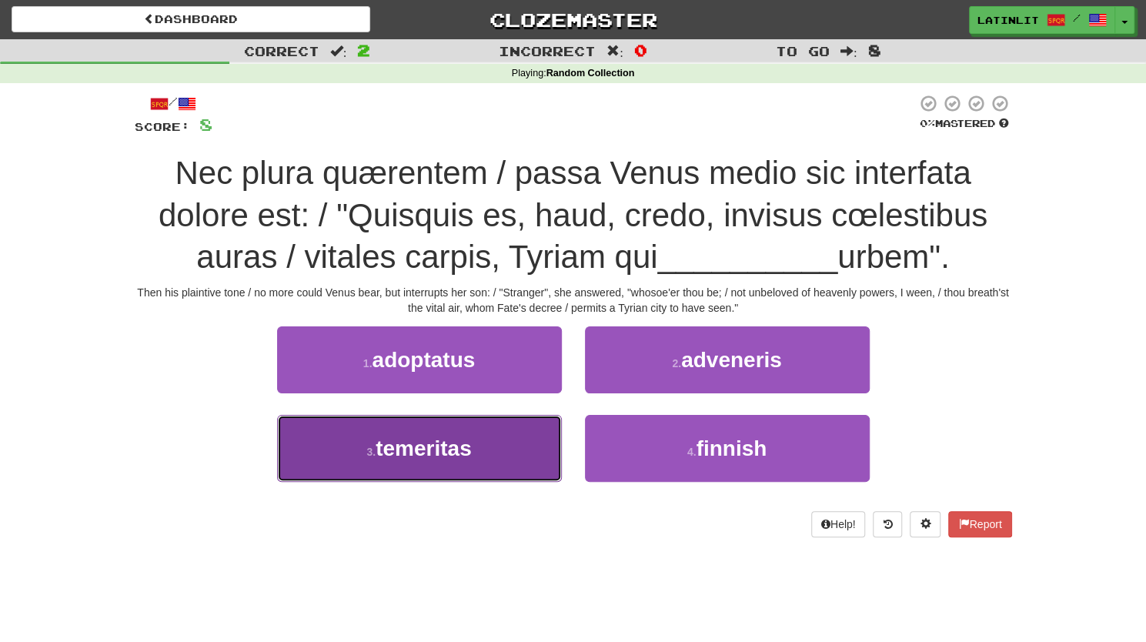
click at [474, 452] on button "3 . temeritas" at bounding box center [419, 448] width 285 height 67
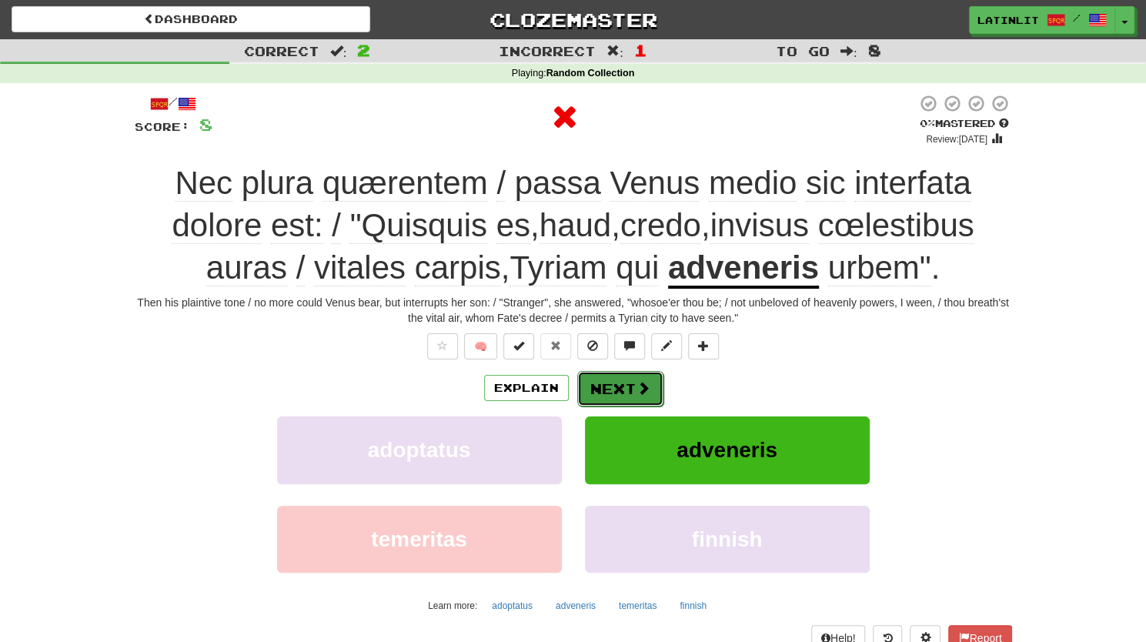
click at [591, 393] on button "Next" at bounding box center [620, 388] width 86 height 35
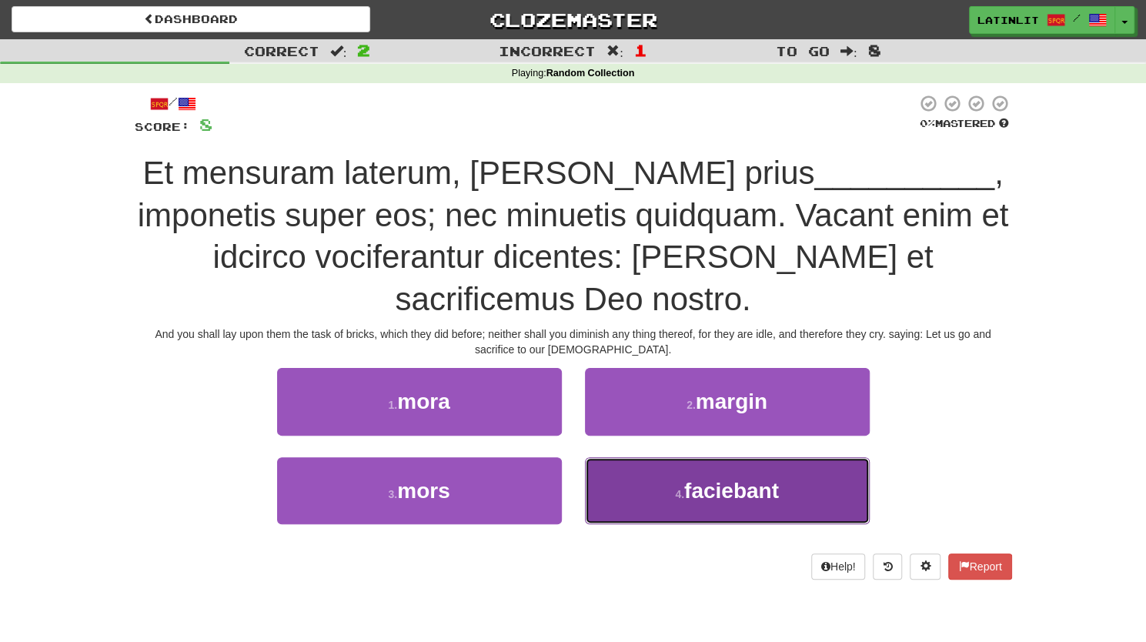
click at [602, 457] on button "4 . faciebant" at bounding box center [727, 490] width 285 height 67
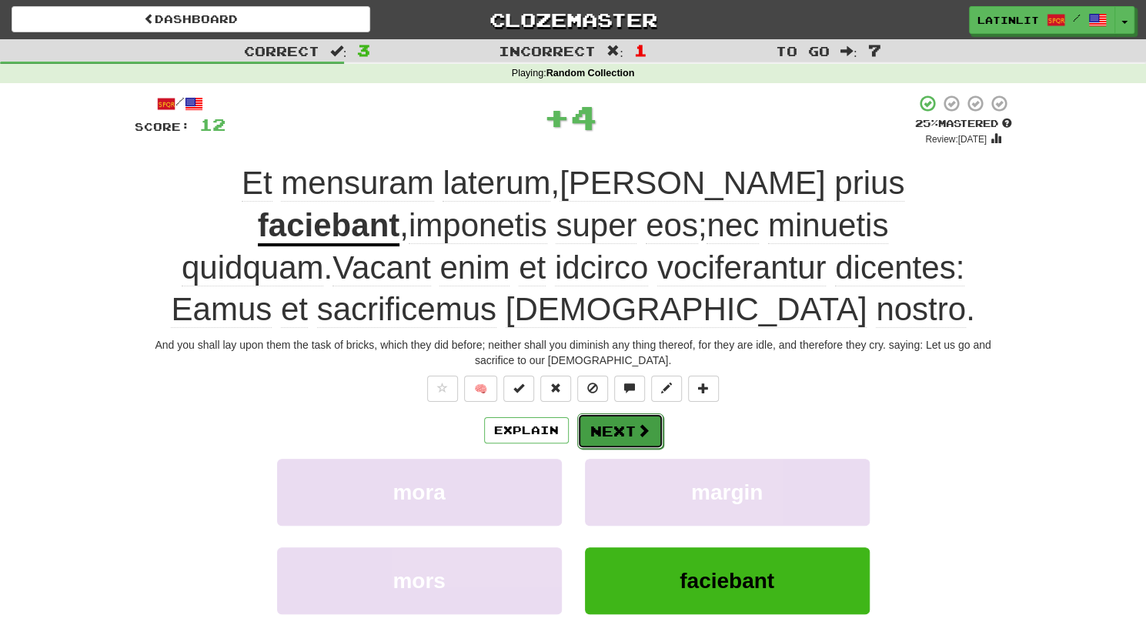
click at [588, 413] on button "Next" at bounding box center [620, 430] width 86 height 35
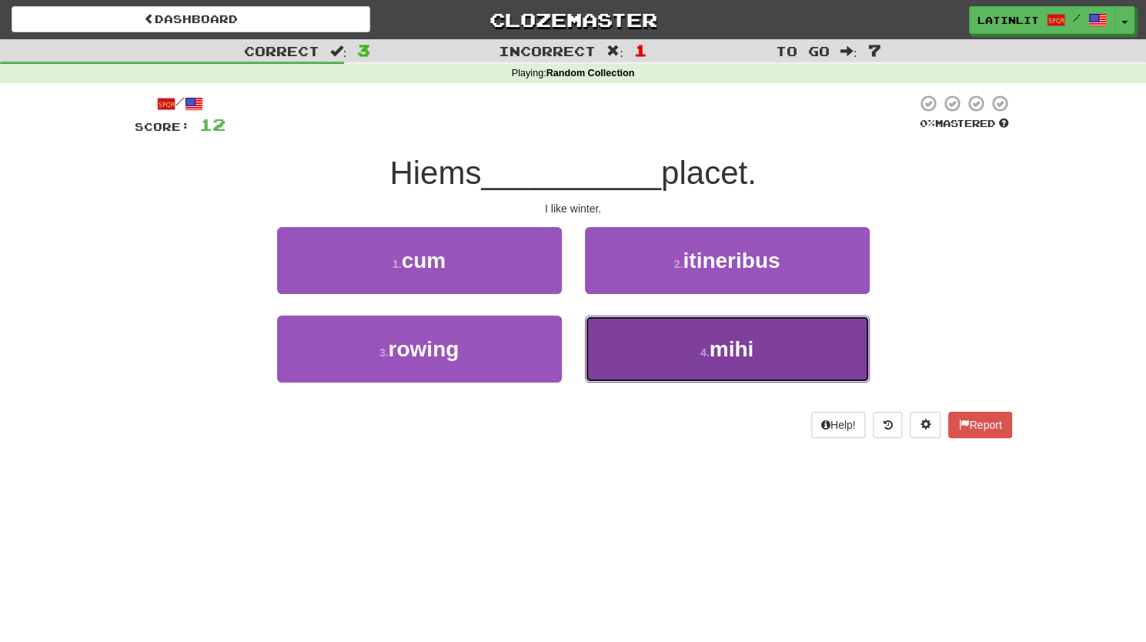
click at [657, 336] on button "4 . mihi" at bounding box center [727, 349] width 285 height 67
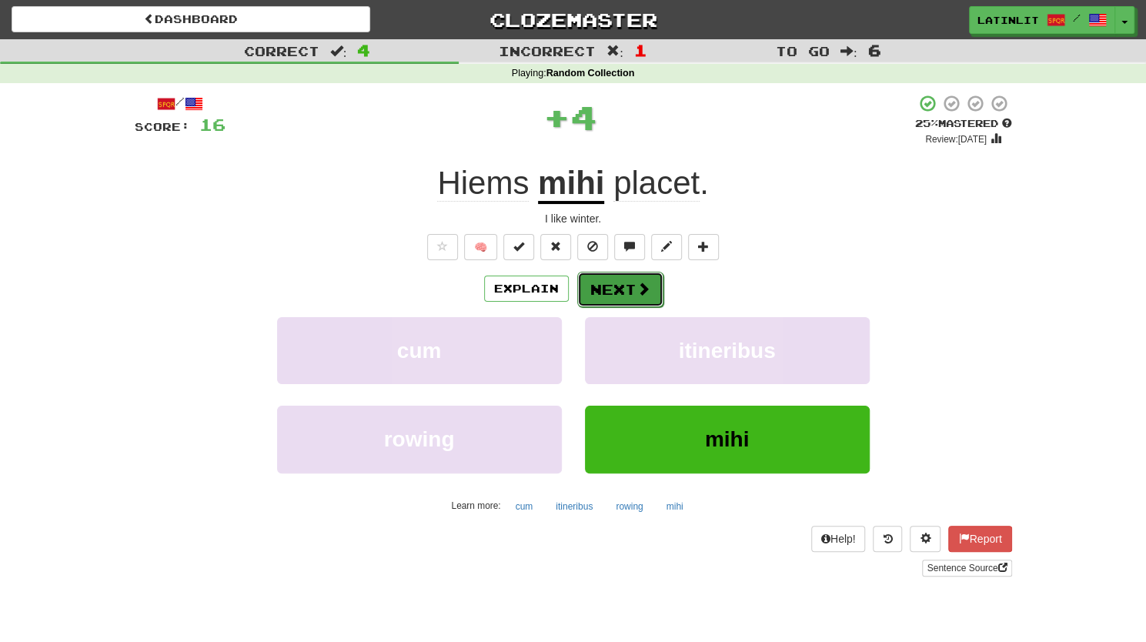
click at [623, 282] on button "Next" at bounding box center [620, 289] width 86 height 35
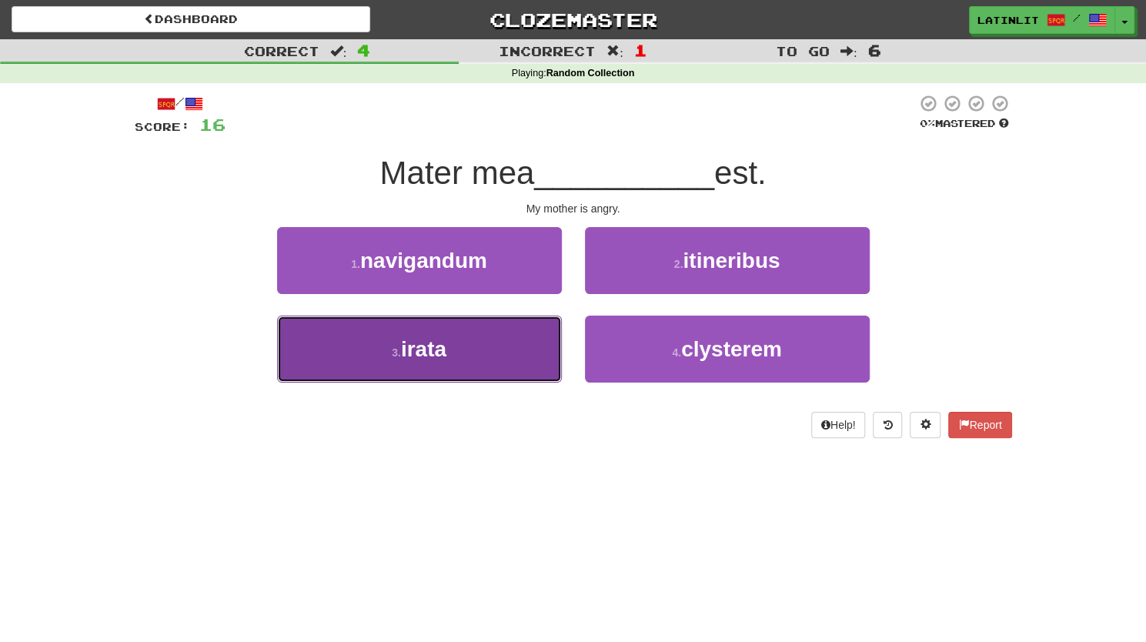
click at [468, 352] on button "3 . irata" at bounding box center [419, 349] width 285 height 67
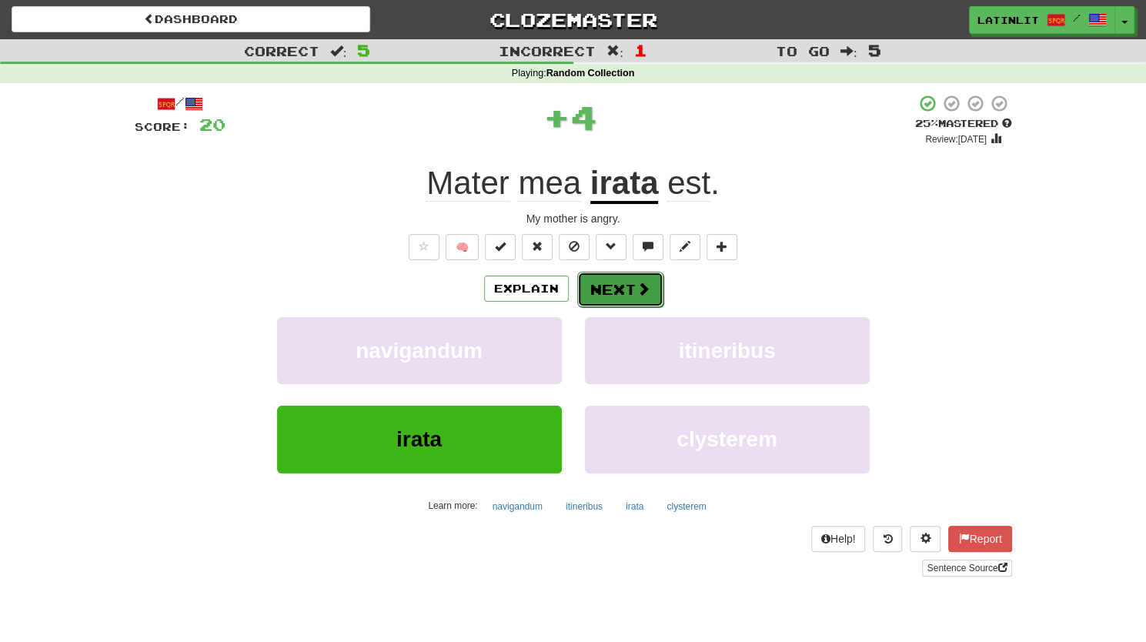
click at [609, 286] on button "Next" at bounding box center [620, 289] width 86 height 35
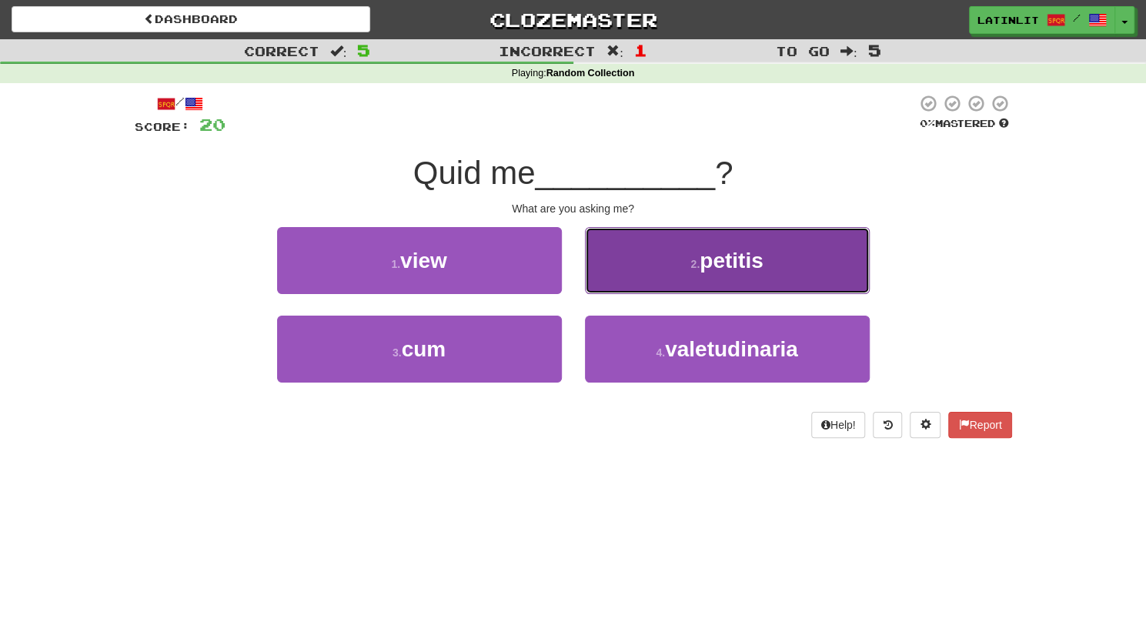
click at [637, 276] on button "2 . petitis" at bounding box center [727, 260] width 285 height 67
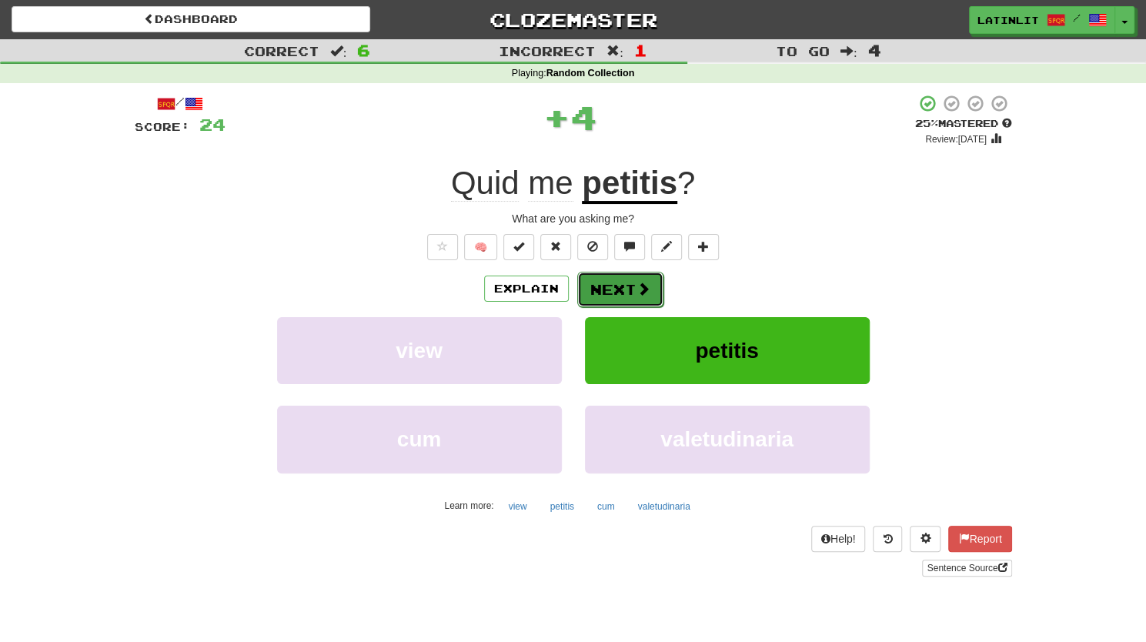
click at [623, 292] on button "Next" at bounding box center [620, 289] width 86 height 35
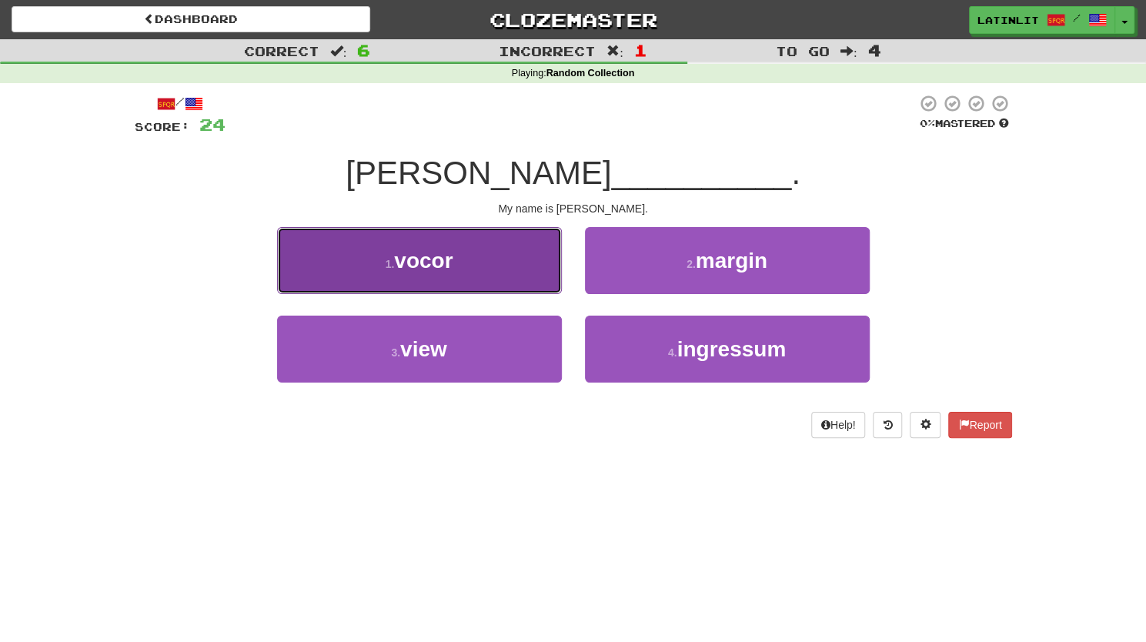
click at [454, 278] on button "1 . vocor" at bounding box center [419, 260] width 285 height 67
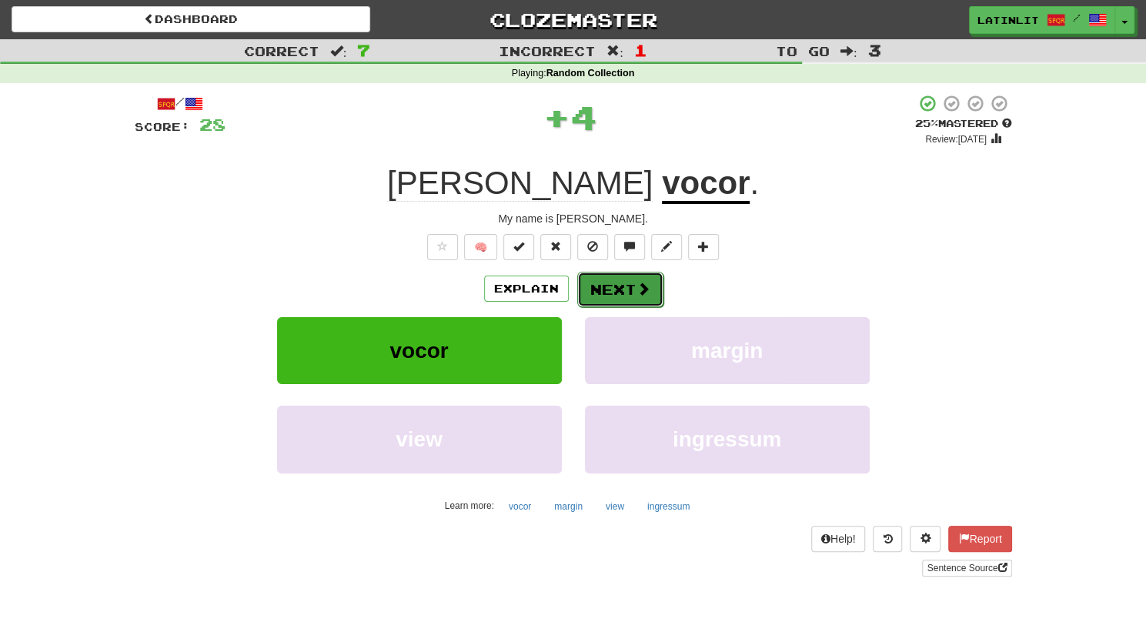
click at [631, 288] on button "Next" at bounding box center [620, 289] width 86 height 35
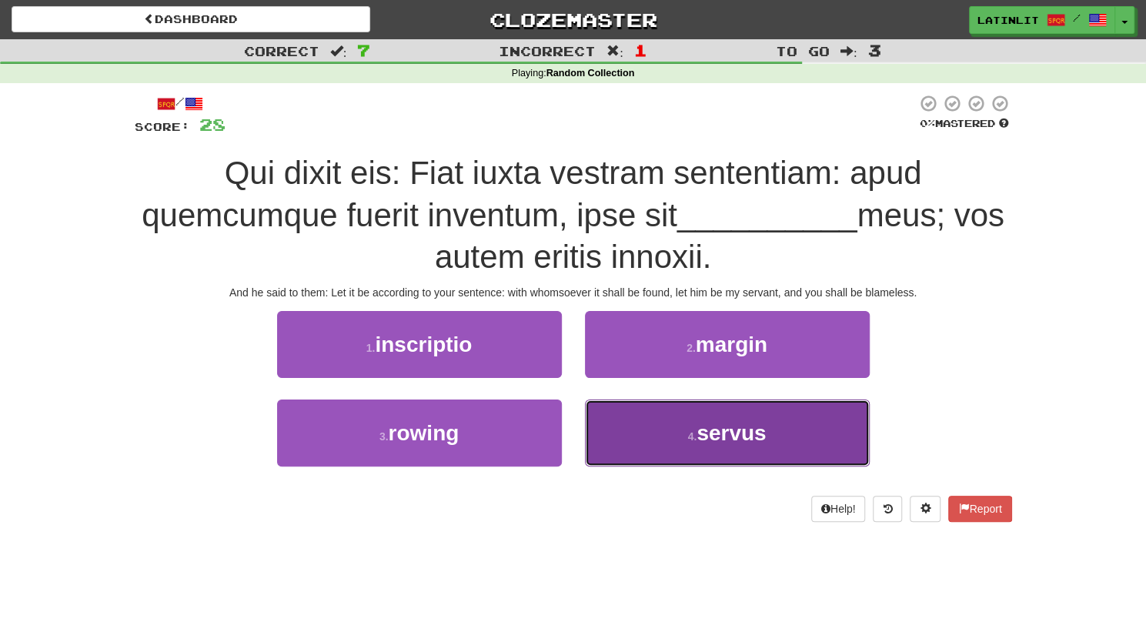
click at [627, 416] on button "4 . servus" at bounding box center [727, 432] width 285 height 67
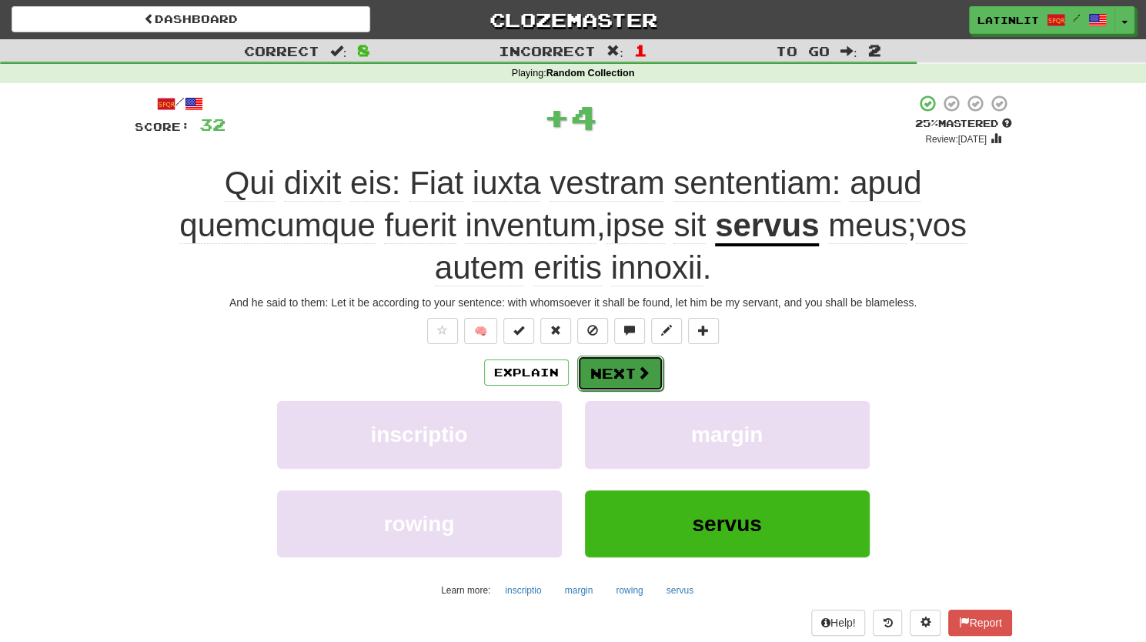
click at [590, 371] on button "Next" at bounding box center [620, 373] width 86 height 35
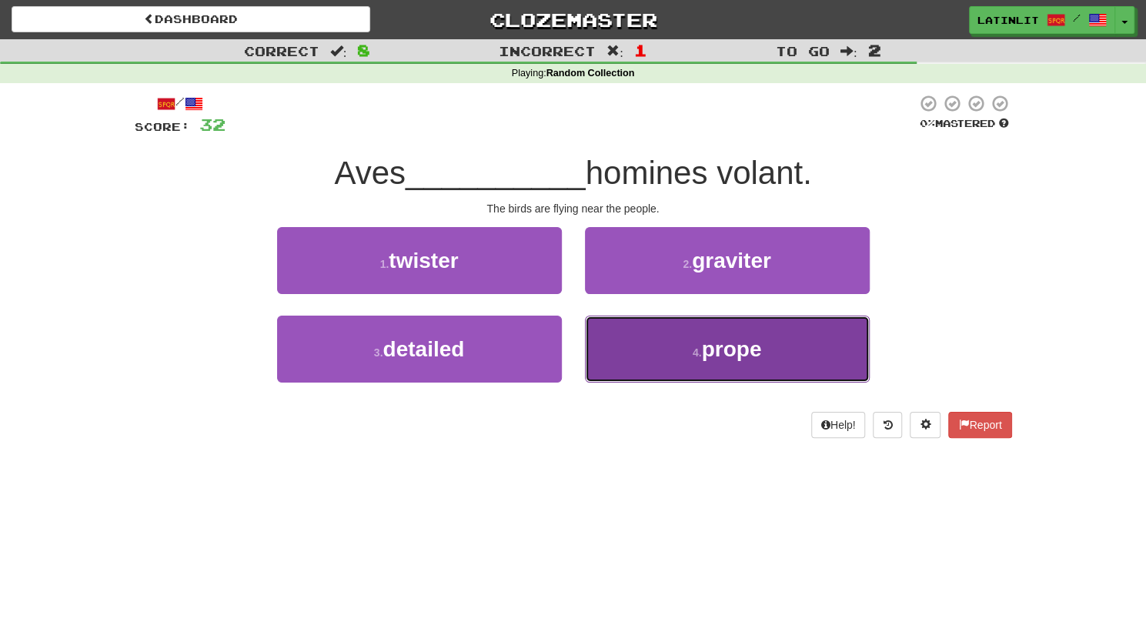
click at [660, 343] on button "4 . prope" at bounding box center [727, 349] width 285 height 67
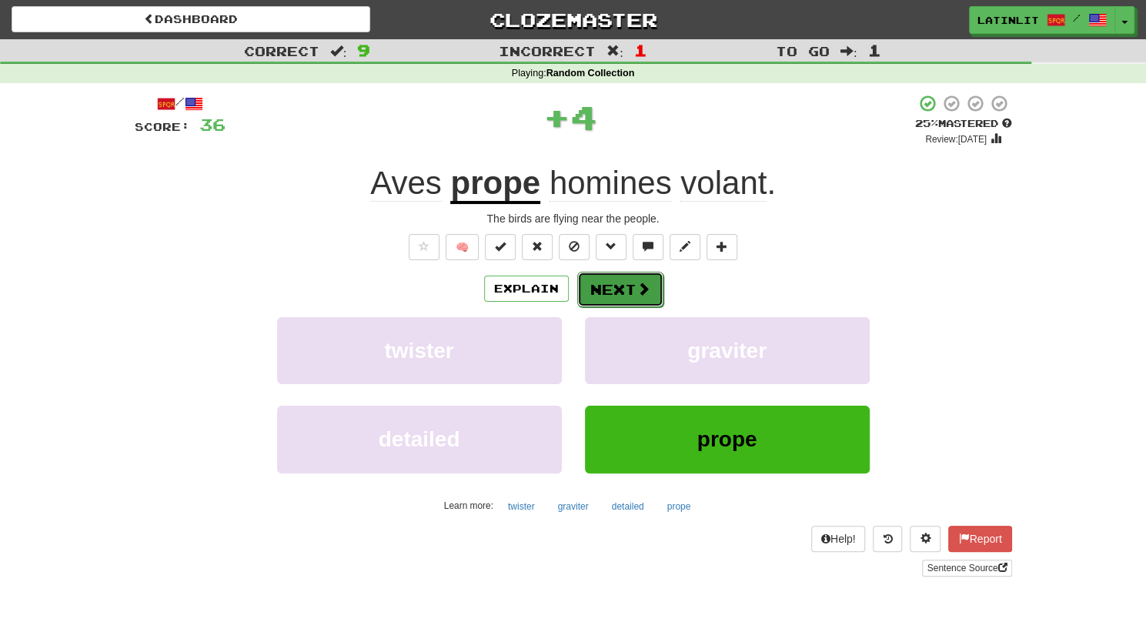
click at [599, 289] on button "Next" at bounding box center [620, 289] width 86 height 35
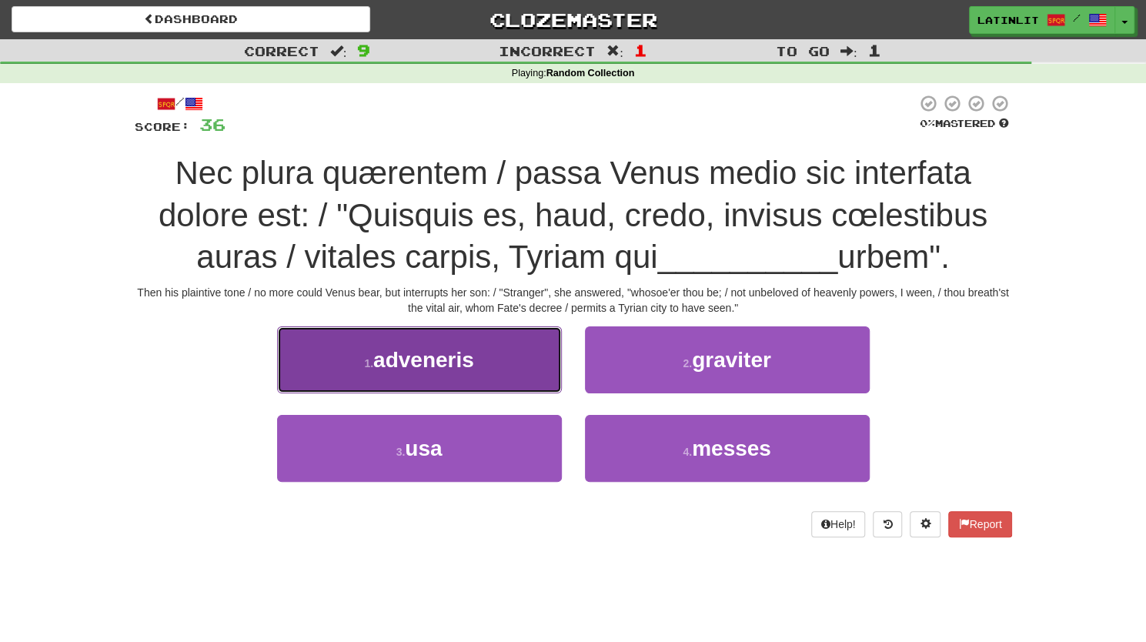
click at [473, 369] on span "adveneris" at bounding box center [423, 360] width 101 height 24
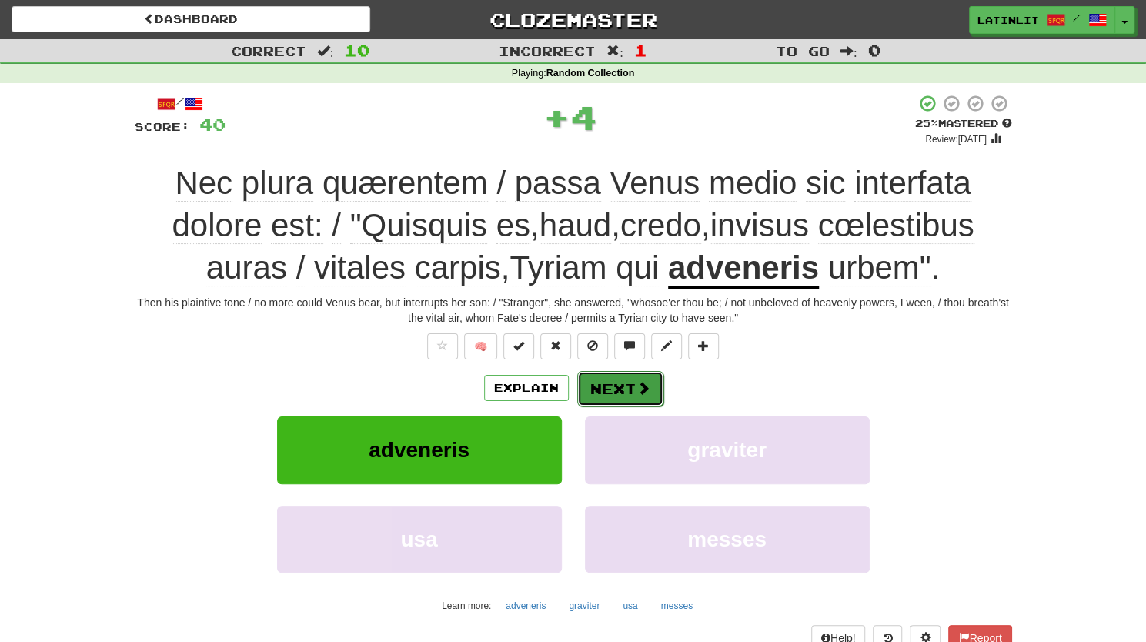
click at [614, 389] on button "Next" at bounding box center [620, 388] width 86 height 35
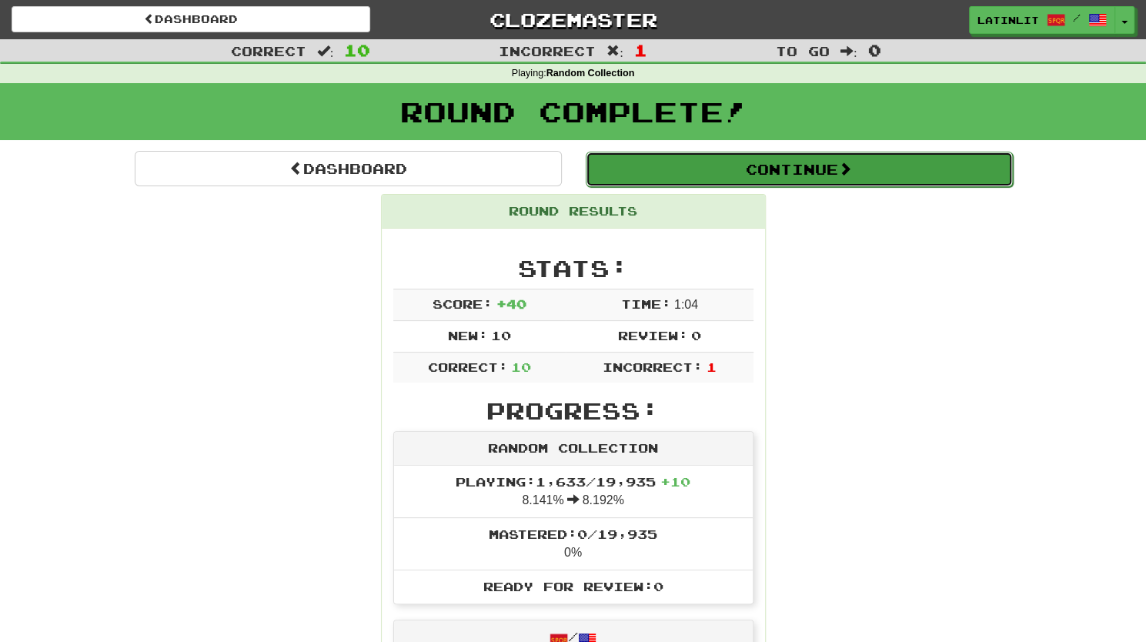
click at [807, 168] on button "Continue" at bounding box center [799, 169] width 427 height 35
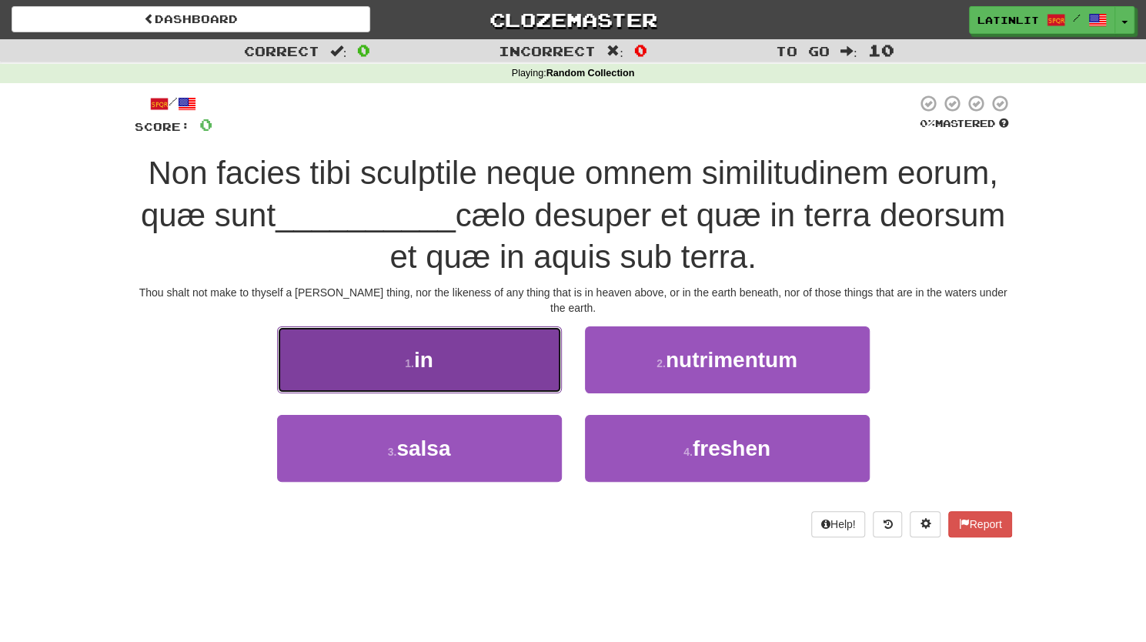
click at [419, 357] on button "1 . in" at bounding box center [419, 359] width 285 height 67
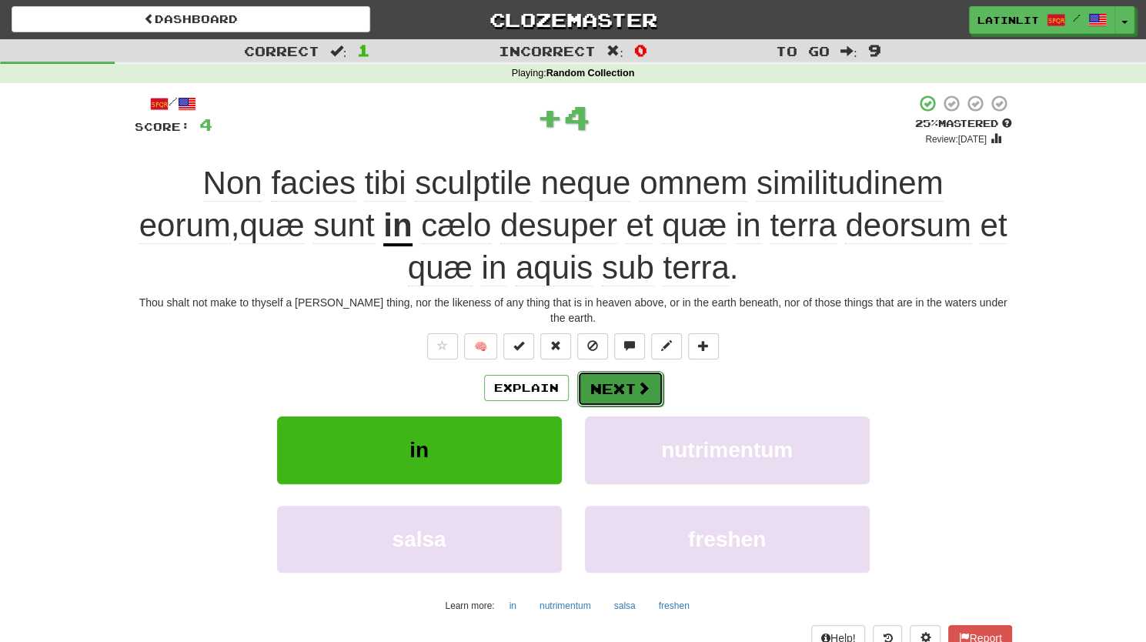
click at [613, 374] on button "Next" at bounding box center [620, 388] width 86 height 35
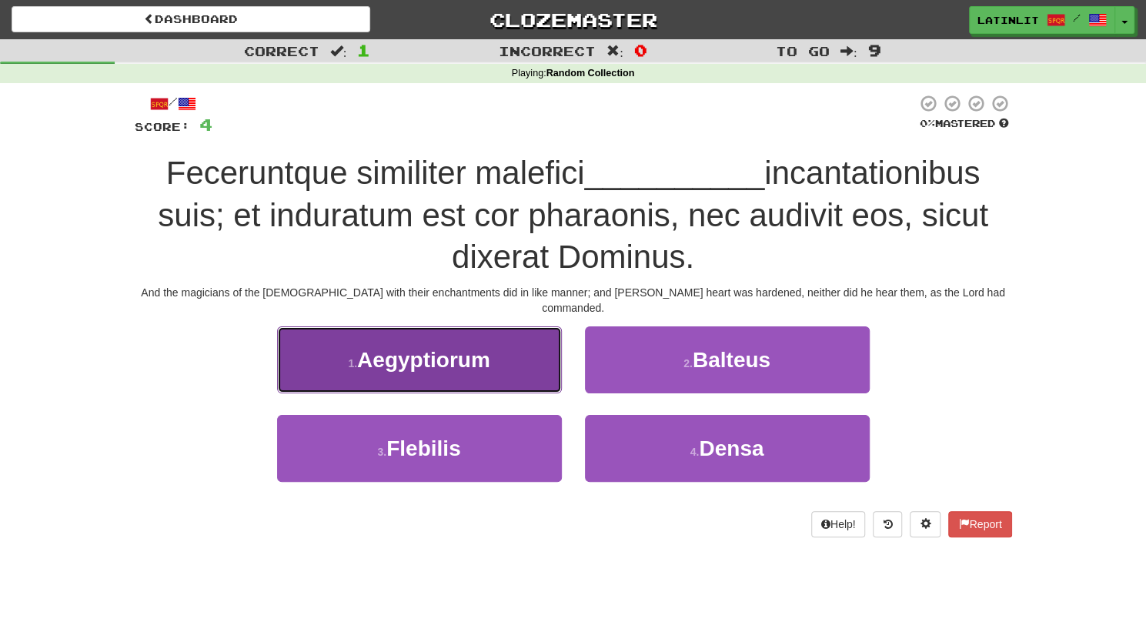
click at [471, 326] on button "1 . Aegyptiorum" at bounding box center [419, 359] width 285 height 67
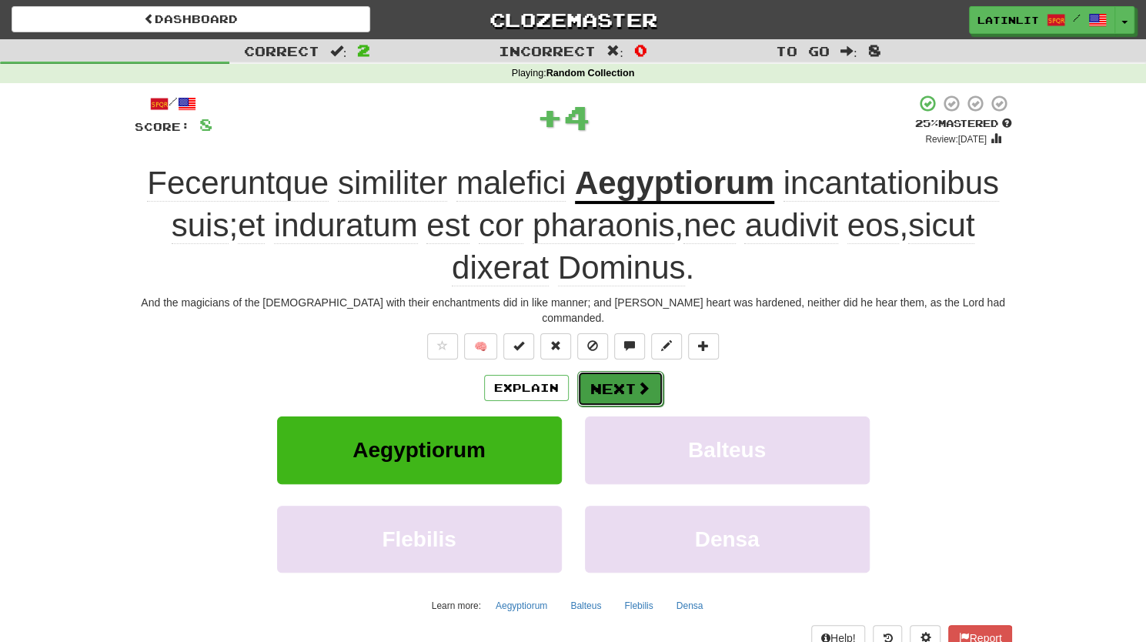
click at [606, 371] on button "Next" at bounding box center [620, 388] width 86 height 35
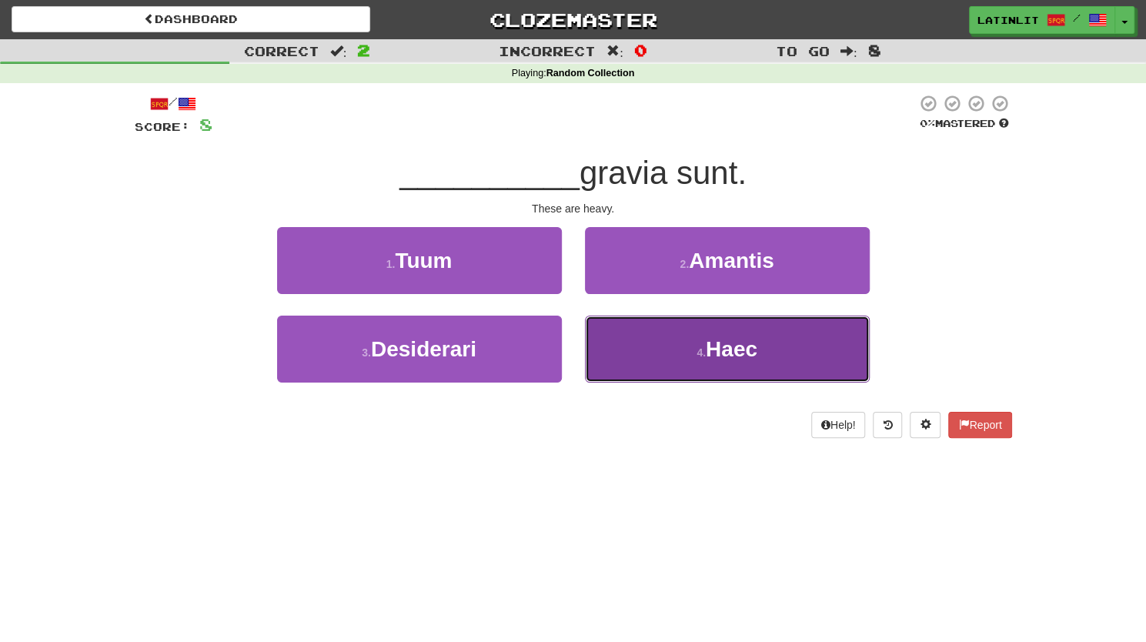
click at [633, 365] on button "4 . Haec" at bounding box center [727, 349] width 285 height 67
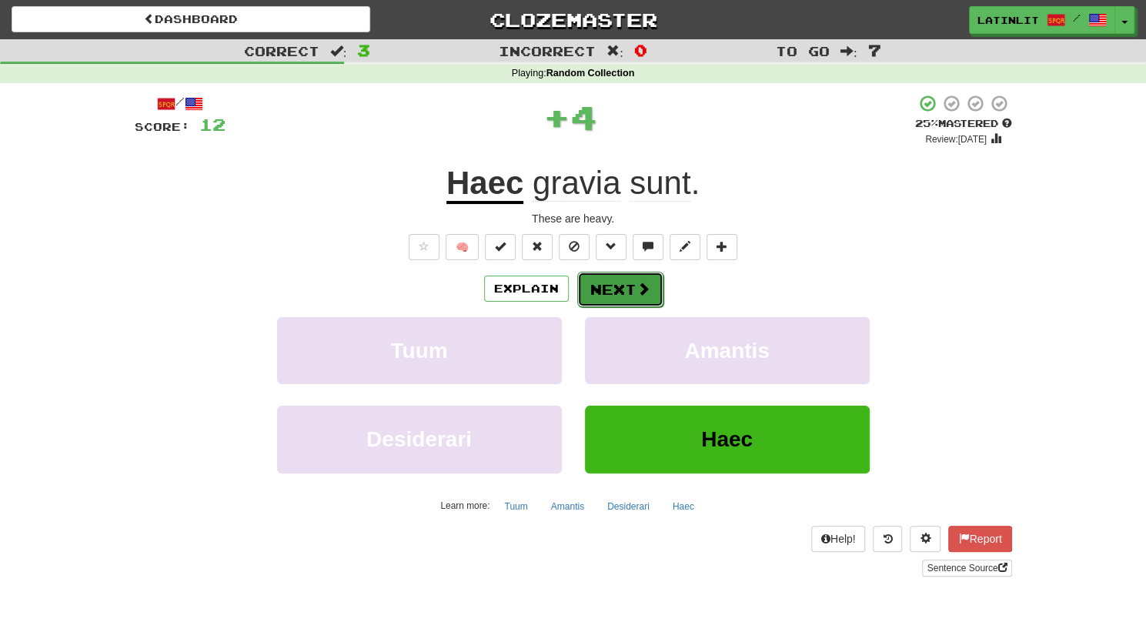
click at [606, 282] on button "Next" at bounding box center [620, 289] width 86 height 35
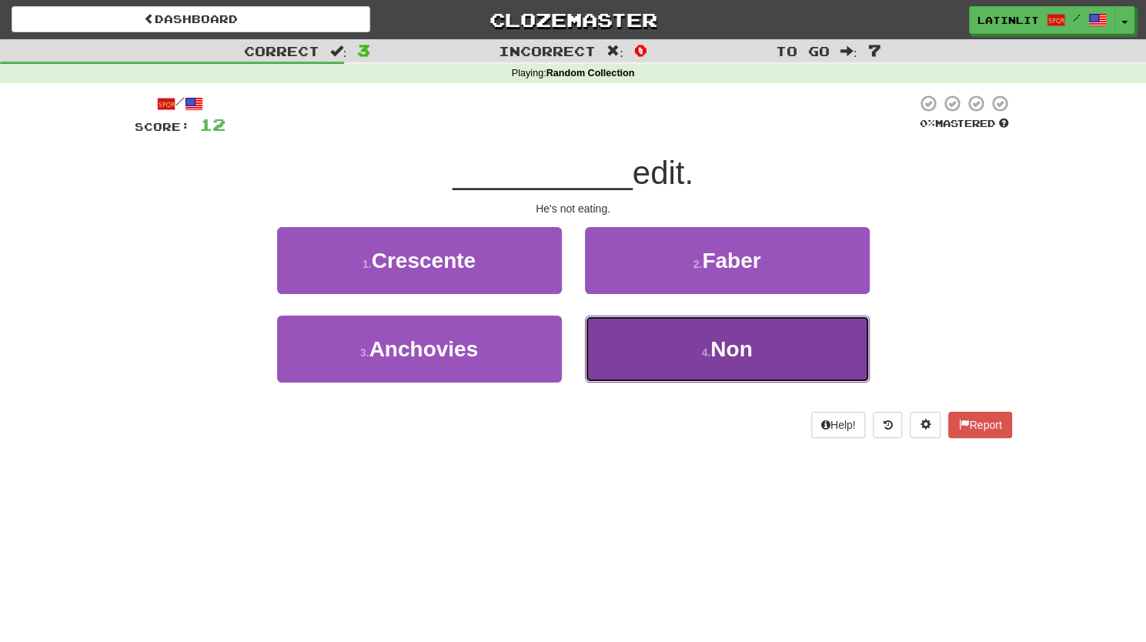
click at [633, 346] on button "4 . Non" at bounding box center [727, 349] width 285 height 67
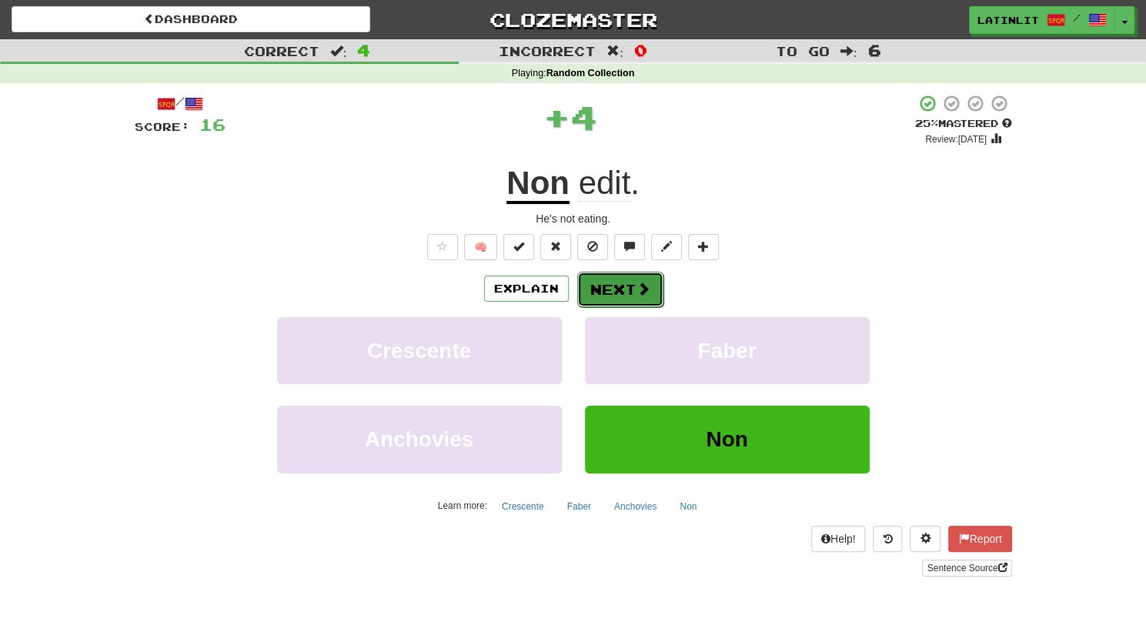
click at [616, 287] on button "Next" at bounding box center [620, 289] width 86 height 35
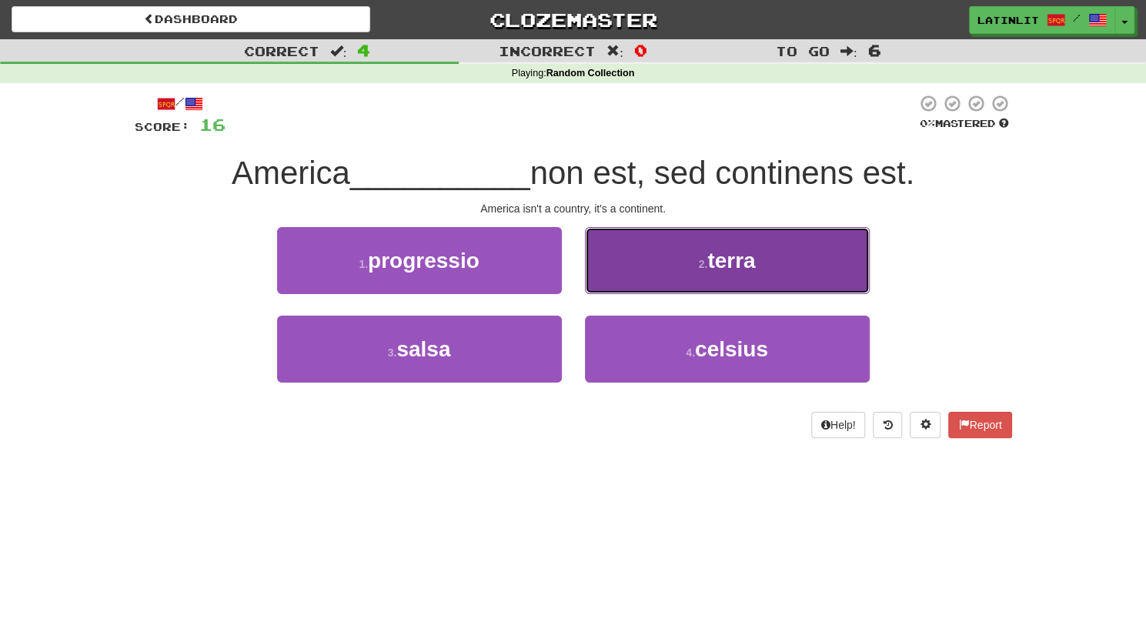
click at [634, 266] on button "2 . terra" at bounding box center [727, 260] width 285 height 67
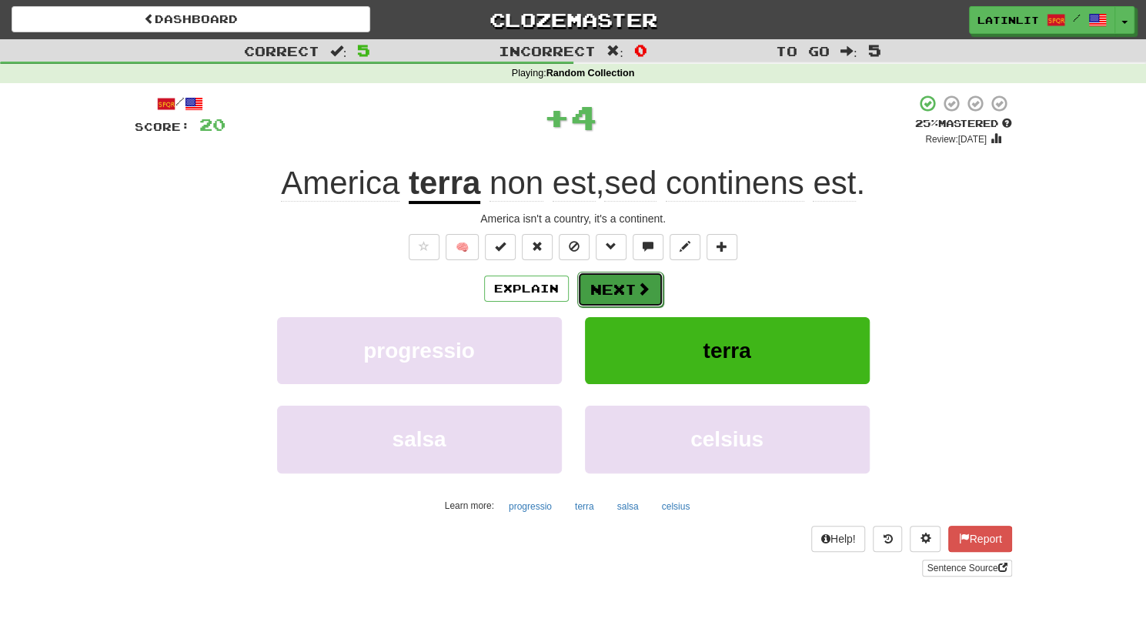
click at [617, 299] on button "Next" at bounding box center [620, 289] width 86 height 35
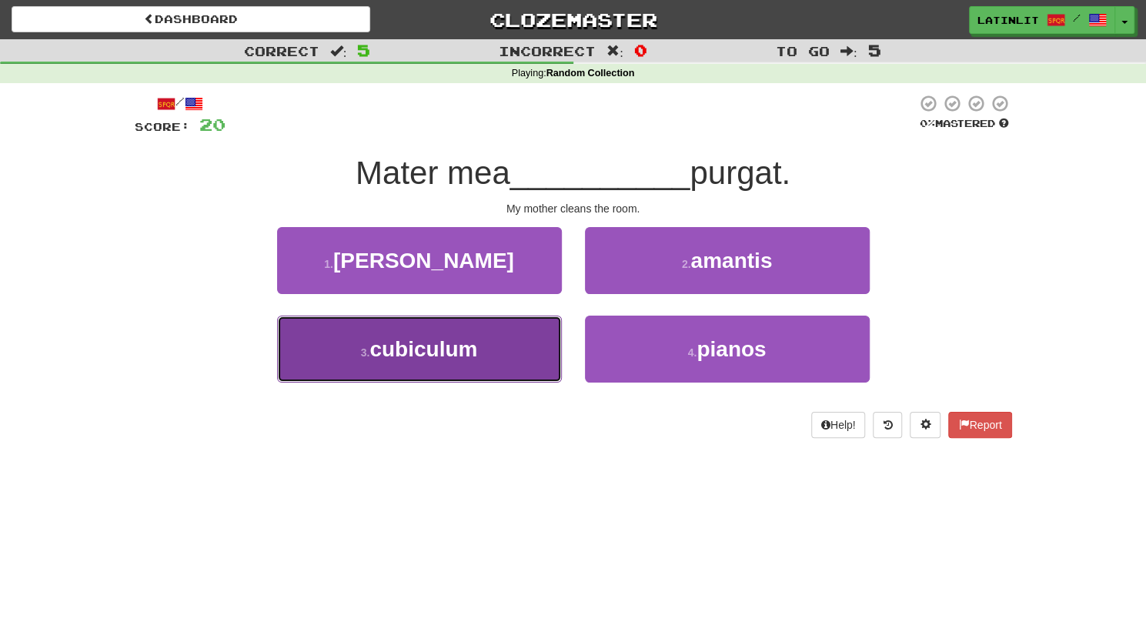
click at [469, 346] on span "cubiculum" at bounding box center [423, 349] width 108 height 24
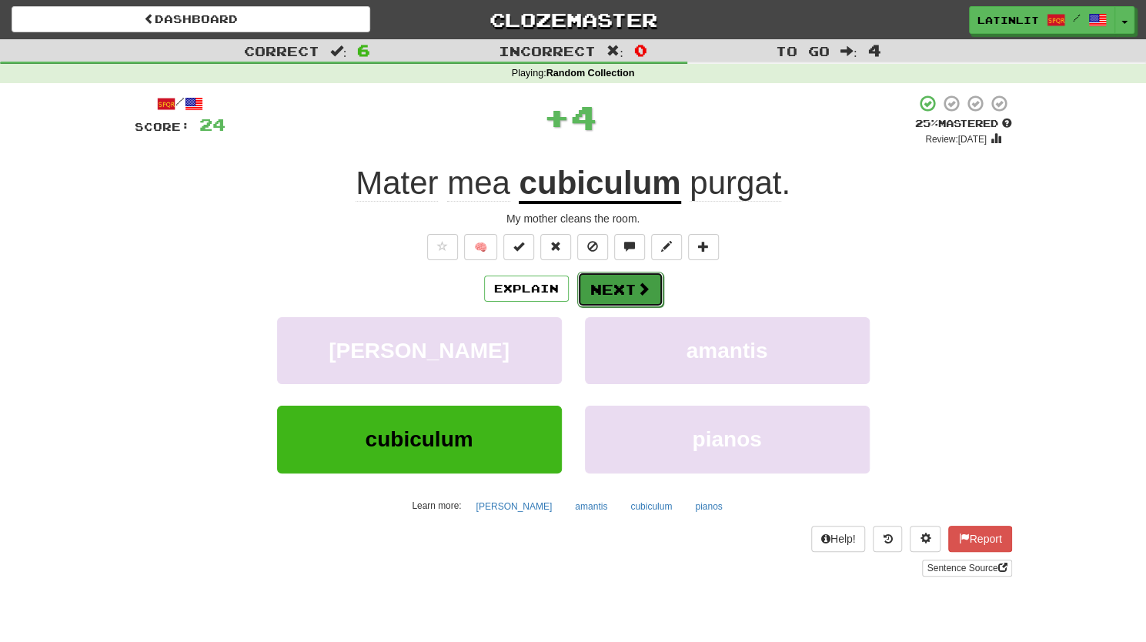
click at [607, 289] on button "Next" at bounding box center [620, 289] width 86 height 35
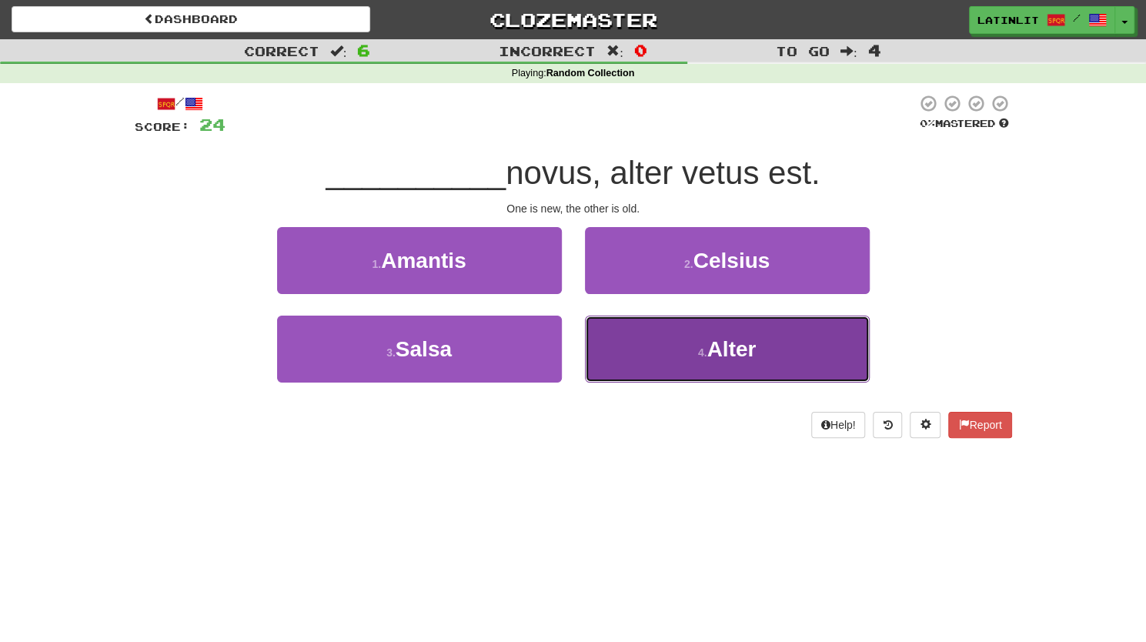
click at [600, 337] on button "4 . Alter" at bounding box center [727, 349] width 285 height 67
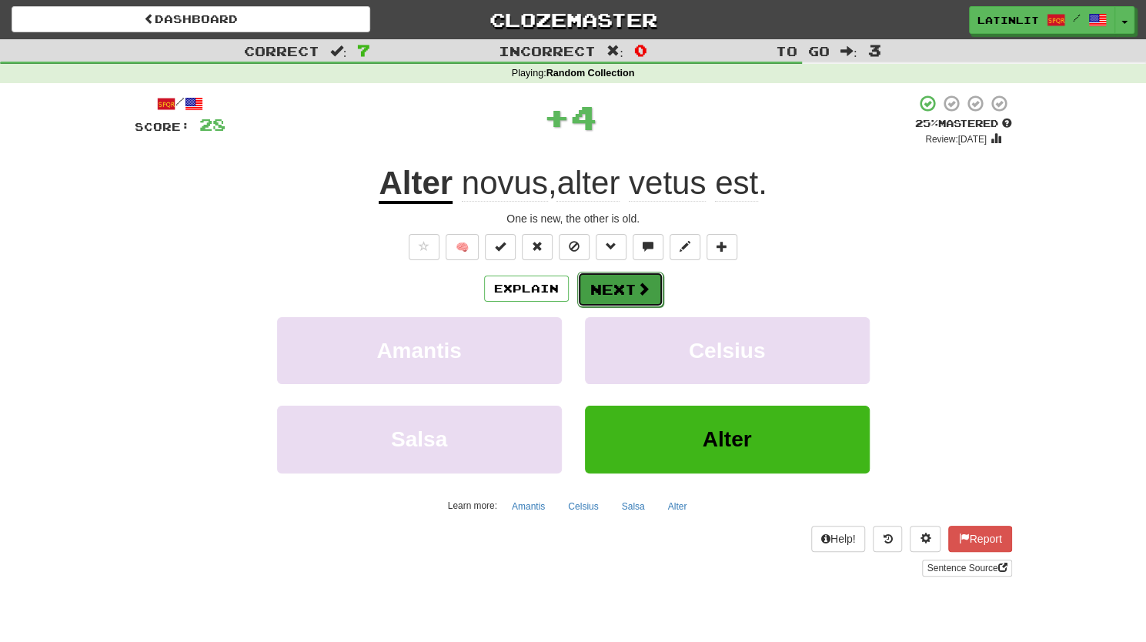
click at [602, 291] on button "Next" at bounding box center [620, 289] width 86 height 35
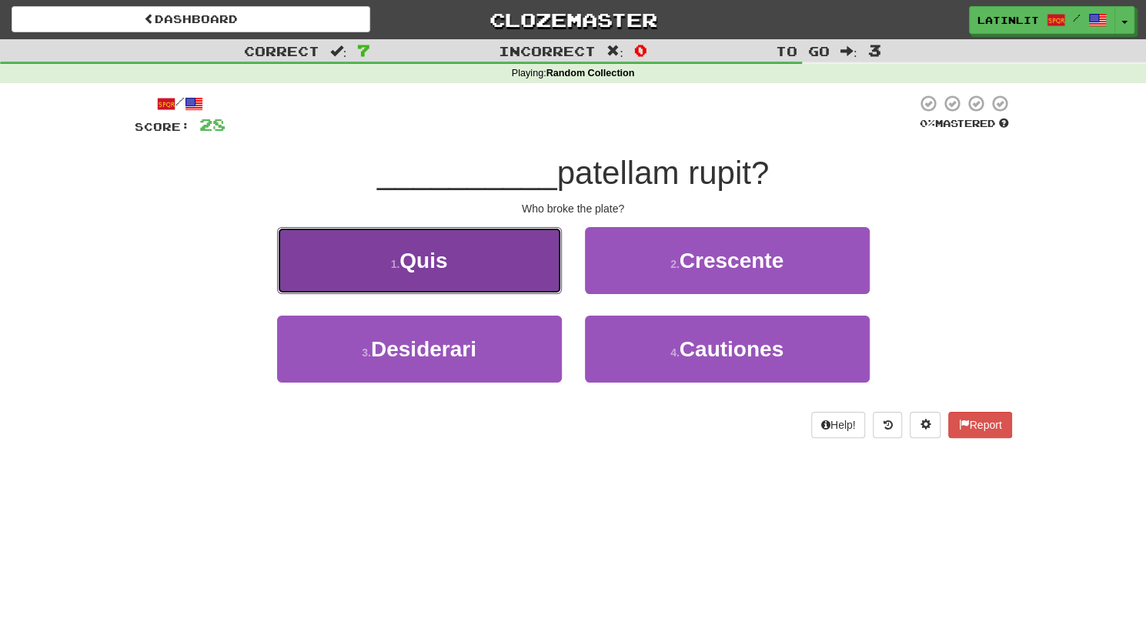
click at [513, 259] on button "1 . Quis" at bounding box center [419, 260] width 285 height 67
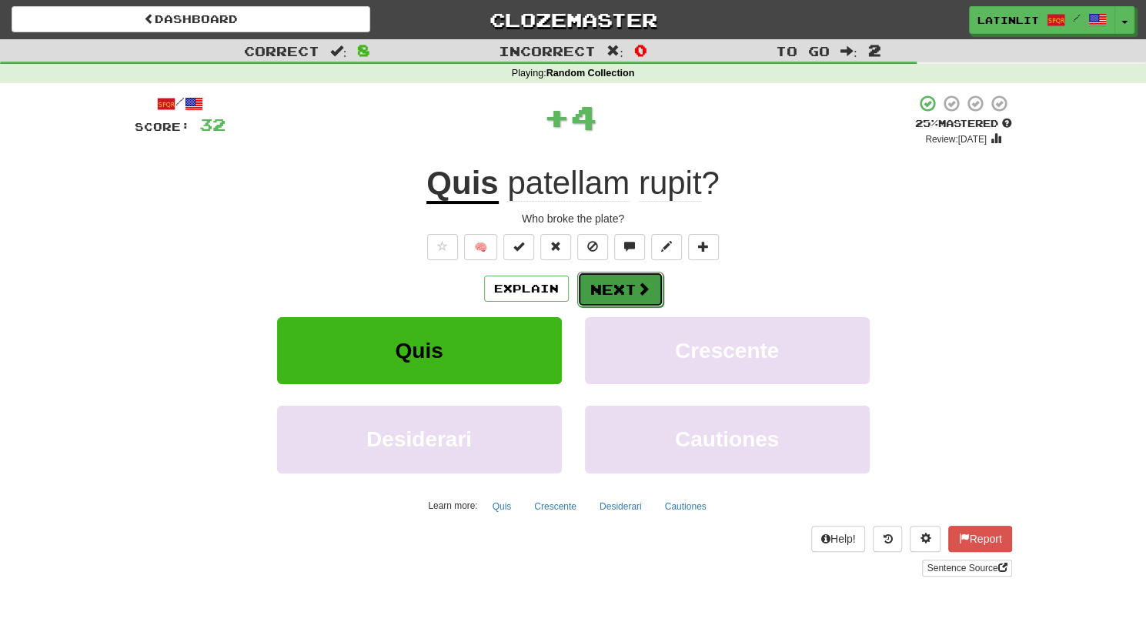
click at [600, 291] on button "Next" at bounding box center [620, 289] width 86 height 35
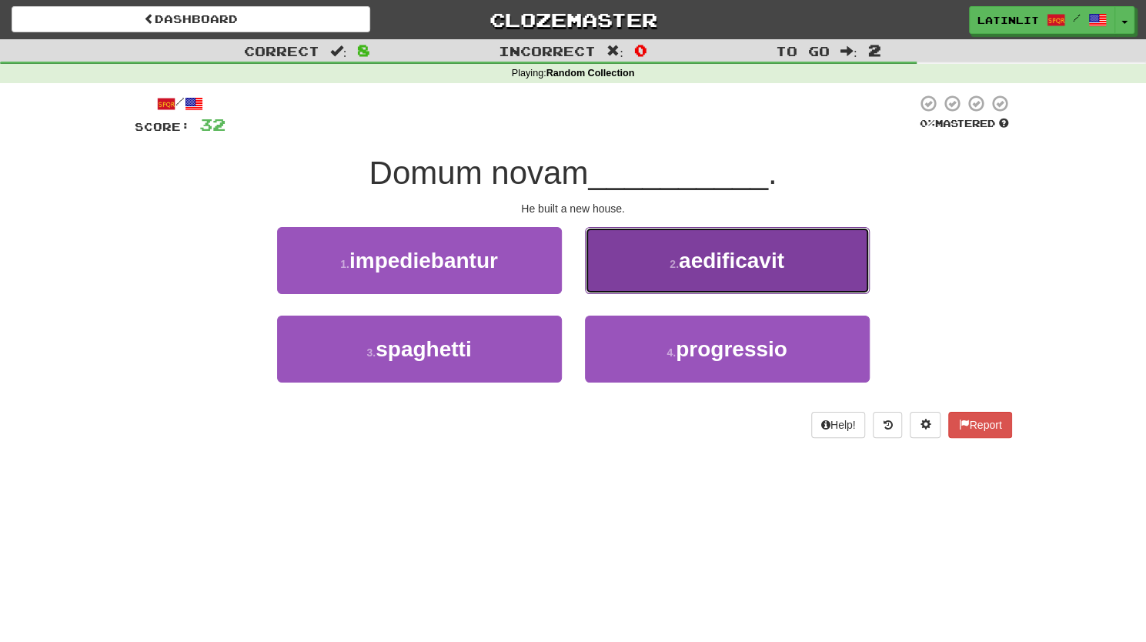
click at [640, 264] on button "2 . aedificavit" at bounding box center [727, 260] width 285 height 67
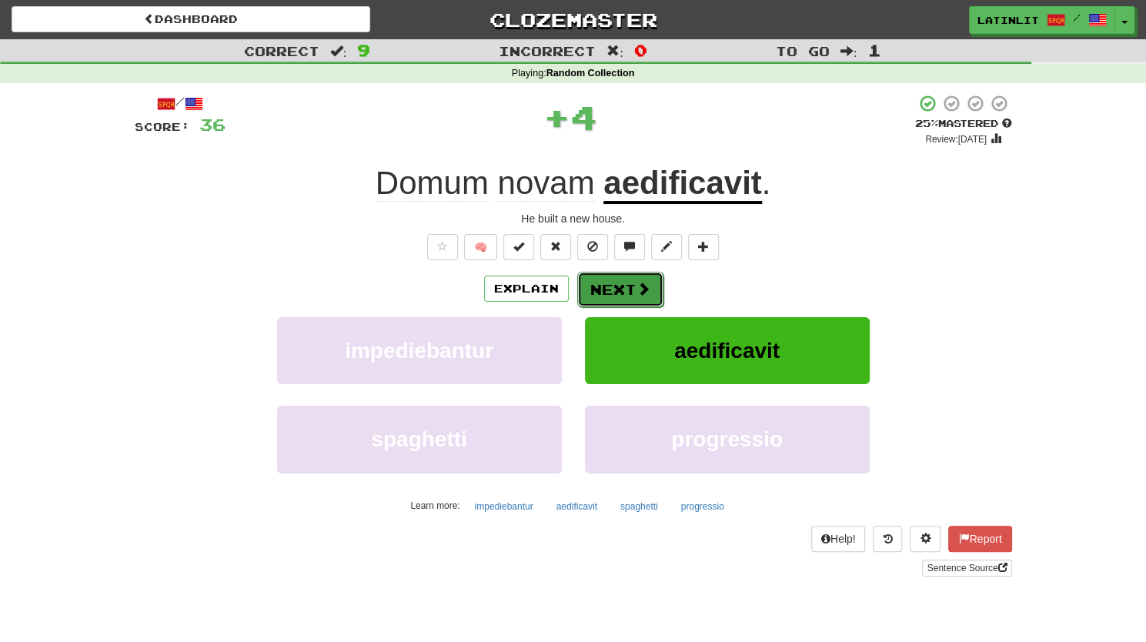
click at [630, 278] on button "Next" at bounding box center [620, 289] width 86 height 35
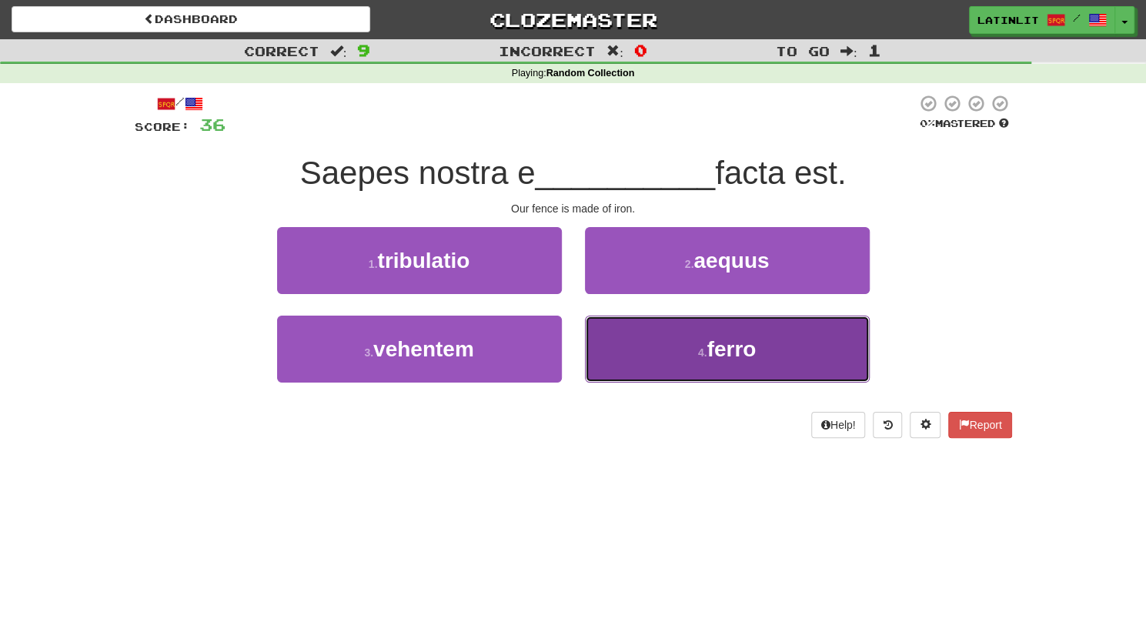
click at [660, 332] on button "4 . ferro" at bounding box center [727, 349] width 285 height 67
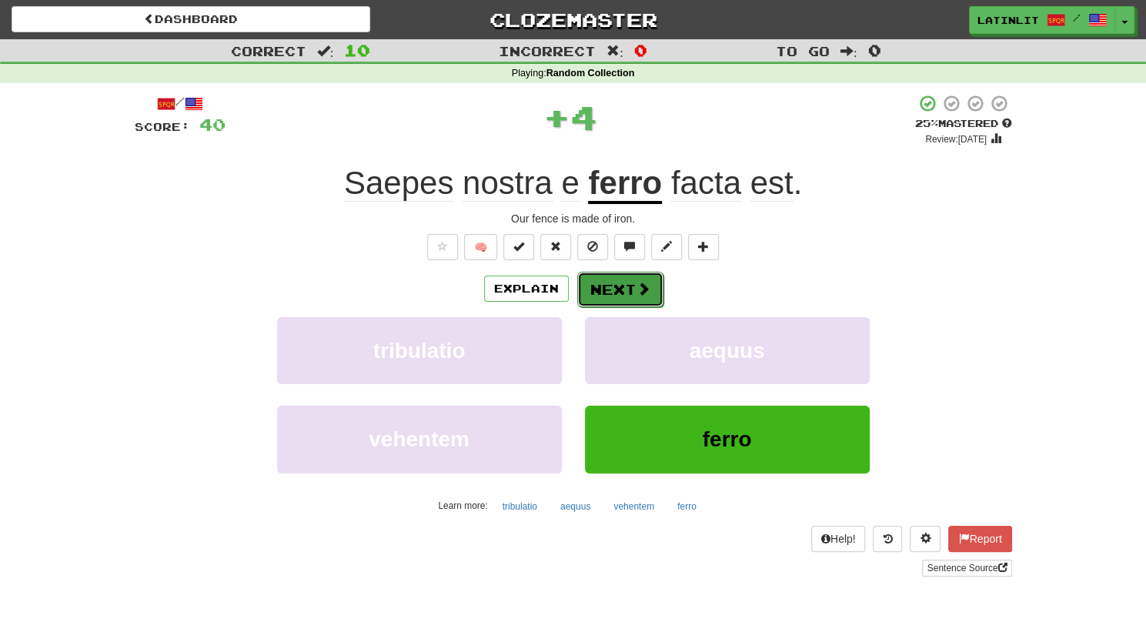
click at [632, 289] on button "Next" at bounding box center [620, 289] width 86 height 35
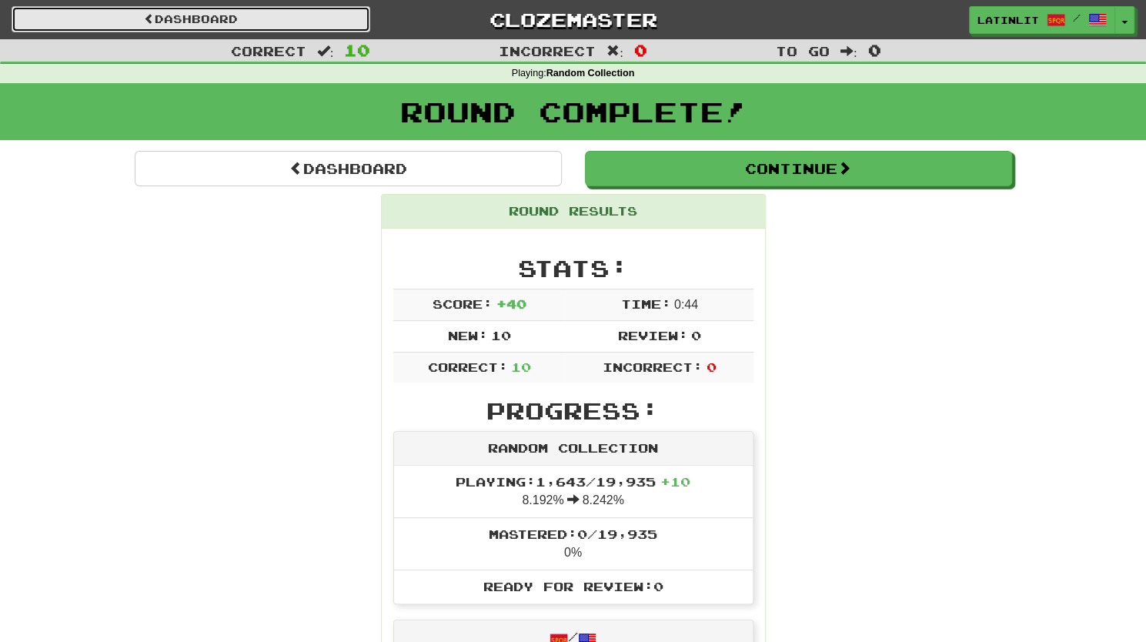
click at [254, 15] on link "Dashboard" at bounding box center [191, 19] width 359 height 26
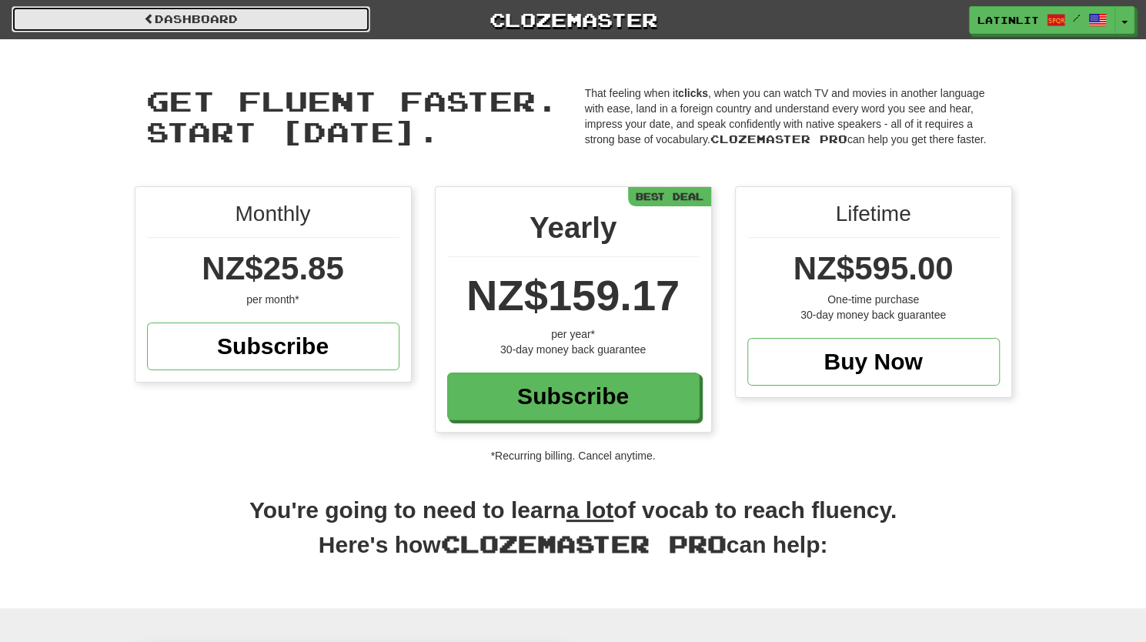
click at [196, 18] on link "Dashboard" at bounding box center [191, 19] width 359 height 26
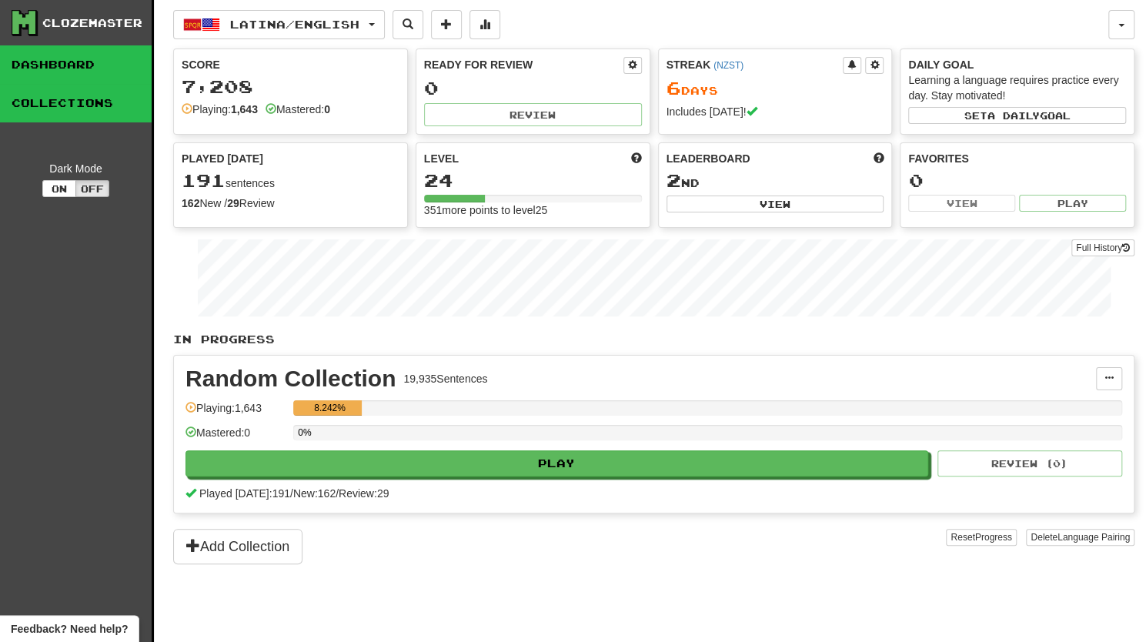
click at [31, 119] on link "Collections" at bounding box center [76, 103] width 152 height 38
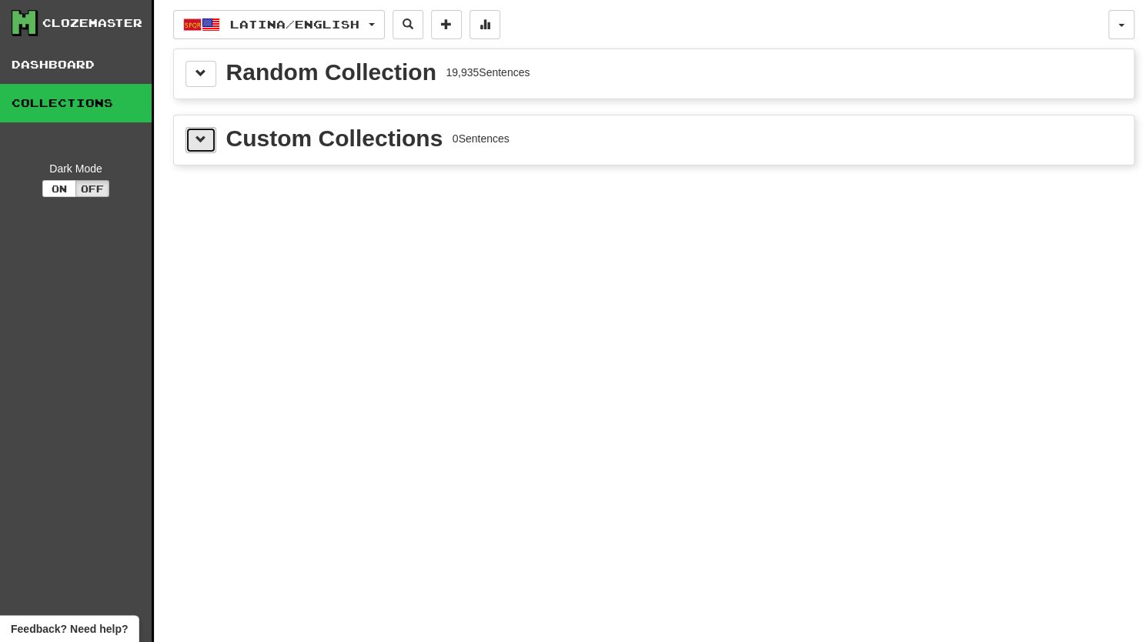
click at [201, 138] on span at bounding box center [200, 139] width 11 height 11
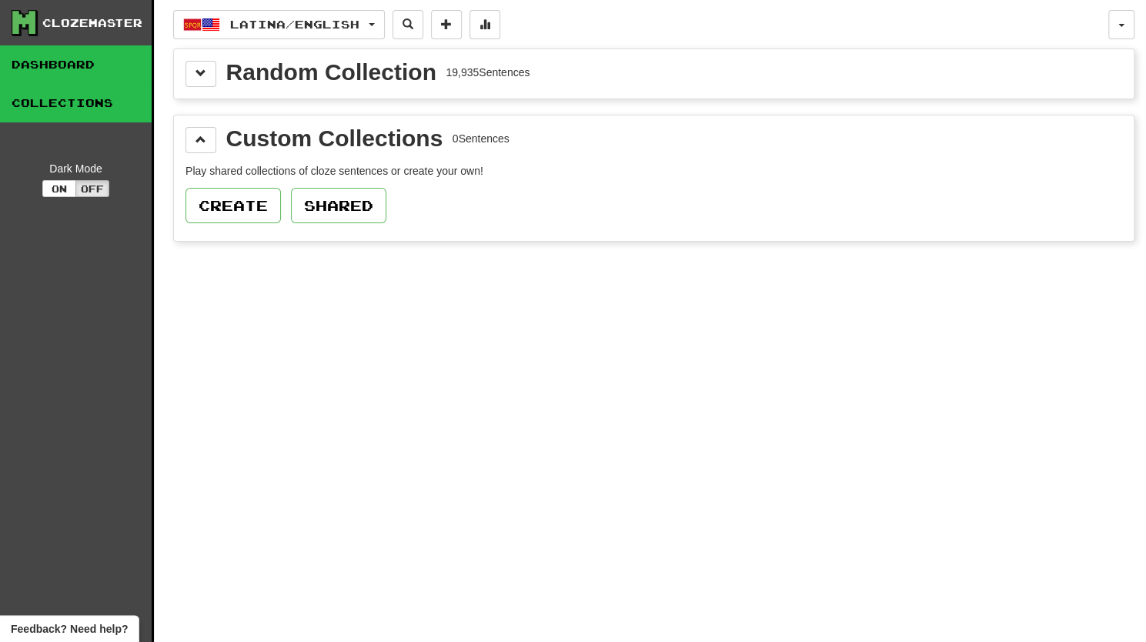
click at [79, 76] on link "Dashboard" at bounding box center [76, 64] width 152 height 38
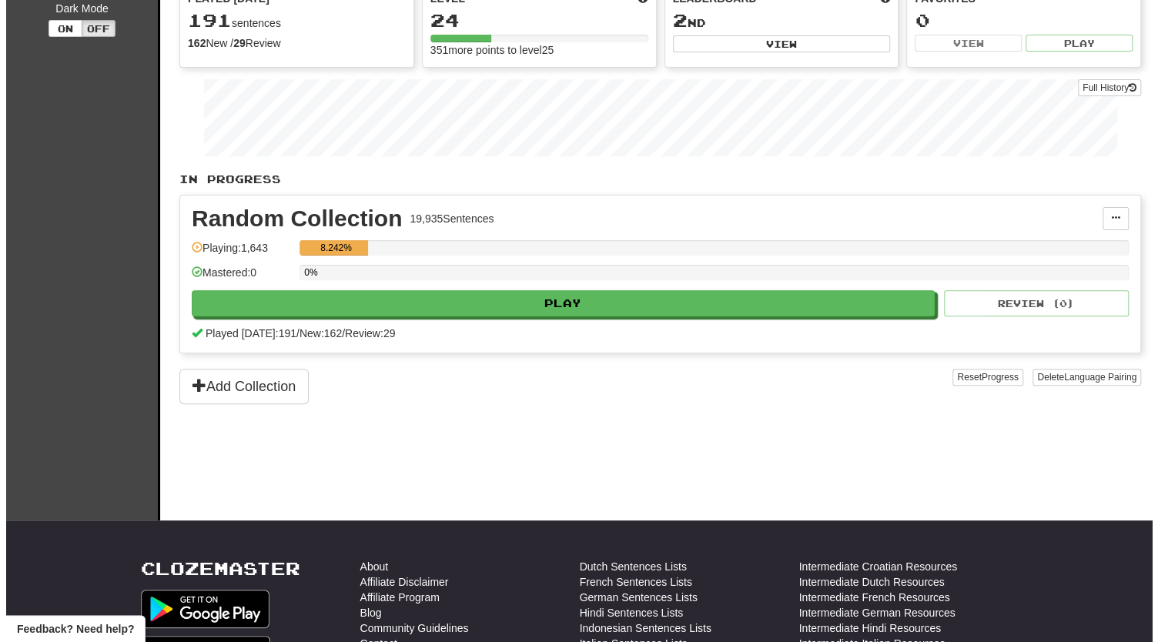
scroll to position [6, 0]
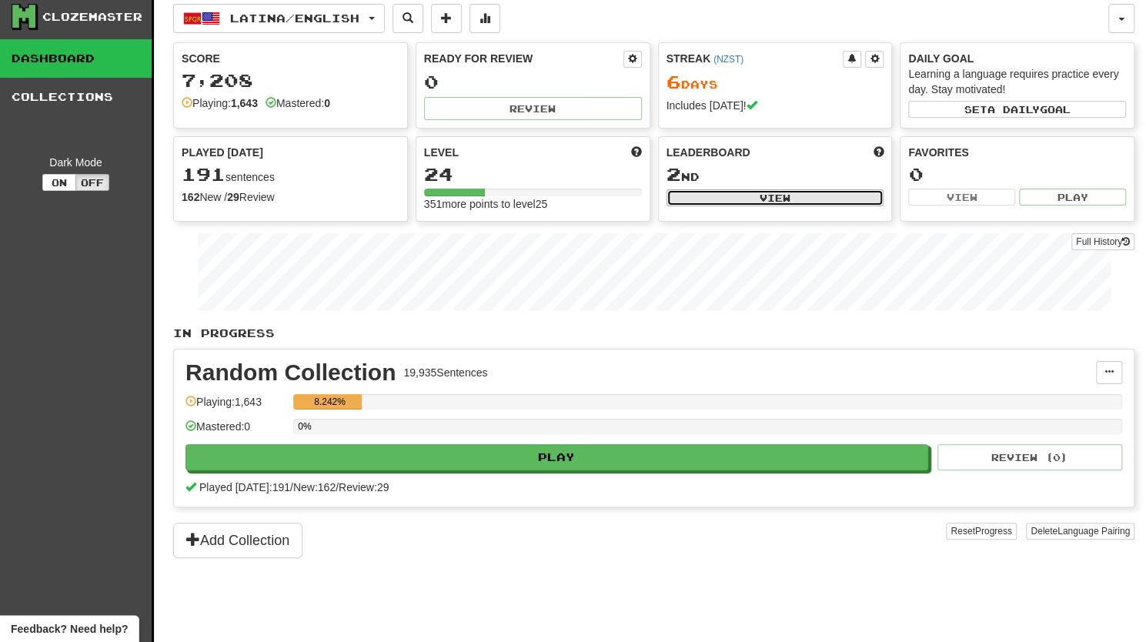
click at [783, 195] on button "View" at bounding box center [776, 197] width 218 height 17
select select "**********"
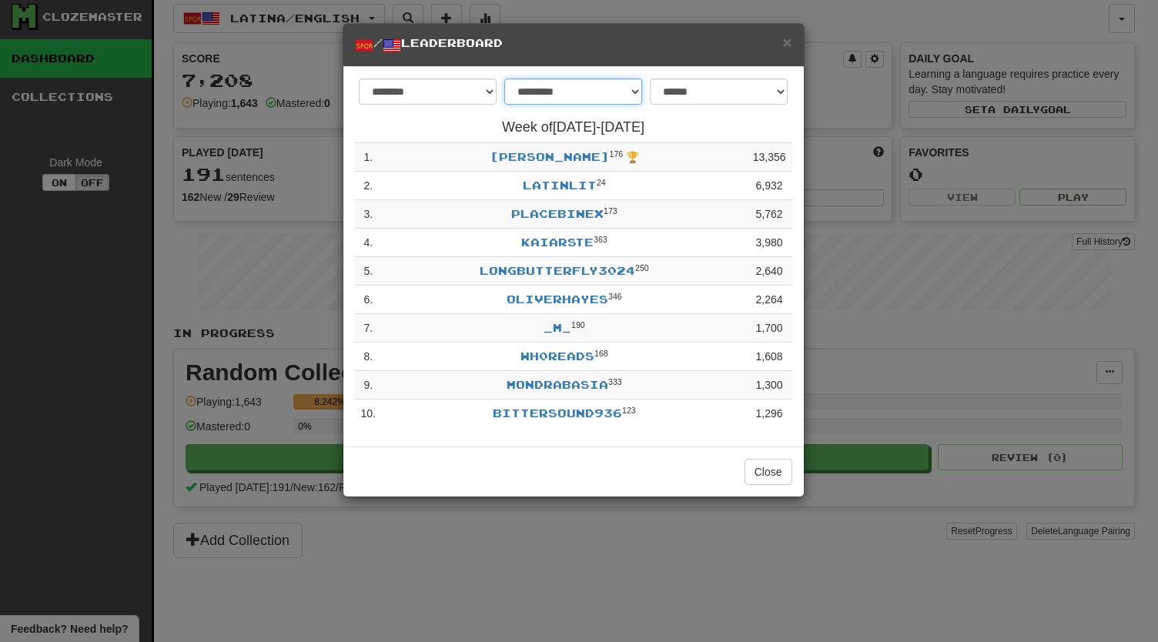
click at [634, 92] on select "**********" at bounding box center [573, 92] width 138 height 26
select select "********"
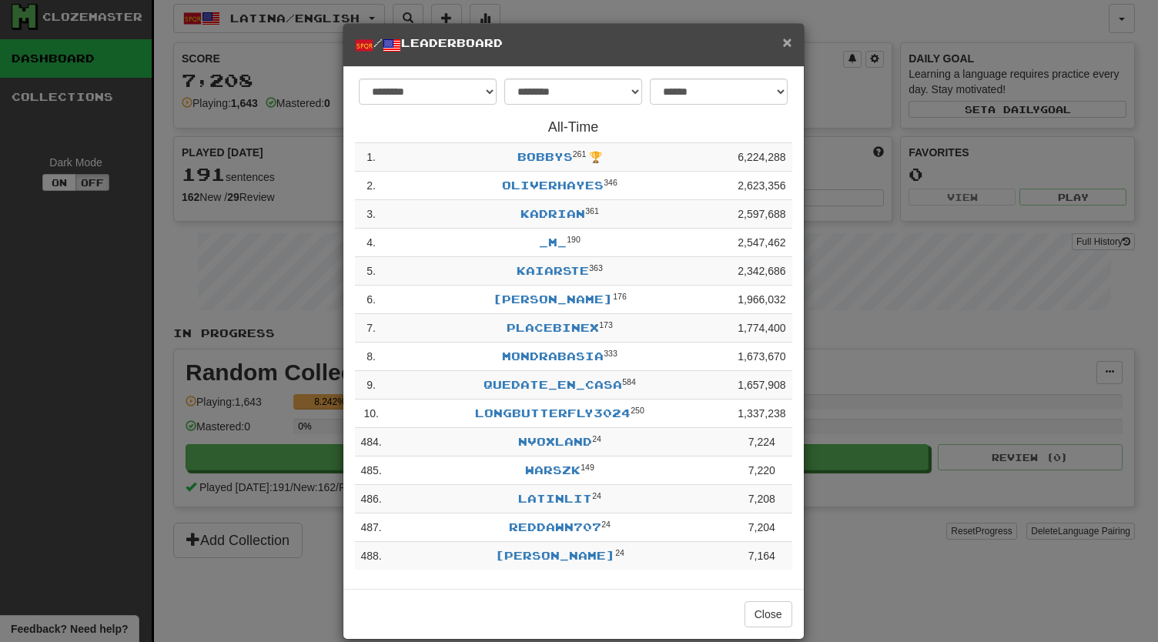
click at [782, 42] on span "×" at bounding box center [786, 42] width 9 height 18
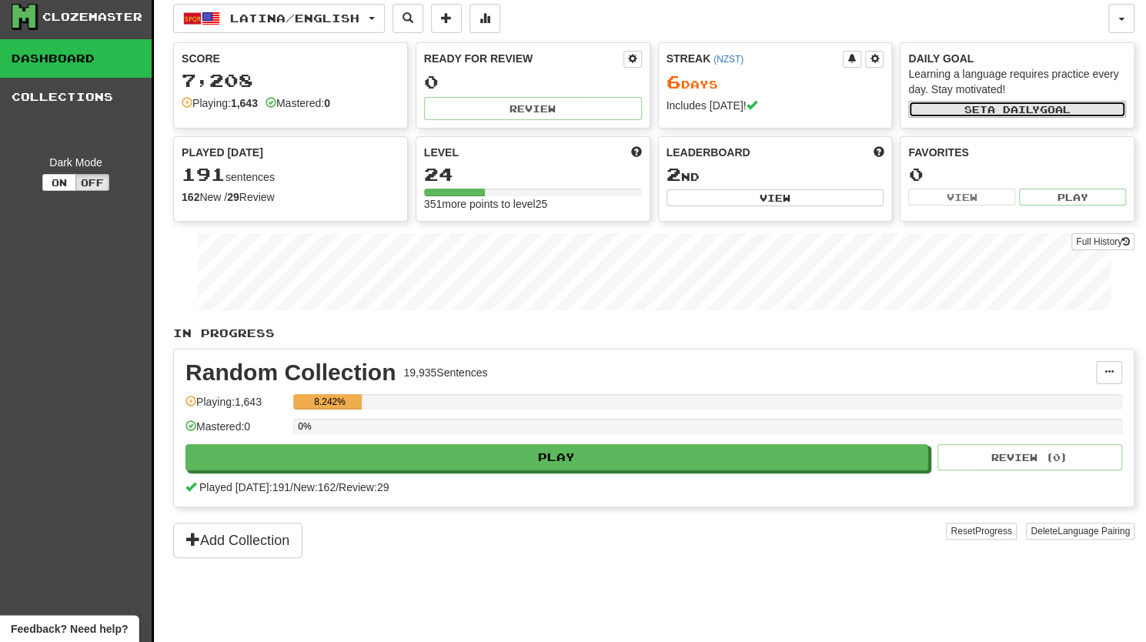
click at [950, 104] on button "Set a daily goal" at bounding box center [1017, 109] width 218 height 17
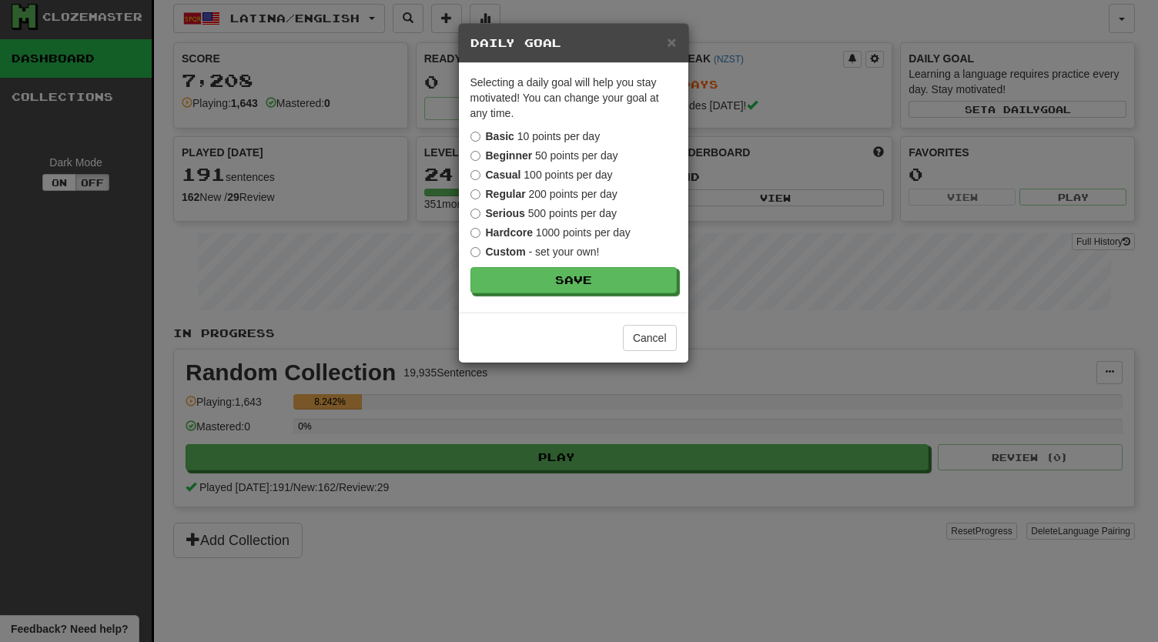
click at [473, 238] on label "Hardcore 1000 points per day" at bounding box center [550, 232] width 160 height 15
click at [546, 282] on button "Save" at bounding box center [574, 281] width 206 height 26
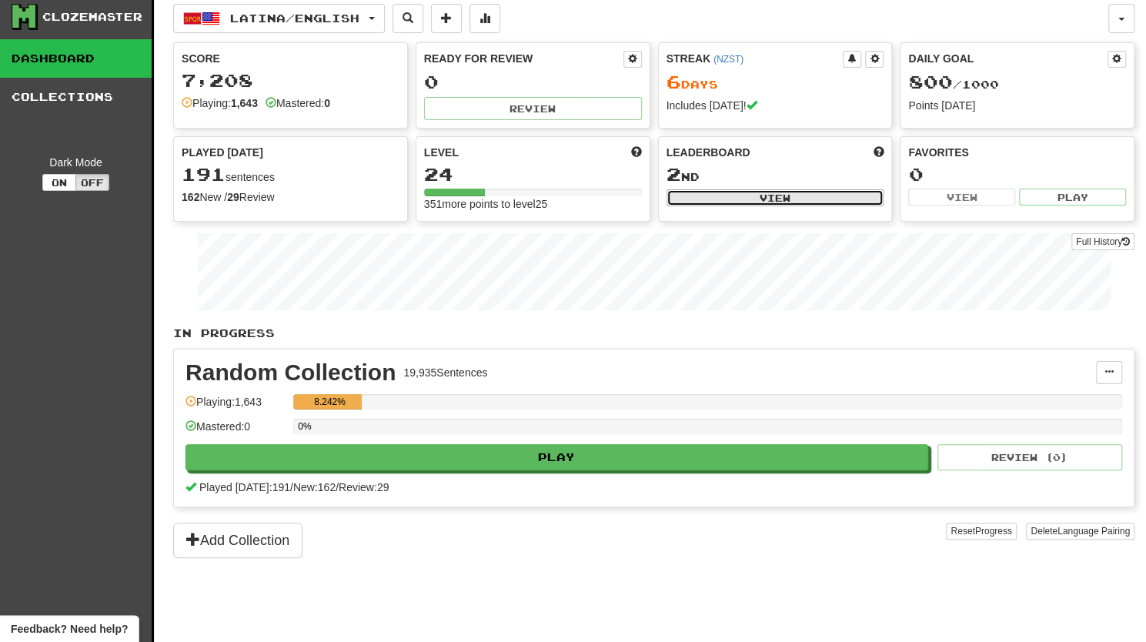
click at [778, 192] on button "View" at bounding box center [776, 197] width 218 height 17
select select "**********"
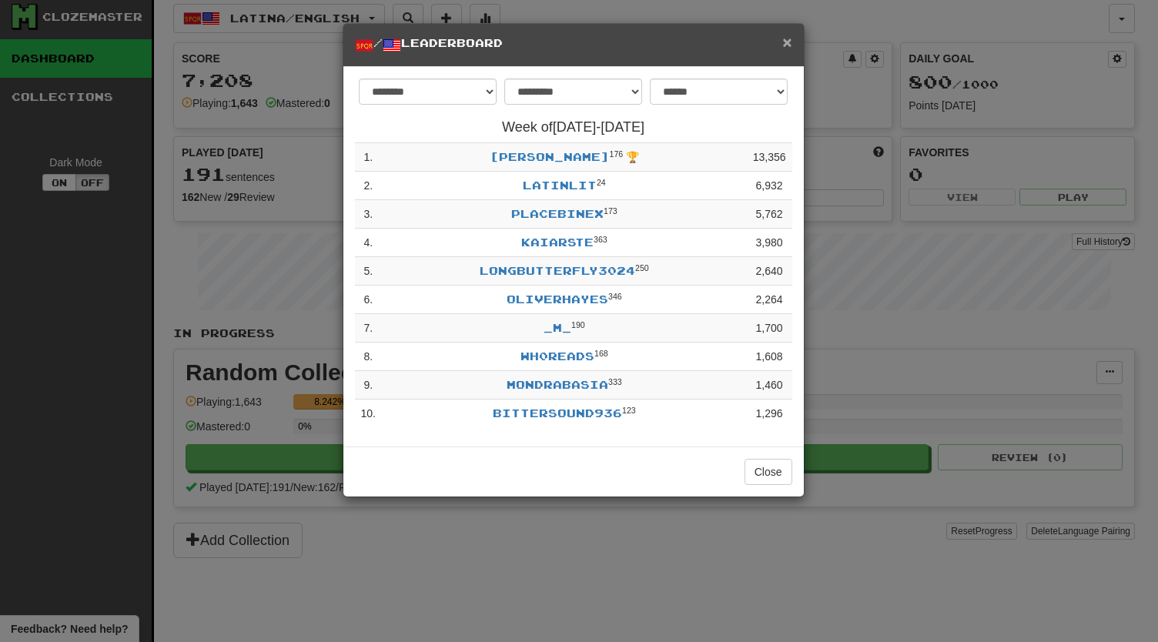
click at [789, 37] on span "×" at bounding box center [786, 42] width 9 height 18
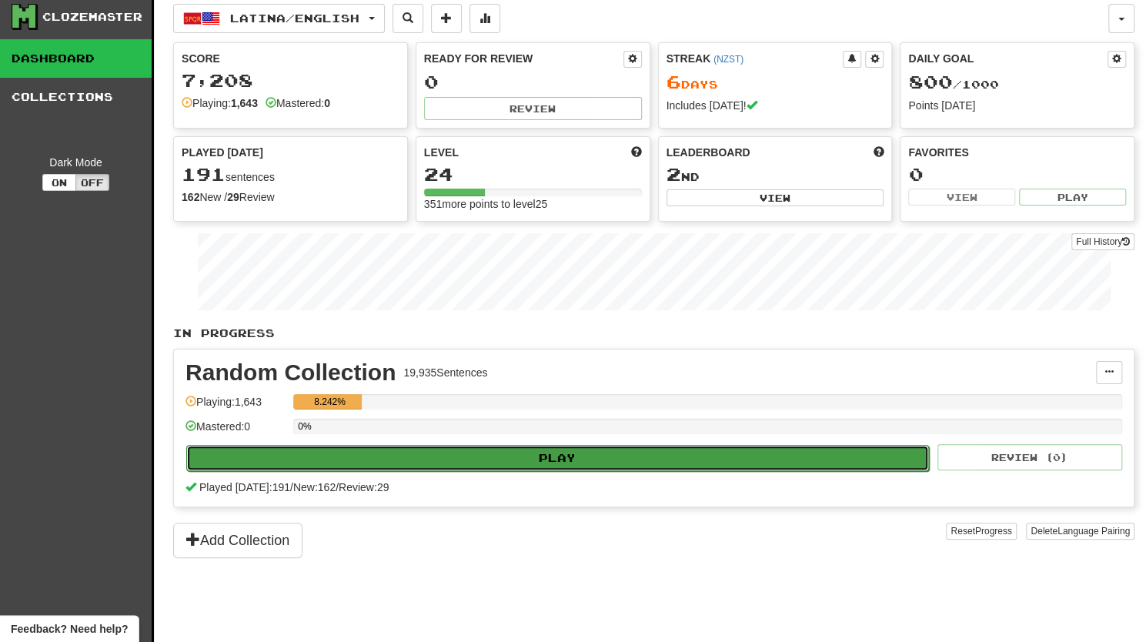
click at [489, 455] on button "Play" at bounding box center [557, 458] width 743 height 26
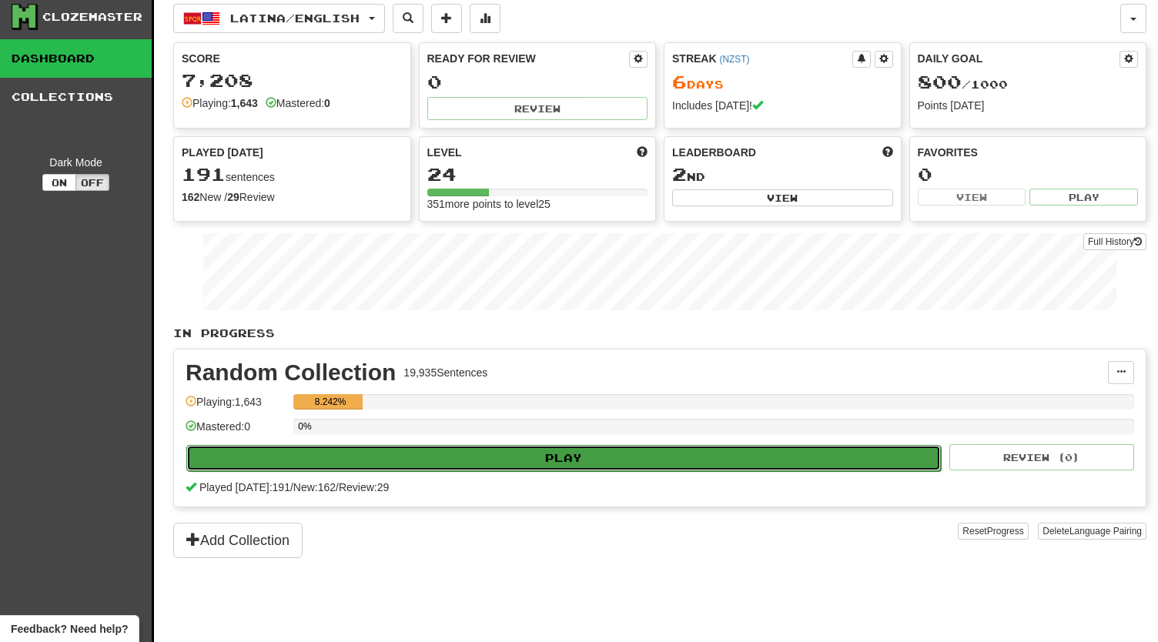
select select "**"
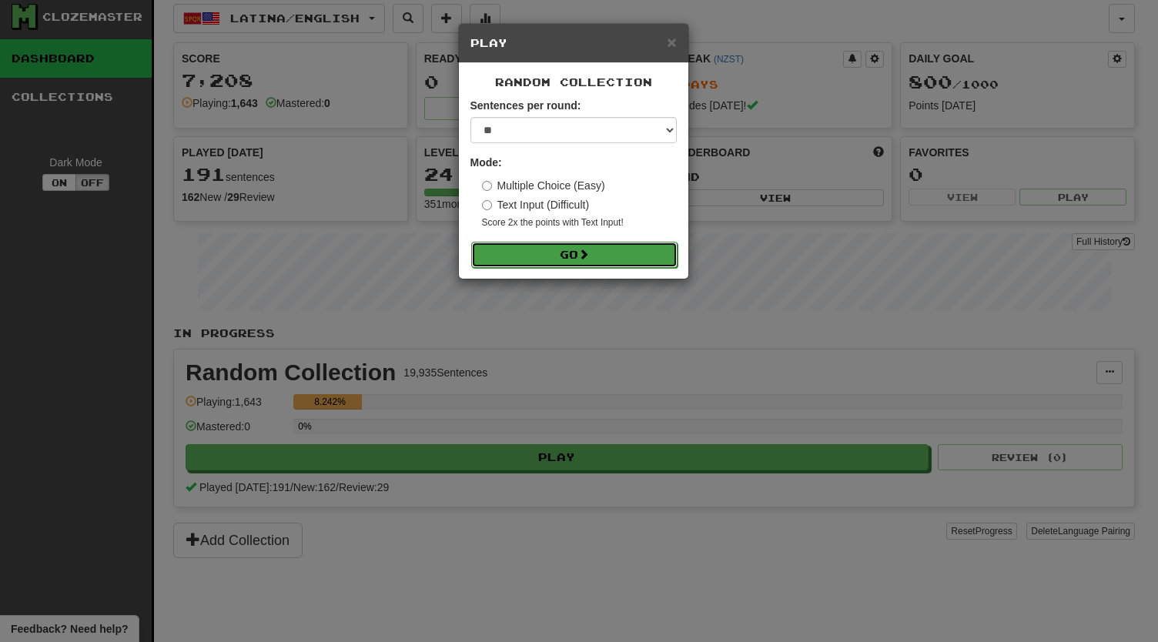
click at [515, 249] on button "Go" at bounding box center [574, 255] width 206 height 26
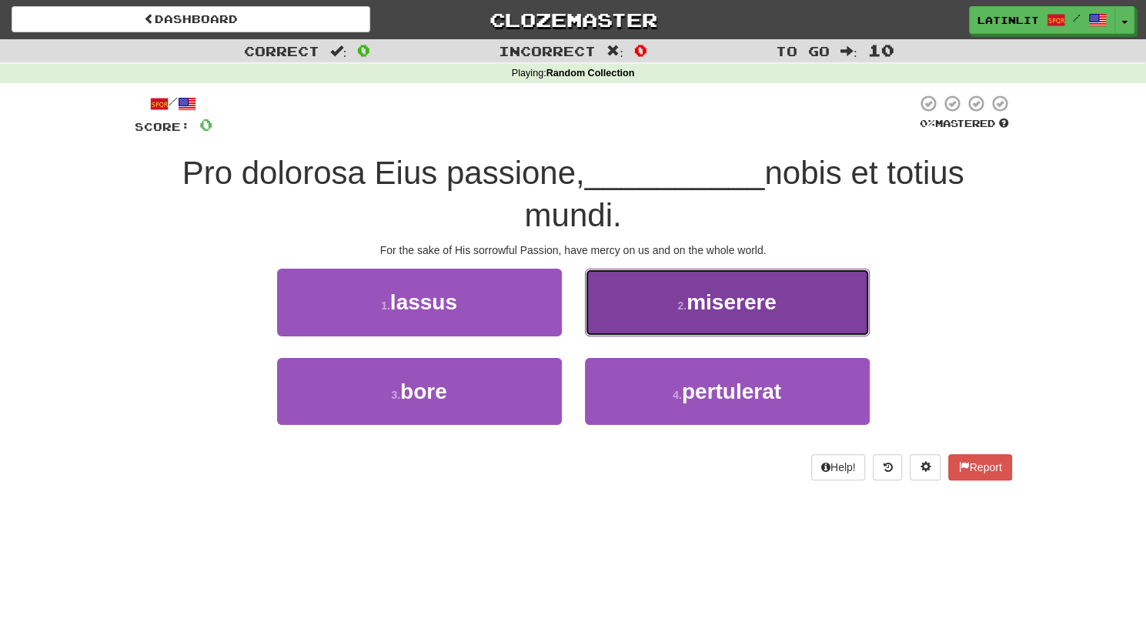
click at [705, 296] on span "miserere" at bounding box center [732, 302] width 90 height 24
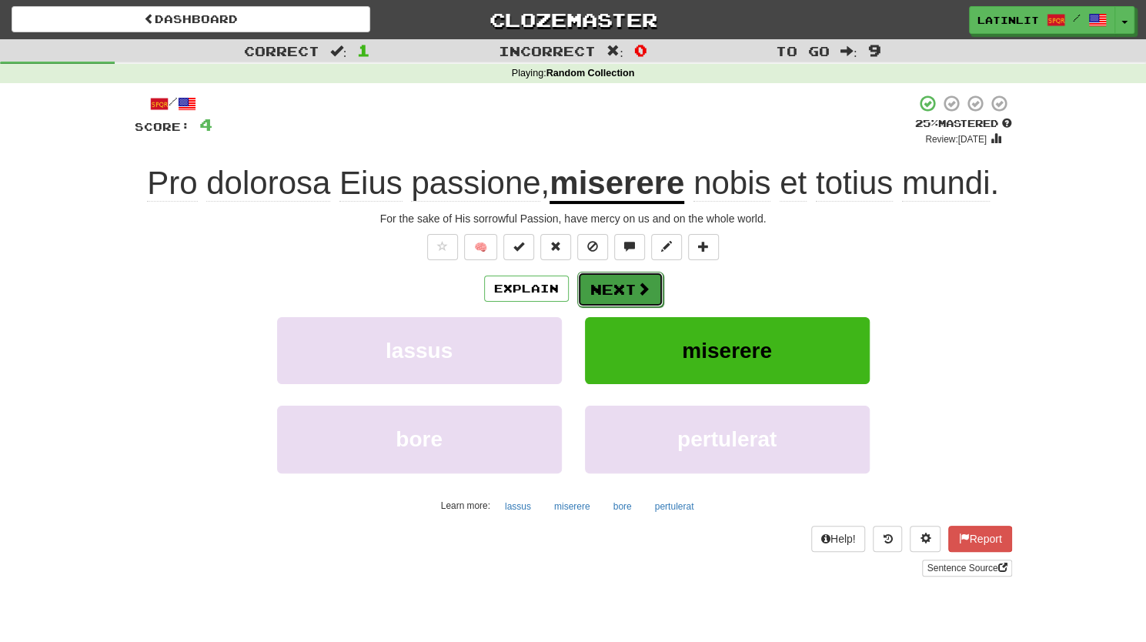
click at [621, 292] on button "Next" at bounding box center [620, 289] width 86 height 35
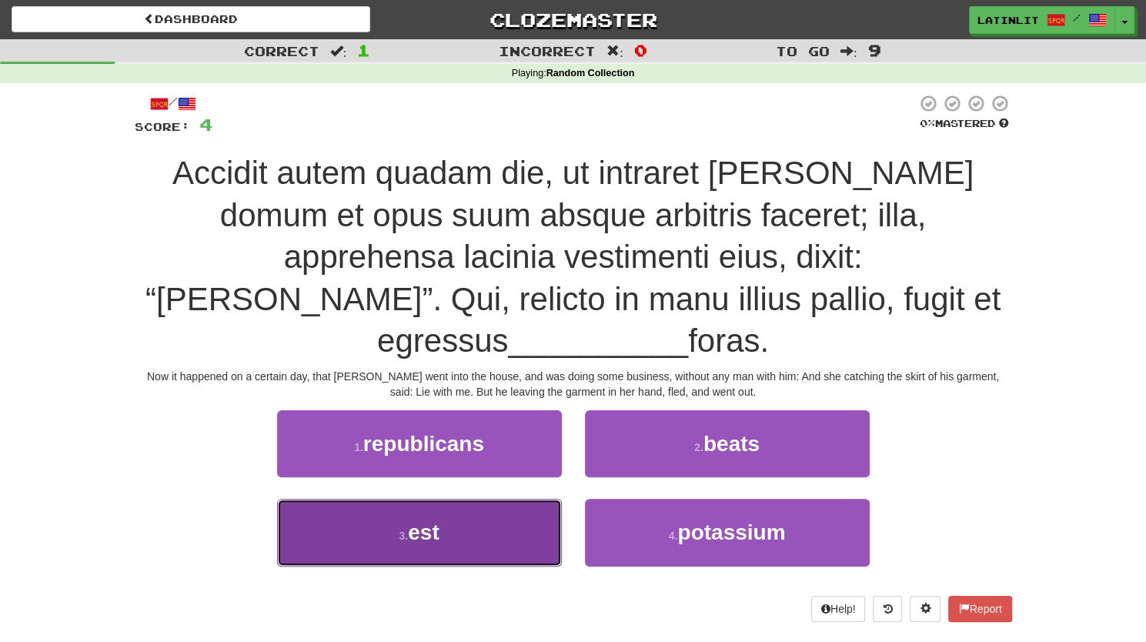
click at [422, 520] on span "est" at bounding box center [423, 532] width 31 height 24
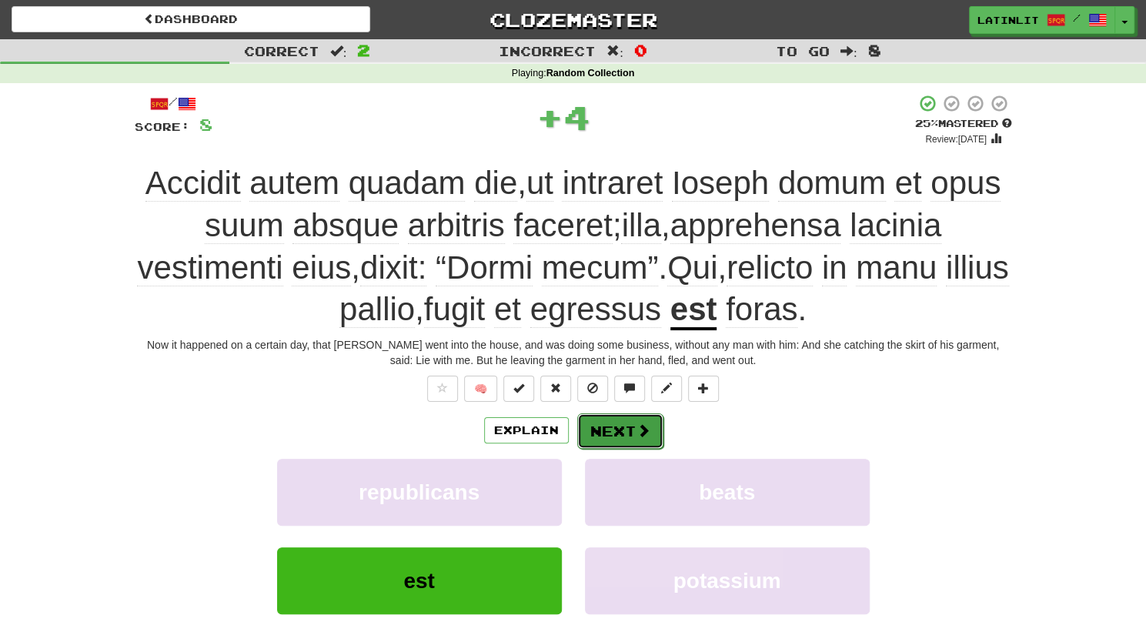
click at [609, 433] on button "Next" at bounding box center [620, 430] width 86 height 35
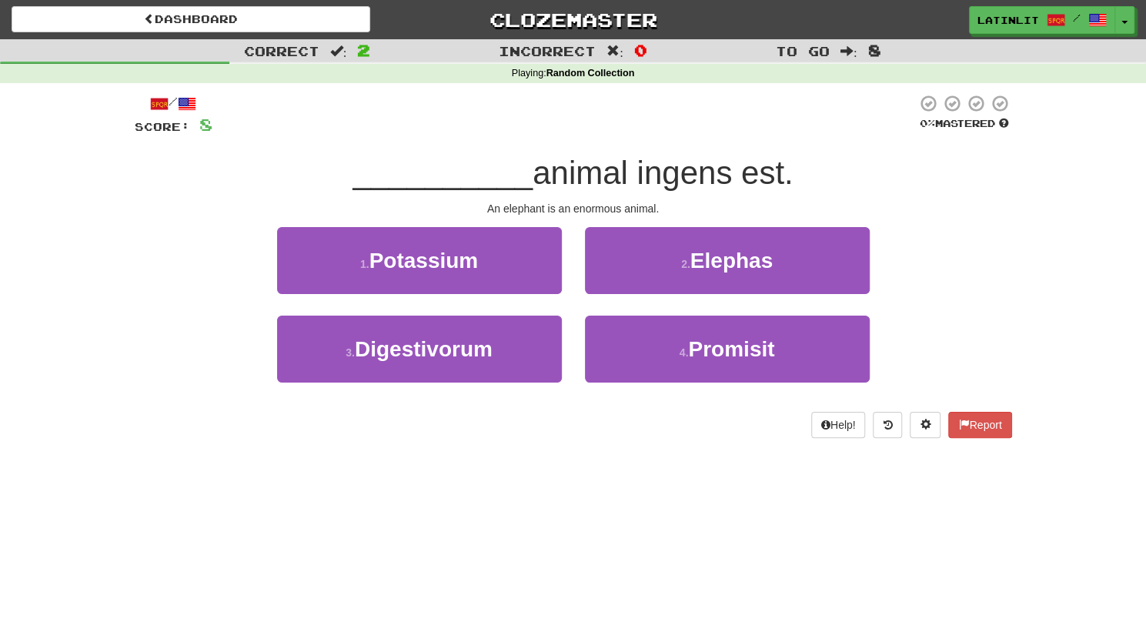
click at [609, 433] on div "Help! Report" at bounding box center [573, 425] width 877 height 26
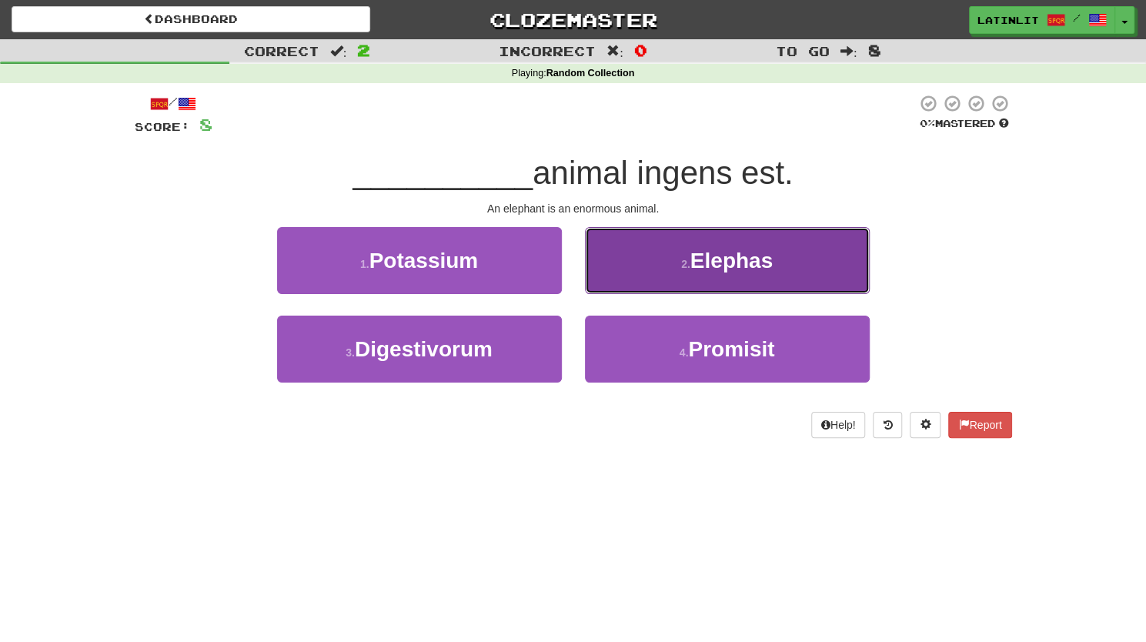
click at [701, 259] on span "Elephas" at bounding box center [731, 261] width 82 height 24
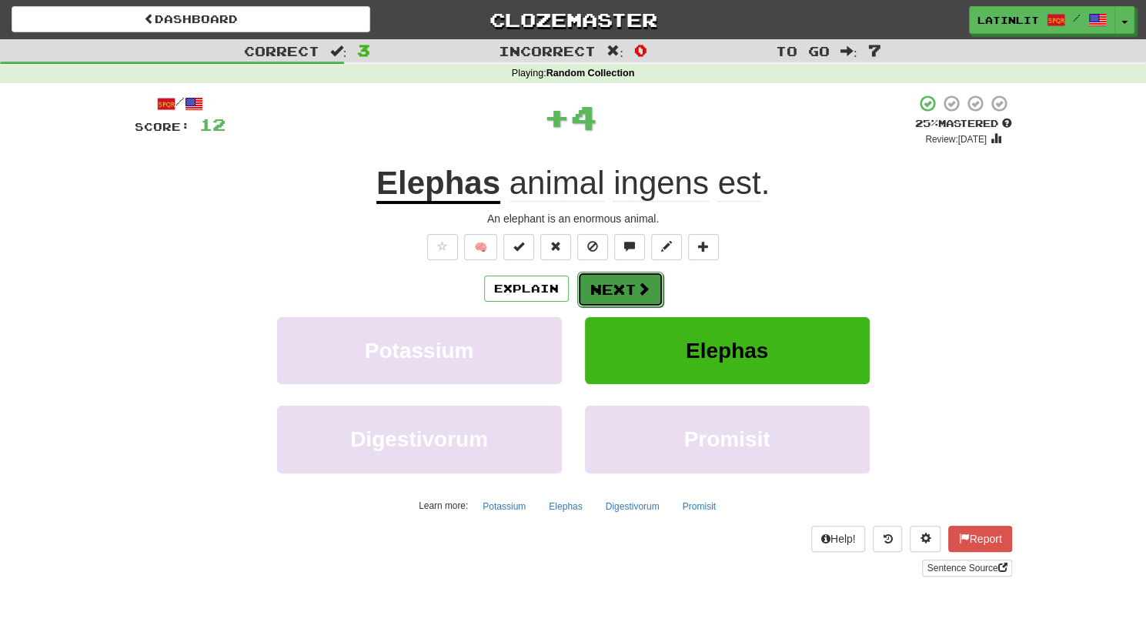
click at [606, 279] on button "Next" at bounding box center [620, 289] width 86 height 35
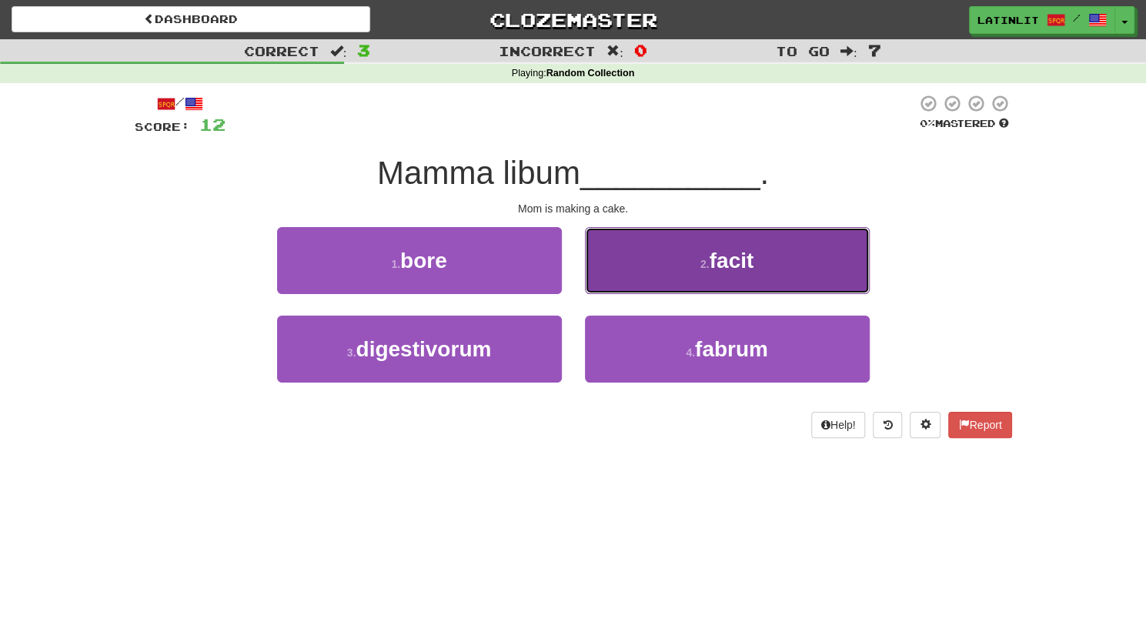
click at [633, 252] on button "2 . facit" at bounding box center [727, 260] width 285 height 67
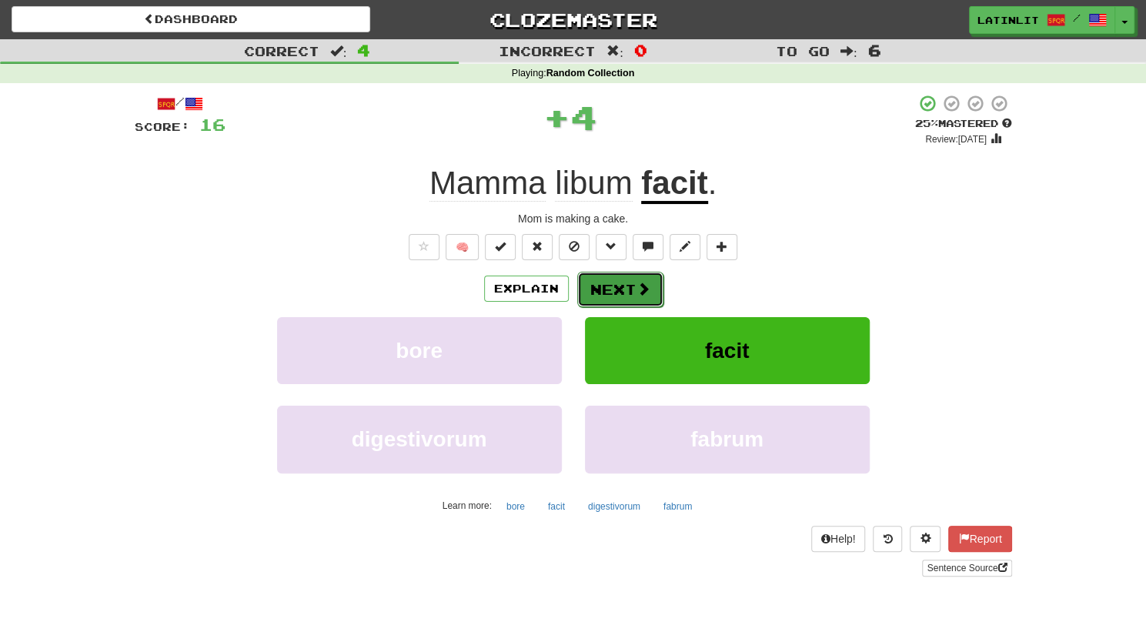
click at [620, 287] on button "Next" at bounding box center [620, 289] width 86 height 35
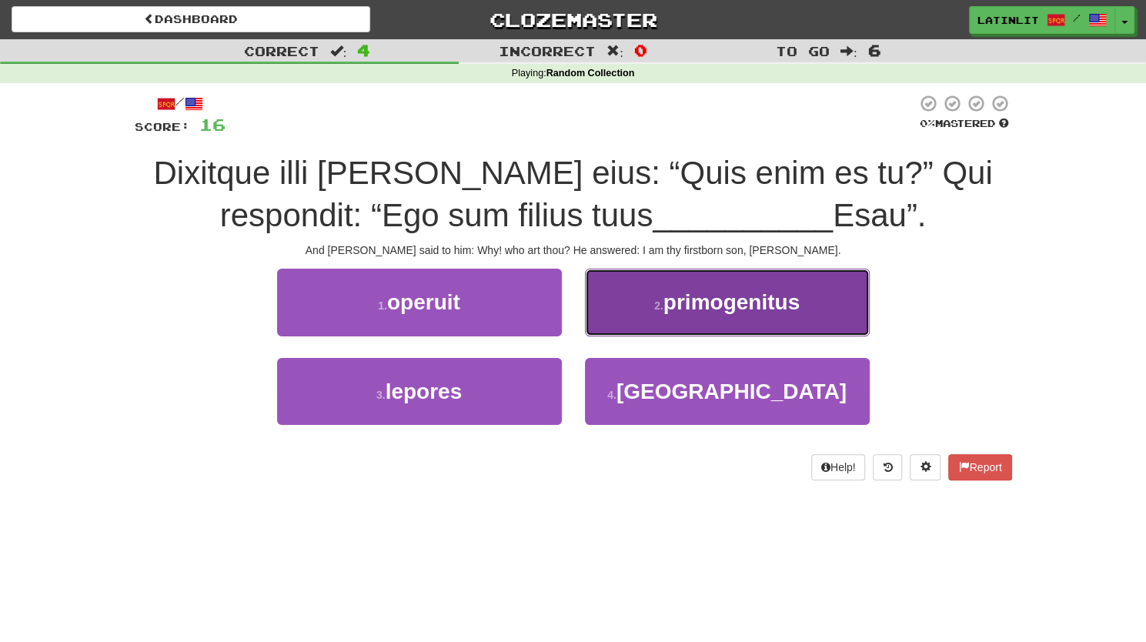
click at [696, 315] on button "2 . primogenitus" at bounding box center [727, 302] width 285 height 67
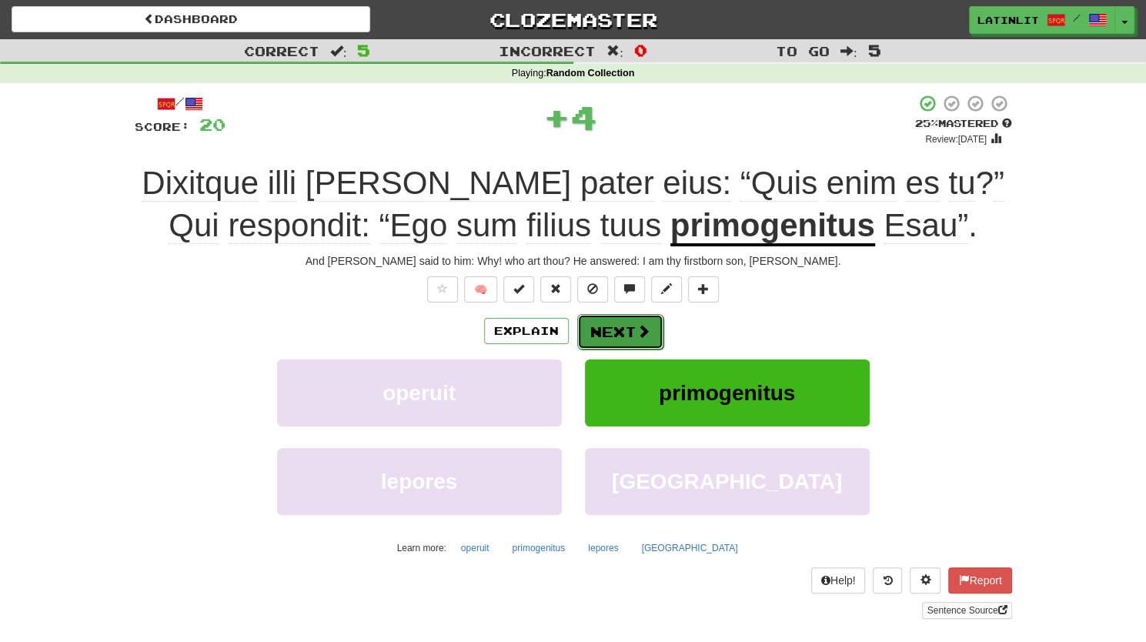
click at [615, 331] on button "Next" at bounding box center [620, 331] width 86 height 35
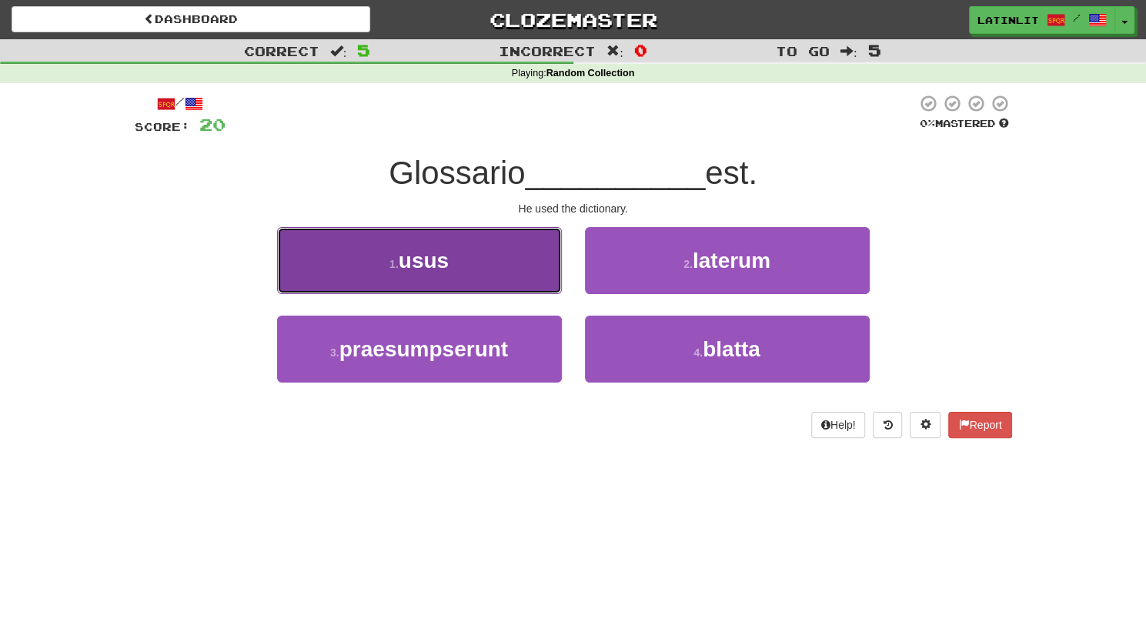
click at [478, 256] on button "1 . usus" at bounding box center [419, 260] width 285 height 67
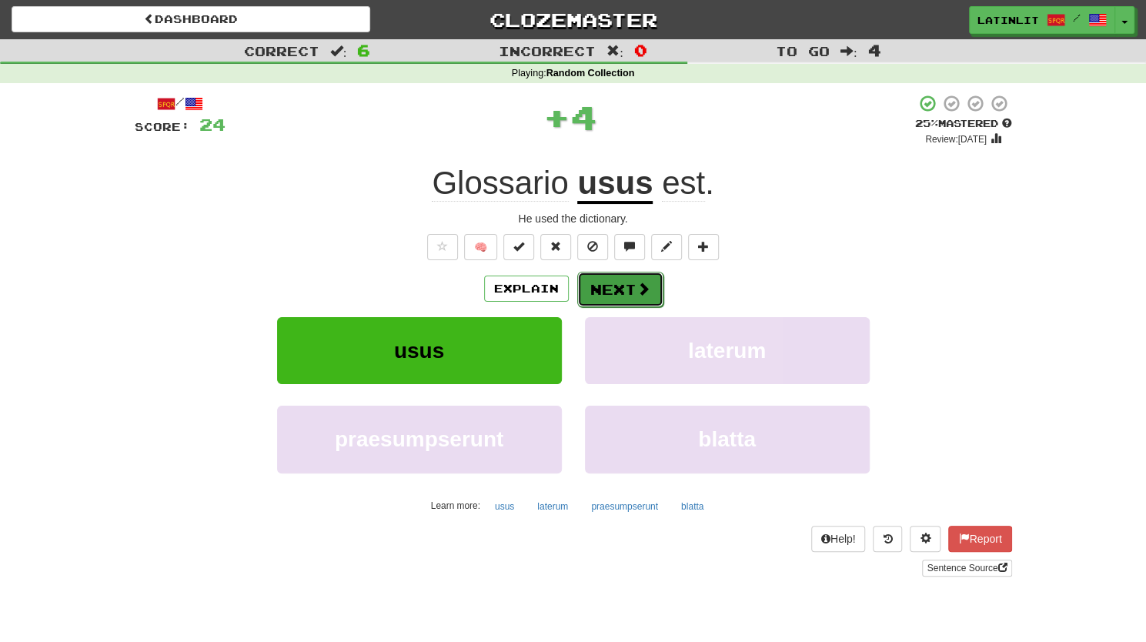
click at [610, 298] on button "Next" at bounding box center [620, 289] width 86 height 35
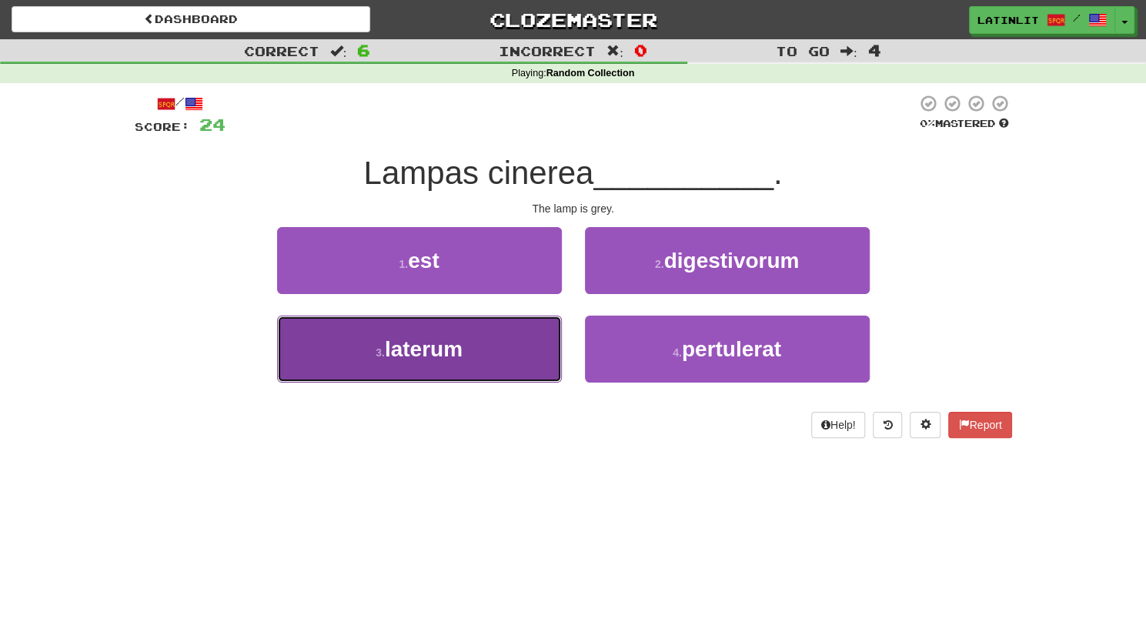
click at [510, 350] on button "3 . laterum" at bounding box center [419, 349] width 285 height 67
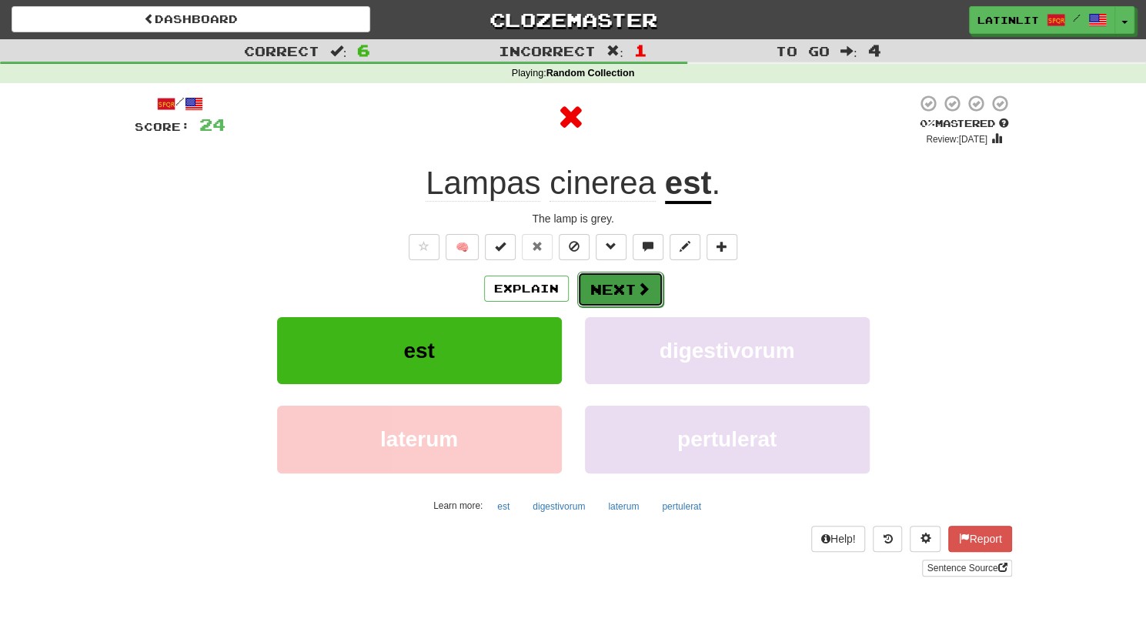
click at [611, 284] on button "Next" at bounding box center [620, 289] width 86 height 35
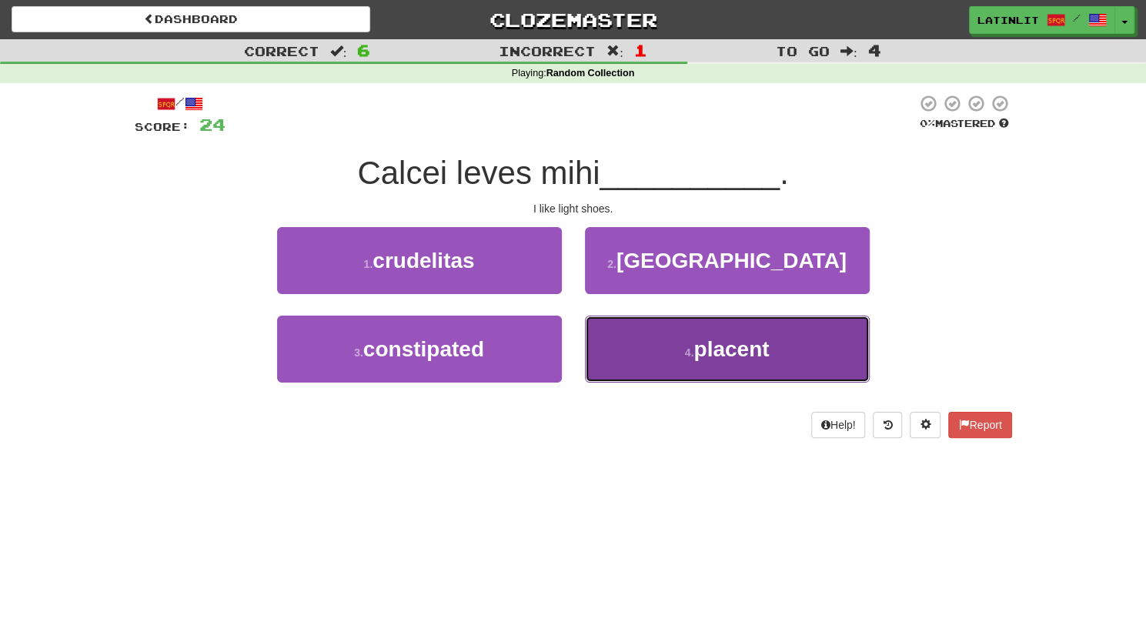
click at [737, 345] on span "placent" at bounding box center [730, 349] width 75 height 24
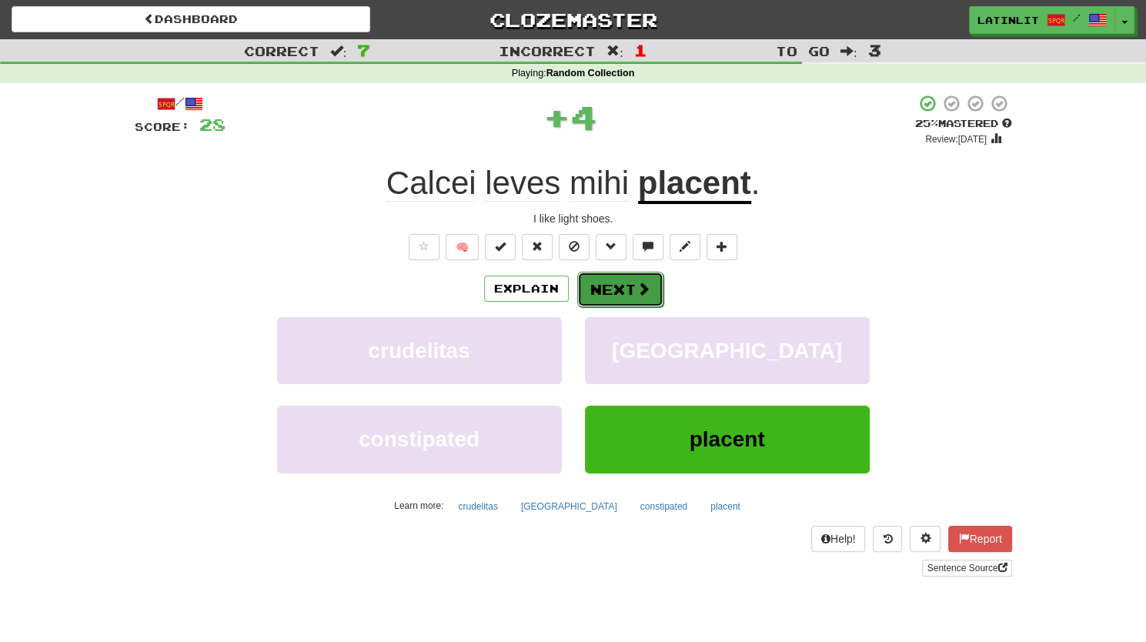
click at [625, 279] on button "Next" at bounding box center [620, 289] width 86 height 35
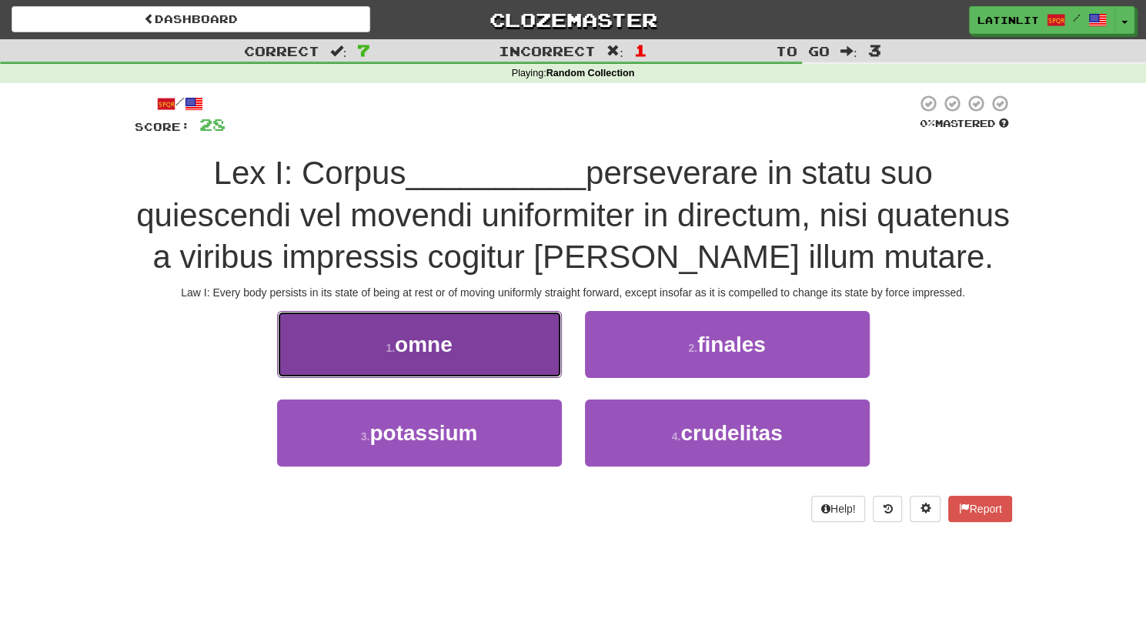
click at [419, 341] on span "omne" at bounding box center [424, 344] width 58 height 24
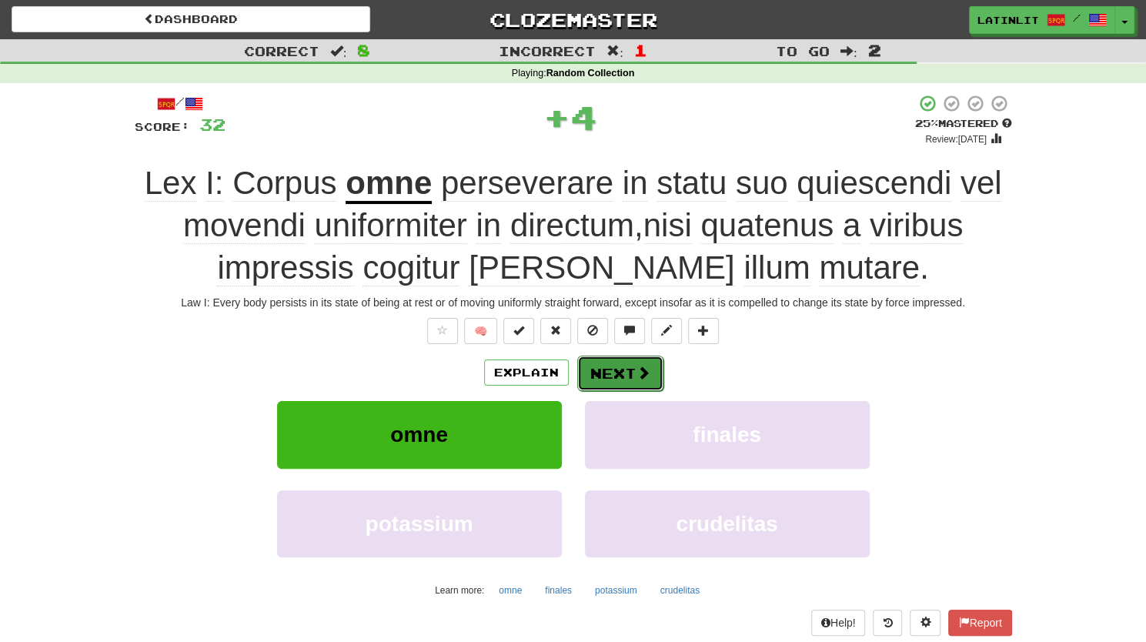
click at [607, 365] on button "Next" at bounding box center [620, 373] width 86 height 35
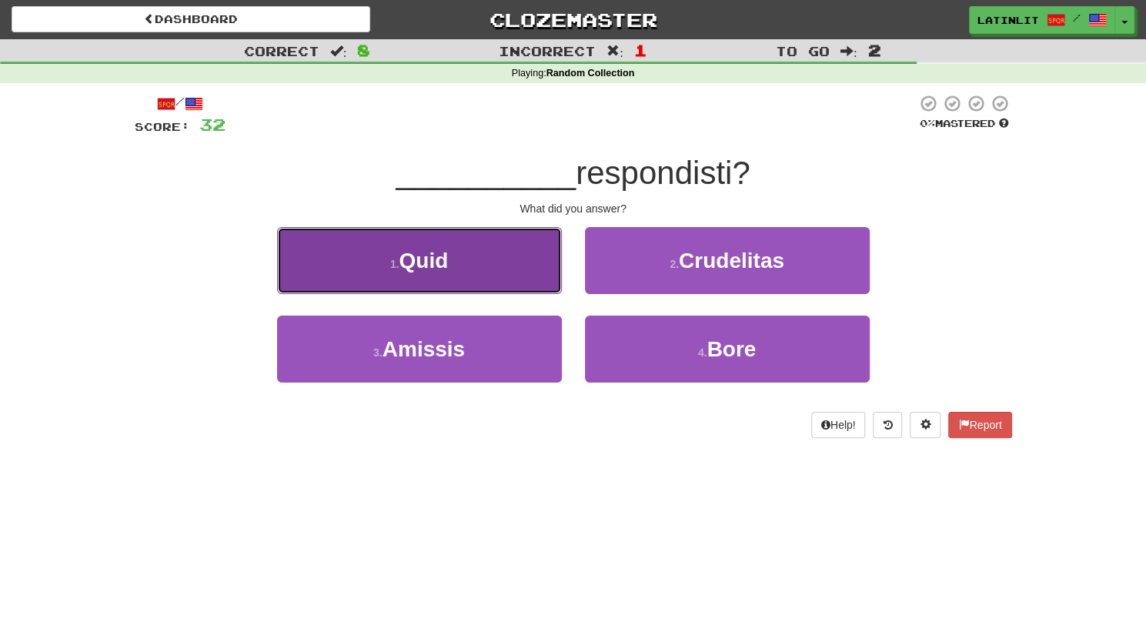
click at [493, 255] on button "1 . Quid" at bounding box center [419, 260] width 285 height 67
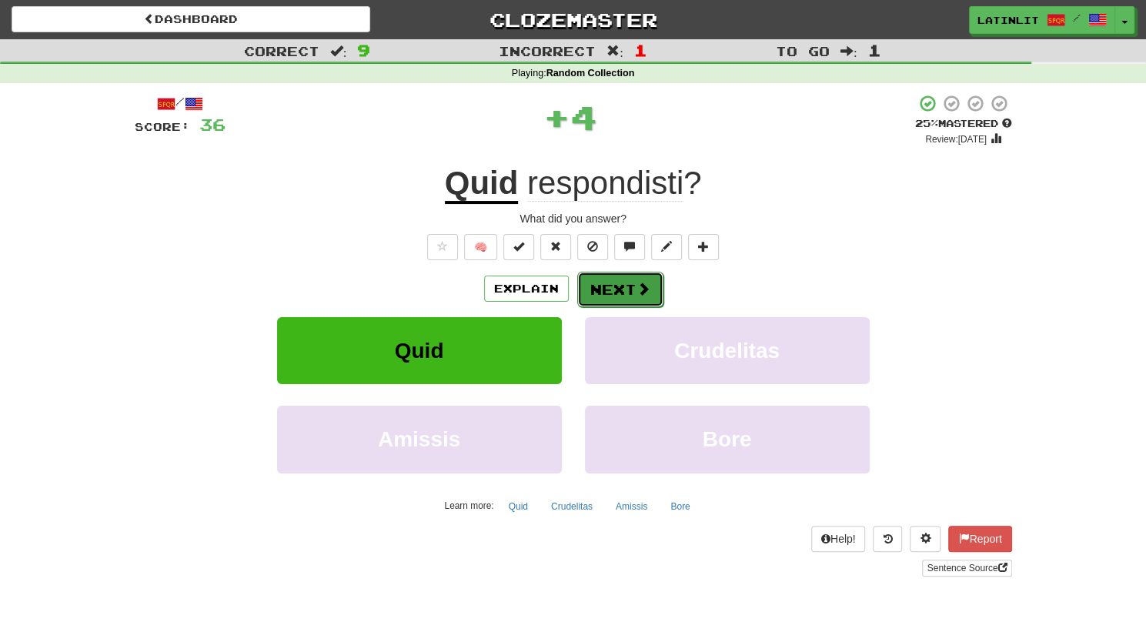
click at [593, 290] on button "Next" at bounding box center [620, 289] width 86 height 35
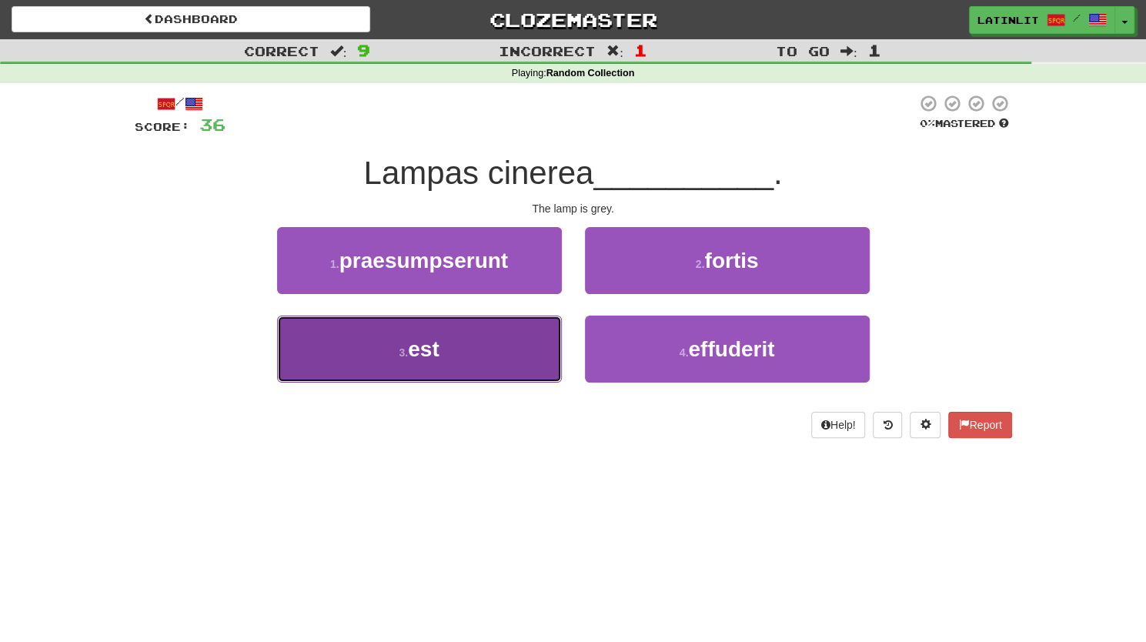
click at [482, 339] on button "3 . est" at bounding box center [419, 349] width 285 height 67
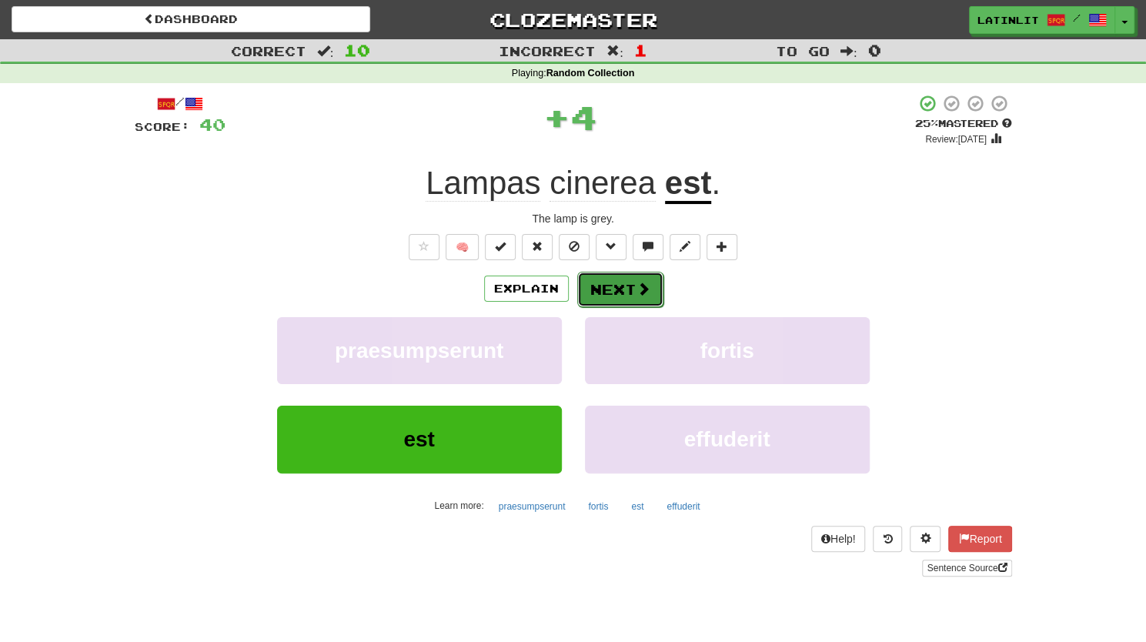
click at [594, 281] on button "Next" at bounding box center [620, 289] width 86 height 35
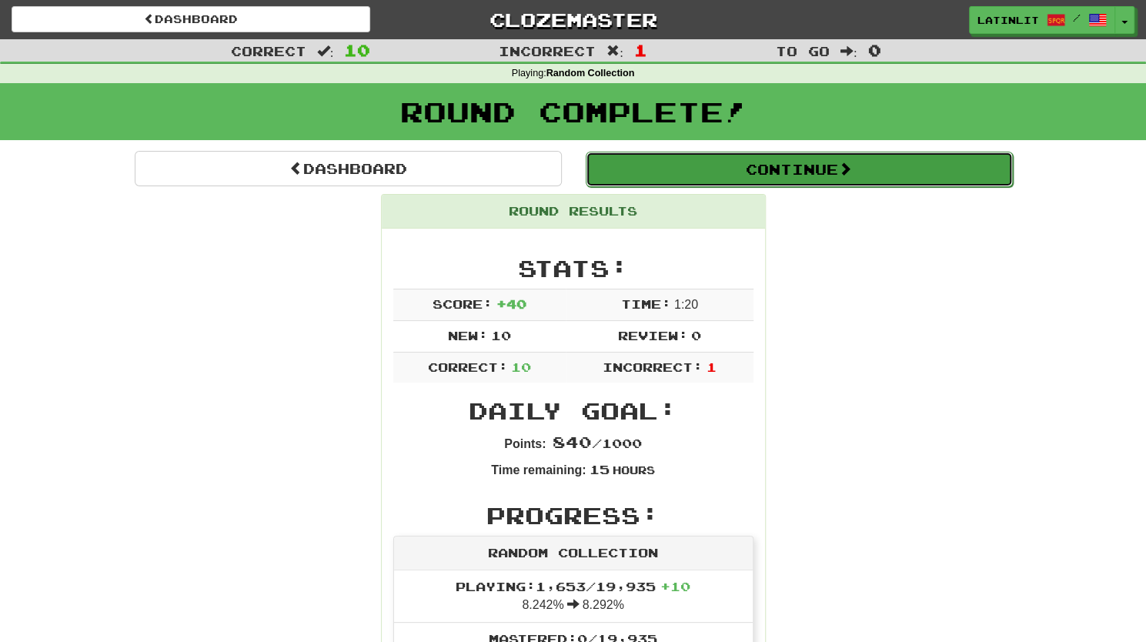
click at [751, 170] on button "Continue" at bounding box center [799, 169] width 427 height 35
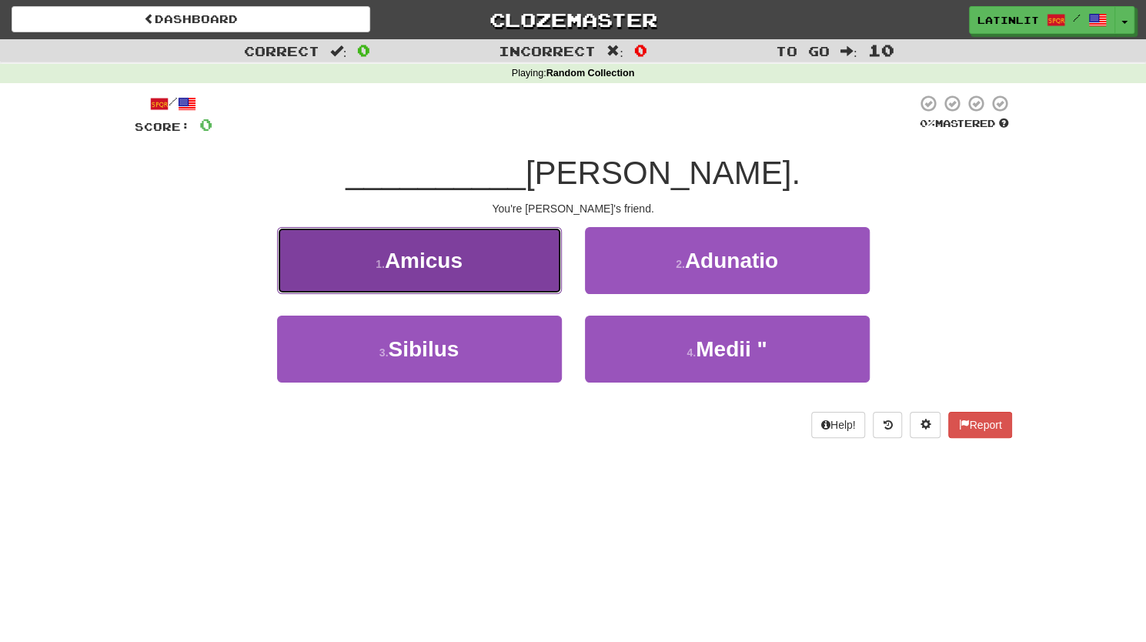
click at [378, 261] on small "1 ." at bounding box center [380, 264] width 9 height 12
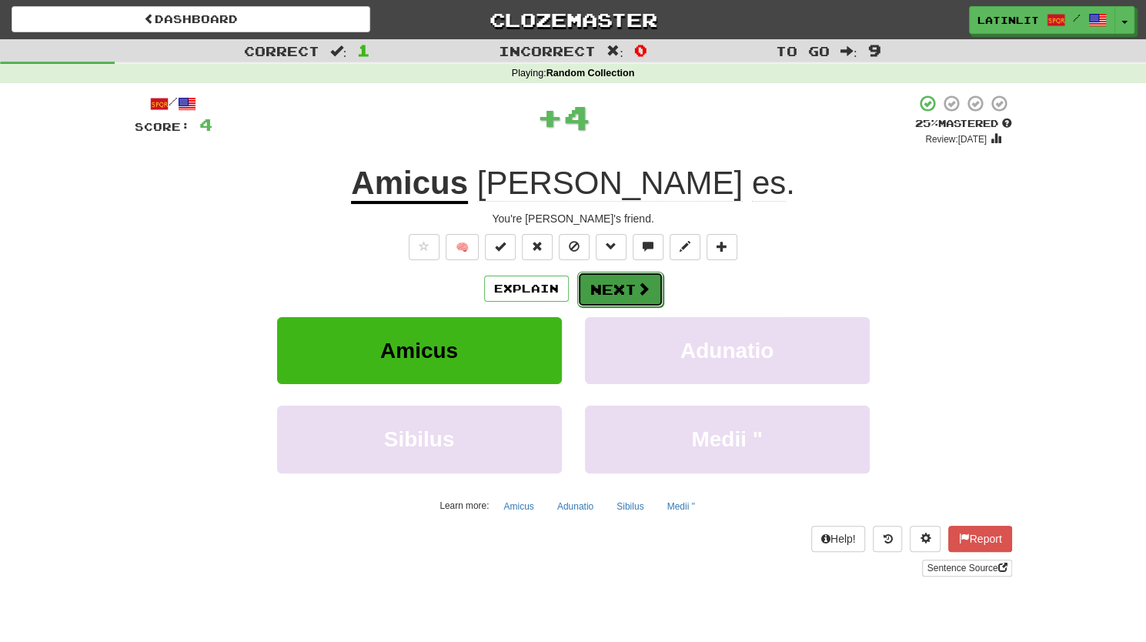
click at [624, 287] on button "Next" at bounding box center [620, 289] width 86 height 35
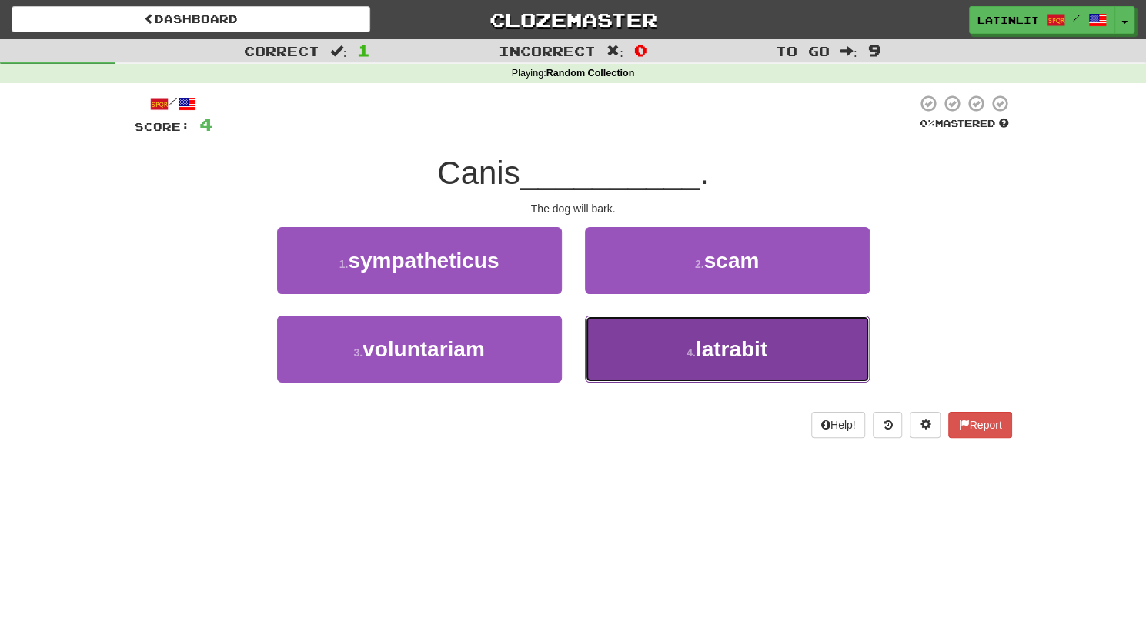
click at [669, 336] on button "4 . latrabit" at bounding box center [727, 349] width 285 height 67
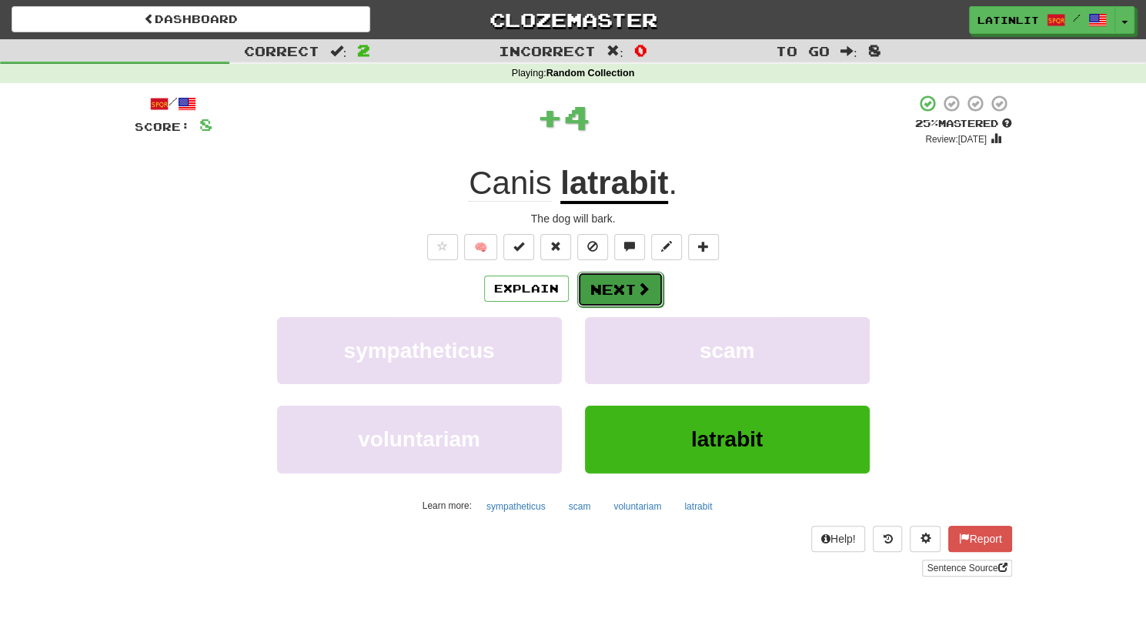
click at [625, 289] on button "Next" at bounding box center [620, 289] width 86 height 35
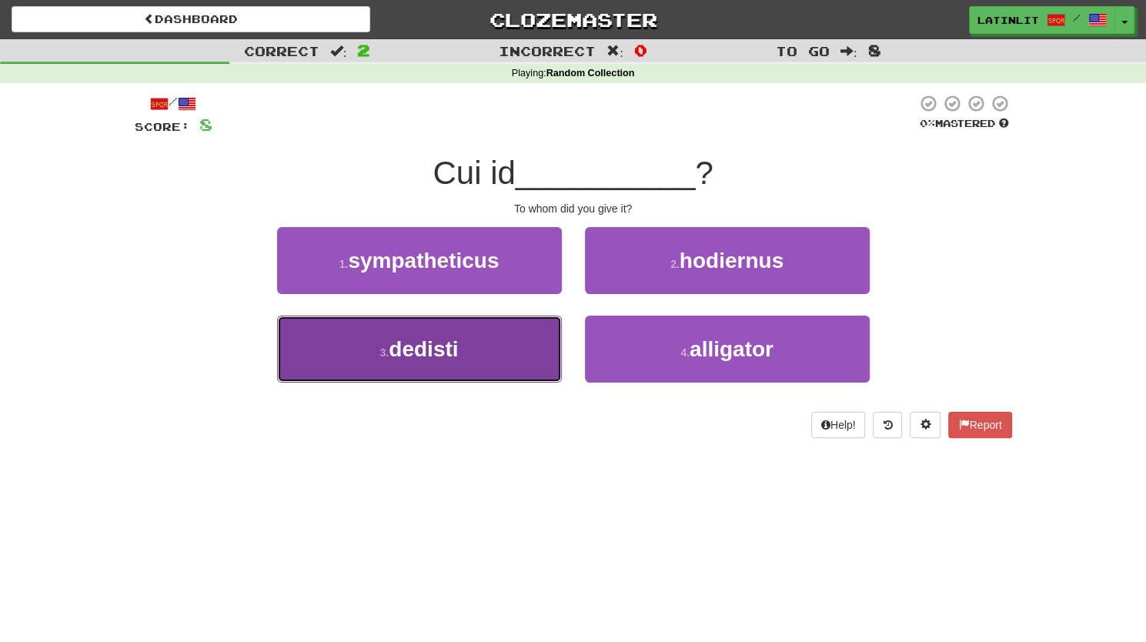
click at [463, 347] on button "3 . dedisti" at bounding box center [419, 349] width 285 height 67
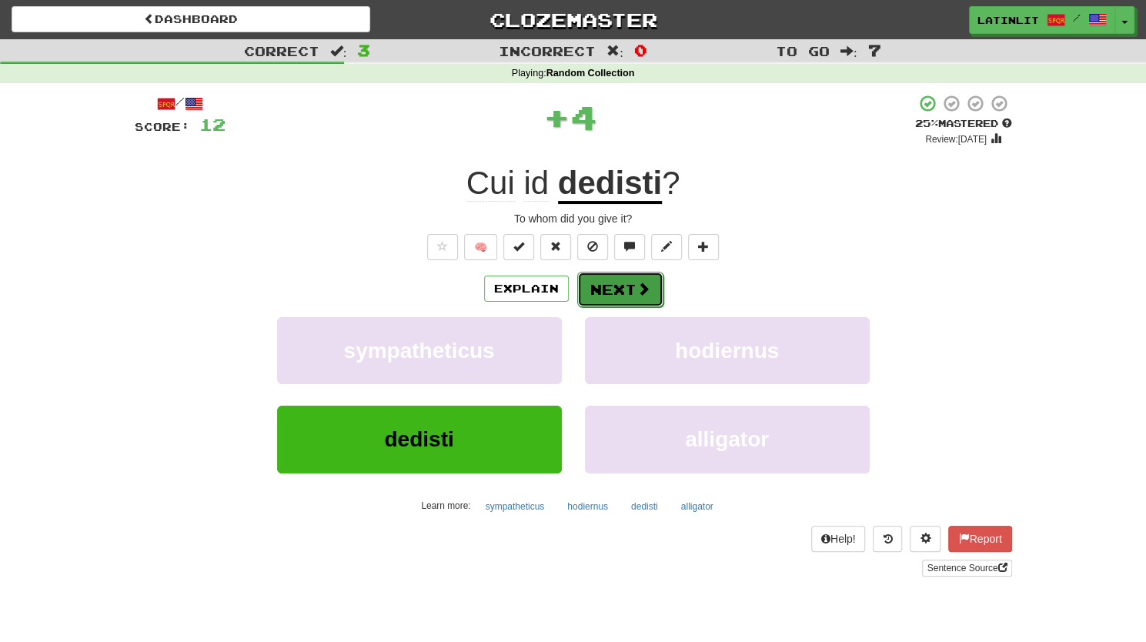
click at [617, 285] on button "Next" at bounding box center [620, 289] width 86 height 35
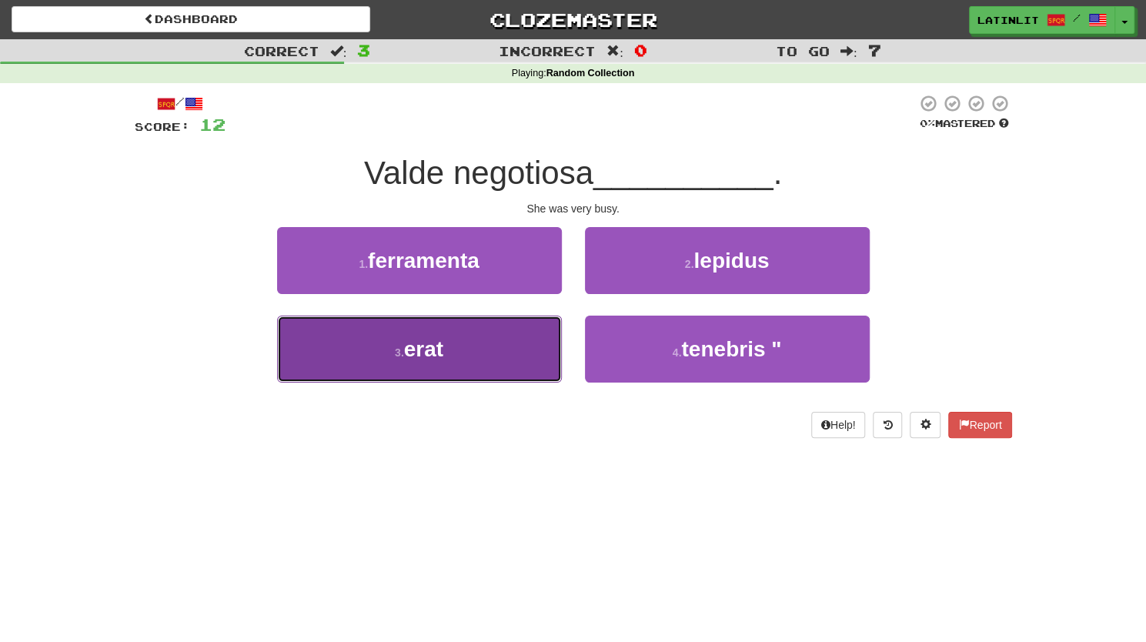
click at [483, 357] on button "3 . erat" at bounding box center [419, 349] width 285 height 67
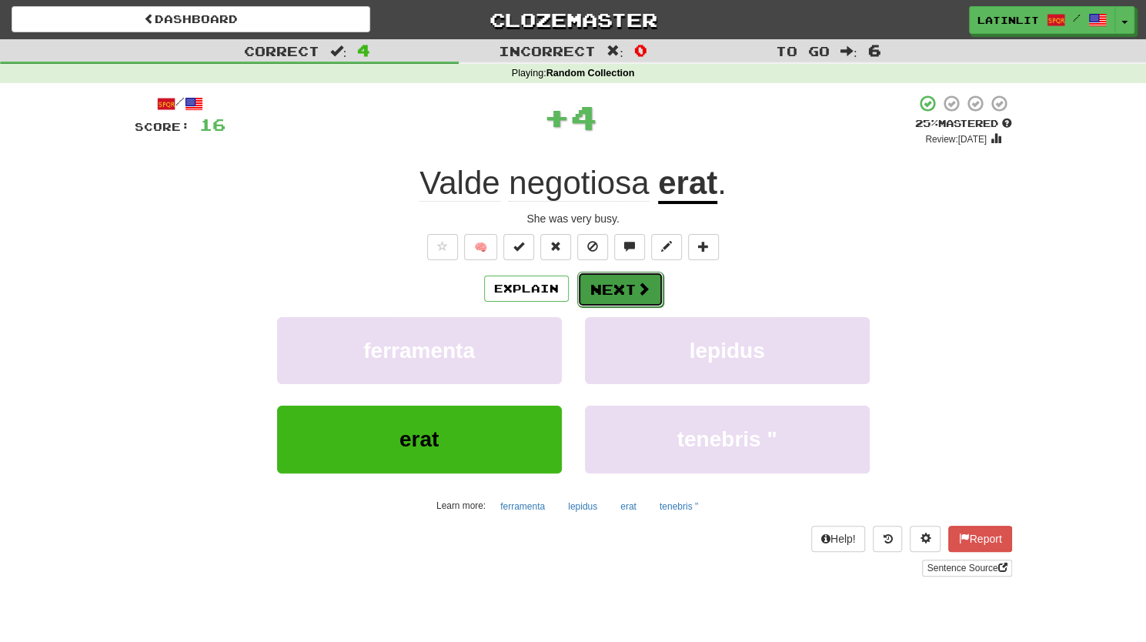
click at [623, 277] on button "Next" at bounding box center [620, 289] width 86 height 35
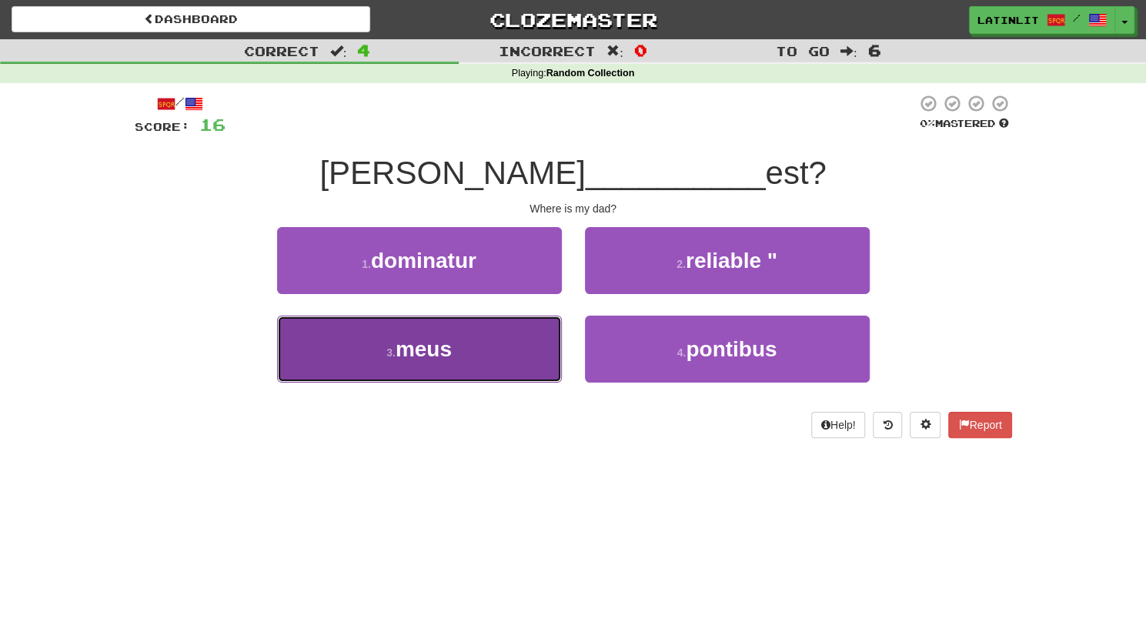
click at [503, 357] on button "3 . meus" at bounding box center [419, 349] width 285 height 67
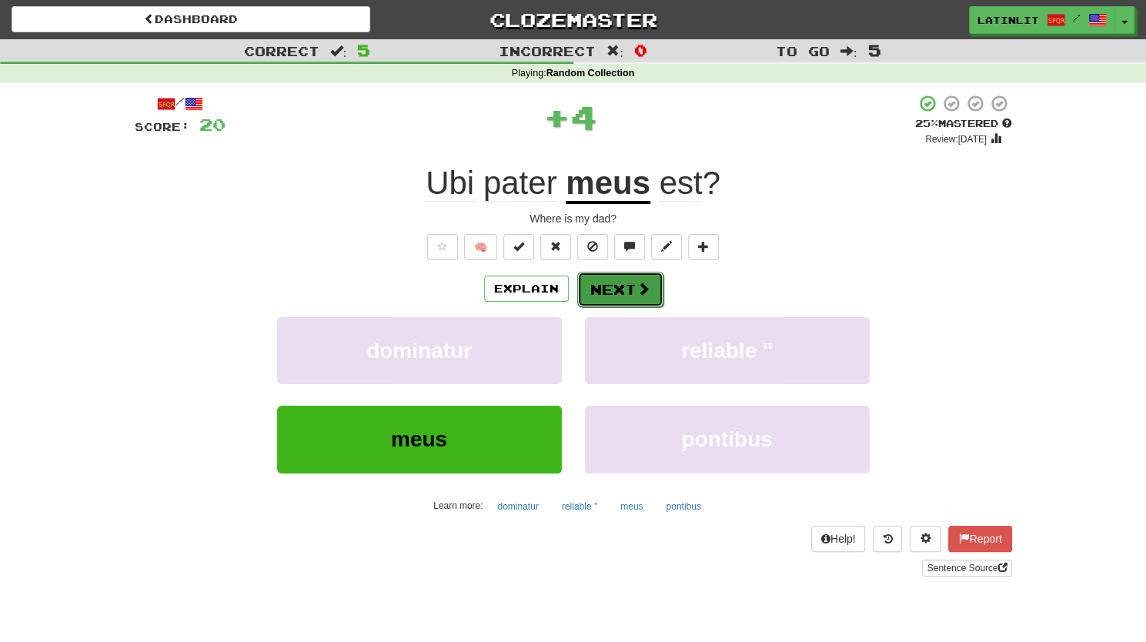
click at [600, 292] on button "Next" at bounding box center [620, 289] width 86 height 35
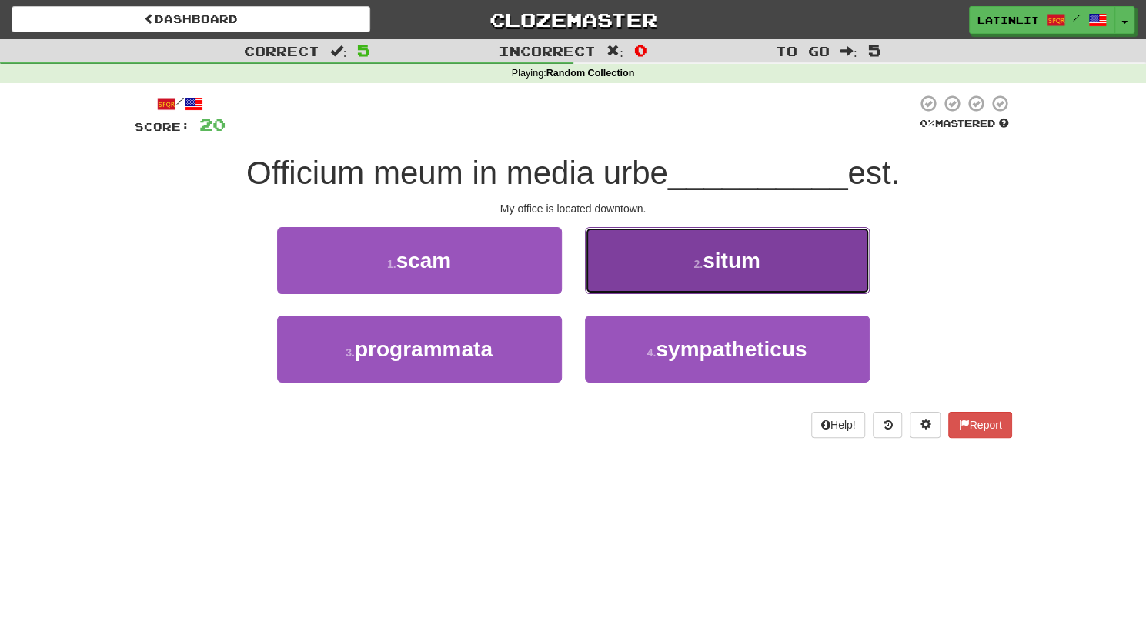
click at [674, 269] on button "2 . situm" at bounding box center [727, 260] width 285 height 67
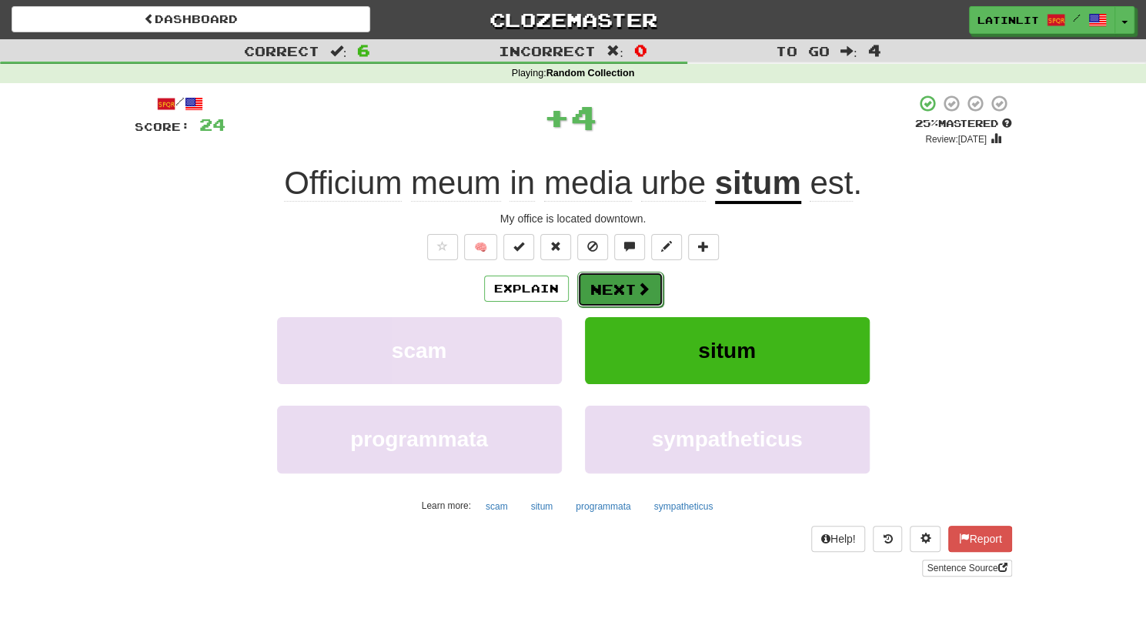
click at [625, 289] on button "Next" at bounding box center [620, 289] width 86 height 35
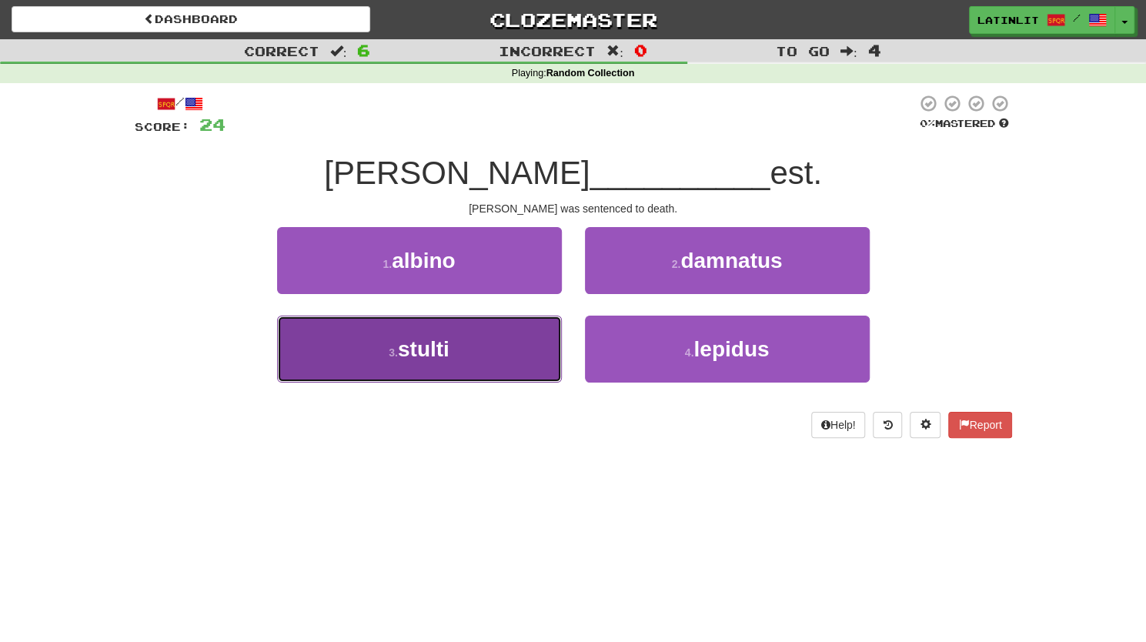
click at [423, 347] on span "stulti" at bounding box center [424, 349] width 52 height 24
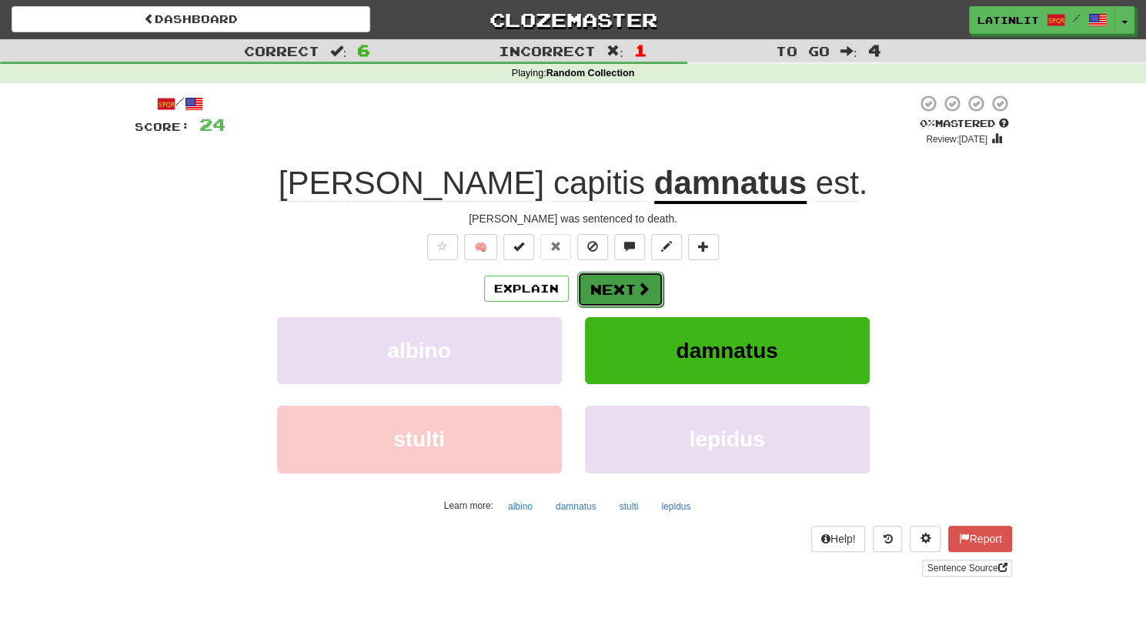
click at [606, 296] on button "Next" at bounding box center [620, 289] width 86 height 35
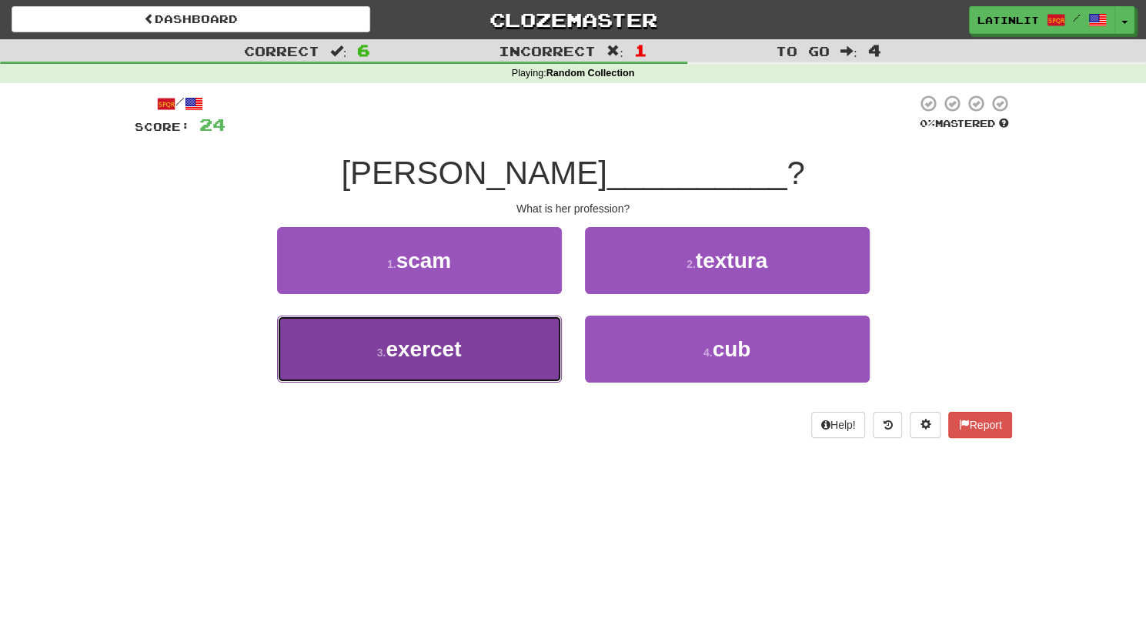
click at [370, 350] on button "3 . exercet" at bounding box center [419, 349] width 285 height 67
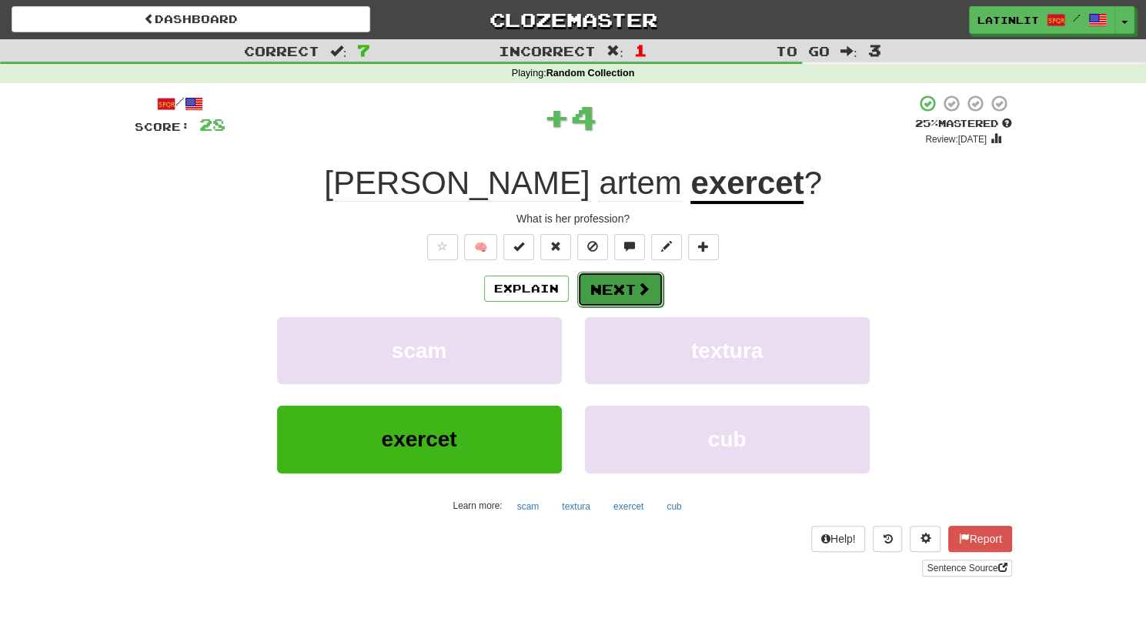
click at [599, 289] on button "Next" at bounding box center [620, 289] width 86 height 35
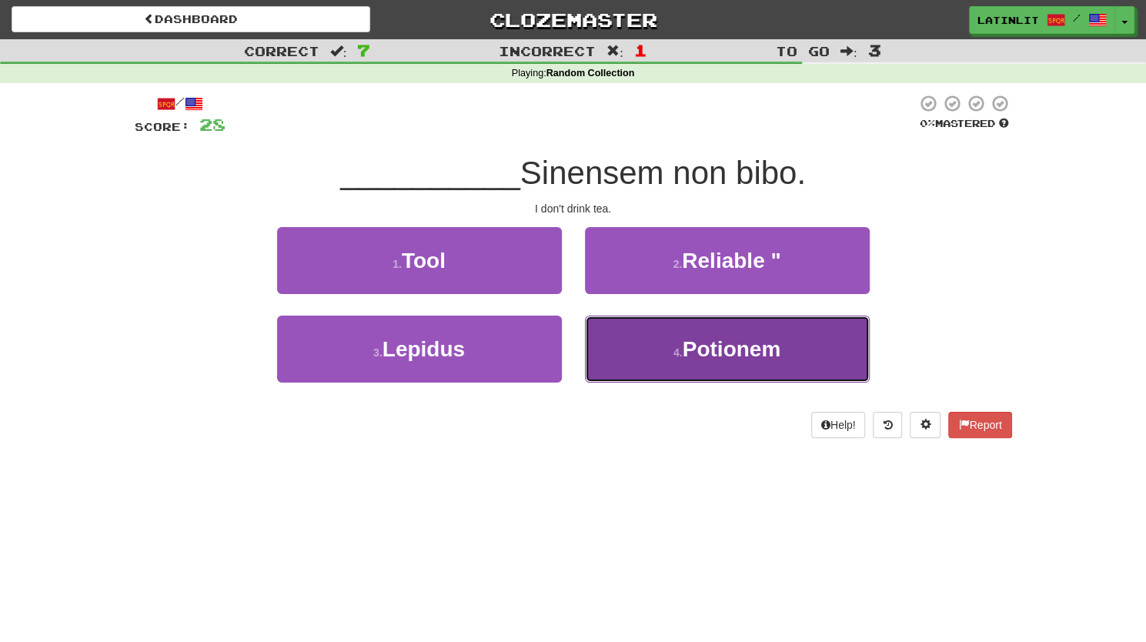
click at [620, 349] on button "4 . Potionem" at bounding box center [727, 349] width 285 height 67
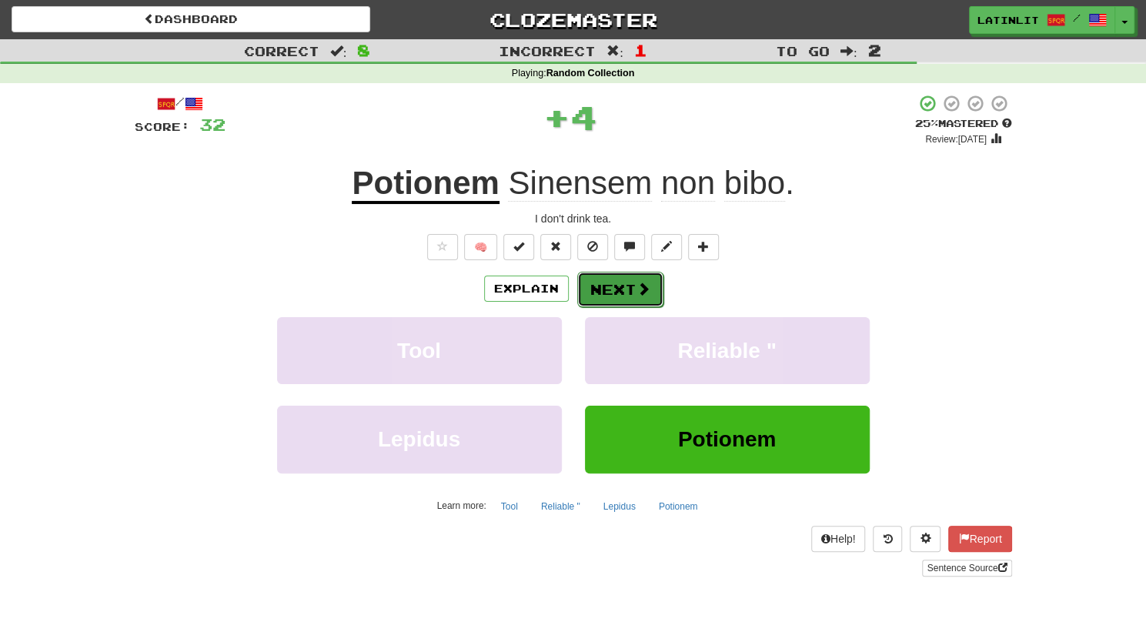
click at [606, 281] on button "Next" at bounding box center [620, 289] width 86 height 35
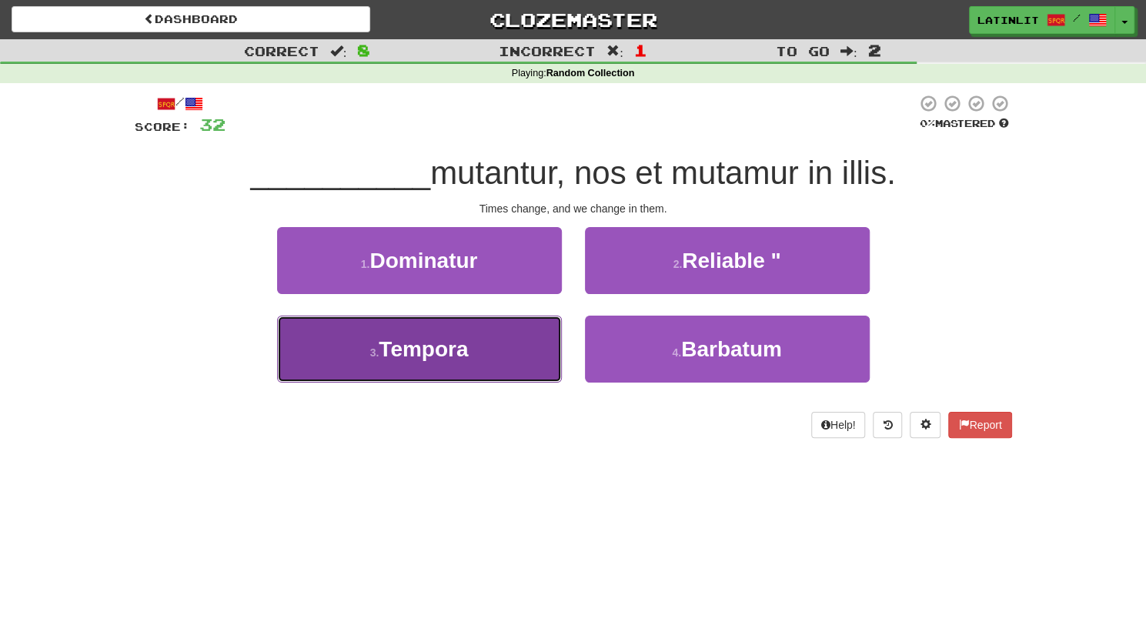
click at [486, 358] on button "3 . Tempora" at bounding box center [419, 349] width 285 height 67
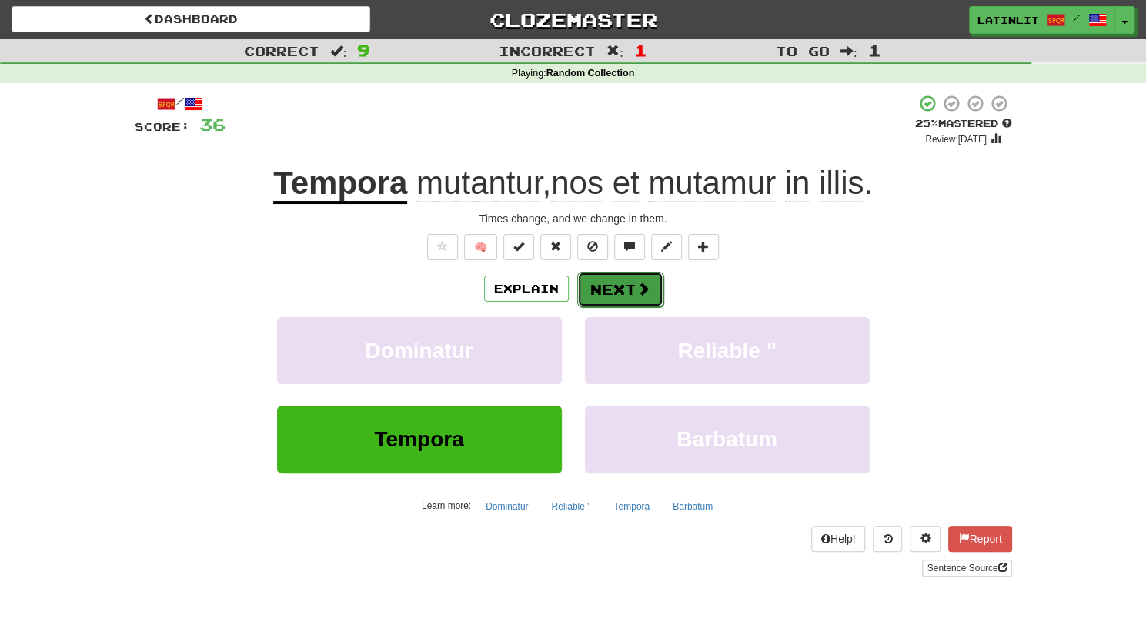
click at [608, 292] on button "Next" at bounding box center [620, 289] width 86 height 35
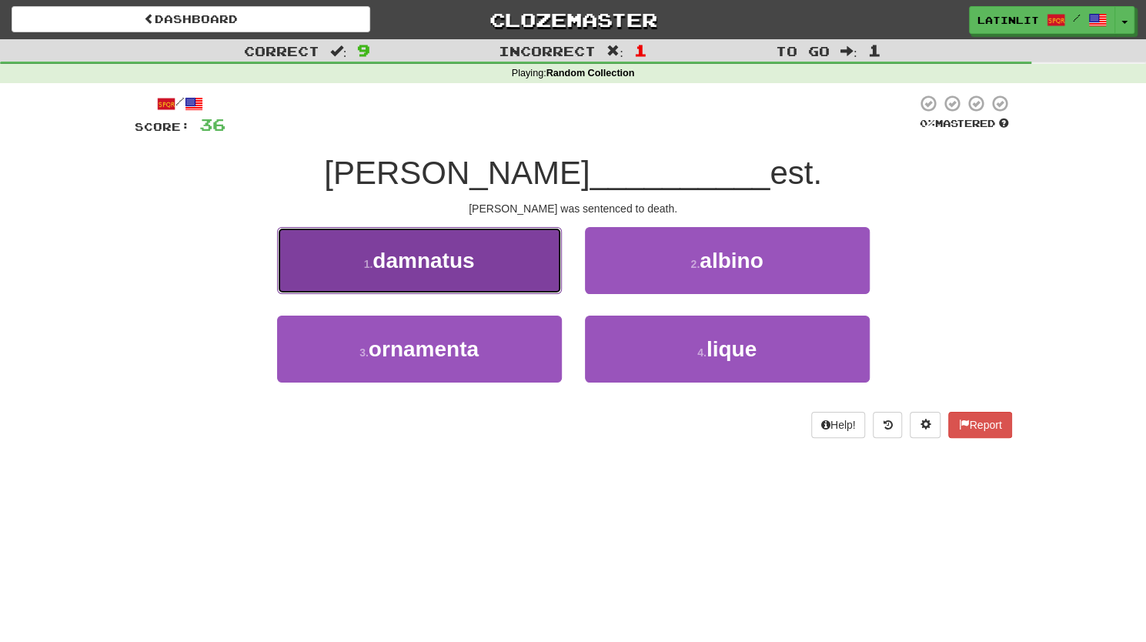
click at [500, 269] on button "1 . damnatus" at bounding box center [419, 260] width 285 height 67
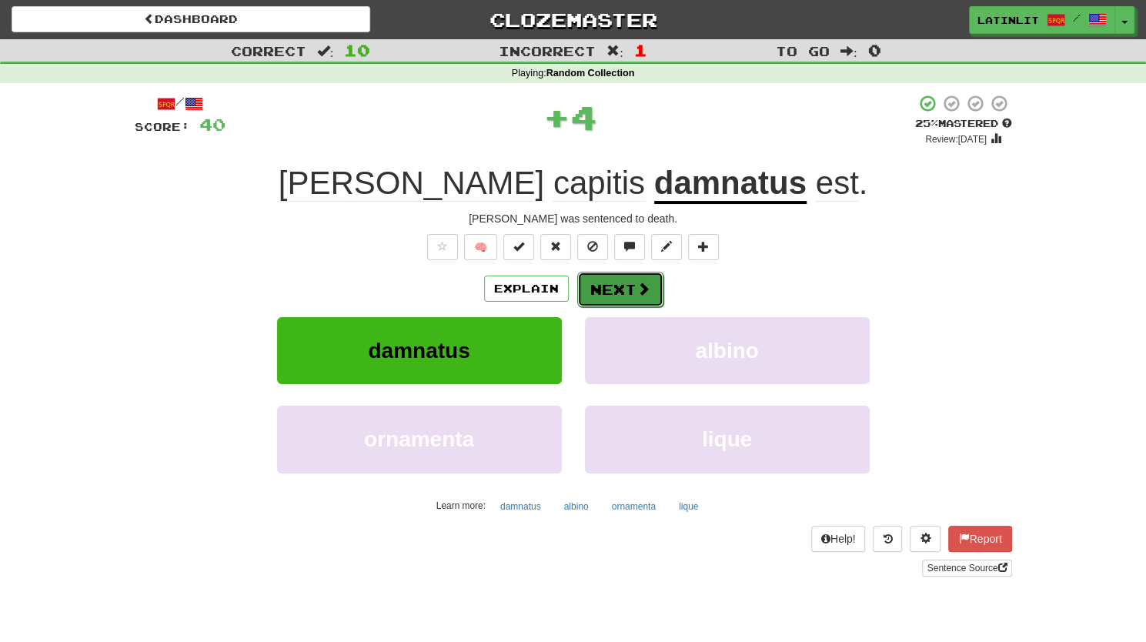
click at [637, 282] on span at bounding box center [644, 289] width 14 height 14
